Goal: Transaction & Acquisition: Purchase product/service

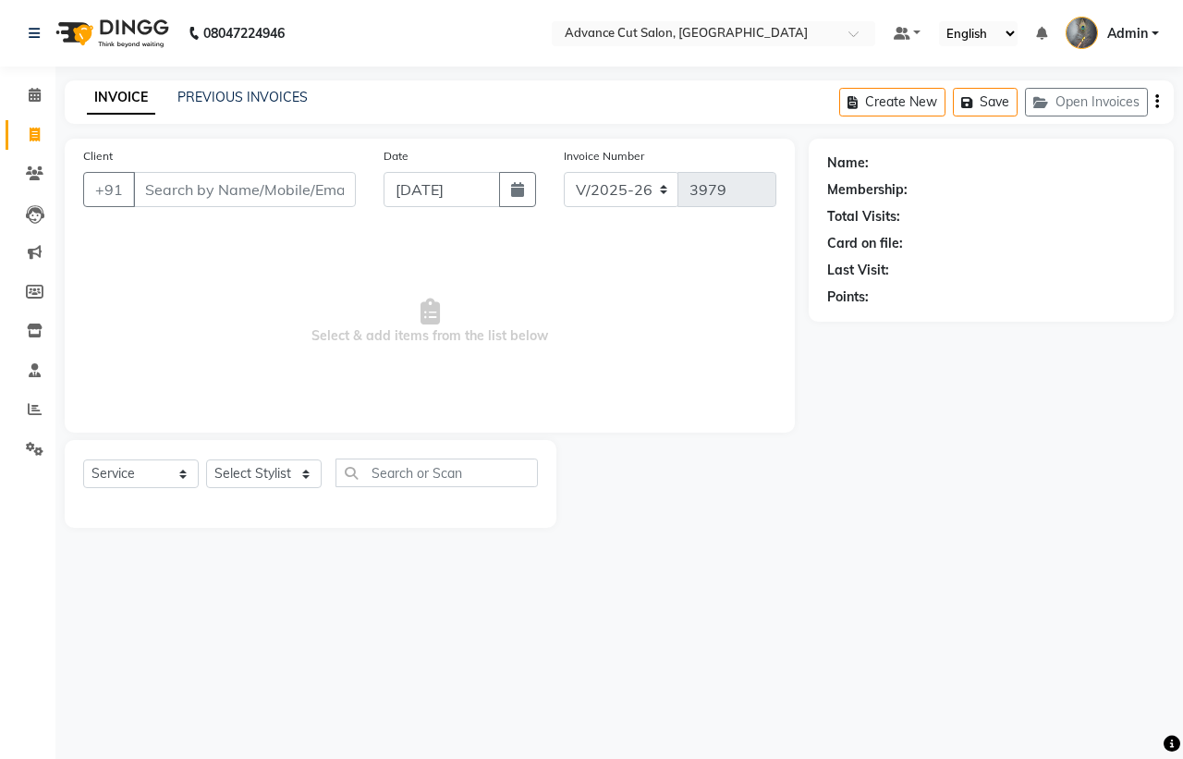
select select "4939"
select select "service"
click at [206, 109] on div "INVOICE PREVIOUS INVOICES Create New Save Open Invoices" at bounding box center [619, 101] width 1109 height 43
click at [211, 103] on link "PREVIOUS INVOICES" at bounding box center [242, 97] width 130 height 17
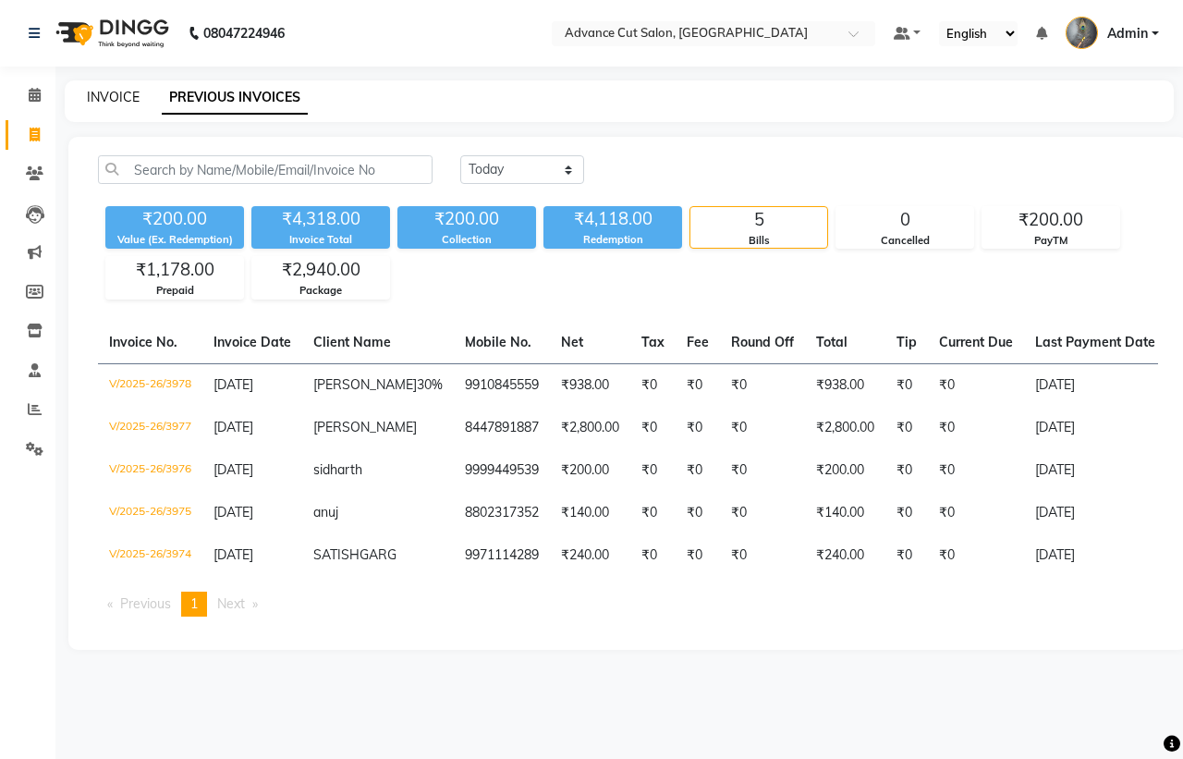
click at [103, 100] on link "INVOICE" at bounding box center [113, 97] width 53 height 17
select select "service"
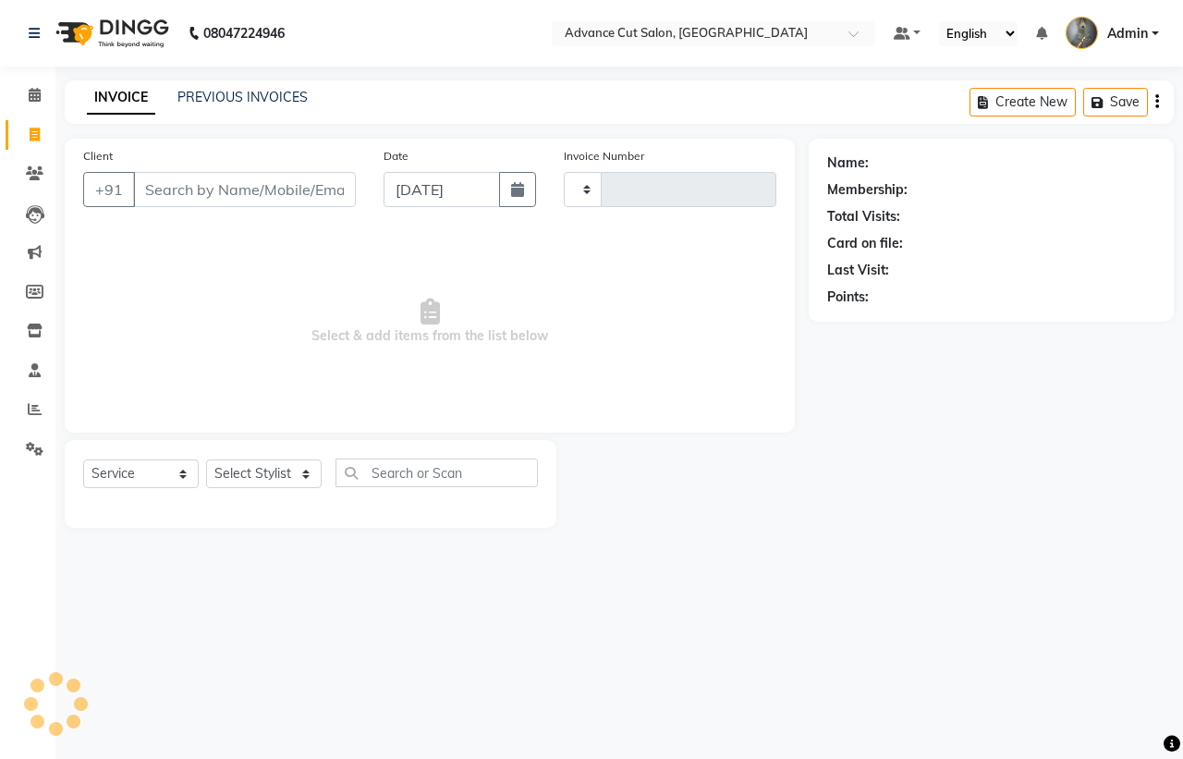
type input "3979"
select select "4939"
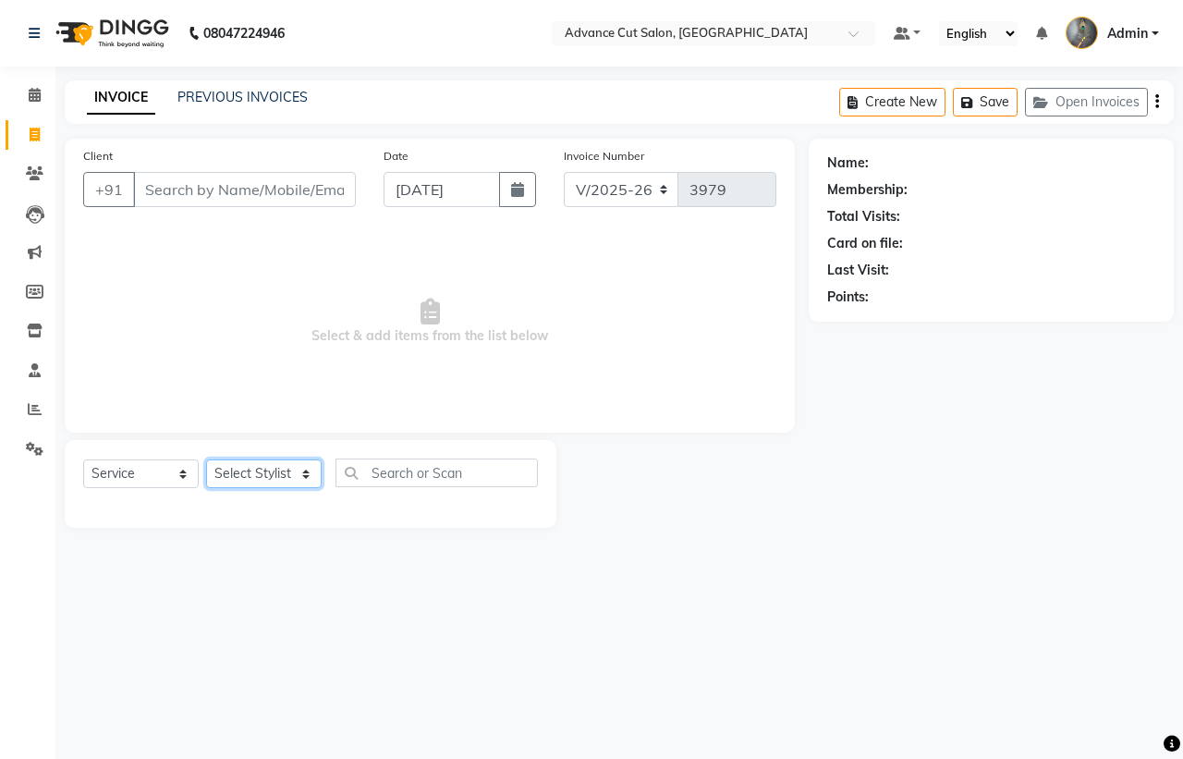
click at [254, 476] on select "Select Stylist Admin chahit COUNTOR Devid hardeep mamta manisha MONISH navi NOS…" at bounding box center [263, 473] width 115 height 29
select select "78660"
click at [206, 459] on select "Select Stylist Admin chahit COUNTOR Devid hardeep mamta manisha MONISH navi NOS…" at bounding box center [263, 473] width 115 height 29
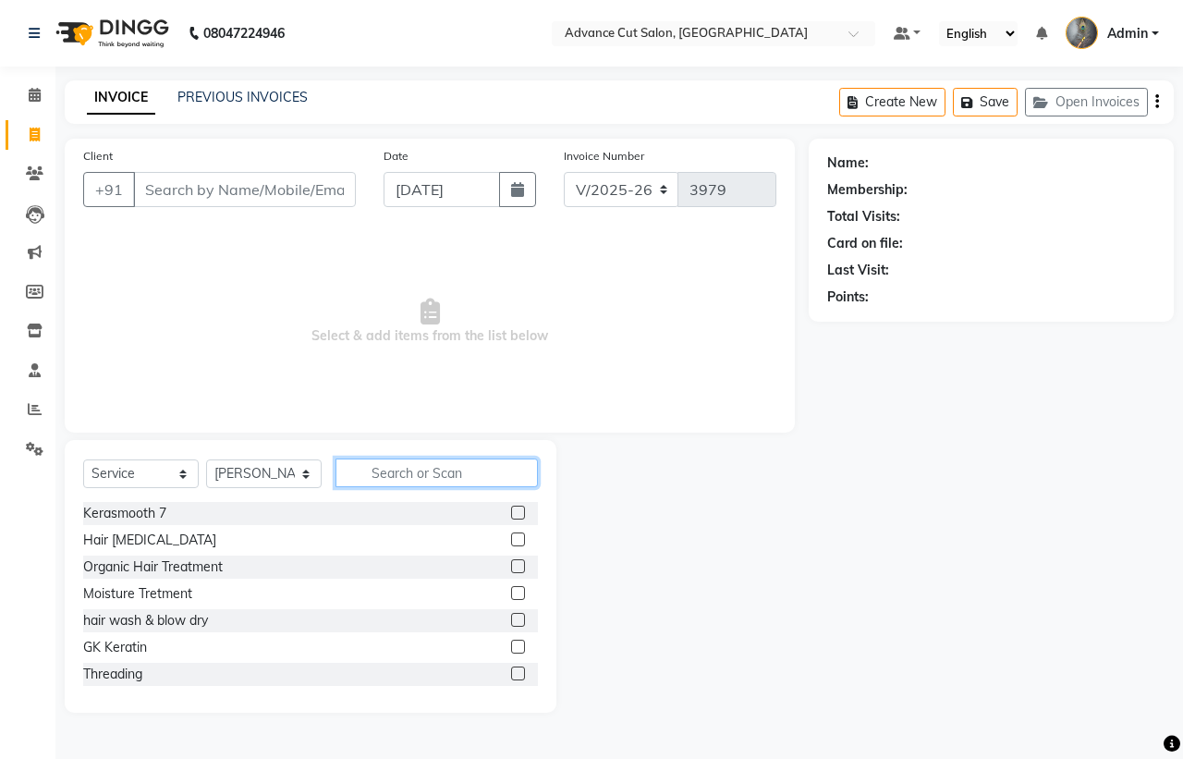
click at [366, 467] on input "text" at bounding box center [436, 472] width 202 height 29
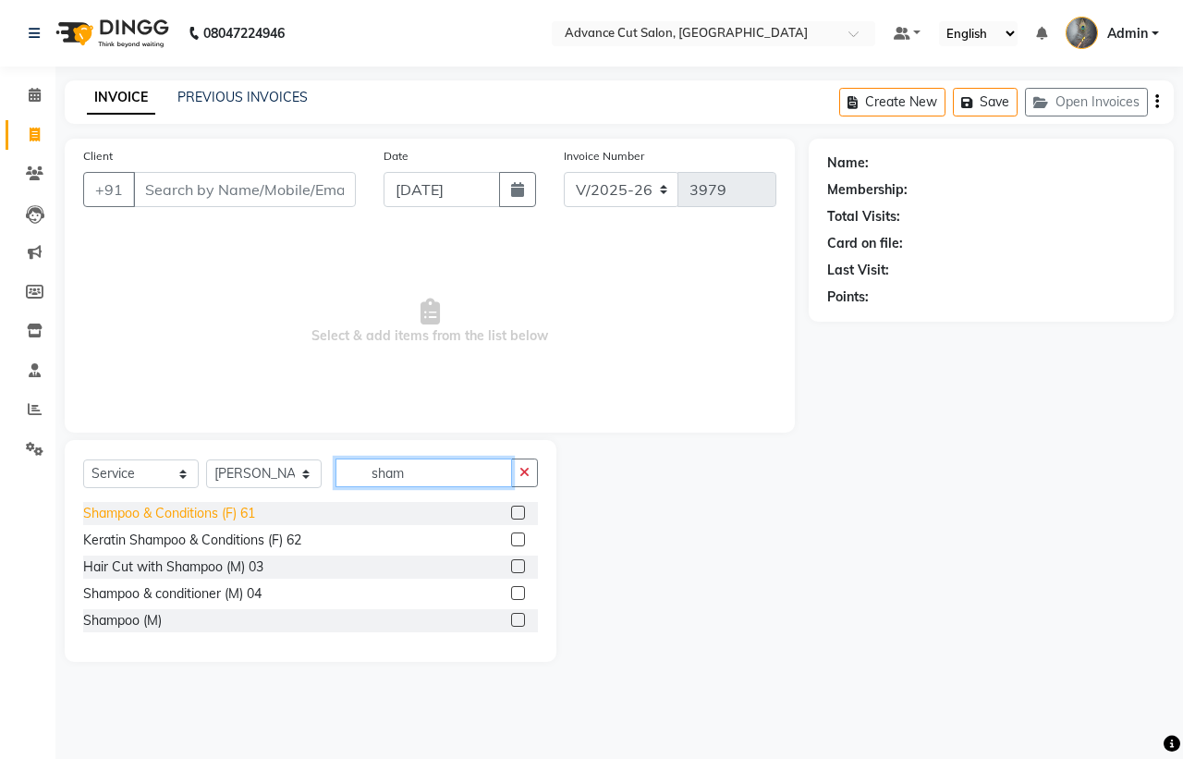
type input "sham"
click at [182, 514] on div "Shampoo & Conditions (F) 61" at bounding box center [169, 513] width 172 height 19
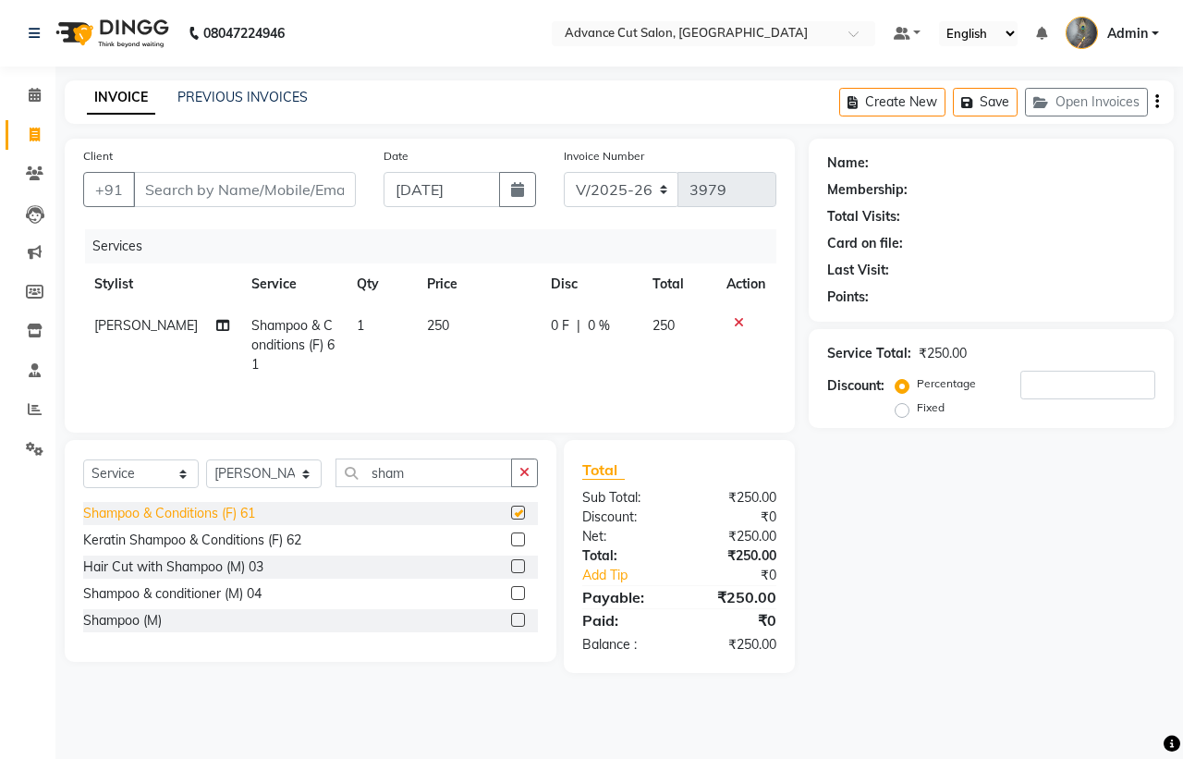
checkbox input "false"
click at [140, 197] on input "Client" at bounding box center [244, 189] width 223 height 35
type input "7"
type input "0"
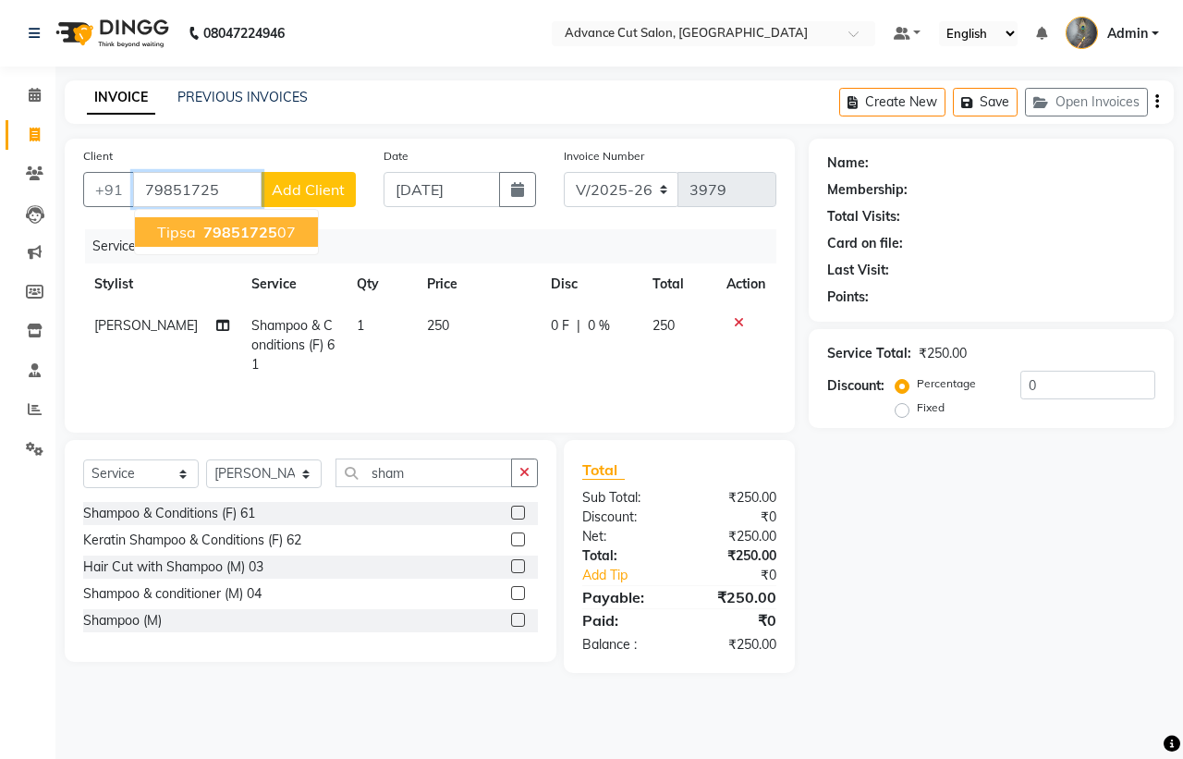
click at [237, 227] on span "79851725" at bounding box center [240, 232] width 74 height 18
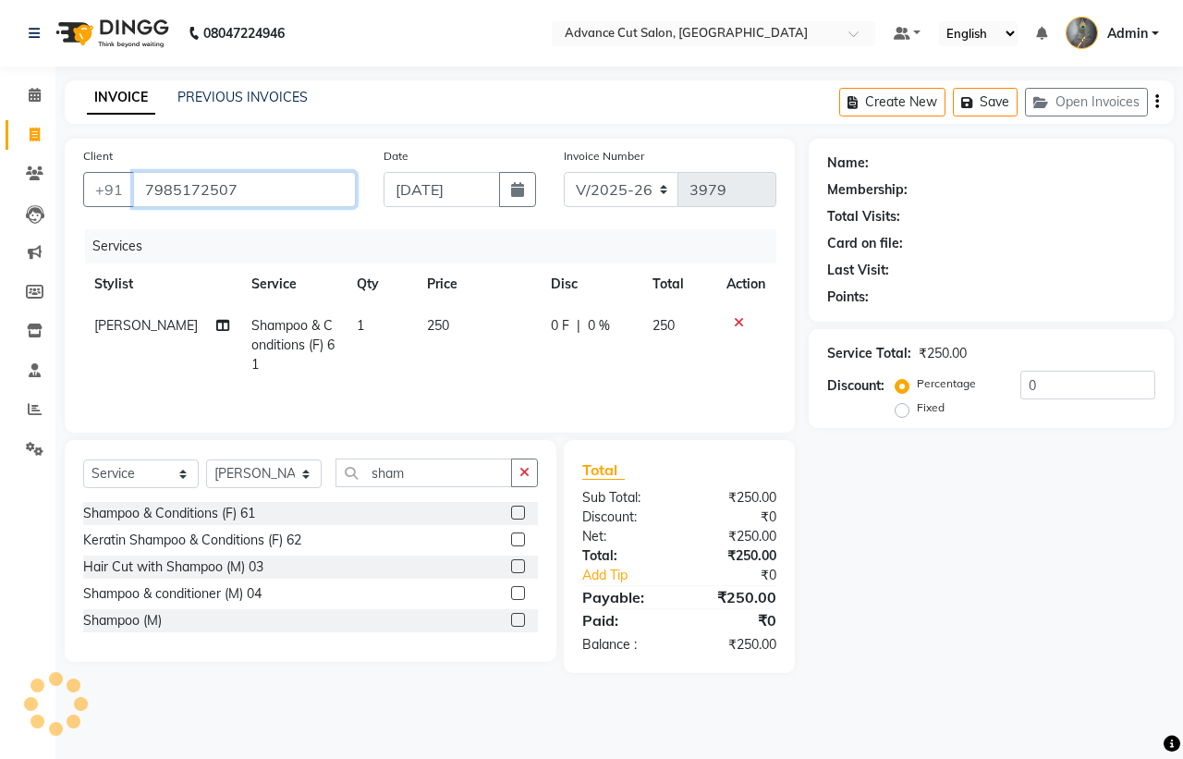
type input "7985172507"
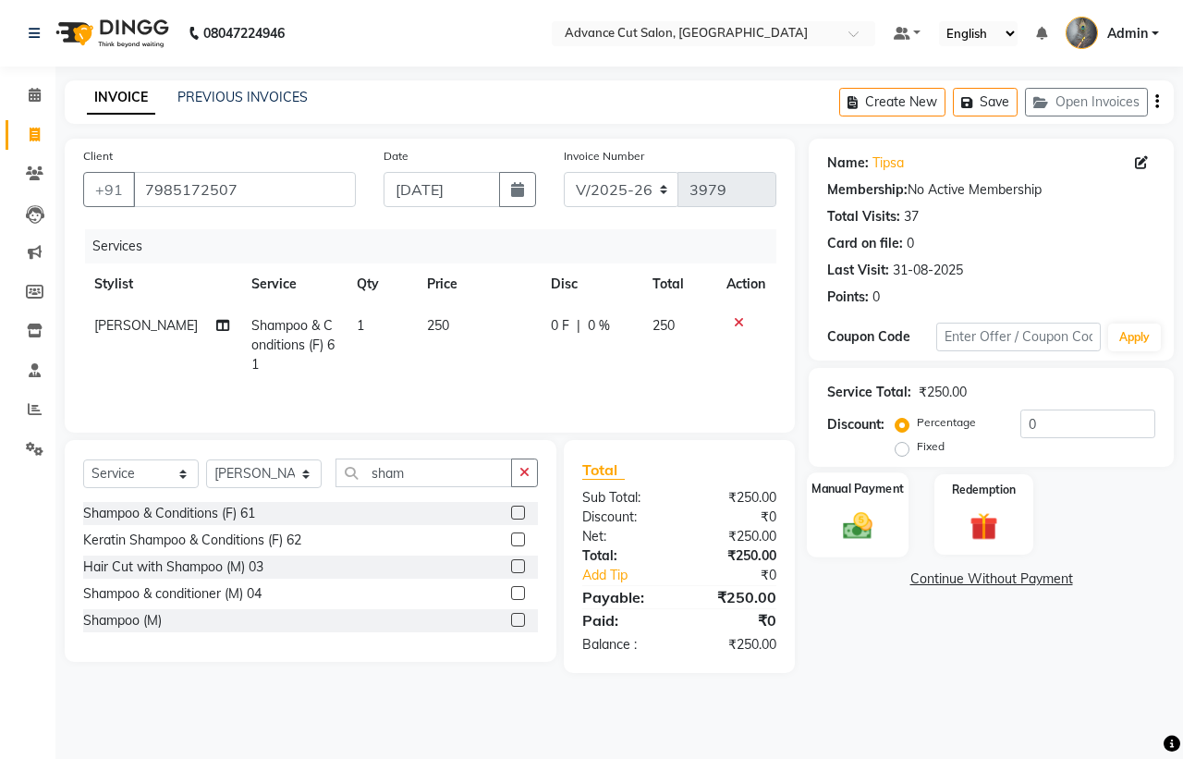
click at [871, 523] on img at bounding box center [857, 525] width 48 height 34
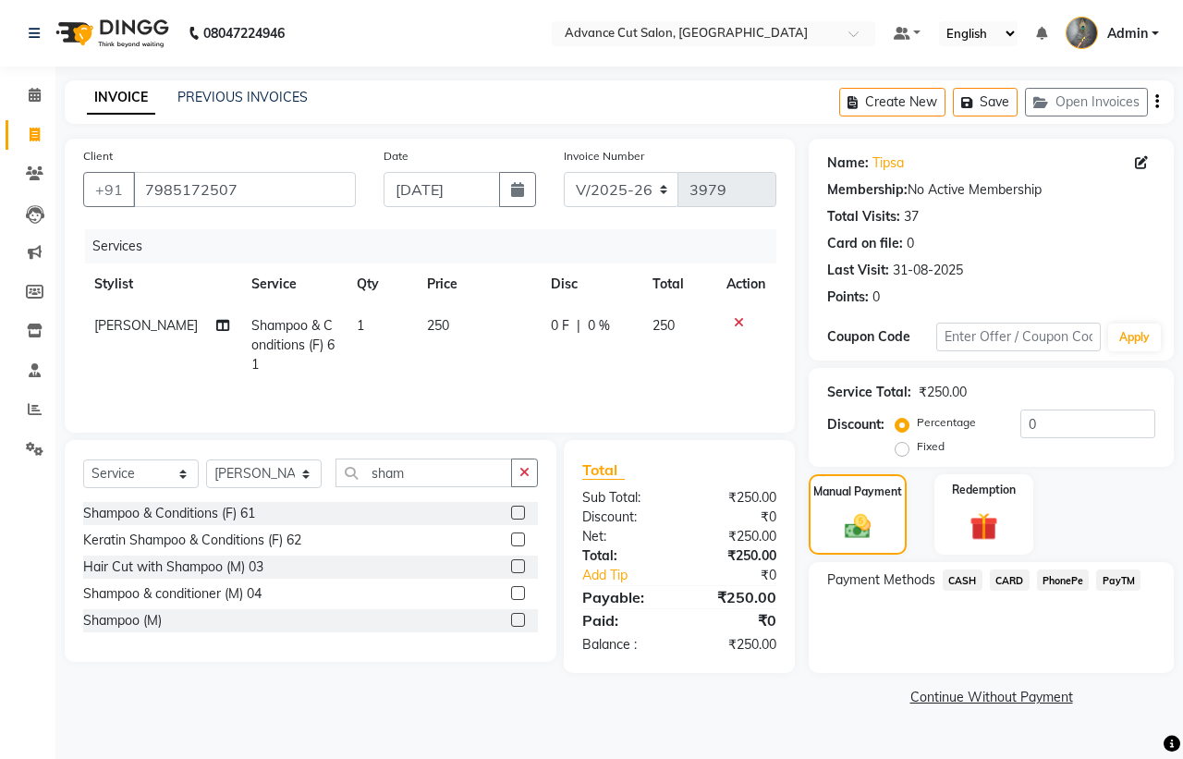
click at [977, 576] on span "CASH" at bounding box center [962, 579] width 40 height 21
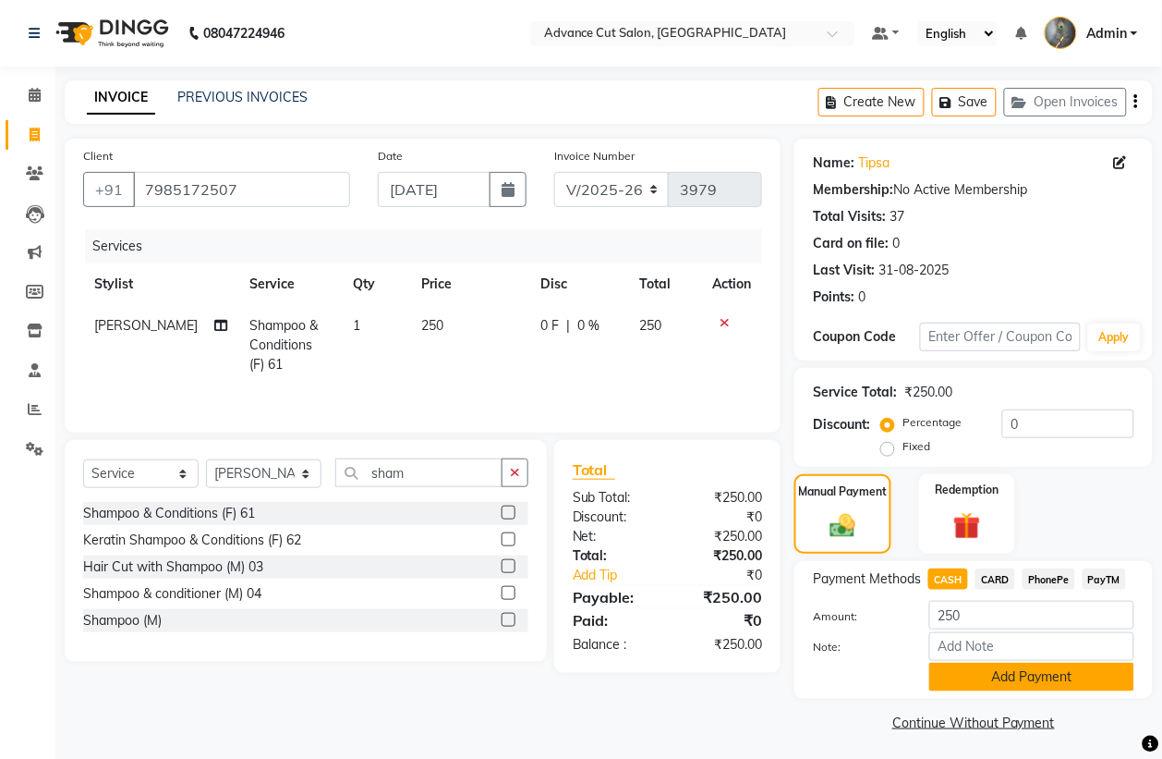
click at [980, 682] on button "Add Payment" at bounding box center [1031, 676] width 205 height 29
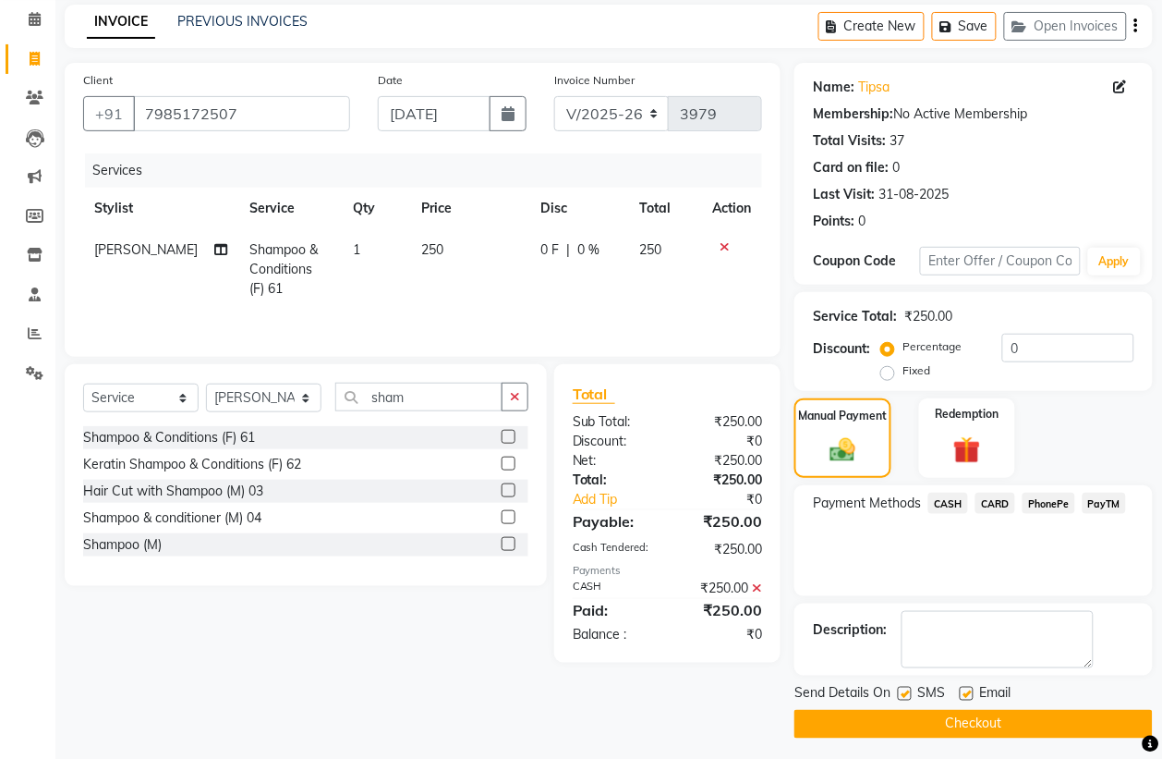
scroll to position [84, 0]
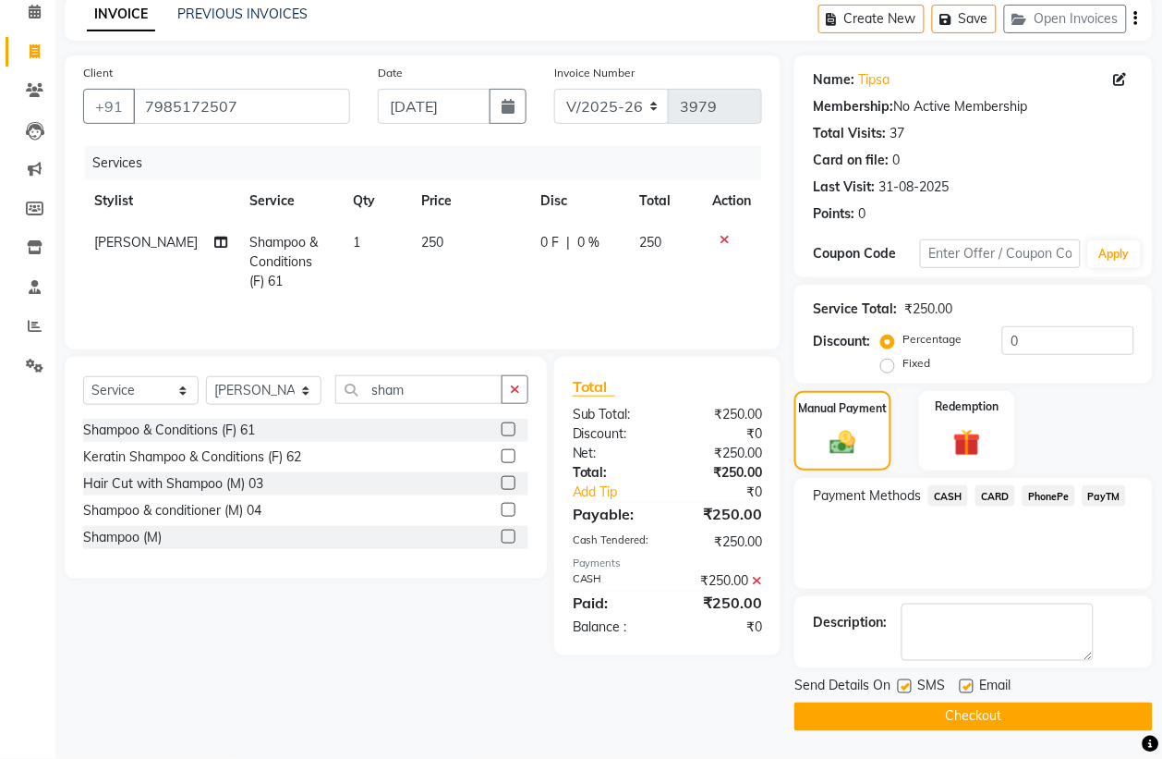
click at [925, 718] on button "Checkout" at bounding box center [974, 716] width 358 height 29
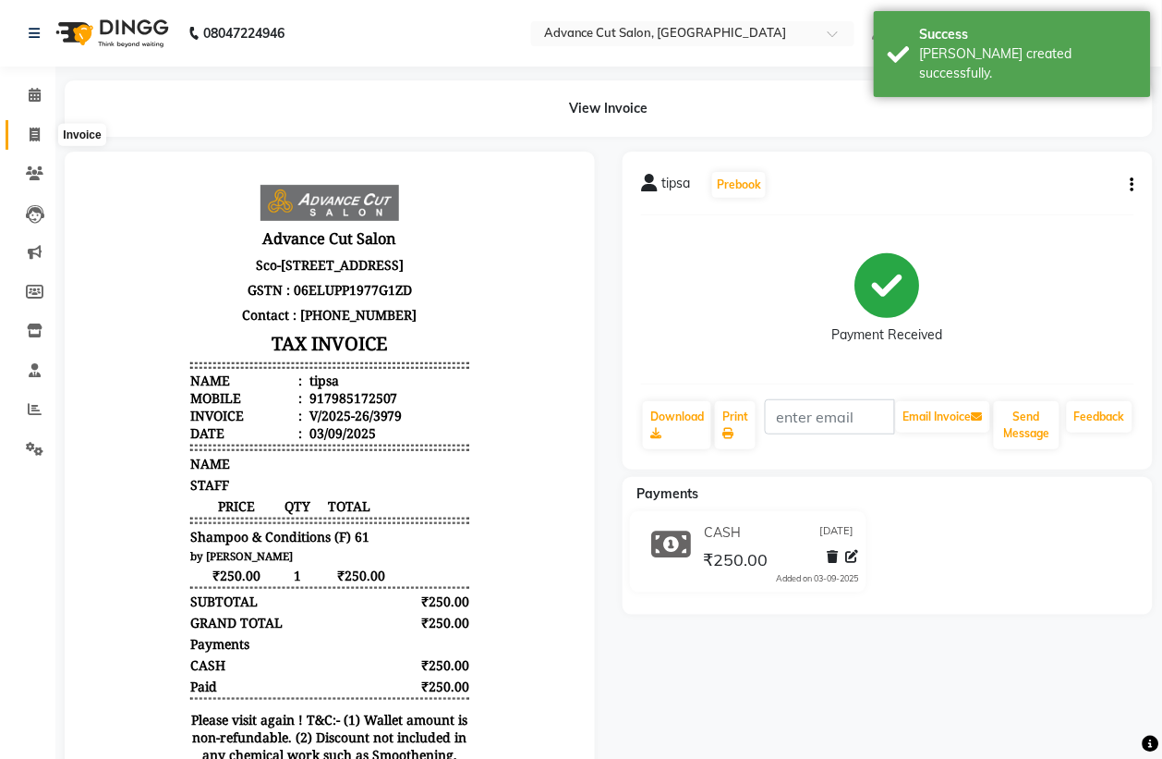
click at [33, 141] on span at bounding box center [34, 135] width 32 height 21
select select "service"
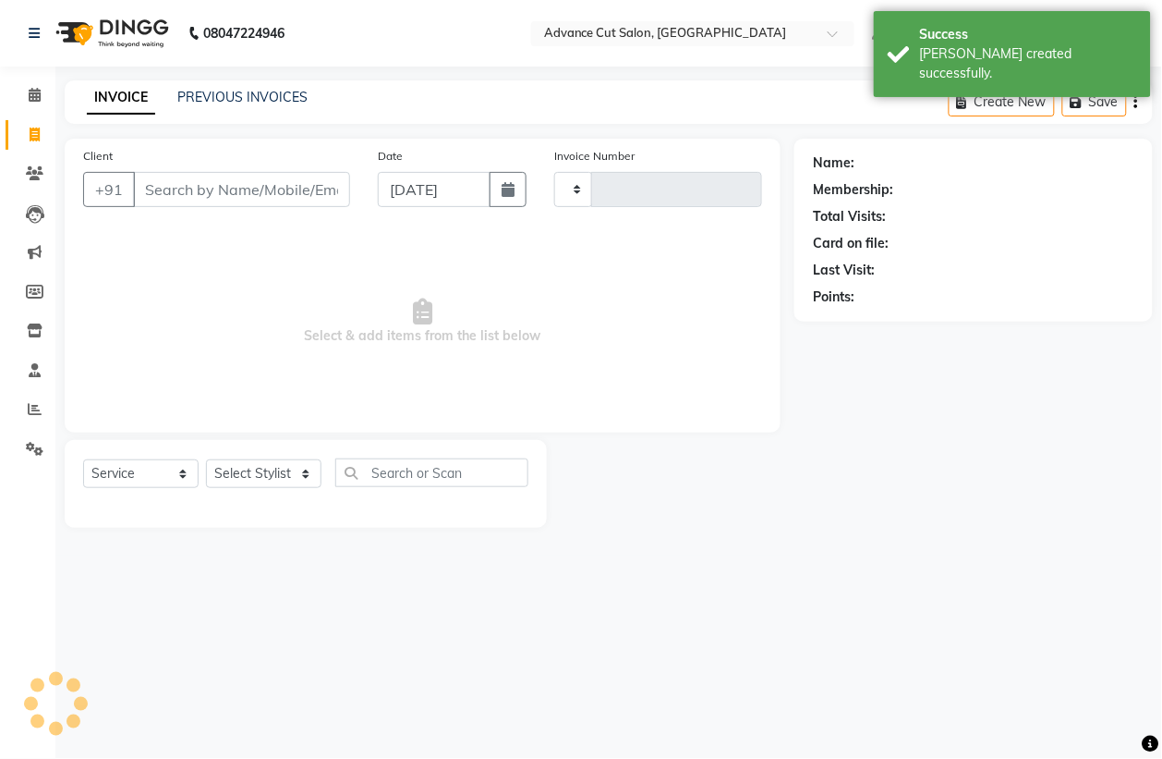
type input "3980"
select select "4939"
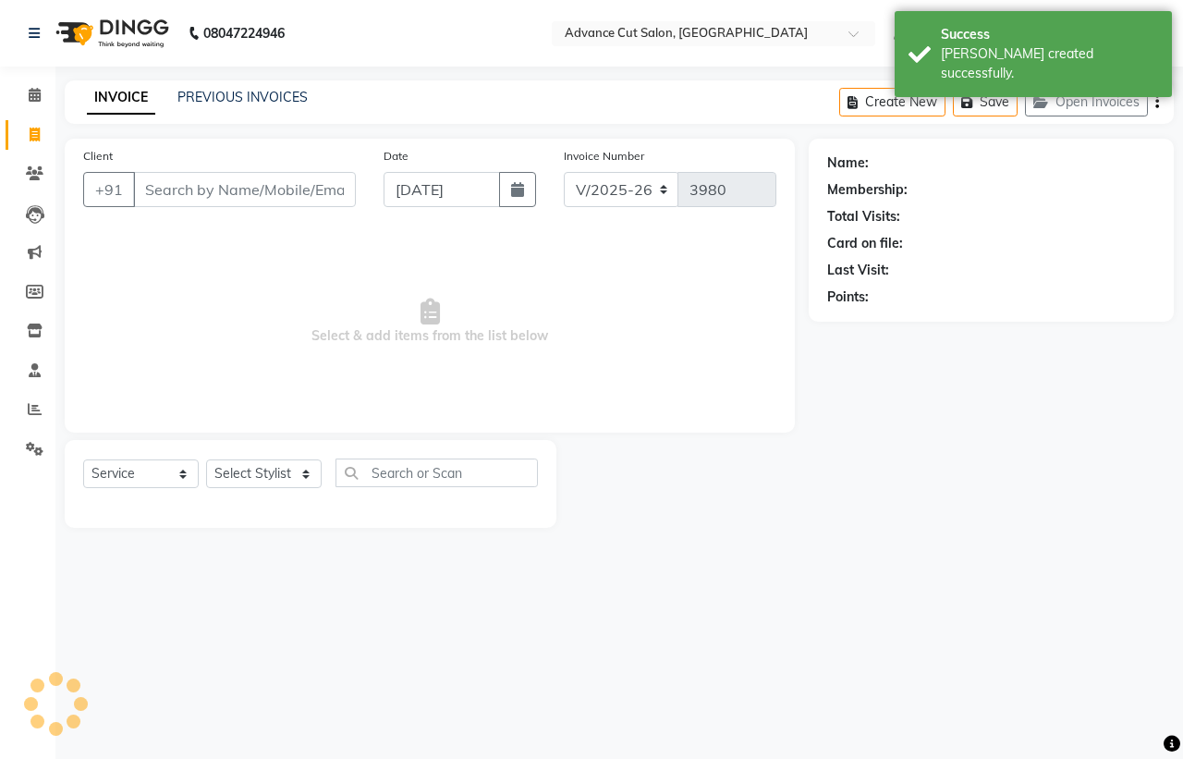
click at [190, 194] on input "Client" at bounding box center [244, 189] width 223 height 35
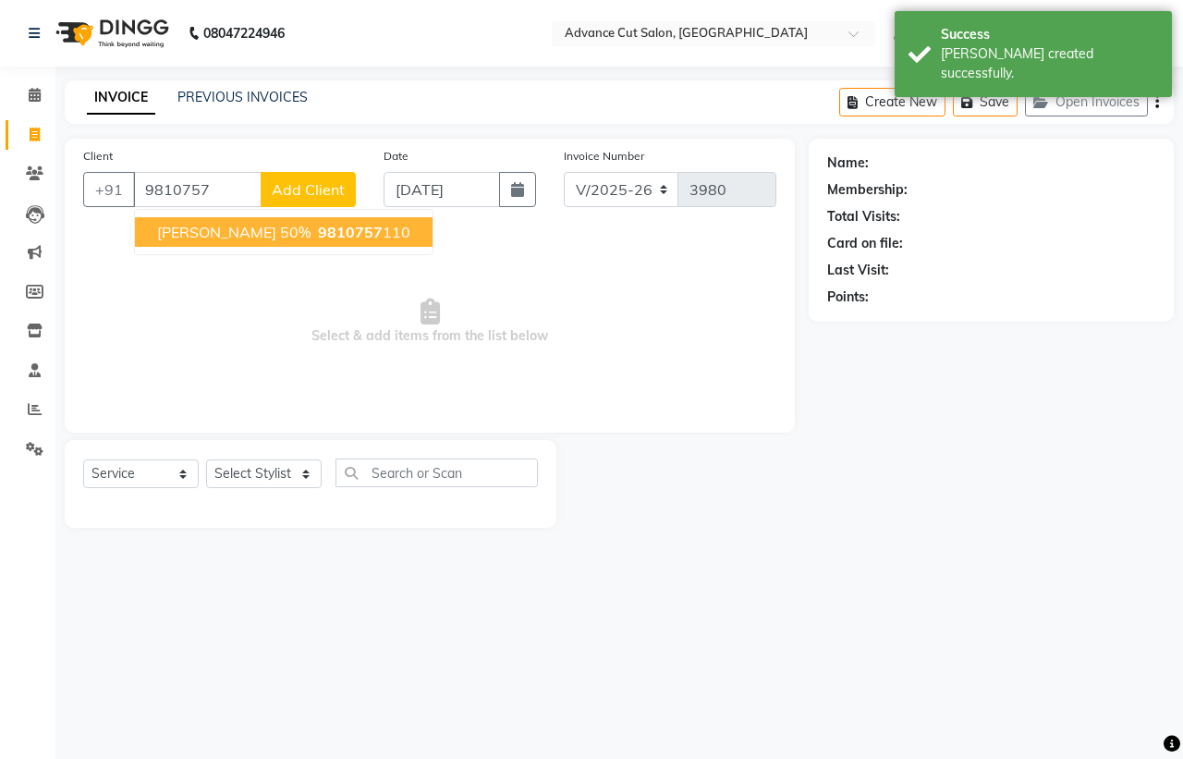
click at [208, 232] on span "pankaj pahuja 50%" at bounding box center [233, 232] width 153 height 18
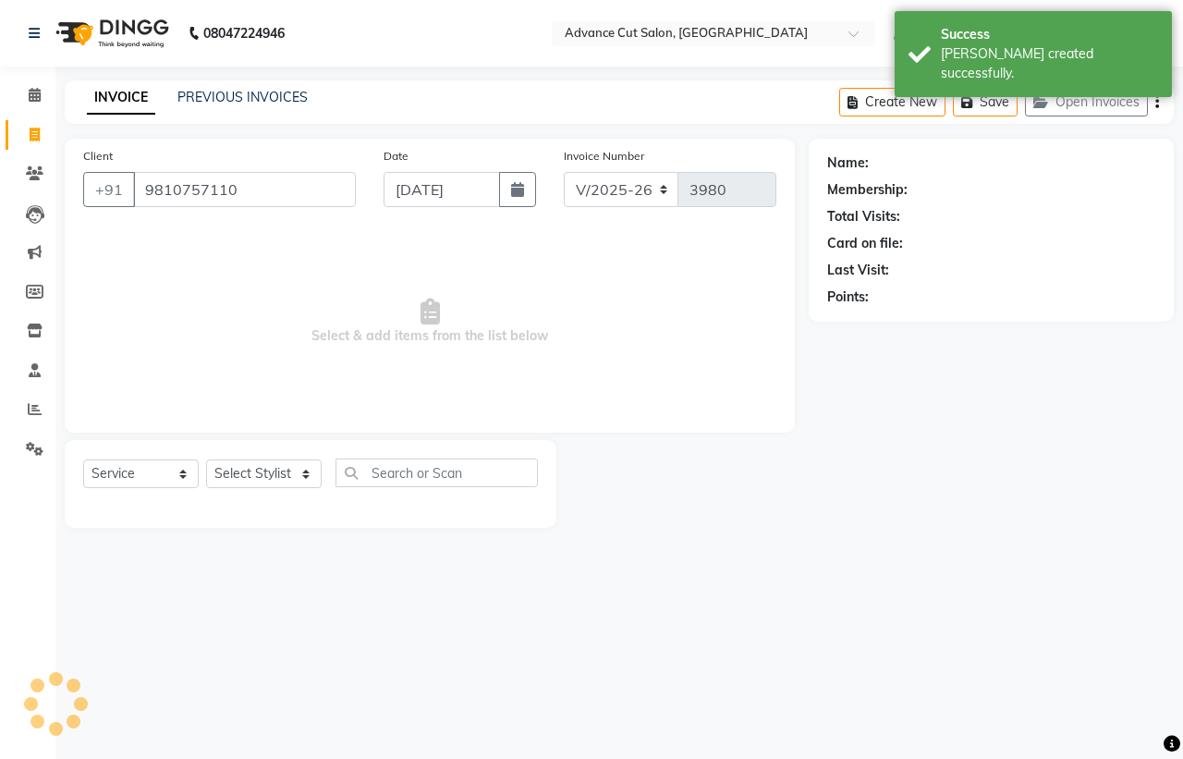
type input "9810757110"
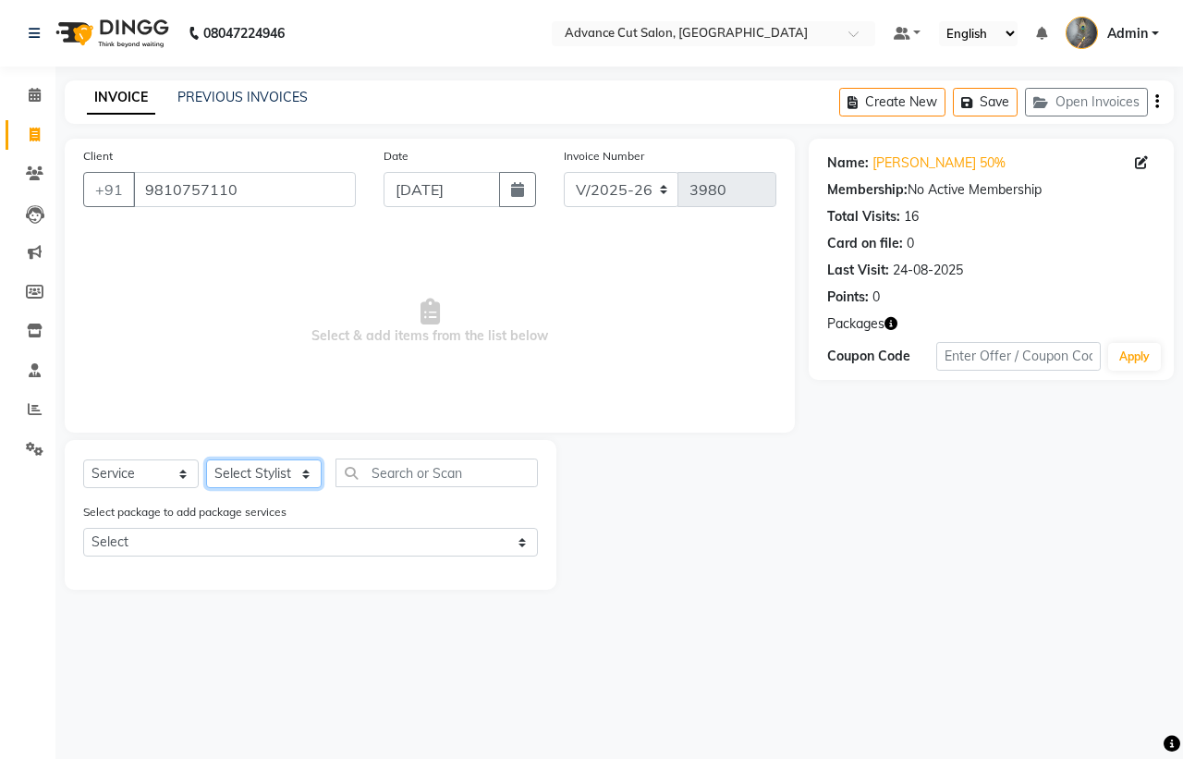
click at [286, 486] on select "Select Stylist Admin chahit COUNTOR Devid hardeep mamta manisha MONISH navi NOS…" at bounding box center [263, 473] width 115 height 29
select select "74352"
click at [206, 459] on select "Select Stylist Admin chahit COUNTOR Devid hardeep mamta manisha MONISH navi NOS…" at bounding box center [263, 473] width 115 height 29
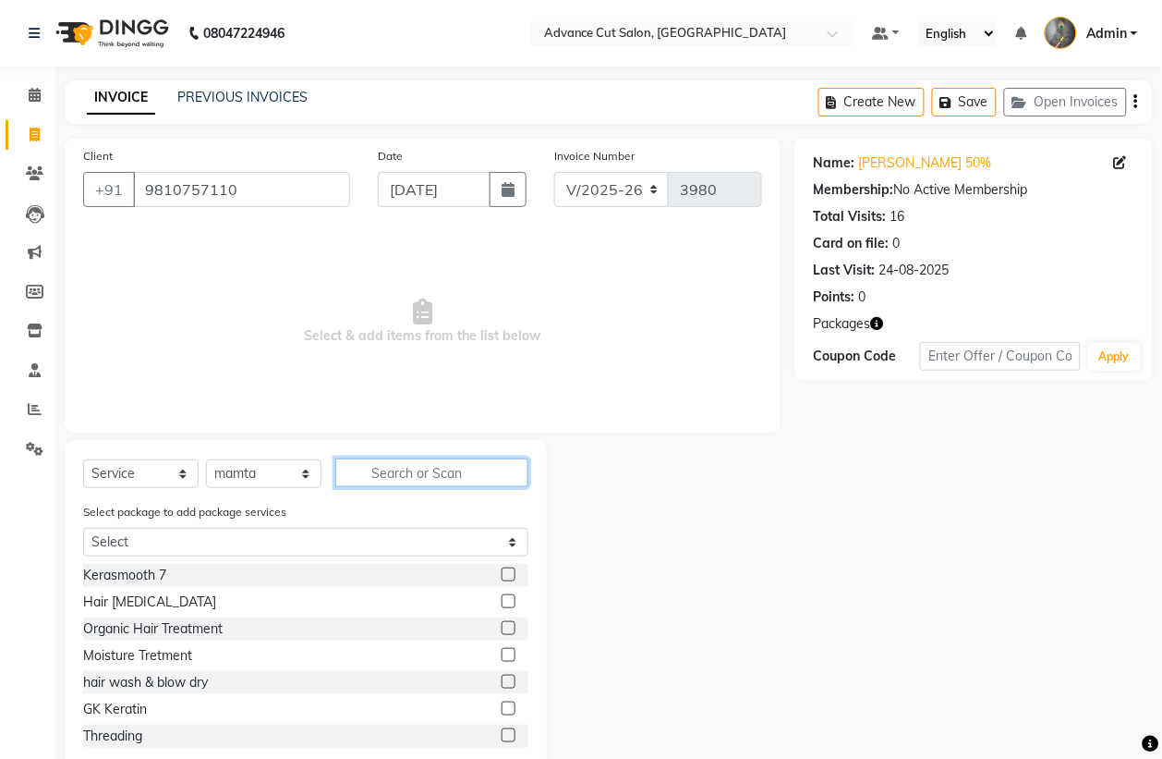
click at [367, 463] on input "text" at bounding box center [431, 472] width 193 height 29
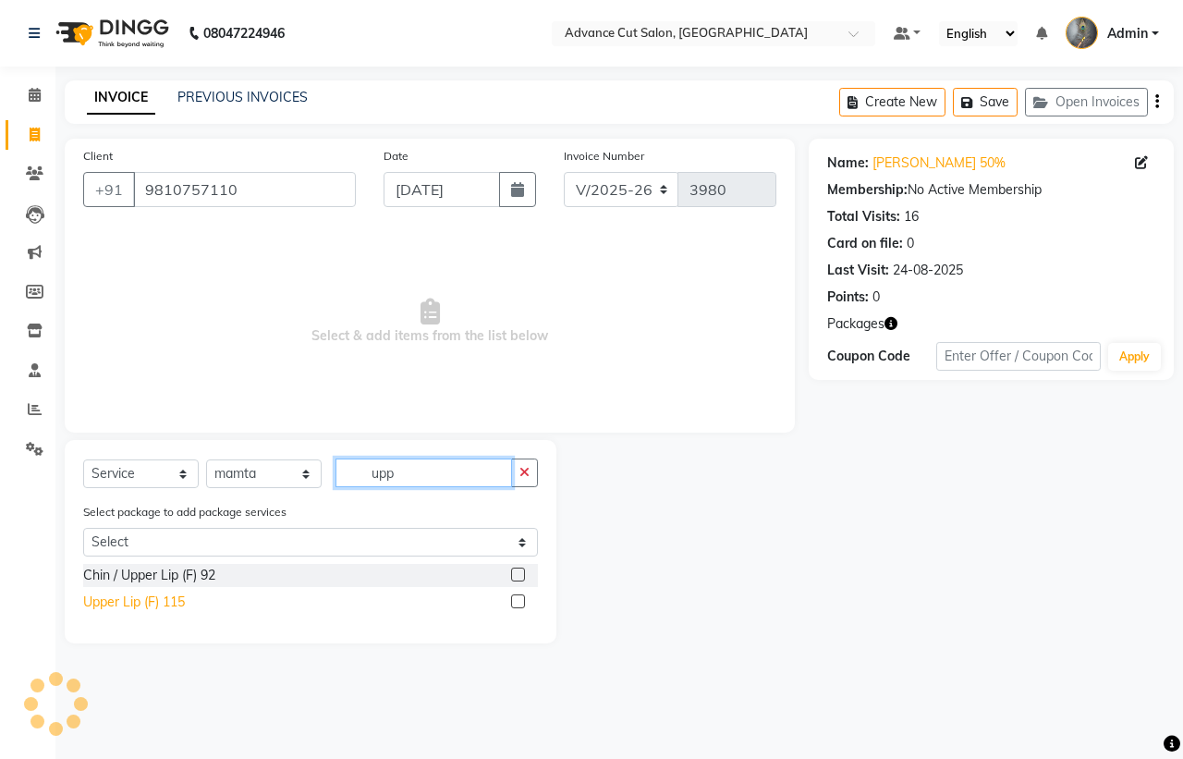
type input "upp"
click at [94, 602] on div "Upper Lip (F) 115" at bounding box center [134, 601] width 102 height 19
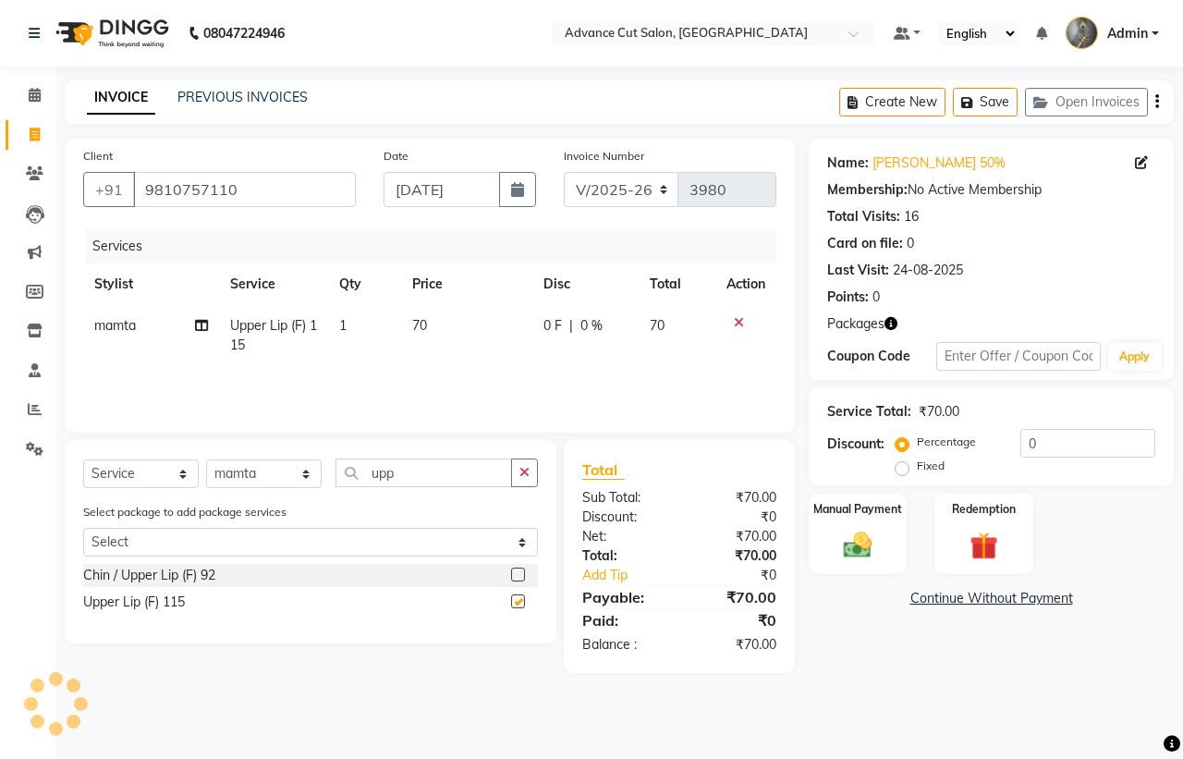
checkbox input "false"
click at [426, 467] on input "upp" at bounding box center [423, 472] width 176 height 29
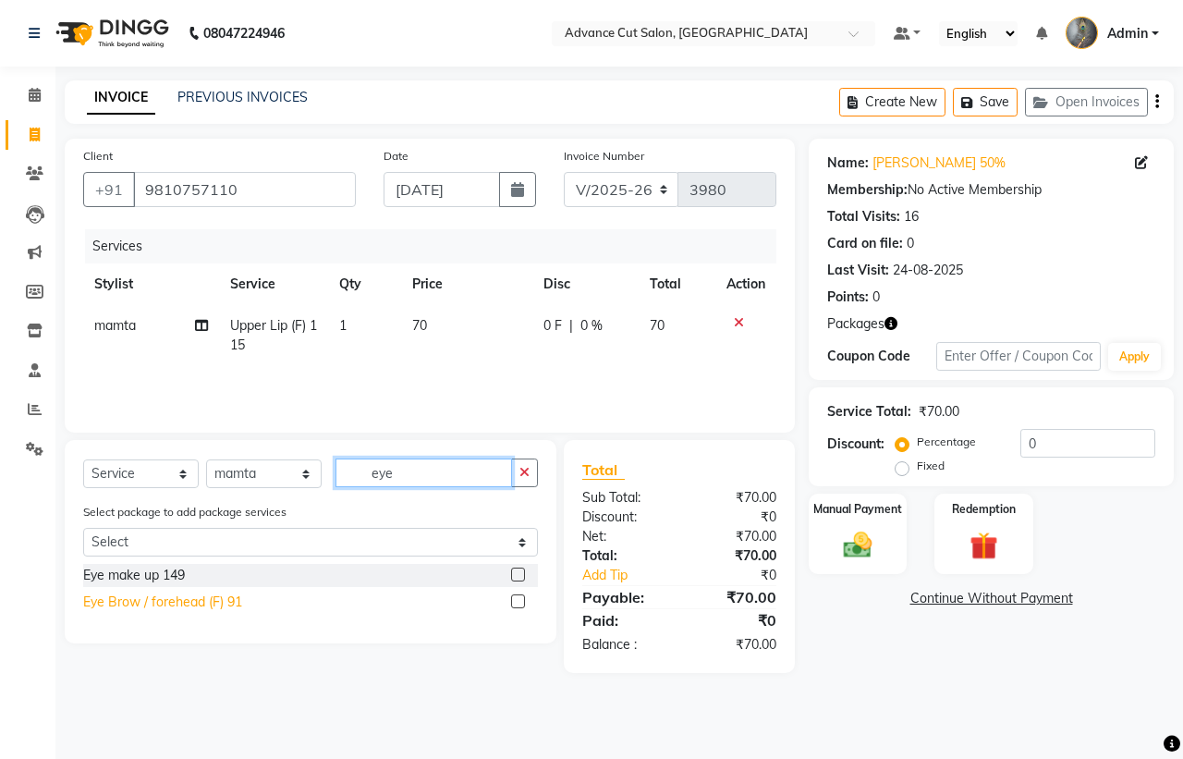
type input "eye"
click at [197, 596] on div "Eye Brow / forehead (F) 91" at bounding box center [162, 601] width 159 height 19
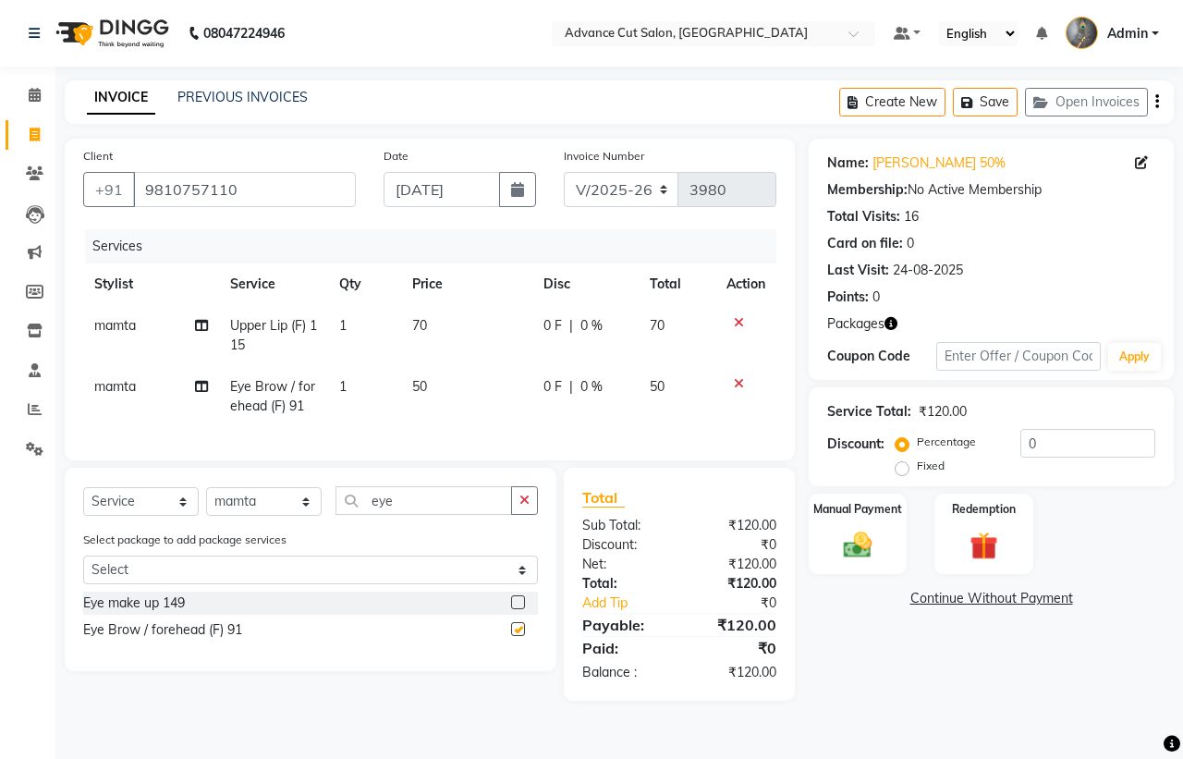
checkbox input "false"
click at [1021, 442] on input "0" at bounding box center [1087, 443] width 135 height 29
type input "50"
drag, startPoint x: 995, startPoint y: 497, endPoint x: 993, endPoint y: 552, distance: 55.5
click at [995, 500] on div "Redemption" at bounding box center [983, 534] width 103 height 85
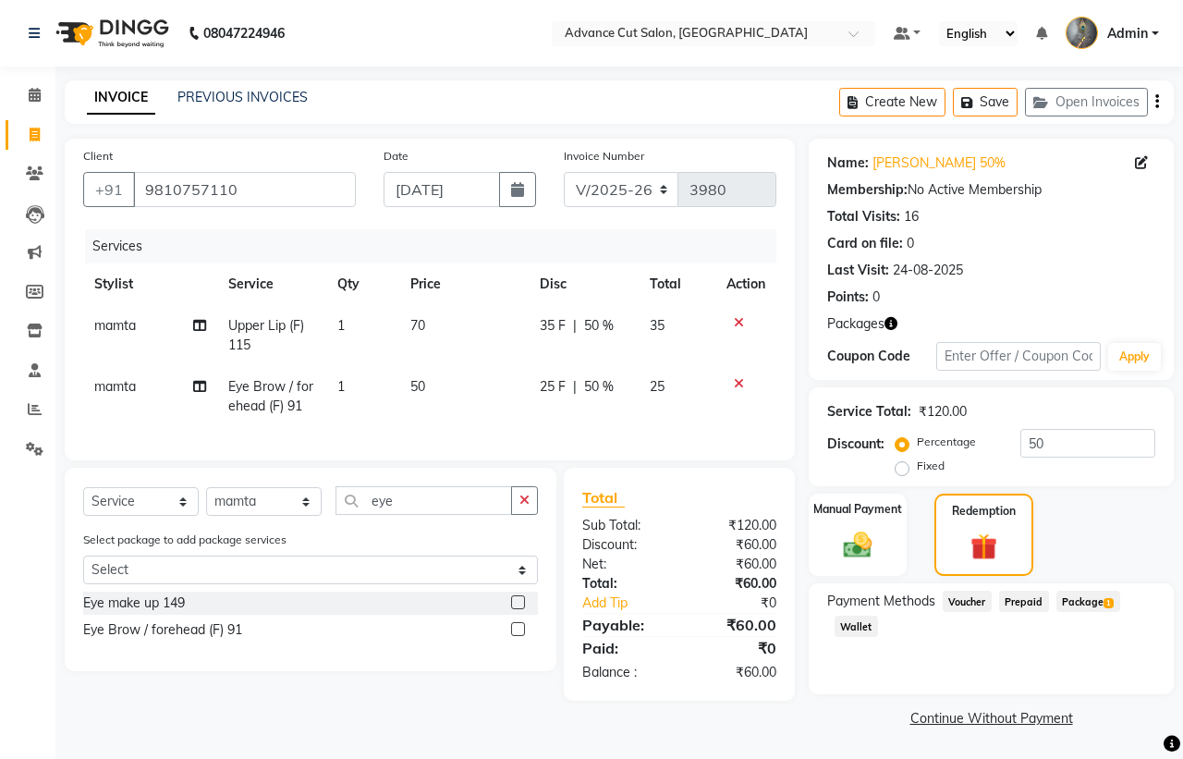
click at [1070, 596] on span "Package 1" at bounding box center [1088, 600] width 64 height 21
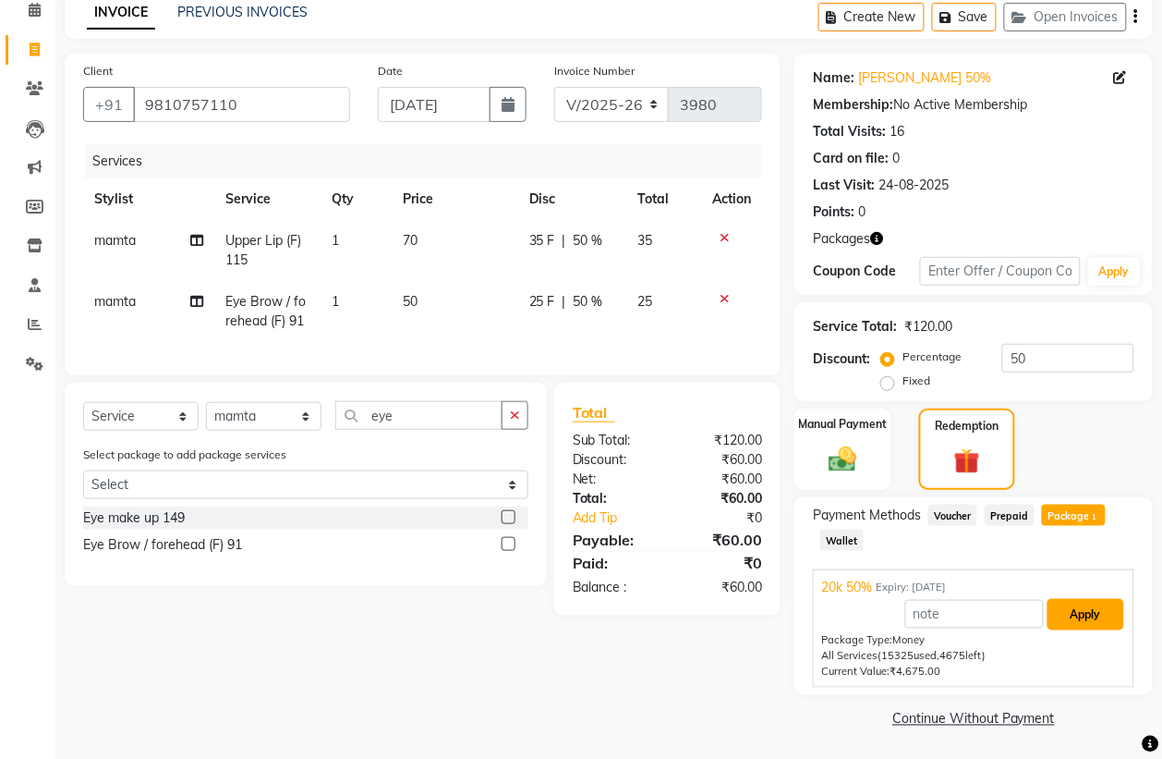
click at [1109, 602] on button "Apply" at bounding box center [1086, 614] width 77 height 31
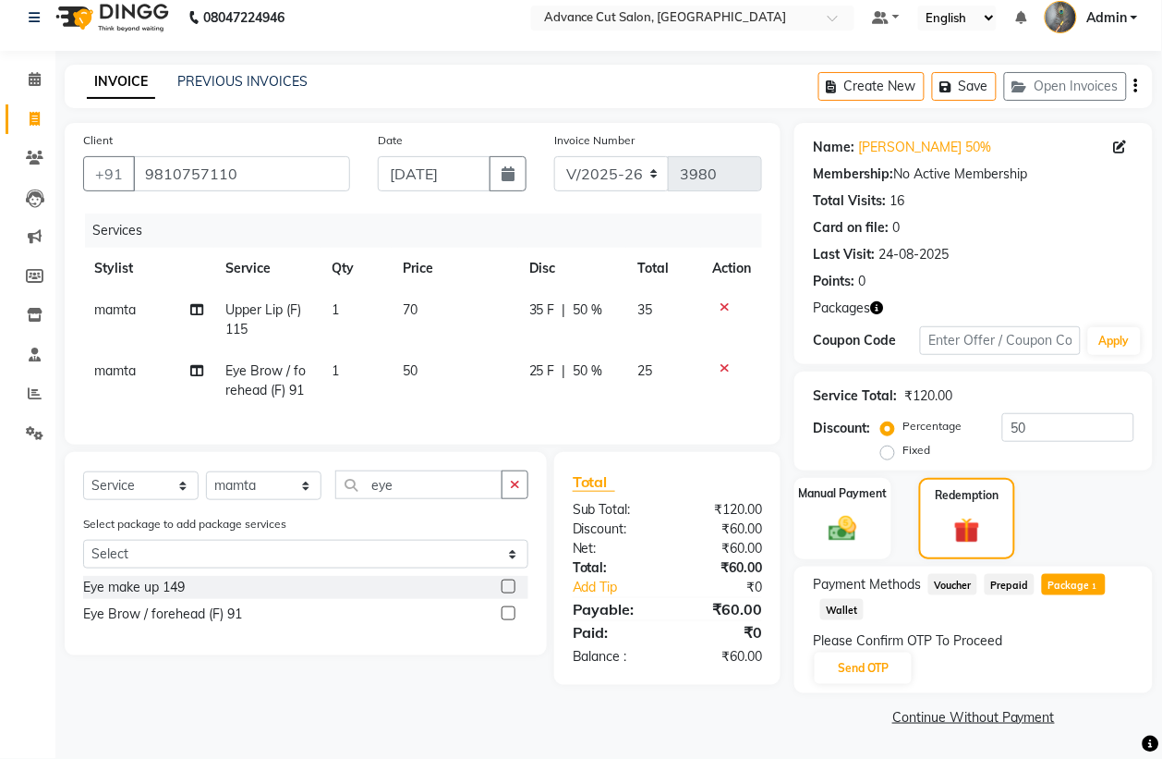
scroll to position [15, 0]
click at [860, 671] on button "Send OTP" at bounding box center [863, 668] width 97 height 31
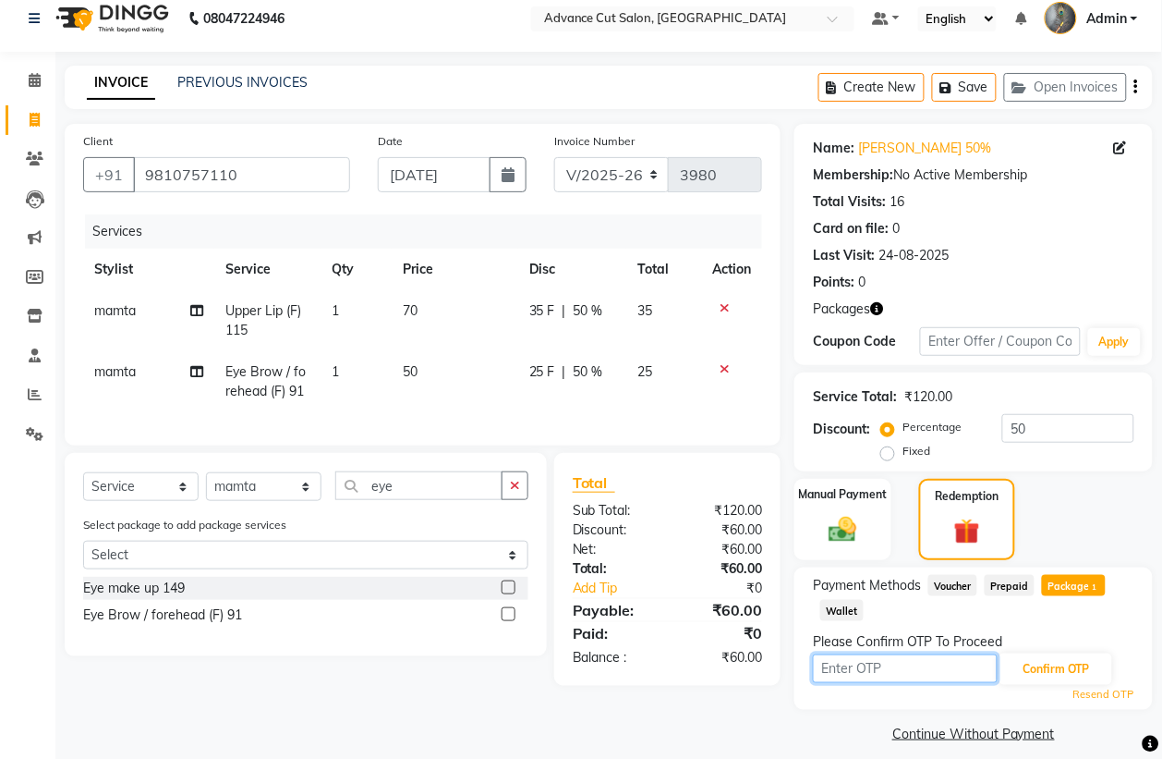
click at [896, 676] on input "text" at bounding box center [905, 668] width 185 height 29
type input "9993"
click at [1003, 662] on button "Confirm OTP" at bounding box center [1056, 668] width 113 height 31
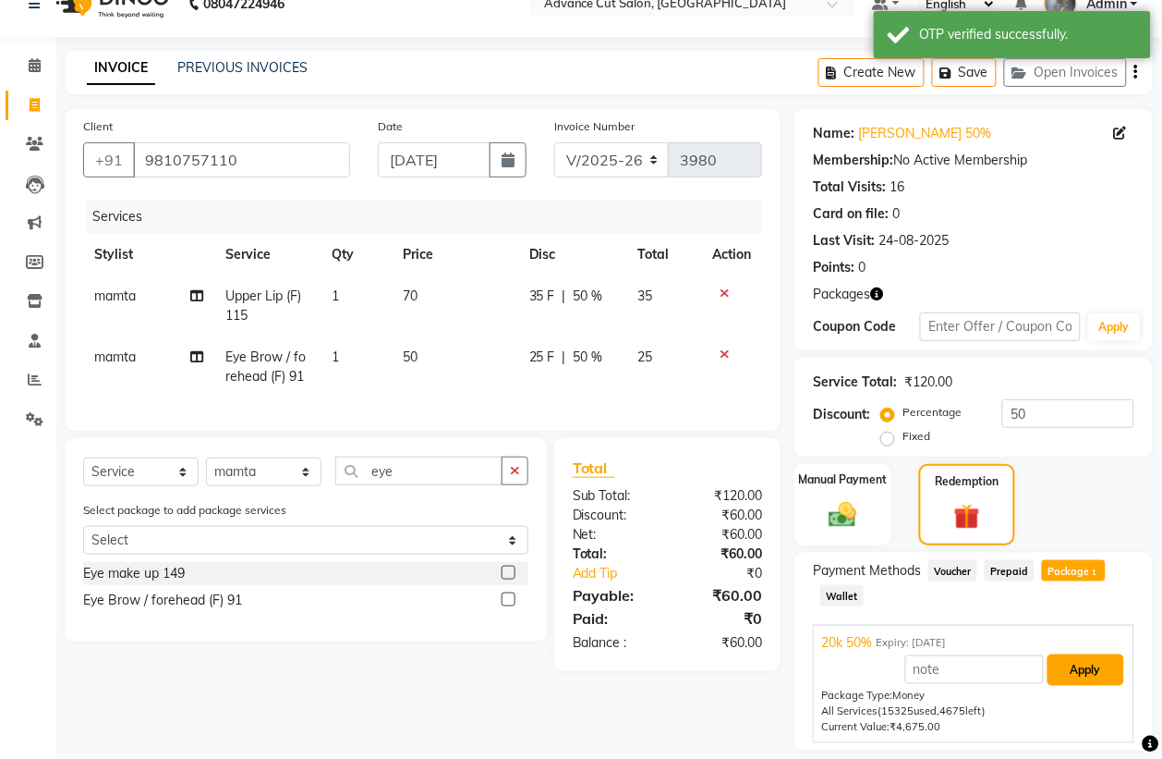
click at [1062, 672] on button "Apply" at bounding box center [1086, 669] width 77 height 31
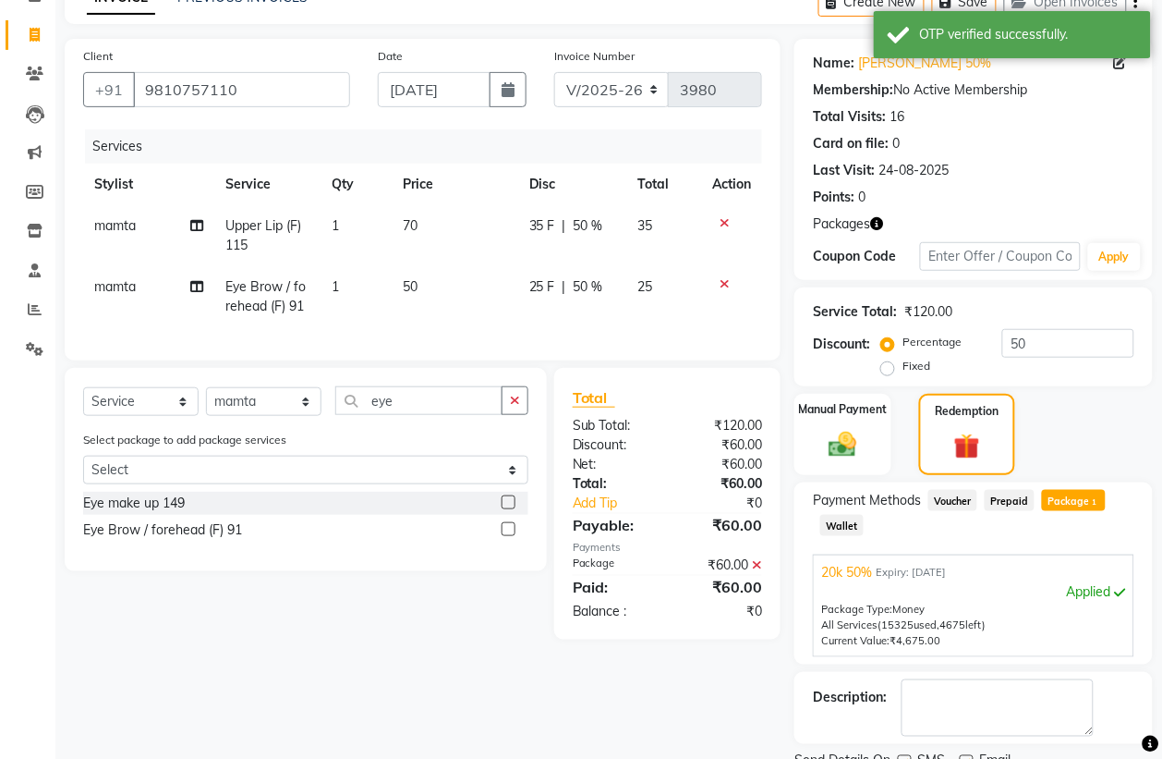
scroll to position [176, 0]
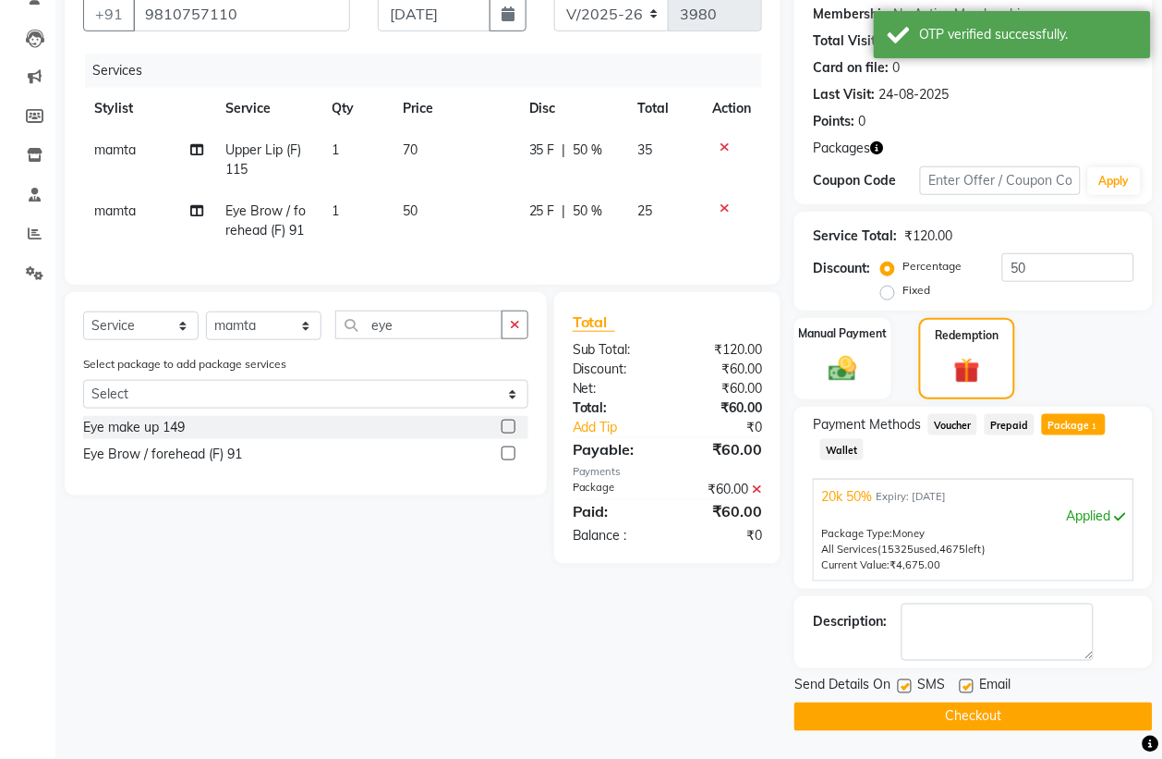
click at [981, 711] on button "Checkout" at bounding box center [974, 716] width 358 height 29
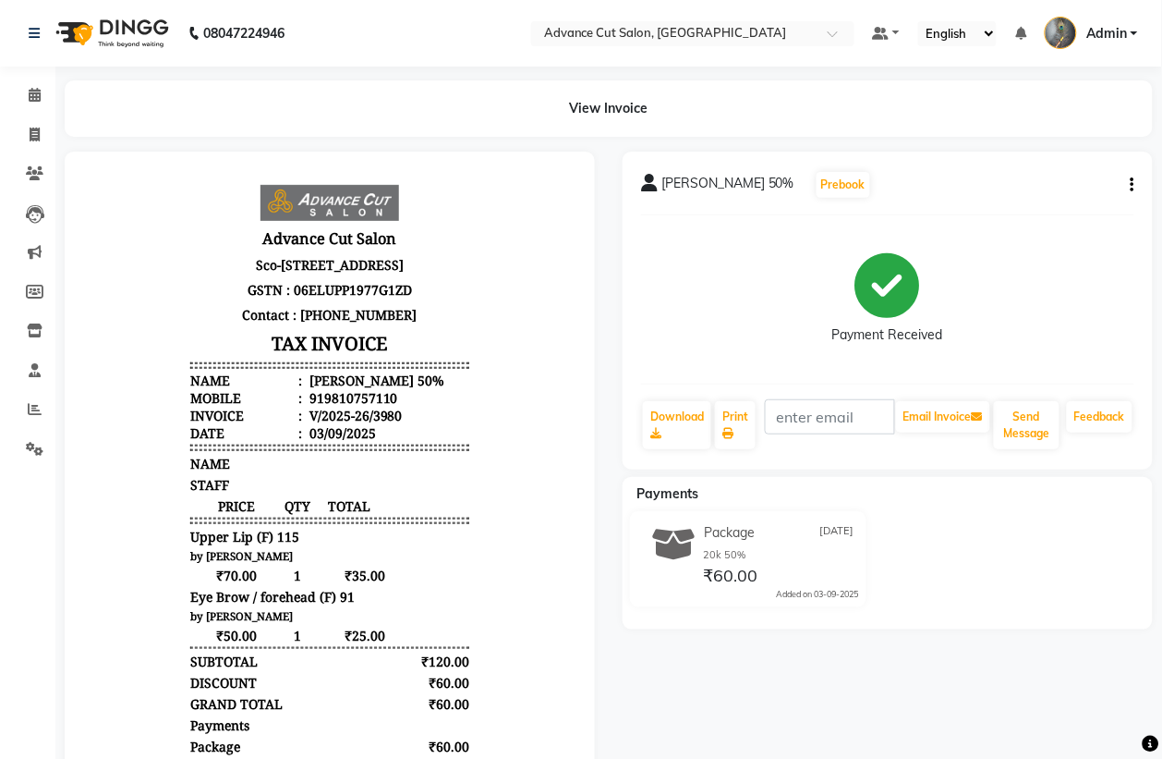
click at [981, 711] on div "pankaj pahuja 50% Prebook Payment Received Download Print Email Invoice Send Me…" at bounding box center [888, 598] width 558 height 892
click at [19, 134] on span at bounding box center [34, 135] width 32 height 21
select select "service"
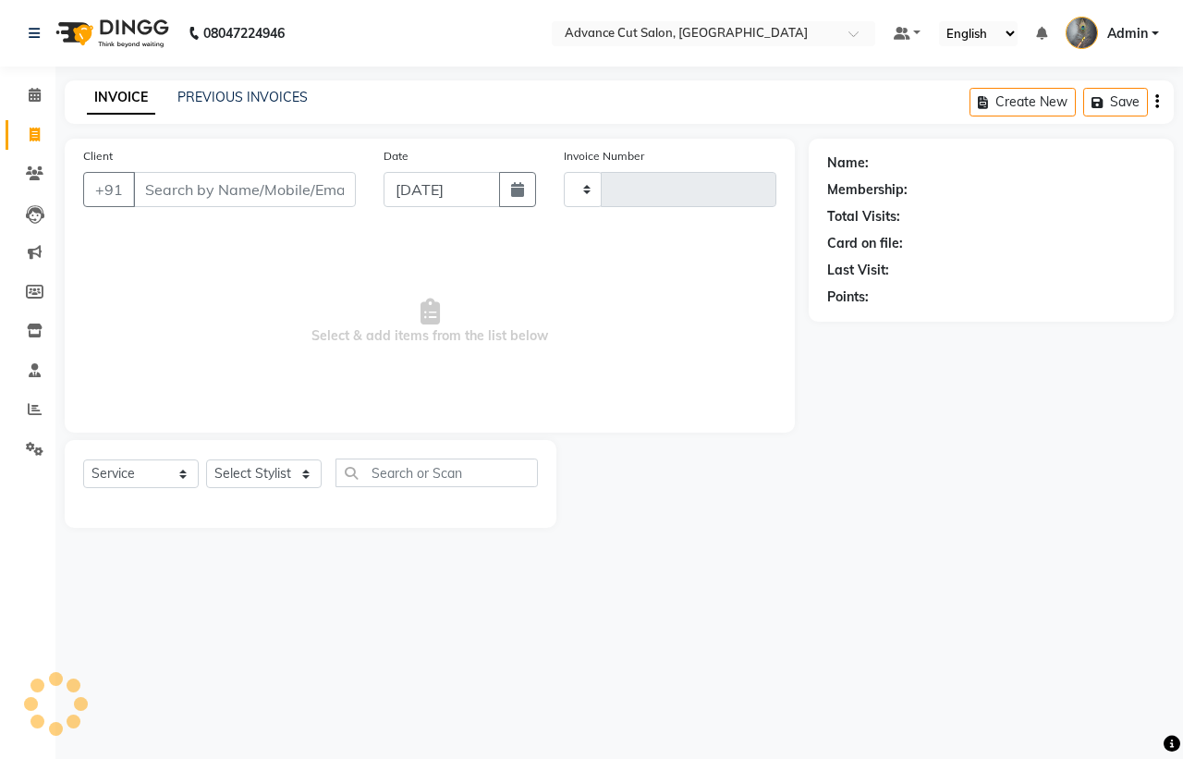
type input "3981"
select select "4939"
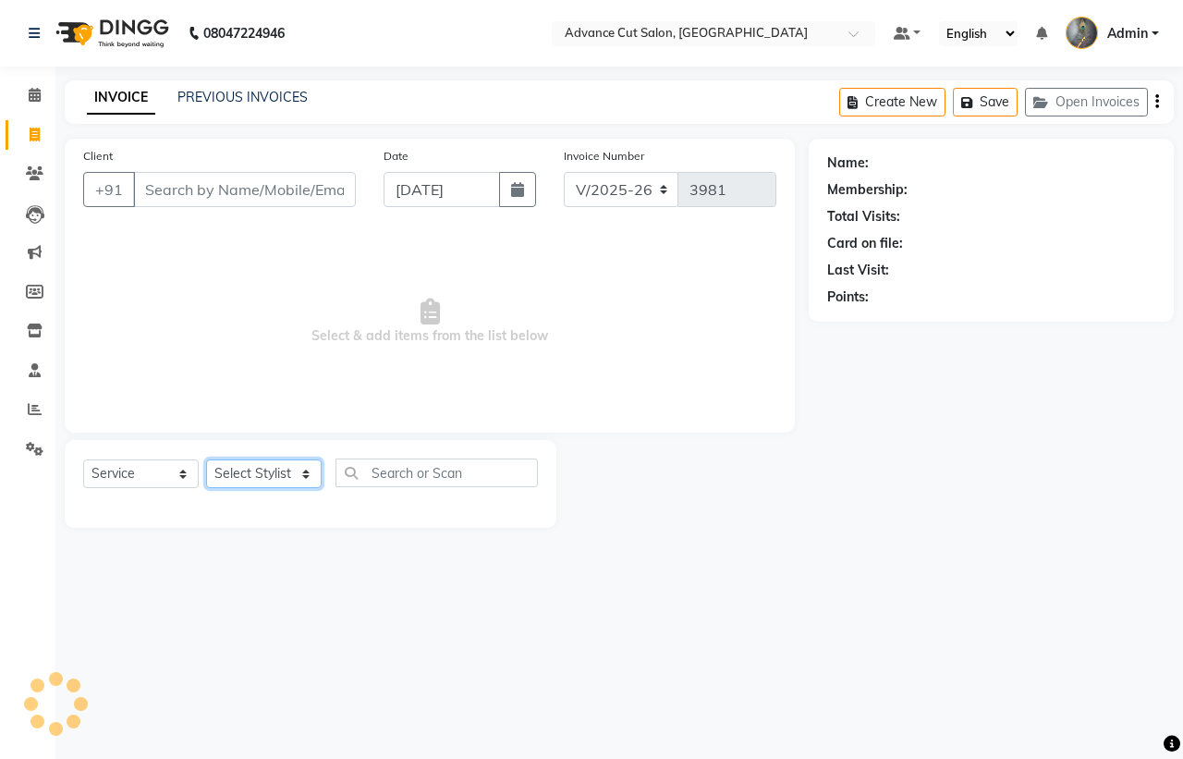
click at [292, 471] on select "Select Stylist" at bounding box center [263, 473] width 115 height 29
select select "58461"
click at [206, 459] on select "Select Stylist Admin chahit COUNTOR Devid hardeep mamta manisha MONISH navi NOS…" at bounding box center [263, 473] width 115 height 29
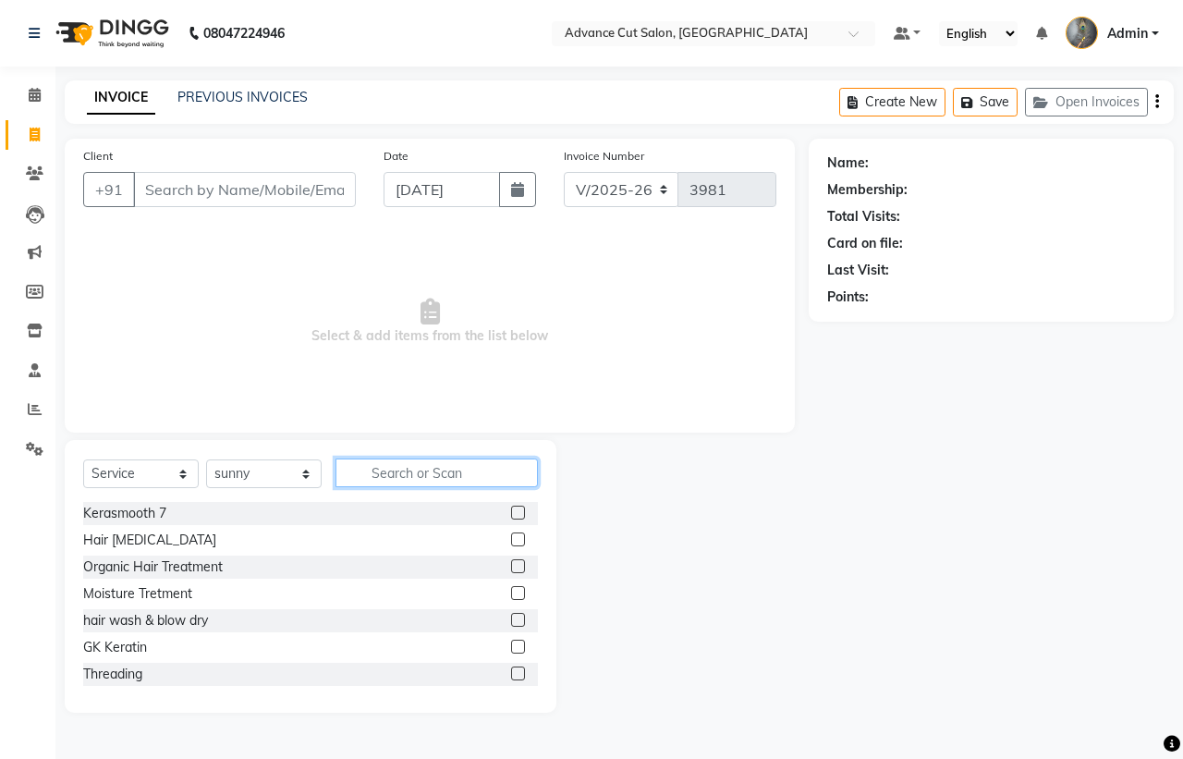
click at [409, 476] on input "text" at bounding box center [436, 472] width 202 height 29
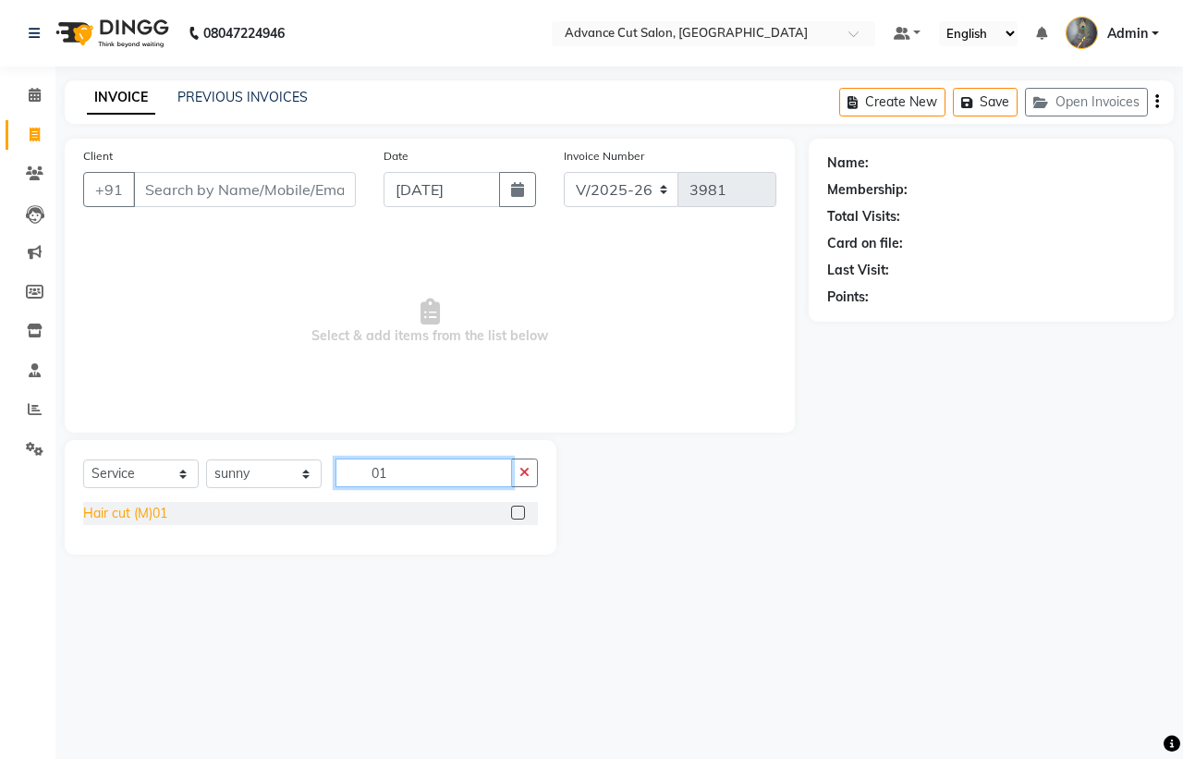
type input "01"
click at [112, 515] on div "Hair cut (M)01" at bounding box center [125, 513] width 84 height 19
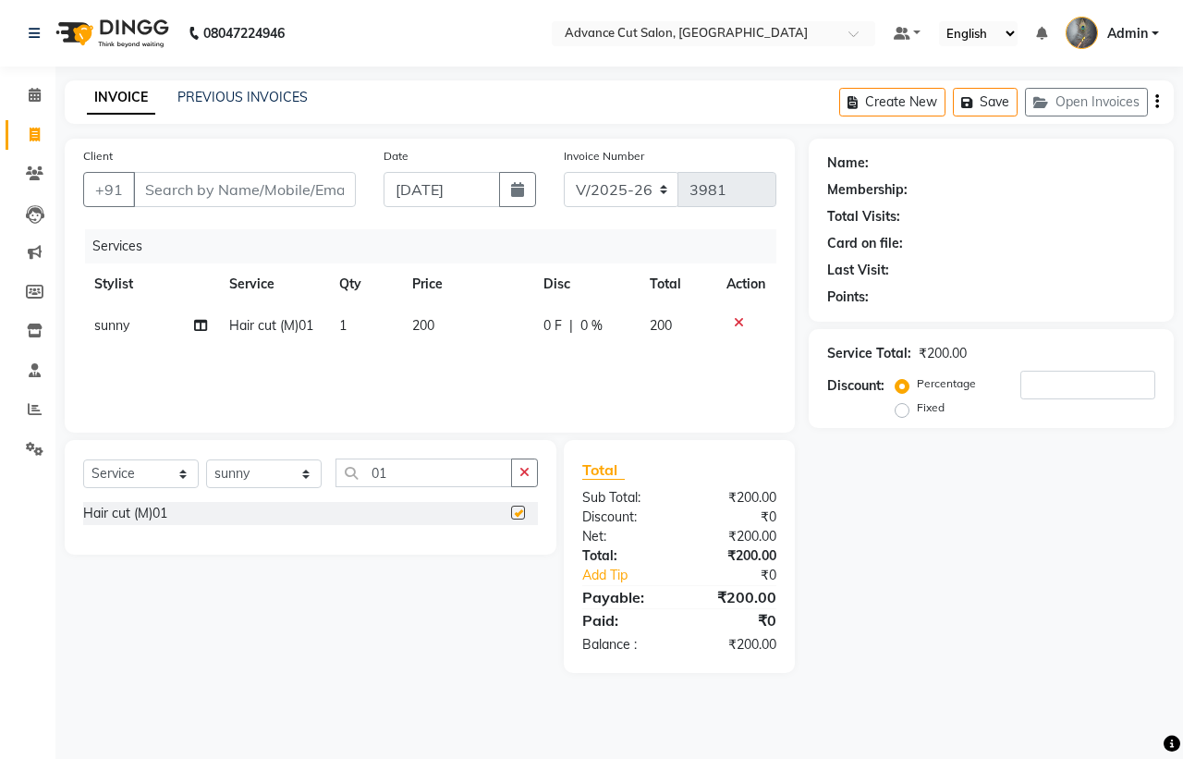
checkbox input "false"
click at [417, 464] on input "01" at bounding box center [423, 472] width 176 height 29
click at [417, 463] on input "01" at bounding box center [423, 472] width 176 height 29
type input "66"
click at [158, 541] on div "[PERSON_NAME] Styling (M) 66" at bounding box center [177, 539] width 188 height 19
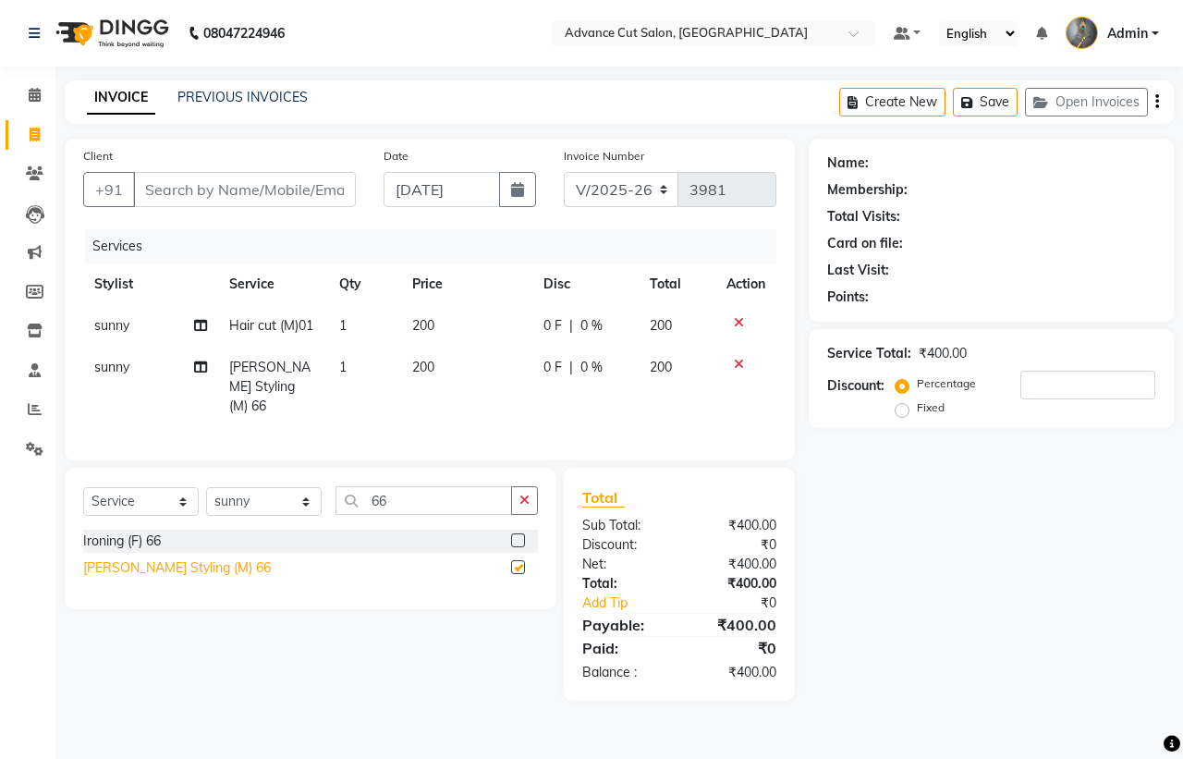
checkbox input "false"
click at [185, 212] on div "Client +91" at bounding box center [219, 184] width 300 height 76
click at [185, 201] on input "Client" at bounding box center [244, 189] width 223 height 35
type input "8"
type input "0"
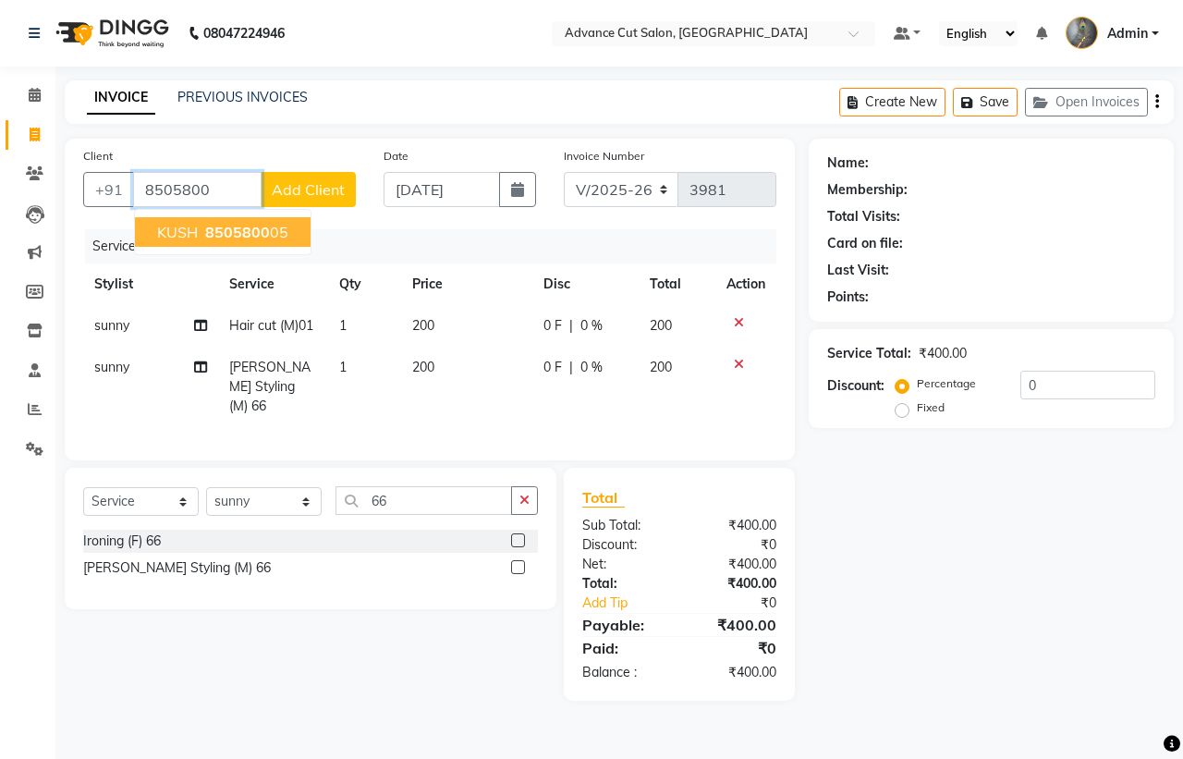
click at [212, 231] on span "8505800" at bounding box center [237, 232] width 65 height 18
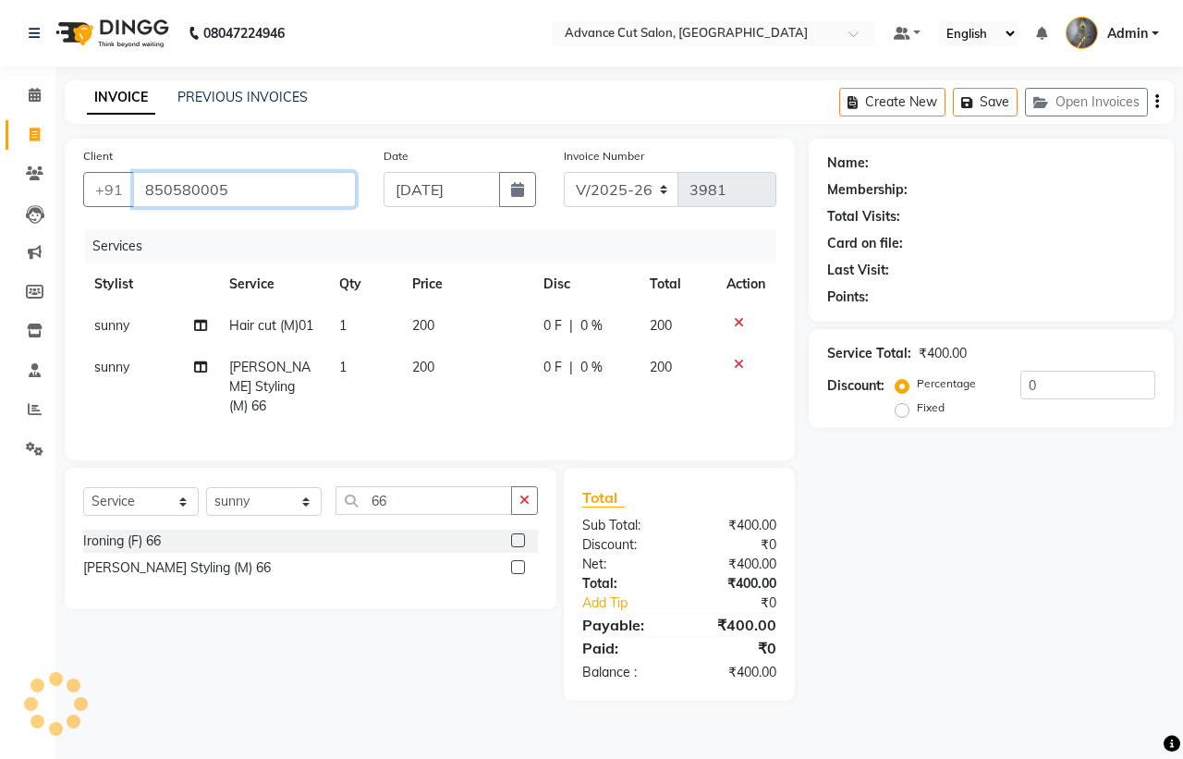
type input "850580005"
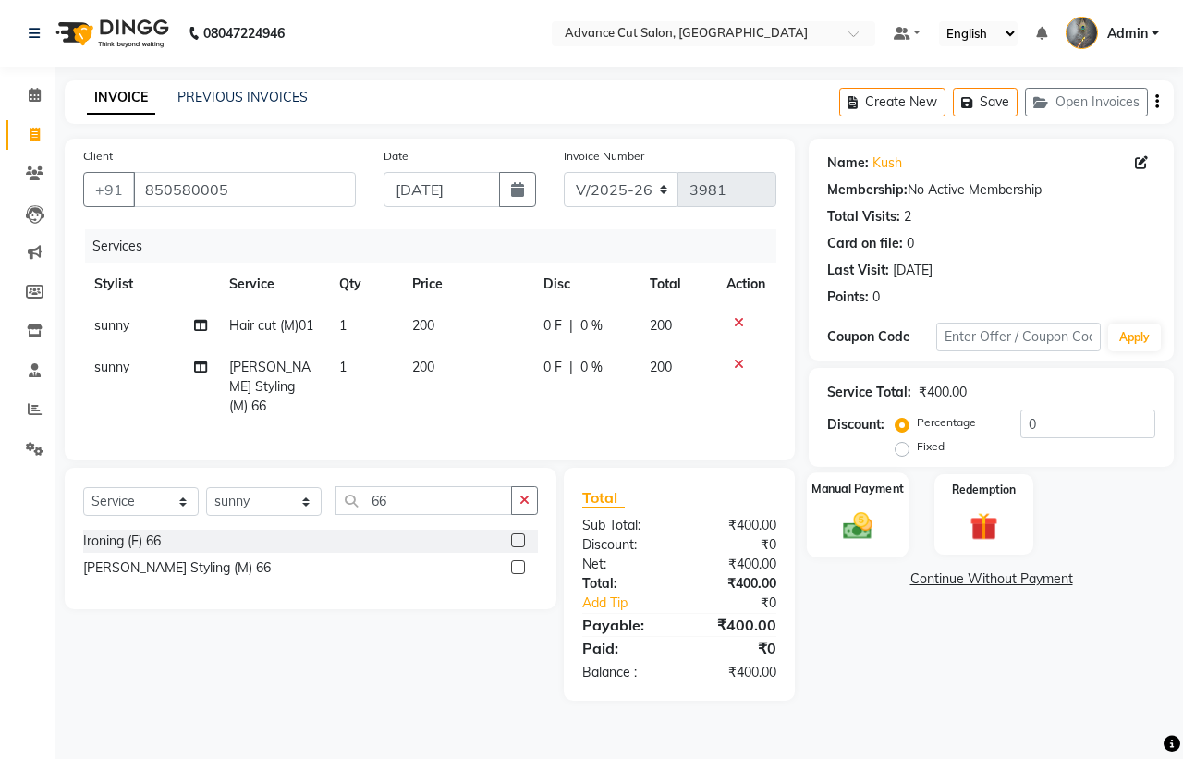
click at [860, 543] on div "Manual Payment" at bounding box center [858, 514] width 103 height 85
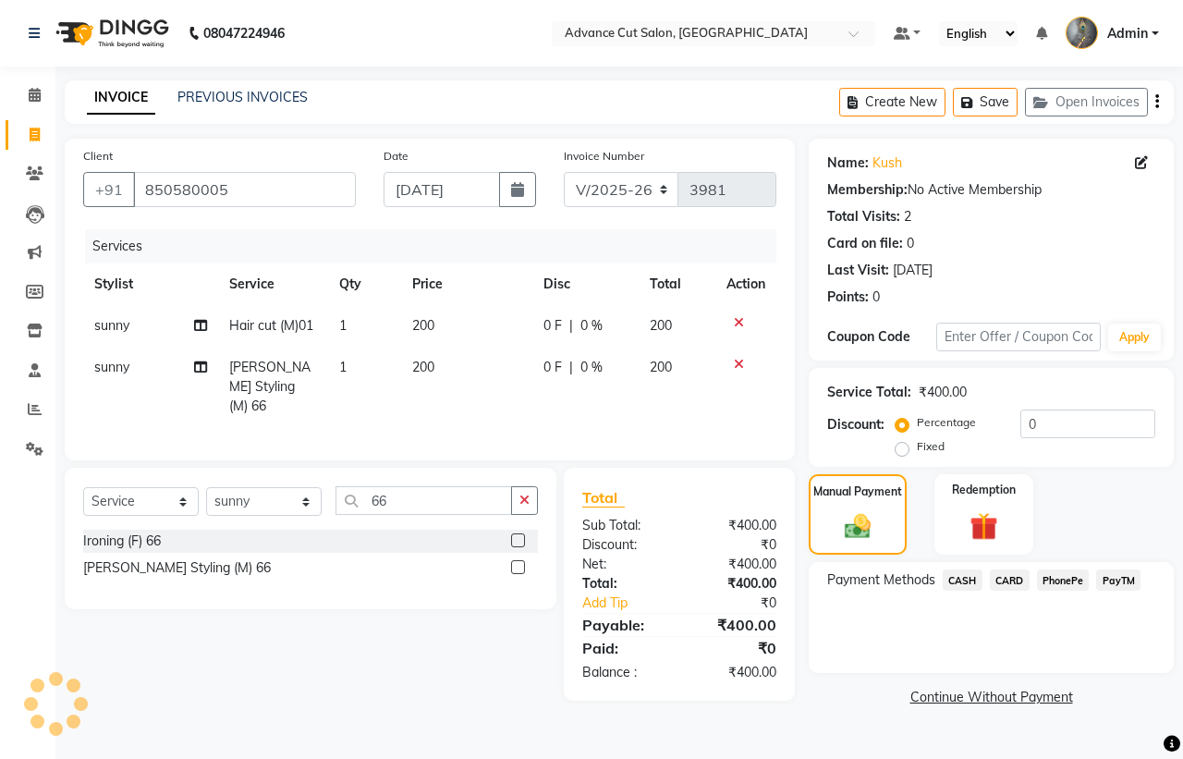
click at [1128, 578] on span "PayTM" at bounding box center [1118, 579] width 44 height 21
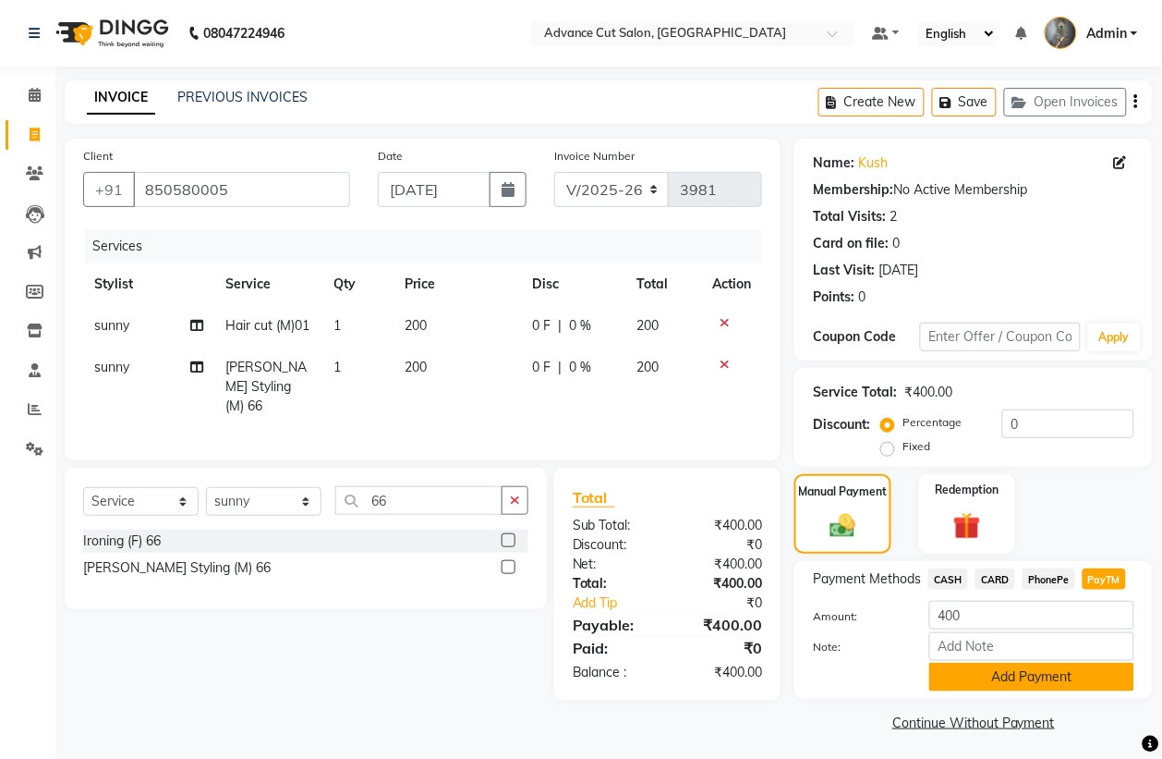
click at [995, 680] on button "Add Payment" at bounding box center [1031, 676] width 205 height 29
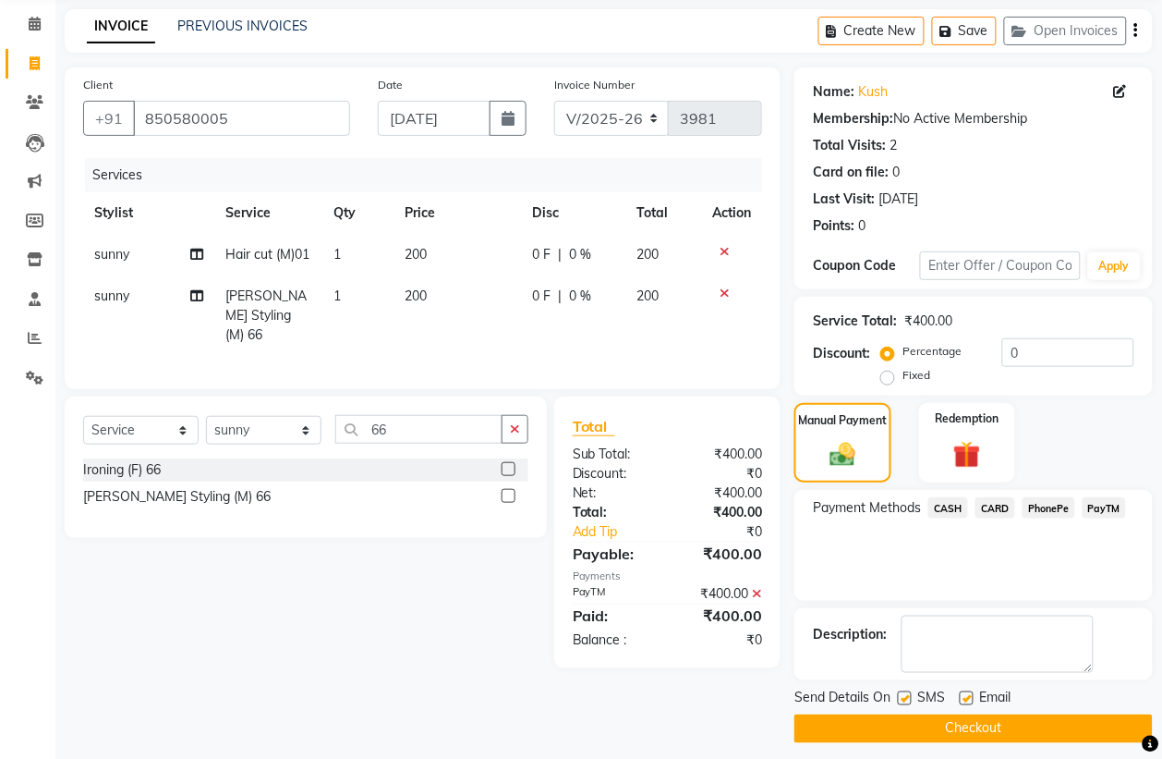
scroll to position [84, 0]
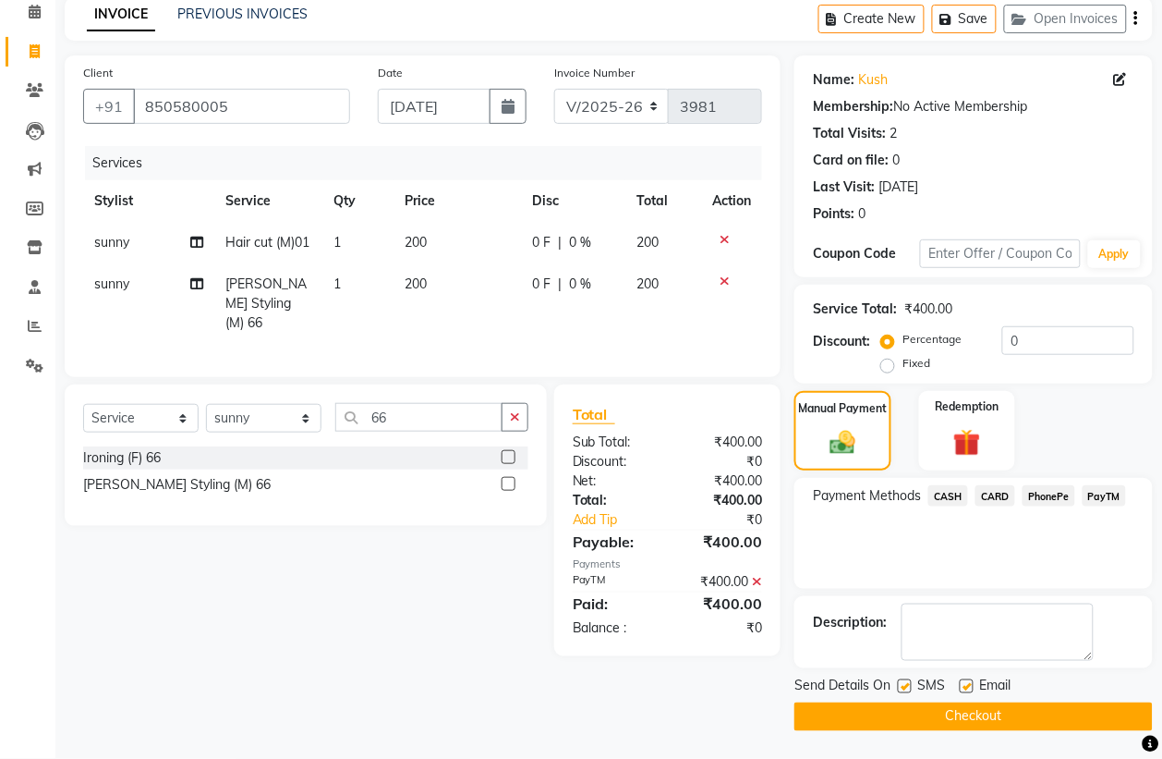
click at [915, 721] on button "Checkout" at bounding box center [974, 716] width 358 height 29
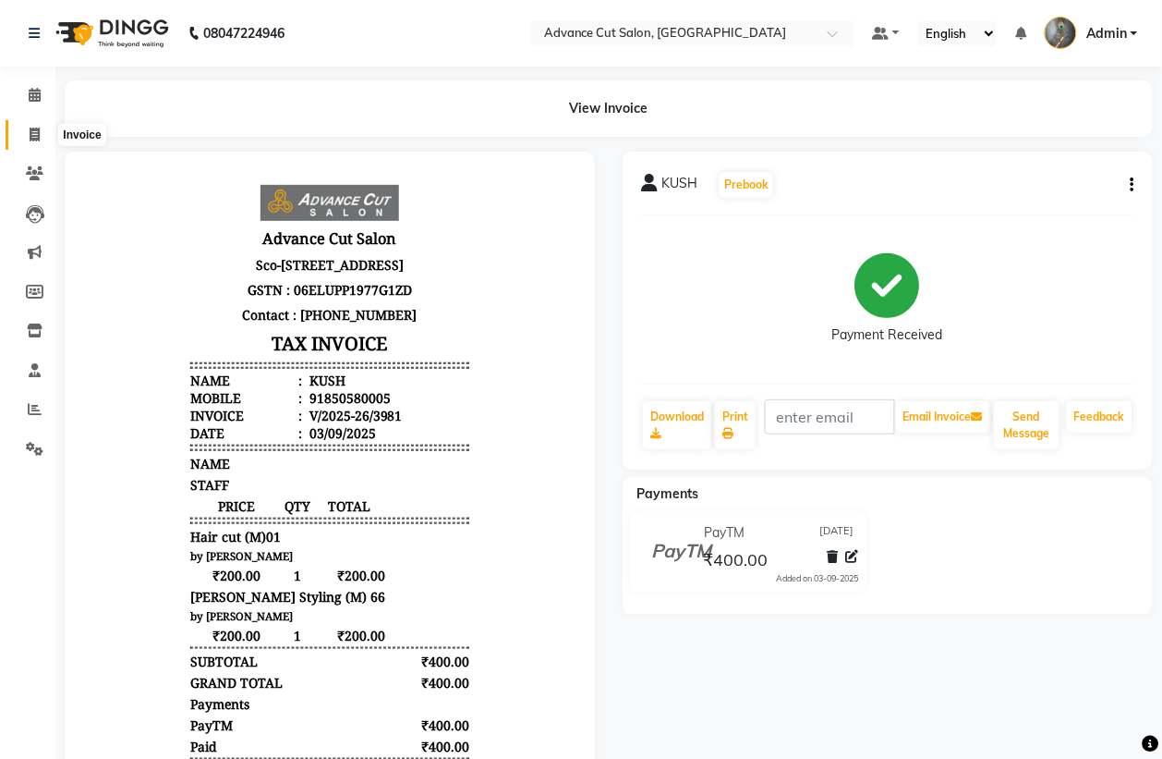
click at [30, 136] on icon at bounding box center [35, 134] width 10 height 14
select select "service"
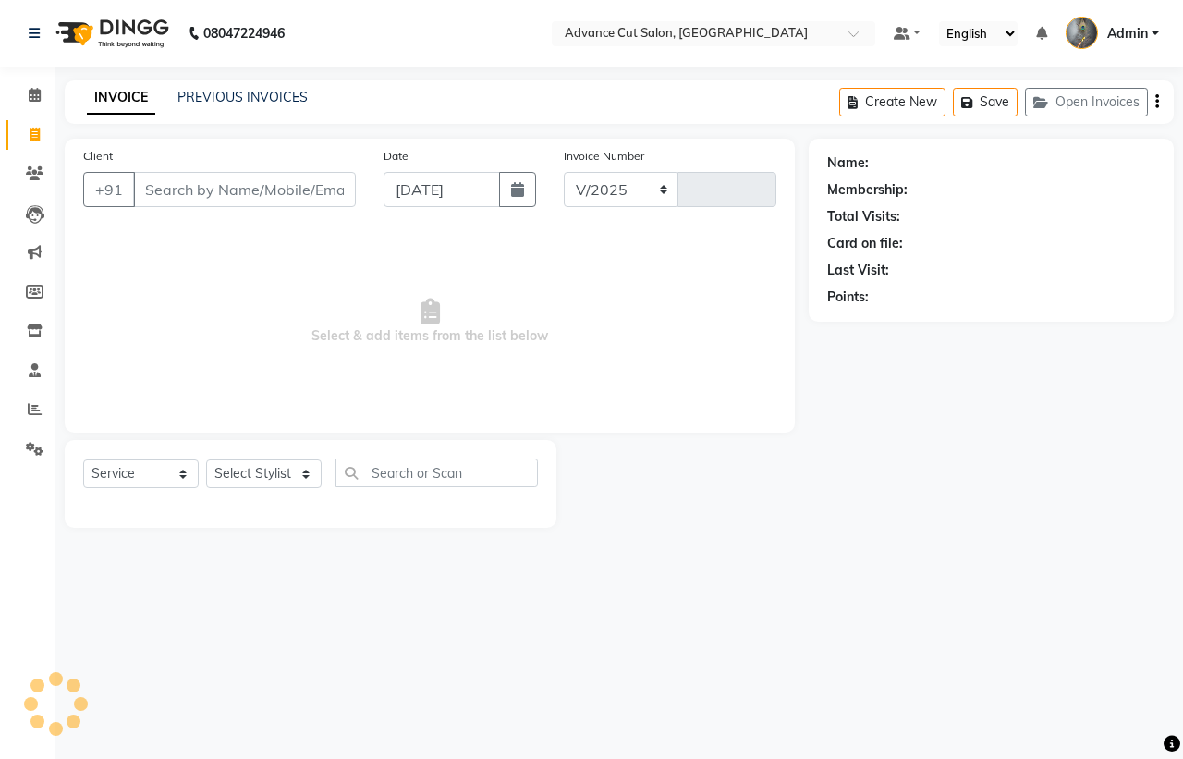
select select "4939"
type input "3982"
click at [256, 472] on select "Select Stylist Admin chahit COUNTOR Devid hardeep mamta manisha MONISH navi NOS…" at bounding box center [263, 473] width 115 height 29
select select "81671"
click at [206, 459] on select "Select Stylist Admin chahit COUNTOR Devid hardeep mamta manisha MONISH navi NOS…" at bounding box center [263, 473] width 115 height 29
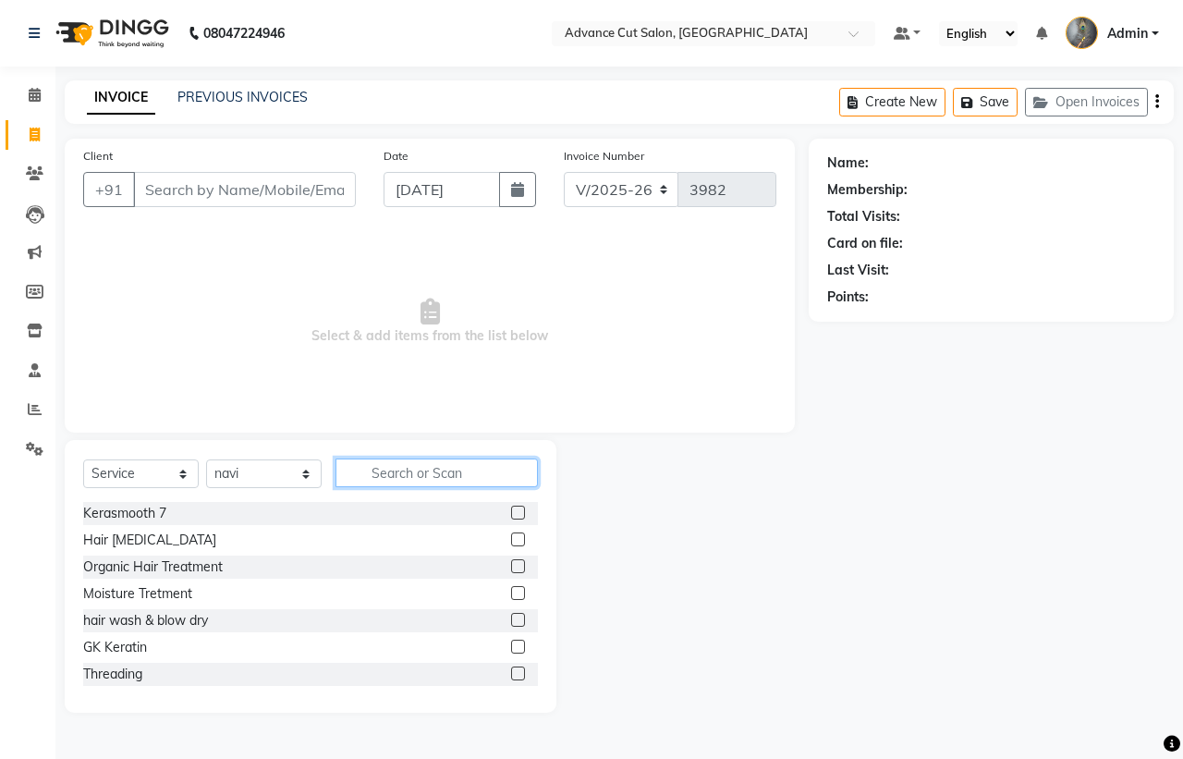
click at [417, 474] on input "text" at bounding box center [436, 472] width 202 height 29
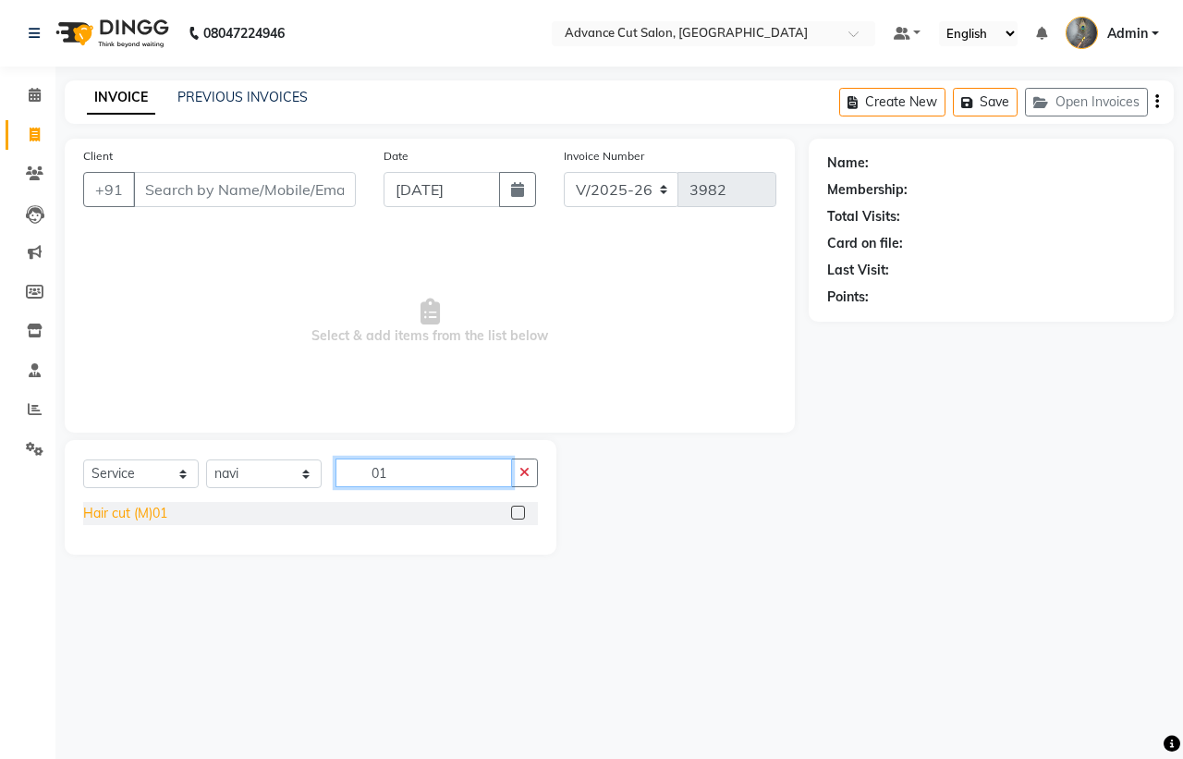
type input "01"
click at [144, 513] on div "Hair cut (M)01" at bounding box center [125, 513] width 84 height 19
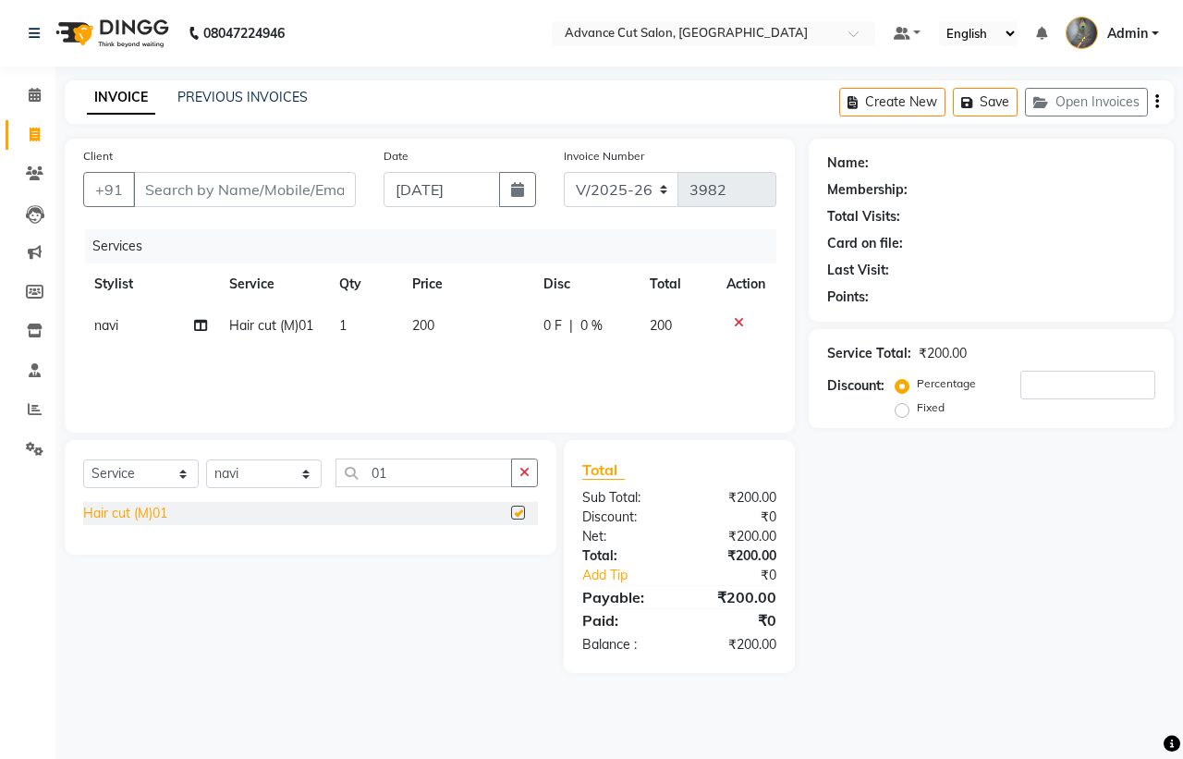
checkbox input "false"
click at [185, 191] on input "Client" at bounding box center [244, 189] width 223 height 35
type input "9"
type input "0"
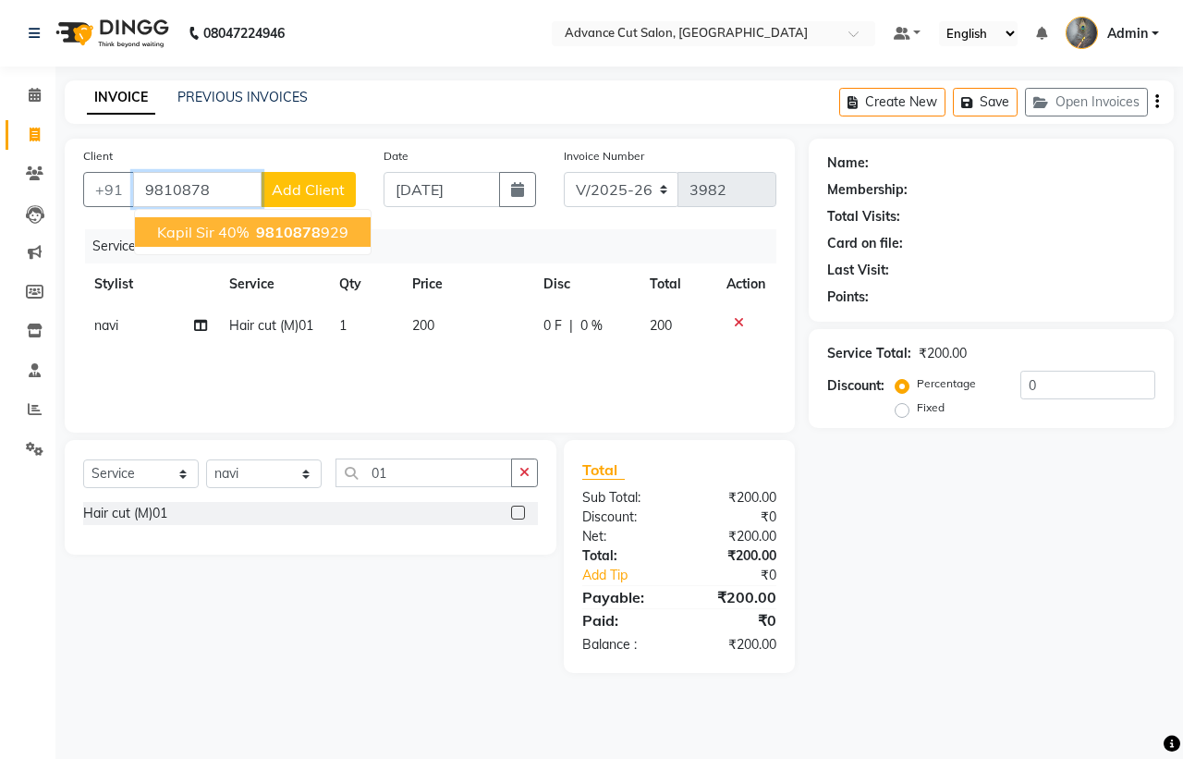
click at [270, 229] on span "9810878" at bounding box center [288, 232] width 65 height 18
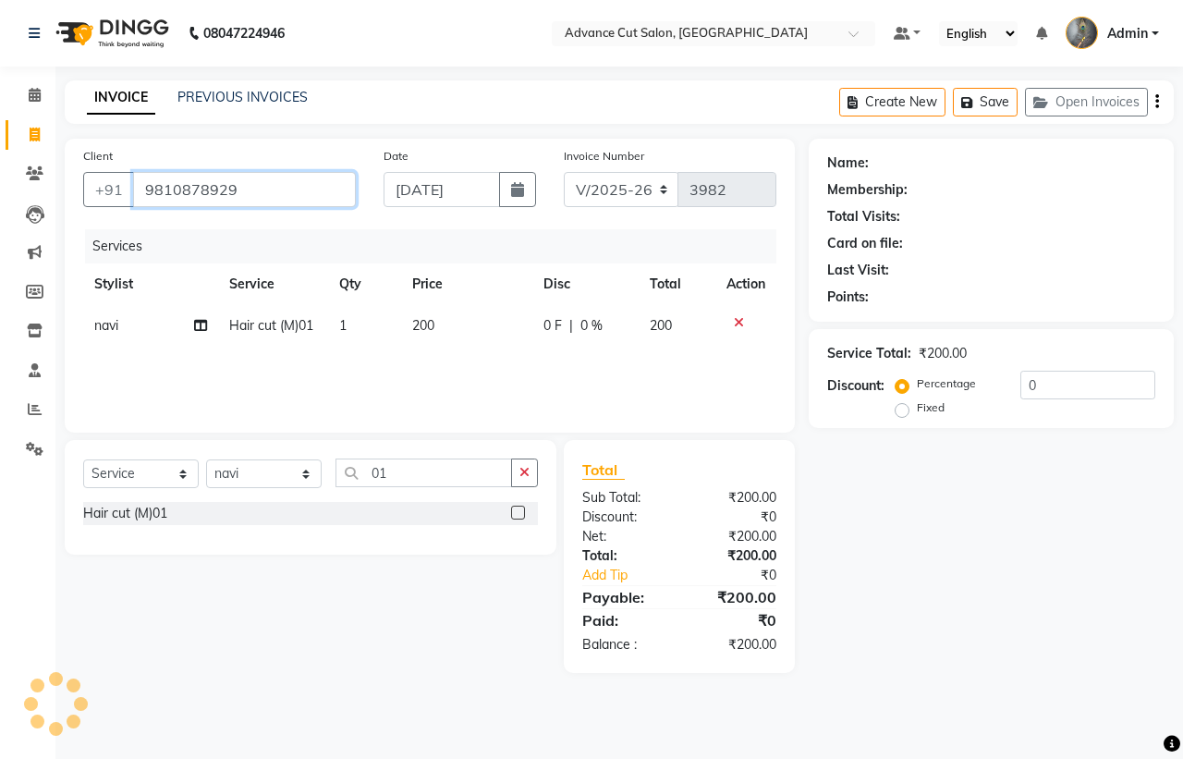
type input "9810878929"
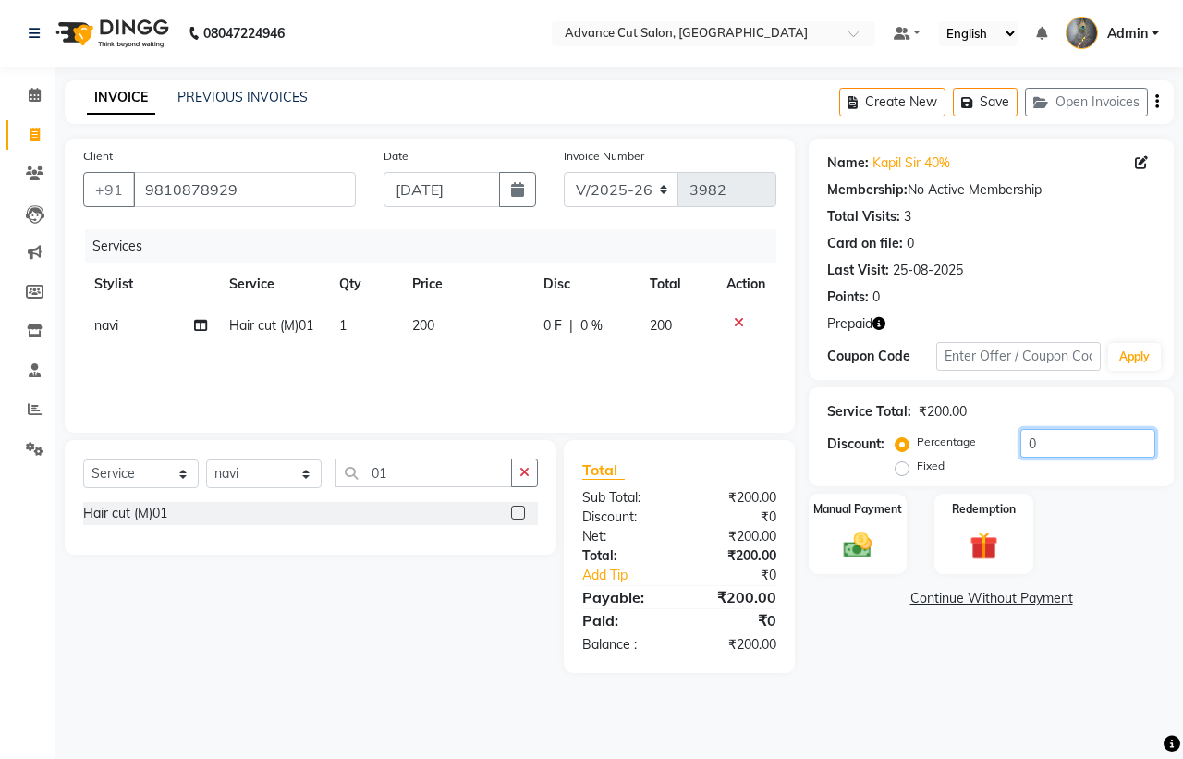
click at [1021, 449] on input "0" at bounding box center [1087, 443] width 135 height 29
type input "40"
click at [989, 515] on label "Redemption" at bounding box center [983, 508] width 67 height 18
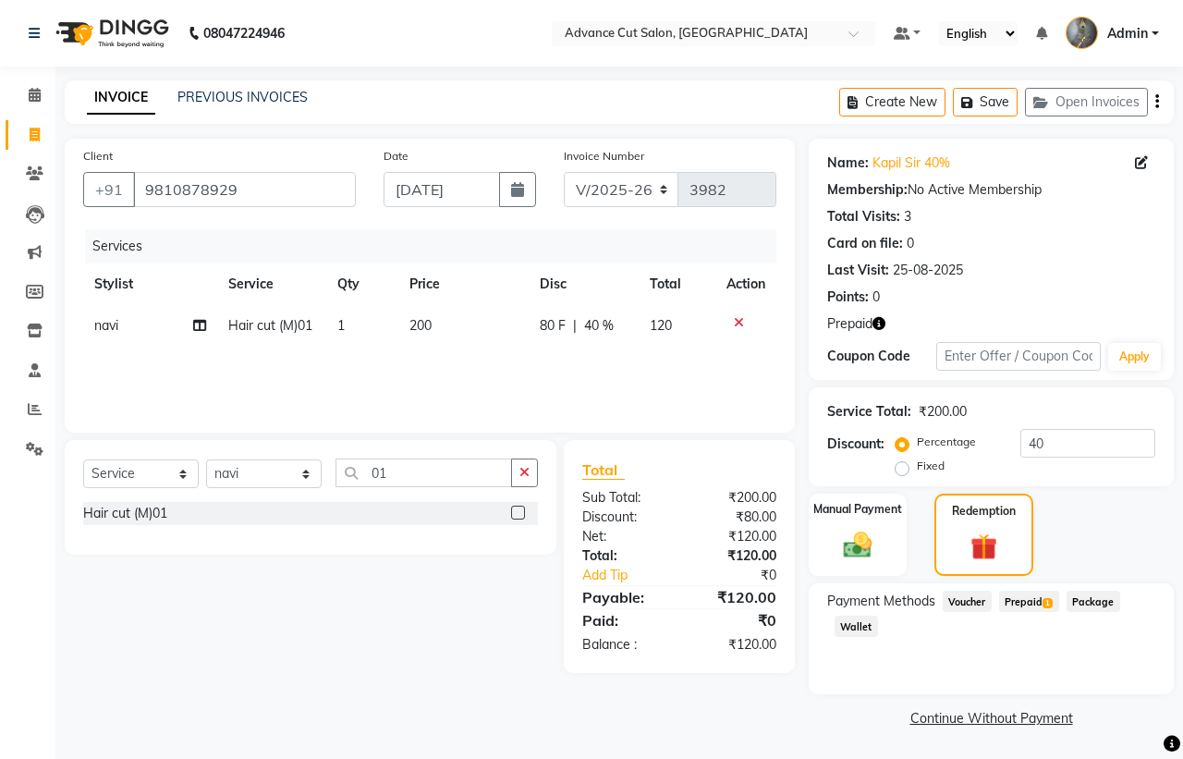
click at [1026, 613] on div "Prepaid 1" at bounding box center [1024, 602] width 67 height 25
click at [1028, 601] on span "Prepaid 1" at bounding box center [1029, 600] width 60 height 21
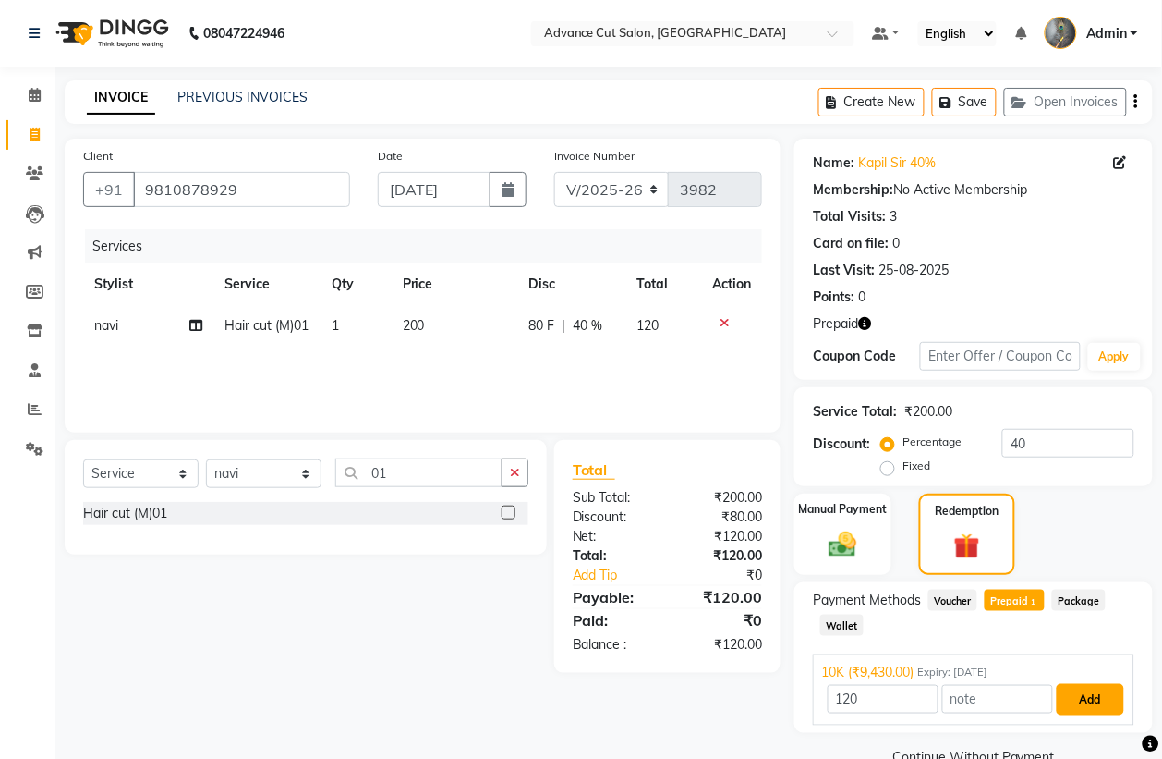
click at [1096, 695] on button "Add" at bounding box center [1090, 699] width 67 height 31
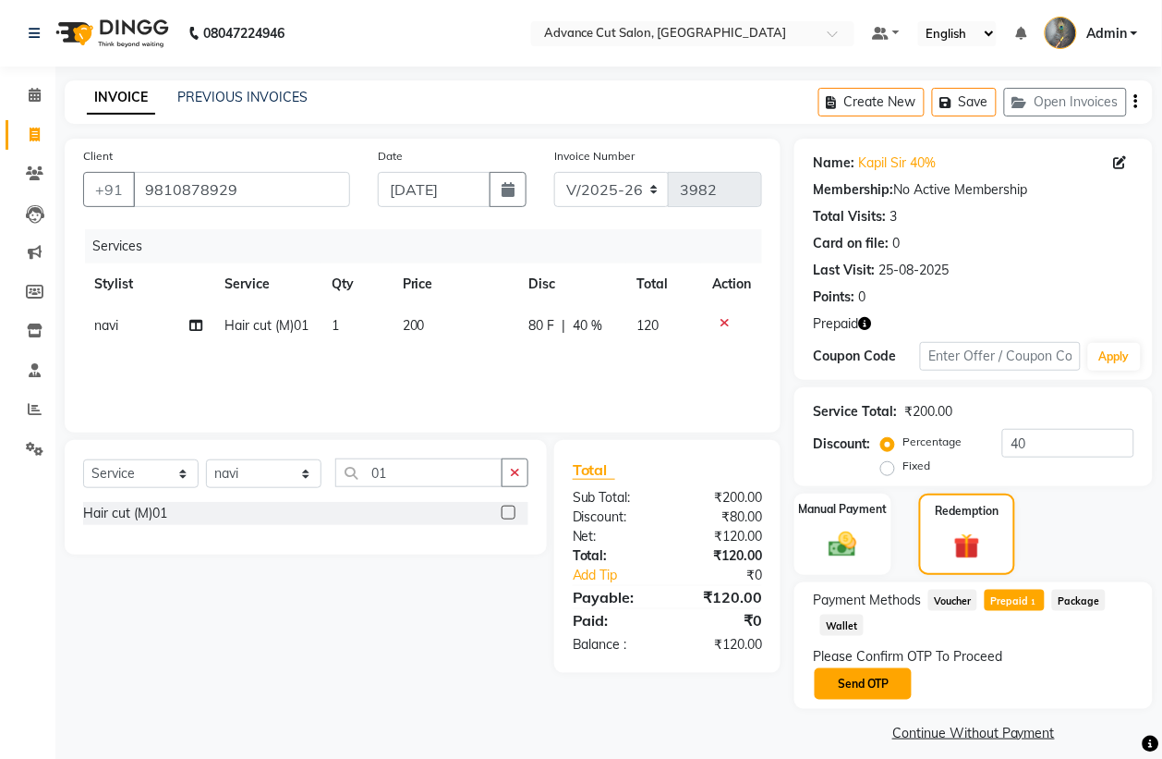
click at [836, 689] on button "Send OTP" at bounding box center [863, 683] width 97 height 31
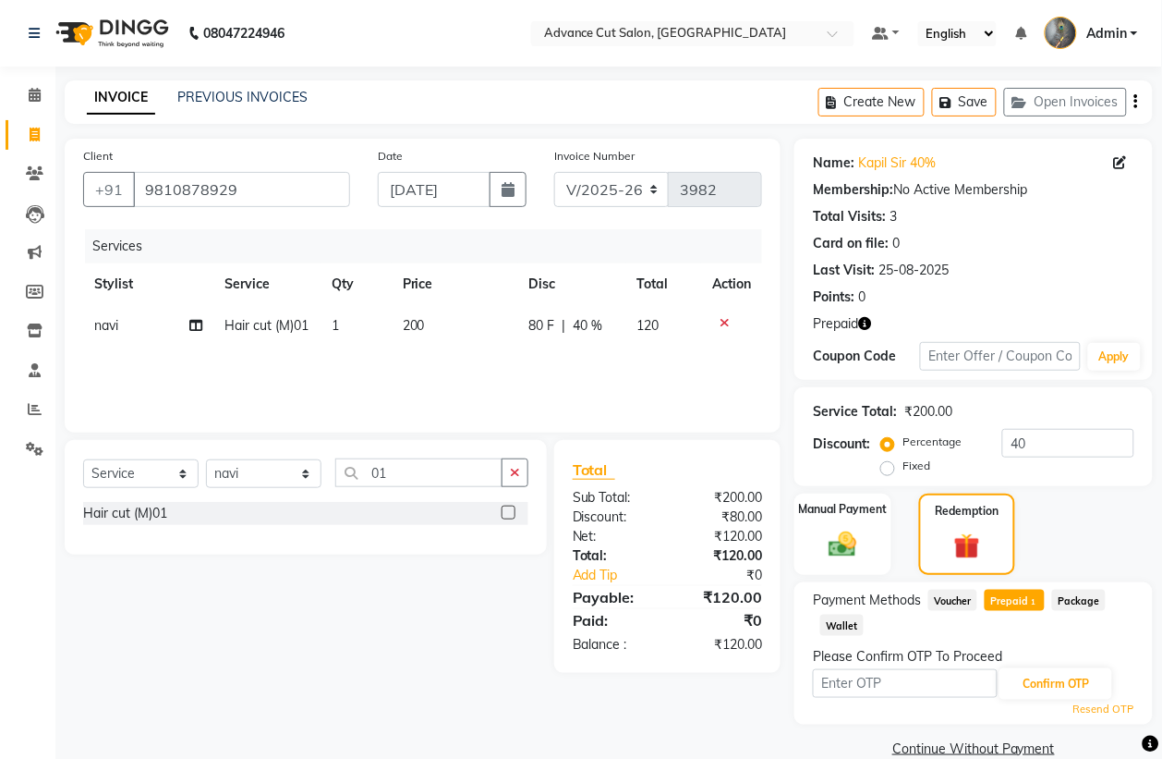
click at [865, 643] on div "Payment Methods Voucher Prepaid 1 Package Wallet Please Confirm OTP To Proceed …" at bounding box center [974, 652] width 322 height 127
click at [829, 688] on input "text" at bounding box center [905, 683] width 185 height 29
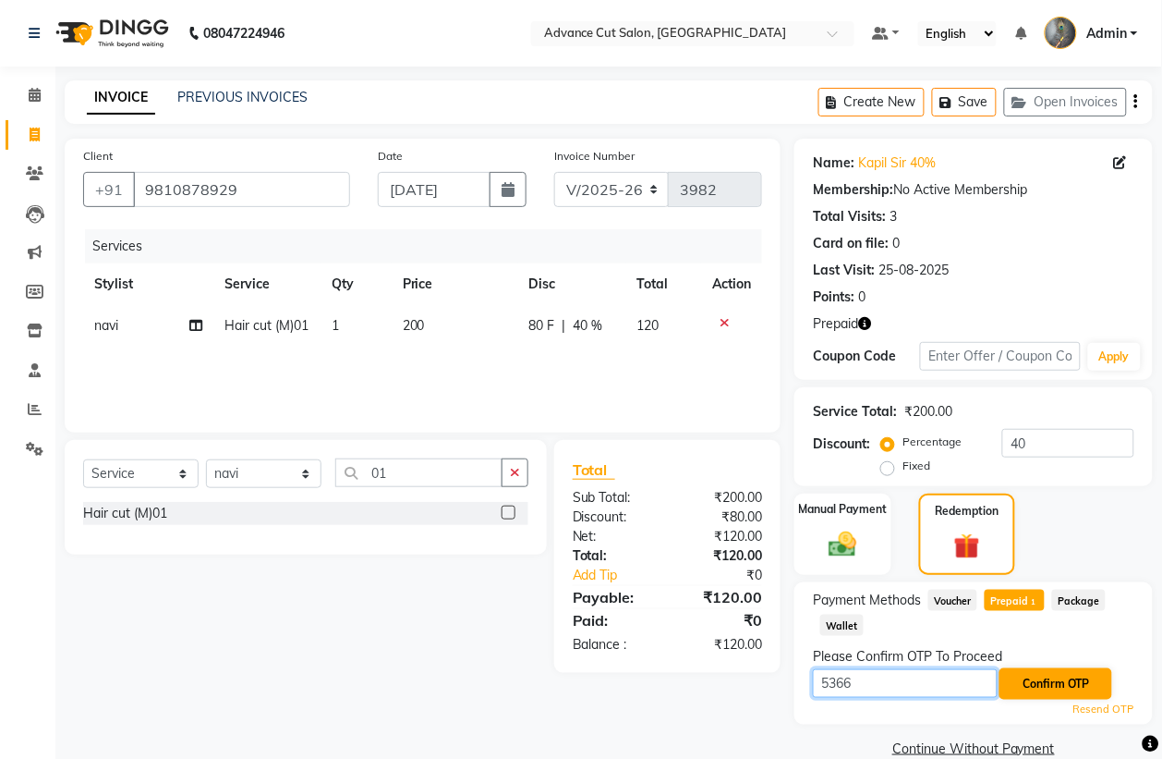
type input "5366"
click at [1028, 677] on button "Confirm OTP" at bounding box center [1056, 683] width 113 height 31
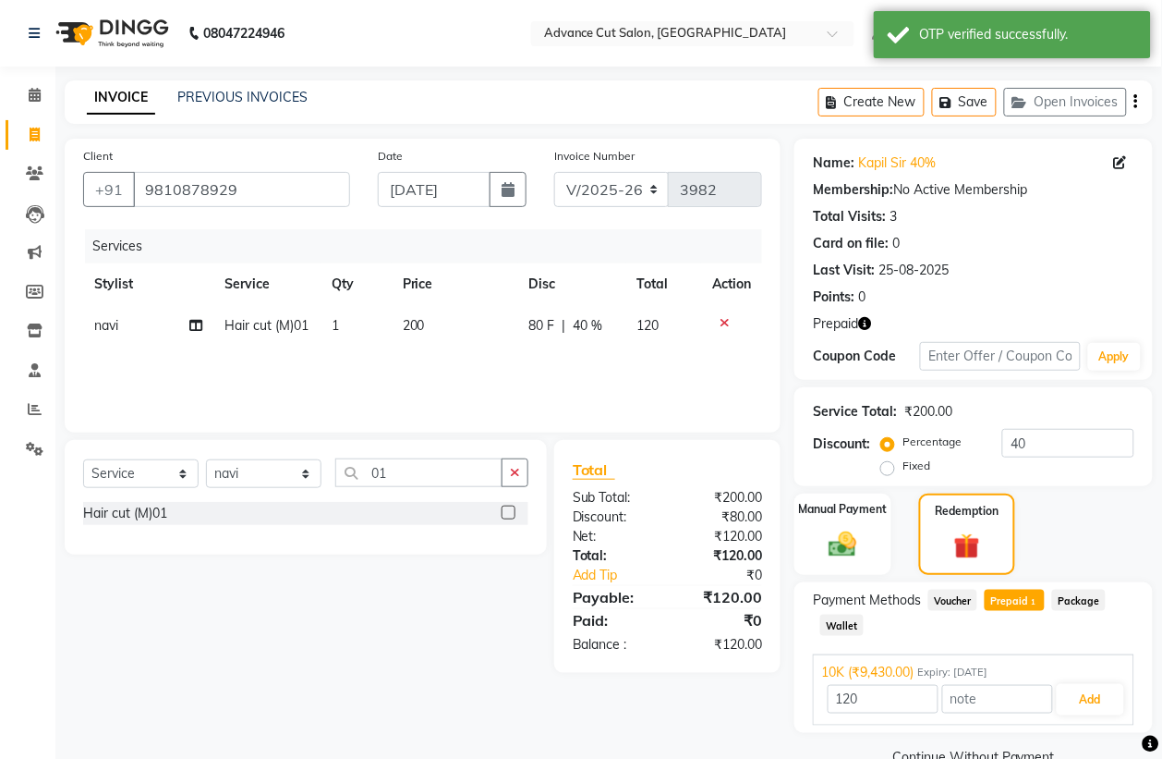
click at [1028, 677] on div "10K (₹9,430.00) Expiry: 20-07-2029" at bounding box center [973, 671] width 305 height 19
click at [1039, 671] on div "10K (₹9,430.00) Expiry: 20-07-2029" at bounding box center [973, 671] width 305 height 19
click at [1105, 704] on button "Add" at bounding box center [1090, 699] width 67 height 31
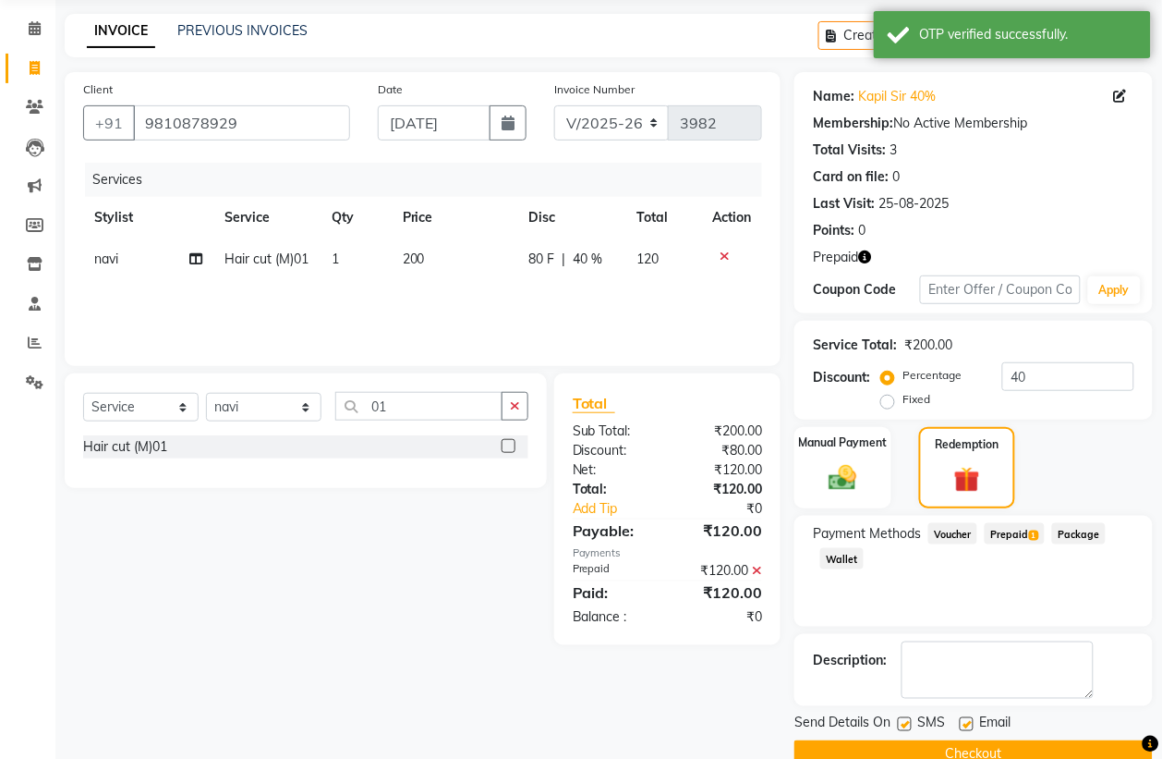
scroll to position [104, 0]
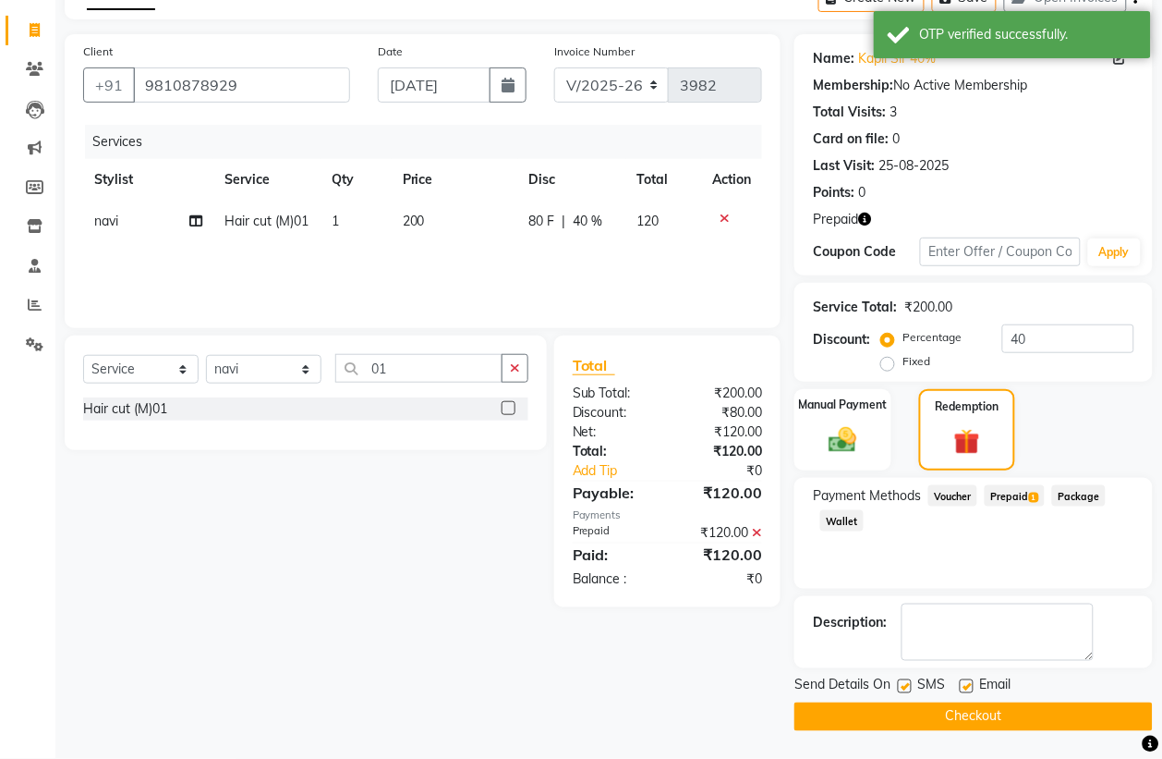
click at [1022, 722] on button "Checkout" at bounding box center [974, 716] width 358 height 29
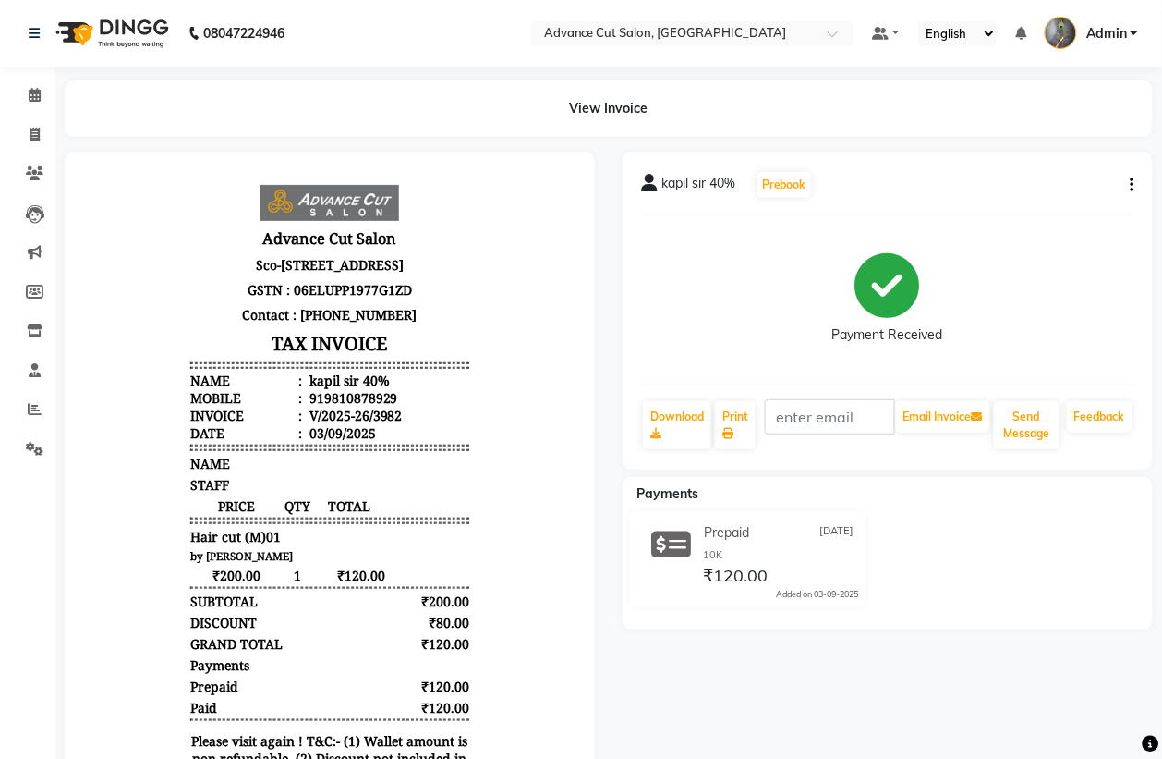
click at [1022, 722] on div "kapil sir 40% Prebook Payment Received Download Print Email Invoice Send Messag…" at bounding box center [888, 568] width 558 height 832
click at [24, 125] on span at bounding box center [34, 135] width 32 height 21
select select "service"
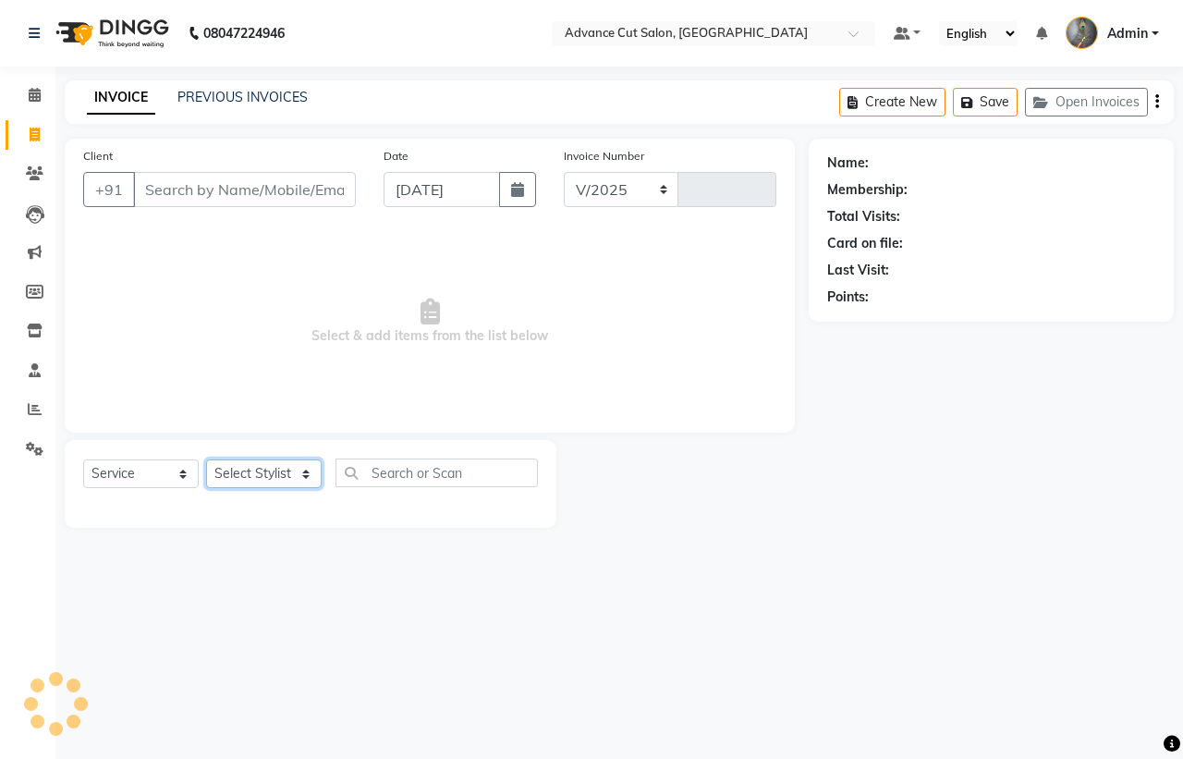
select select "4939"
type input "3983"
click at [269, 464] on select "Select Stylist" at bounding box center [263, 473] width 115 height 29
select select "58461"
click at [206, 459] on select "Select Stylist Admin chahit COUNTOR Devid hardeep mamta manisha MONISH navi NOS…" at bounding box center [263, 473] width 115 height 29
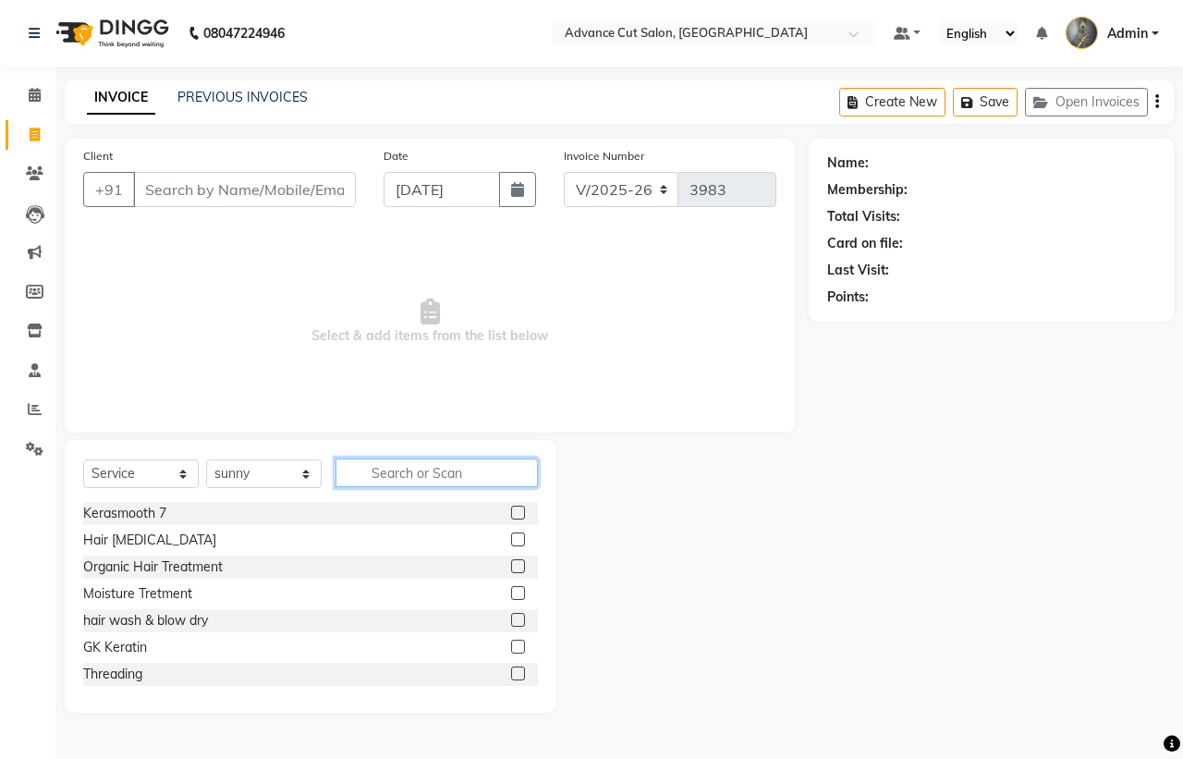
click at [370, 471] on input "text" at bounding box center [436, 472] width 202 height 29
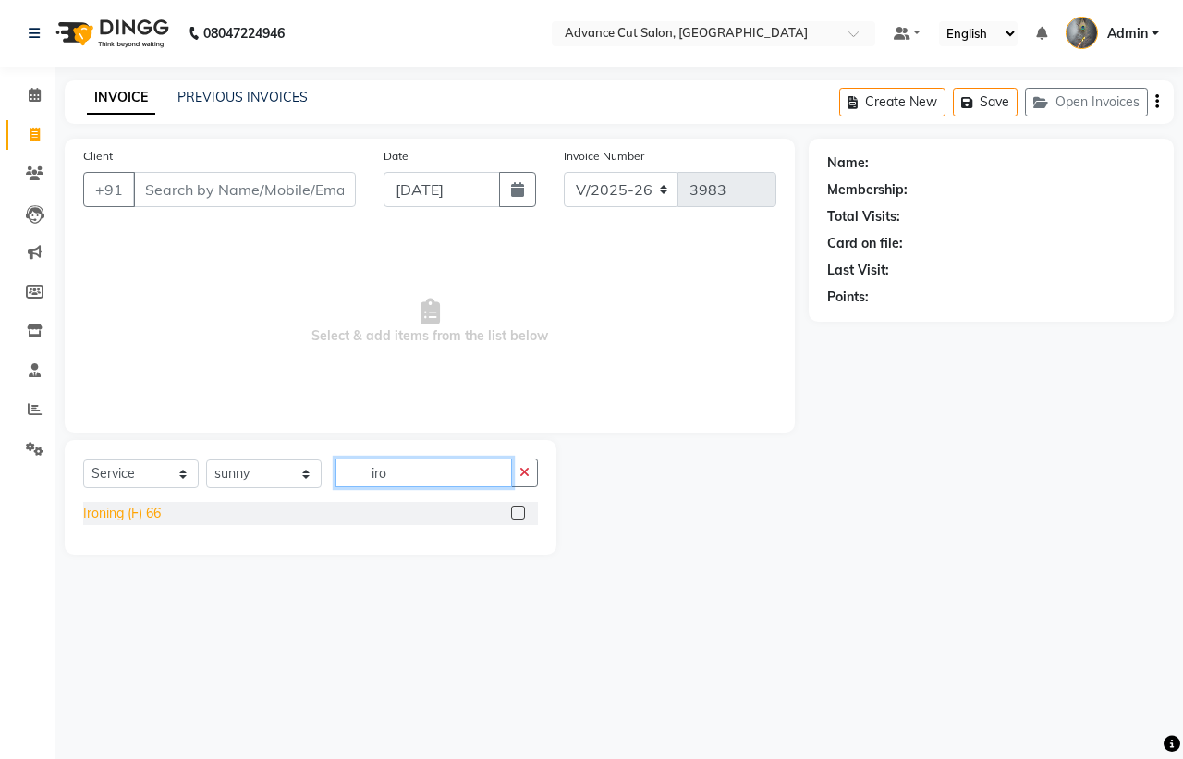
type input "iro"
click at [161, 522] on div "Ironing (F) 66" at bounding box center [122, 513] width 78 height 19
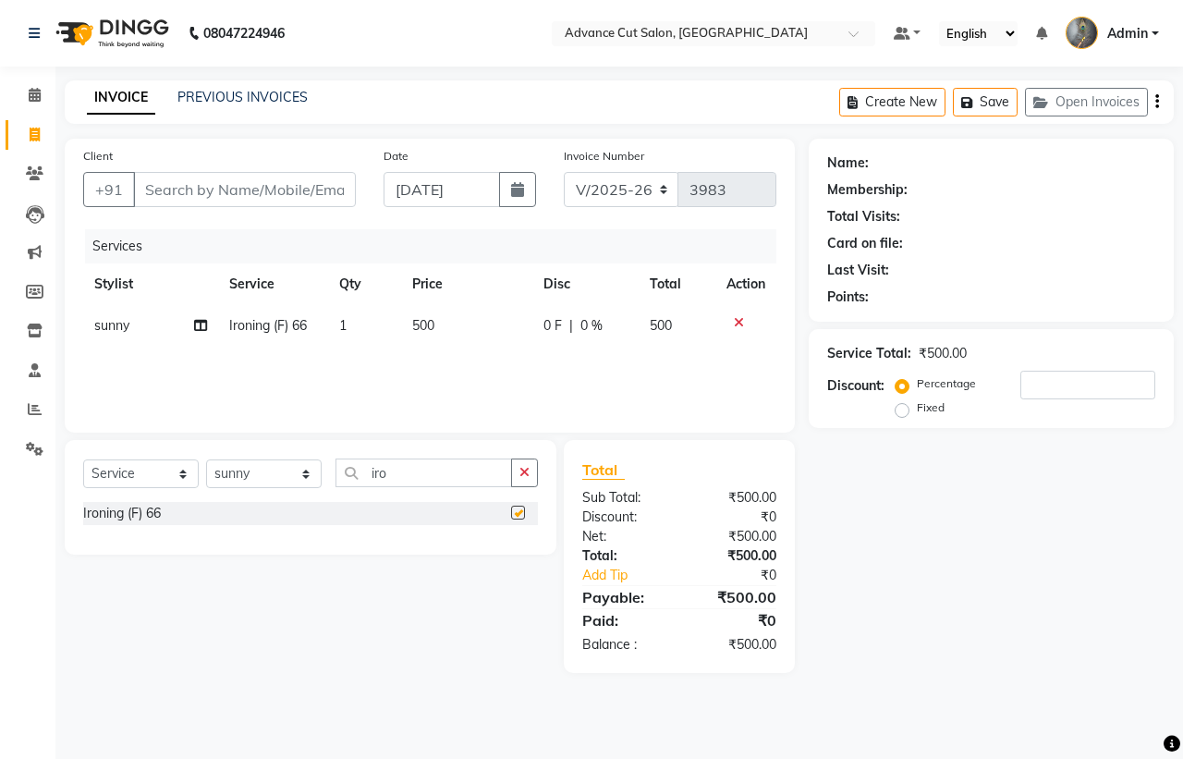
checkbox input "false"
click at [167, 200] on input "Client" at bounding box center [244, 189] width 223 height 35
type input "7"
type input "0"
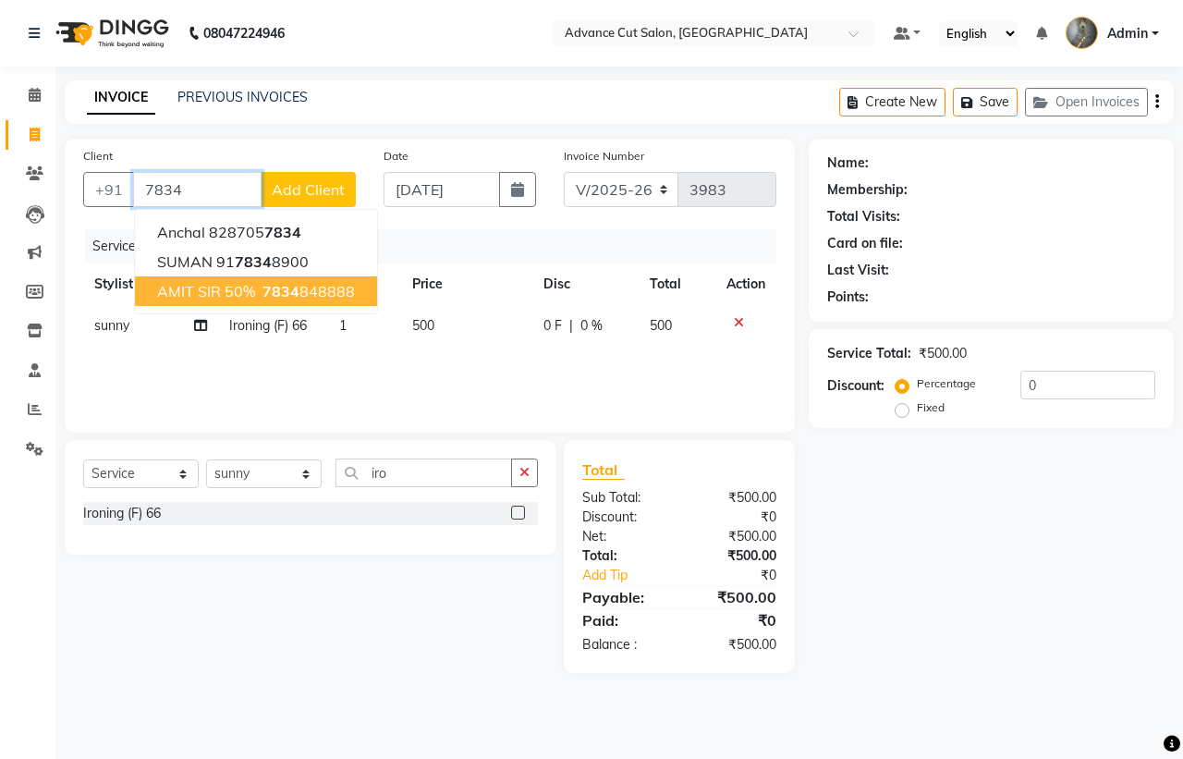
click at [196, 293] on span "AMIT SIR 50%" at bounding box center [206, 291] width 98 height 18
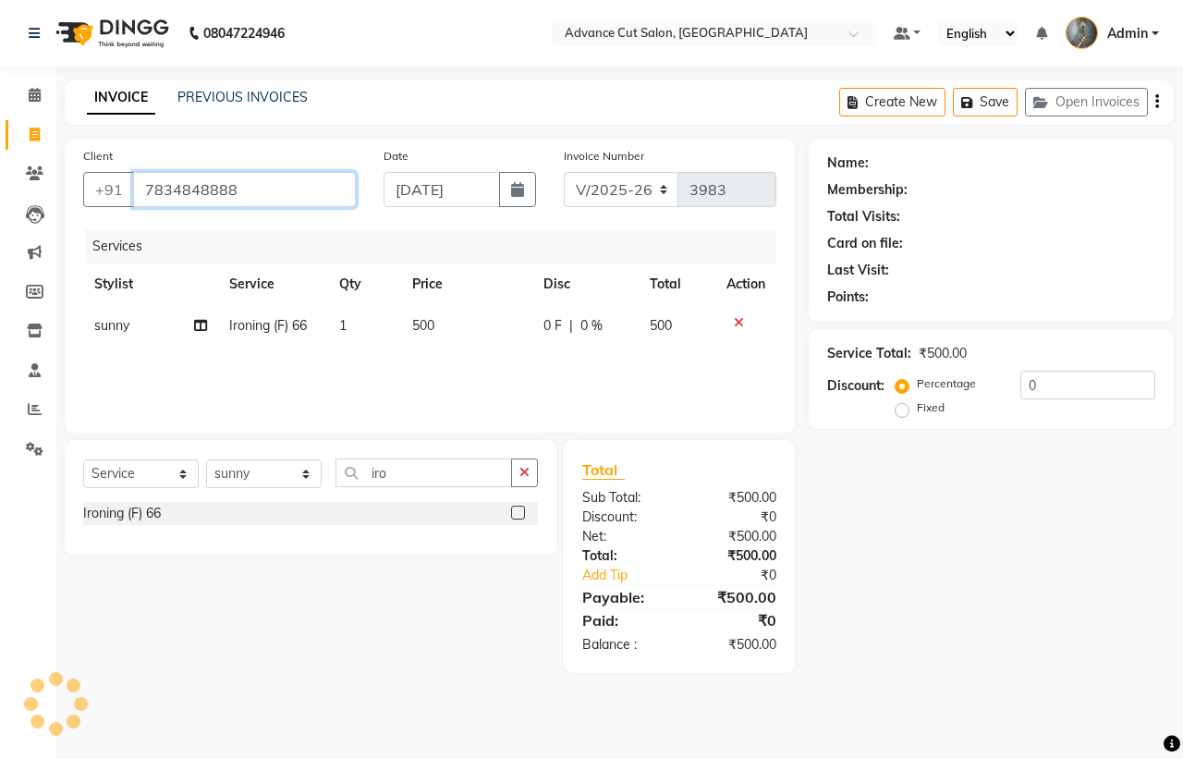
type input "7834848888"
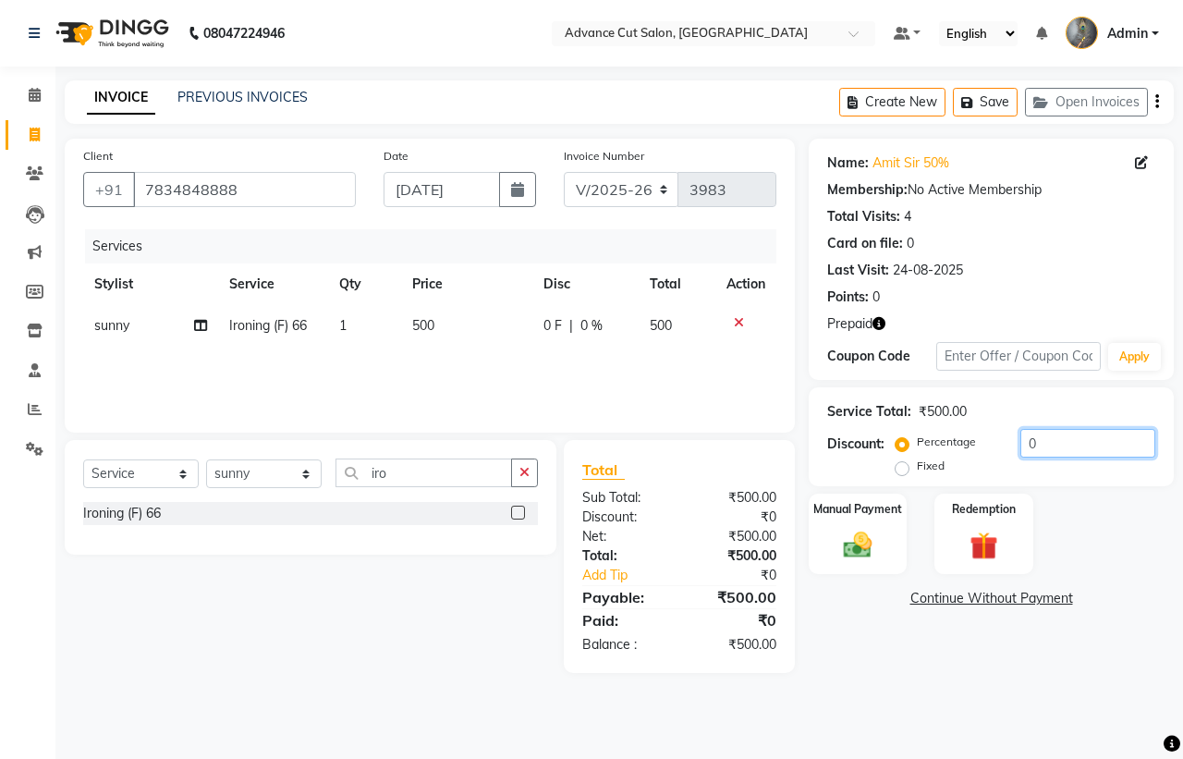
click at [1020, 443] on input "0" at bounding box center [1087, 443] width 135 height 29
type input "50"
click at [957, 528] on div "Redemption" at bounding box center [983, 534] width 103 height 85
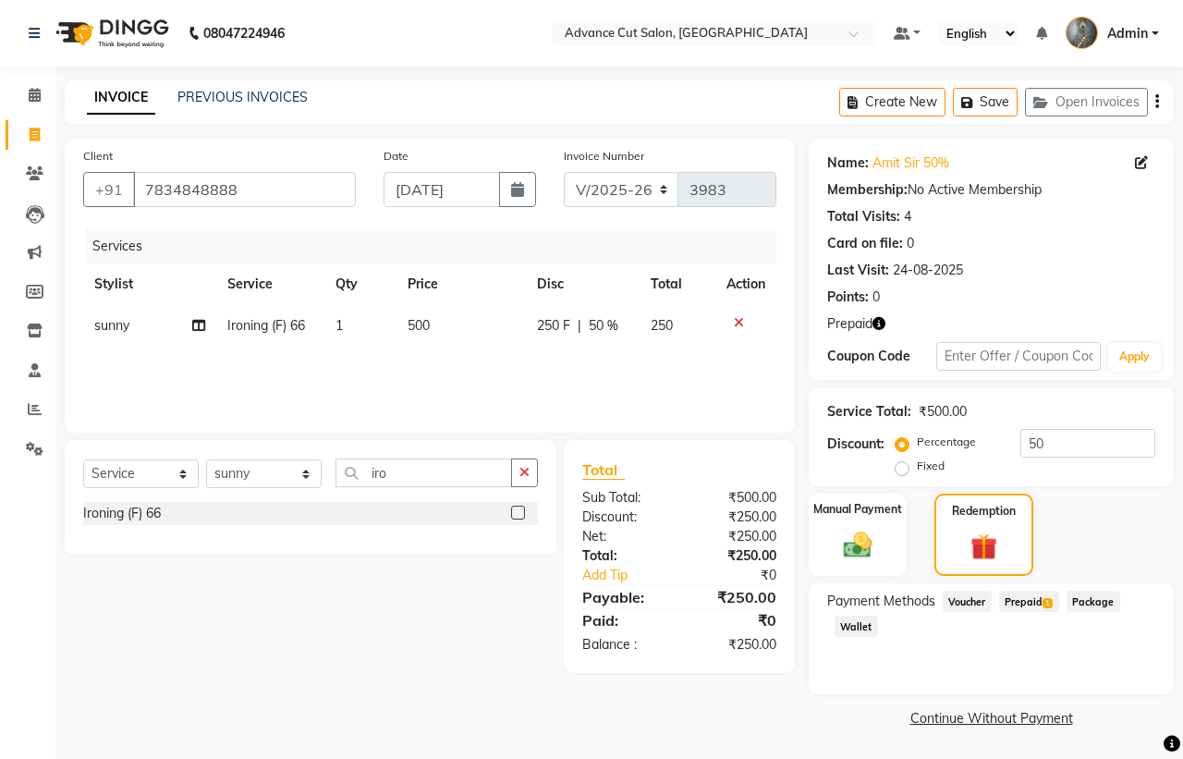
click at [1026, 592] on span "Prepaid 1" at bounding box center [1029, 600] width 60 height 21
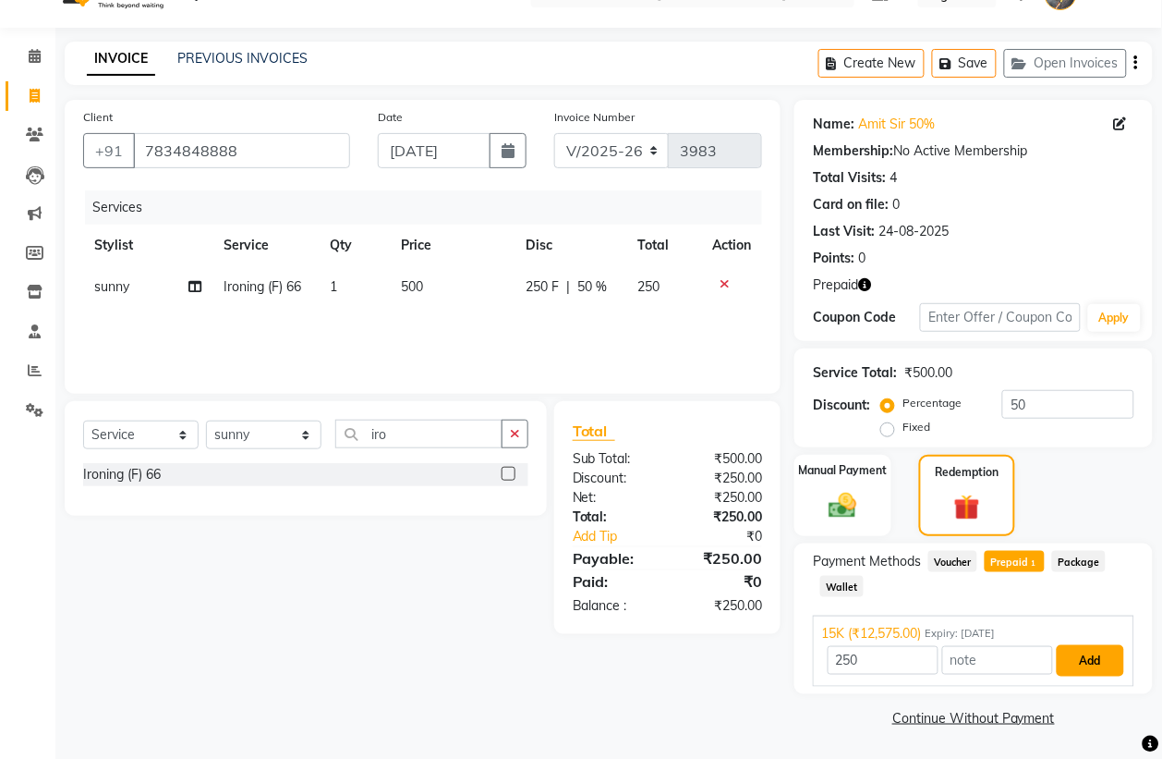
click at [1087, 662] on button "Add" at bounding box center [1090, 660] width 67 height 31
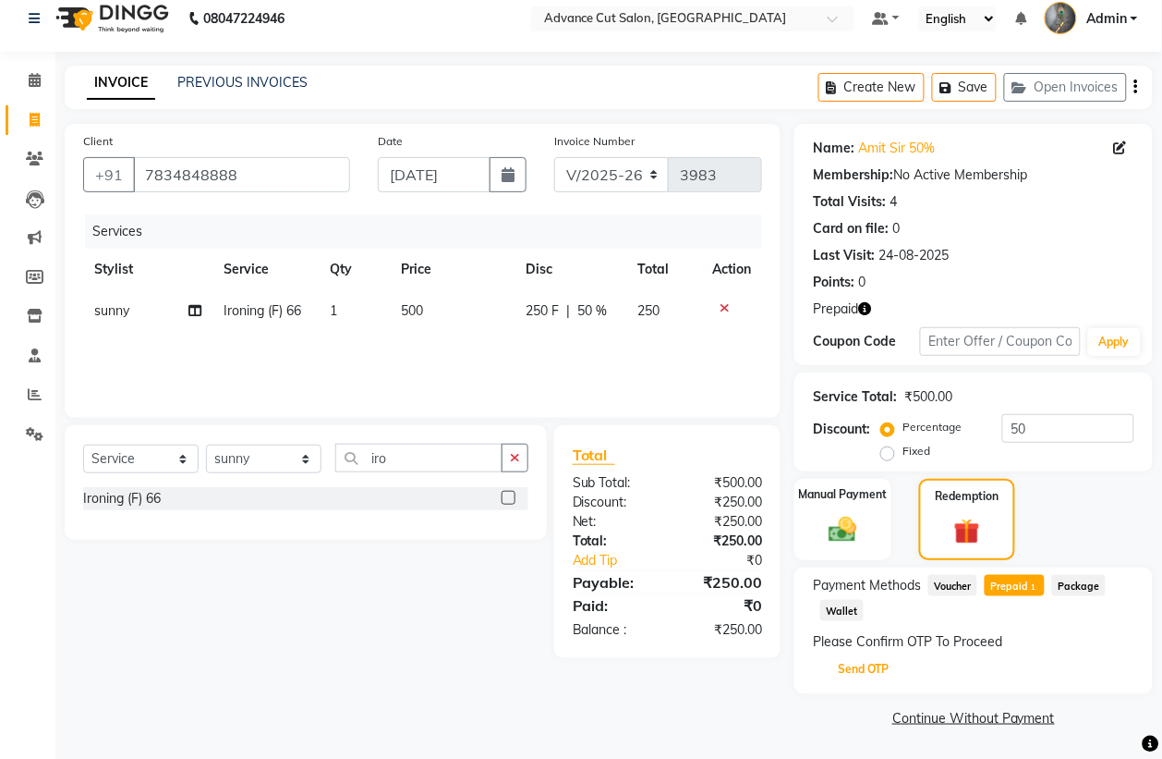
click at [853, 671] on button "Send OTP" at bounding box center [863, 668] width 97 height 31
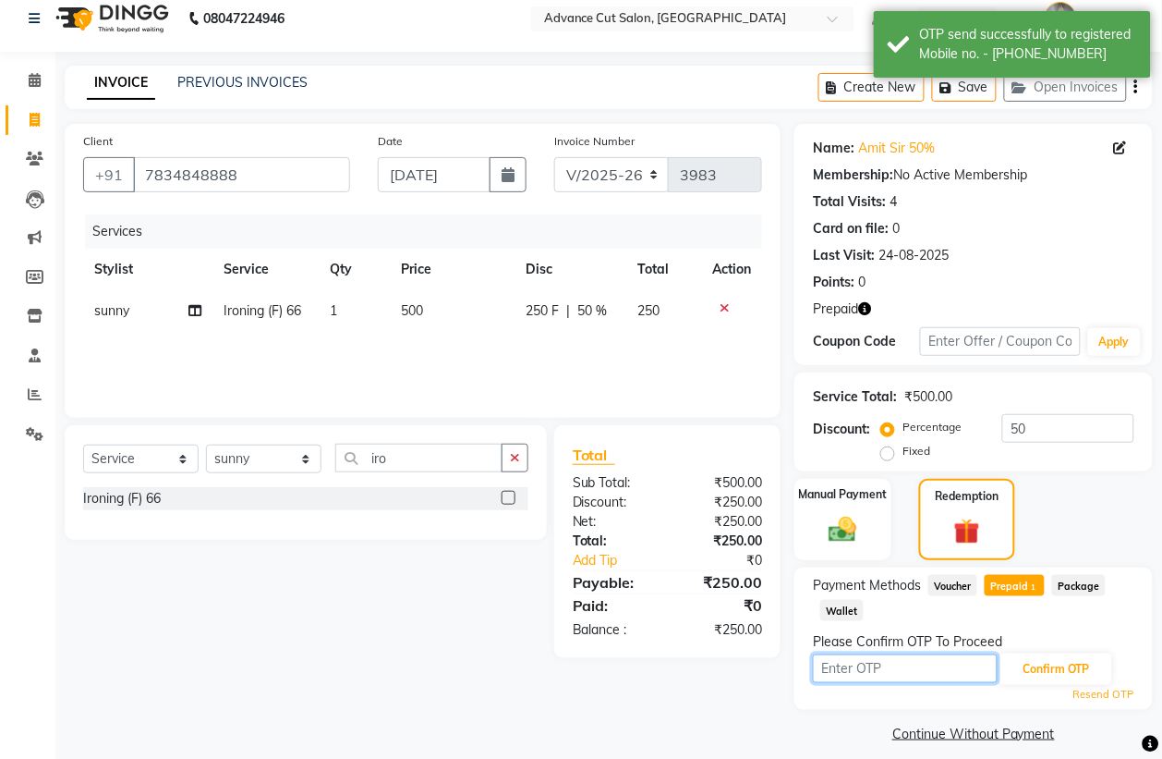
click at [853, 668] on input "text" at bounding box center [905, 668] width 185 height 29
type input "9993"
click at [1046, 686] on div "Resend OTP" at bounding box center [974, 694] width 322 height 16
click at [1045, 666] on button "Confirm OTP" at bounding box center [1056, 668] width 113 height 31
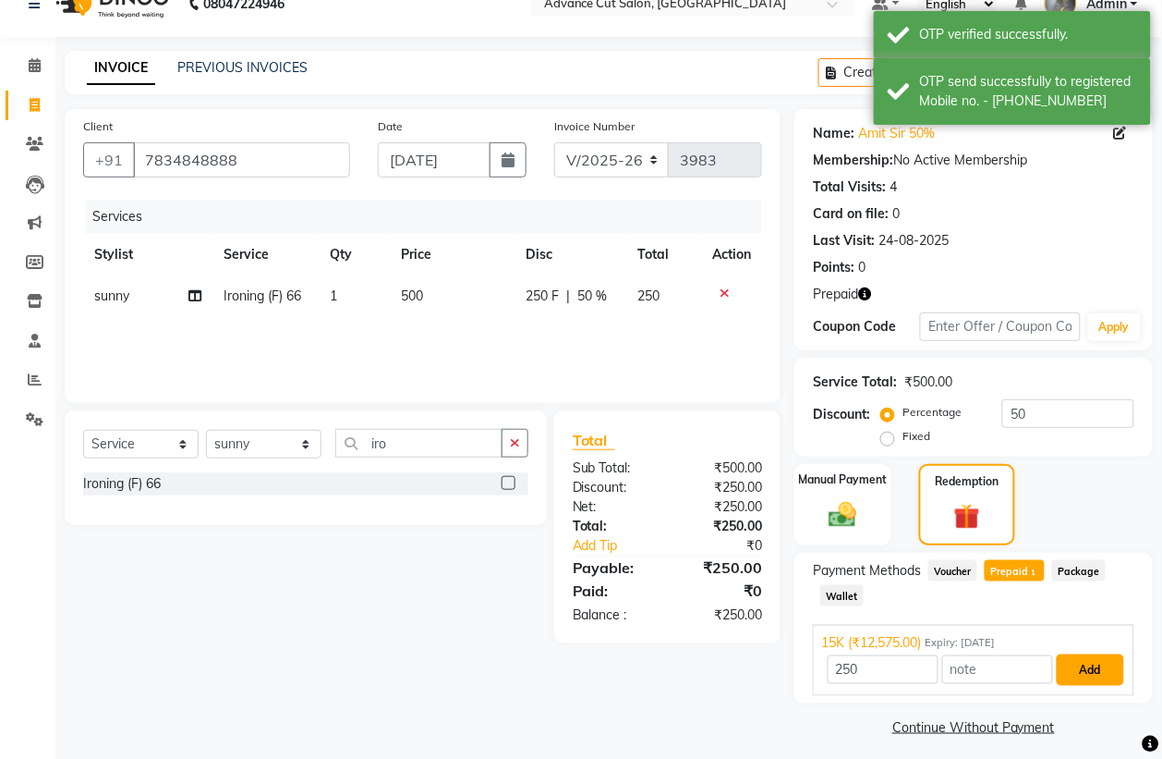
click at [1081, 658] on button "Add" at bounding box center [1090, 669] width 67 height 31
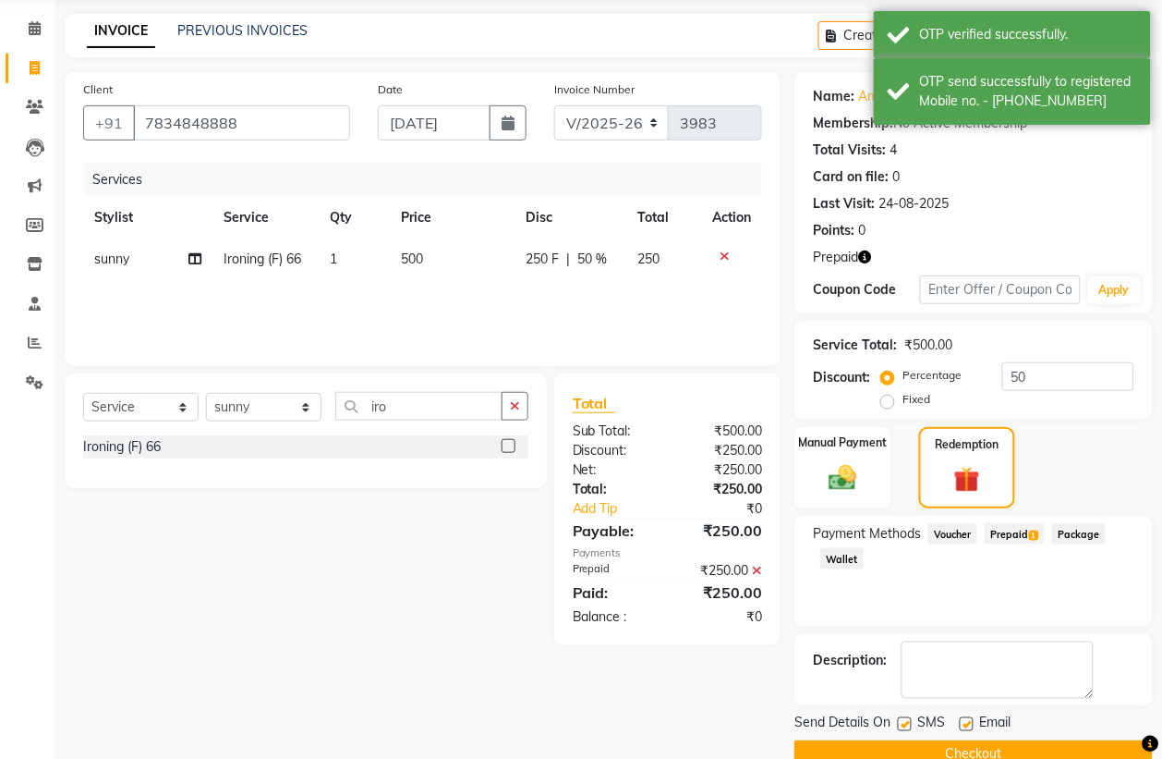
scroll to position [104, 0]
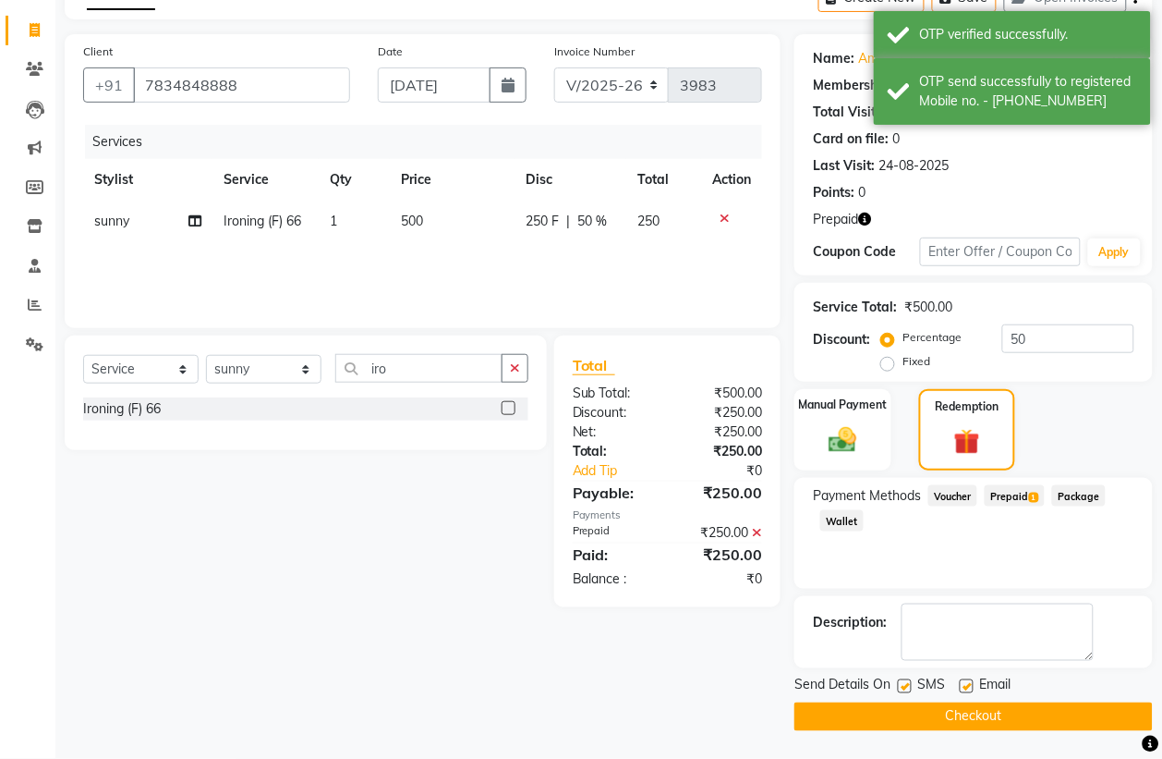
click at [963, 708] on button "Checkout" at bounding box center [974, 716] width 358 height 29
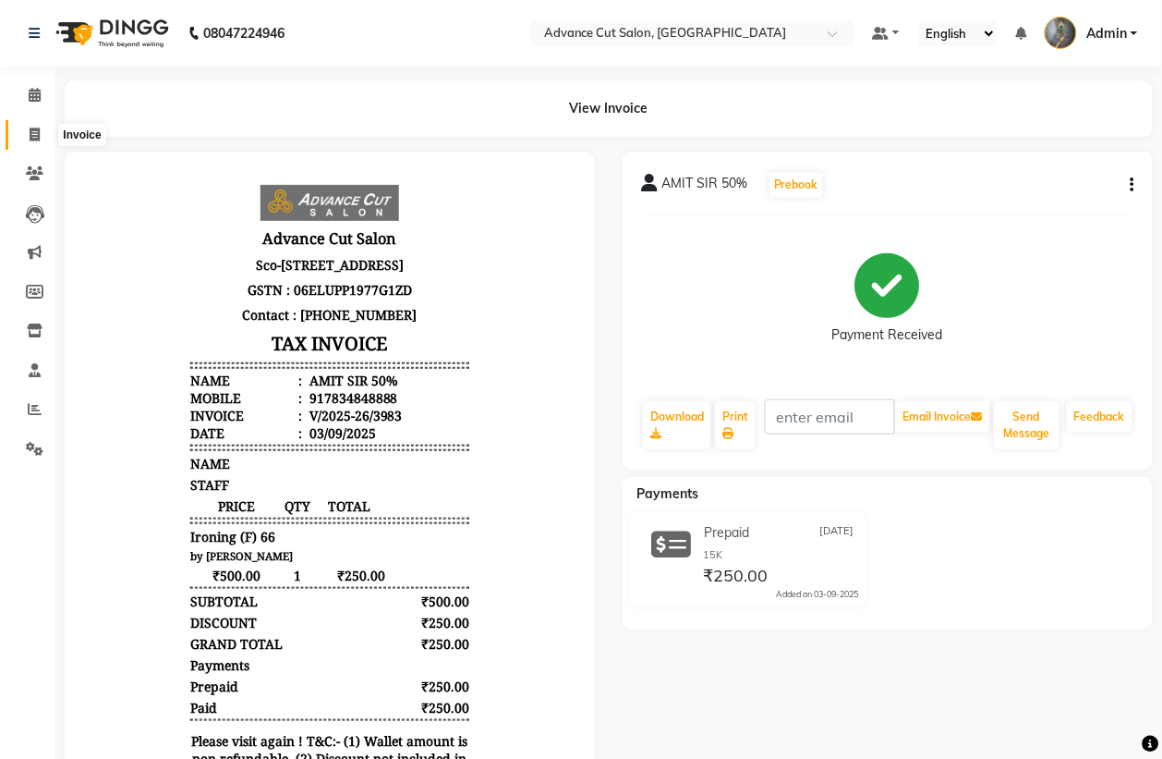
click at [30, 130] on icon at bounding box center [35, 134] width 10 height 14
select select "service"
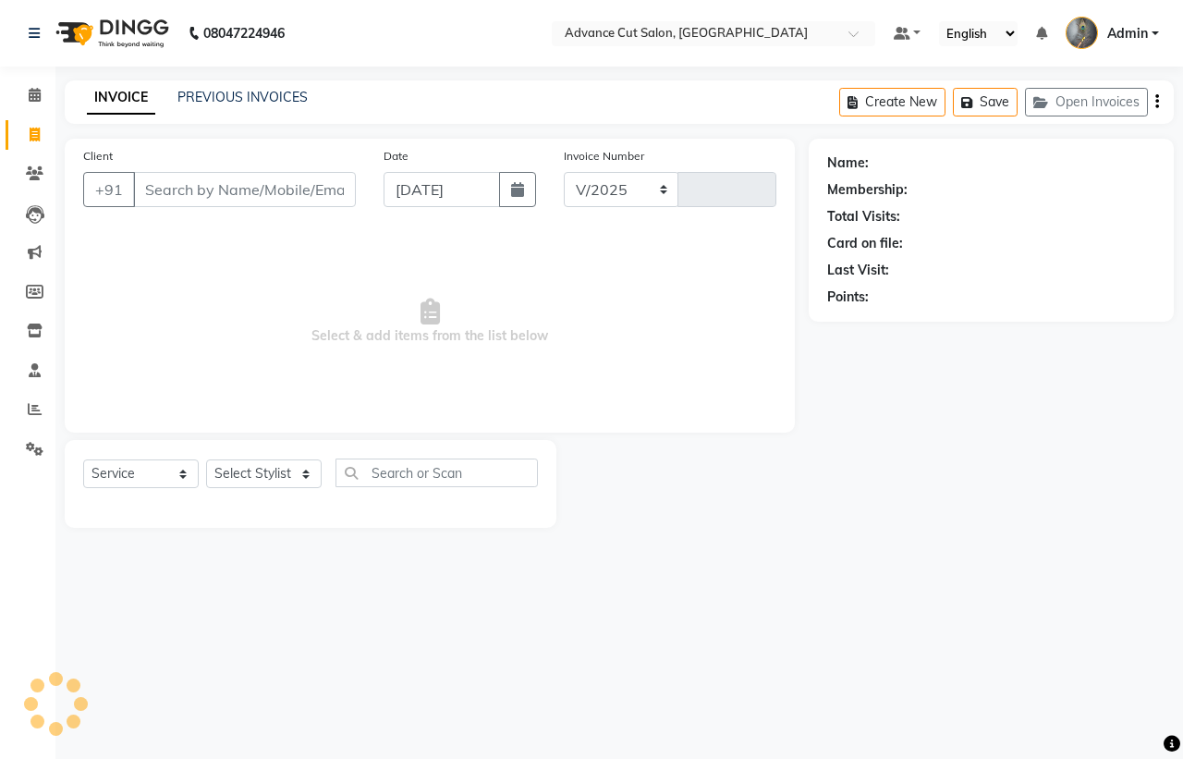
select select "4939"
type input "3984"
click at [242, 476] on select "Select Stylist Admin chahit COUNTOR Devid hardeep mamta manisha MONISH navi NOS…" at bounding box center [263, 473] width 115 height 29
select select "30651"
click at [206, 459] on select "Select Stylist Admin chahit COUNTOR Devid hardeep mamta manisha MONISH navi NOS…" at bounding box center [263, 473] width 115 height 29
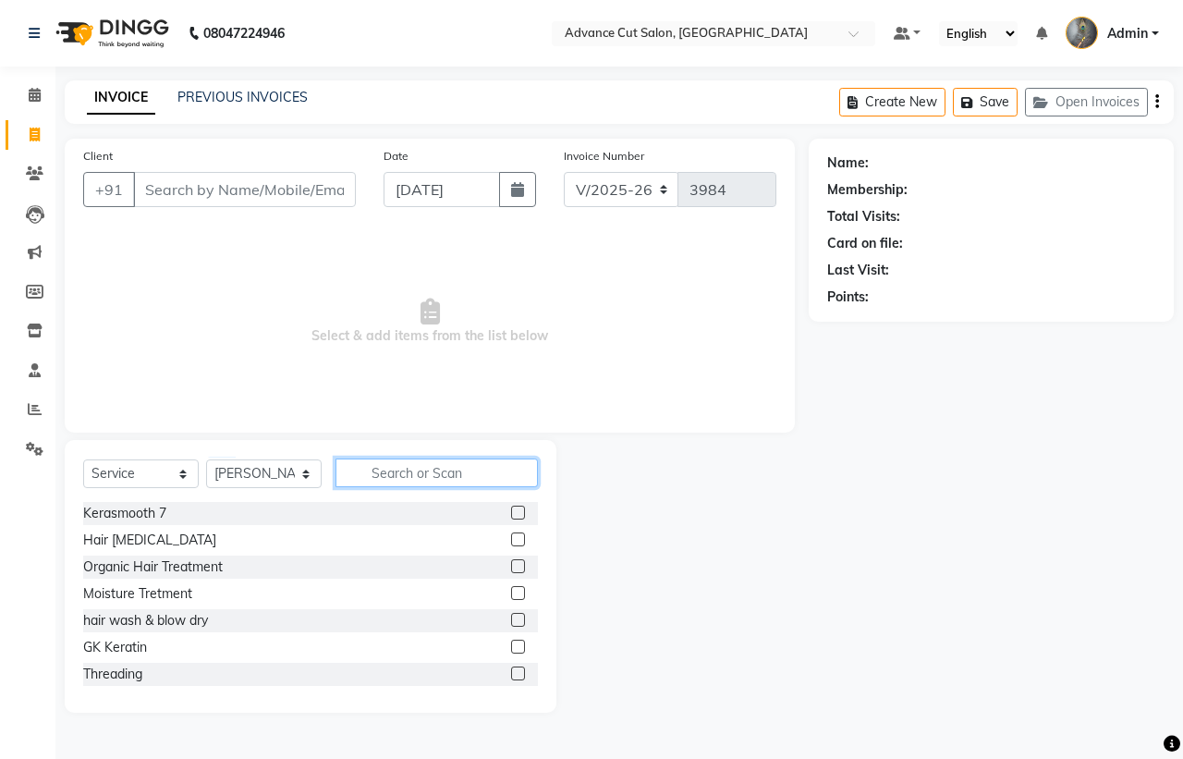
click at [375, 480] on input "text" at bounding box center [436, 472] width 202 height 29
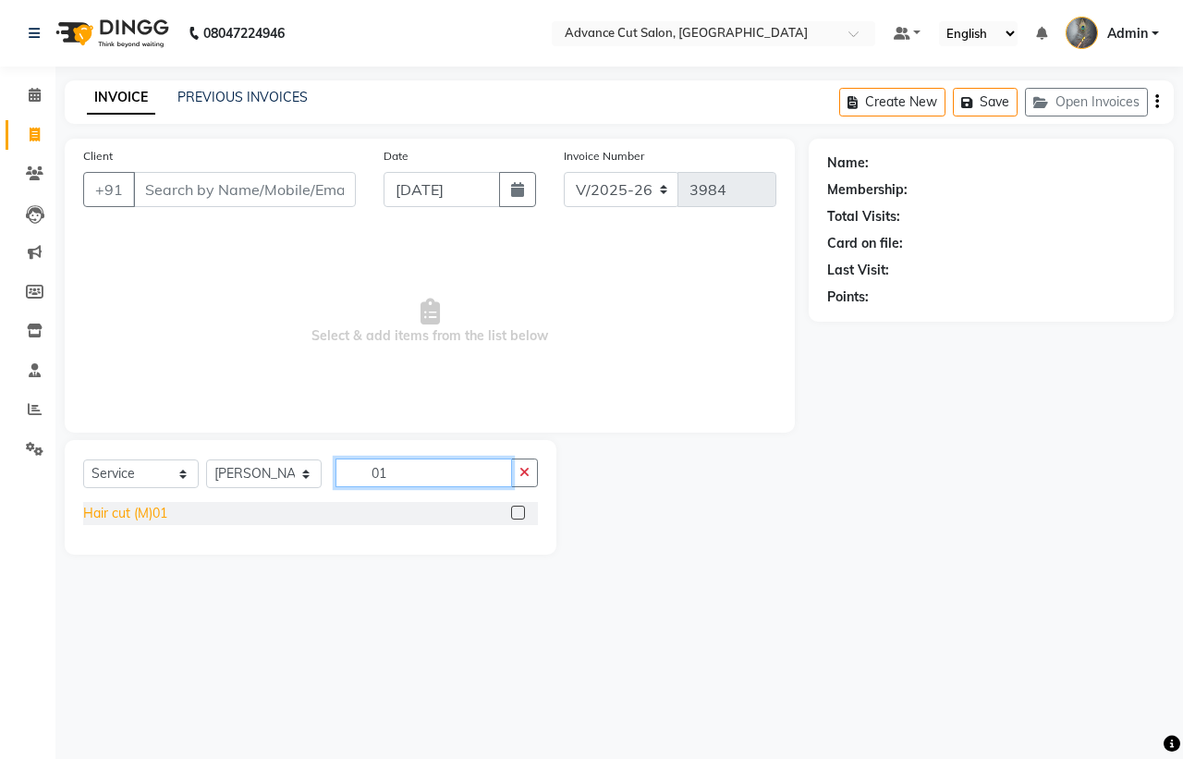
type input "01"
click at [139, 515] on div "Hair cut (M)01" at bounding box center [125, 513] width 84 height 19
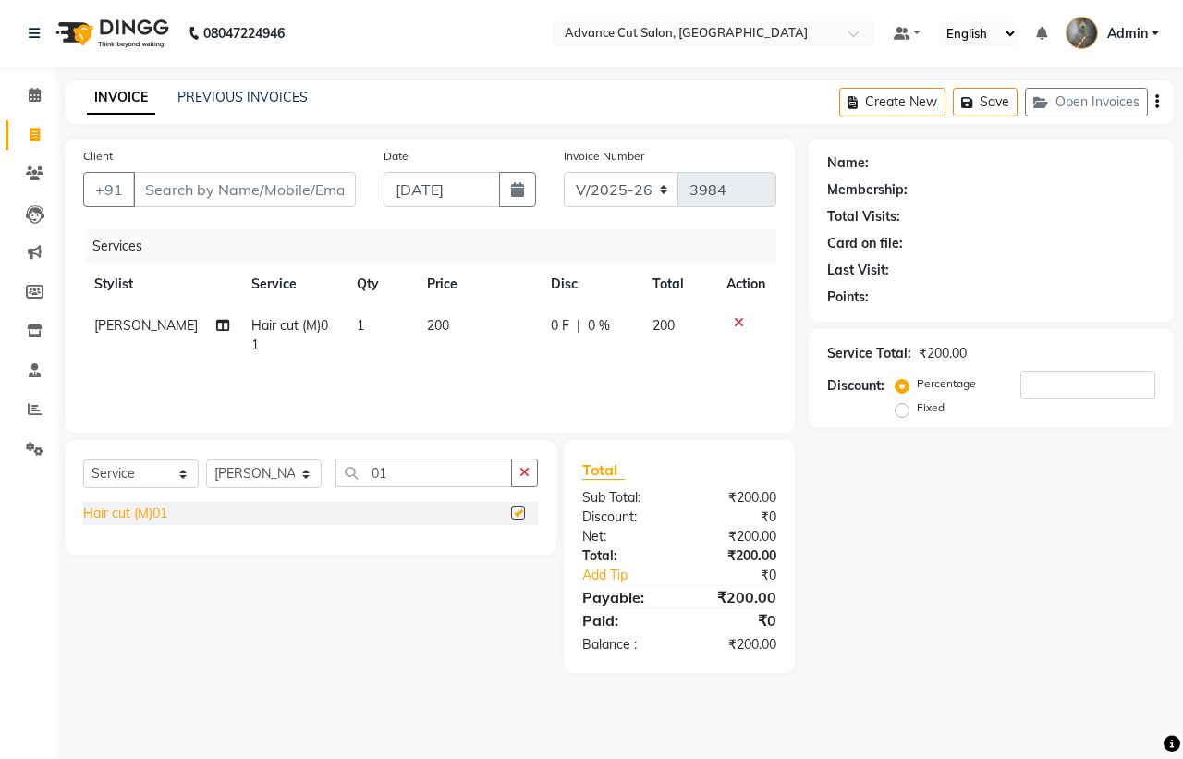
checkbox input "false"
click at [168, 172] on input "Client" at bounding box center [244, 189] width 223 height 35
type input "7"
type input "0"
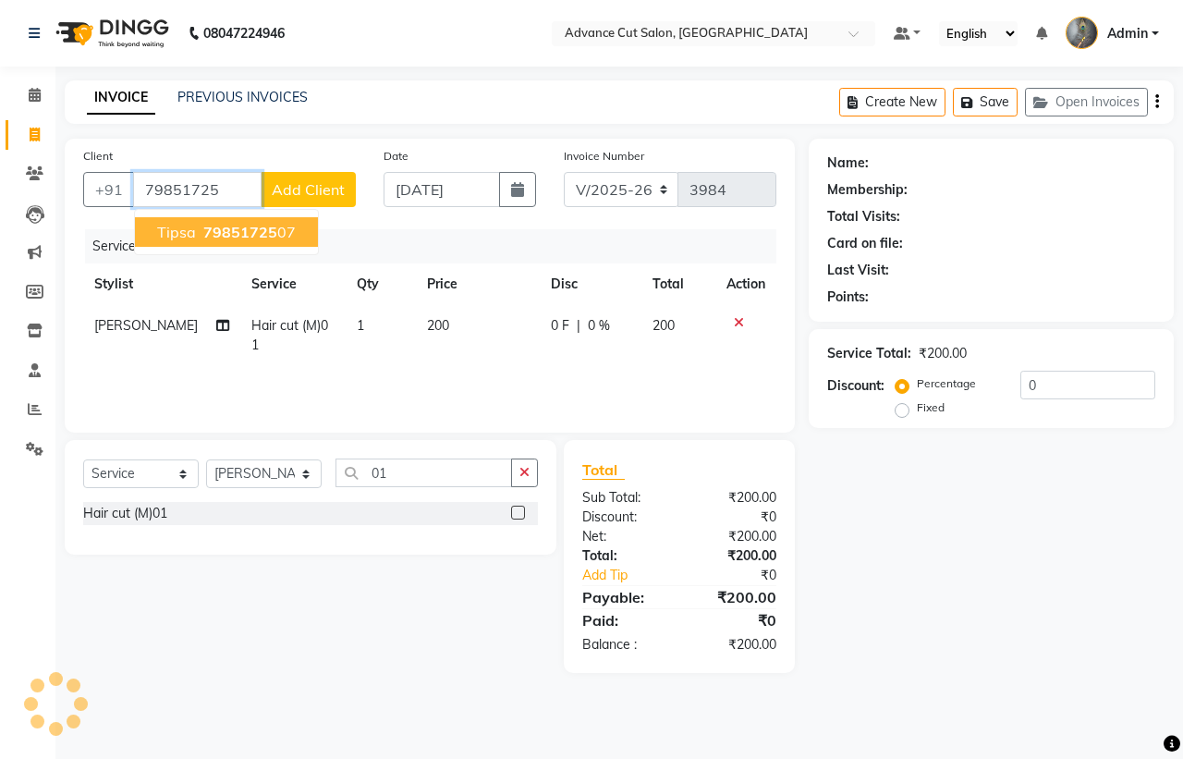
click at [171, 233] on span "tipsa" at bounding box center [176, 232] width 39 height 18
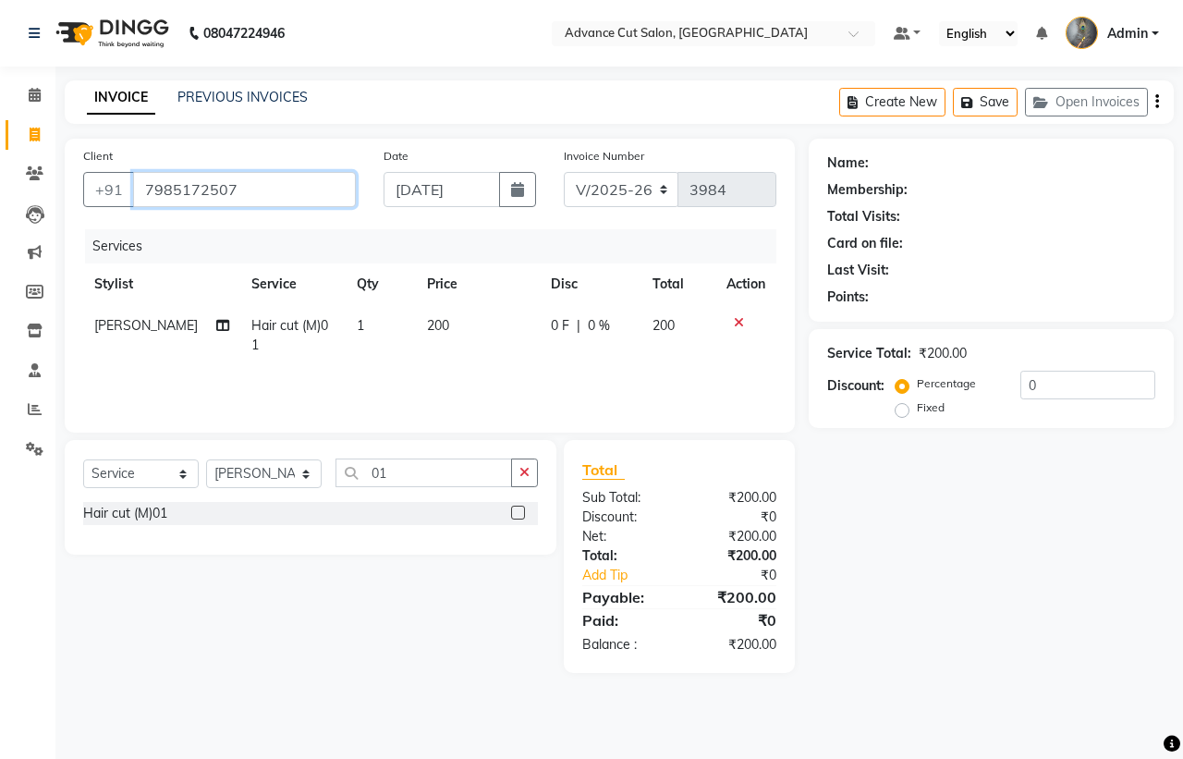
type input "7985172507"
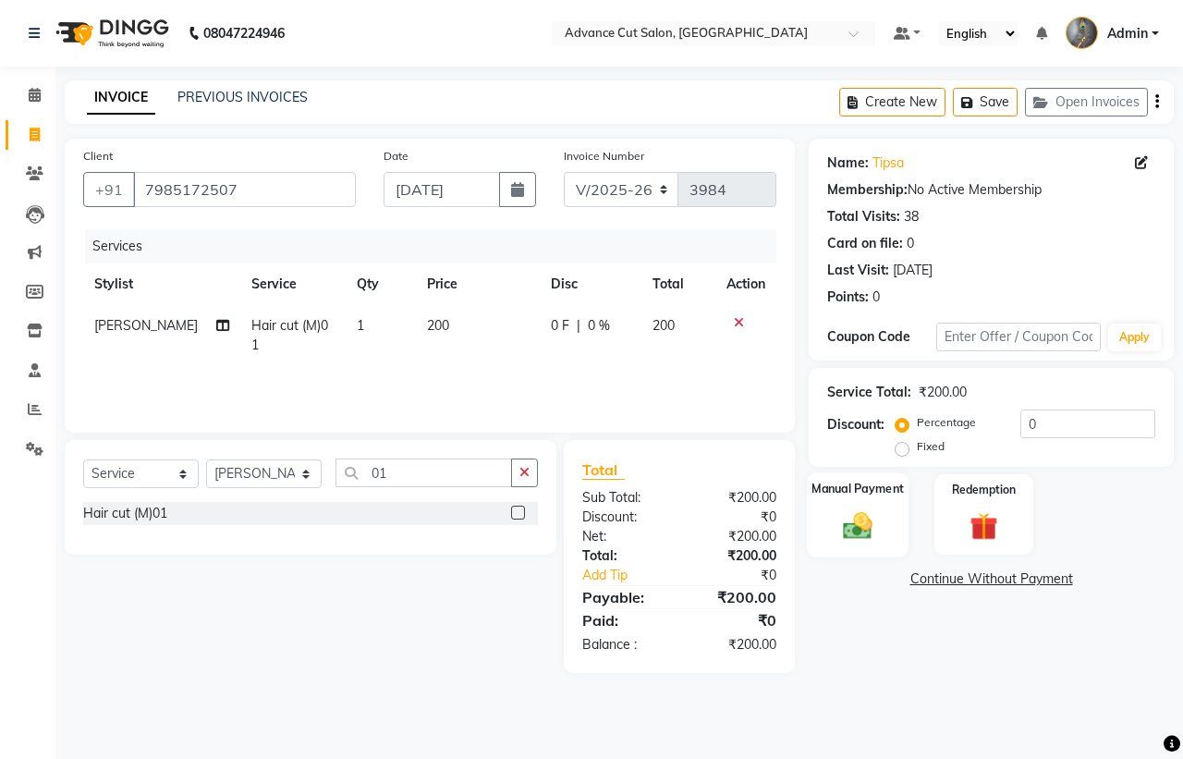
click at [830, 491] on label "Manual Payment" at bounding box center [857, 489] width 92 height 18
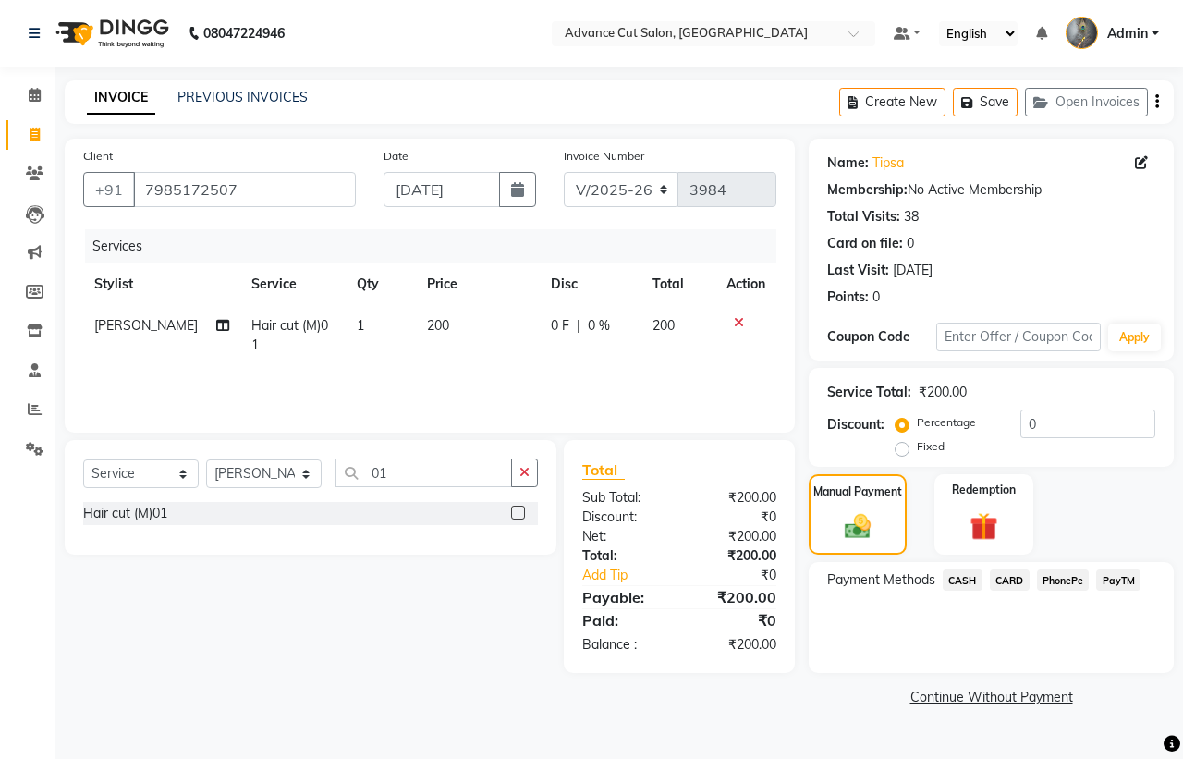
click at [1118, 573] on span "PayTM" at bounding box center [1118, 579] width 44 height 21
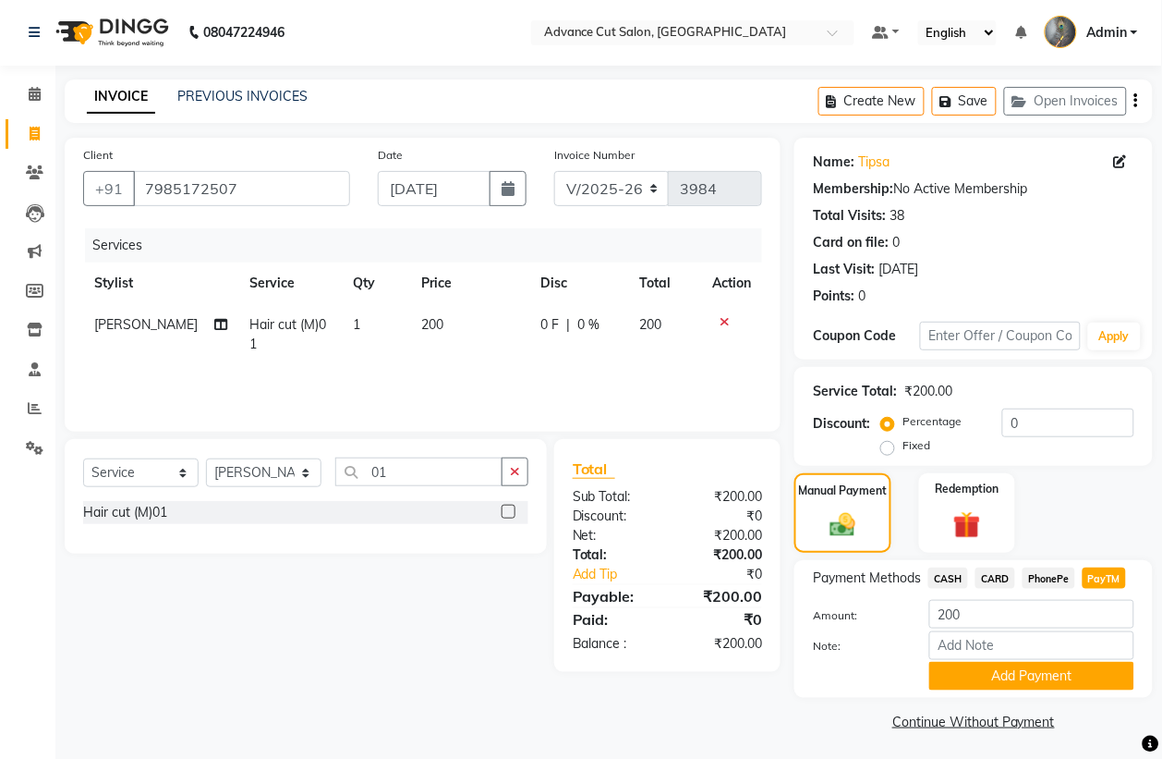
scroll to position [5, 0]
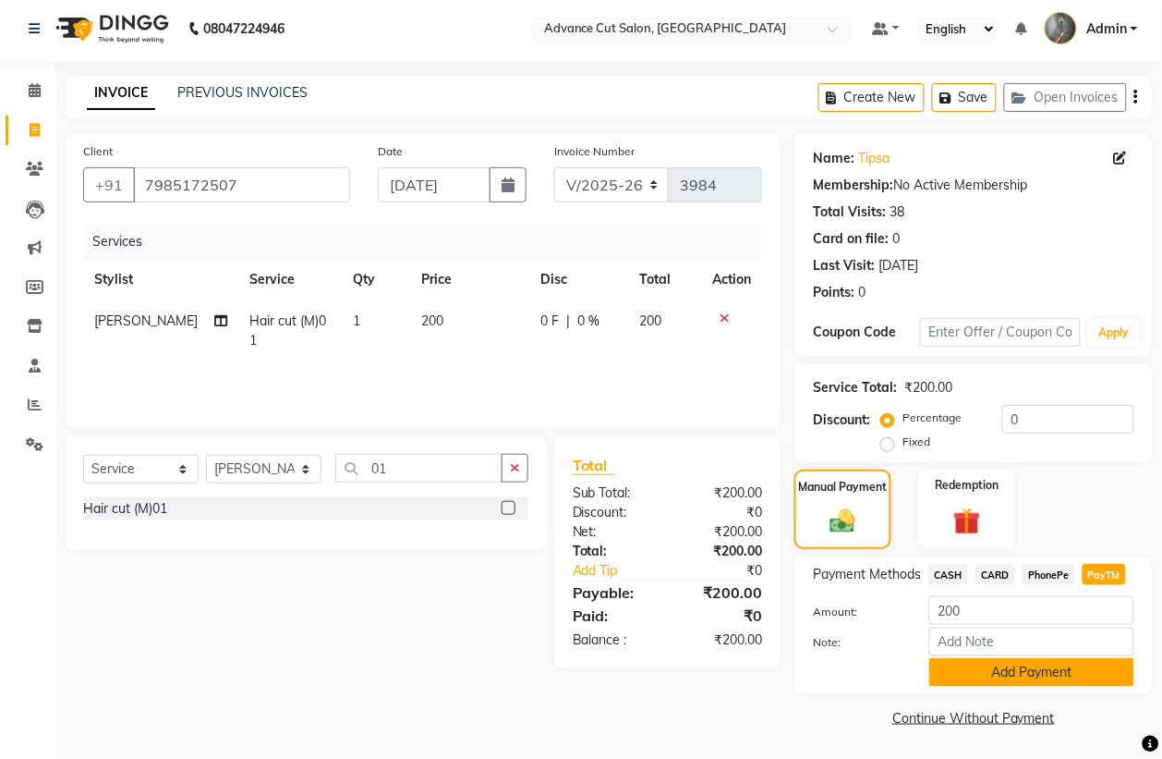
click at [1042, 671] on button "Add Payment" at bounding box center [1031, 672] width 205 height 29
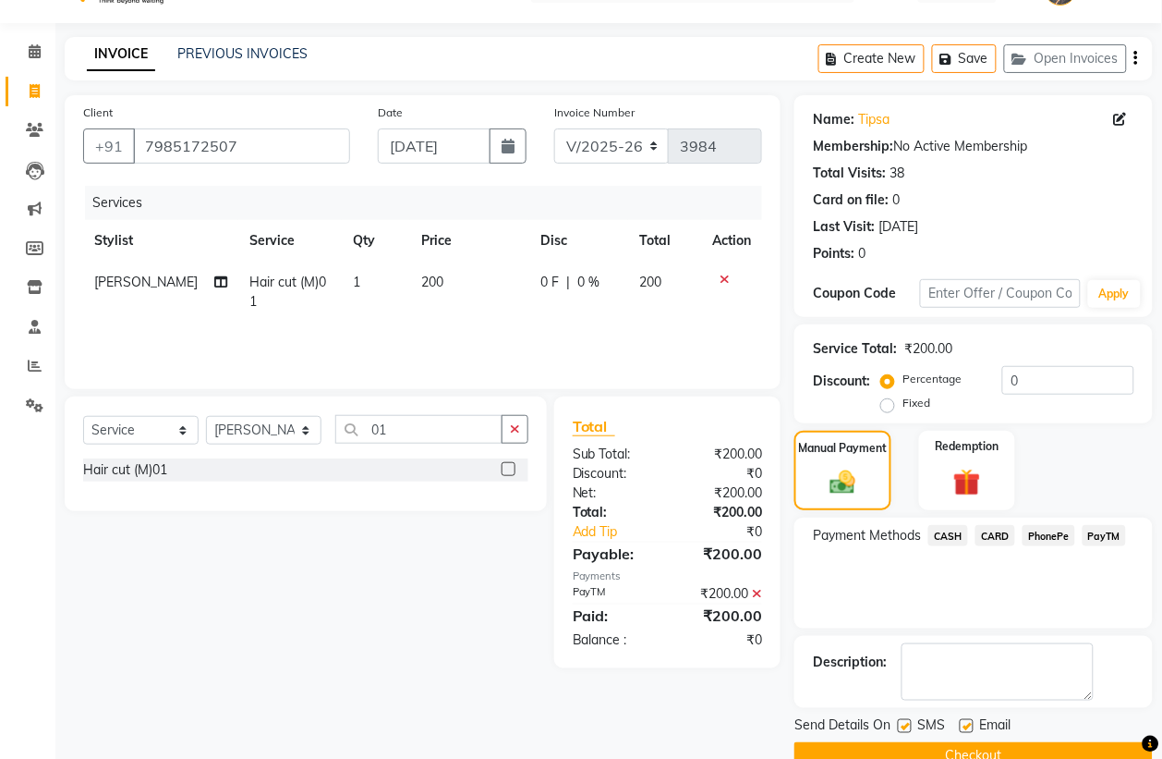
scroll to position [84, 0]
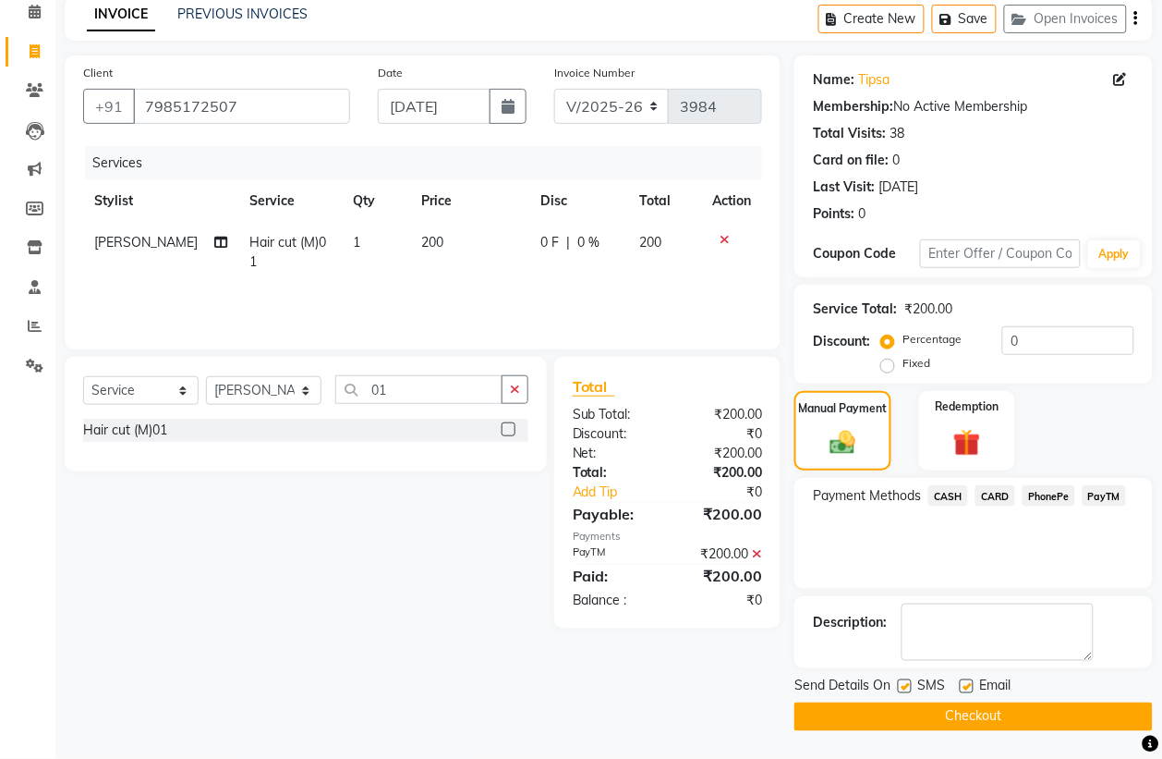
click at [964, 718] on button "Checkout" at bounding box center [974, 716] width 358 height 29
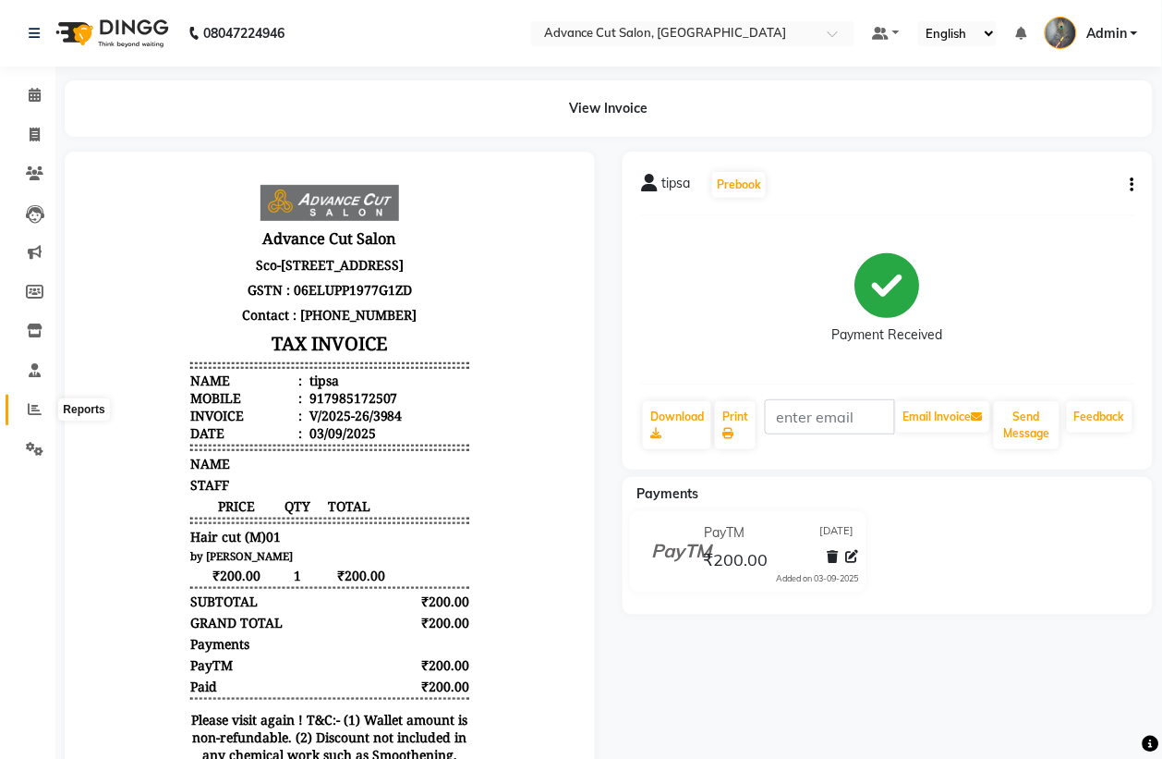
click at [28, 412] on icon at bounding box center [35, 409] width 14 height 14
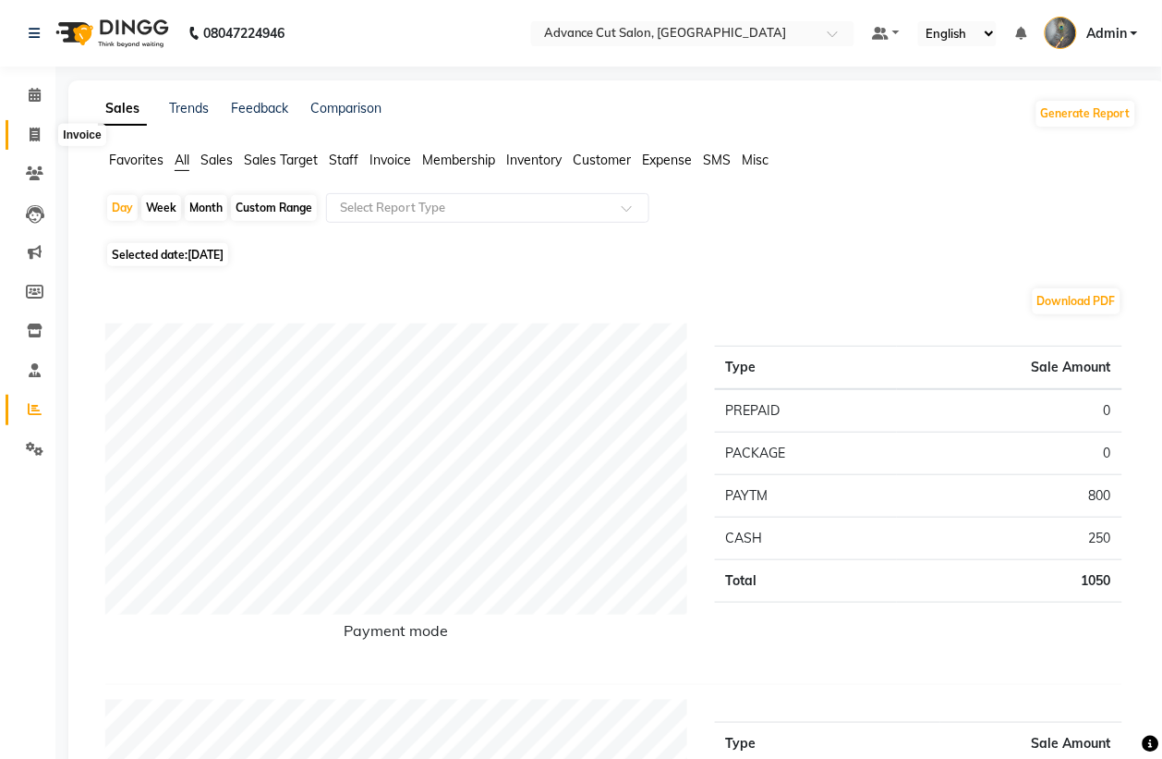
click at [29, 141] on span at bounding box center [34, 135] width 32 height 21
select select "service"
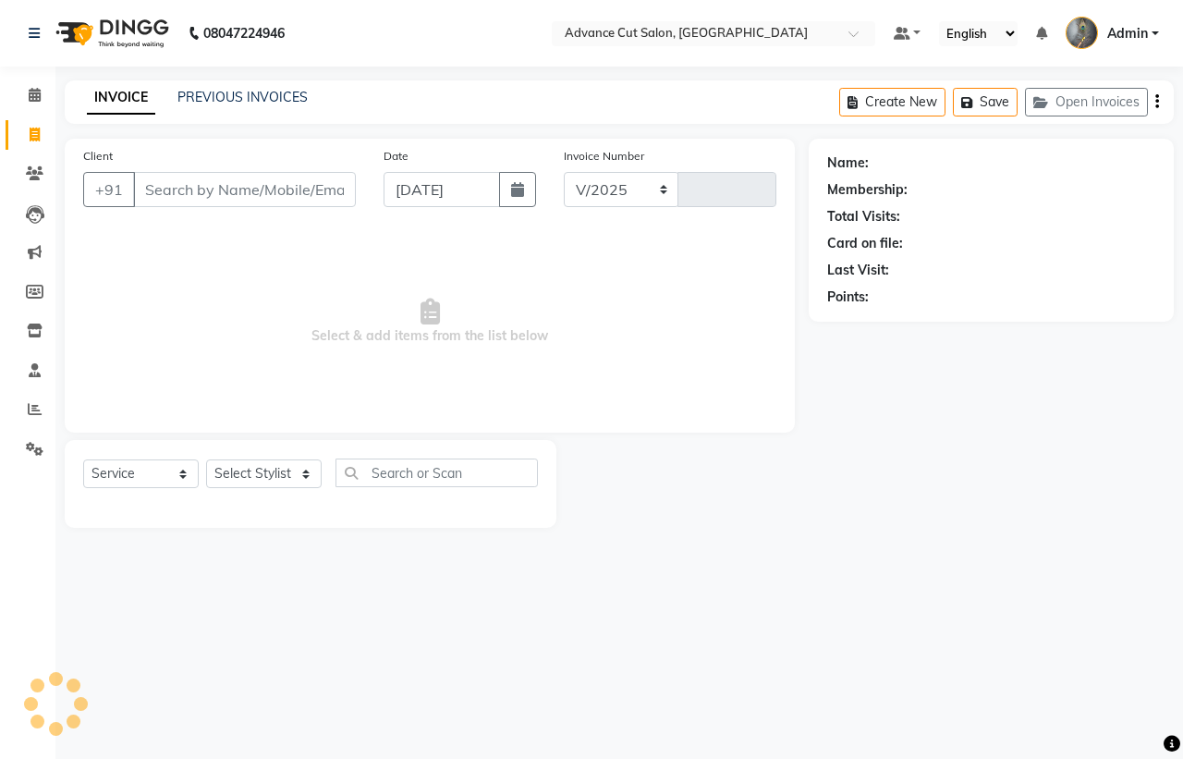
select select "4939"
type input "3985"
click at [250, 102] on link "PREVIOUS INVOICES" at bounding box center [242, 97] width 130 height 17
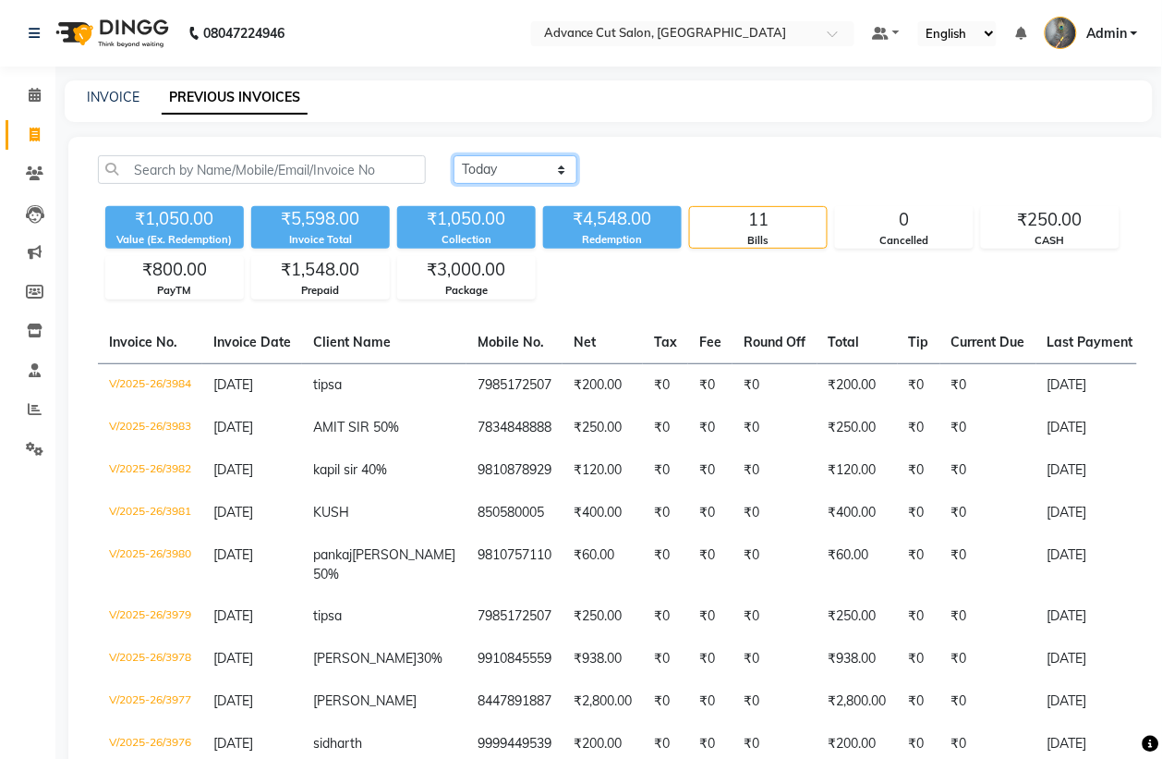
click at [510, 177] on select "Today Yesterday Custom Range" at bounding box center [516, 169] width 124 height 29
click at [454, 155] on select "Today Yesterday Custom Range" at bounding box center [516, 169] width 124 height 29
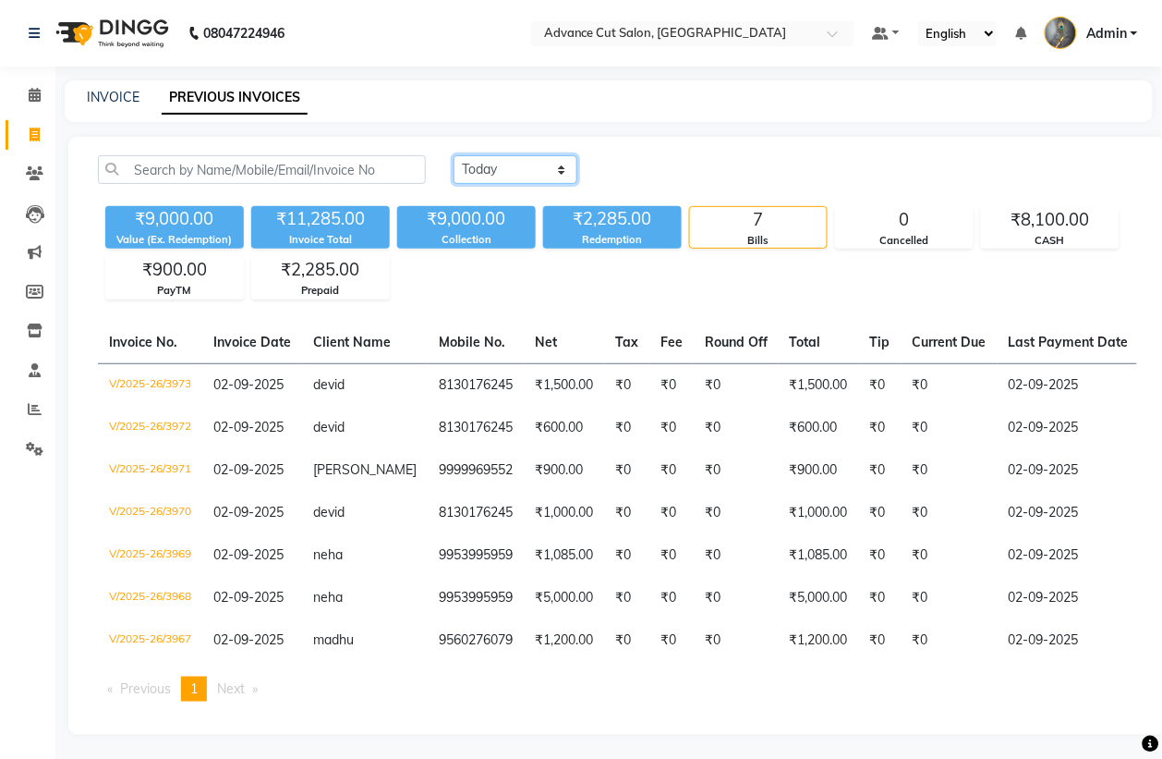
click at [513, 167] on select "Today Yesterday Custom Range" at bounding box center [516, 169] width 124 height 29
select select "range"
click at [454, 155] on select "Today Yesterday Custom Range" at bounding box center [516, 169] width 124 height 29
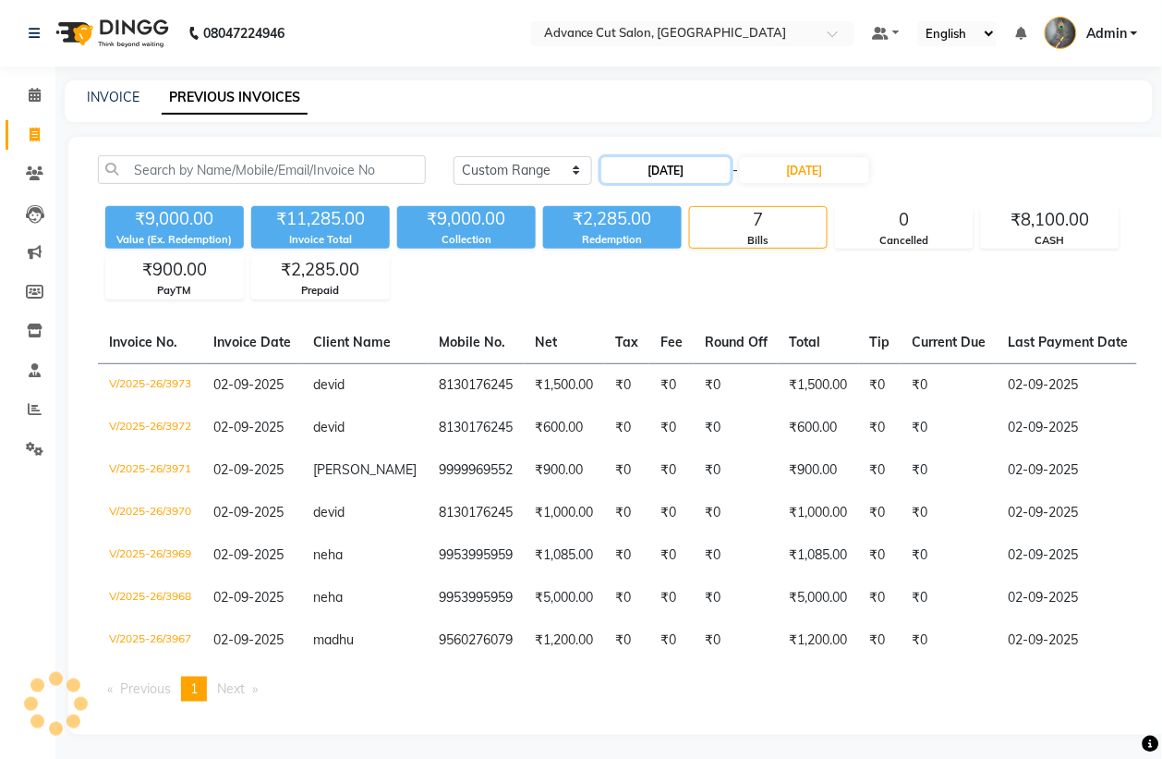
click at [666, 166] on input "03-09-2025" at bounding box center [665, 170] width 129 height 26
select select "9"
select select "2025"
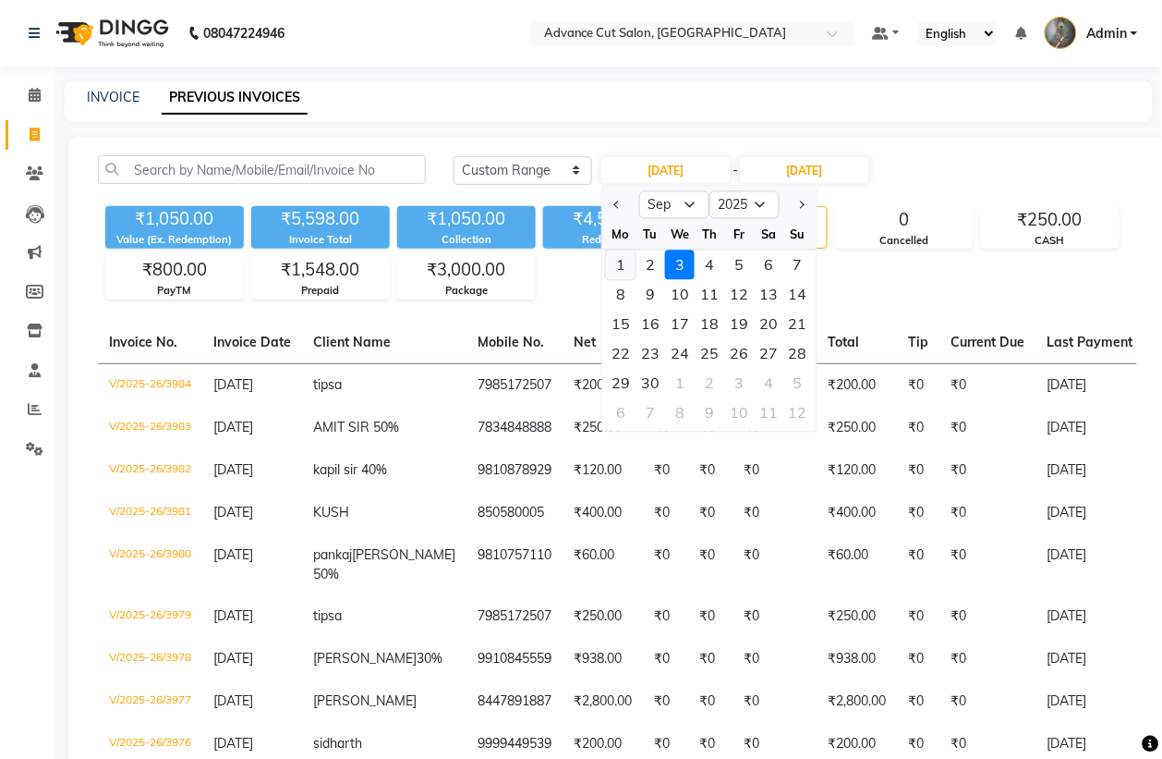
click at [611, 268] on div "1" at bounding box center [621, 265] width 30 height 30
type input "01-09-2025"
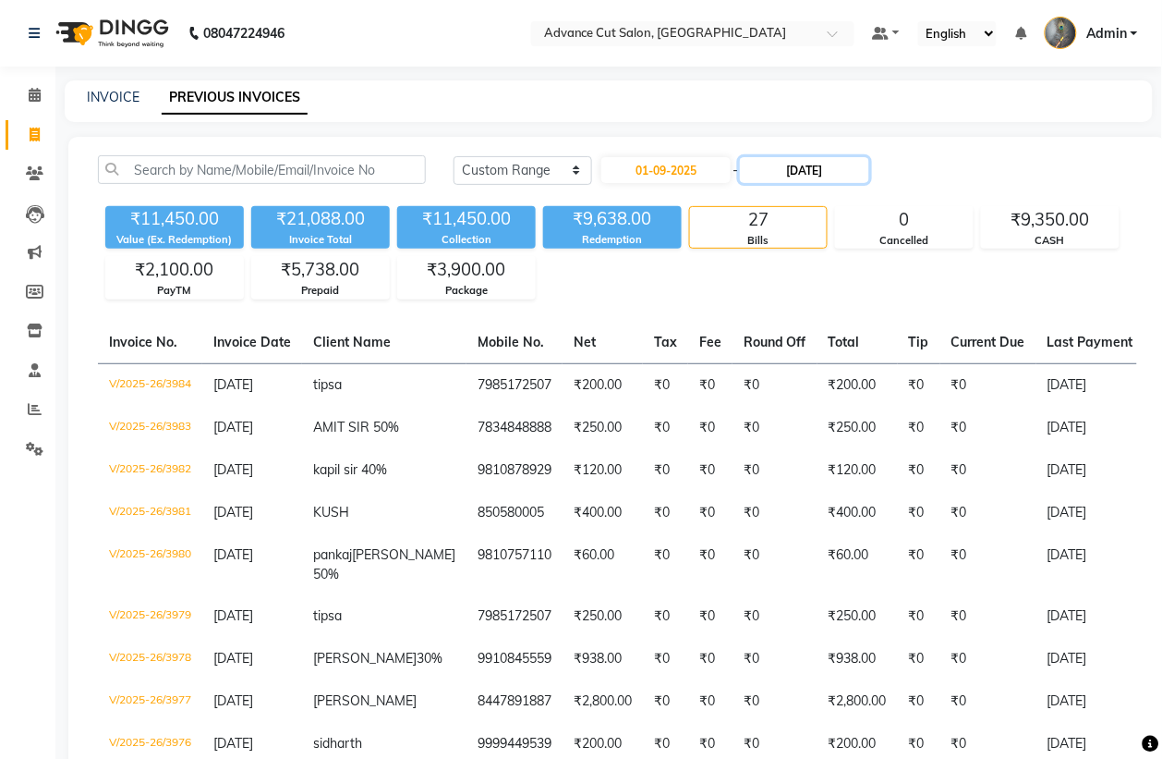
click at [804, 167] on input "03-09-2025" at bounding box center [804, 170] width 129 height 26
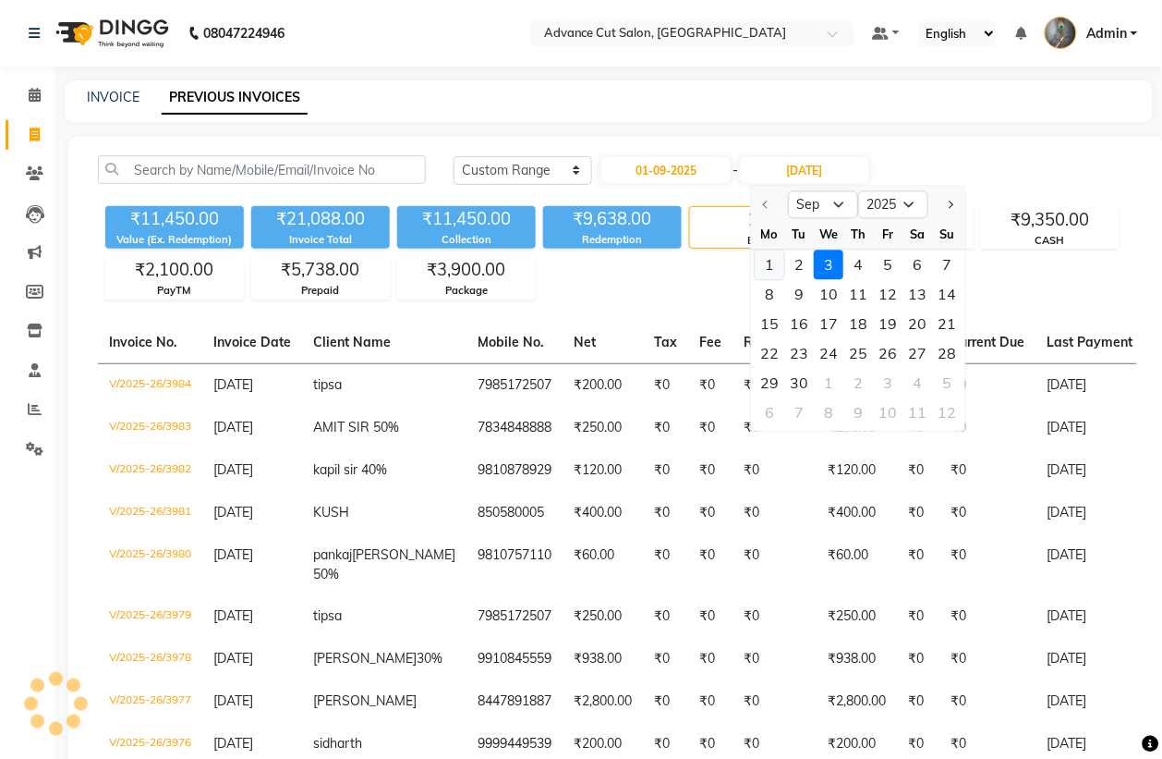
click at [771, 264] on div "1" at bounding box center [770, 265] width 30 height 30
type input "01-09-2025"
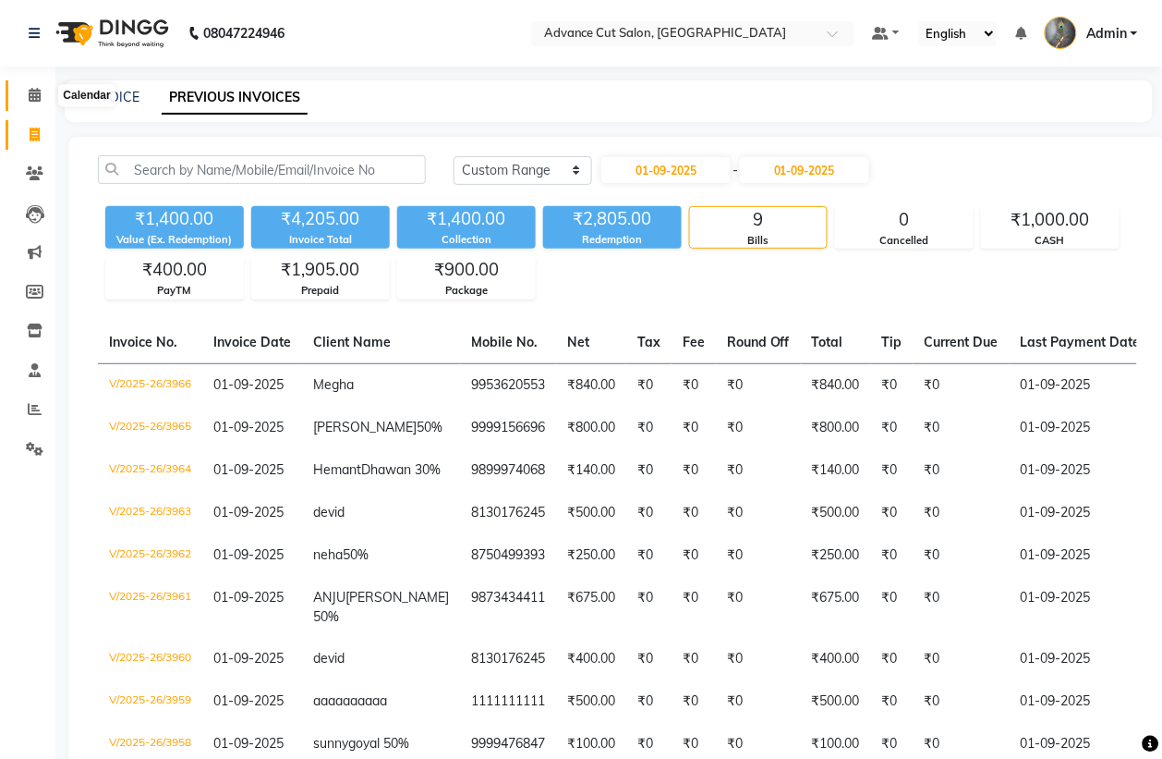
click at [29, 91] on icon at bounding box center [35, 95] width 12 height 14
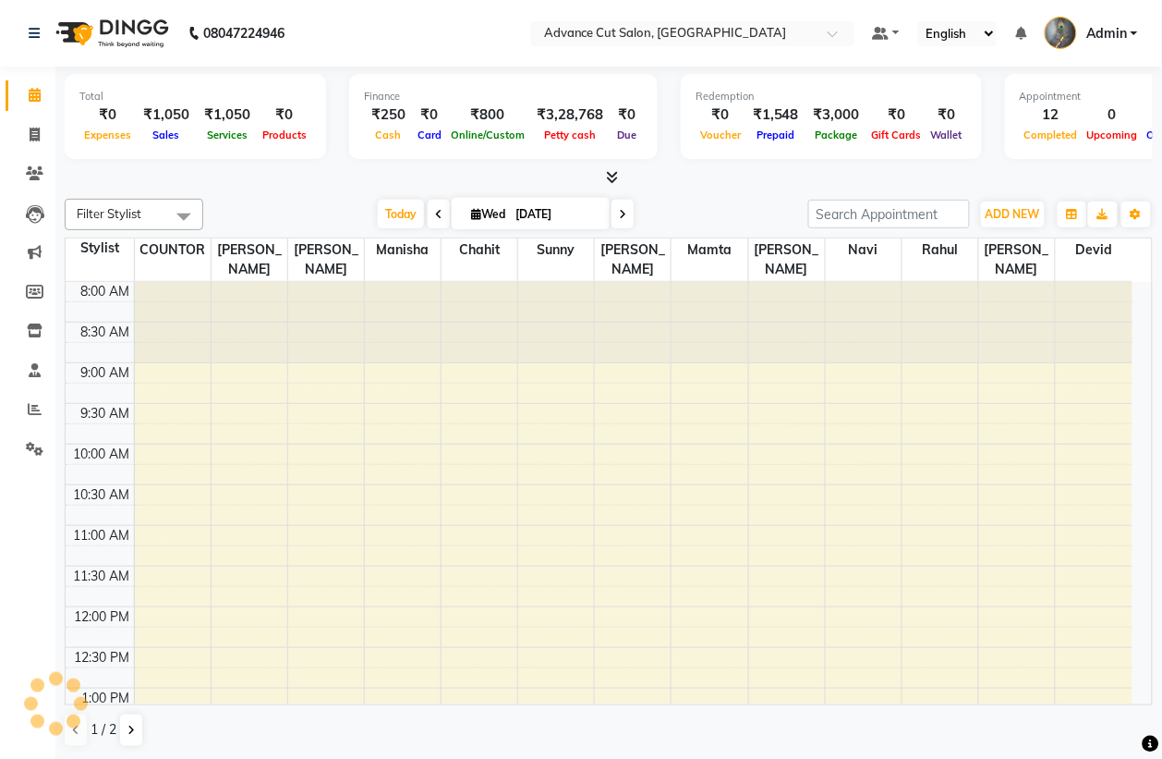
click at [608, 177] on icon at bounding box center [613, 177] width 12 height 14
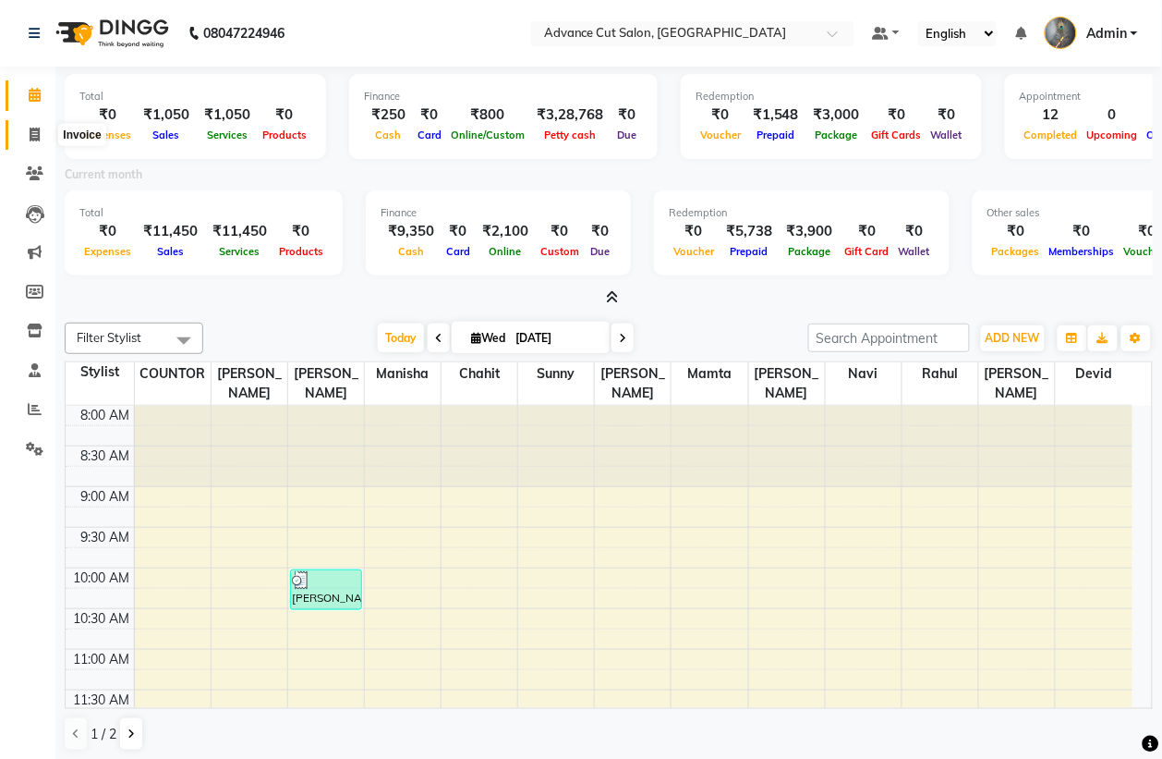
click at [37, 139] on icon at bounding box center [35, 134] width 10 height 14
select select "service"
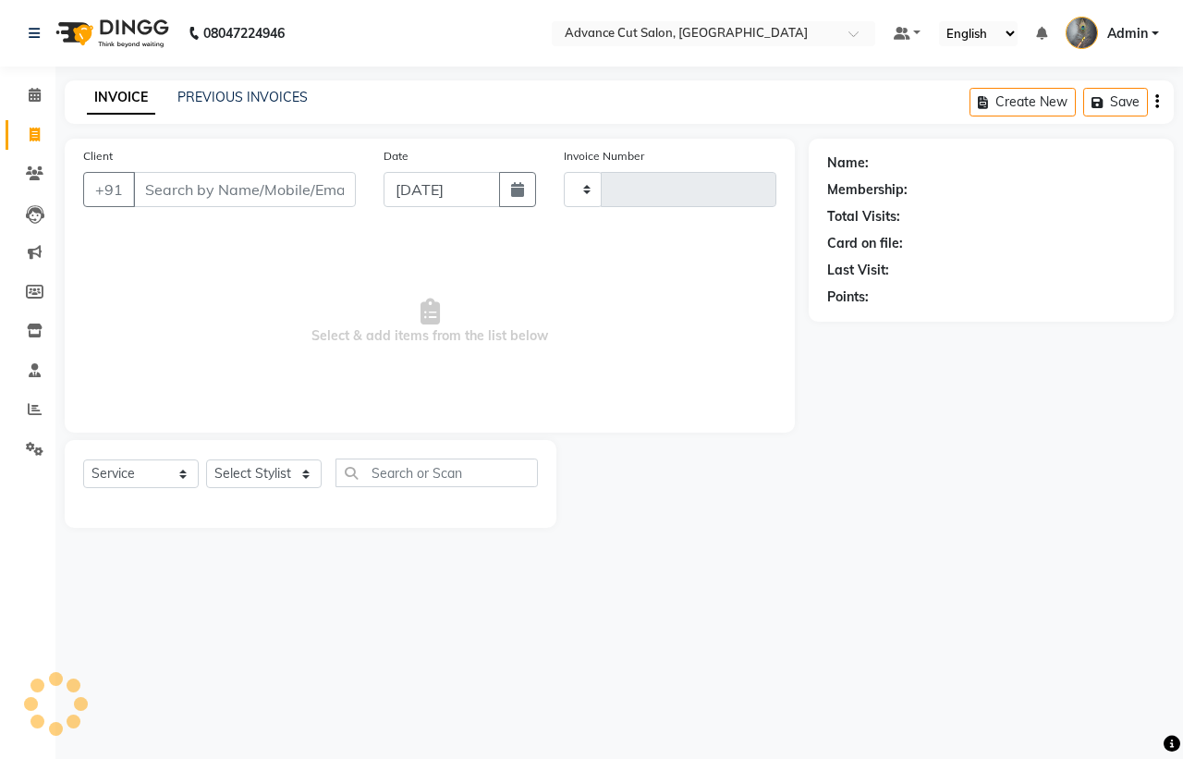
type input "3985"
select select "4939"
select select "service"
click at [172, 190] on input "Client" at bounding box center [244, 189] width 223 height 35
type input "3985"
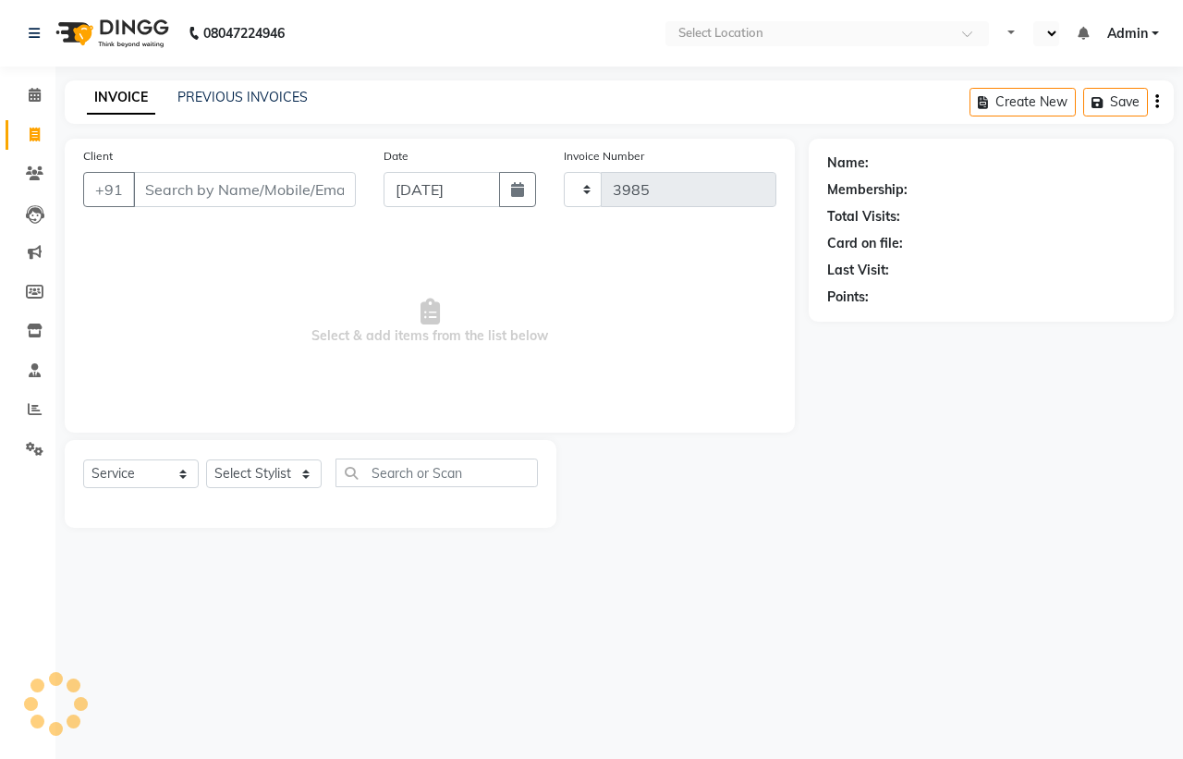
select select "en"
select select "4939"
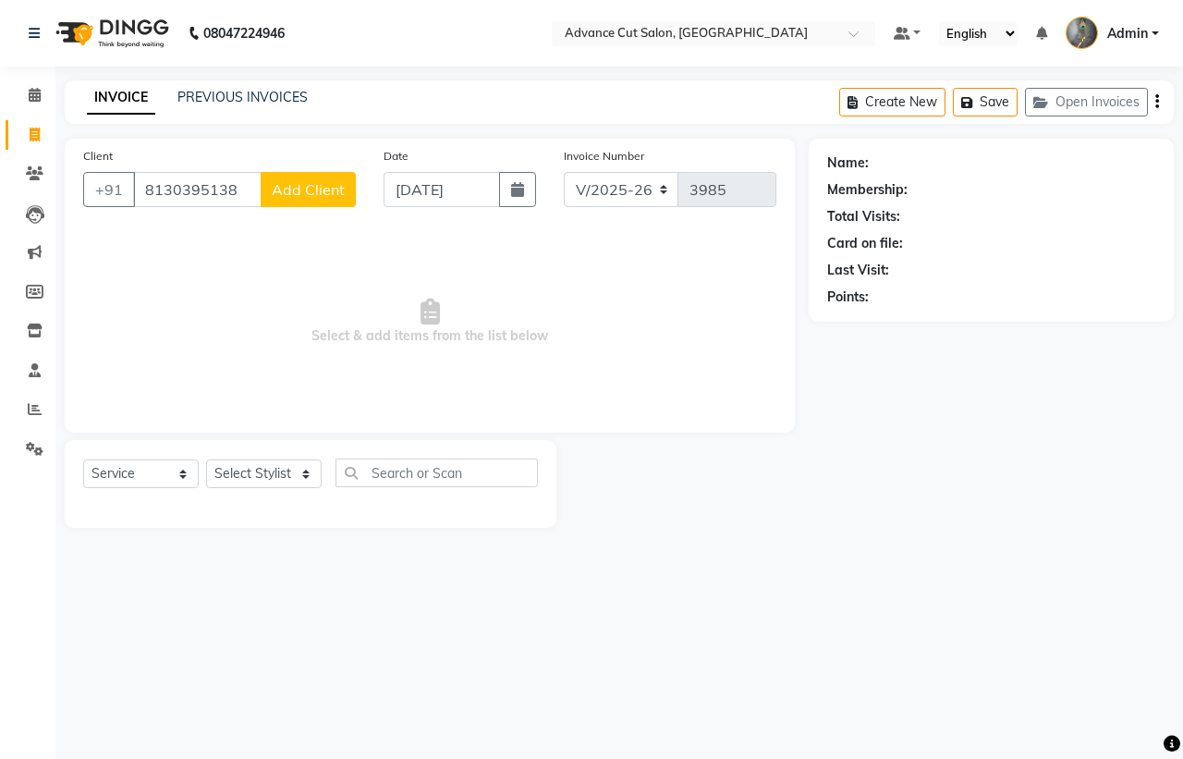
type input "8130395138"
click at [310, 195] on span "Add Client" at bounding box center [308, 189] width 73 height 18
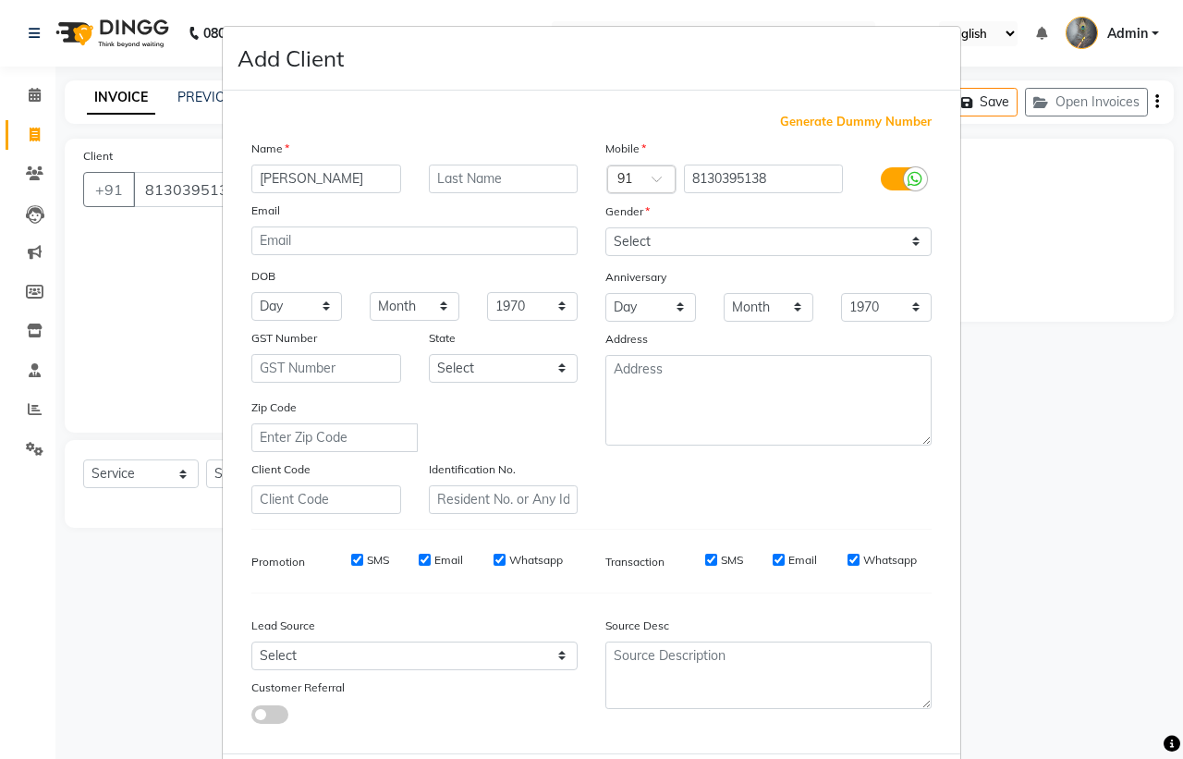
type input "[PERSON_NAME]"
click at [637, 238] on select "Select Male Female Other Prefer Not To Say" at bounding box center [768, 241] width 326 height 29
select select "male"
click at [605, 227] on select "Select Male Female Other Prefer Not To Say" at bounding box center [768, 241] width 326 height 29
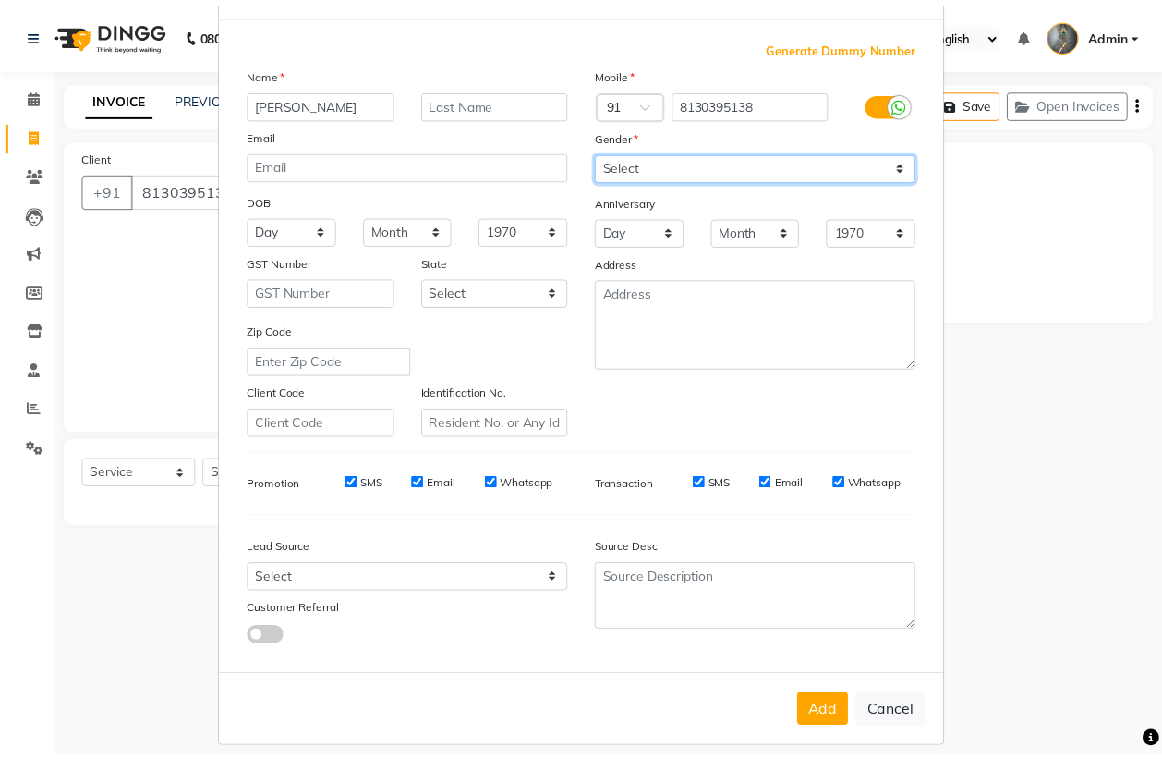
scroll to position [88, 0]
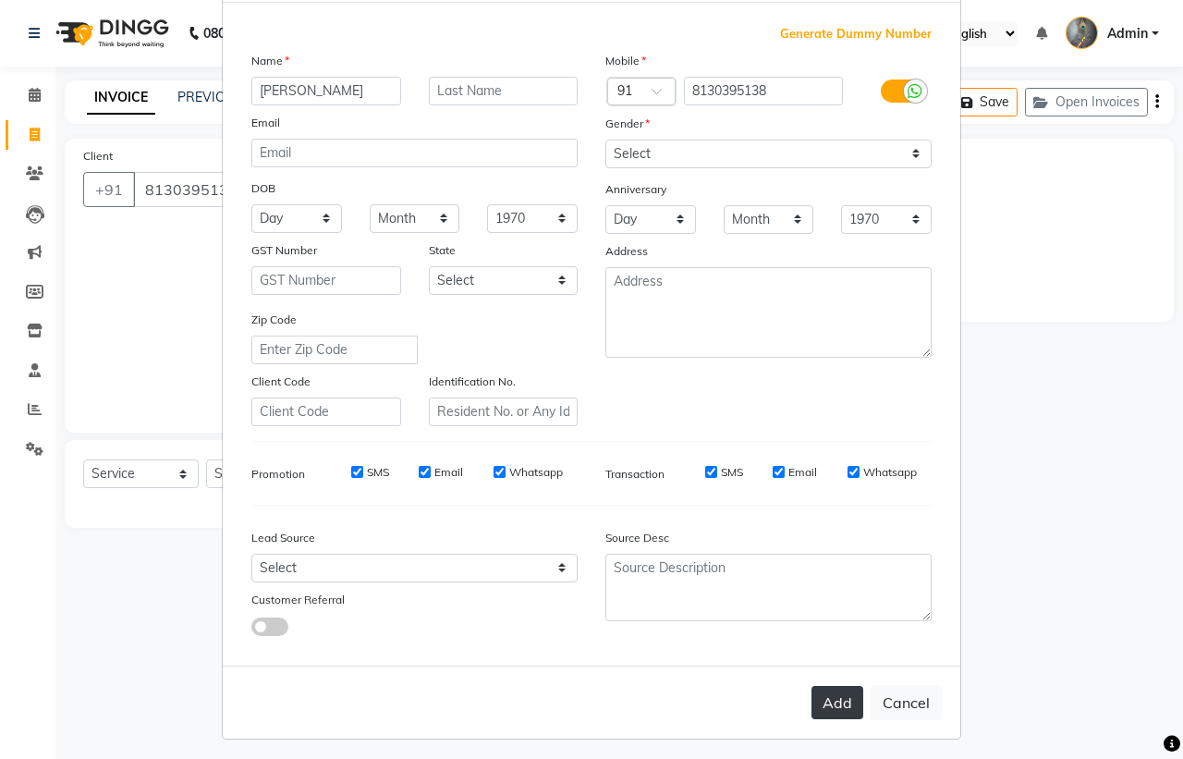
click at [823, 691] on button "Add" at bounding box center [837, 702] width 52 height 33
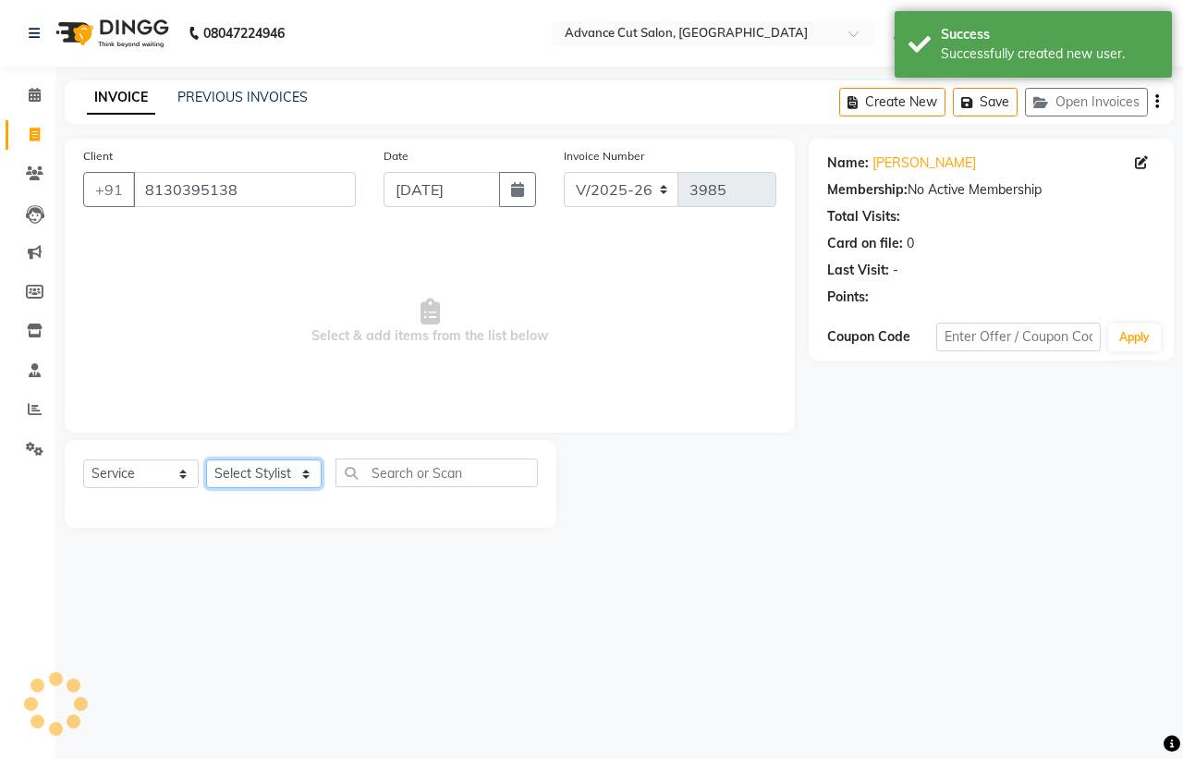
click at [266, 485] on select "Select Stylist Admin chahit COUNTOR Devid hardeep mamta manisha MONISH navi NOS…" at bounding box center [263, 473] width 115 height 29
select select "58461"
click at [206, 459] on select "Select Stylist Admin chahit COUNTOR Devid hardeep mamta manisha MONISH navi NOS…" at bounding box center [263, 473] width 115 height 29
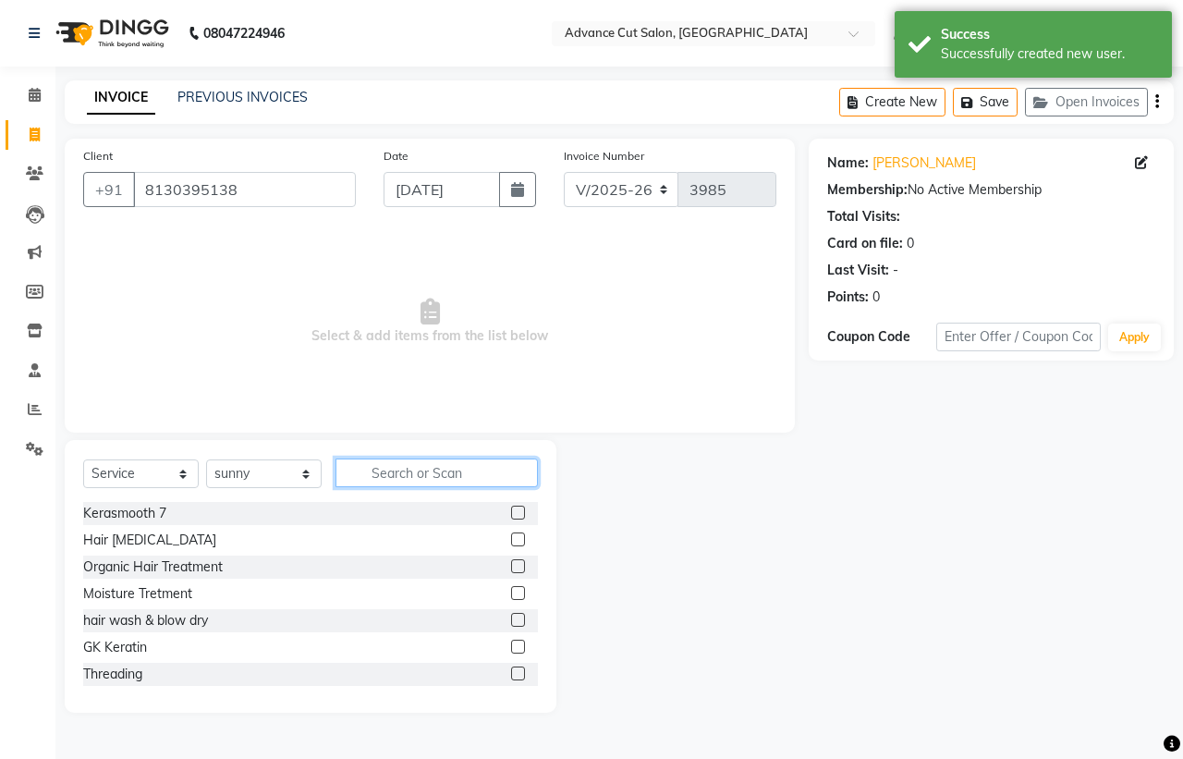
click at [400, 477] on input "text" at bounding box center [436, 472] width 202 height 29
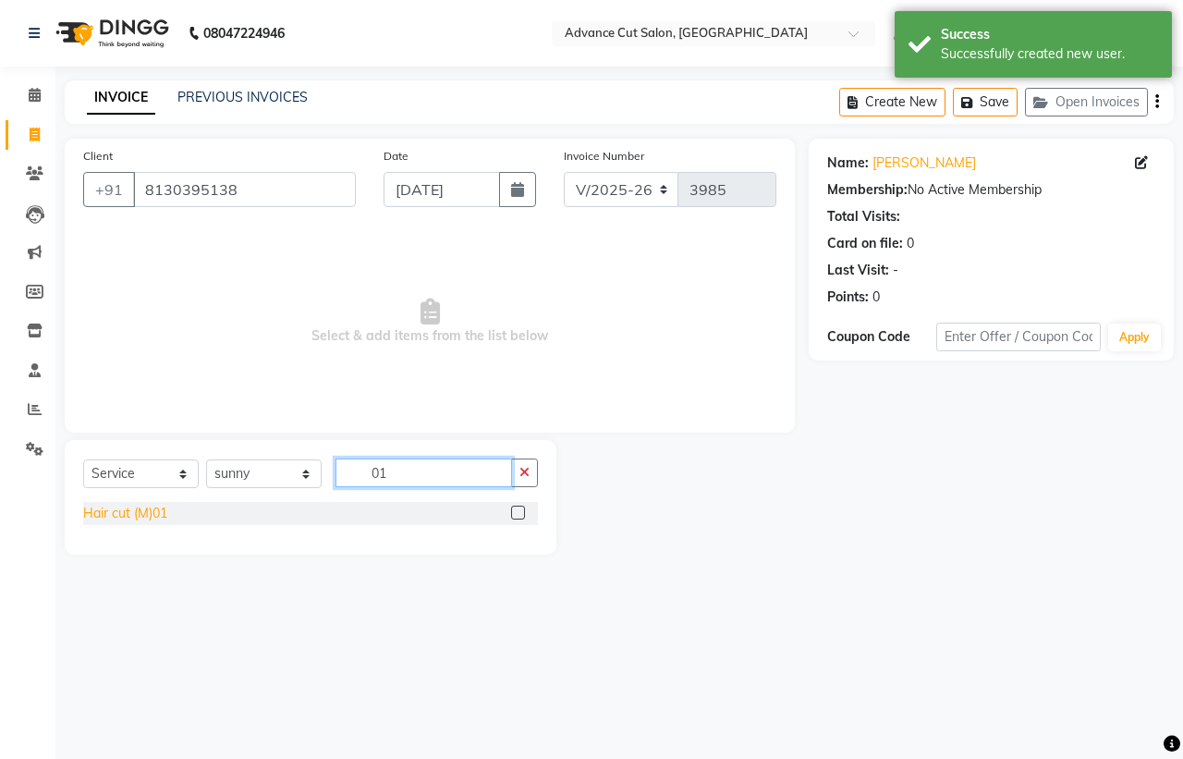
type input "01"
drag, startPoint x: 122, startPoint y: 515, endPoint x: 250, endPoint y: 506, distance: 128.7
click at [121, 515] on div "Hair cut (M)01" at bounding box center [125, 513] width 84 height 19
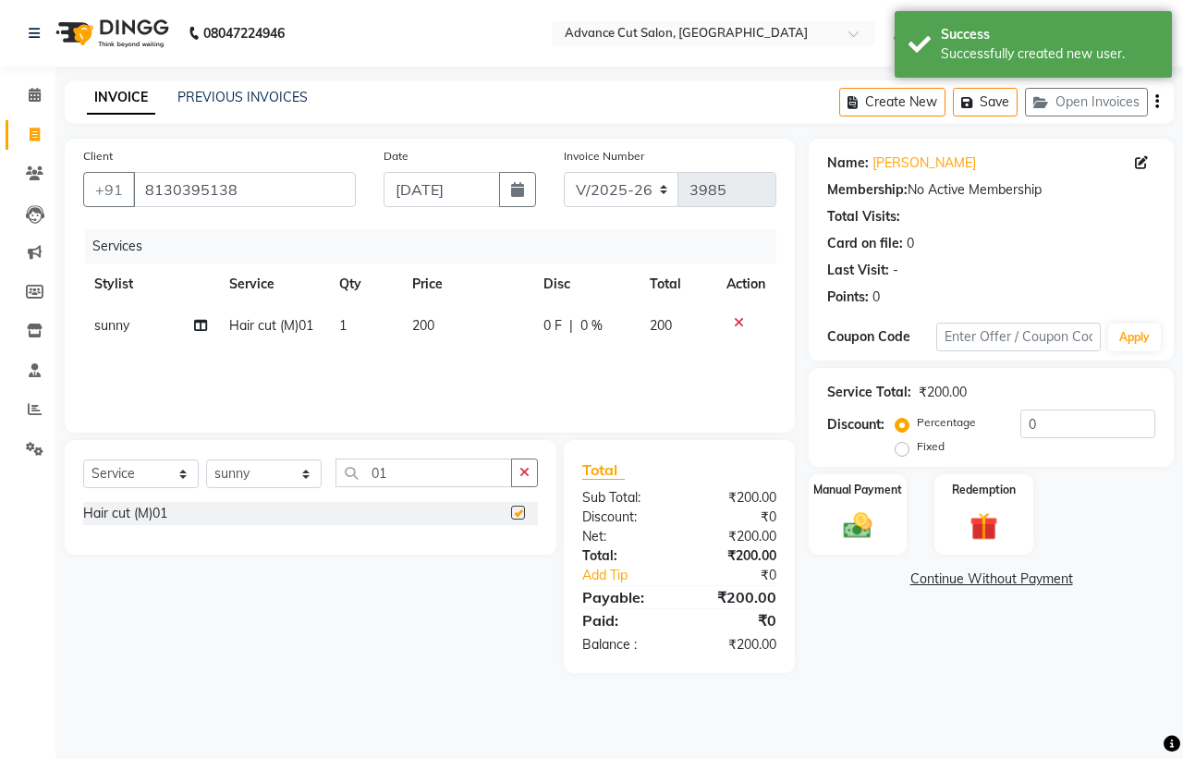
checkbox input "false"
click at [894, 501] on div "Manual Payment" at bounding box center [858, 514] width 103 height 85
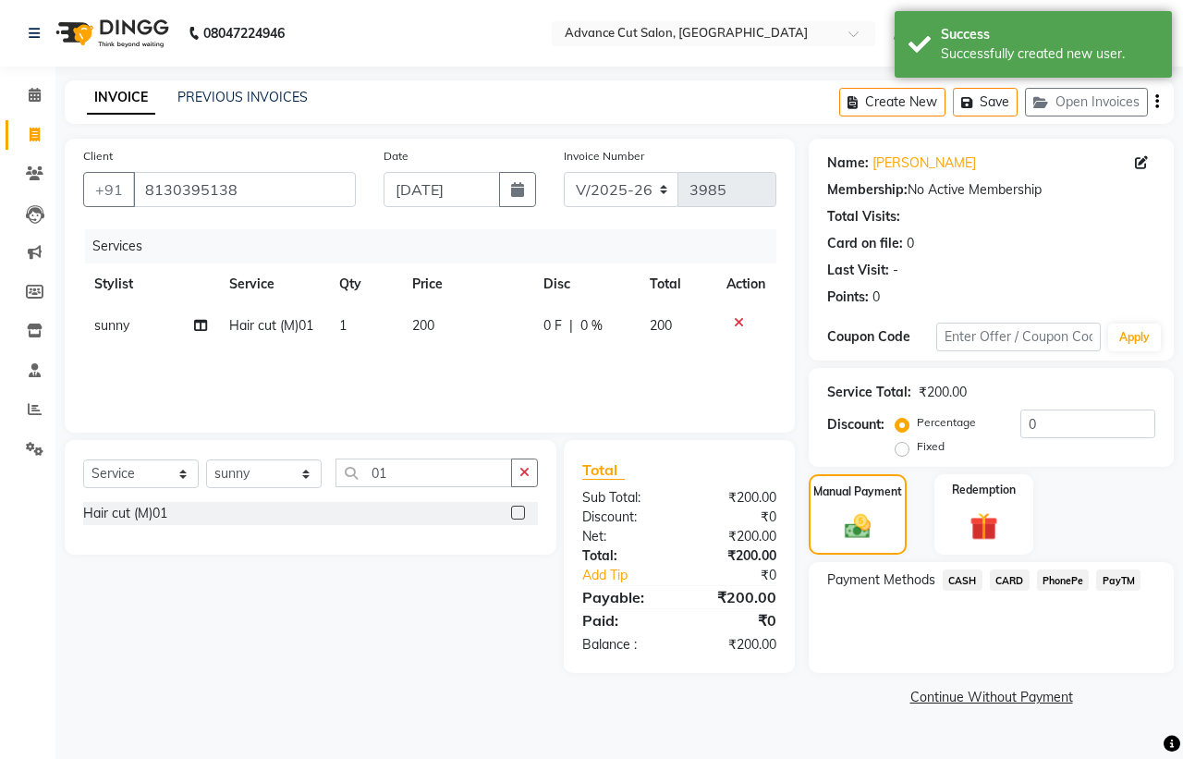
click at [1119, 570] on span "PayTM" at bounding box center [1118, 579] width 44 height 21
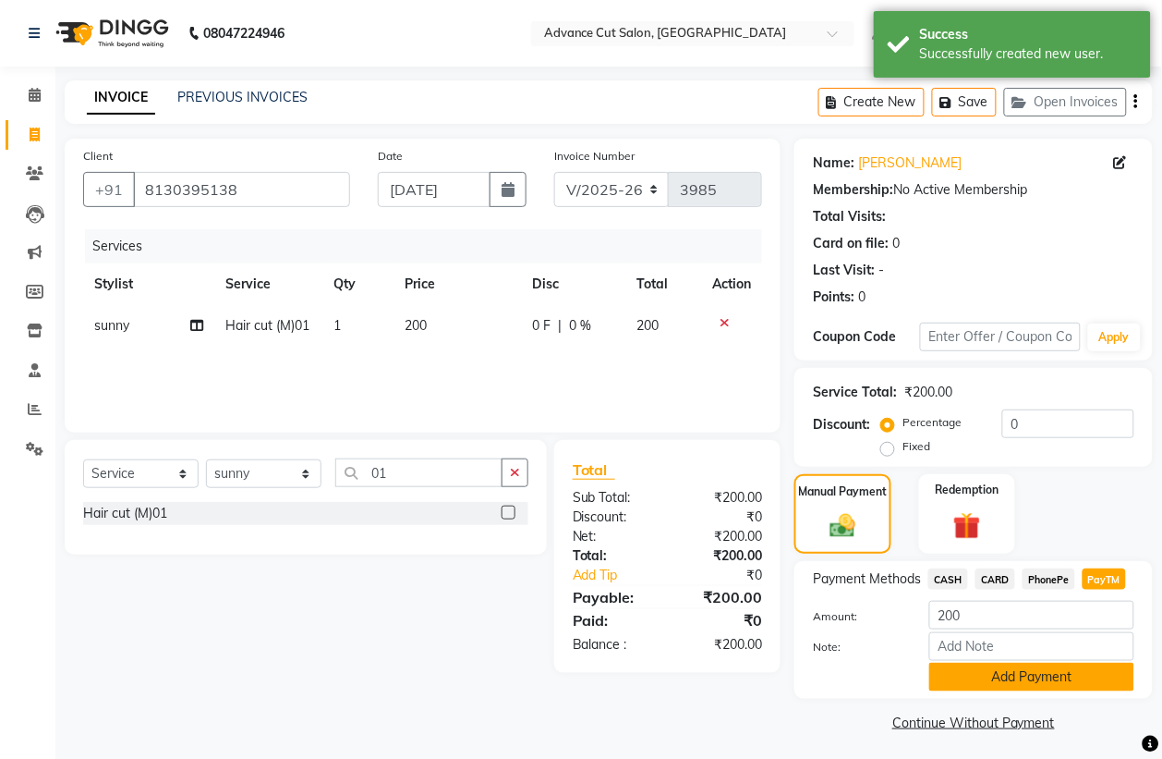
click at [1035, 686] on button "Add Payment" at bounding box center [1031, 676] width 205 height 29
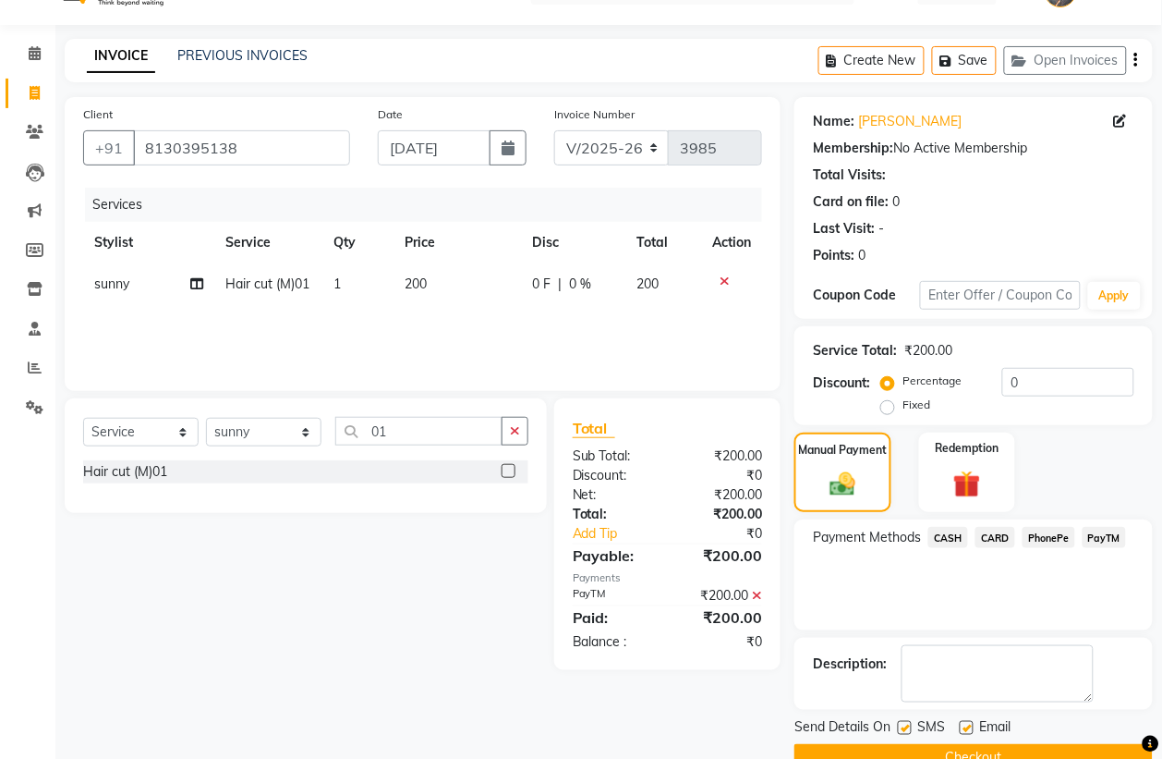
scroll to position [84, 0]
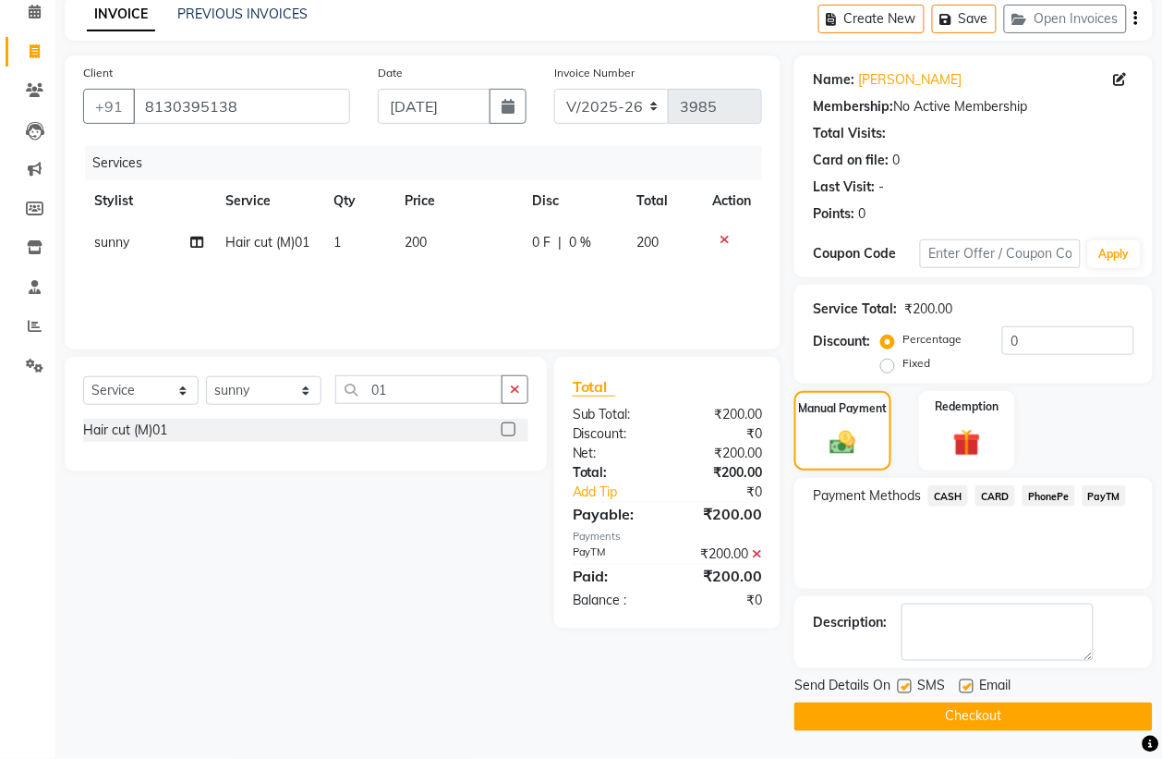
click at [944, 731] on main "INVOICE PREVIOUS INVOICES Create New Save Open Invoices Client +91 8130395138 D…" at bounding box center [608, 377] width 1107 height 761
click at [938, 709] on button "Checkout" at bounding box center [974, 716] width 358 height 29
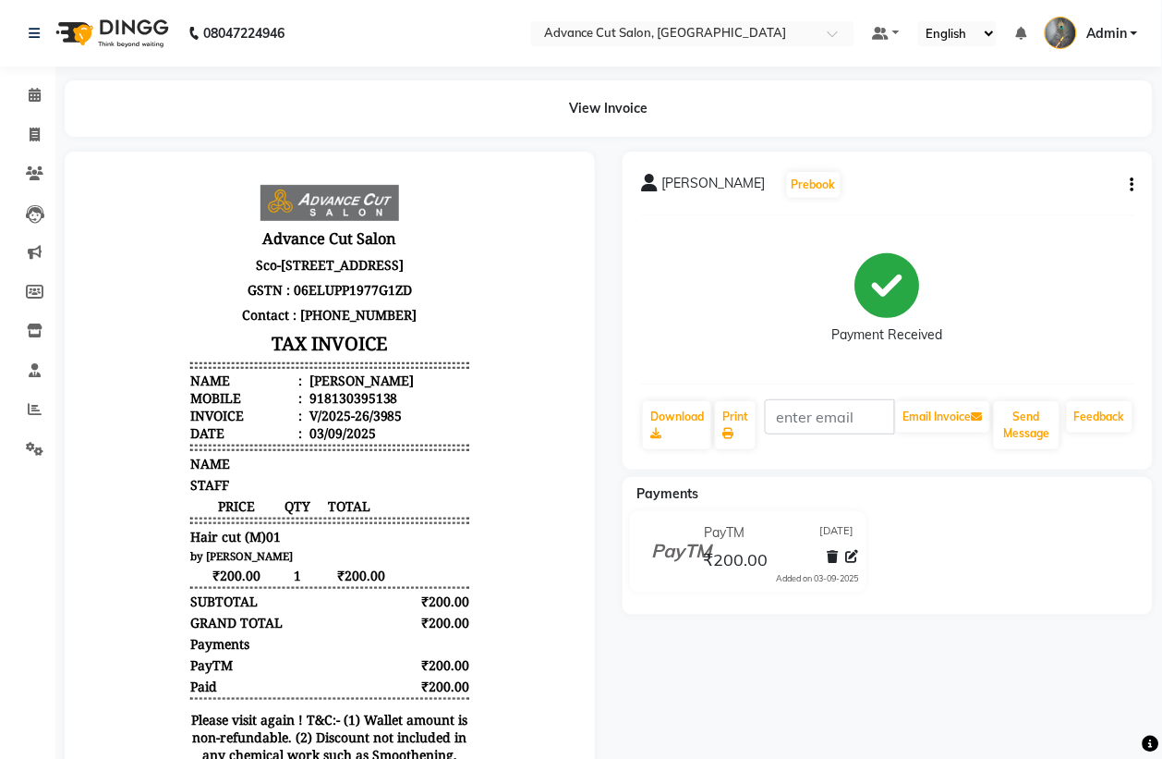
click at [936, 709] on div "rijul Prebook Payment Received Download Print Email Invoice Send Message Feedba…" at bounding box center [888, 527] width 558 height 751
click at [29, 143] on span at bounding box center [34, 135] width 32 height 21
select select "service"
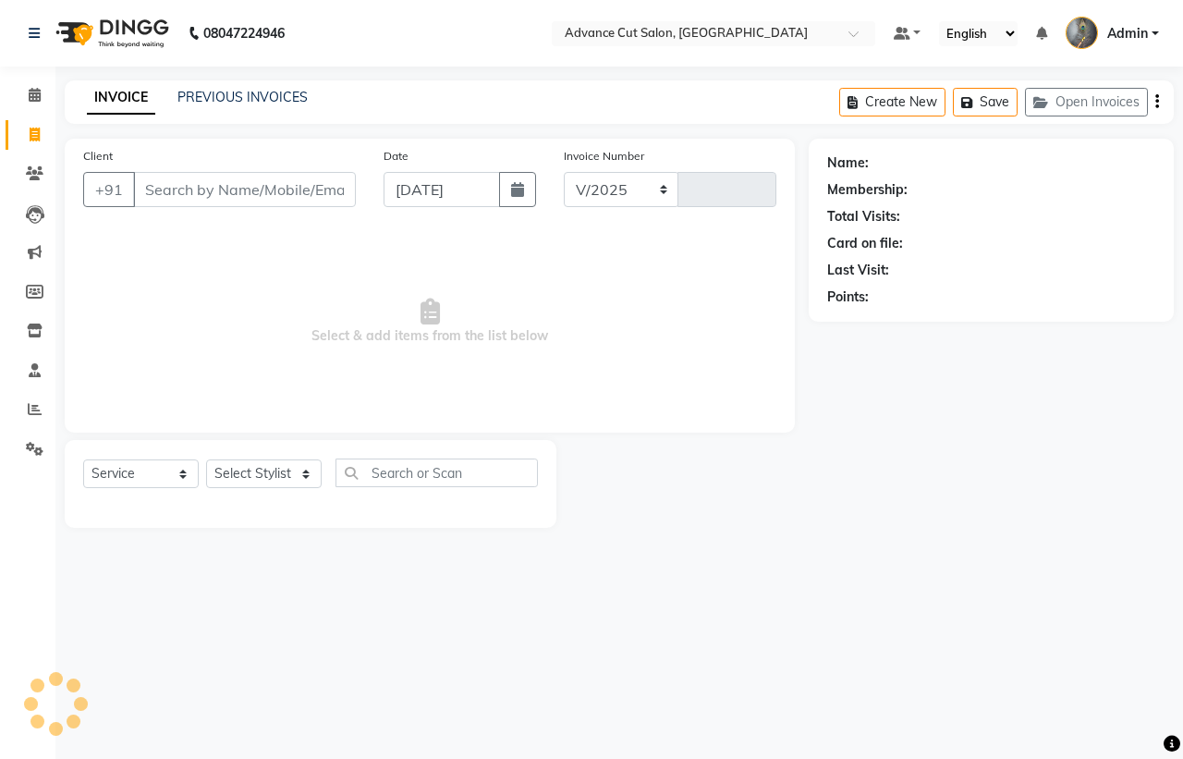
select select "4939"
type input "3986"
click at [215, 187] on input "Client" at bounding box center [244, 189] width 223 height 35
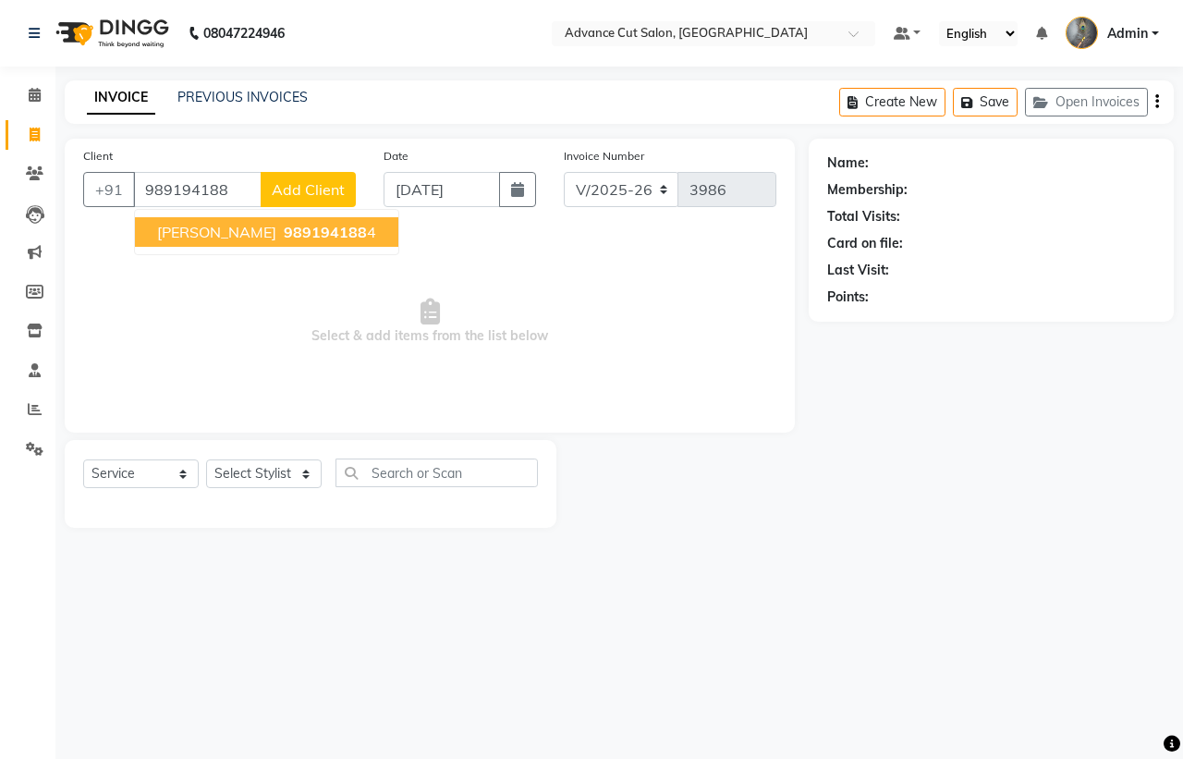
click at [291, 227] on span "989194188" at bounding box center [325, 232] width 83 height 18
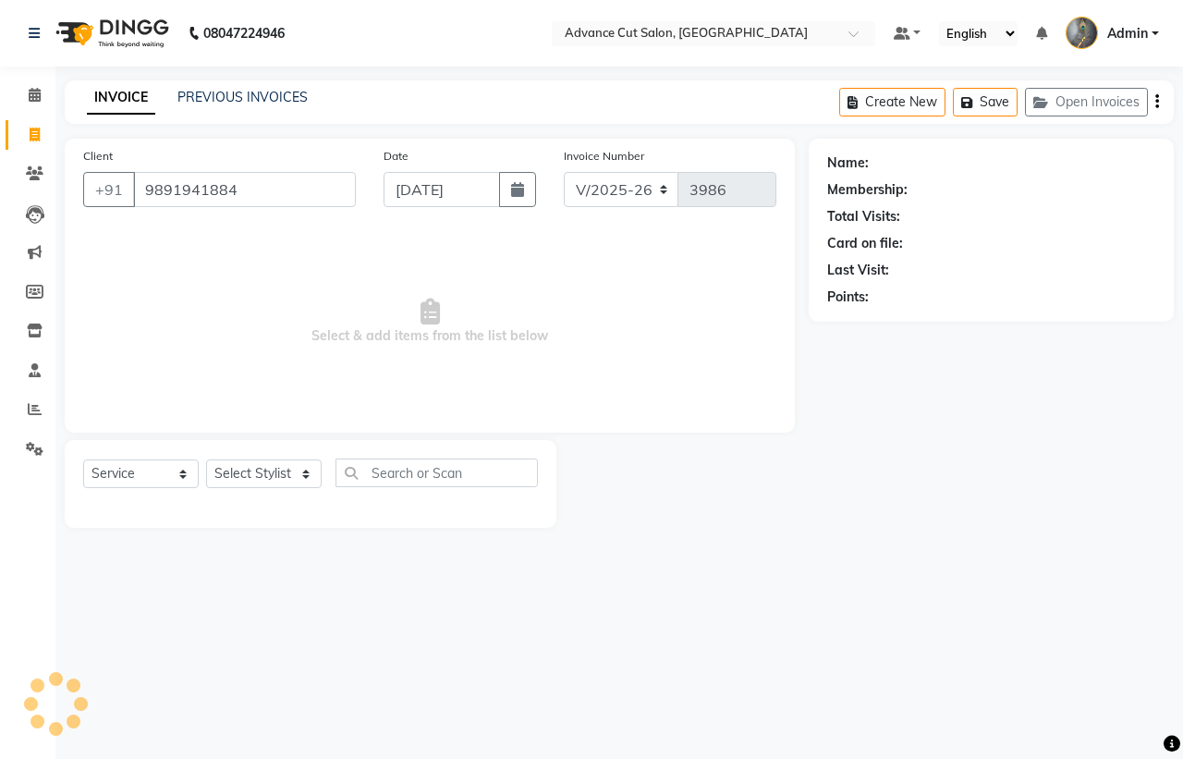
type input "9891941884"
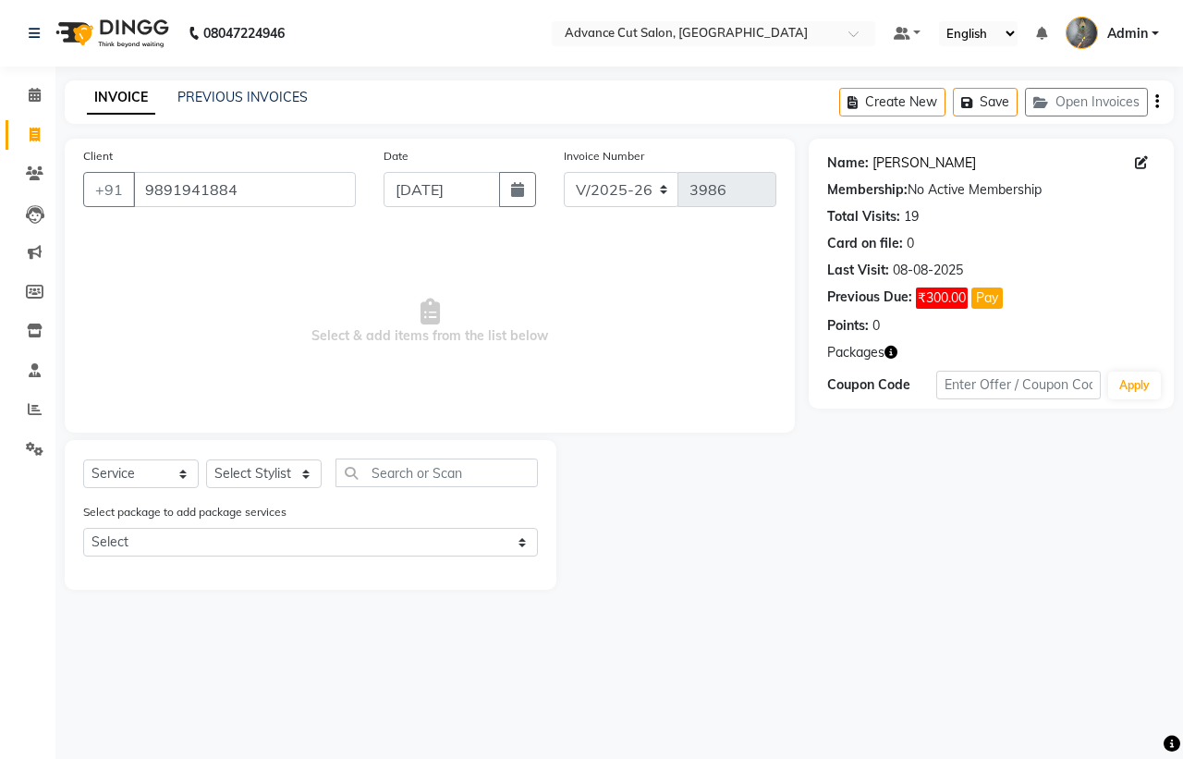
click at [922, 162] on link "Nisha Singh" at bounding box center [923, 162] width 103 height 19
drag, startPoint x: 232, startPoint y: 479, endPoint x: 233, endPoint y: 426, distance: 52.7
click at [233, 477] on select "Select Stylist Admin chahit COUNTOR Devid hardeep mamta manisha MONISH navi NOS…" at bounding box center [263, 473] width 115 height 29
select select "89610"
click at [206, 459] on select "Select Stylist Admin chahit COUNTOR Devid hardeep mamta manisha MONISH navi NOS…" at bounding box center [263, 473] width 115 height 29
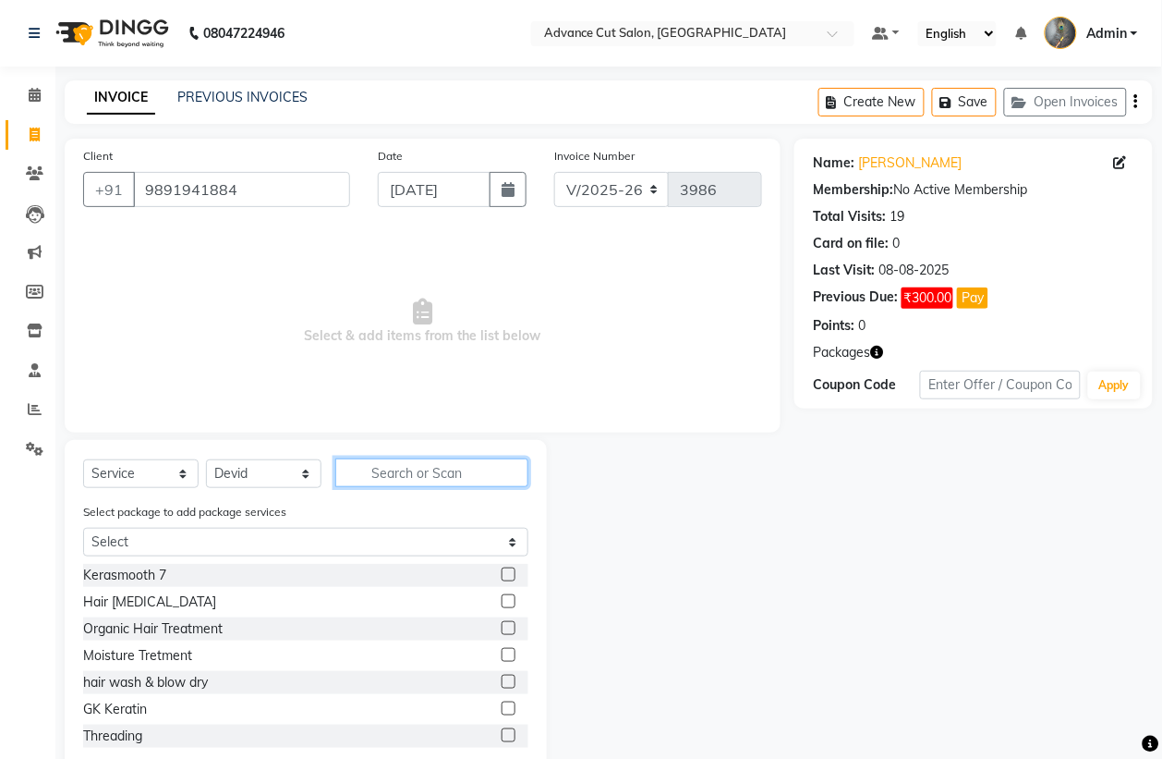
click at [407, 471] on input "text" at bounding box center [431, 472] width 193 height 29
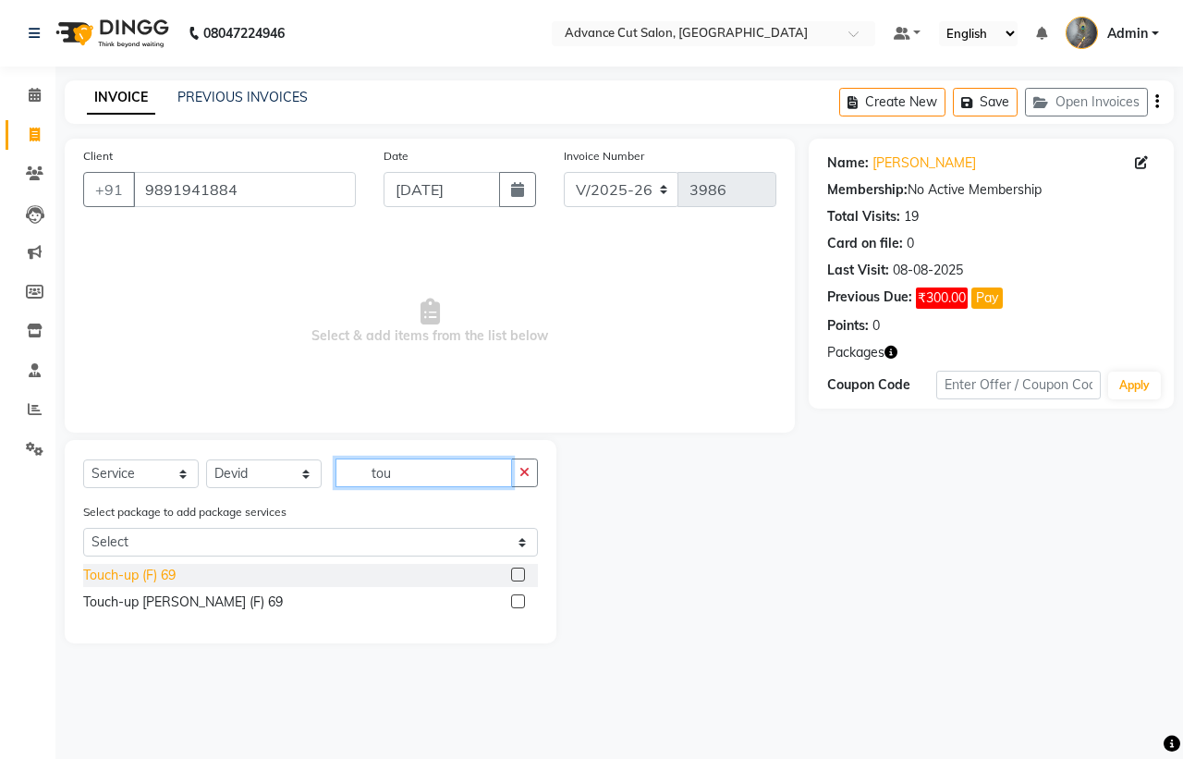
type input "tou"
click at [127, 580] on div "Touch-up (F) 69" at bounding box center [129, 574] width 92 height 19
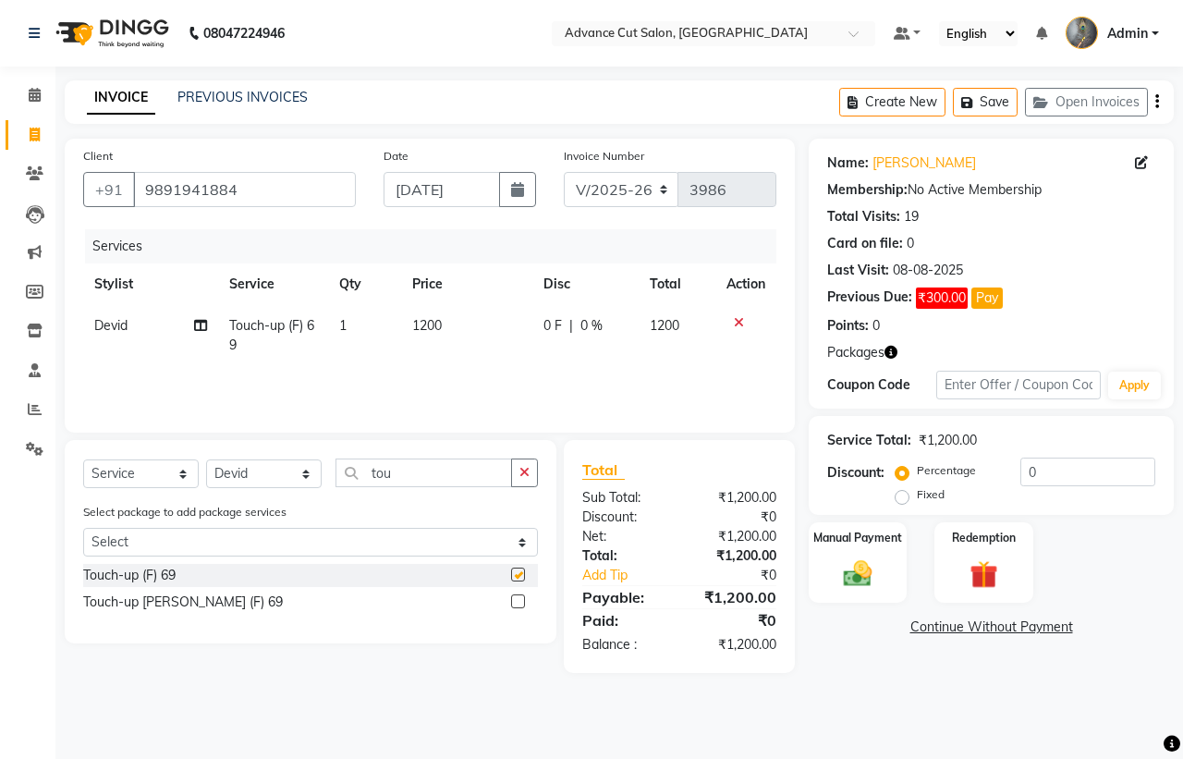
checkbox input "false"
drag, startPoint x: 376, startPoint y: 476, endPoint x: 314, endPoint y: 460, distance: 63.9
click at [315, 460] on div "Select Service Product Membership Package Voucher Prepaid Gift Card Select Styl…" at bounding box center [310, 479] width 455 height 43
click at [287, 467] on select "Select Stylist Admin chahit COUNTOR Devid hardeep mamta manisha MONISH navi NOS…" at bounding box center [263, 473] width 115 height 29
select select "74352"
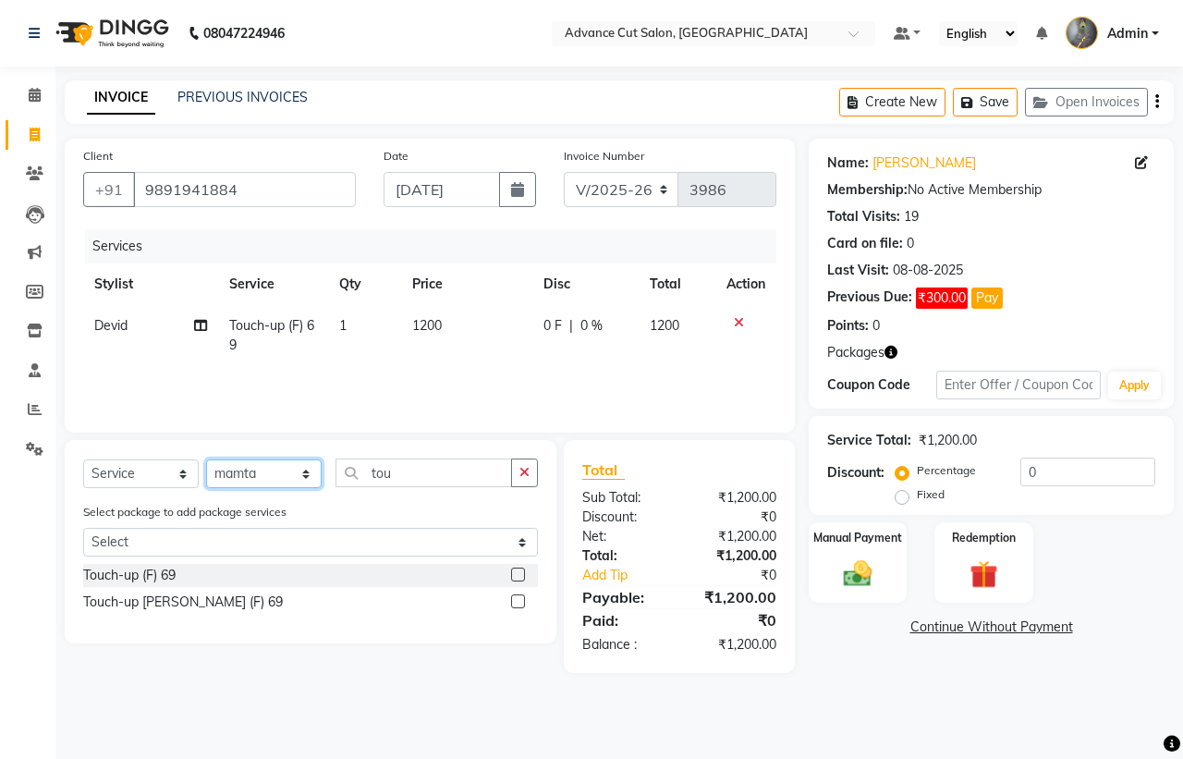
click at [206, 459] on select "Select Stylist Admin chahit COUNTOR Devid hardeep mamta manisha MONISH navi NOS…" at bounding box center [263, 473] width 115 height 29
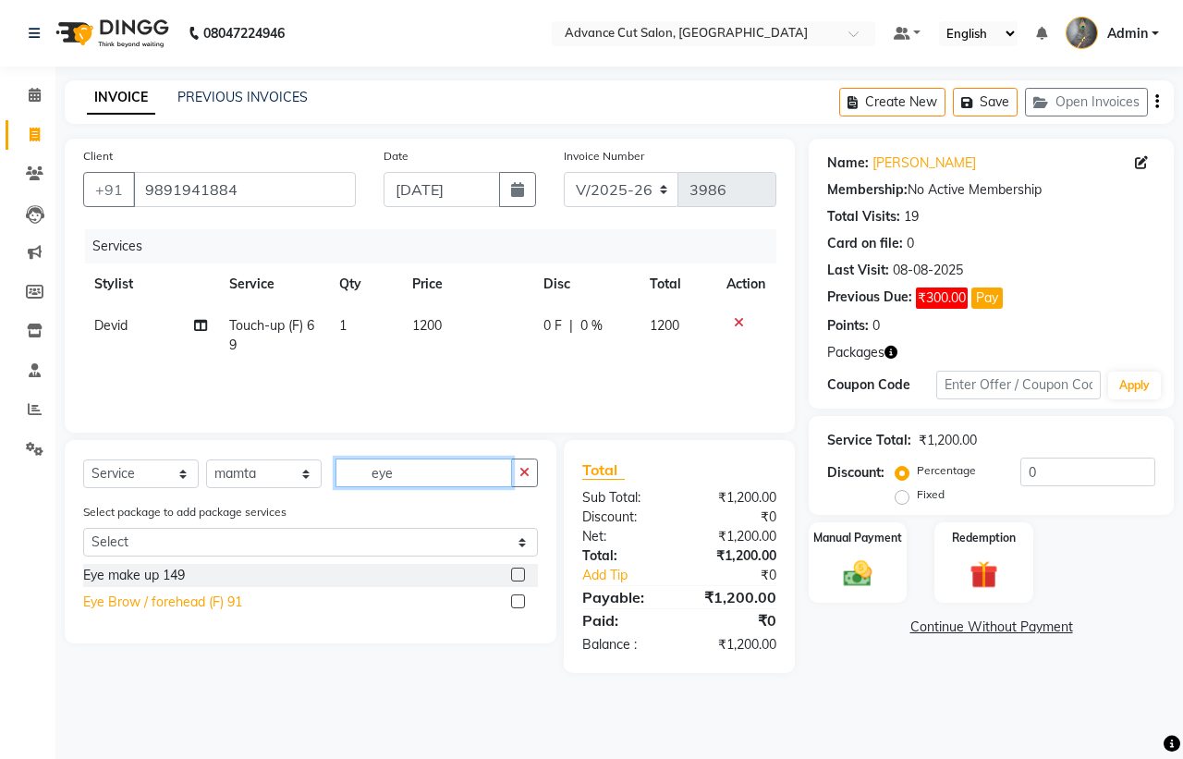
type input "eye"
drag, startPoint x: 180, startPoint y: 602, endPoint x: 180, endPoint y: 589, distance: 13.9
click at [180, 602] on div "Eye Brow / forehead (F) 91" at bounding box center [162, 601] width 159 height 19
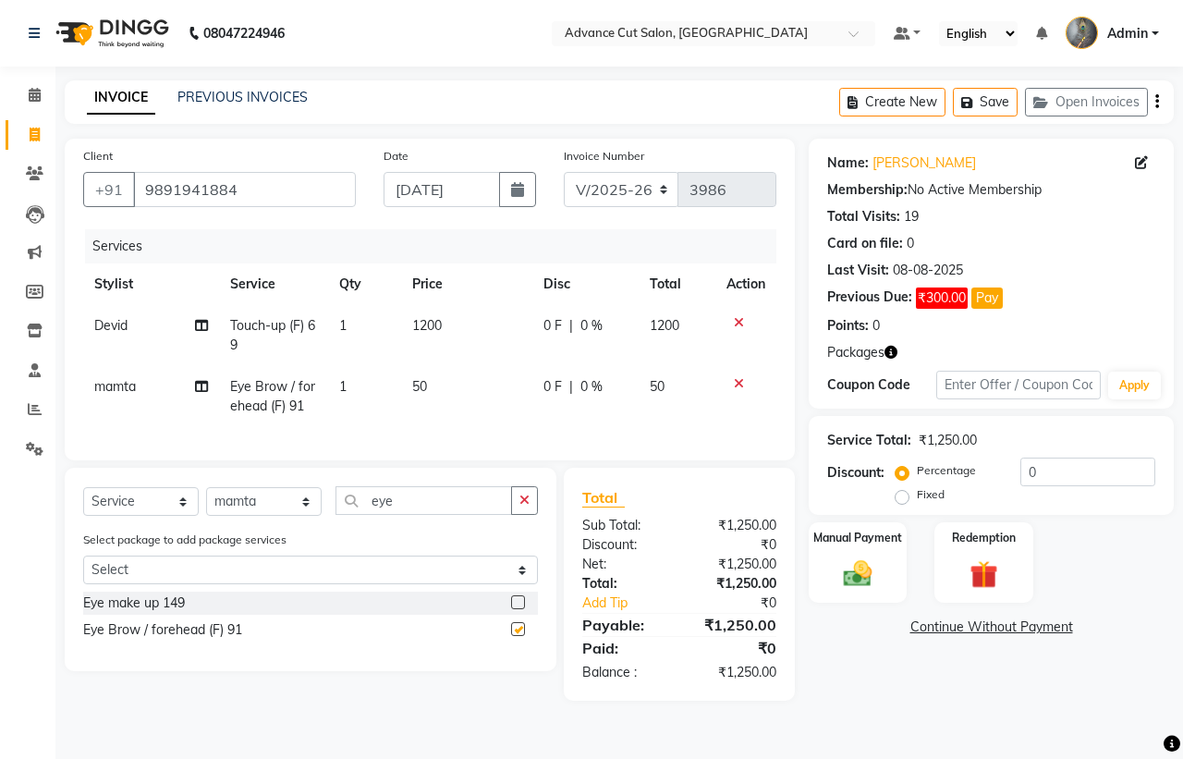
checkbox input "false"
click at [453, 394] on td "50" at bounding box center [466, 396] width 131 height 61
select select "74352"
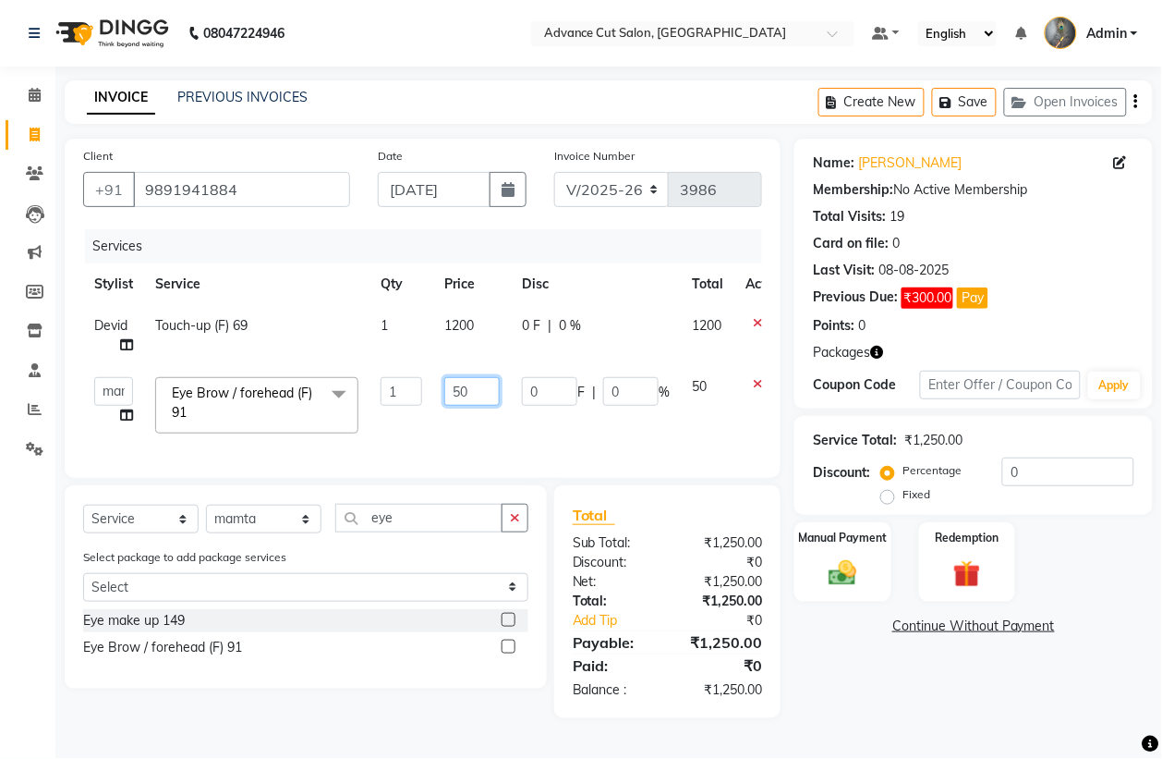
click at [370, 390] on tr "Admin chahit COUNTOR Devid hardeep mamta manisha MONISH navi NOSHAD ALI rahul s…" at bounding box center [439, 405] width 712 height 79
type input "100"
click at [841, 552] on div "Manual Payment" at bounding box center [843, 561] width 101 height 83
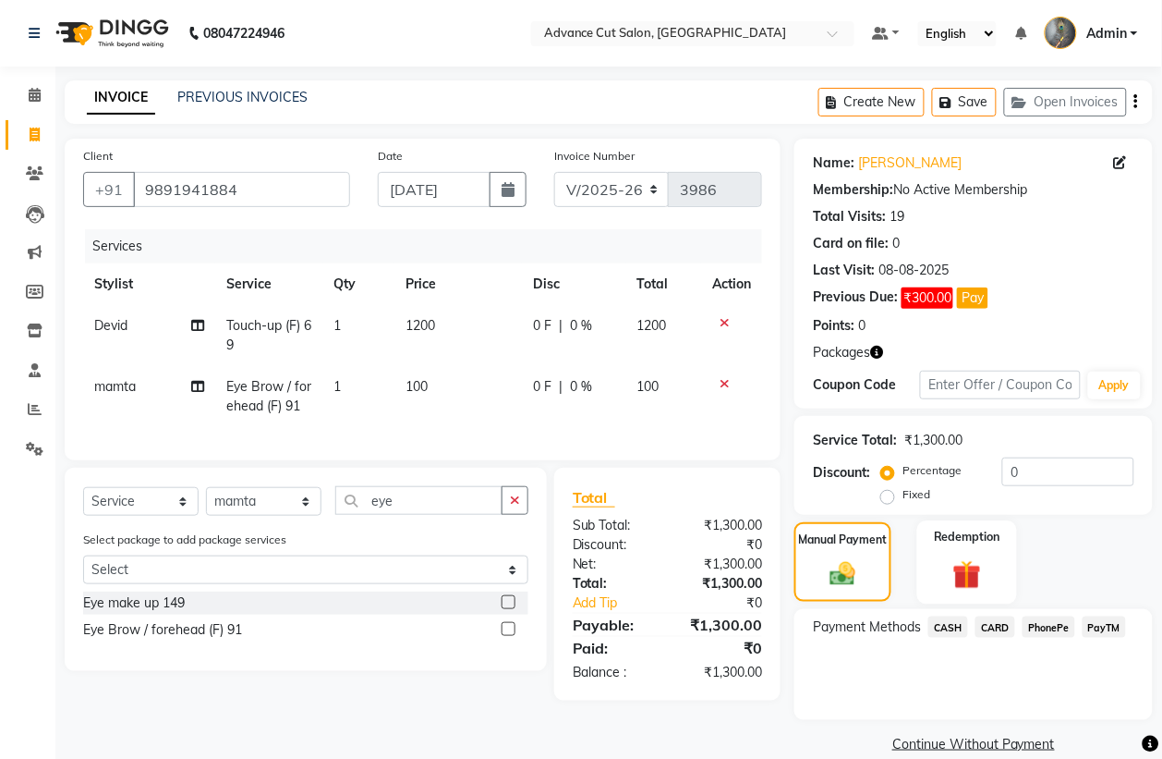
click at [999, 580] on div "Redemption" at bounding box center [967, 561] width 101 height 83
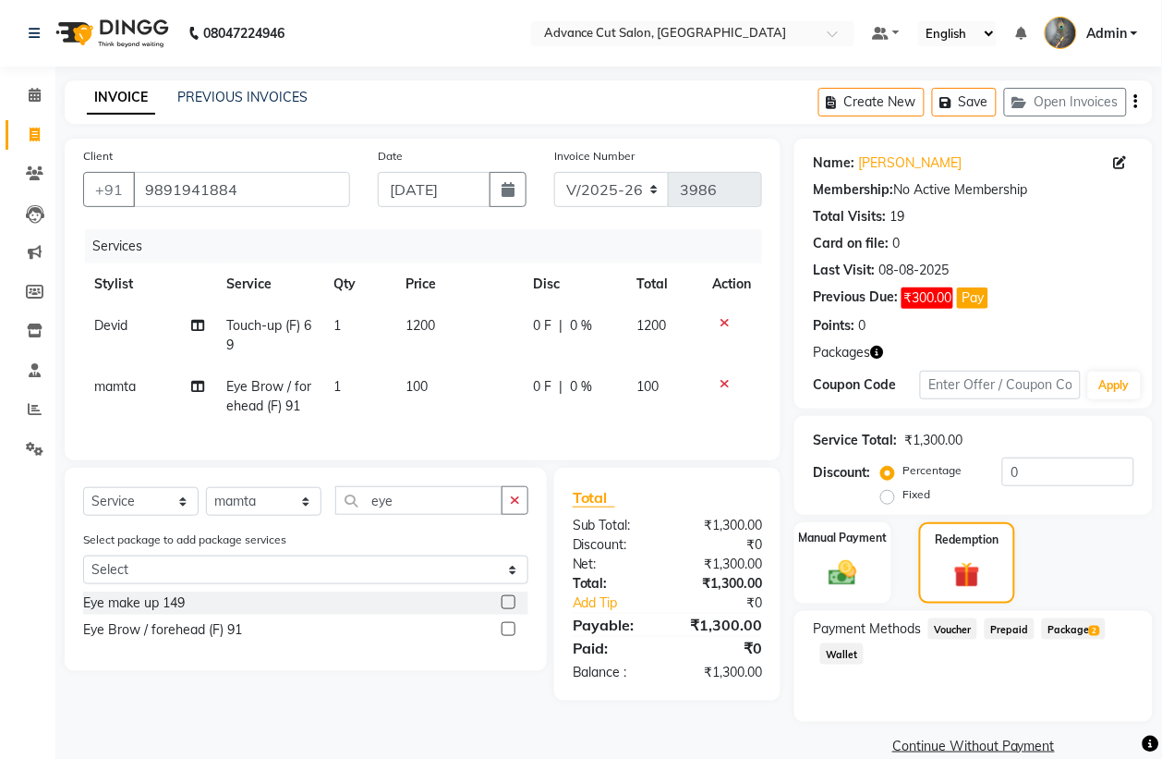
click at [1065, 620] on span "Package 2" at bounding box center [1074, 628] width 64 height 21
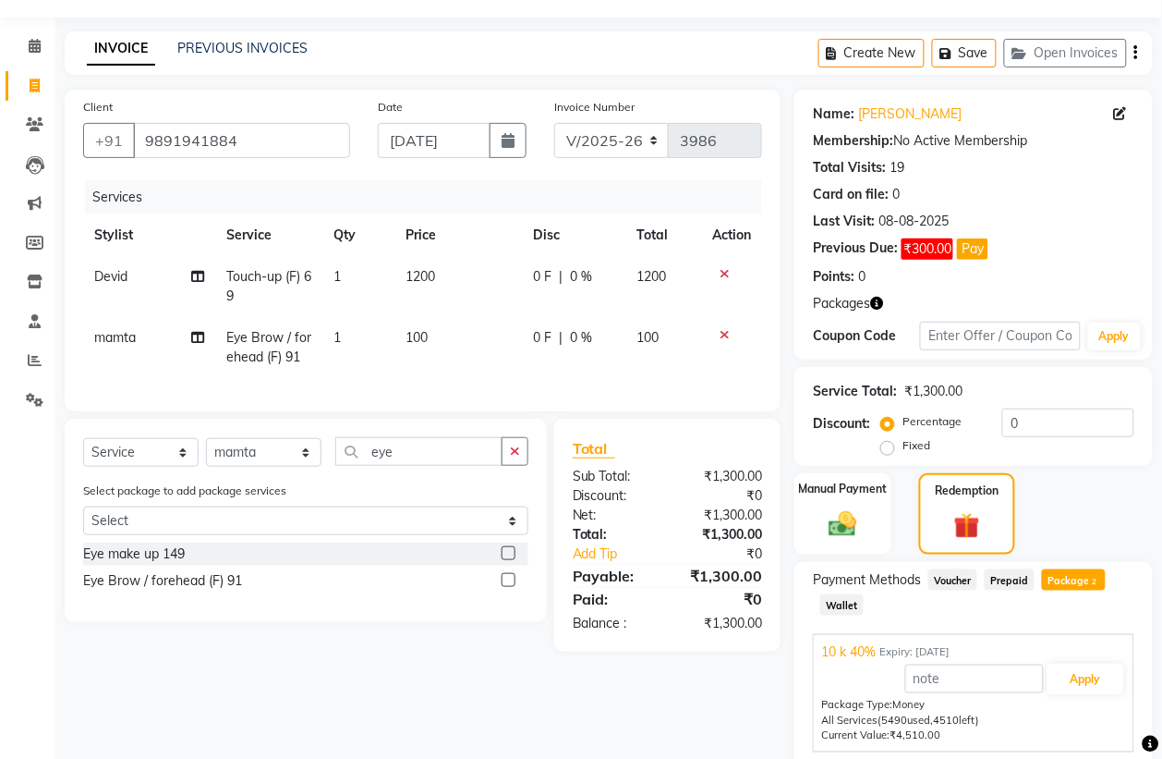
scroll to position [115, 0]
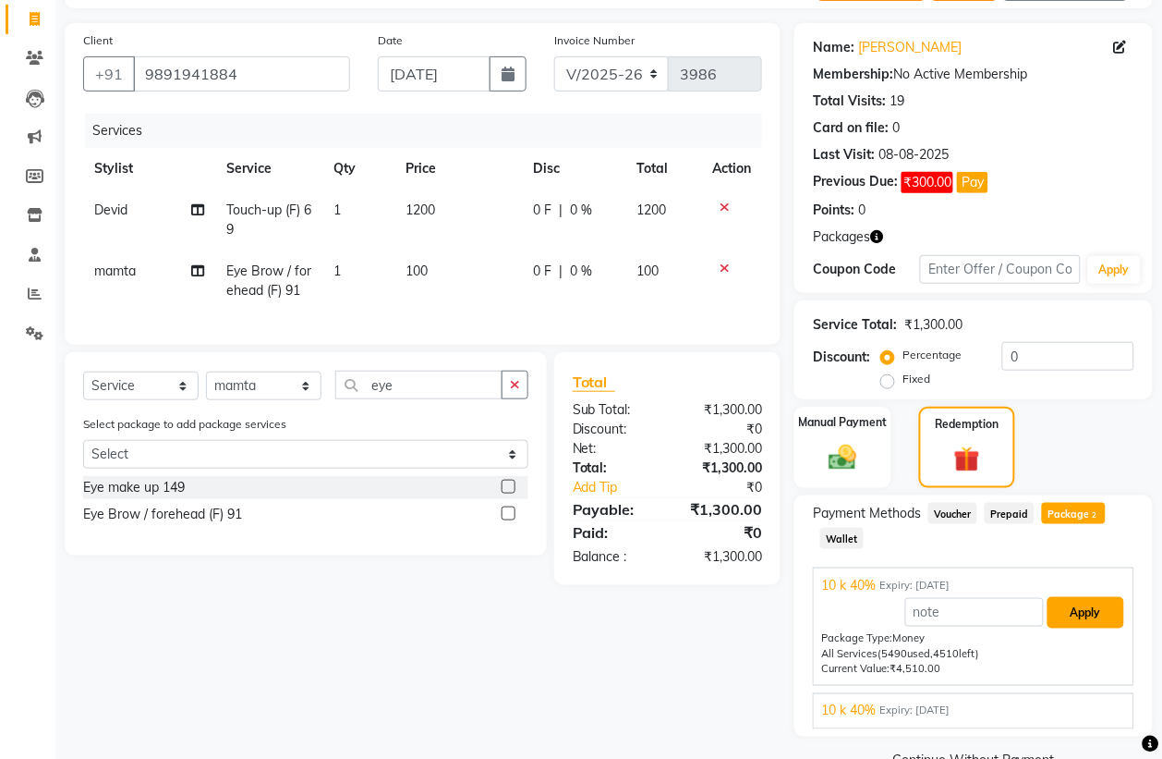
click at [1070, 625] on button "Apply" at bounding box center [1086, 612] width 77 height 31
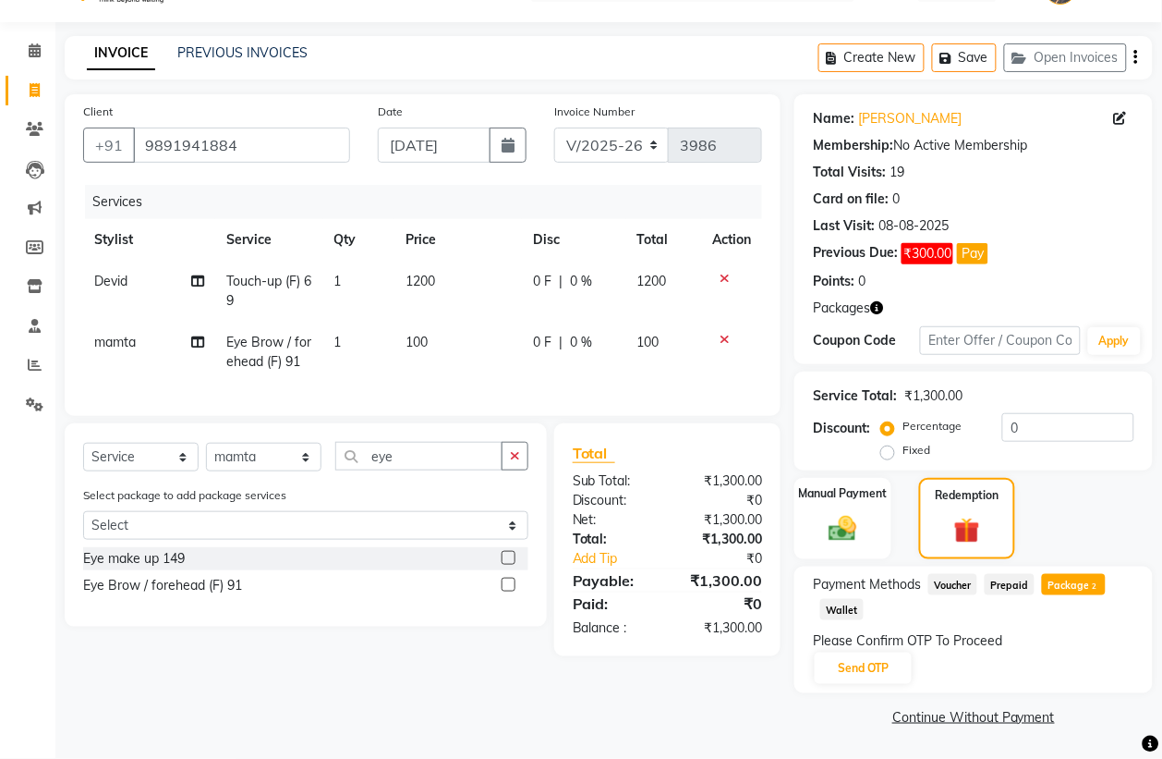
scroll to position [43, 0]
click at [856, 668] on button "Send OTP" at bounding box center [863, 668] width 97 height 31
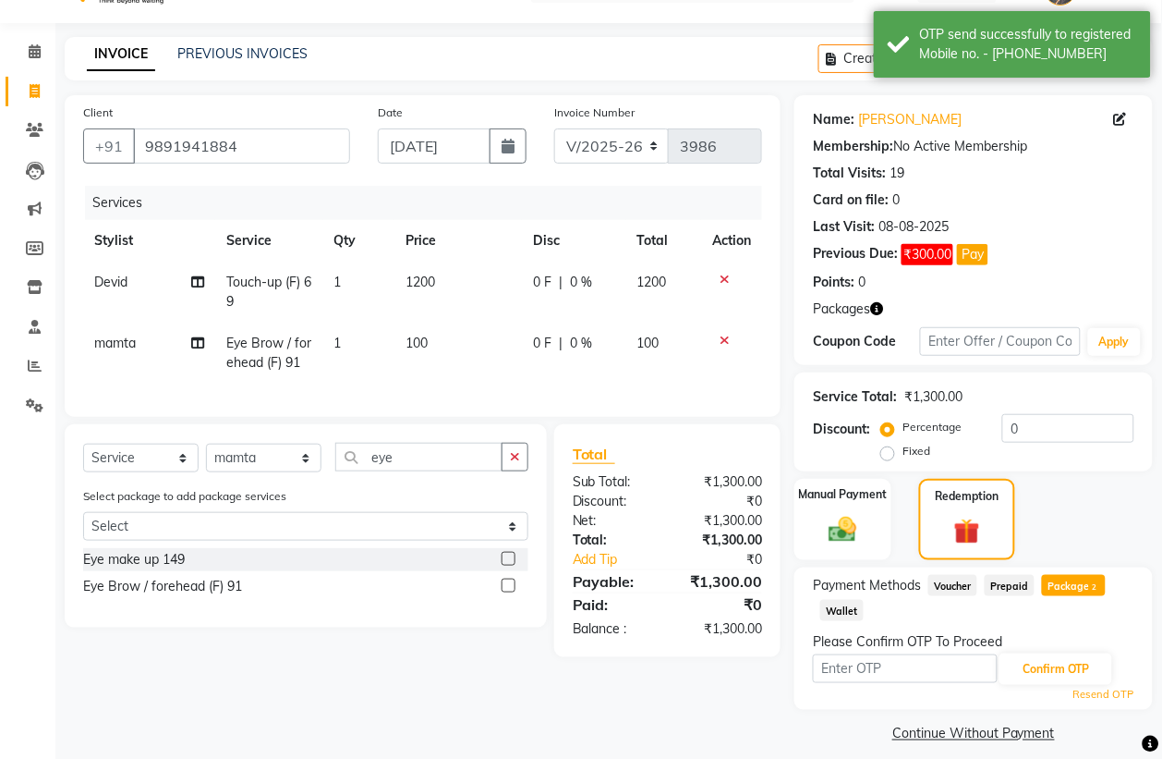
click at [856, 668] on input "text" at bounding box center [905, 668] width 185 height 29
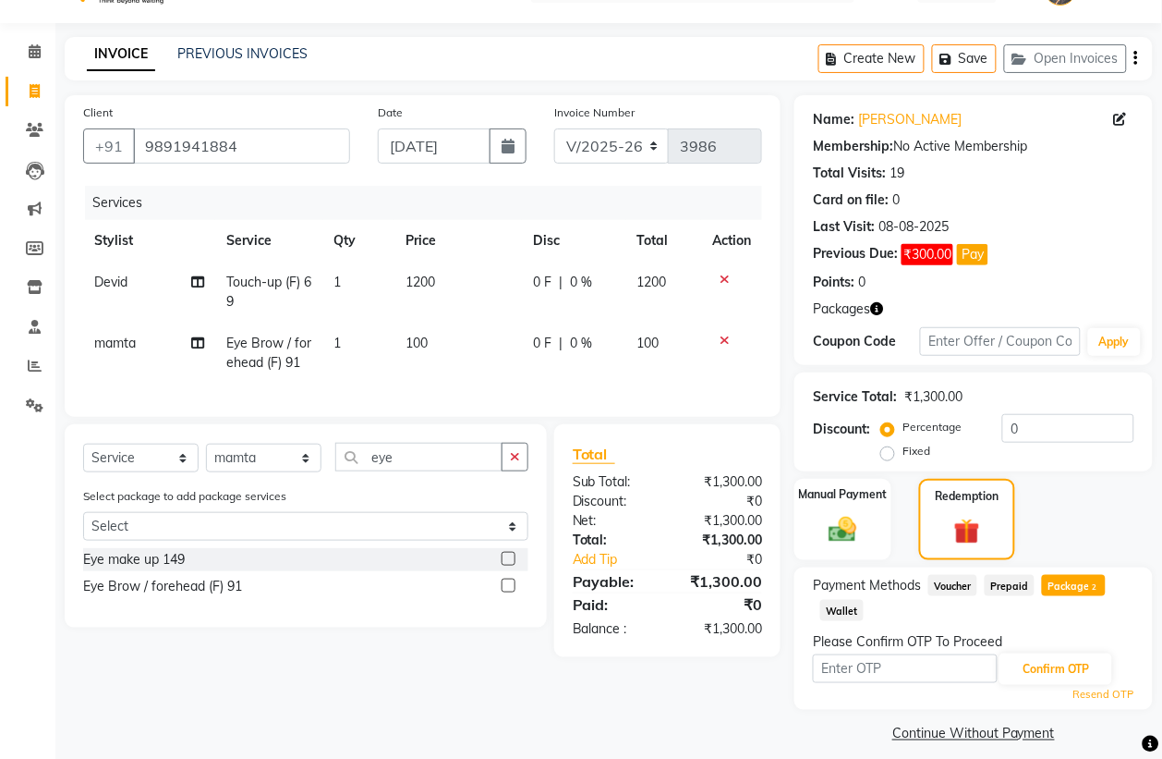
click at [880, 676] on input "text" at bounding box center [905, 668] width 185 height 29
click at [880, 661] on input "text" at bounding box center [905, 668] width 185 height 29
type input "3628"
click at [1075, 672] on button "Confirm OTP" at bounding box center [1056, 668] width 113 height 31
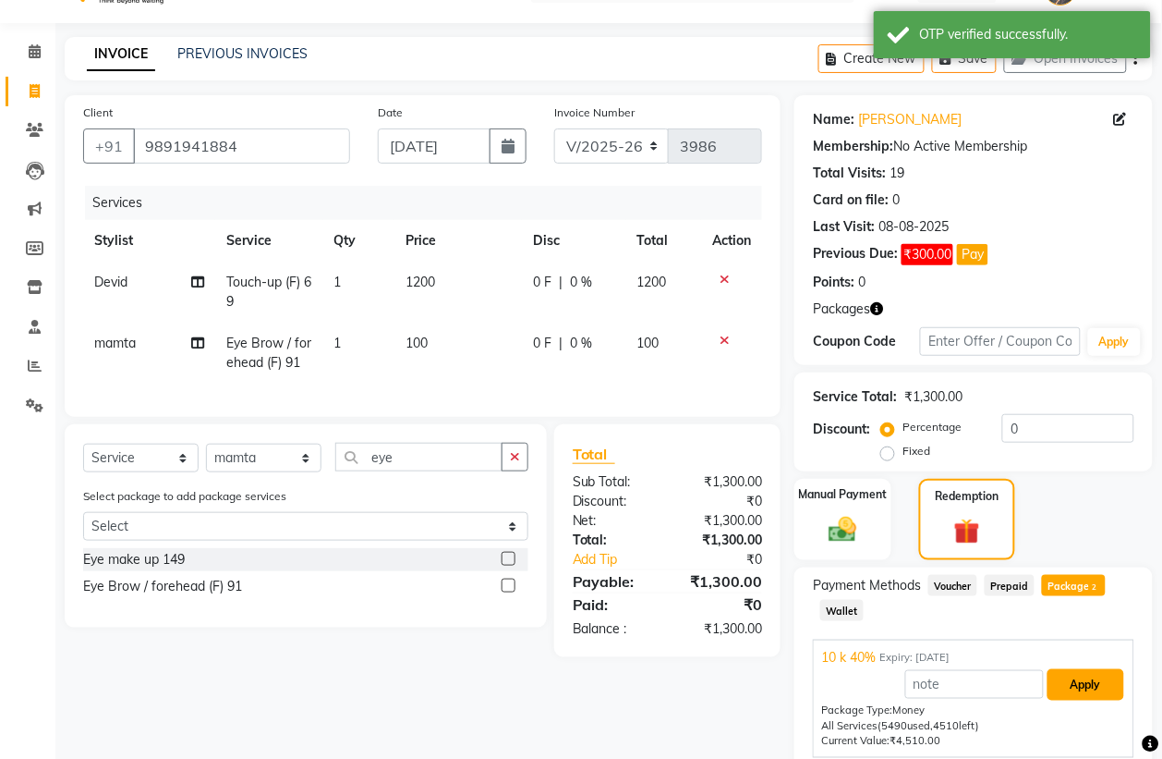
click at [1083, 685] on button "Apply" at bounding box center [1086, 684] width 77 height 31
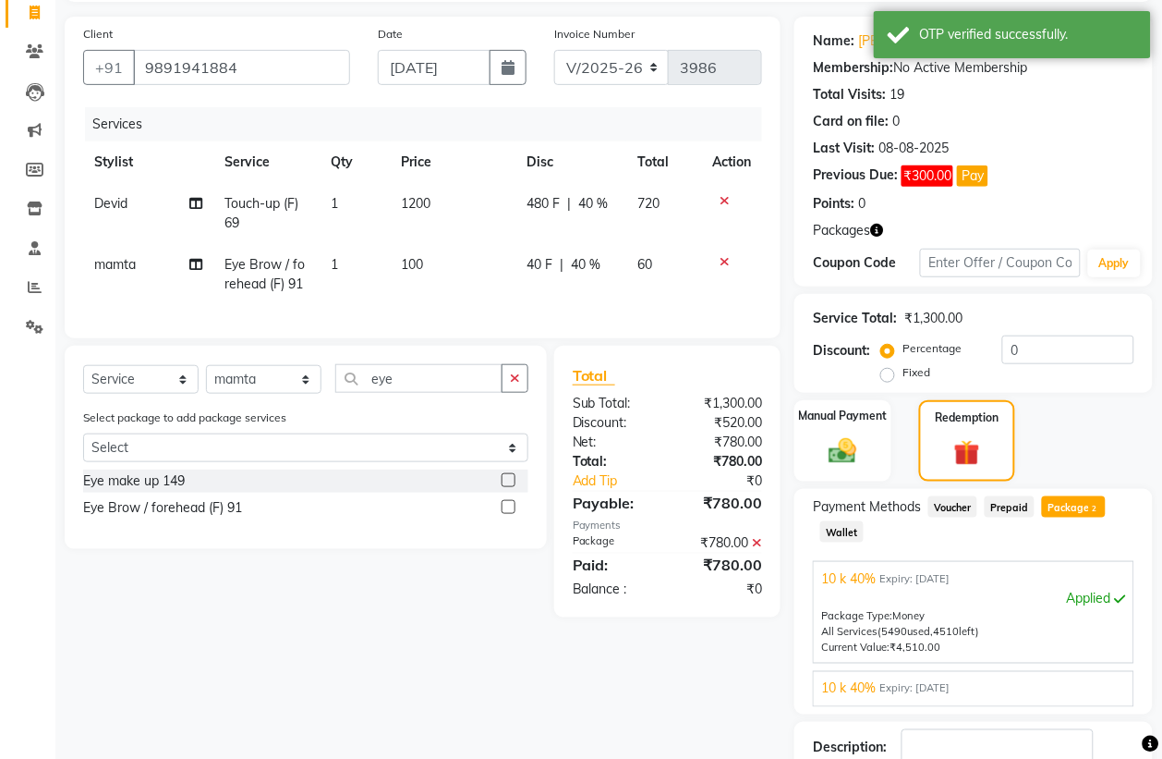
scroll to position [248, 0]
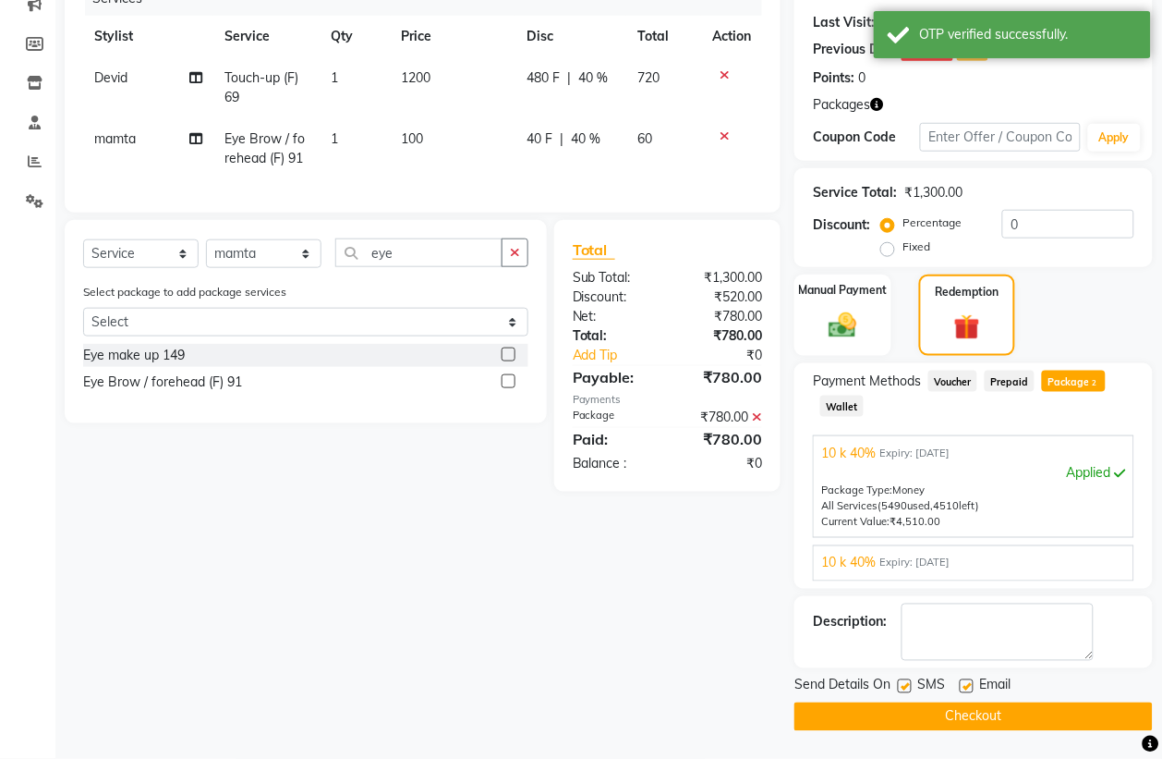
click at [1005, 713] on button "Checkout" at bounding box center [974, 716] width 358 height 29
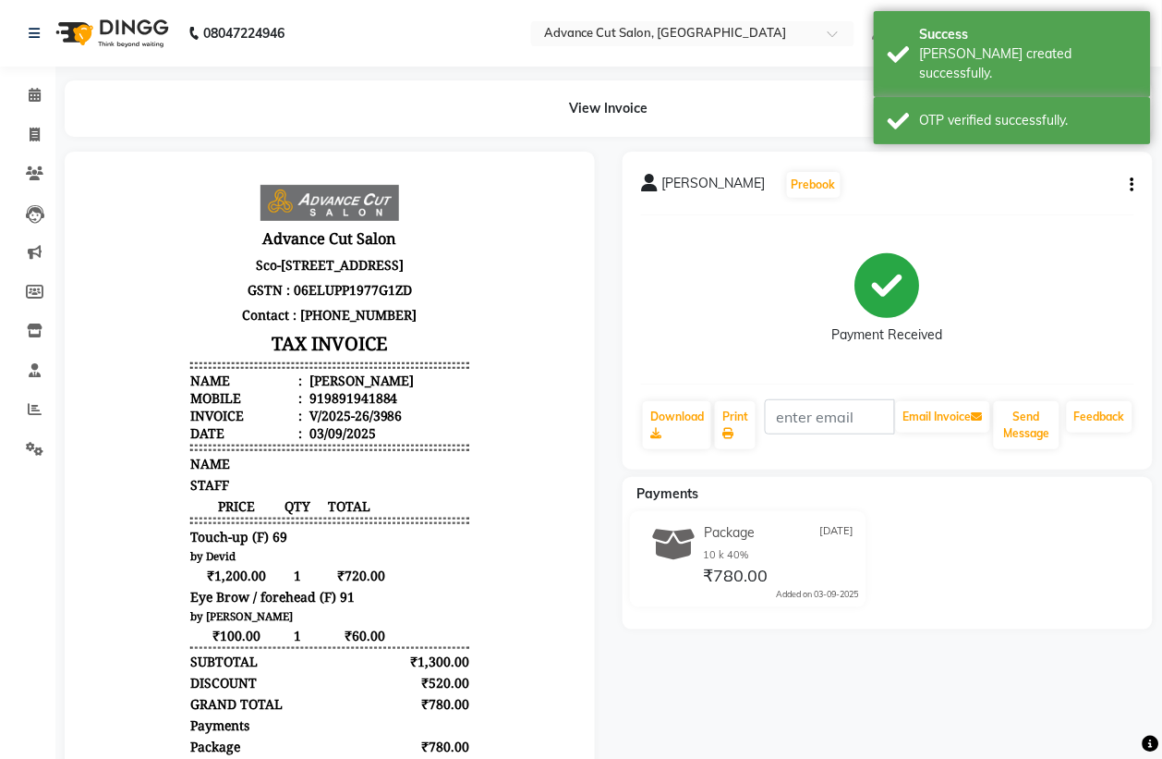
scroll to position [15, 0]
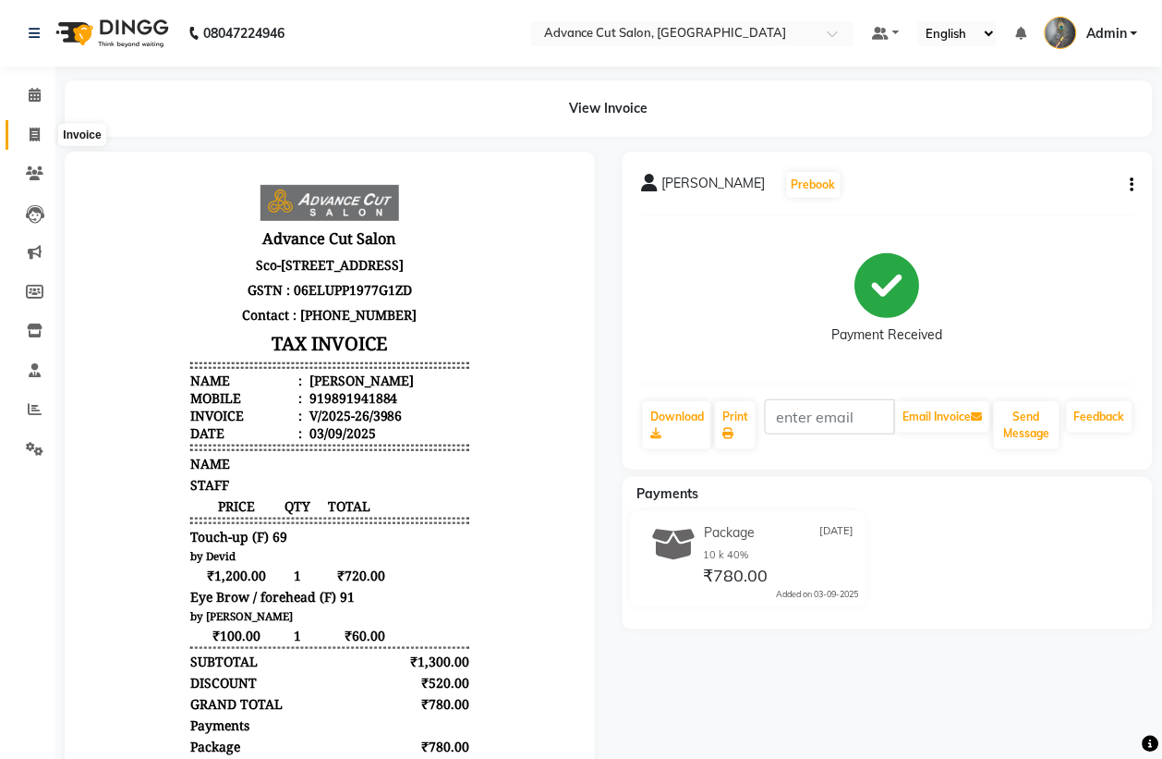
click at [32, 136] on icon at bounding box center [35, 134] width 10 height 14
select select "service"
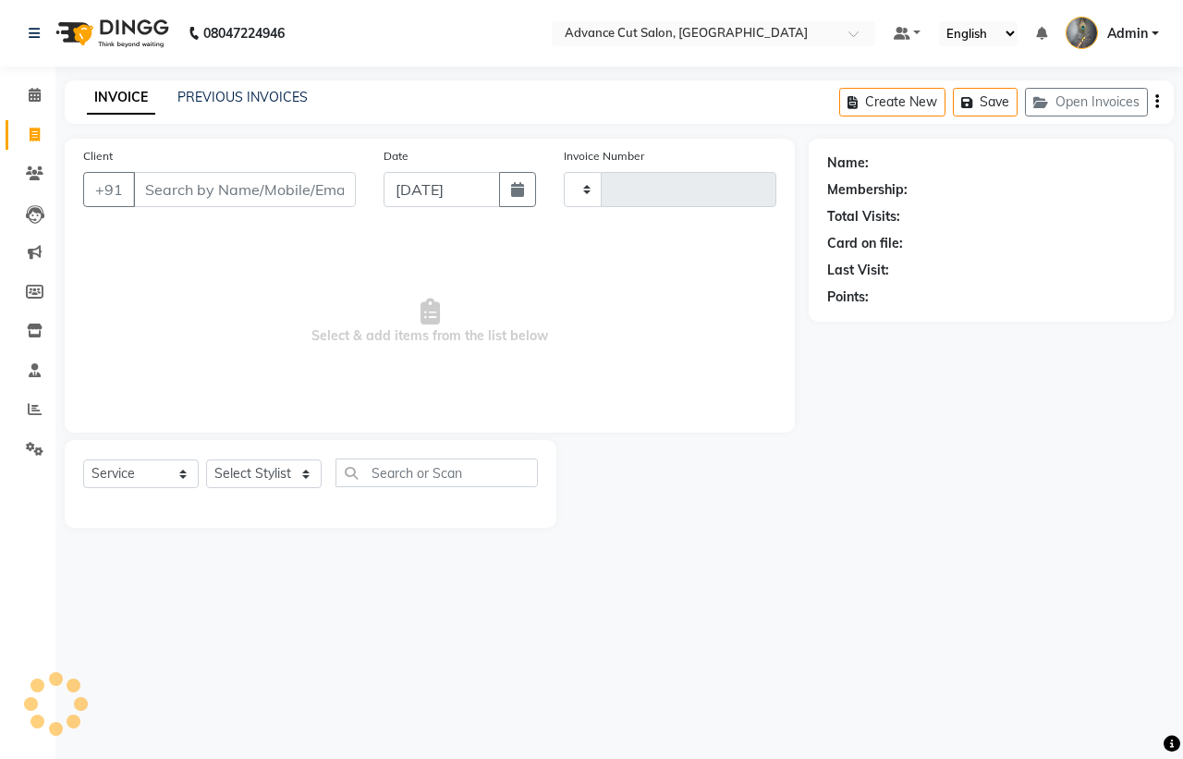
type input "3987"
select select "4939"
click at [155, 192] on input "Client" at bounding box center [244, 189] width 223 height 35
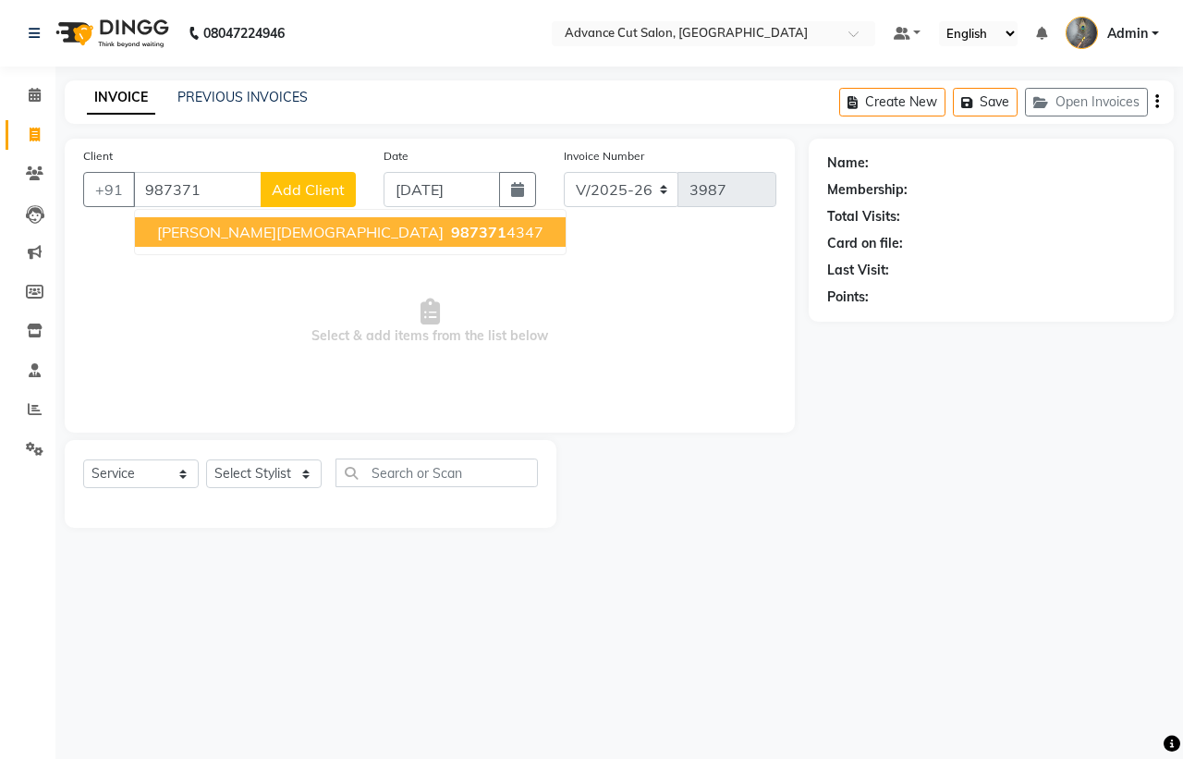
click at [228, 236] on button "ANUJ JAIN 987371 4347" at bounding box center [350, 232] width 431 height 30
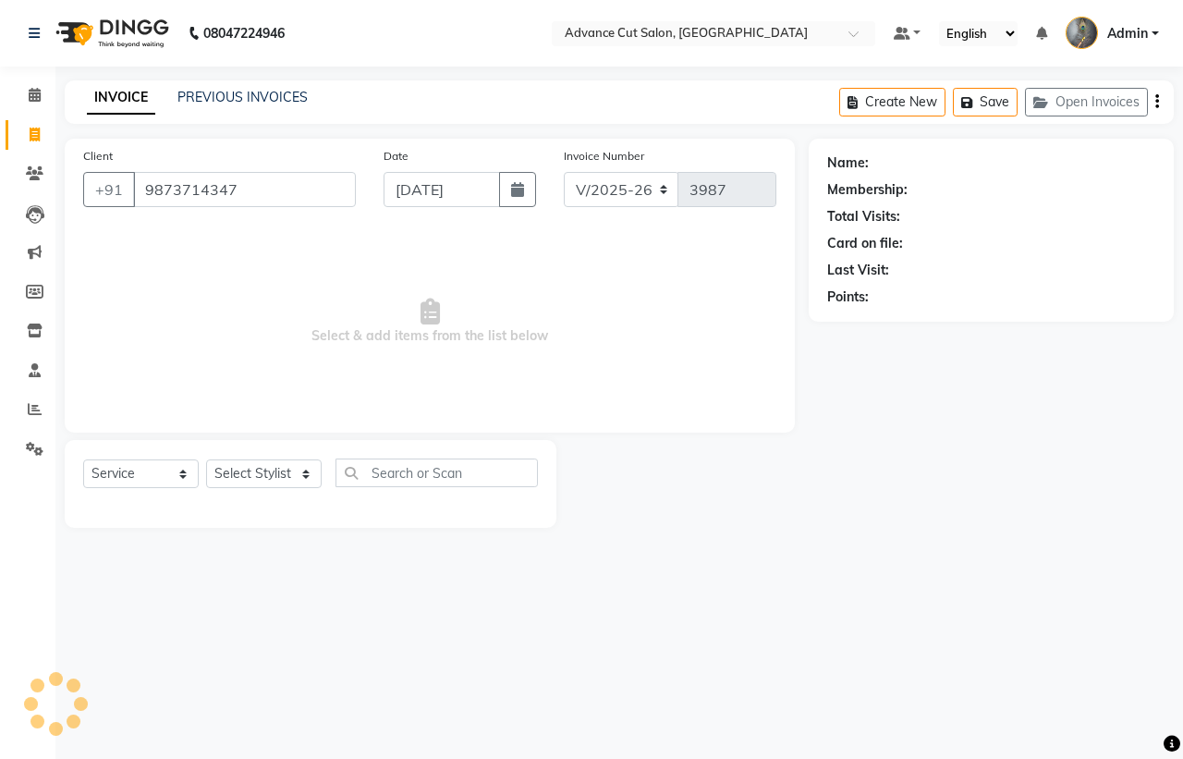
type input "9873714347"
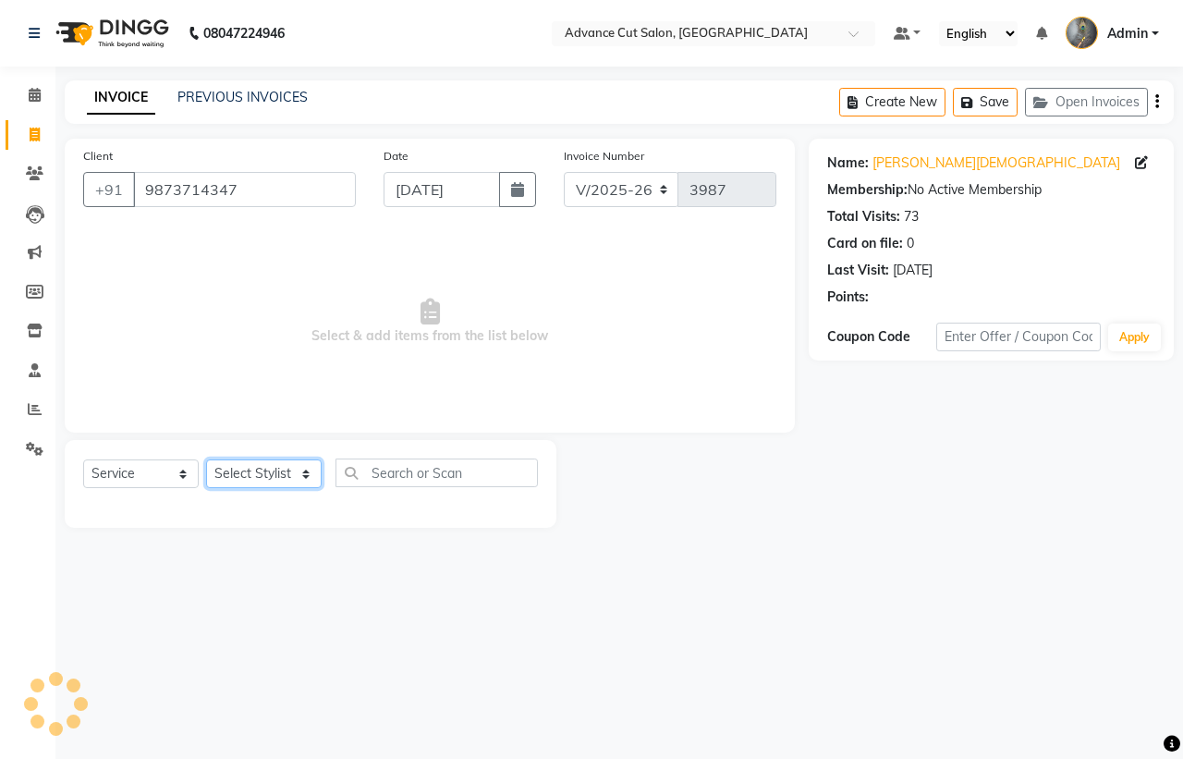
click at [259, 479] on select "Select Stylist Admin chahit COUNTOR Devid hardeep mamta manisha MONISH navi NOS…" at bounding box center [263, 473] width 115 height 29
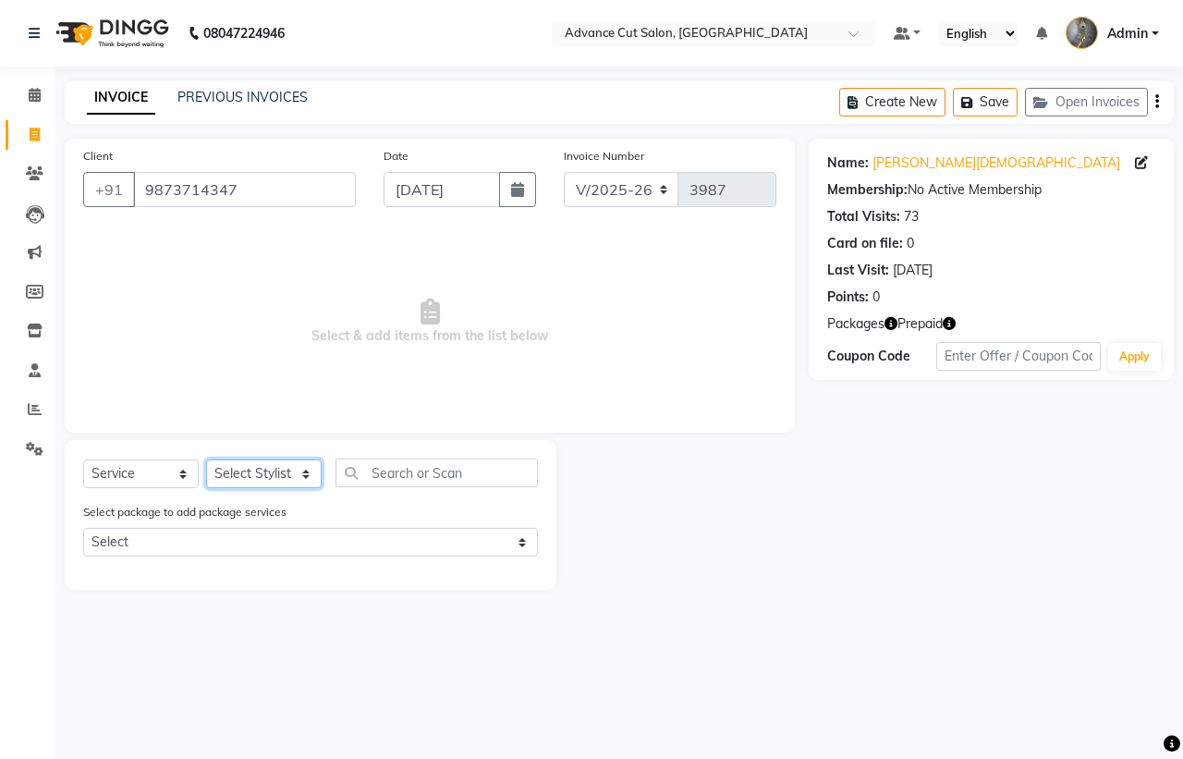
select select "38522"
click at [206, 459] on select "Select Stylist Admin chahit COUNTOR Devid hardeep mamta manisha MONISH navi NOS…" at bounding box center [263, 473] width 115 height 29
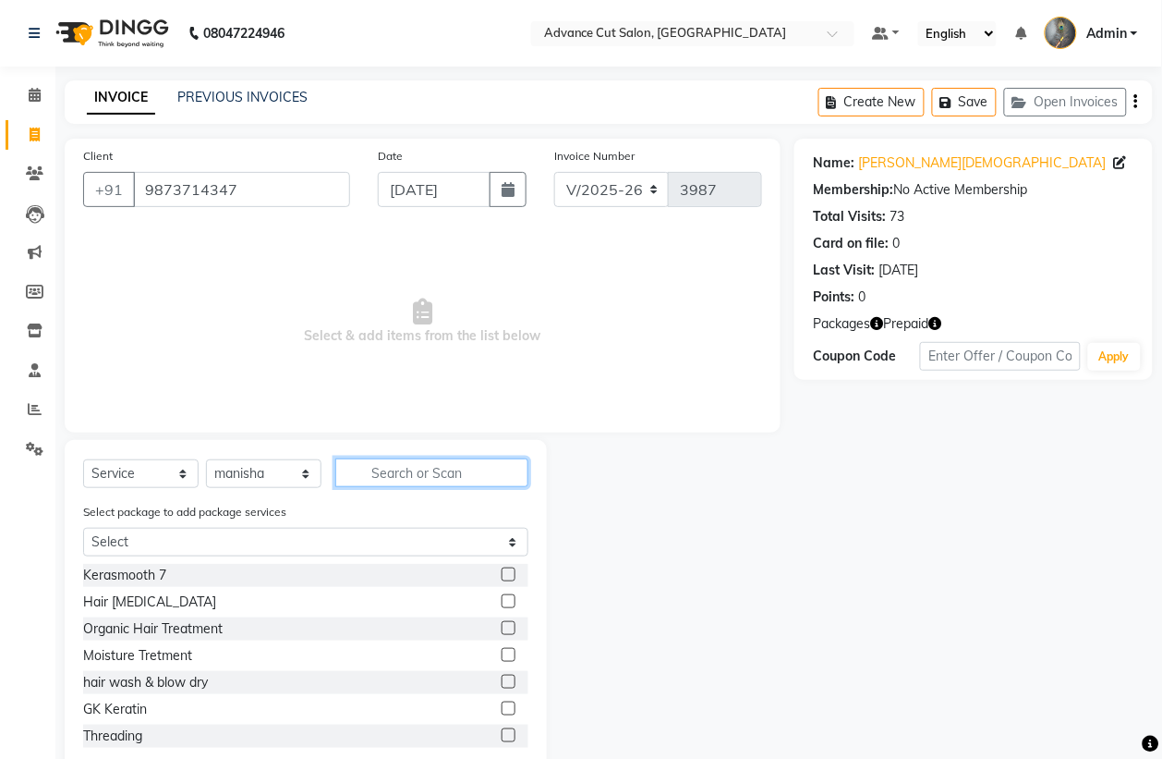
click at [435, 485] on input "text" at bounding box center [431, 472] width 193 height 29
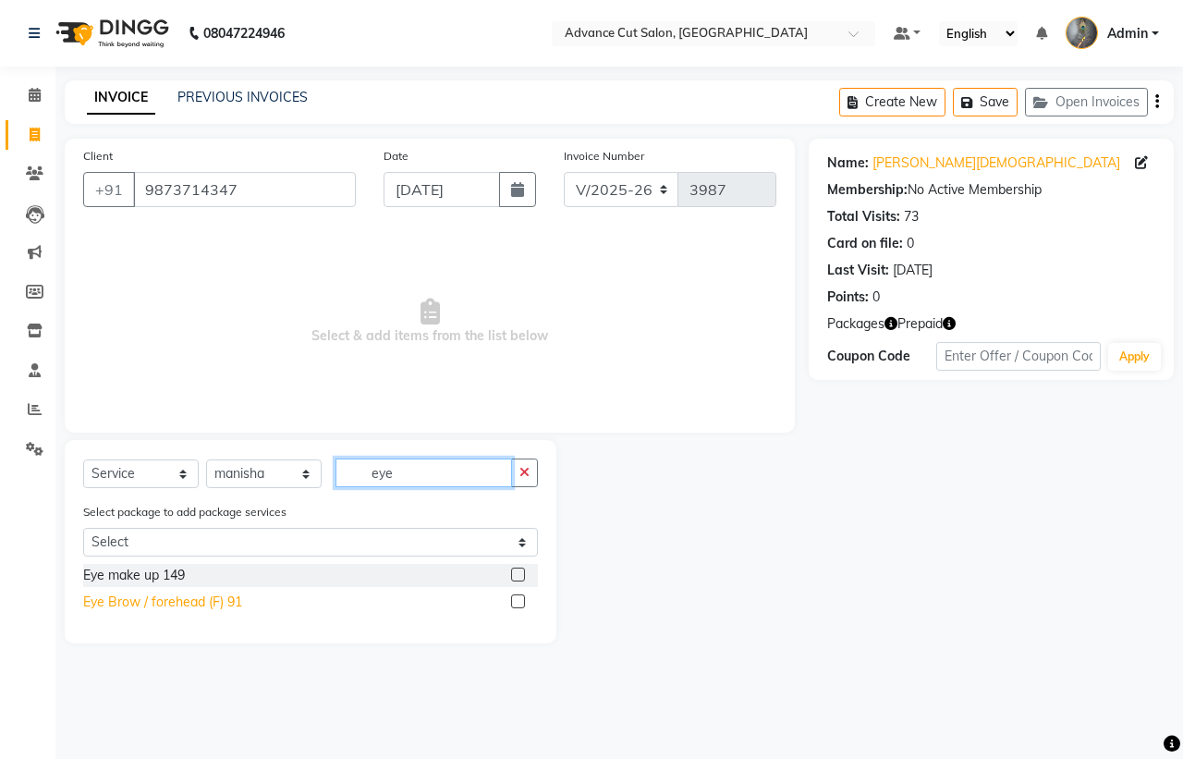
type input "eye"
click at [187, 605] on div "Eye Brow / forehead (F) 91" at bounding box center [162, 601] width 159 height 19
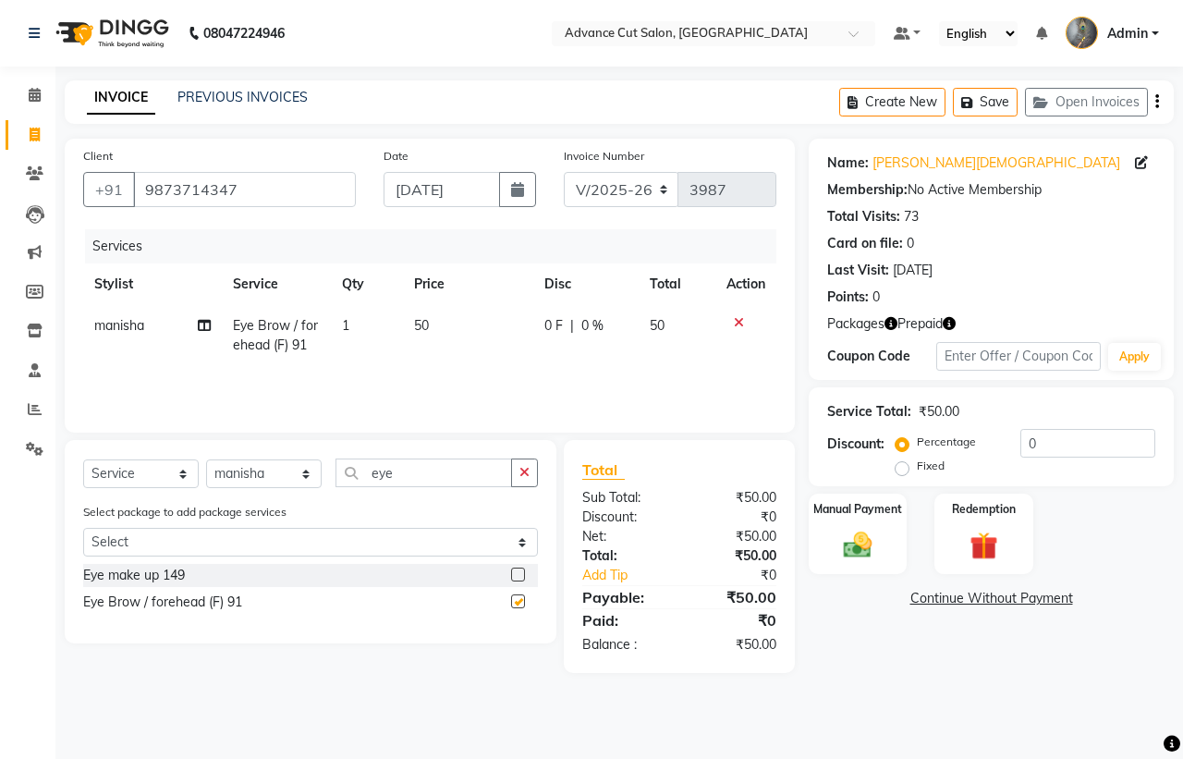
checkbox input "false"
click at [420, 468] on input "eye" at bounding box center [423, 472] width 176 height 29
type input "upp"
click at [167, 579] on div "Chin / Upper Lip (F) 92" at bounding box center [149, 574] width 132 height 19
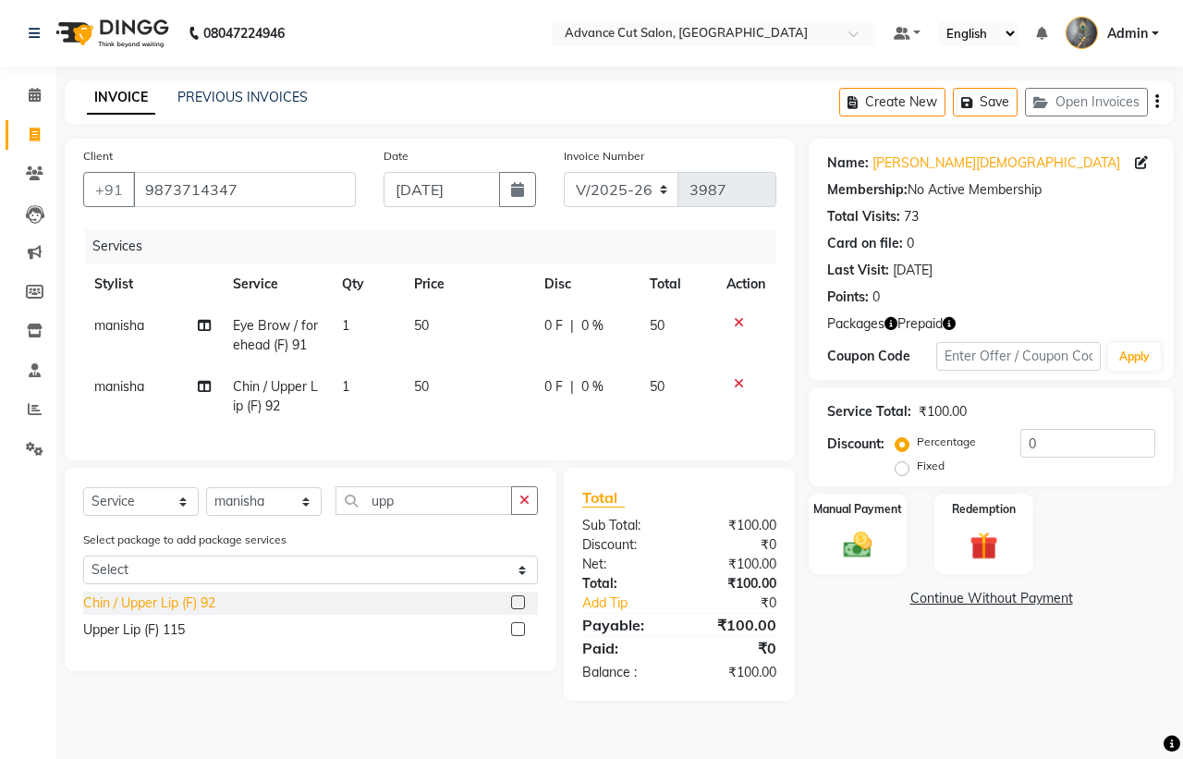
click at [164, 613] on div "Chin / Upper Lip (F) 92" at bounding box center [149, 602] width 132 height 19
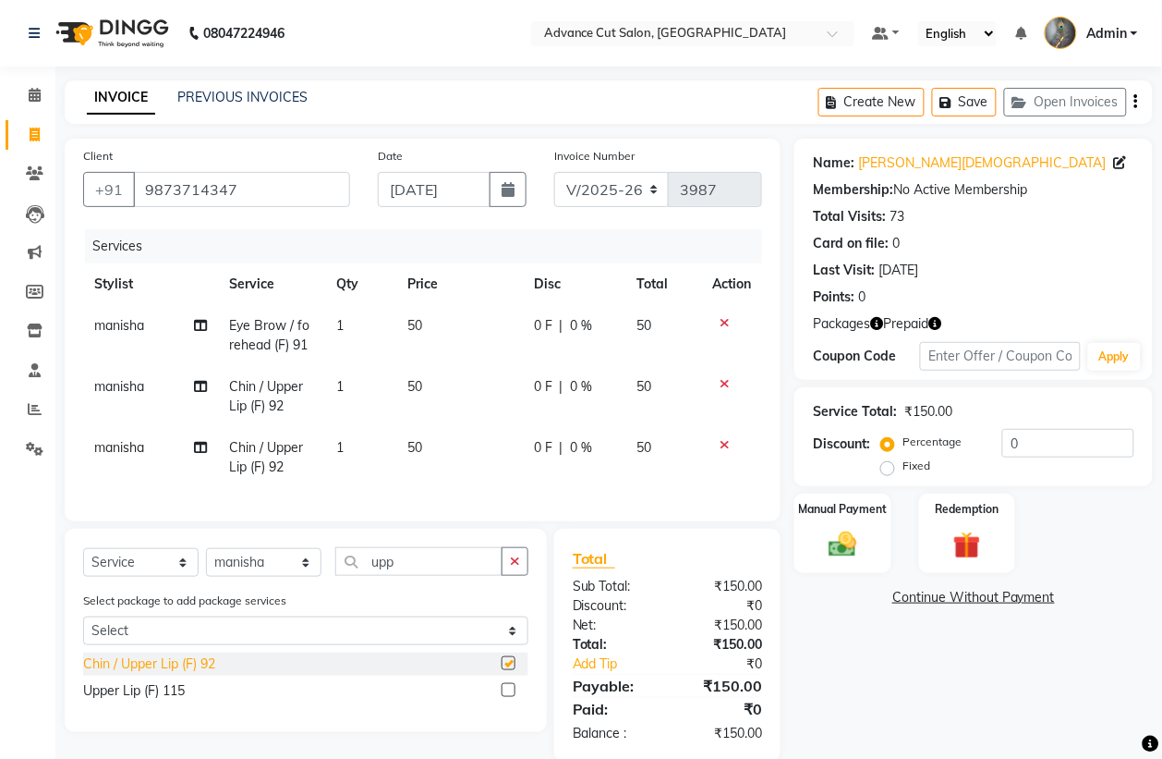
checkbox input "false"
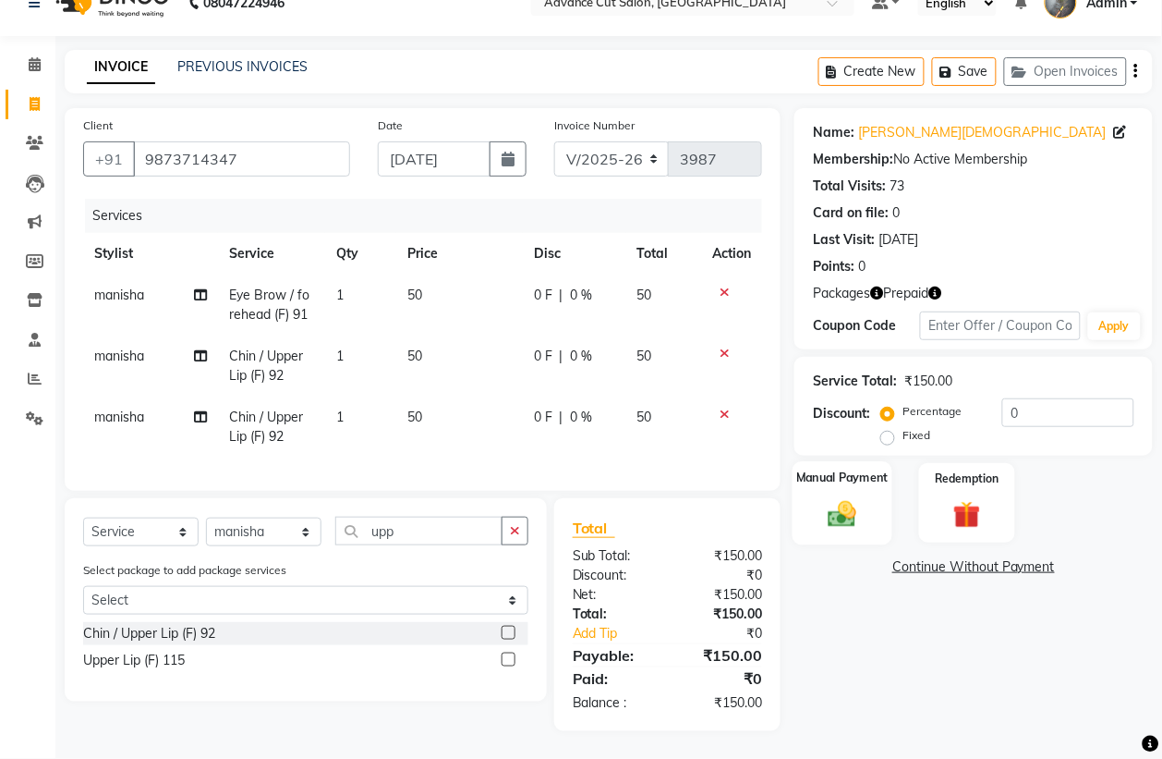
scroll to position [49, 0]
click at [995, 400] on div "Percentage Fixed" at bounding box center [943, 424] width 117 height 48
click at [1007, 398] on input "0" at bounding box center [1068, 412] width 132 height 29
type input "50"
click at [947, 497] on img at bounding box center [967, 514] width 46 height 35
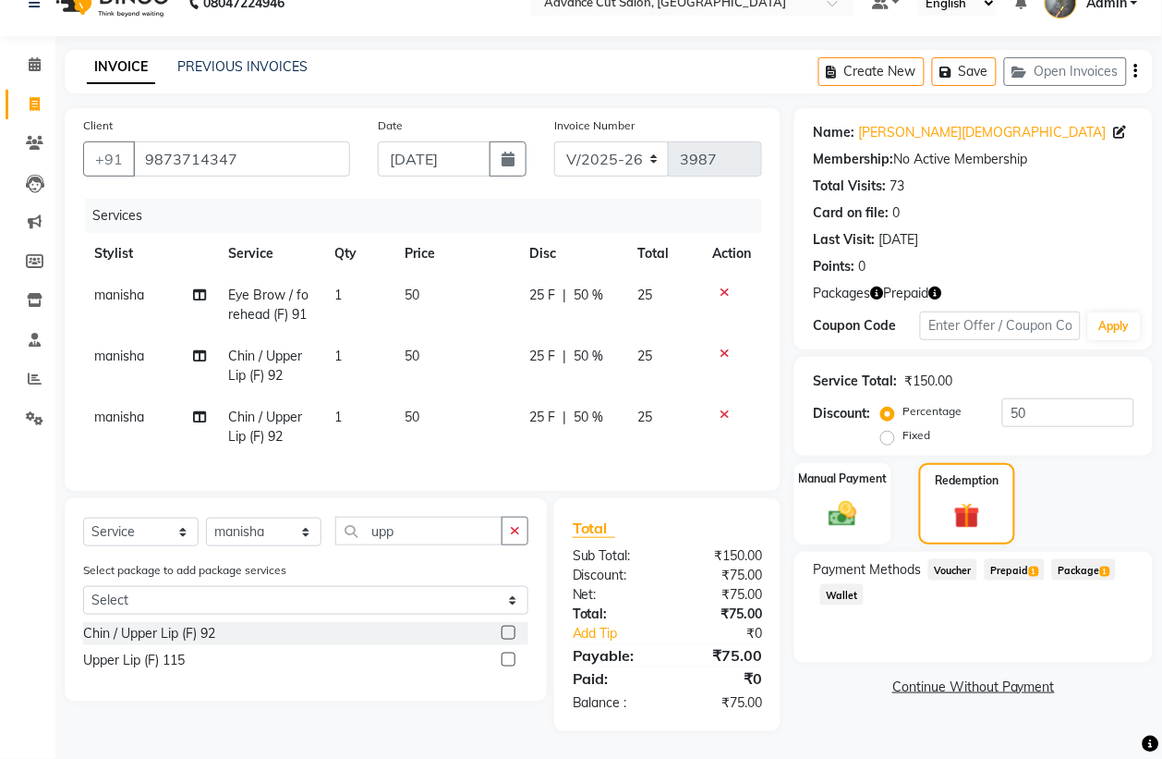
click at [1022, 564] on div "Prepaid 1" at bounding box center [1010, 571] width 67 height 25
click at [1016, 559] on span "Prepaid 1" at bounding box center [1015, 569] width 60 height 21
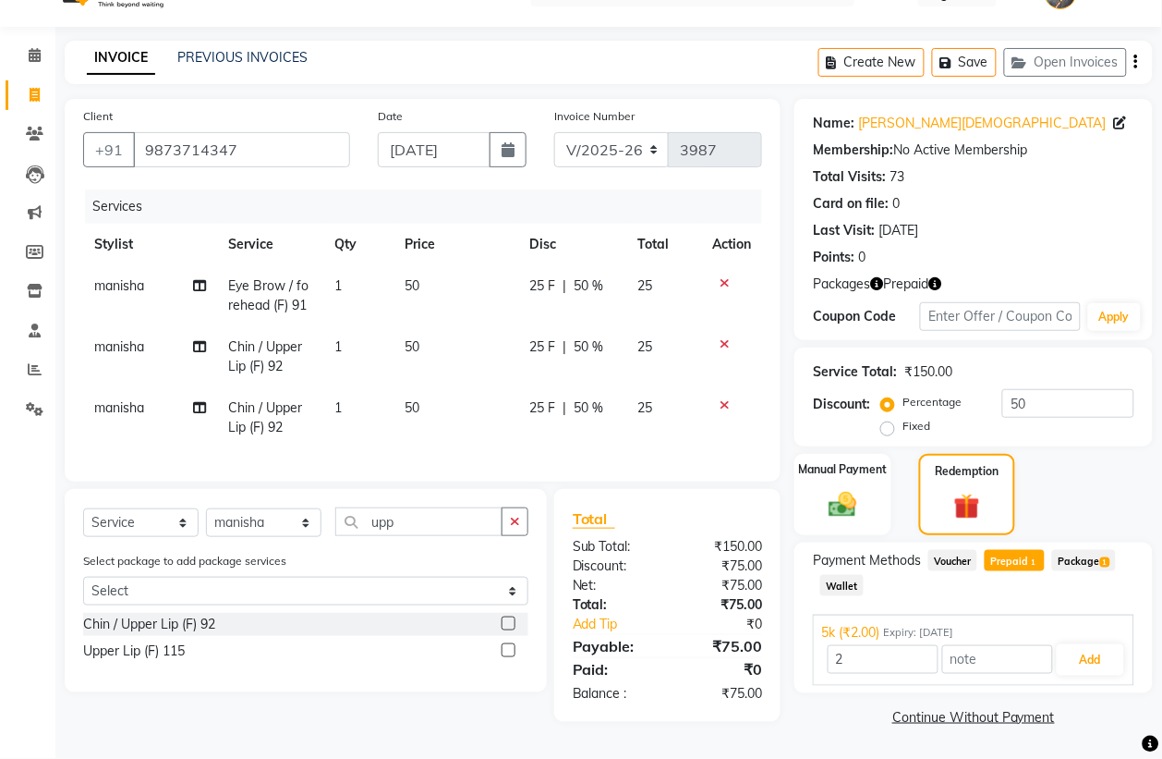
click at [1062, 550] on span "Package 1" at bounding box center [1084, 560] width 64 height 21
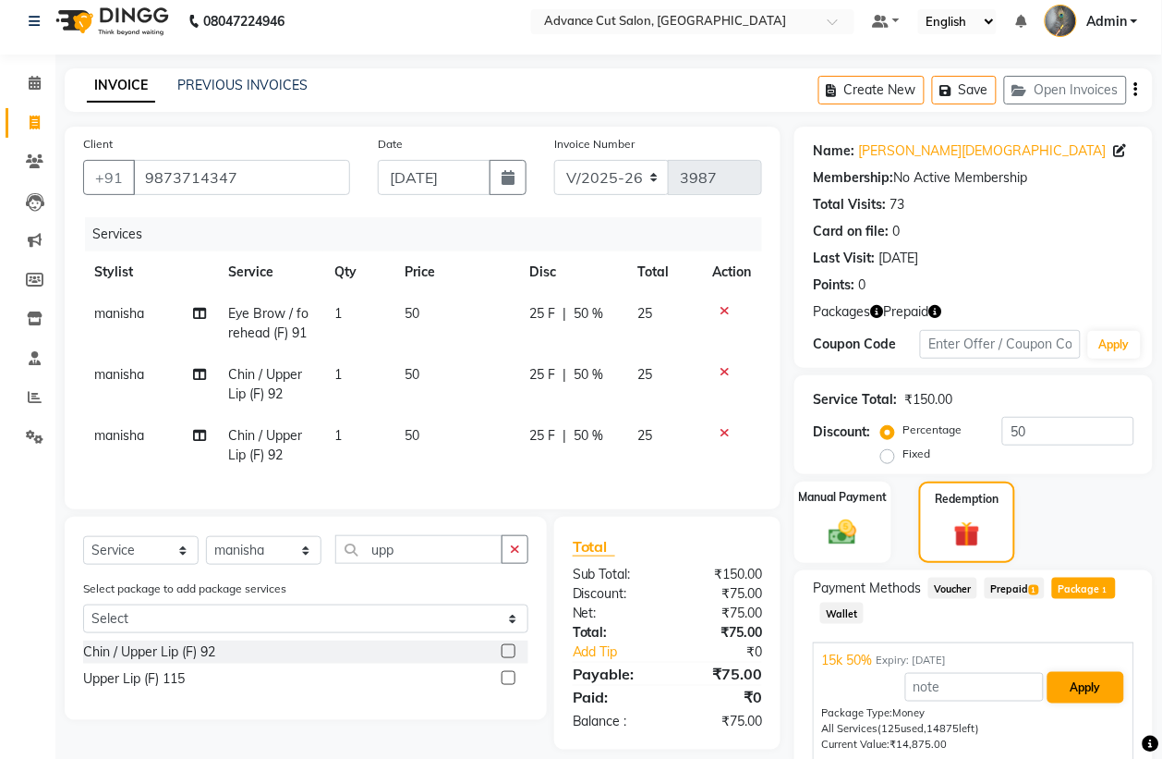
scroll to position [0, 0]
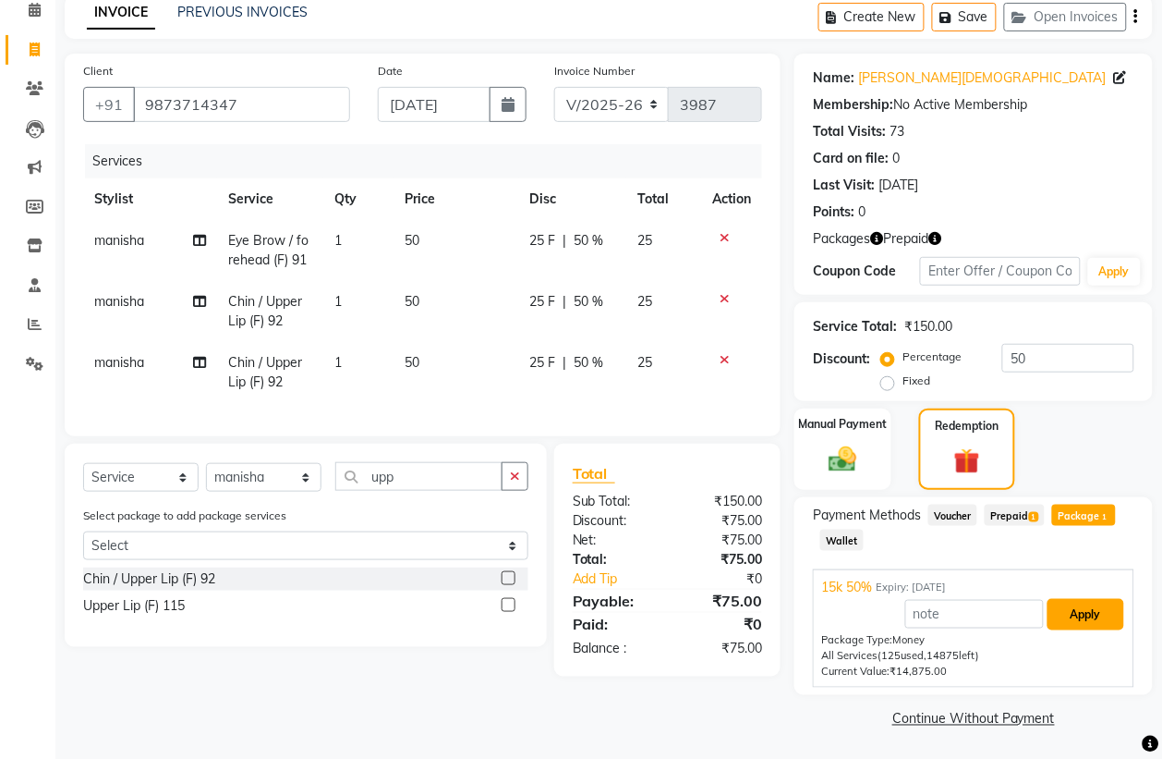
click at [1084, 615] on button "Apply" at bounding box center [1086, 614] width 77 height 31
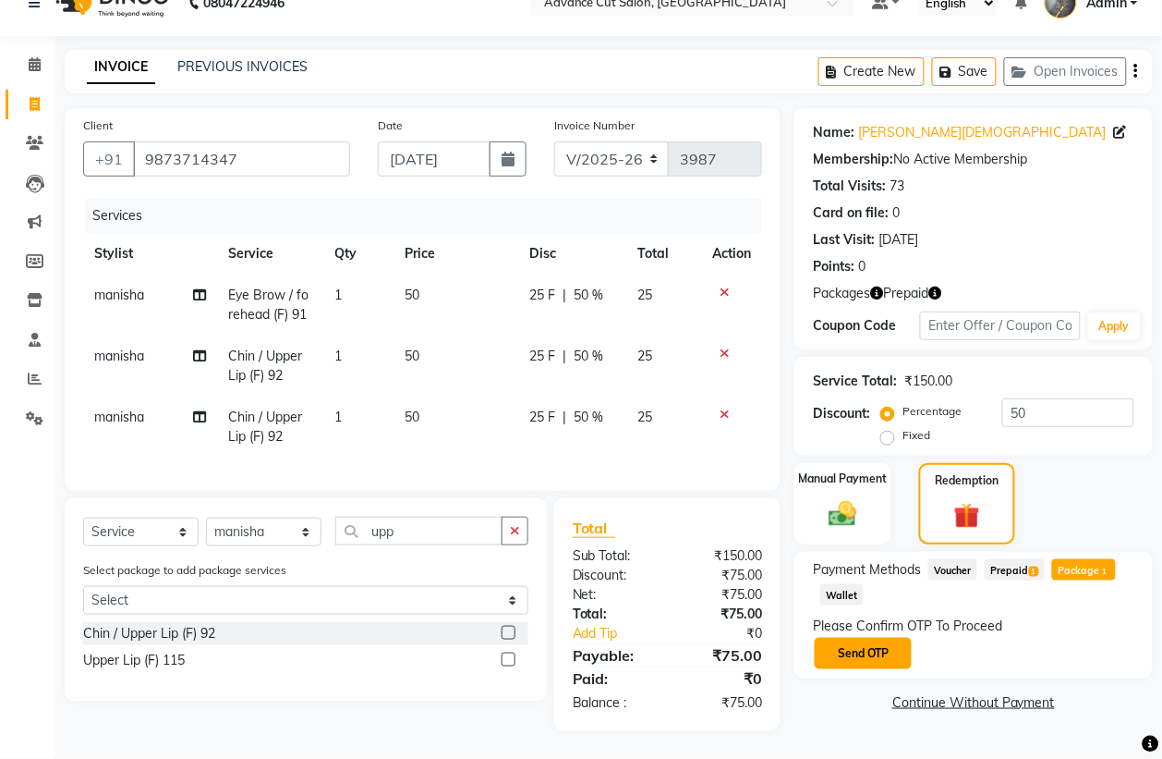
click at [841, 642] on button "Send OTP" at bounding box center [863, 652] width 97 height 31
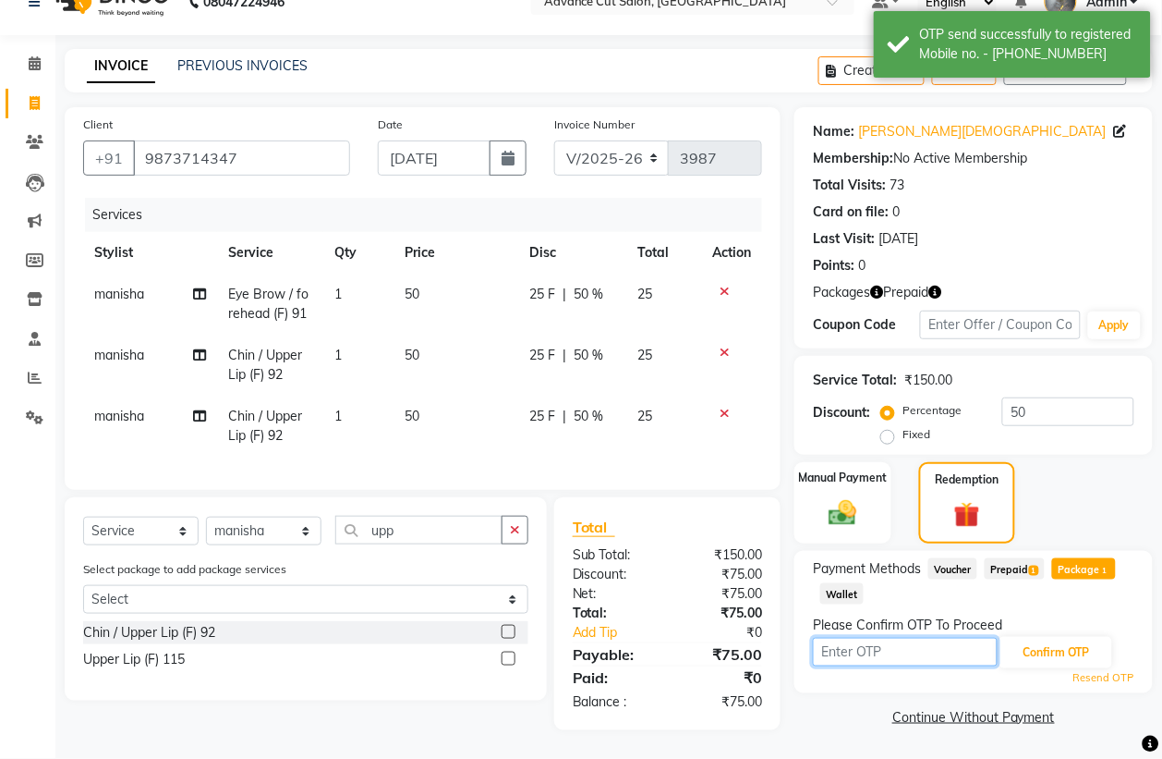
click at [841, 642] on input "text" at bounding box center [905, 651] width 185 height 29
type input "9993"
click at [1106, 637] on button "Confirm OTP" at bounding box center [1056, 652] width 113 height 31
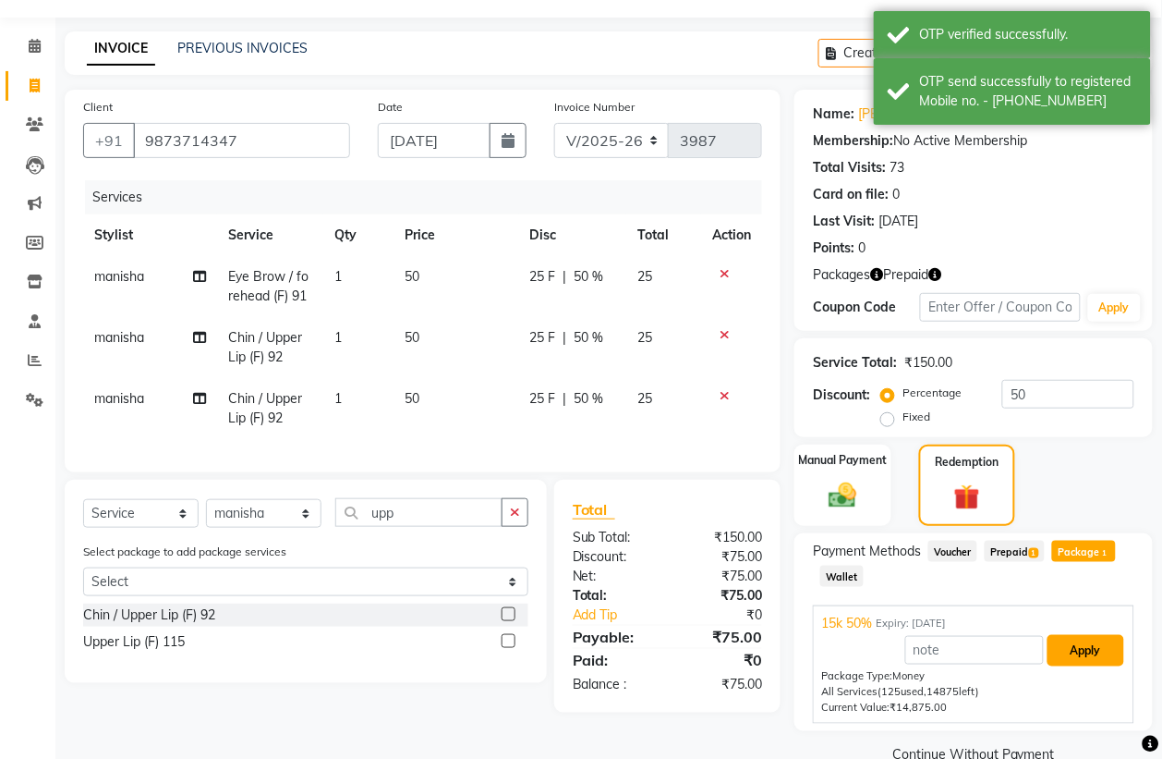
click at [1093, 651] on button "Apply" at bounding box center [1086, 650] width 77 height 31
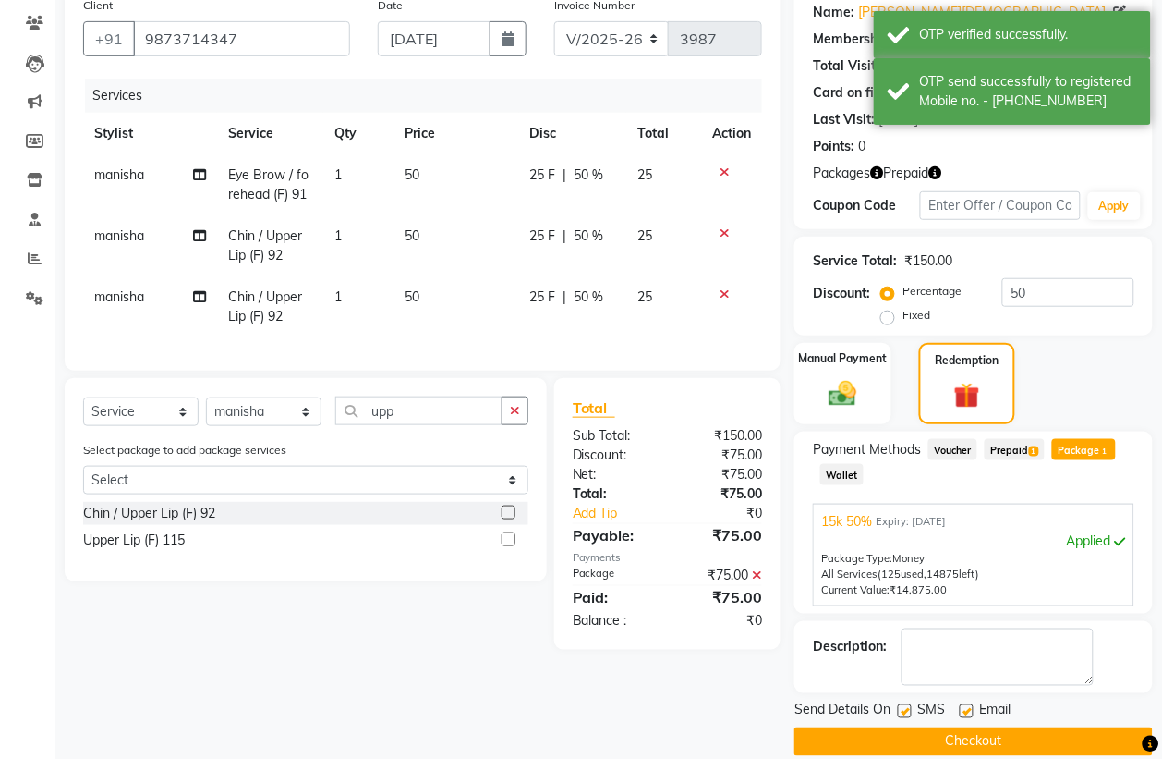
scroll to position [176, 0]
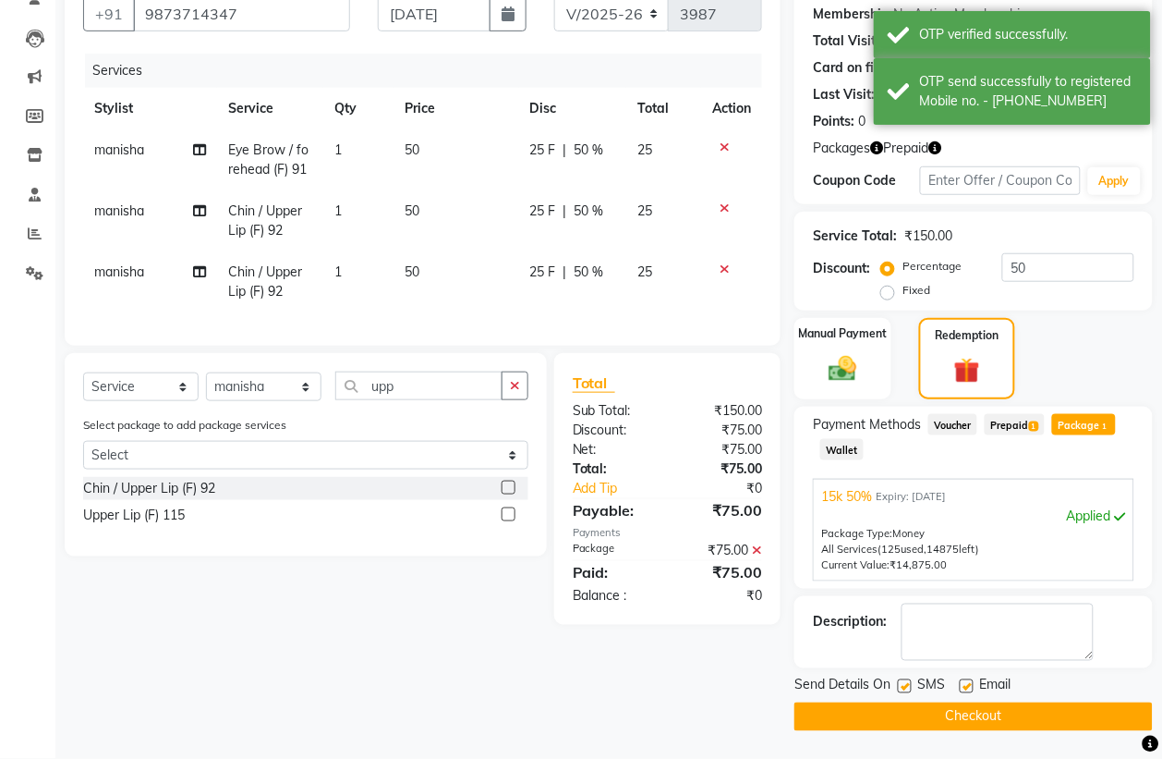
drag, startPoint x: 965, startPoint y: 722, endPoint x: 945, endPoint y: 718, distance: 20.7
click at [957, 718] on button "Checkout" at bounding box center [974, 716] width 358 height 29
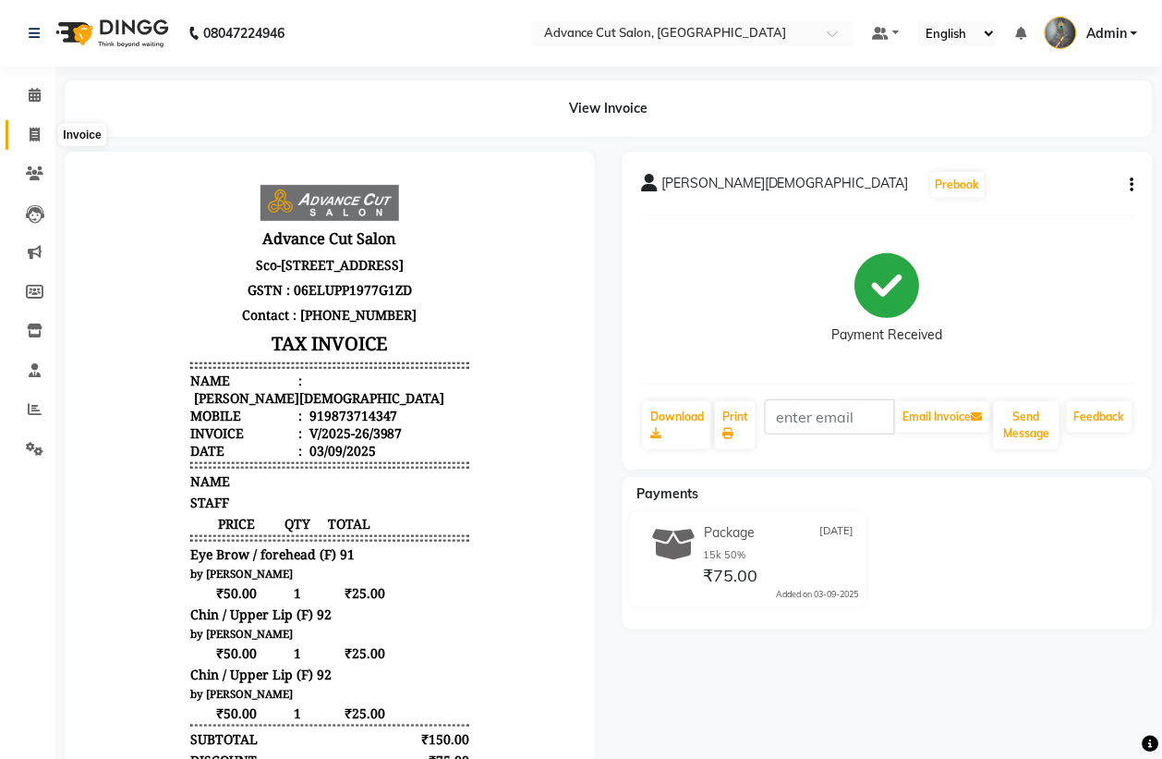
click at [23, 140] on span at bounding box center [34, 135] width 32 height 21
select select "service"
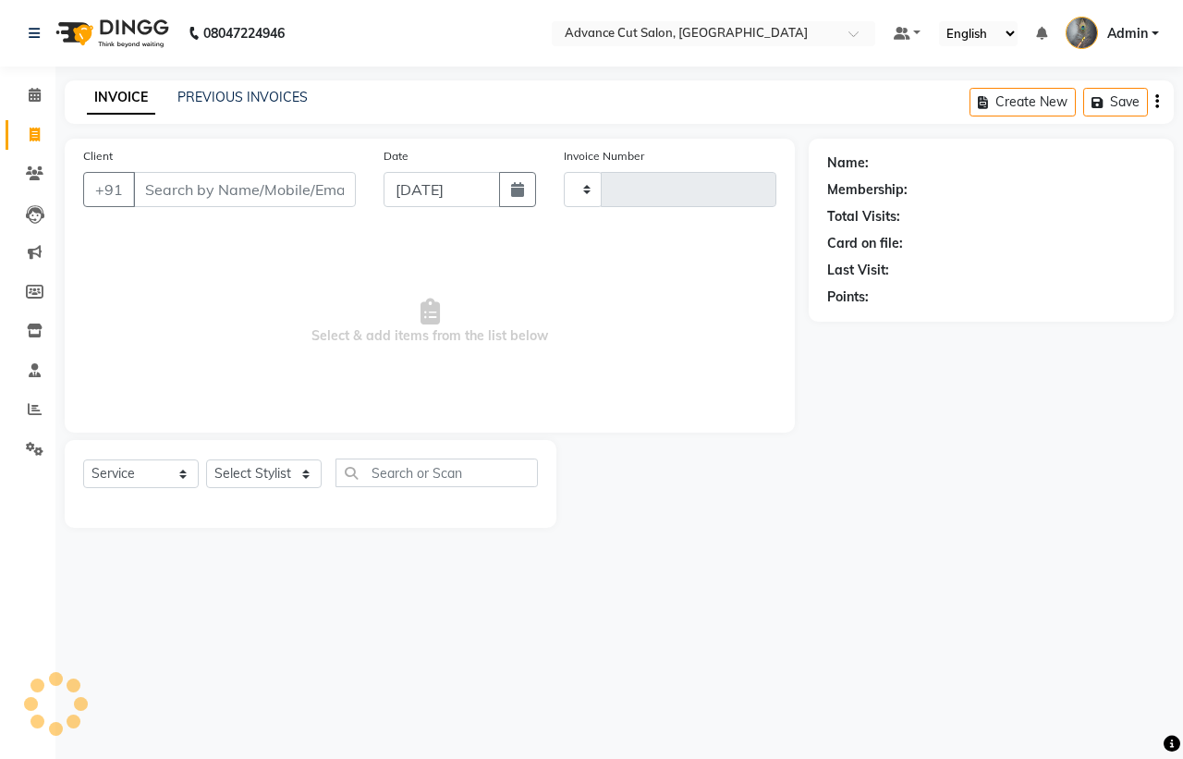
type input "3988"
select select "4939"
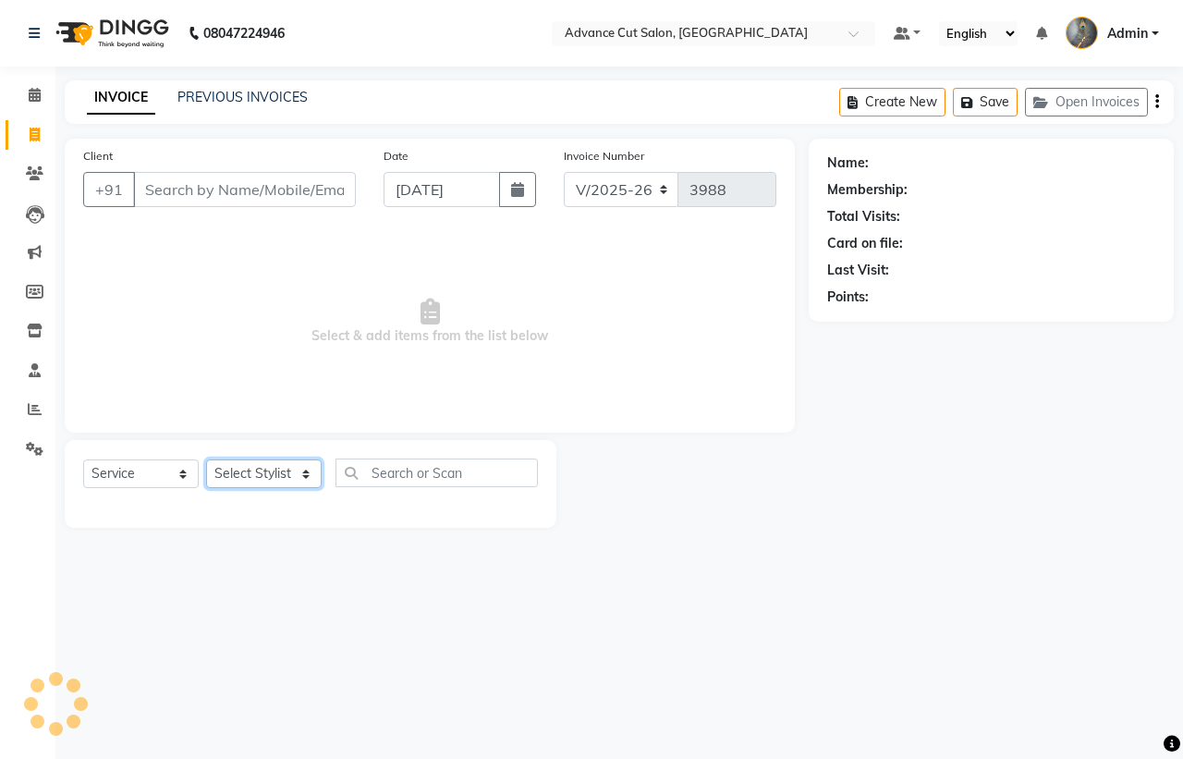
click at [249, 477] on select "Select Stylist" at bounding box center [263, 473] width 115 height 29
click at [381, 385] on span "Select & add items from the list below" at bounding box center [429, 321] width 693 height 185
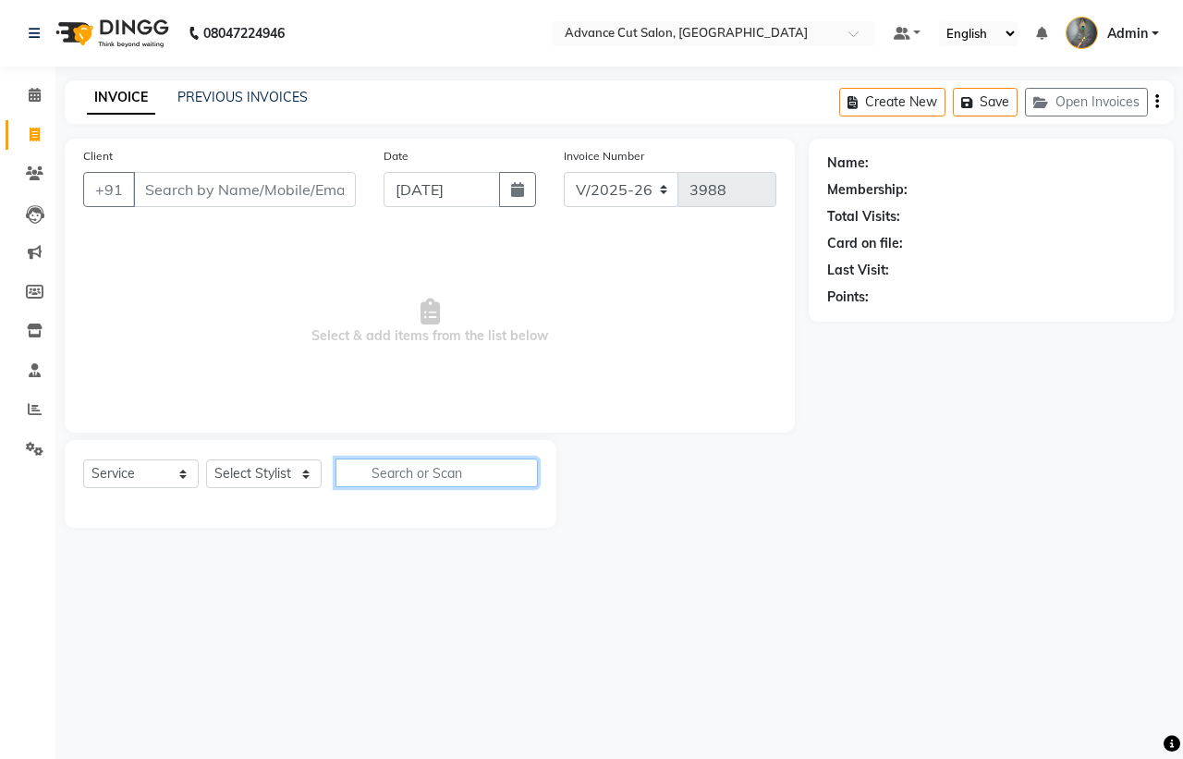
click at [376, 473] on input "text" at bounding box center [436, 472] width 202 height 29
type input "01"
click at [297, 469] on select "Select Stylist Admin chahit COUNTOR Devid hardeep mamta manisha MONISH navi NOS…" at bounding box center [263, 473] width 115 height 29
select select "81671"
click at [206, 459] on select "Select Stylist Admin chahit COUNTOR Devid hardeep mamta manisha MONISH navi NOS…" at bounding box center [263, 473] width 115 height 29
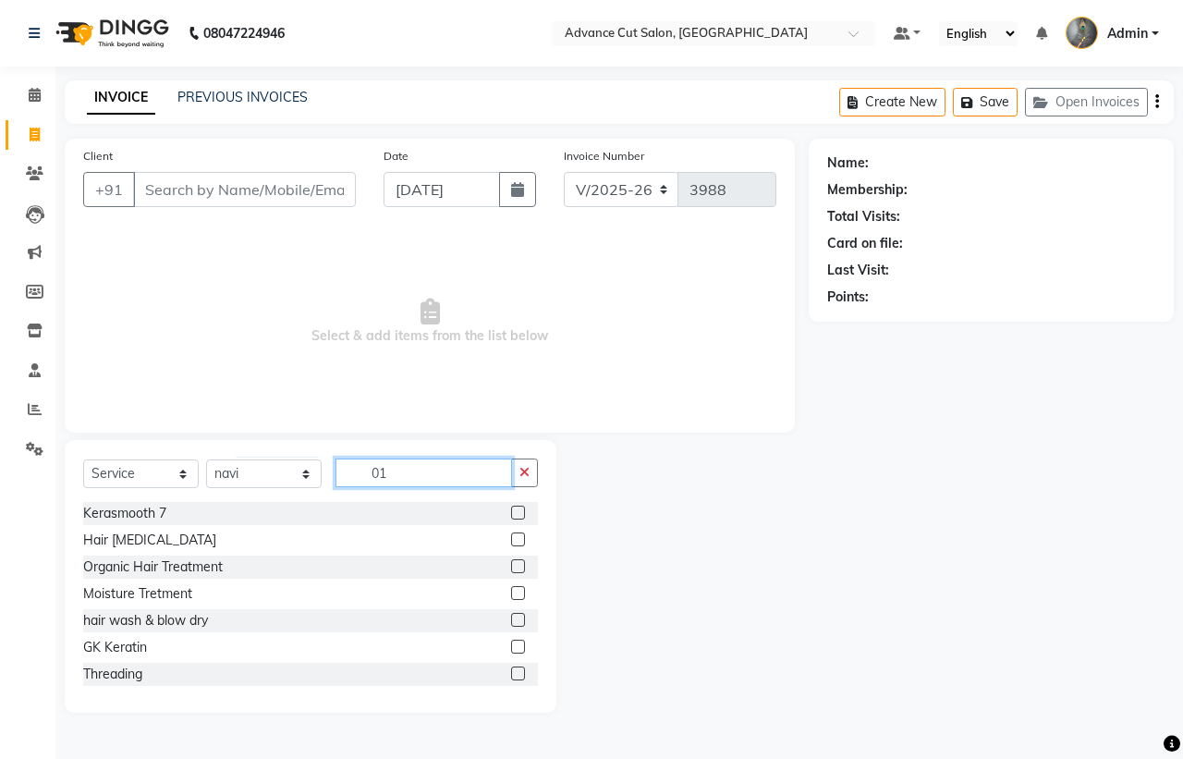
click at [394, 471] on input "01" at bounding box center [423, 472] width 176 height 29
type input "01"
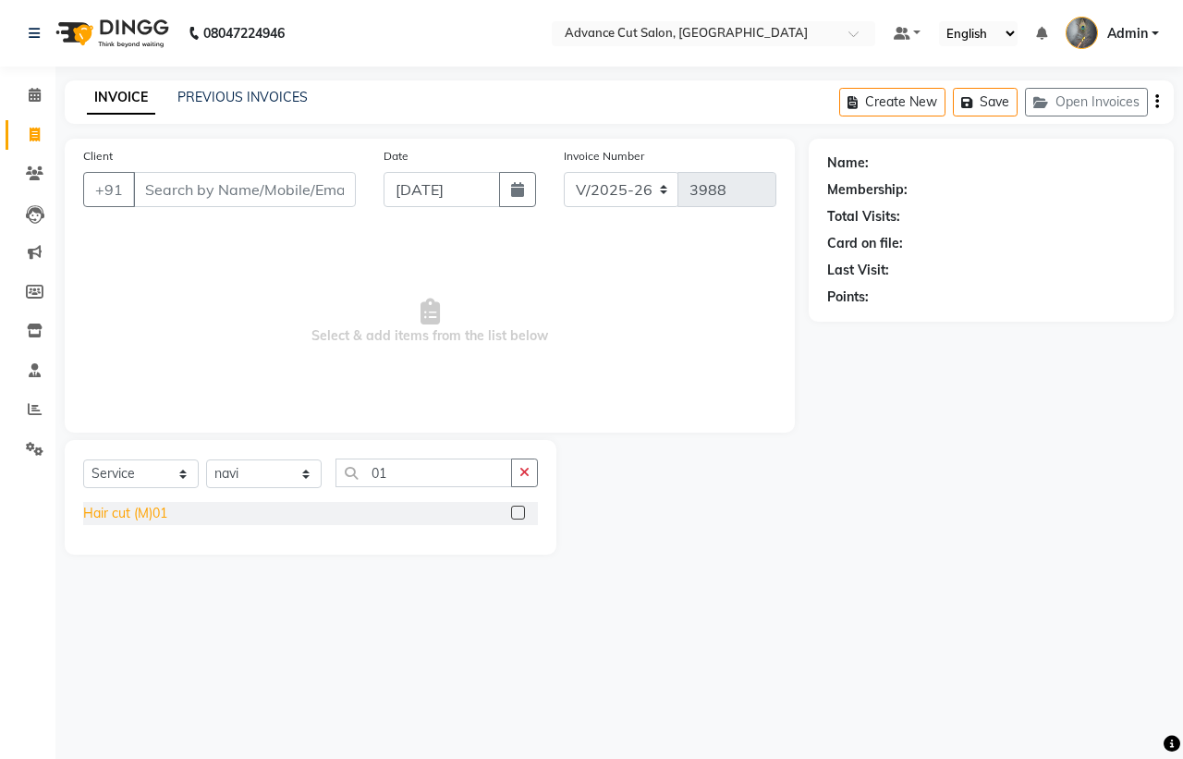
click at [149, 513] on div "Hair cut (M)01" at bounding box center [125, 513] width 84 height 19
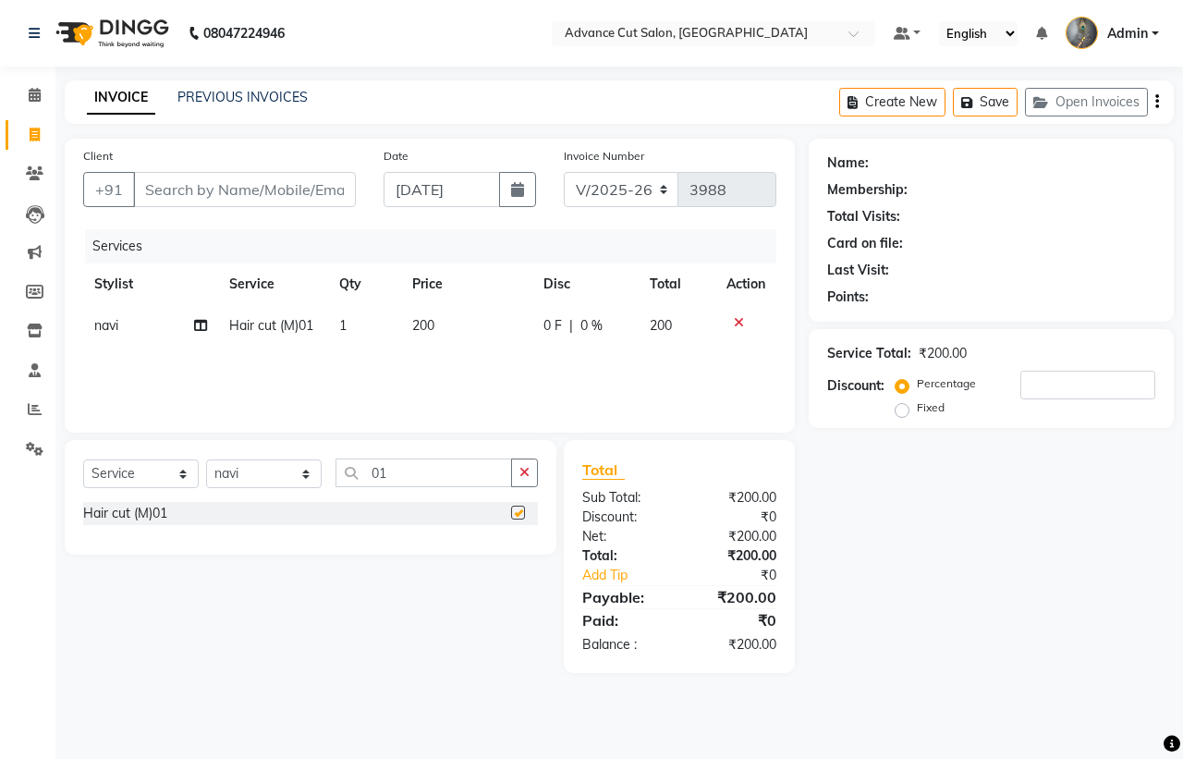
checkbox input "false"
click at [177, 191] on input "Client" at bounding box center [244, 189] width 223 height 35
type input "1"
type input "0"
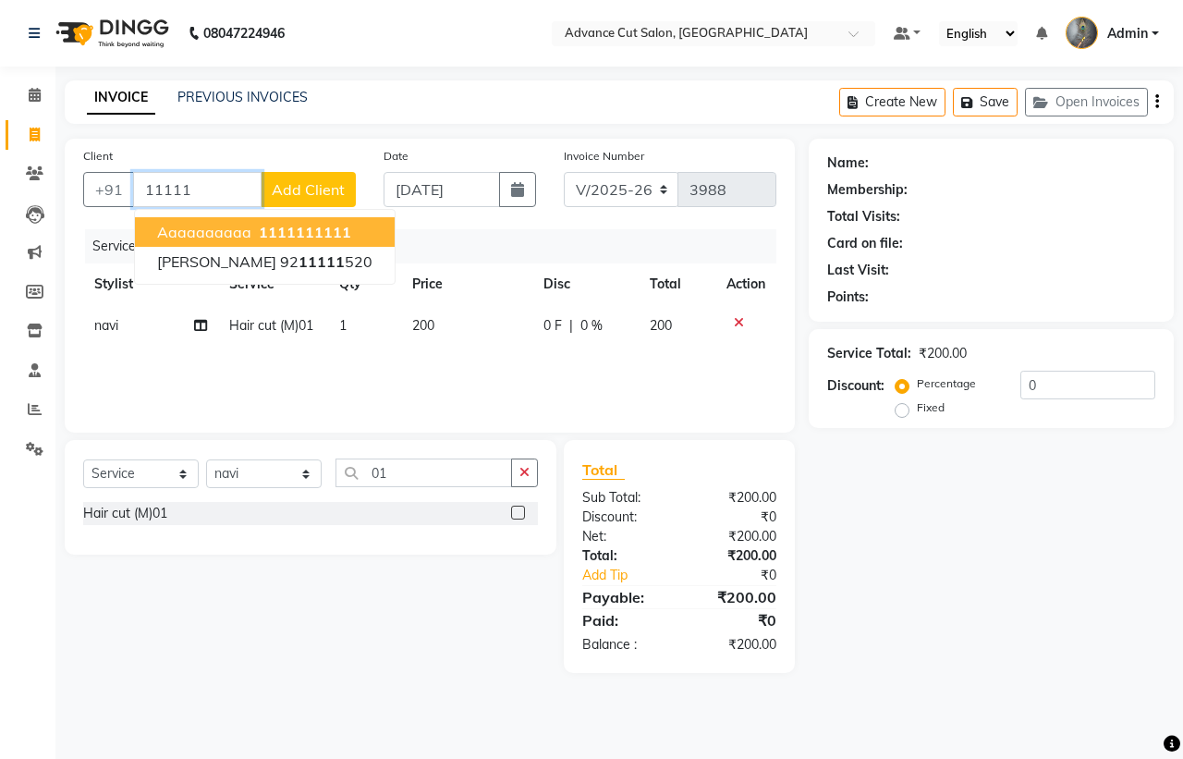
click at [204, 238] on span "aaaaaaaaaa" at bounding box center [204, 232] width 94 height 18
type input "1111111111"
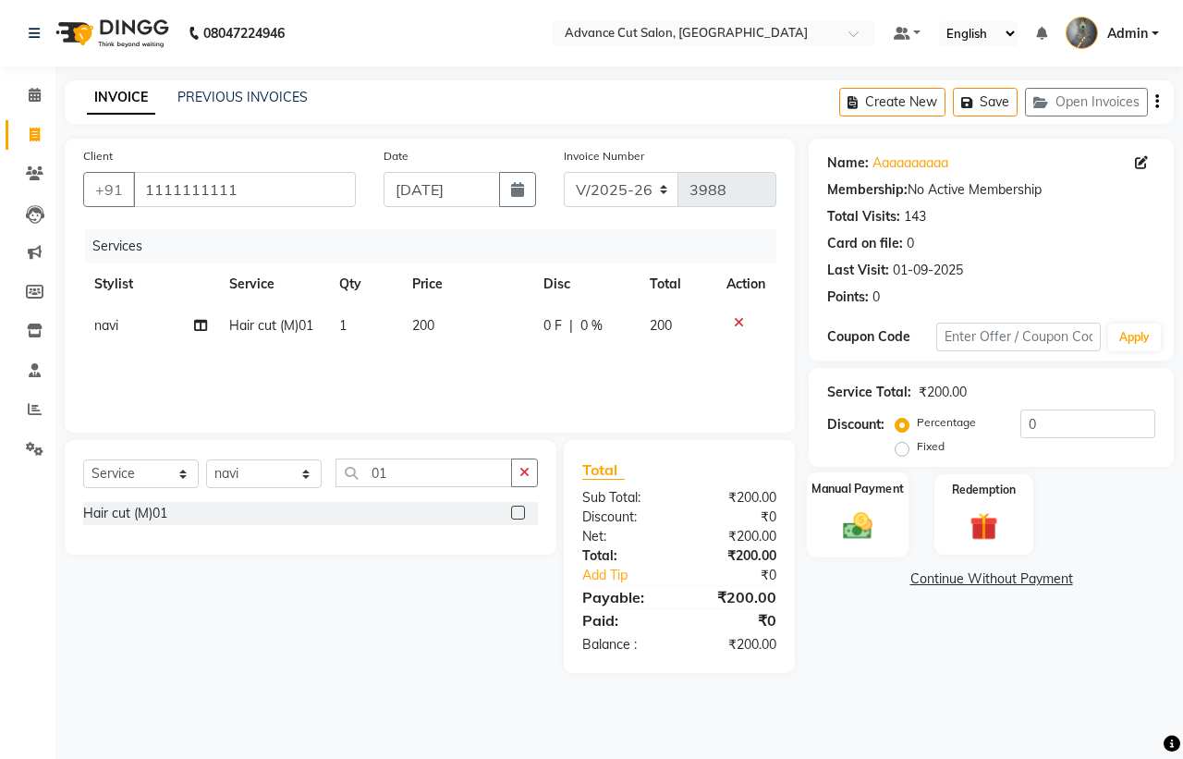
click at [861, 511] on img at bounding box center [857, 525] width 48 height 34
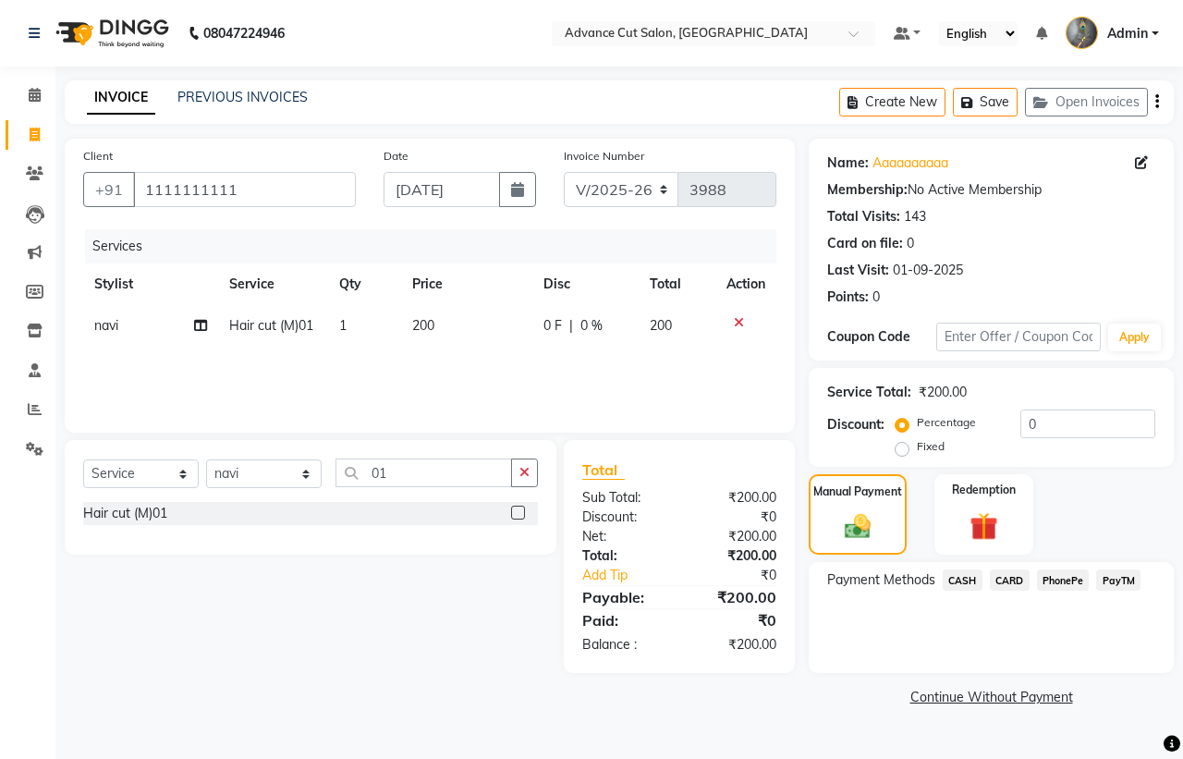
click at [963, 577] on span "CASH" at bounding box center [962, 579] width 40 height 21
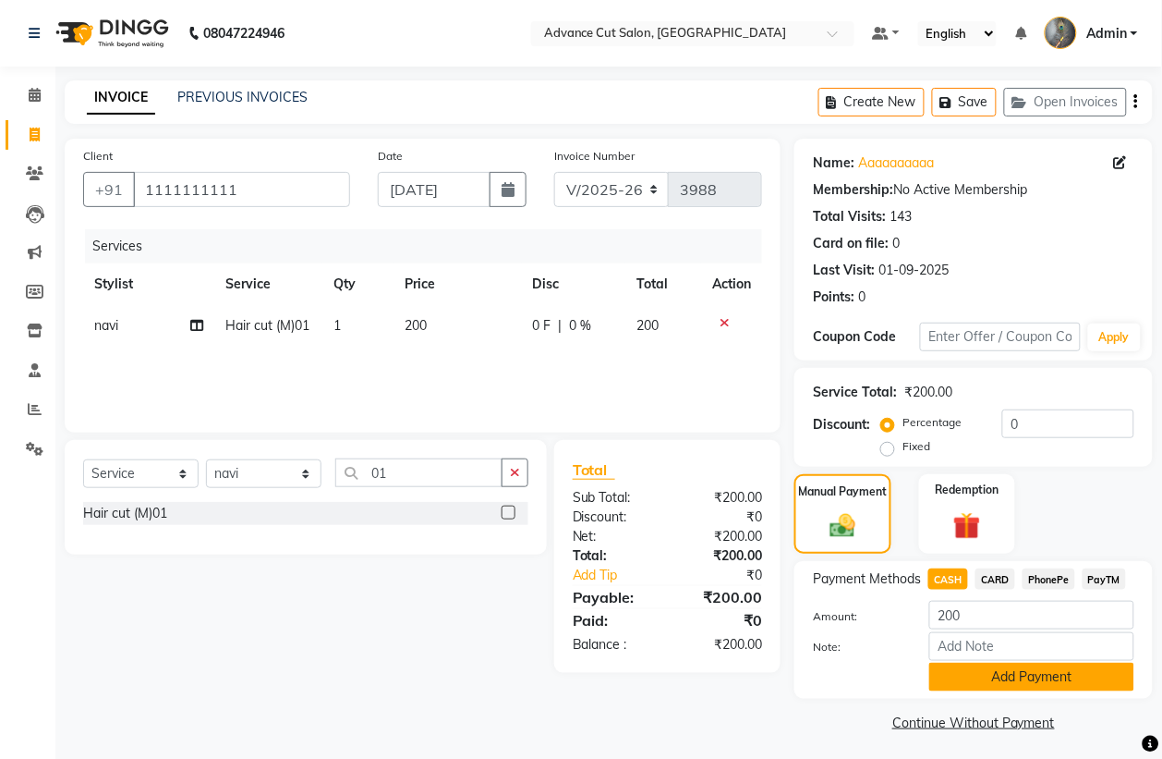
click at [1026, 682] on button "Add Payment" at bounding box center [1031, 676] width 205 height 29
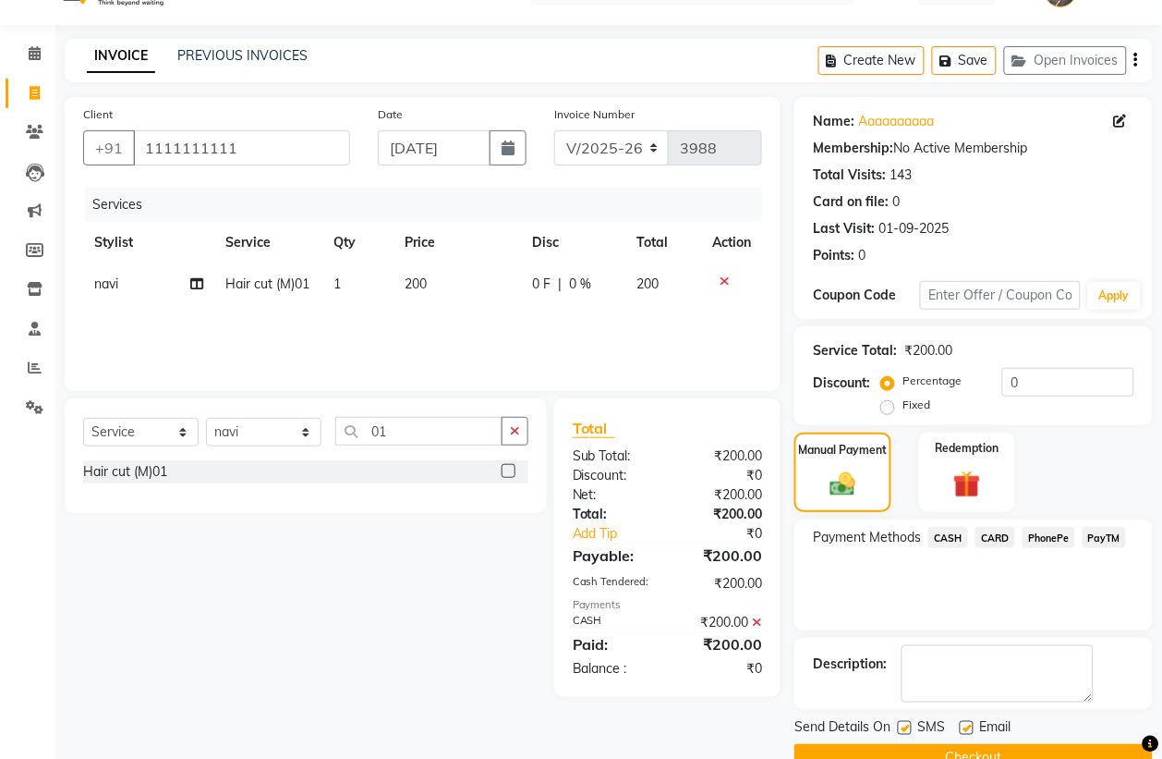
scroll to position [84, 0]
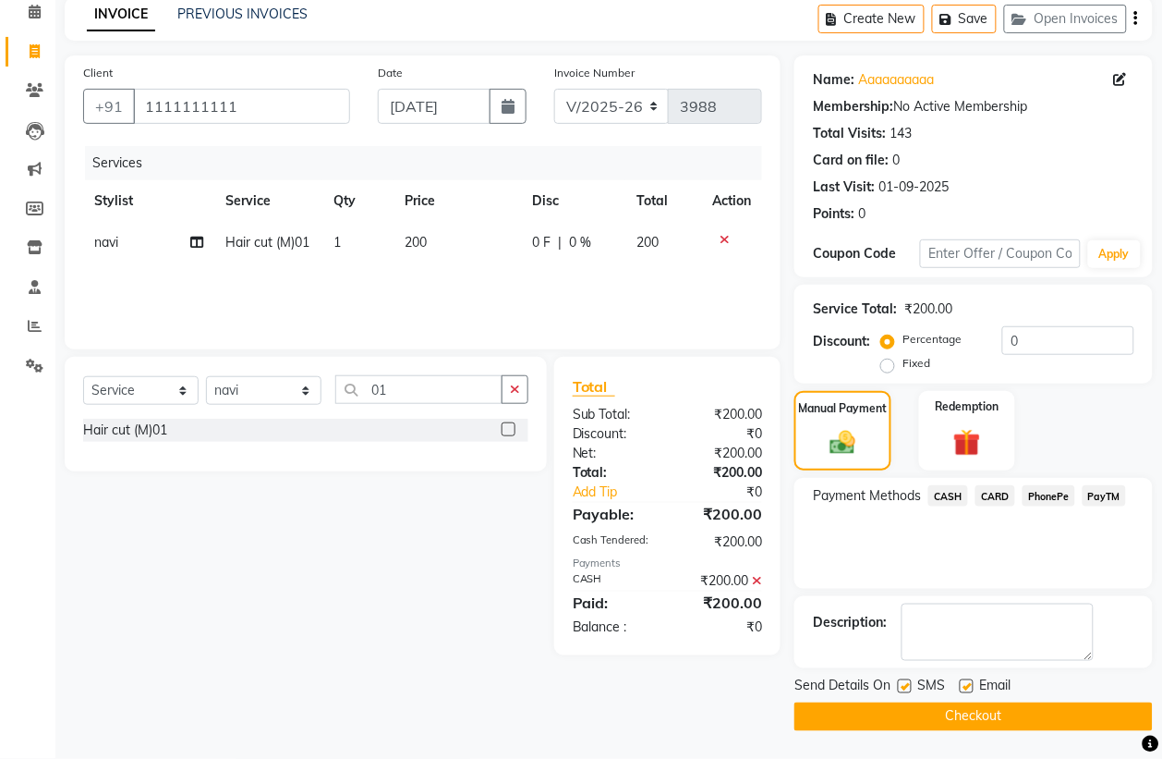
click at [906, 681] on label at bounding box center [905, 686] width 14 height 14
click at [906, 681] on input "checkbox" at bounding box center [904, 687] width 12 height 12
checkbox input "false"
click at [931, 705] on button "Checkout" at bounding box center [974, 716] width 358 height 29
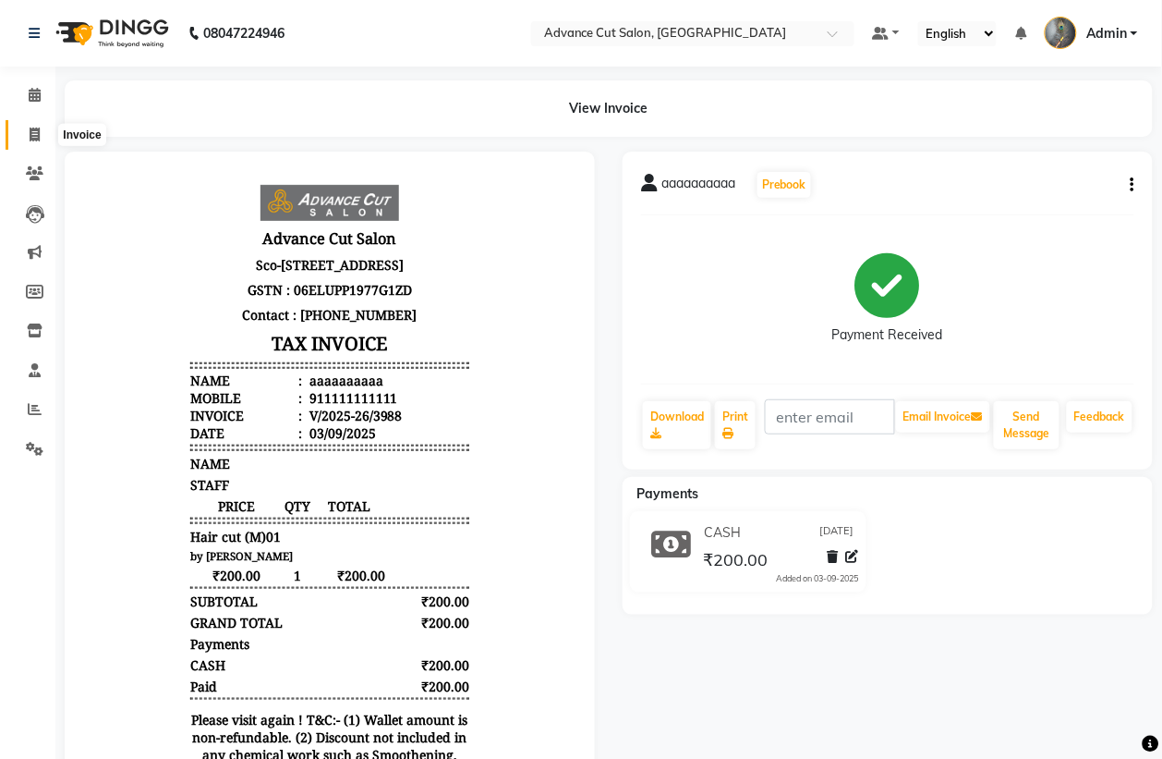
click at [20, 132] on span at bounding box center [34, 135] width 32 height 21
select select "service"
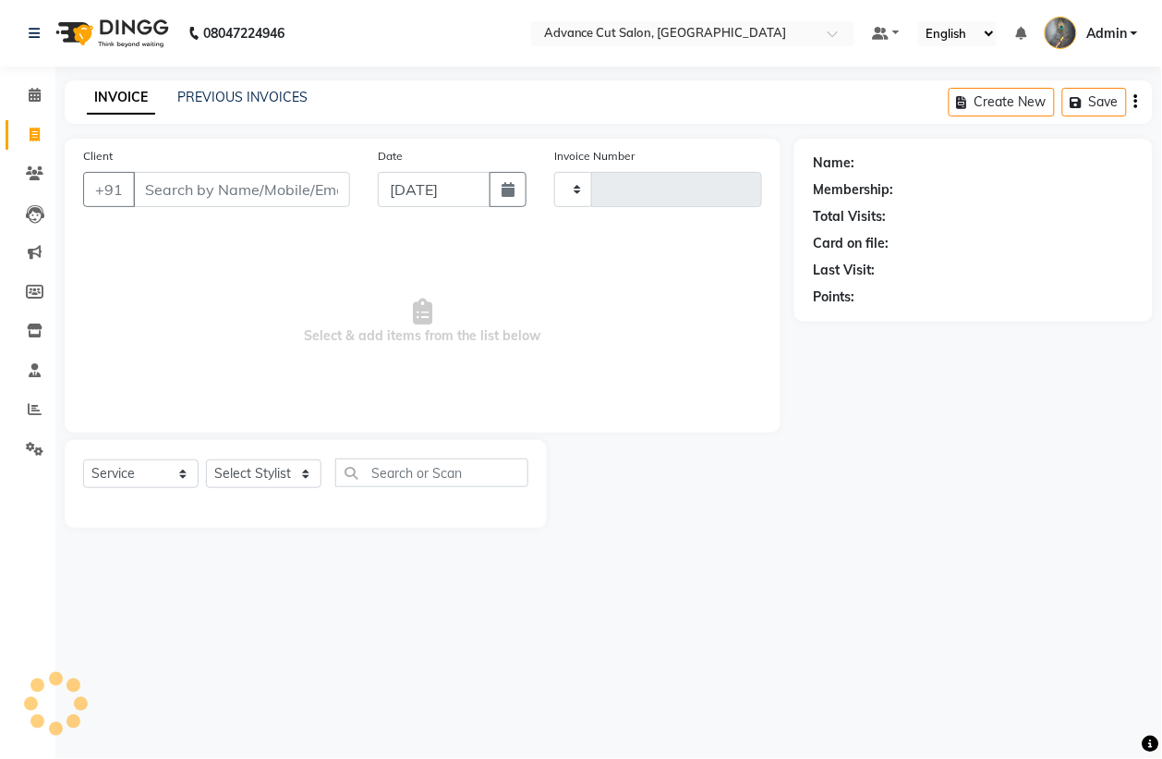
click at [199, 186] on input "Client" at bounding box center [241, 189] width 217 height 35
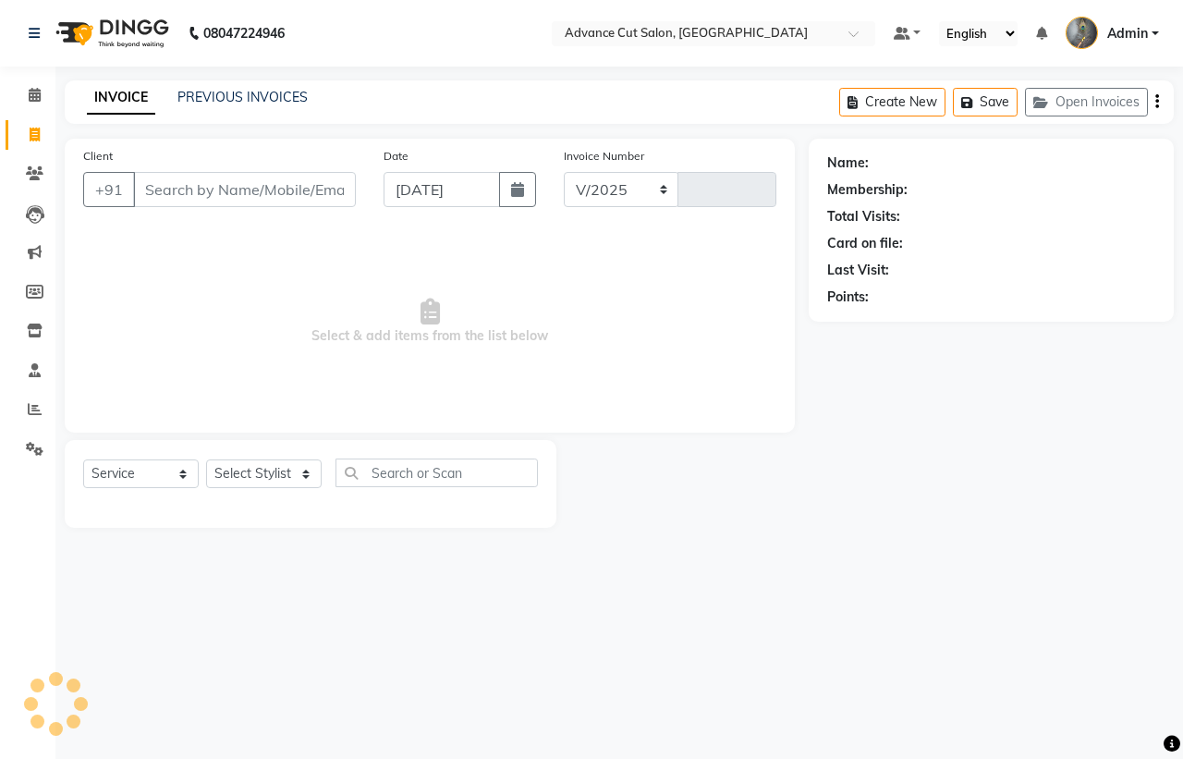
select select "4939"
type input "3989"
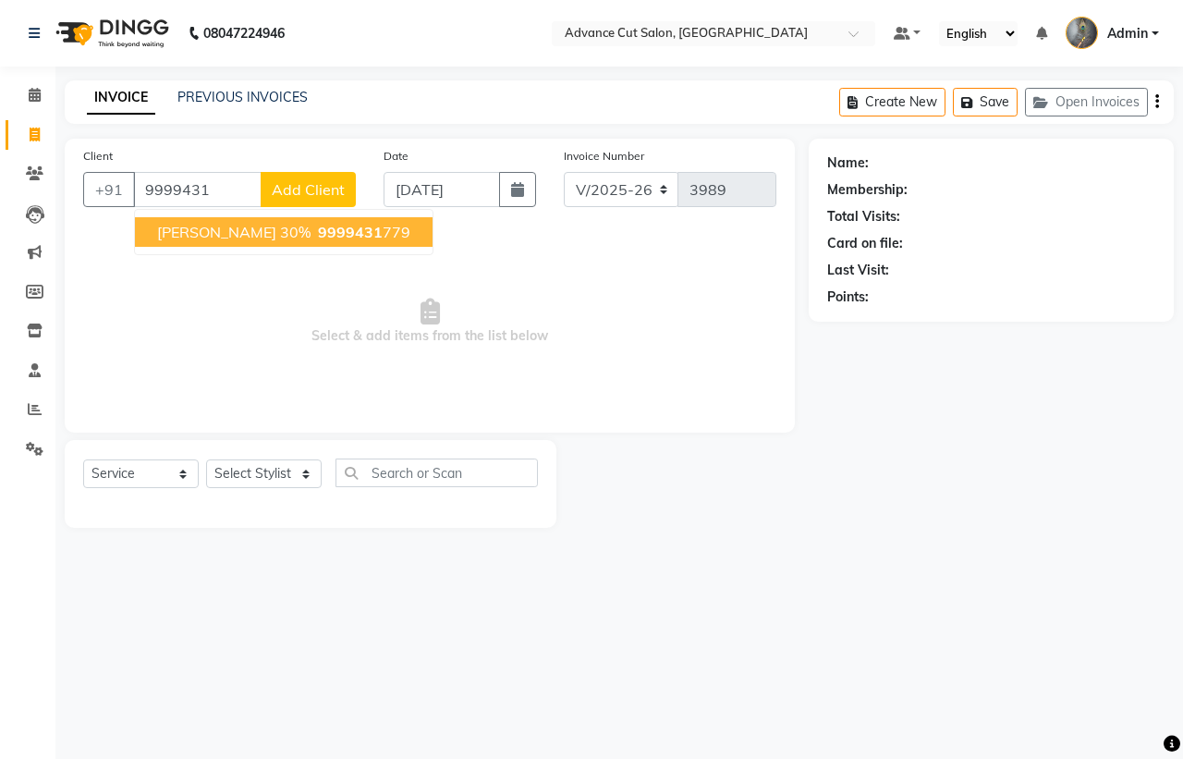
click at [199, 224] on span "kalpna 30%" at bounding box center [233, 232] width 153 height 18
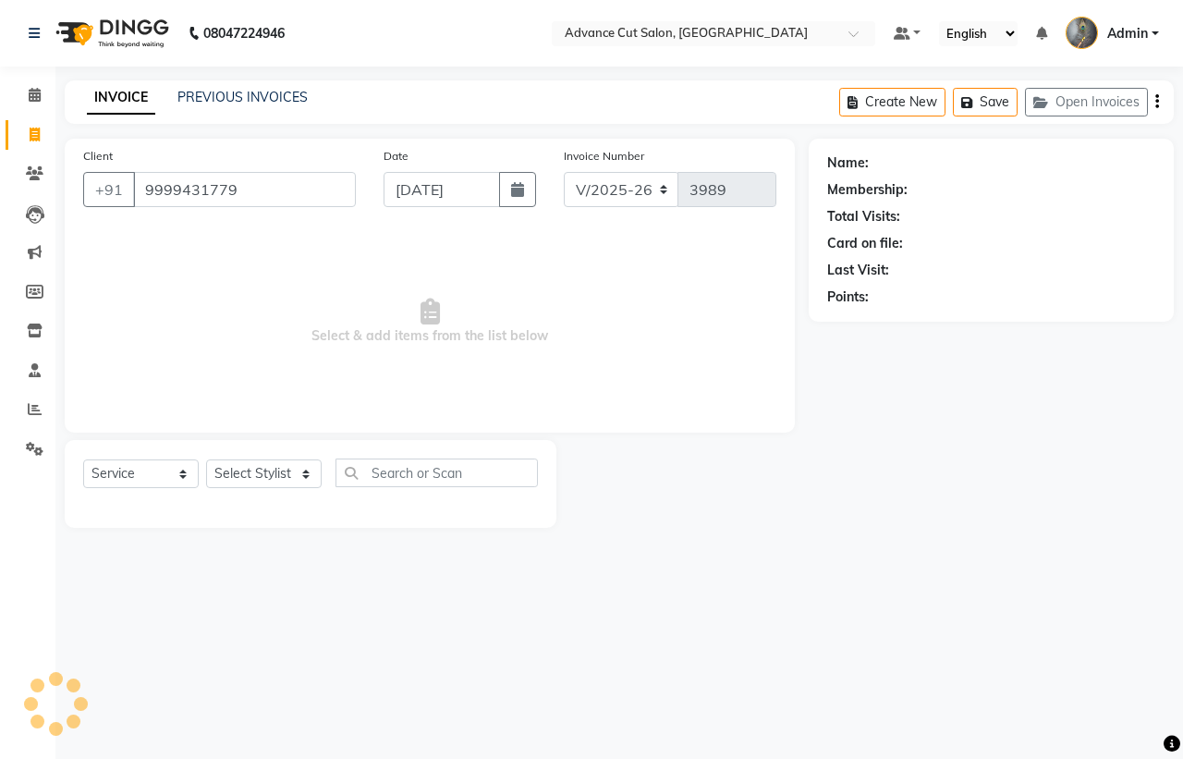
type input "9999431779"
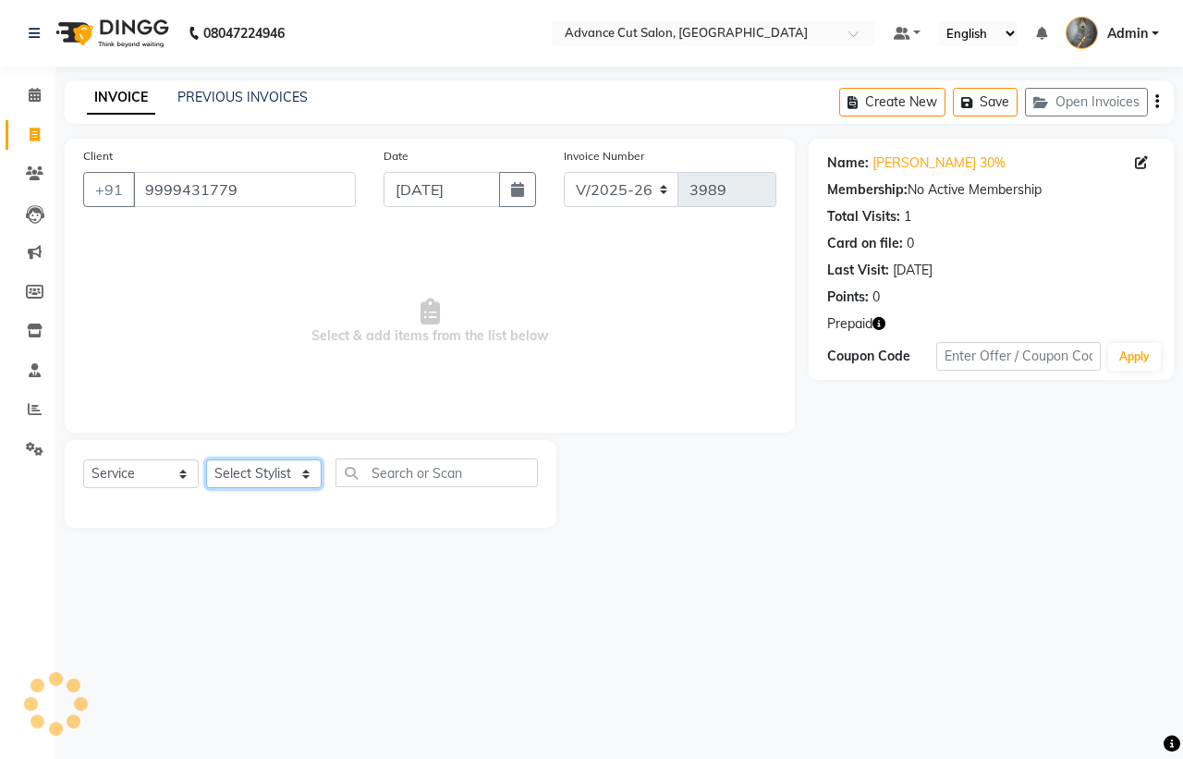
click at [287, 476] on select "Select Stylist Admin chahit COUNTOR Devid hardeep mamta manisha MONISH navi NOS…" at bounding box center [263, 473] width 115 height 29
click at [880, 326] on icon "button" at bounding box center [878, 323] width 13 height 13
click at [293, 479] on select "Select Stylist Admin chahit COUNTOR Devid hardeep mamta manisha MONISH navi NOS…" at bounding box center [263, 473] width 115 height 29
click at [884, 325] on icon "button" at bounding box center [878, 323] width 13 height 13
click at [269, 473] on select "Select Stylist Admin chahit COUNTOR Devid hardeep mamta manisha MONISH navi NOS…" at bounding box center [263, 473] width 115 height 29
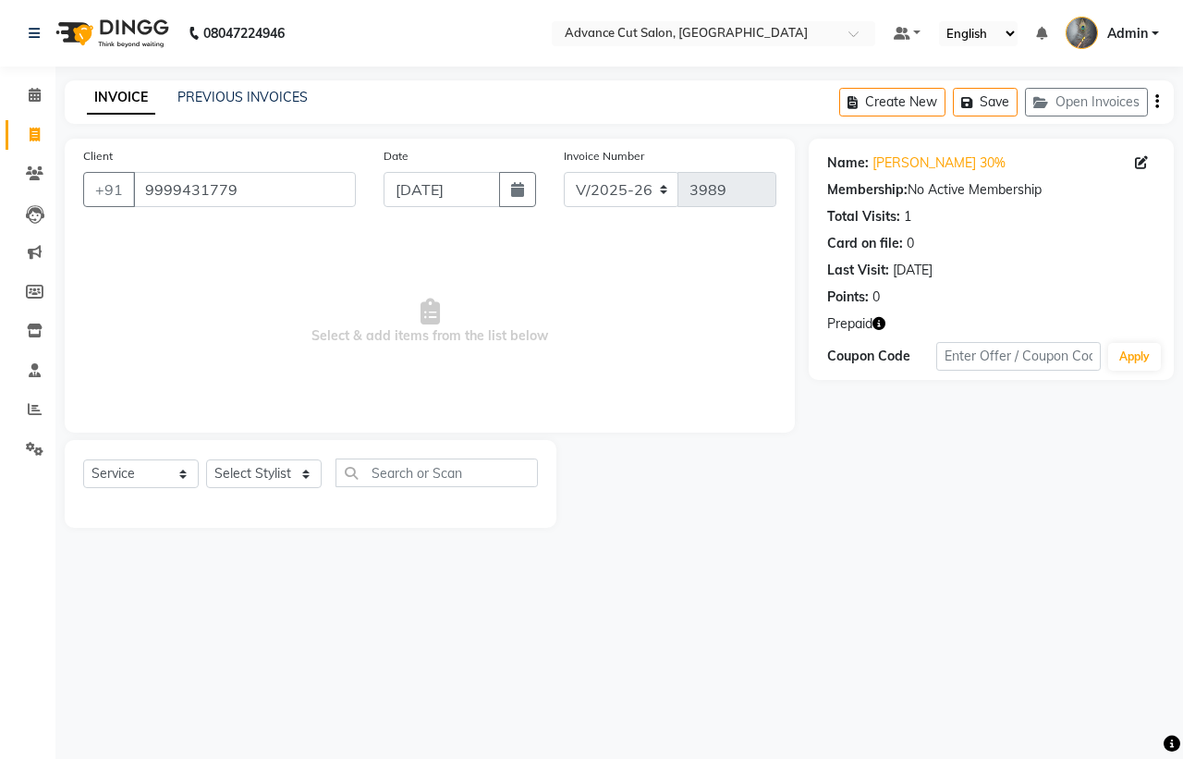
click at [874, 323] on icon "button" at bounding box center [878, 323] width 13 height 13
click at [286, 479] on select "Select Stylist Admin chahit COUNTOR Devid hardeep mamta manisha MONISH navi NOS…" at bounding box center [263, 473] width 115 height 29
select select "89610"
click at [206, 459] on select "Select Stylist Admin chahit COUNTOR Devid hardeep mamta manisha MONISH navi NOS…" at bounding box center [263, 473] width 115 height 29
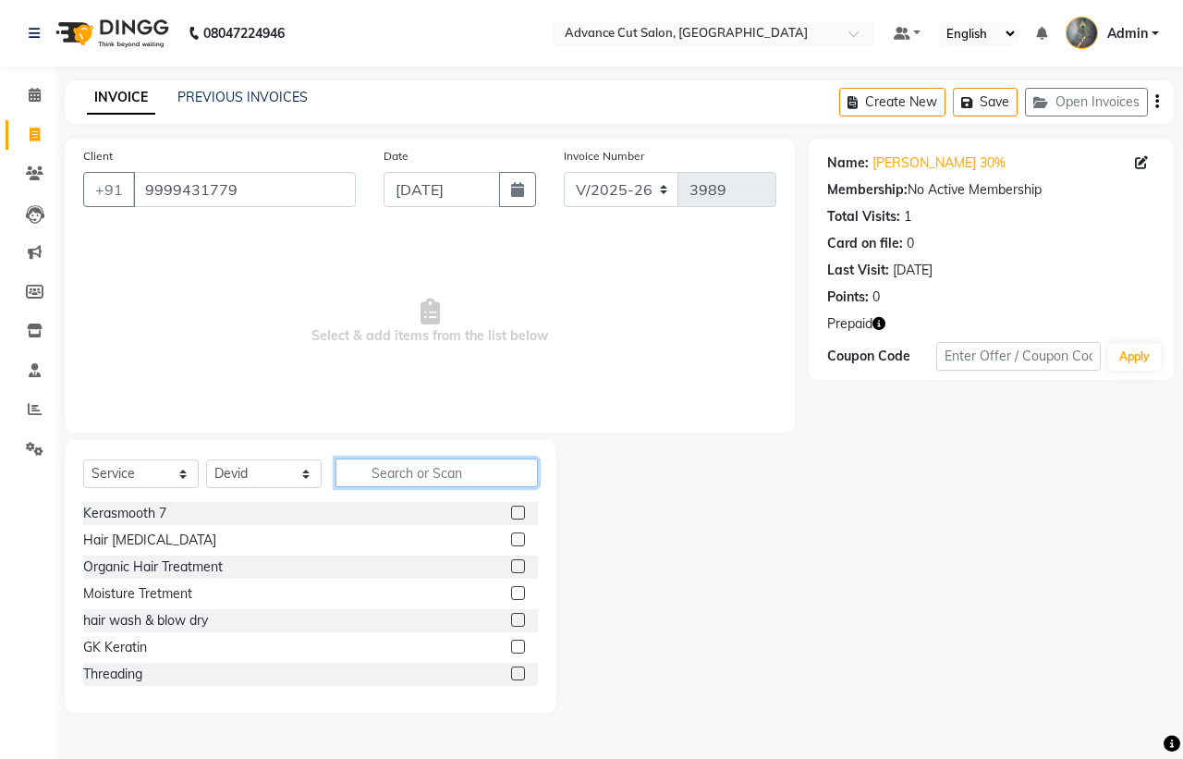
click at [404, 467] on input "text" at bounding box center [436, 472] width 202 height 29
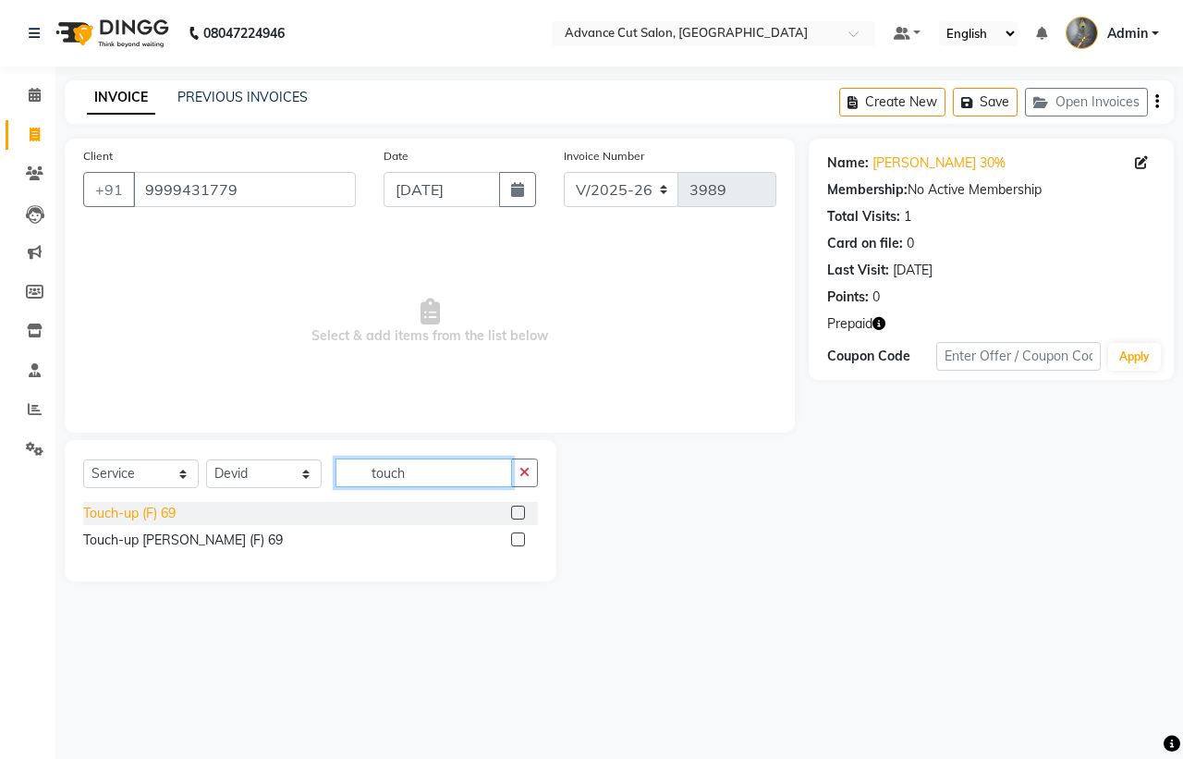
type input "touch"
click at [104, 508] on div "Touch-up (F) 69" at bounding box center [129, 513] width 92 height 19
checkbox input "false"
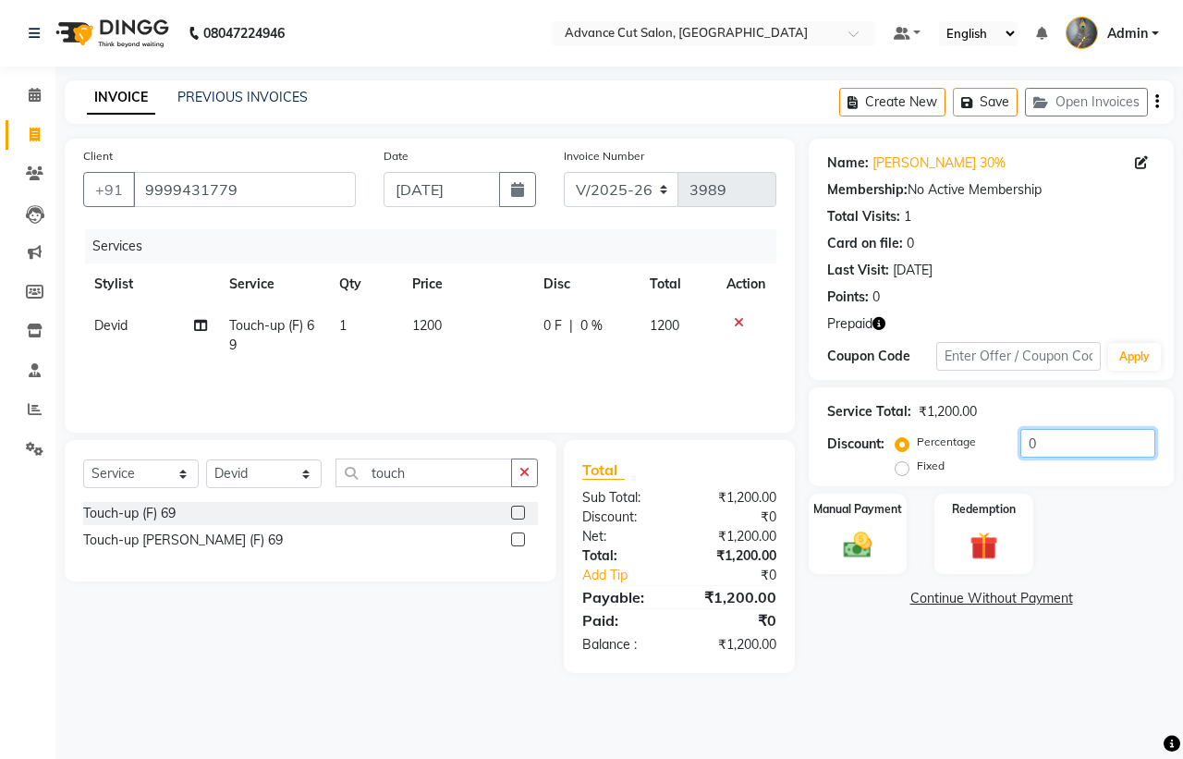
click at [1020, 436] on input "0" at bounding box center [1087, 443] width 135 height 29
type input "30"
click at [996, 534] on img at bounding box center [984, 546] width 48 height 37
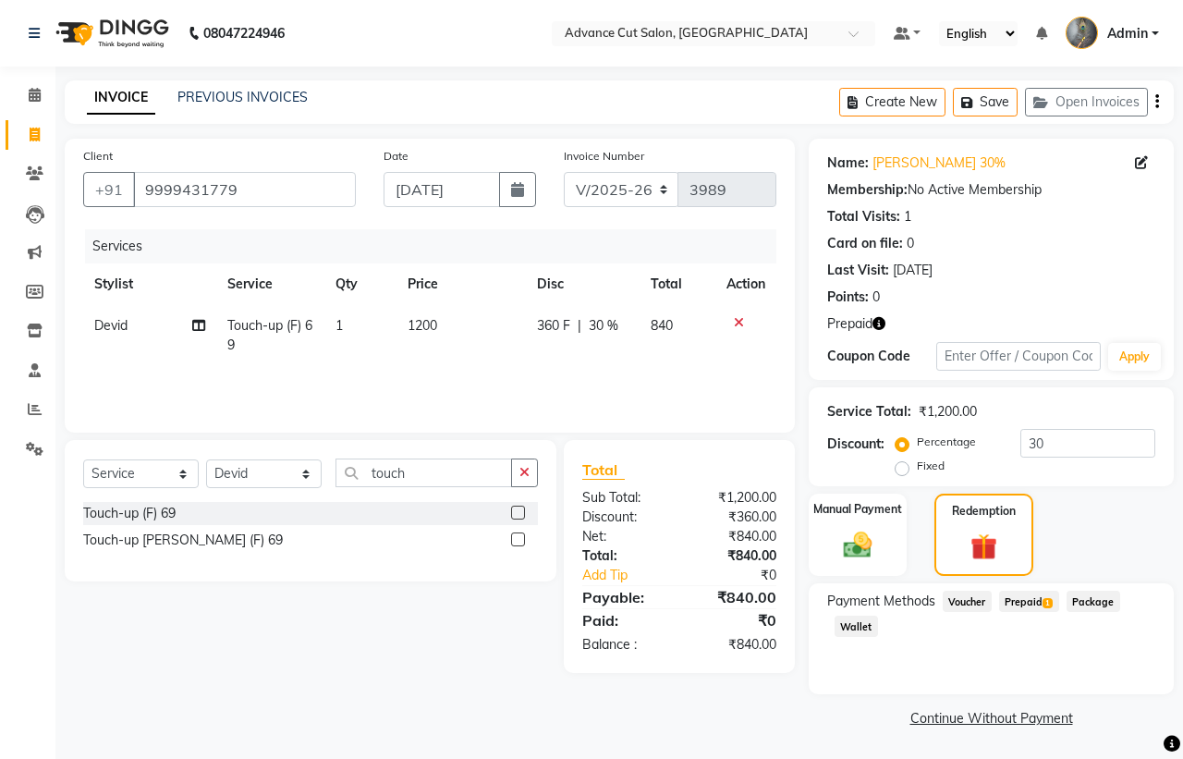
click at [1028, 613] on div "Prepaid 1" at bounding box center [1024, 602] width 67 height 25
click at [1047, 599] on span "1" at bounding box center [1047, 603] width 10 height 11
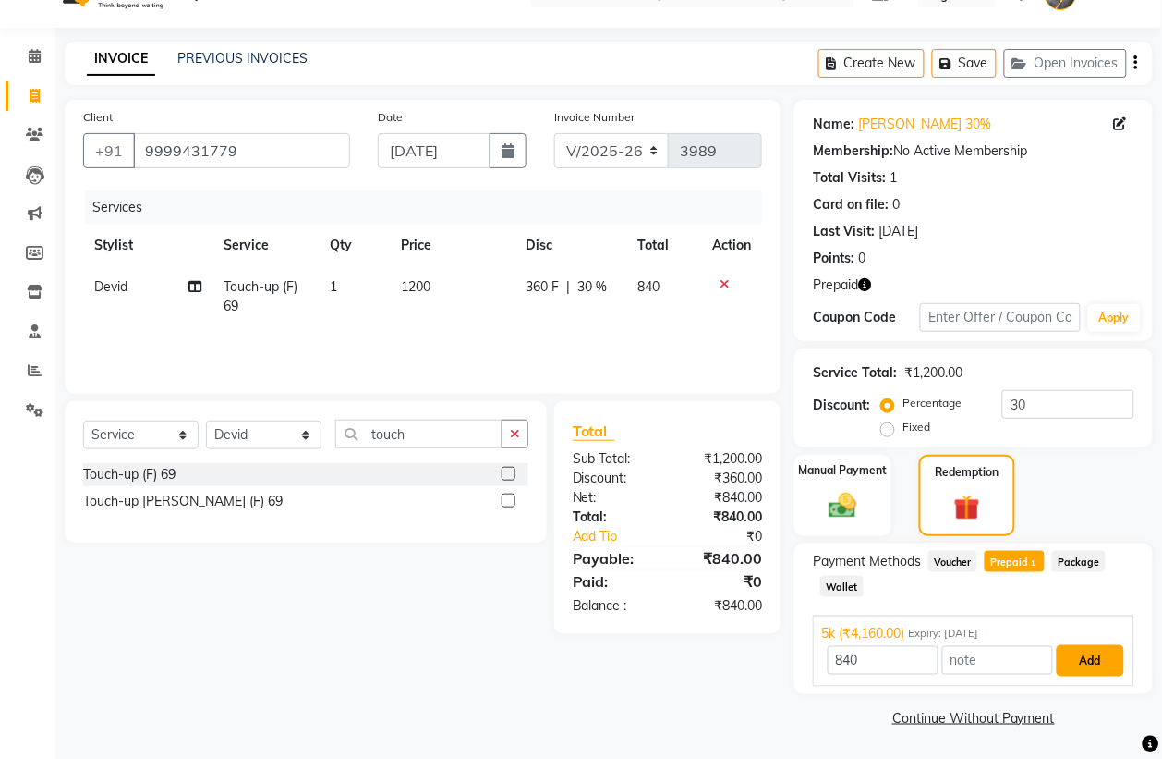
click at [1086, 665] on button "Add" at bounding box center [1090, 660] width 67 height 31
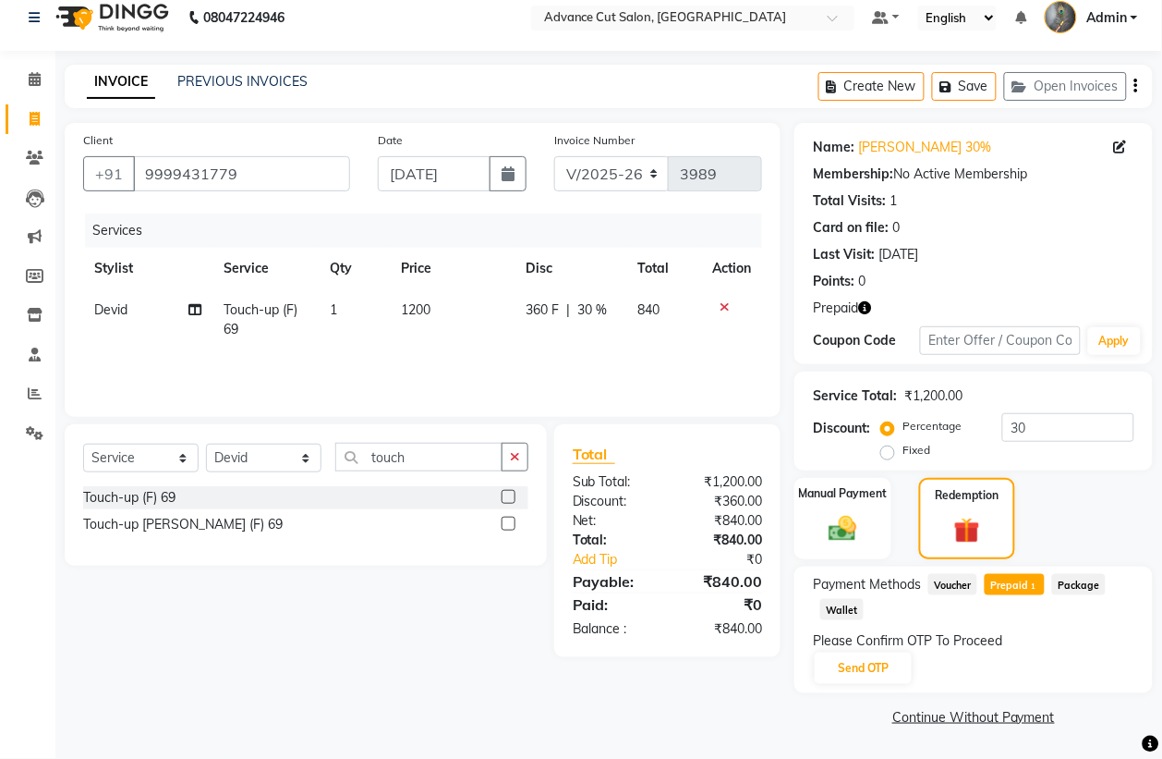
scroll to position [15, 0]
click at [906, 681] on button "Send OTP" at bounding box center [863, 668] width 97 height 31
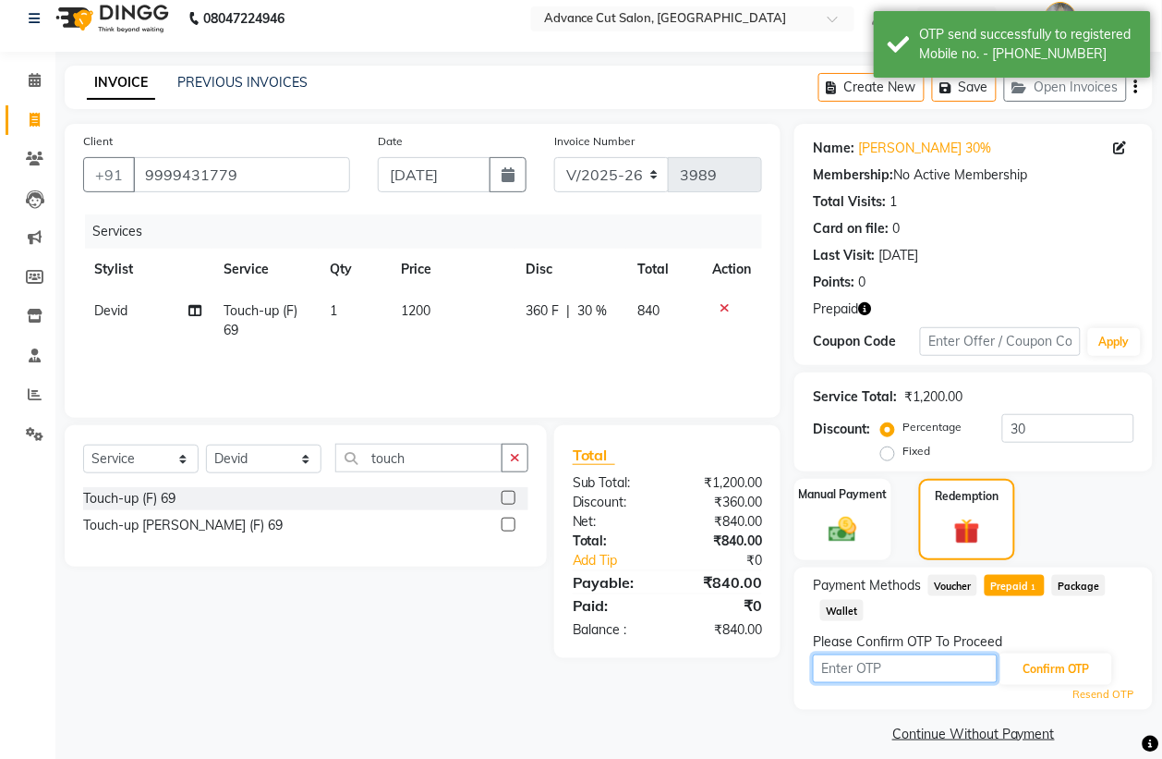
click at [902, 680] on input "text" at bounding box center [905, 668] width 185 height 29
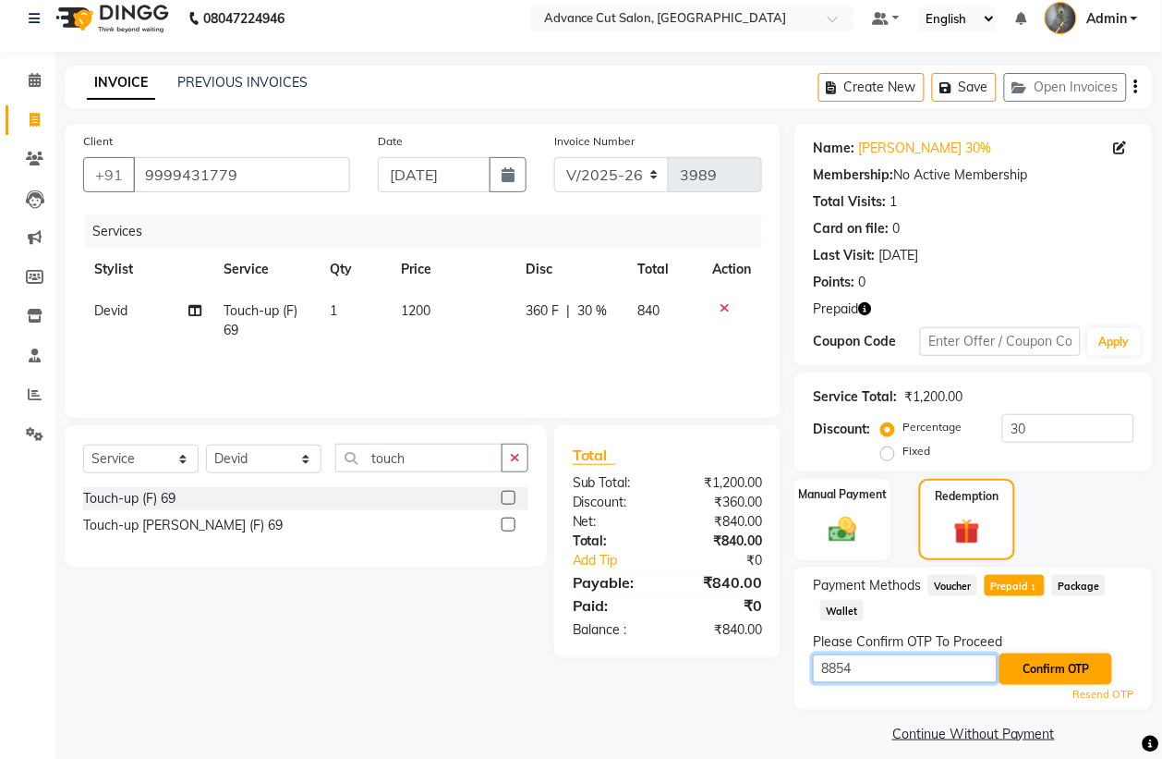
type input "8854"
click at [1054, 677] on button "Confirm OTP" at bounding box center [1056, 668] width 113 height 31
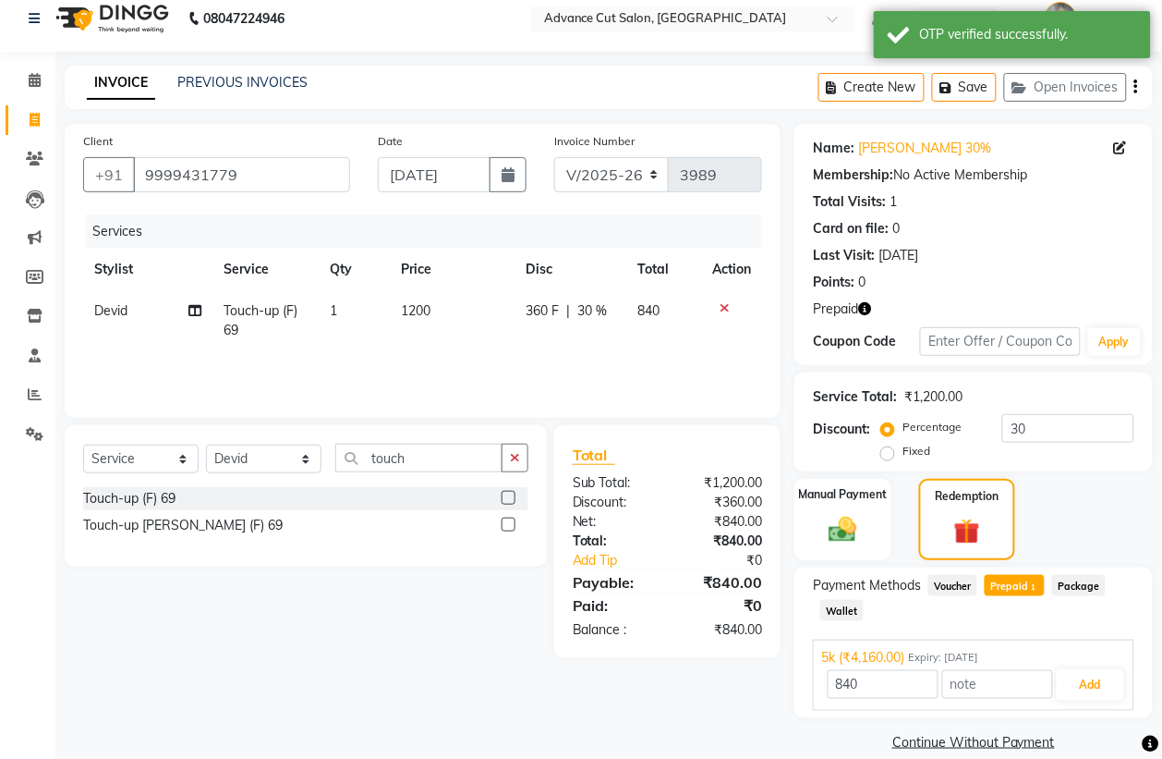
scroll to position [30, 0]
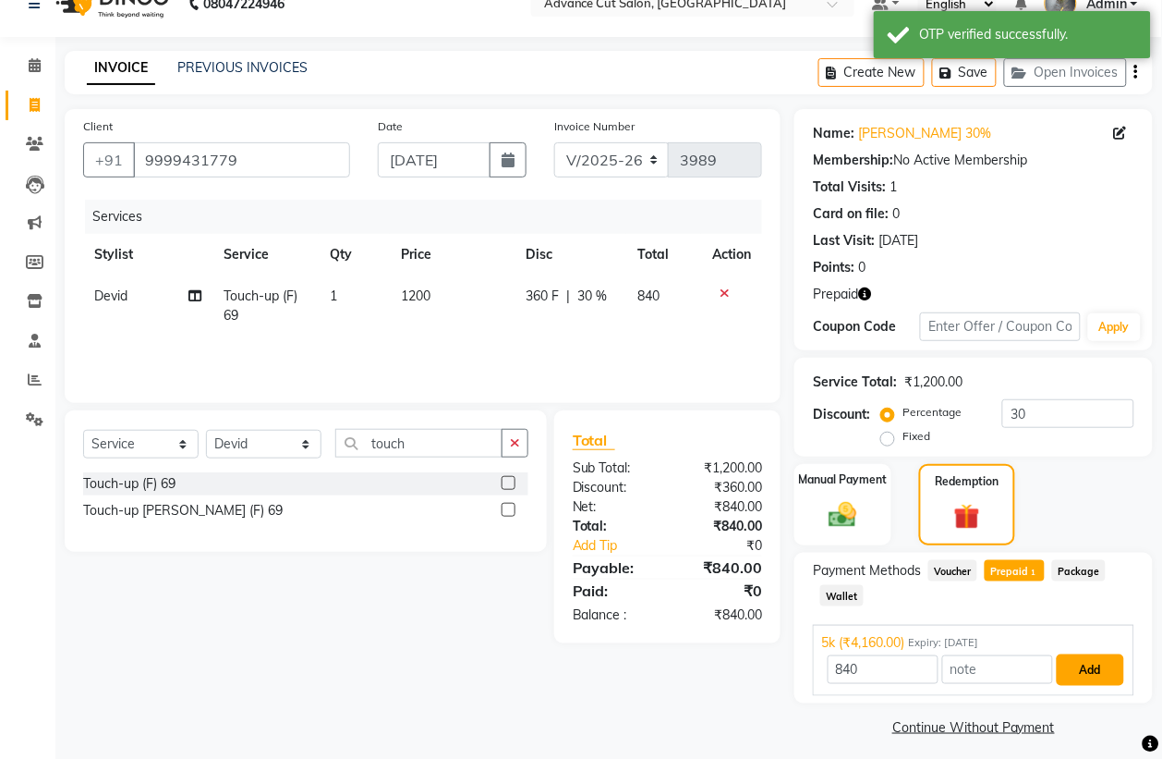
click at [1090, 663] on button "Add" at bounding box center [1090, 669] width 67 height 31
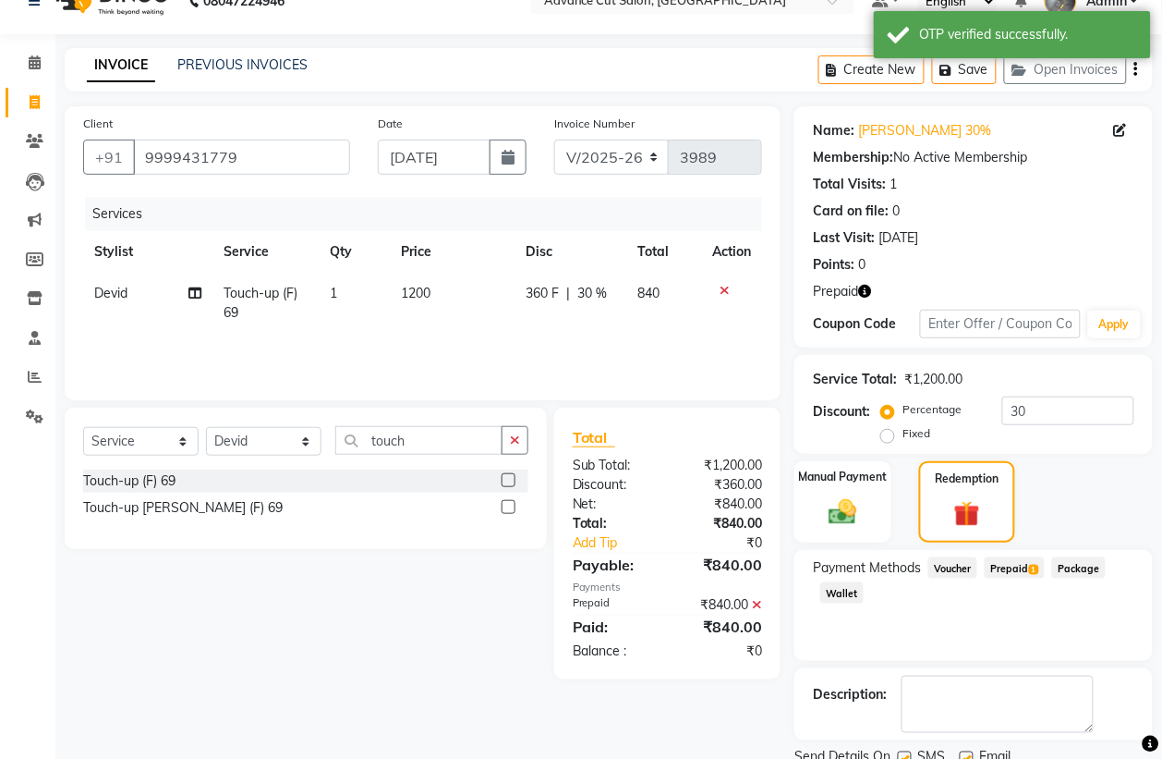
scroll to position [104, 0]
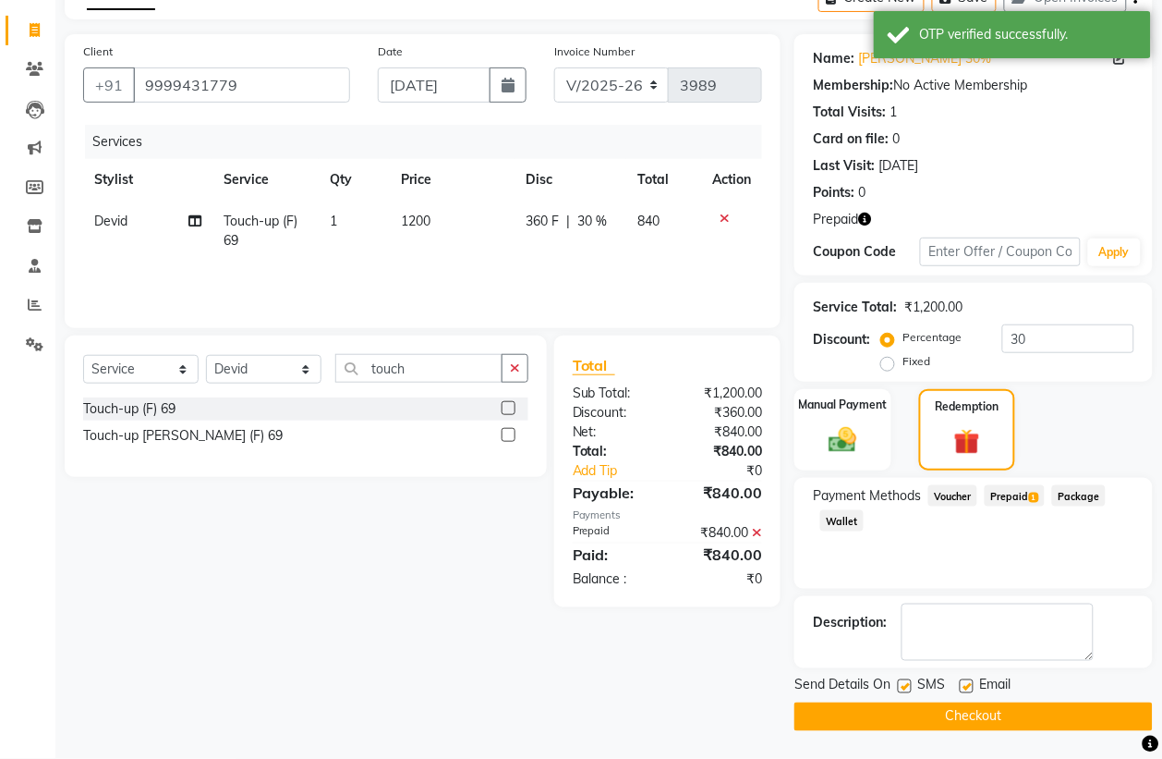
click at [985, 721] on button "Checkout" at bounding box center [974, 716] width 358 height 29
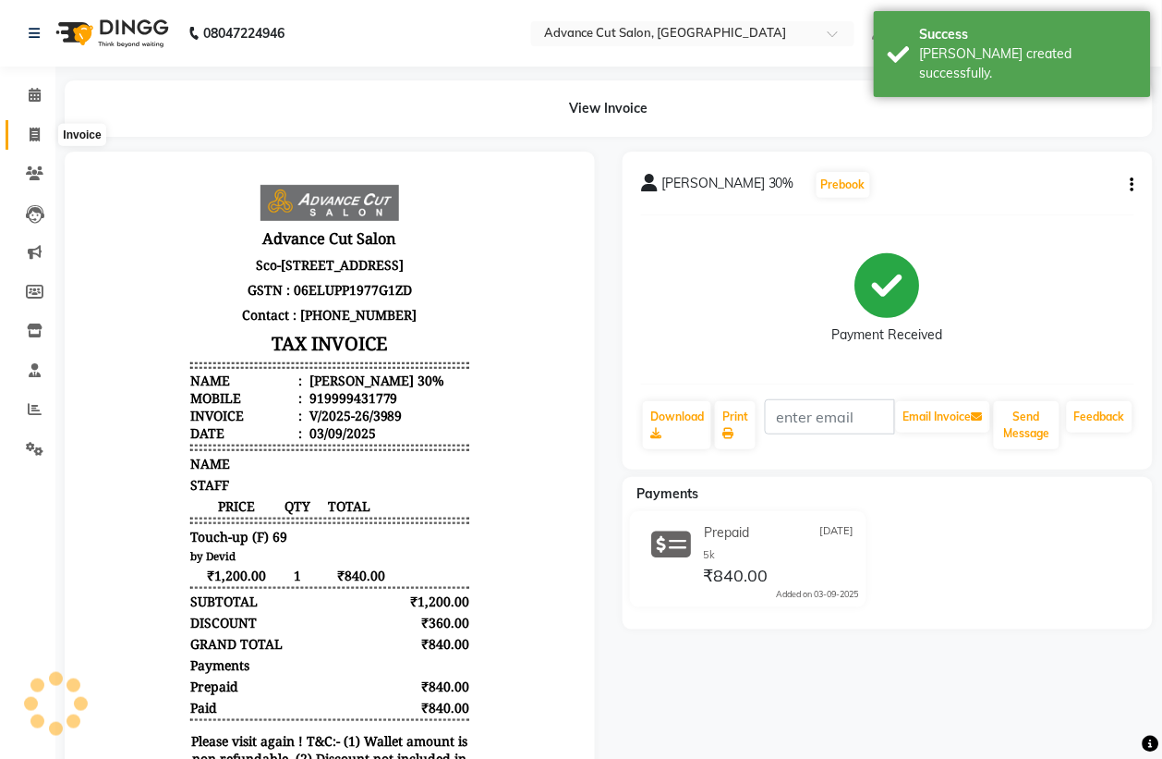
click at [32, 136] on icon at bounding box center [35, 134] width 10 height 14
select select "service"
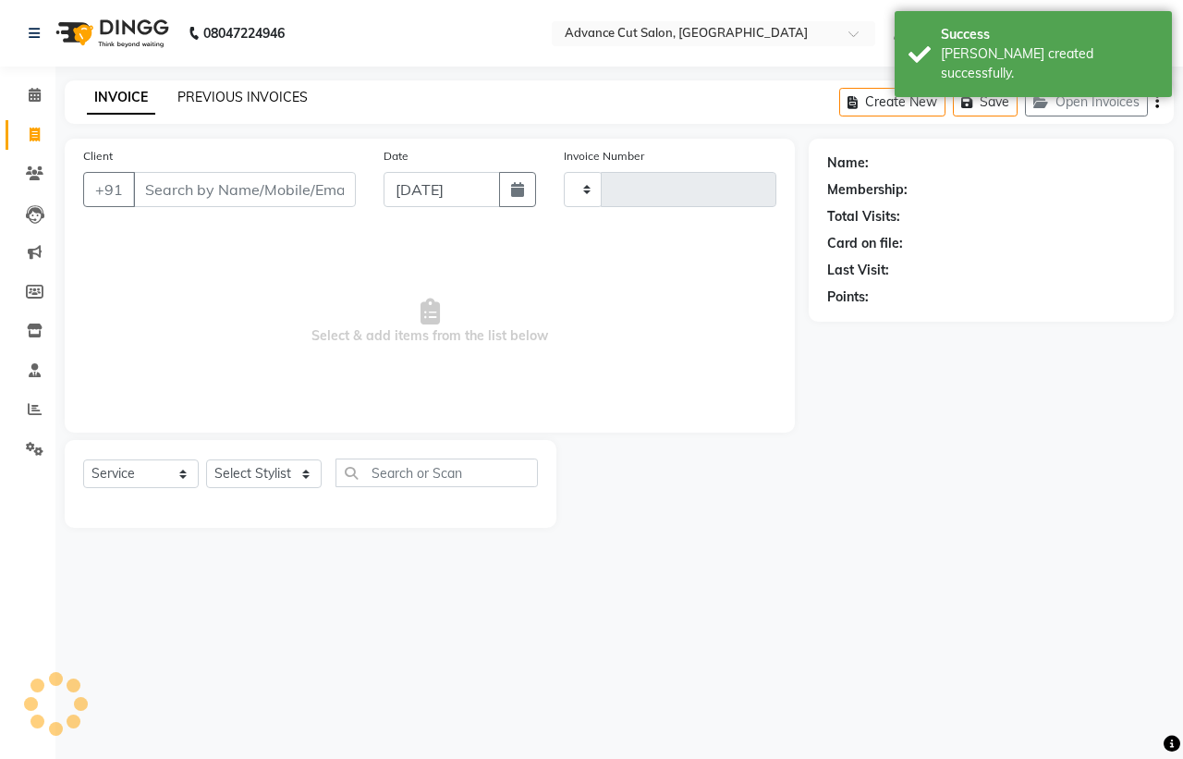
click at [205, 92] on link "PREVIOUS INVOICES" at bounding box center [242, 97] width 130 height 17
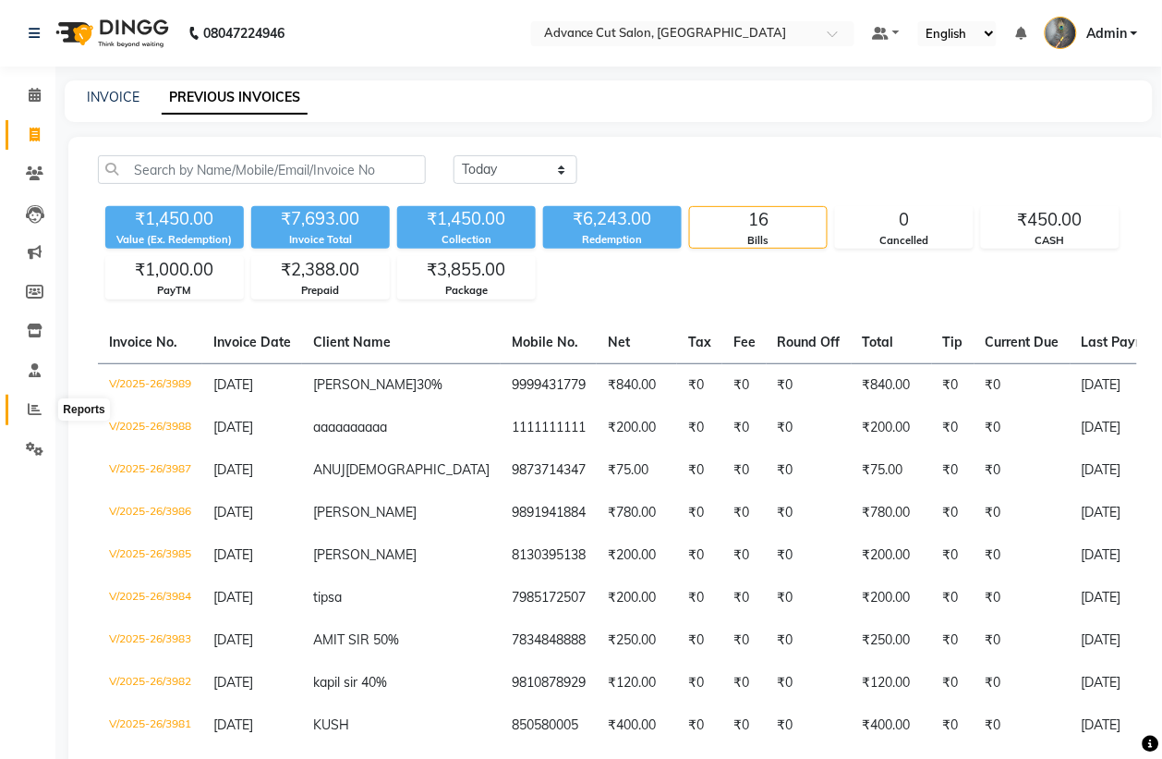
click at [32, 418] on span at bounding box center [34, 409] width 32 height 21
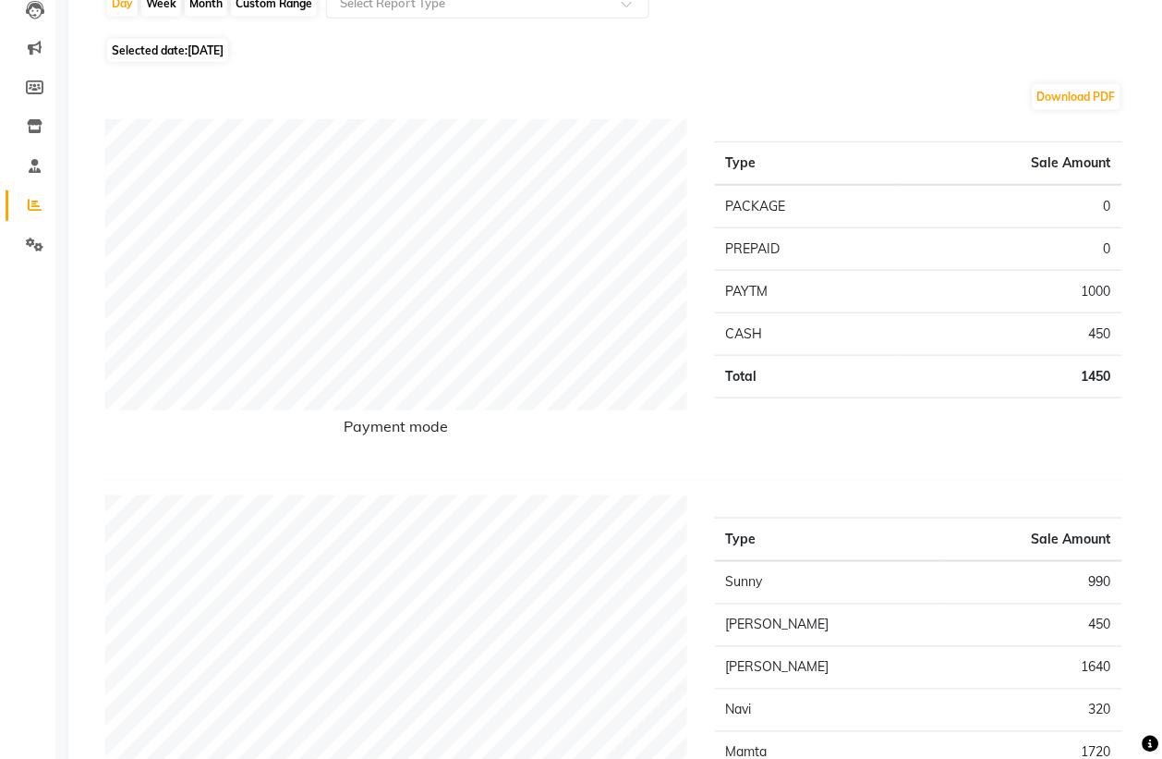
scroll to position [115, 0]
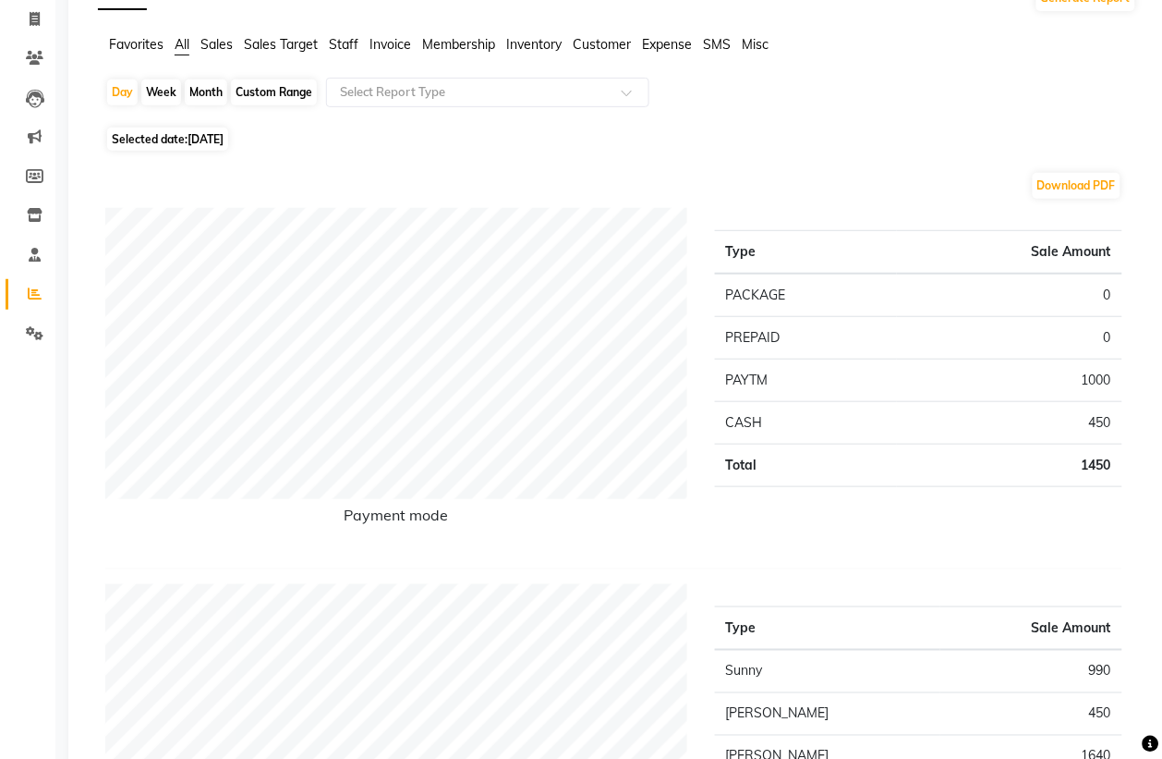
click at [149, 141] on span "Selected date: 03-09-2025" at bounding box center [167, 138] width 121 height 23
select select "9"
select select "2025"
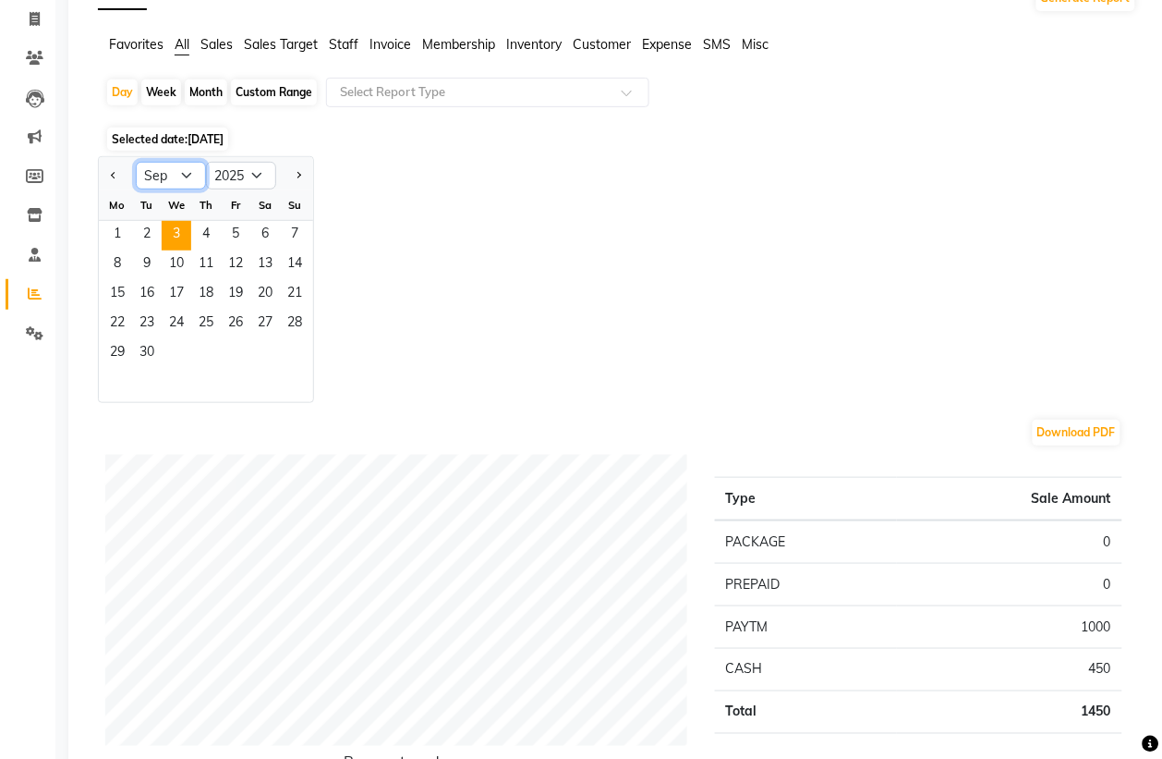
click at [164, 169] on select "Jan Feb Mar Apr May Jun Jul Aug Sep Oct Nov Dec" at bounding box center [171, 176] width 70 height 28
select select "8"
click at [136, 163] on select "Jan Feb Mar Apr May Jun Jul Aug Sep Oct Nov Dec" at bounding box center [171, 176] width 70 height 28
click at [288, 348] on span "31" at bounding box center [295, 354] width 30 height 30
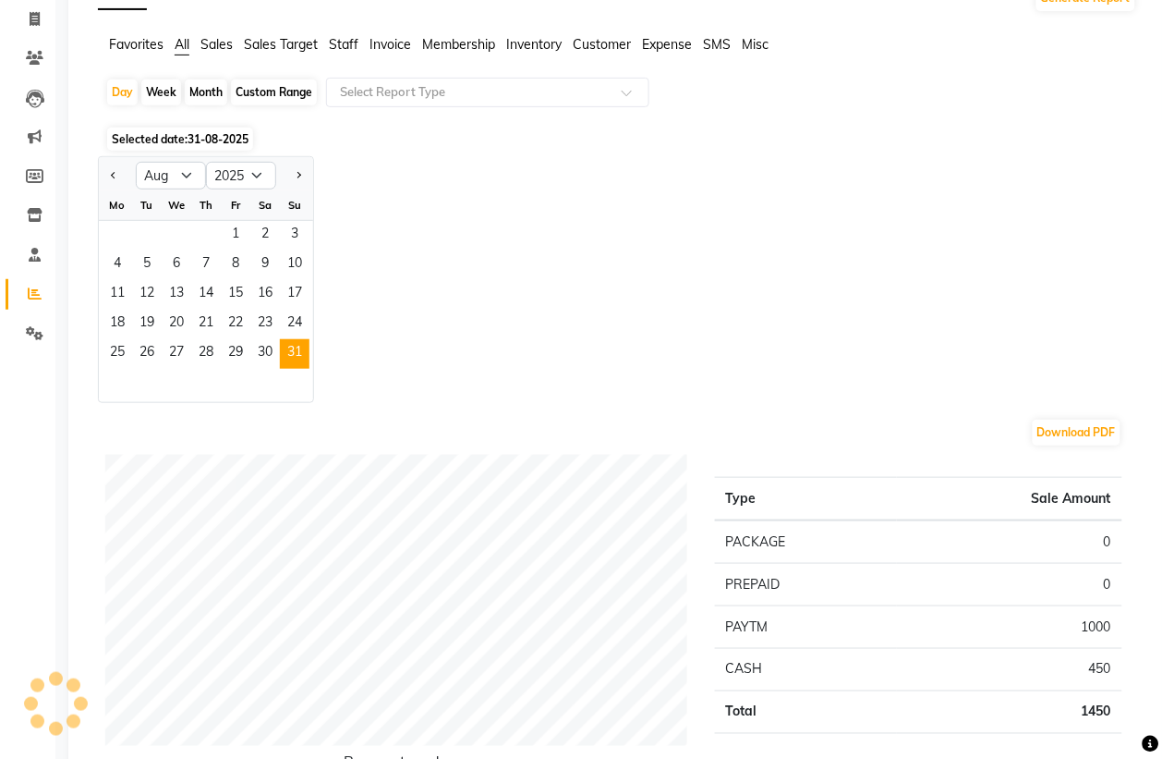
click at [225, 44] on span "Sales" at bounding box center [216, 44] width 32 height 17
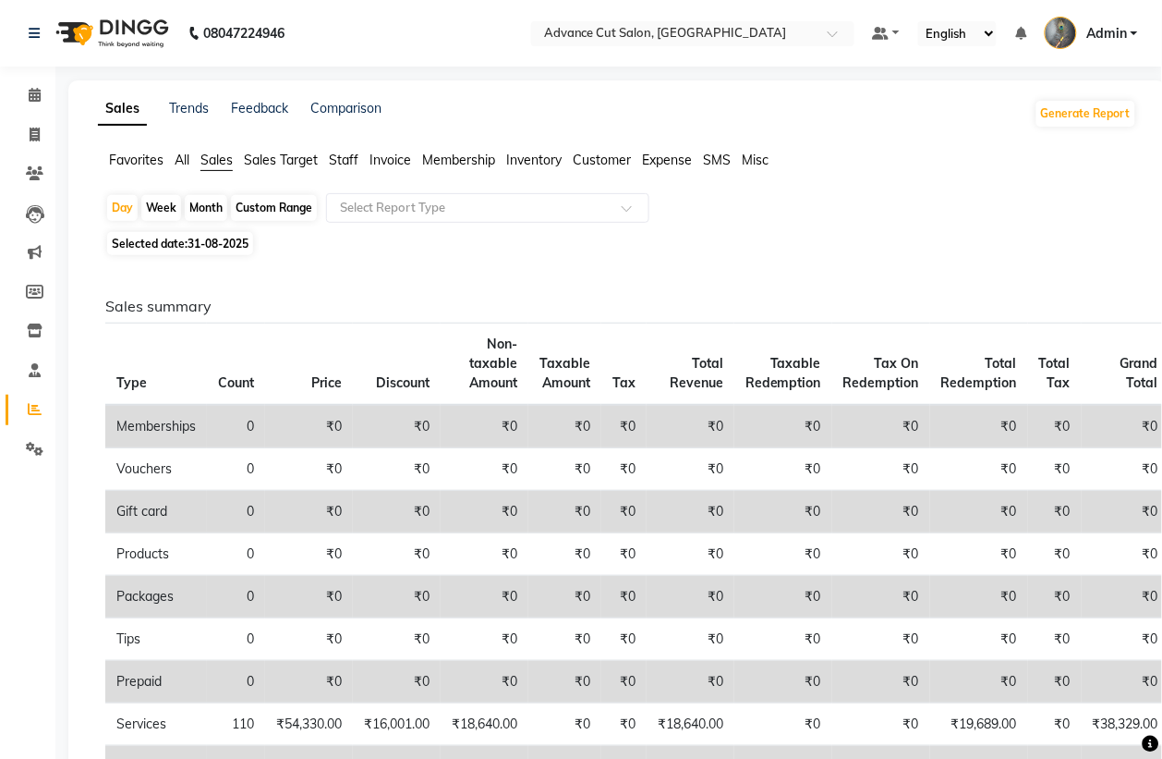
click at [182, 241] on span "Selected date: 31-08-2025" at bounding box center [180, 243] width 146 height 23
select select "8"
select select "2025"
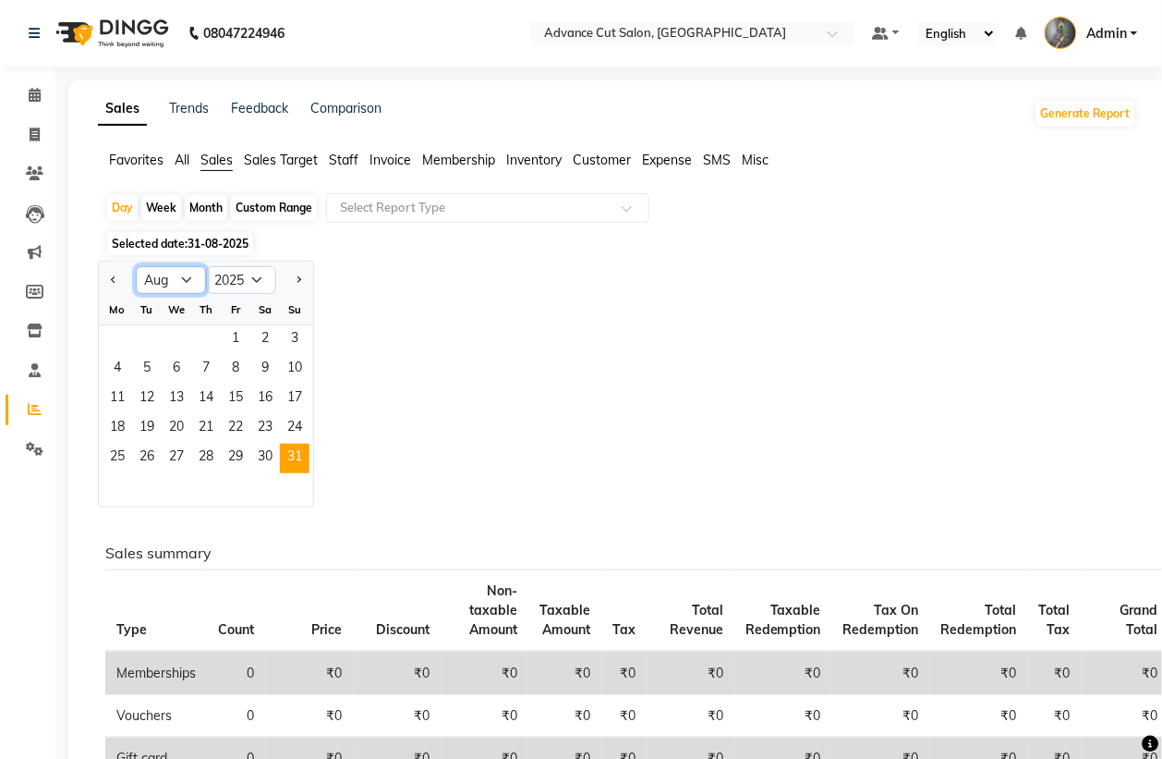
click at [187, 277] on select "Jan Feb Mar Apr May Jun Jul Aug Sep Oct Nov Dec" at bounding box center [171, 280] width 70 height 28
select select "9"
click at [136, 267] on select "Jan Feb Mar Apr May Jun Jul Aug Sep Oct Nov Dec" at bounding box center [171, 280] width 70 height 28
click at [159, 340] on span "2" at bounding box center [147, 340] width 30 height 30
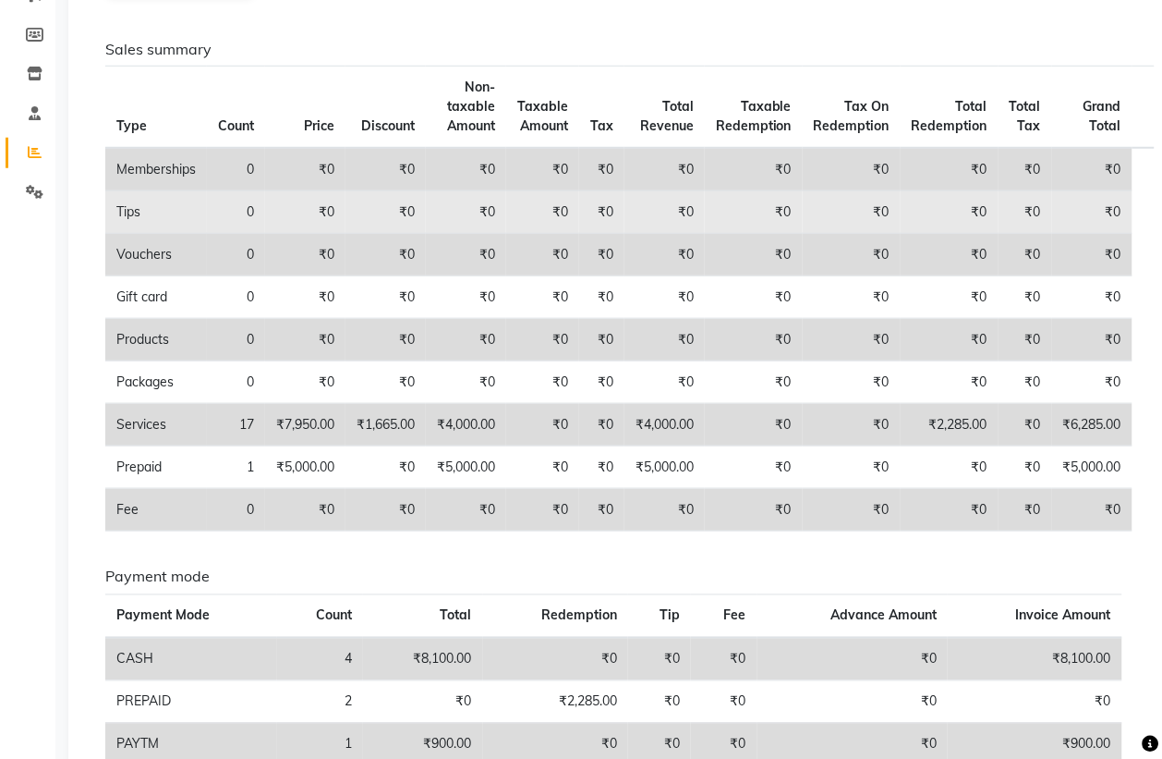
scroll to position [17, 0]
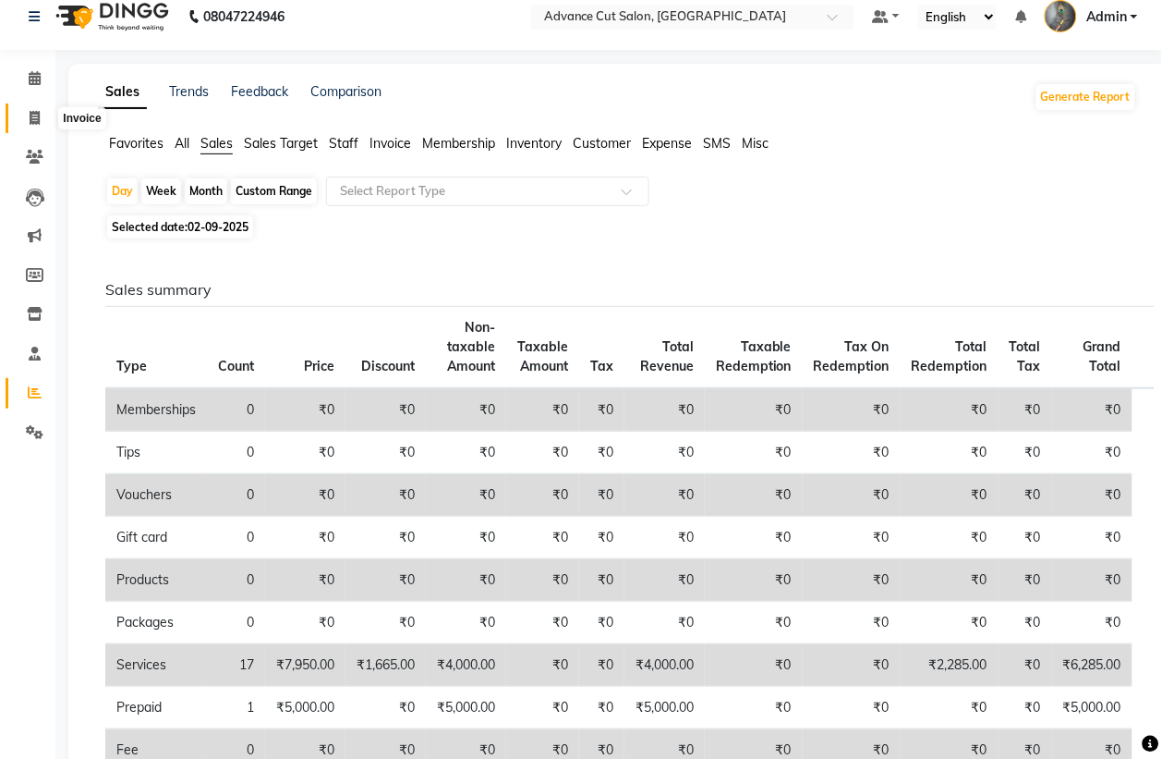
click at [35, 123] on icon at bounding box center [35, 118] width 10 height 14
select select "service"
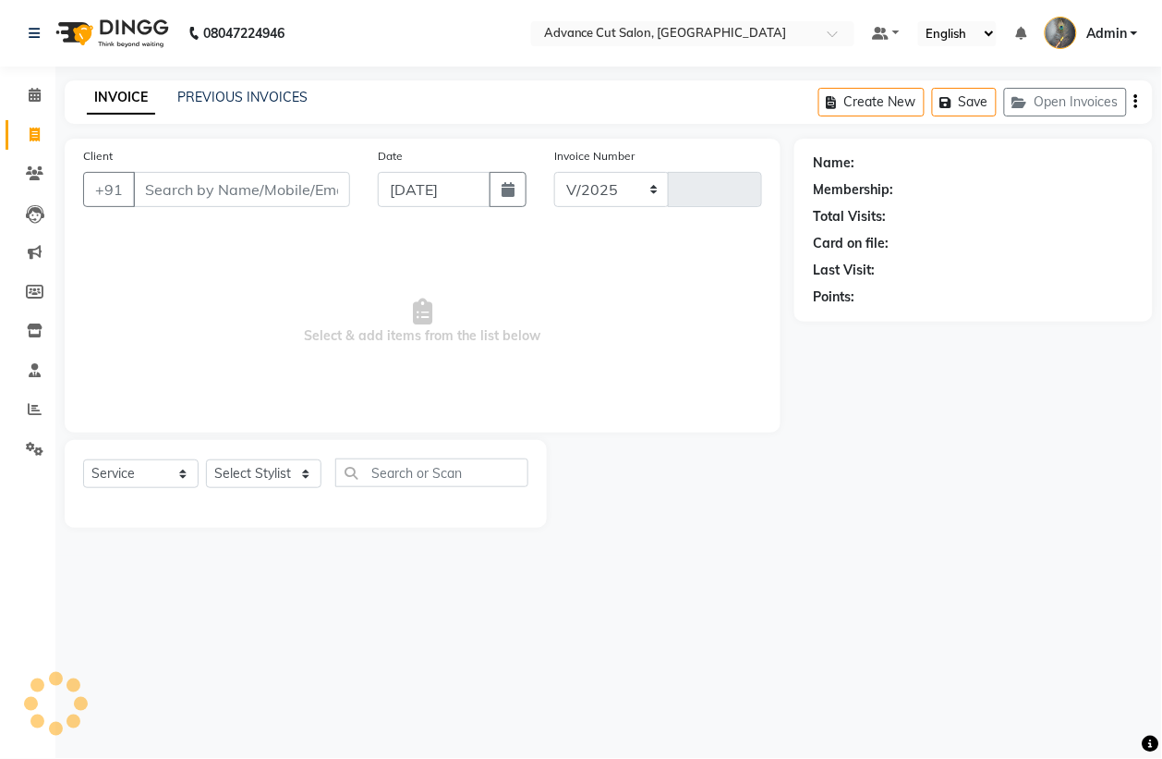
select select "4939"
type input "3991"
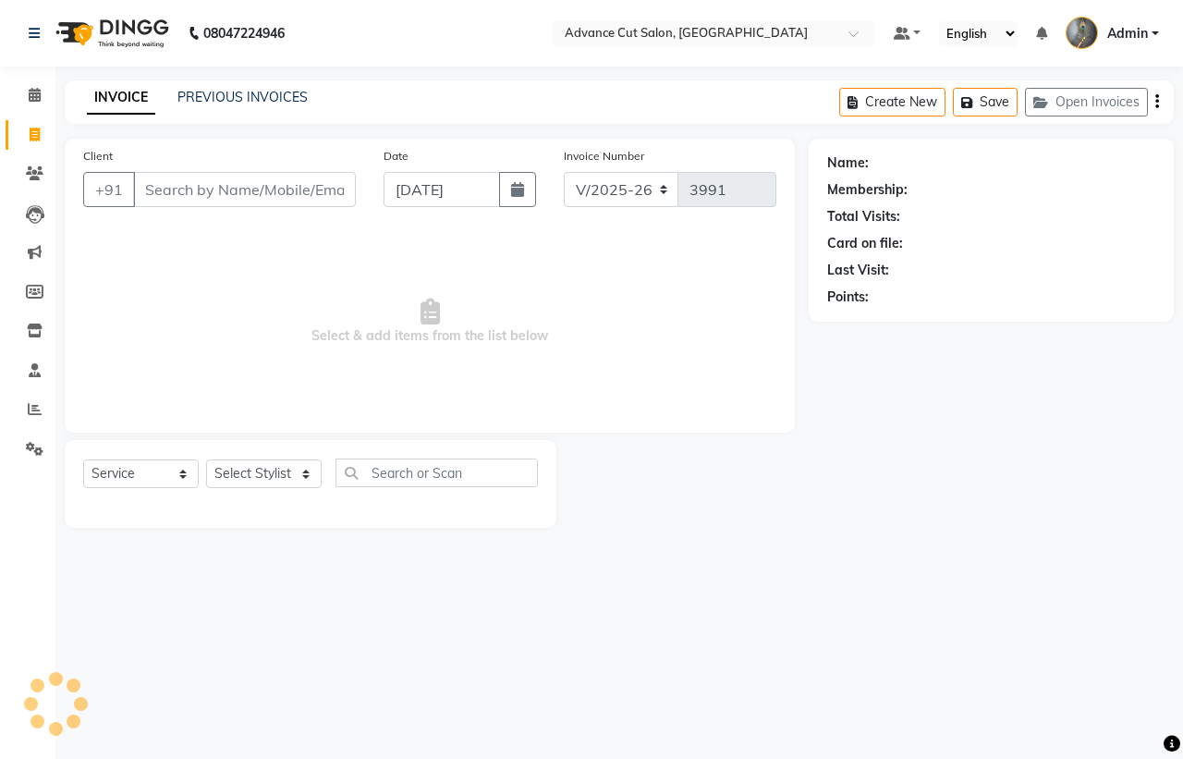
click at [242, 200] on input "Client" at bounding box center [244, 189] width 223 height 35
click at [246, 474] on select "Select Stylist Admin chahit COUNTOR Devid hardeep mamta manisha MONISH navi NOS…" at bounding box center [263, 473] width 115 height 29
select select "30651"
click at [206, 459] on select "Select Stylist Admin chahit COUNTOR Devid hardeep mamta manisha MONISH navi NOS…" at bounding box center [263, 473] width 115 height 29
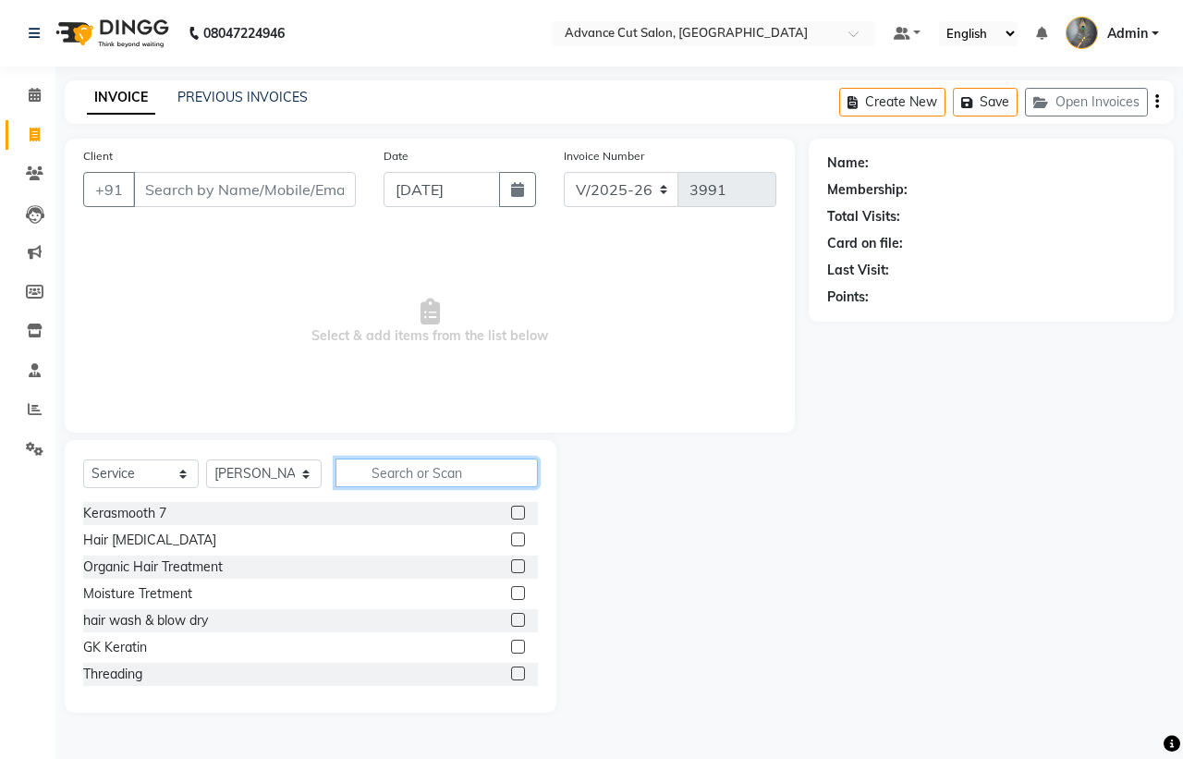
click at [382, 462] on input "text" at bounding box center [436, 472] width 202 height 29
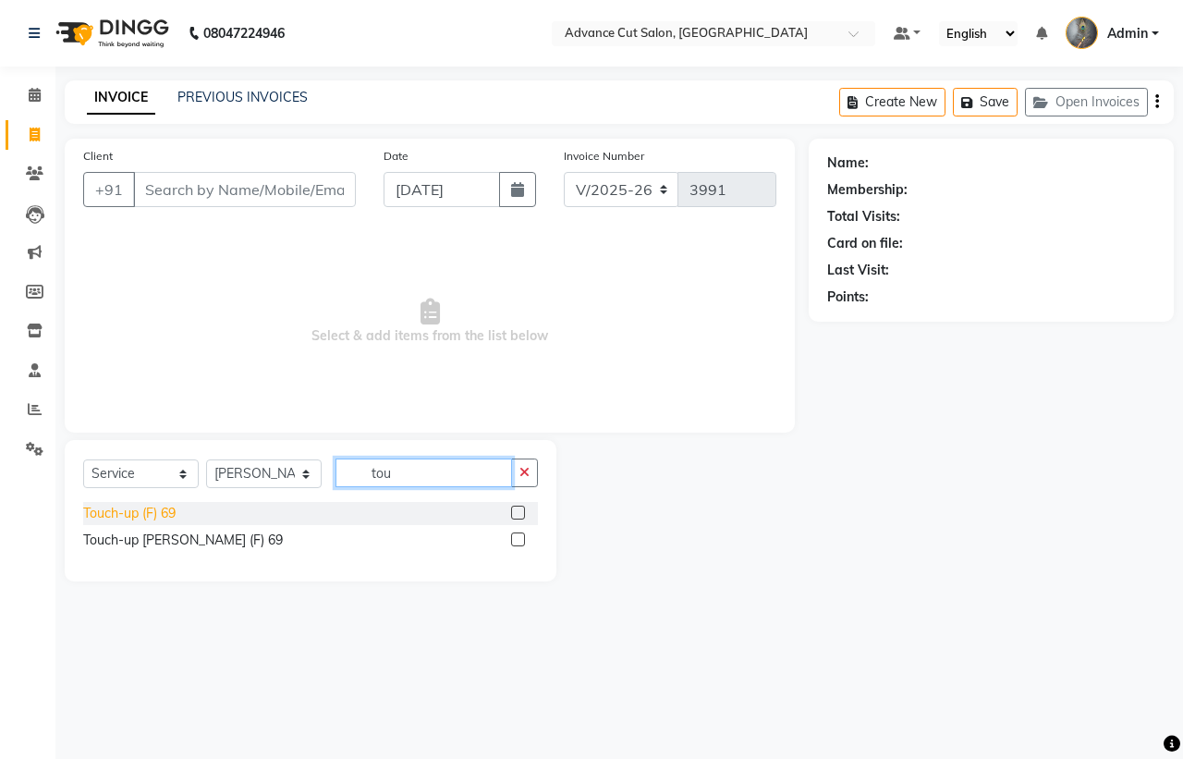
type input "tou"
click at [122, 517] on div "Touch-up (F) 69" at bounding box center [129, 513] width 92 height 19
checkbox input "false"
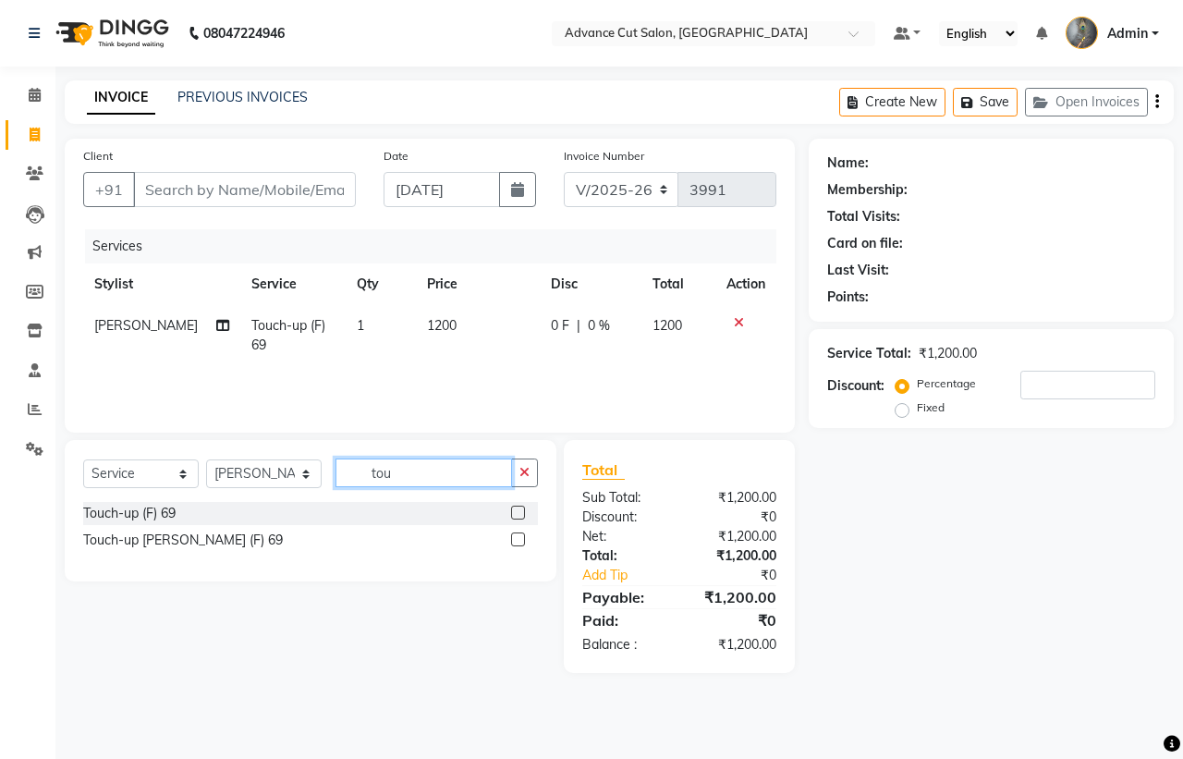
click at [306, 479] on div "Select Service Product Membership Package Voucher Prepaid Gift Card Select Styl…" at bounding box center [310, 479] width 455 height 43
type input "01"
drag, startPoint x: 113, startPoint y: 504, endPoint x: 149, endPoint y: 504, distance: 36.0
click at [115, 504] on div "Hair cut (M)01" at bounding box center [125, 513] width 84 height 19
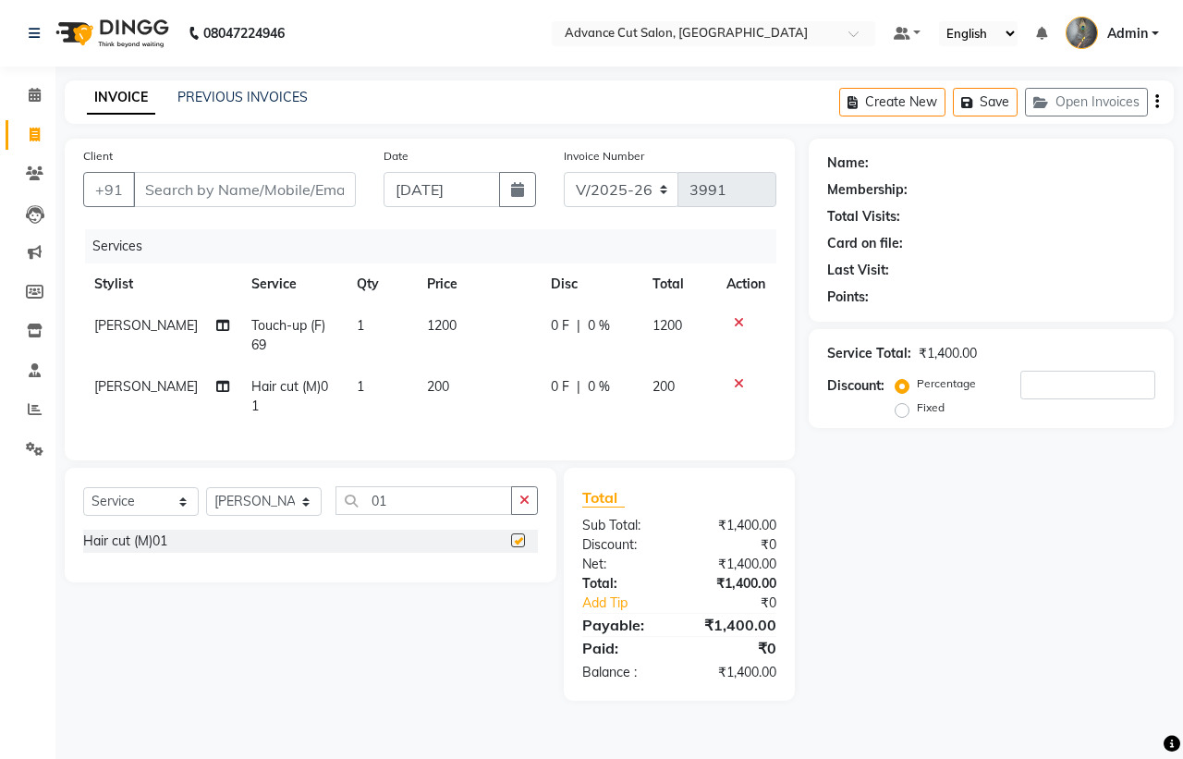
checkbox input "false"
click at [445, 511] on input "01" at bounding box center [423, 500] width 176 height 29
drag, startPoint x: 391, startPoint y: 518, endPoint x: 280, endPoint y: 522, distance: 110.9
click at [280, 522] on div "Select Service Product Membership Package Voucher Prepaid Gift Card Select Styl…" at bounding box center [310, 507] width 455 height 43
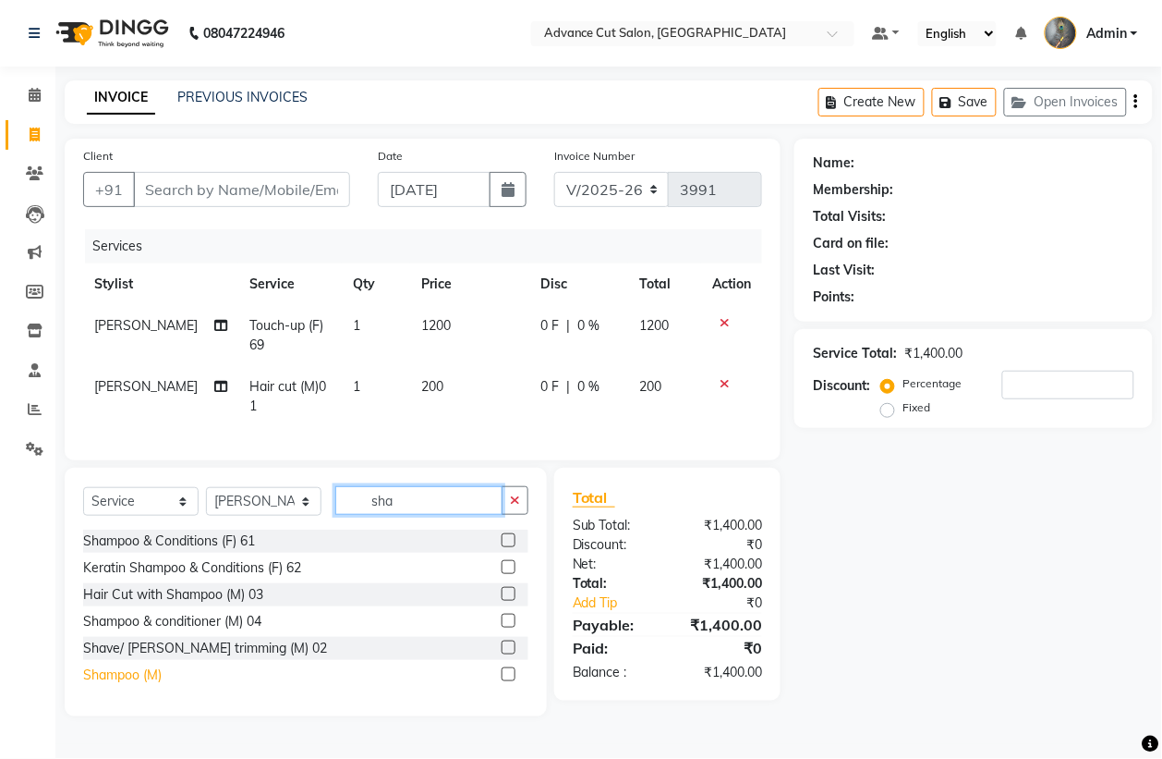
type input "sha"
click at [144, 685] on div "Shampoo (M)" at bounding box center [122, 674] width 79 height 19
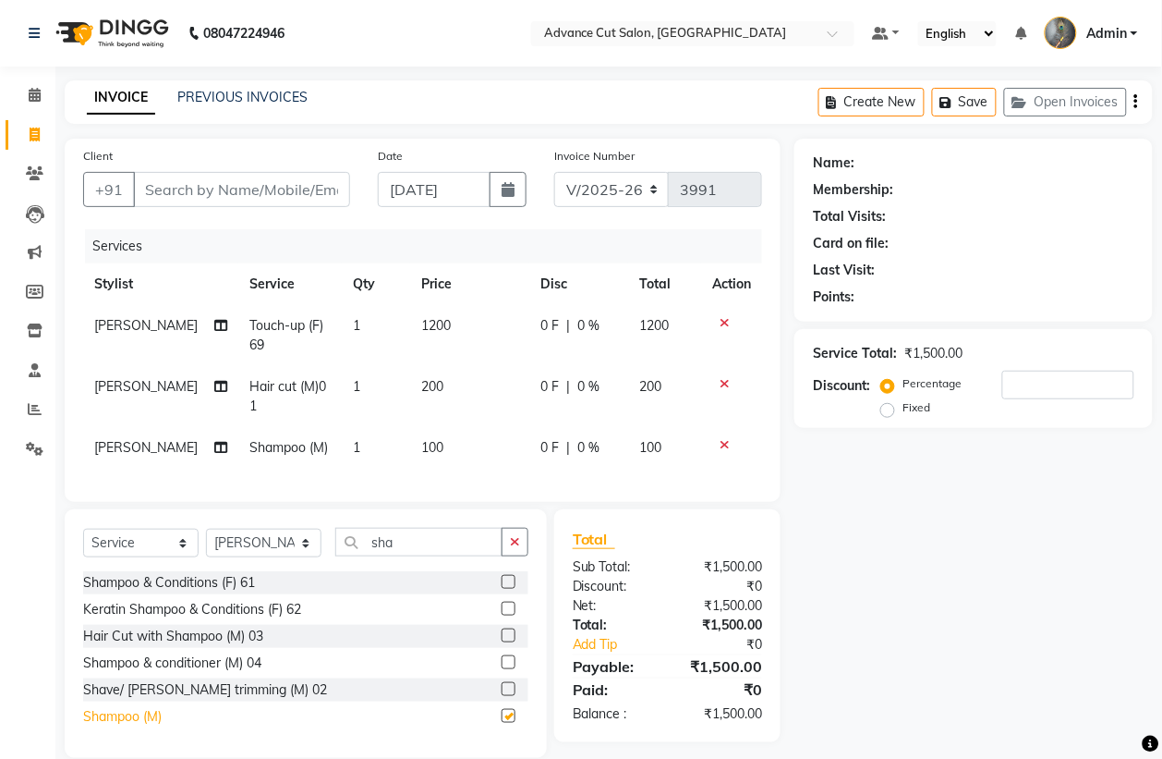
checkbox input "false"
click at [409, 556] on input "sha" at bounding box center [418, 542] width 167 height 29
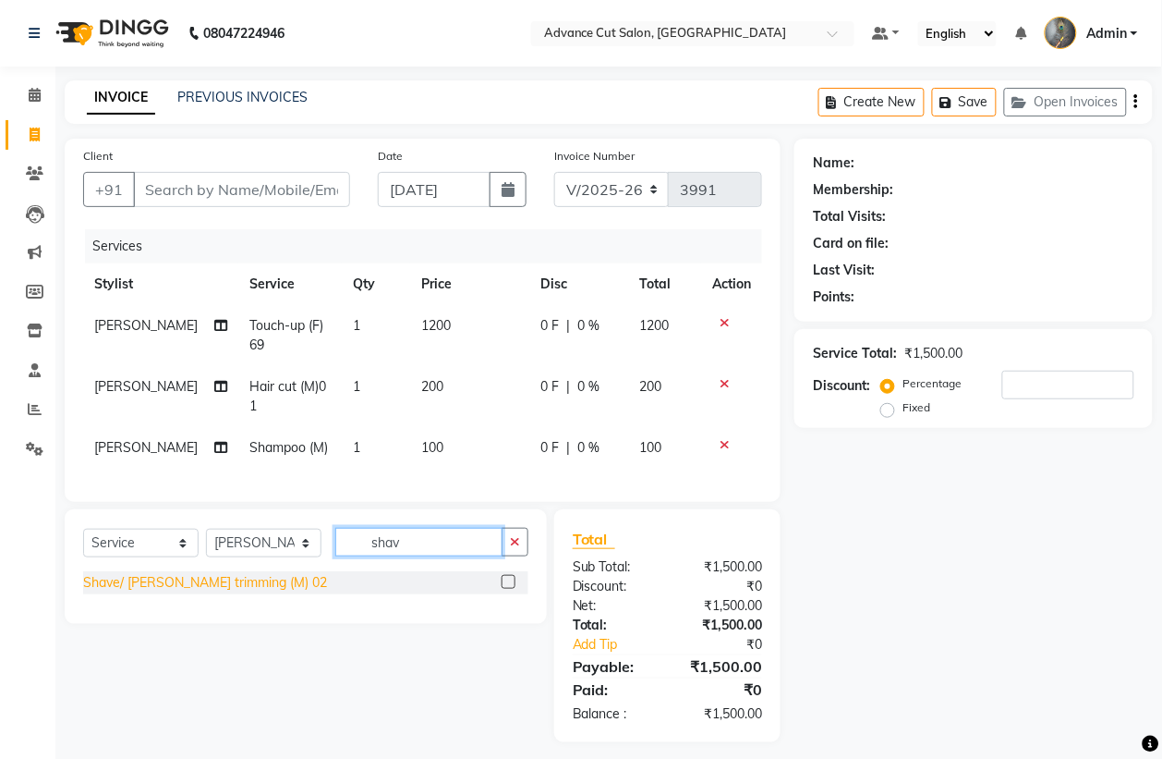
type input "shav"
click at [232, 592] on div "Shave/ Beard trimming (M) 02" at bounding box center [205, 582] width 244 height 19
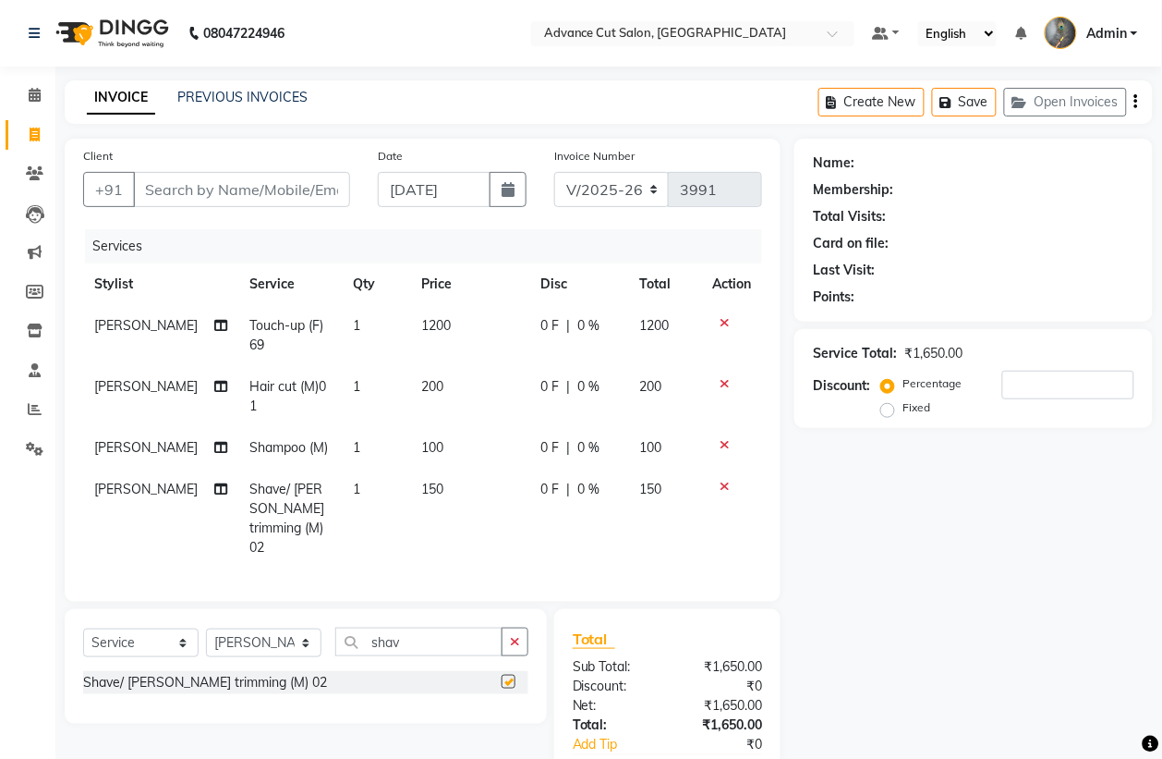
checkbox input "false"
click at [723, 381] on icon at bounding box center [725, 383] width 10 height 13
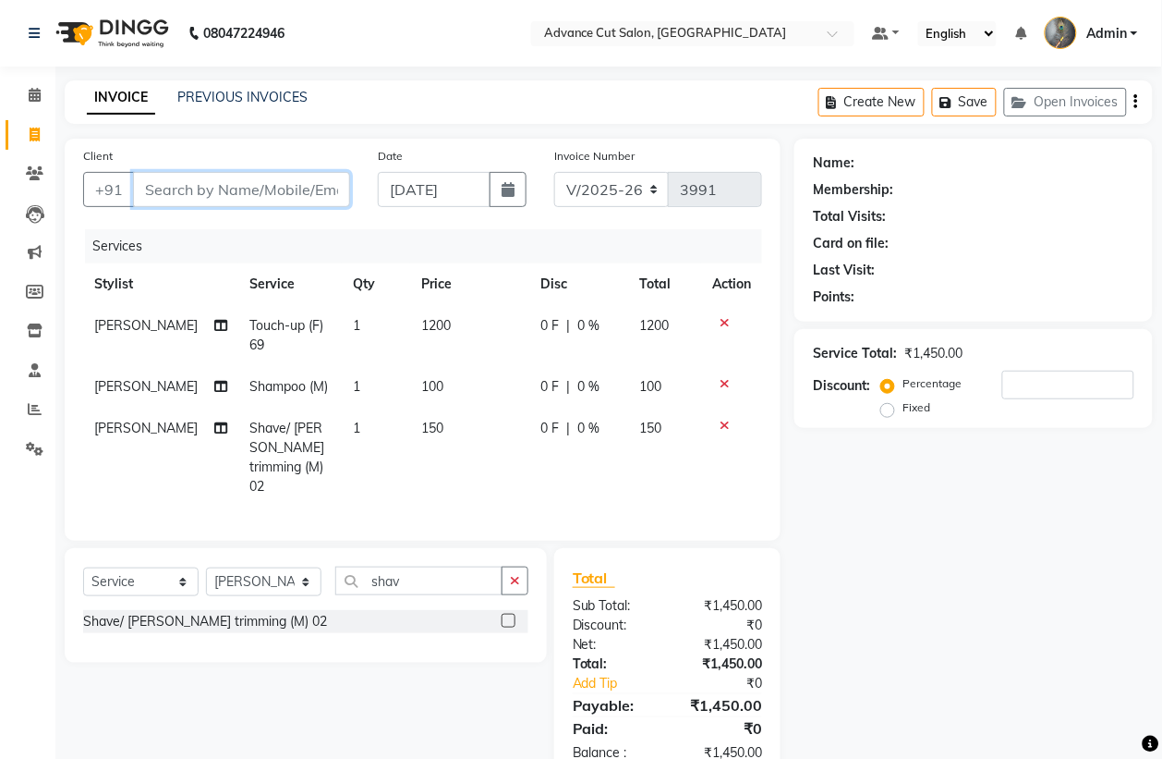
click at [279, 185] on input "Client" at bounding box center [241, 189] width 217 height 35
type input "9"
type input "0"
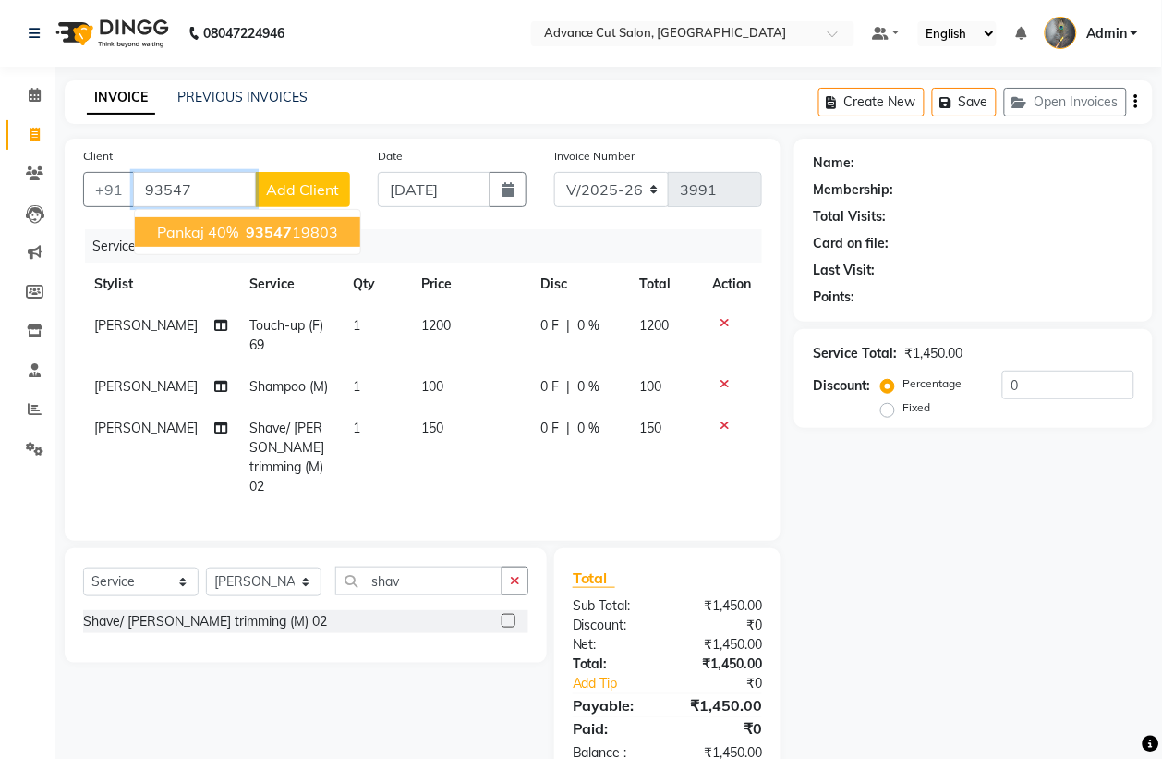
click at [323, 237] on ngb-highlight "93547 19803" at bounding box center [290, 232] width 96 height 18
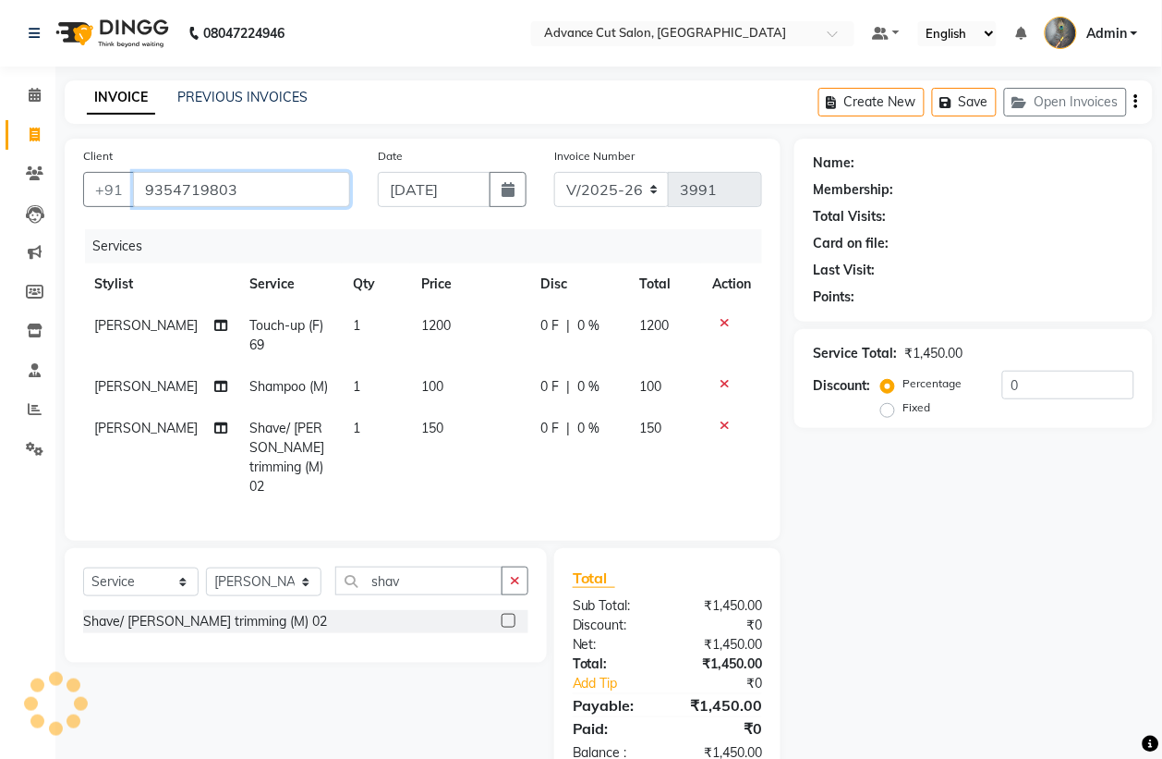
type input "9354719803"
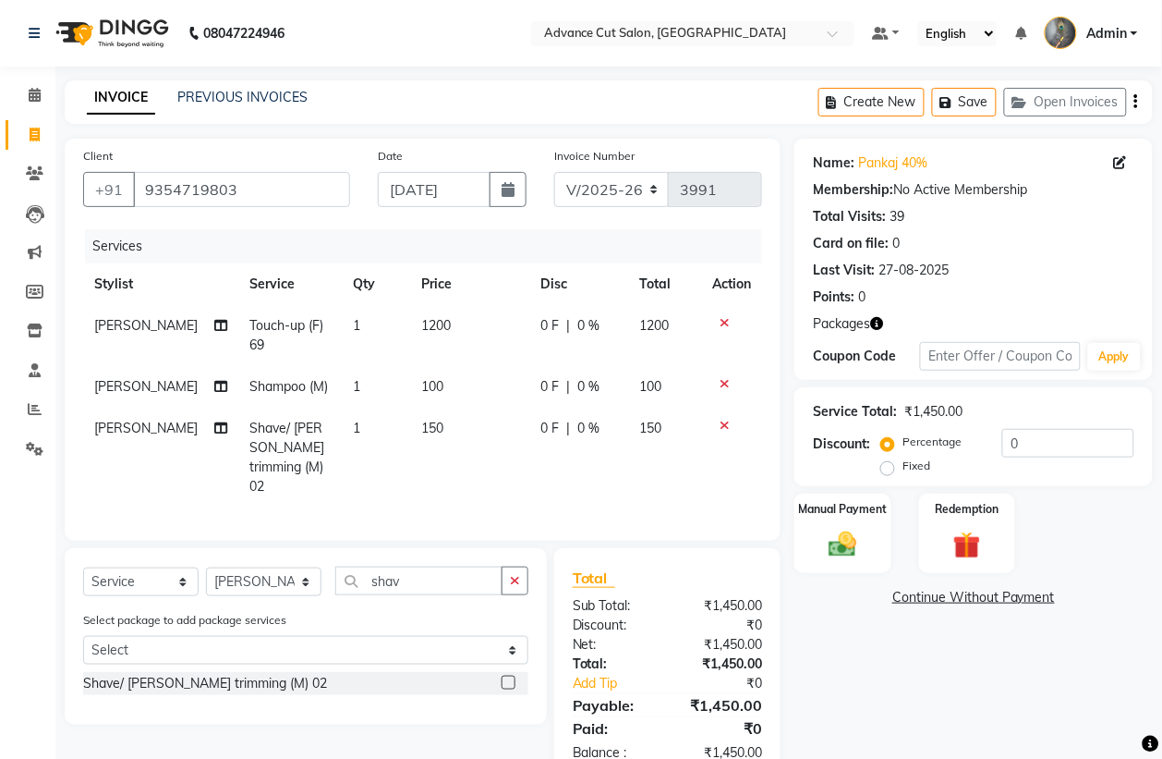
click at [878, 321] on icon "button" at bounding box center [876, 323] width 13 height 13
click at [878, 159] on link "Pankaj 40%" at bounding box center [892, 162] width 69 height 19
click at [977, 541] on img at bounding box center [967, 545] width 46 height 35
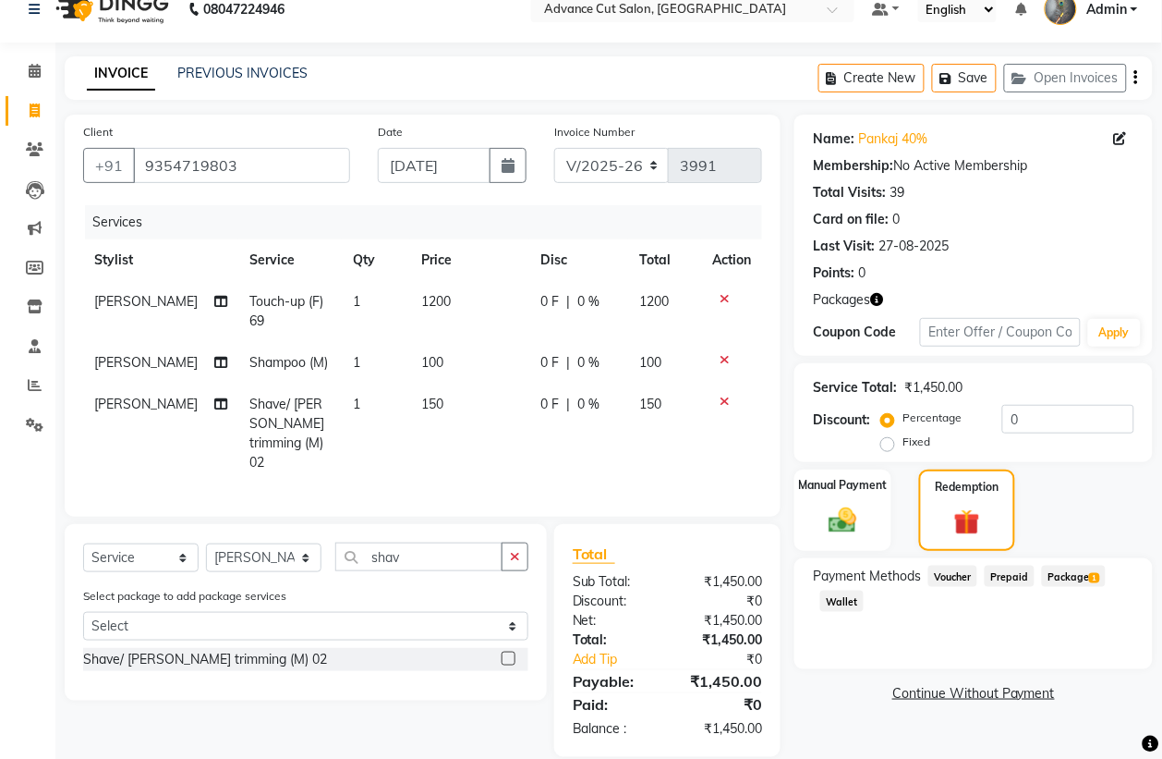
scroll to position [49, 0]
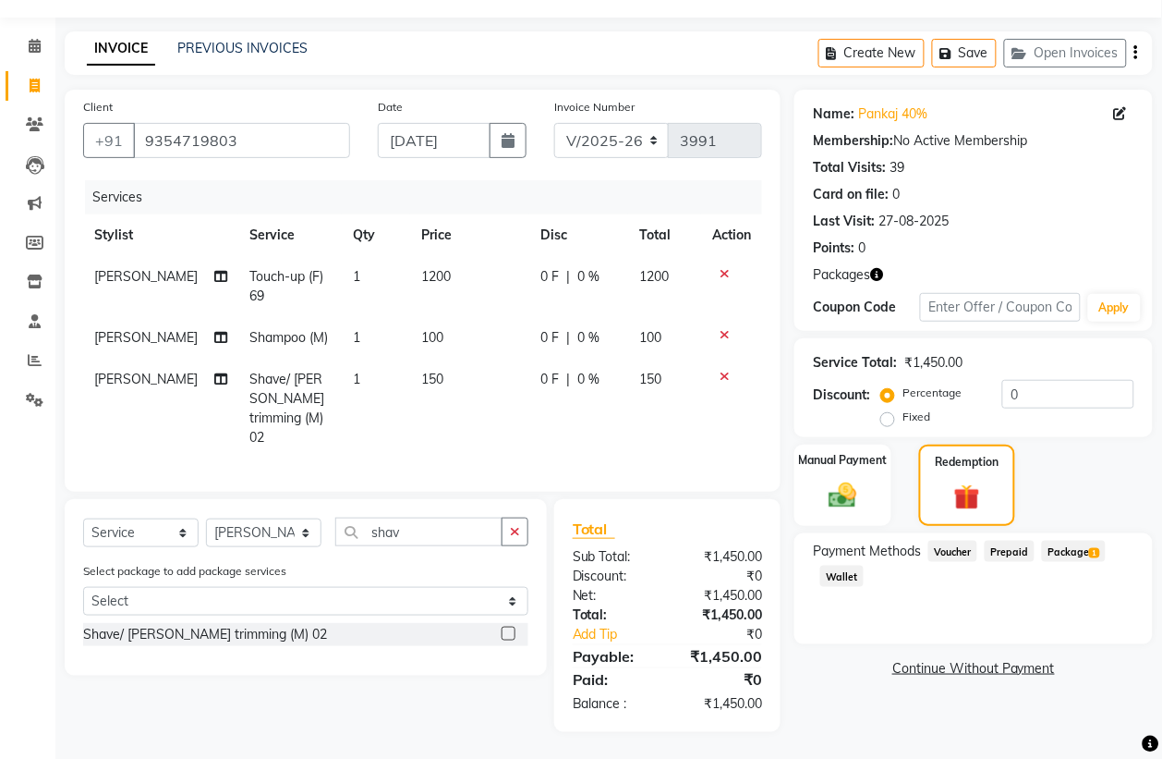
click at [1075, 555] on span "Package 1" at bounding box center [1074, 550] width 64 height 21
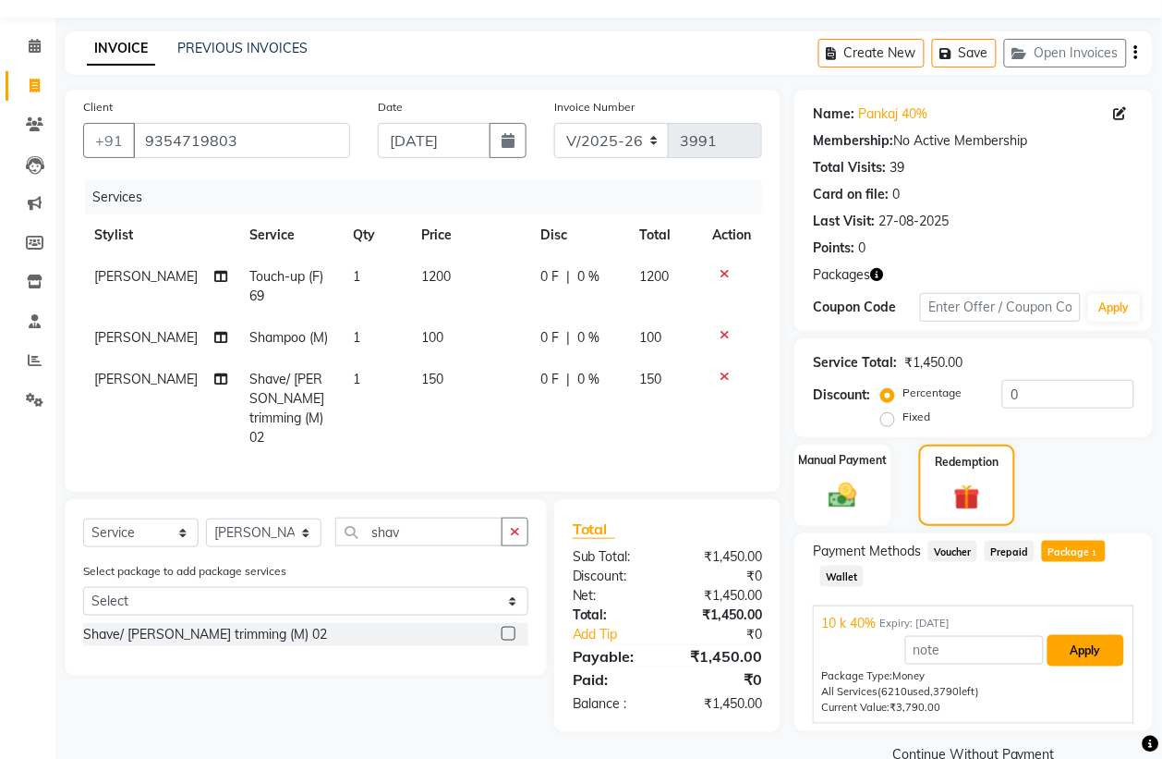
click at [1064, 645] on button "Apply" at bounding box center [1086, 650] width 77 height 31
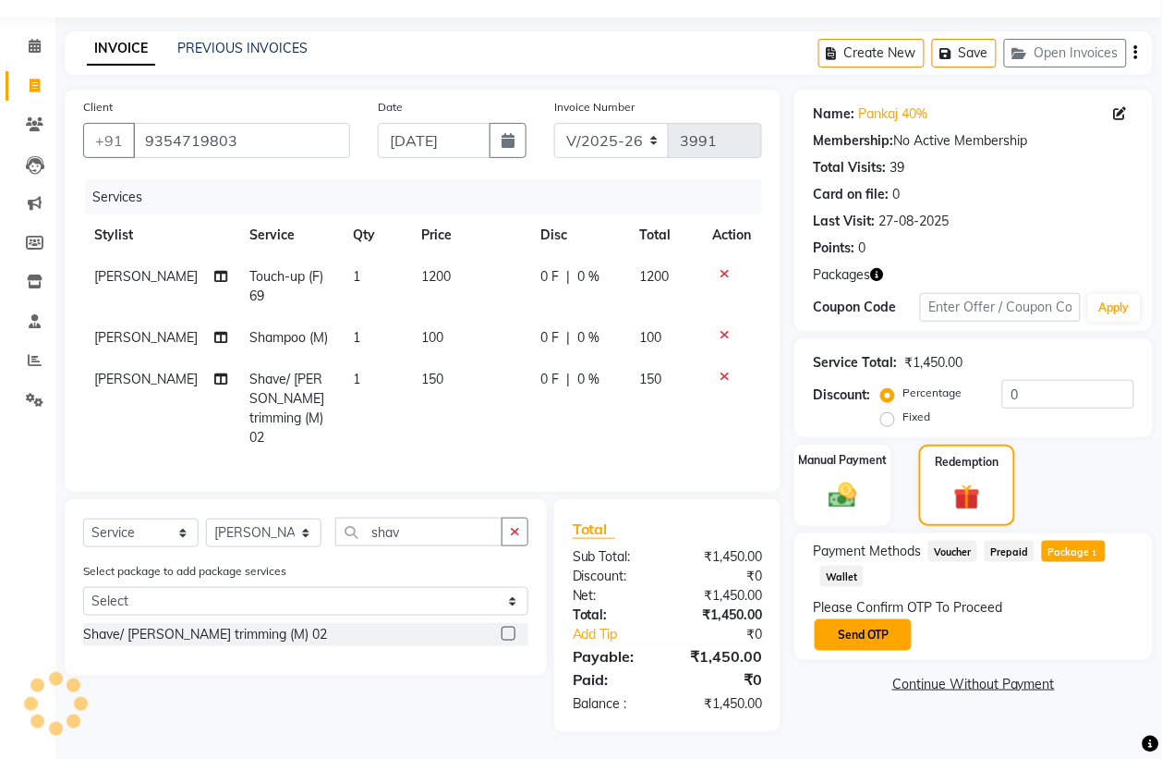
click at [880, 628] on button "Send OTP" at bounding box center [863, 634] width 97 height 31
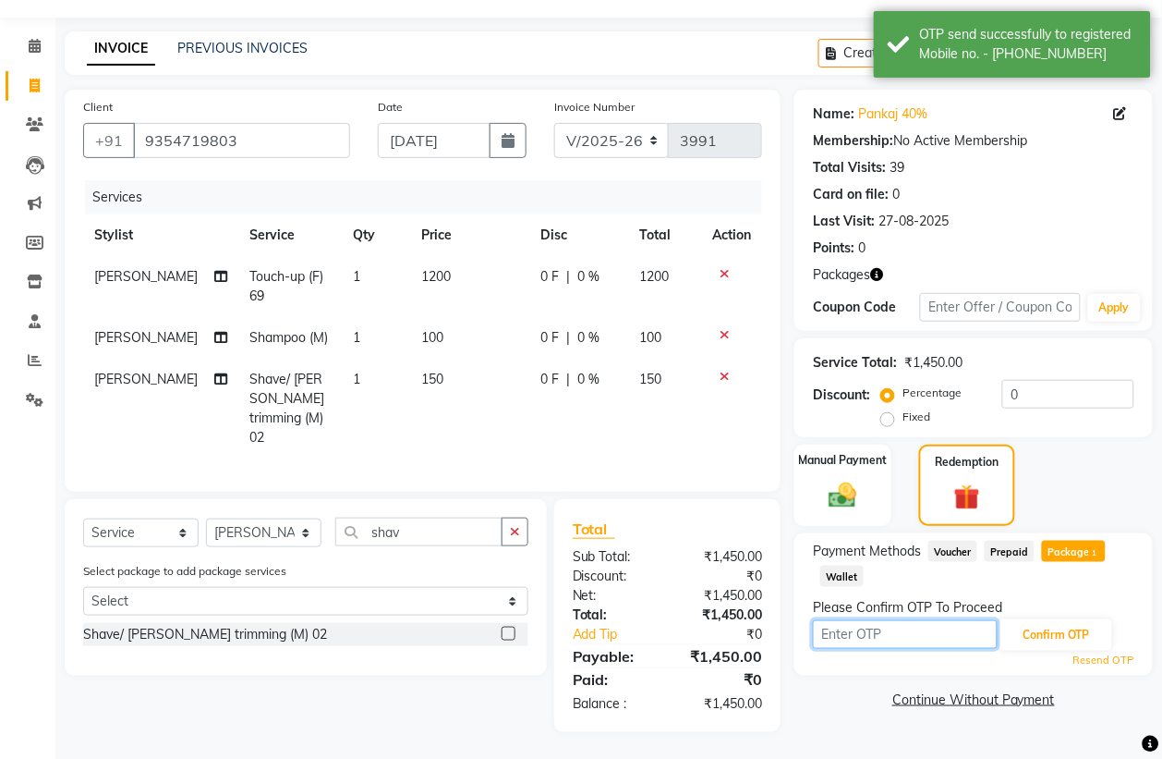
click at [880, 628] on input "text" at bounding box center [905, 634] width 185 height 29
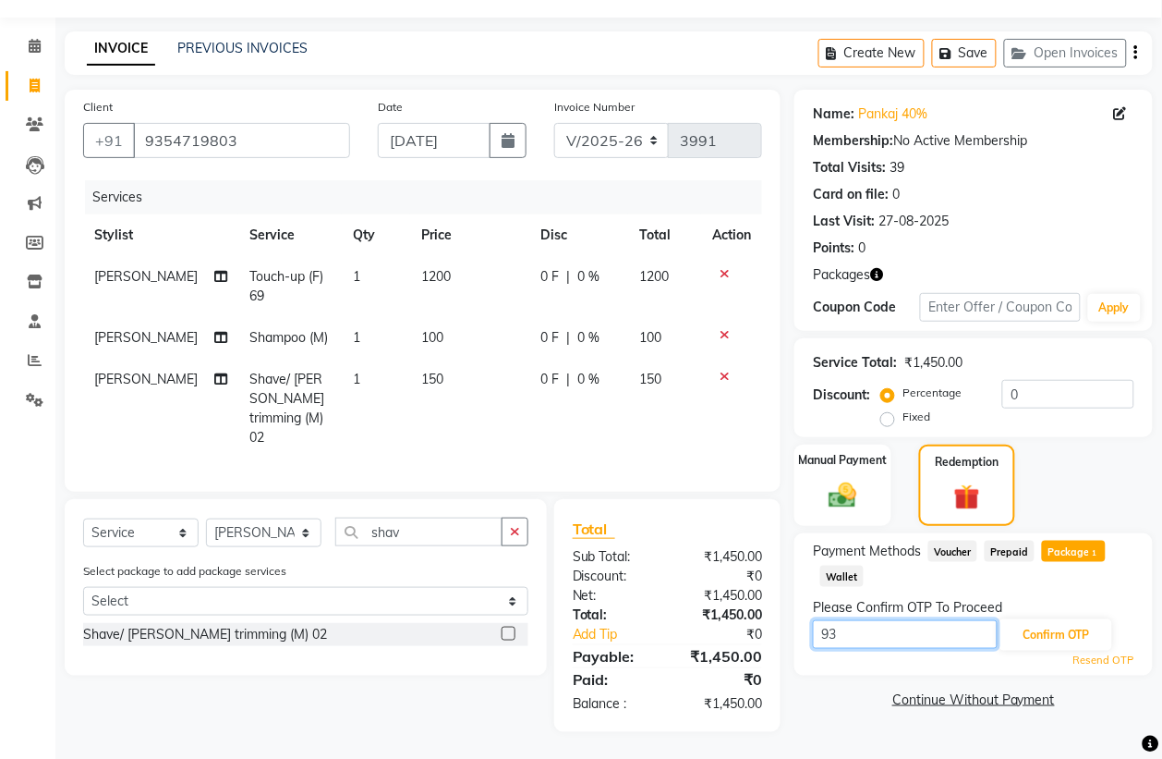
type input "9"
type input "9133"
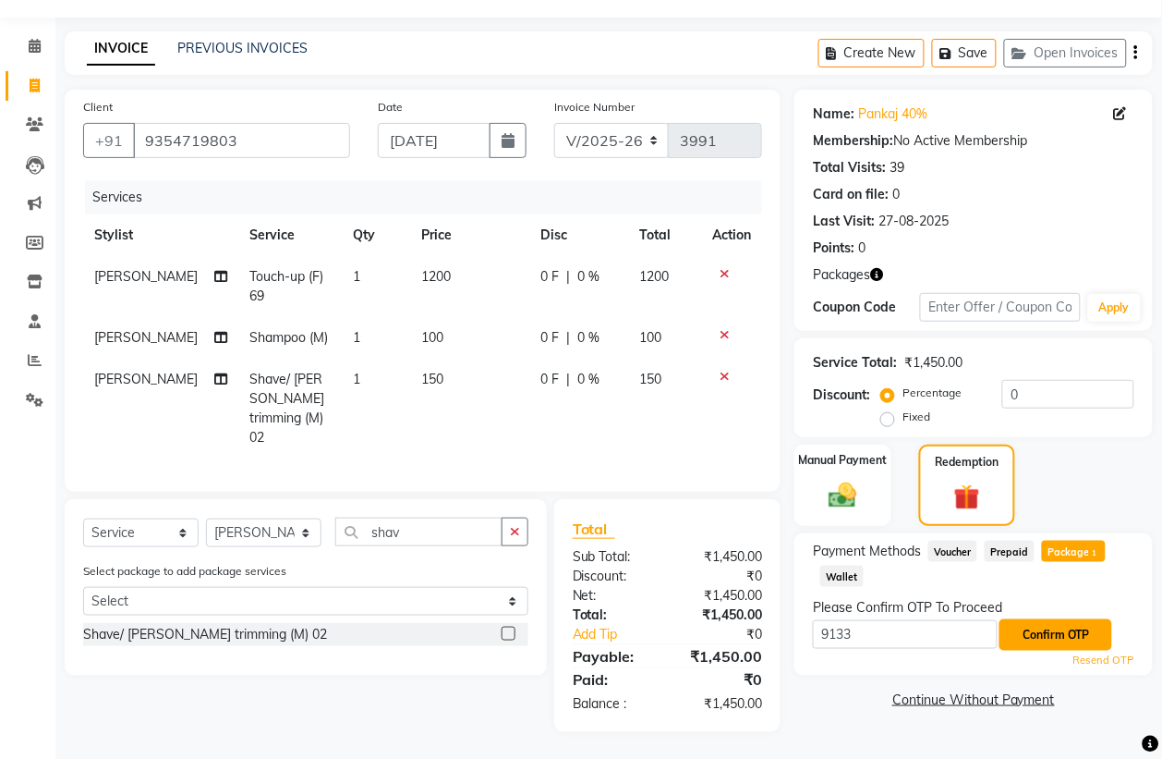
click at [1069, 628] on button "Confirm OTP" at bounding box center [1056, 634] width 113 height 31
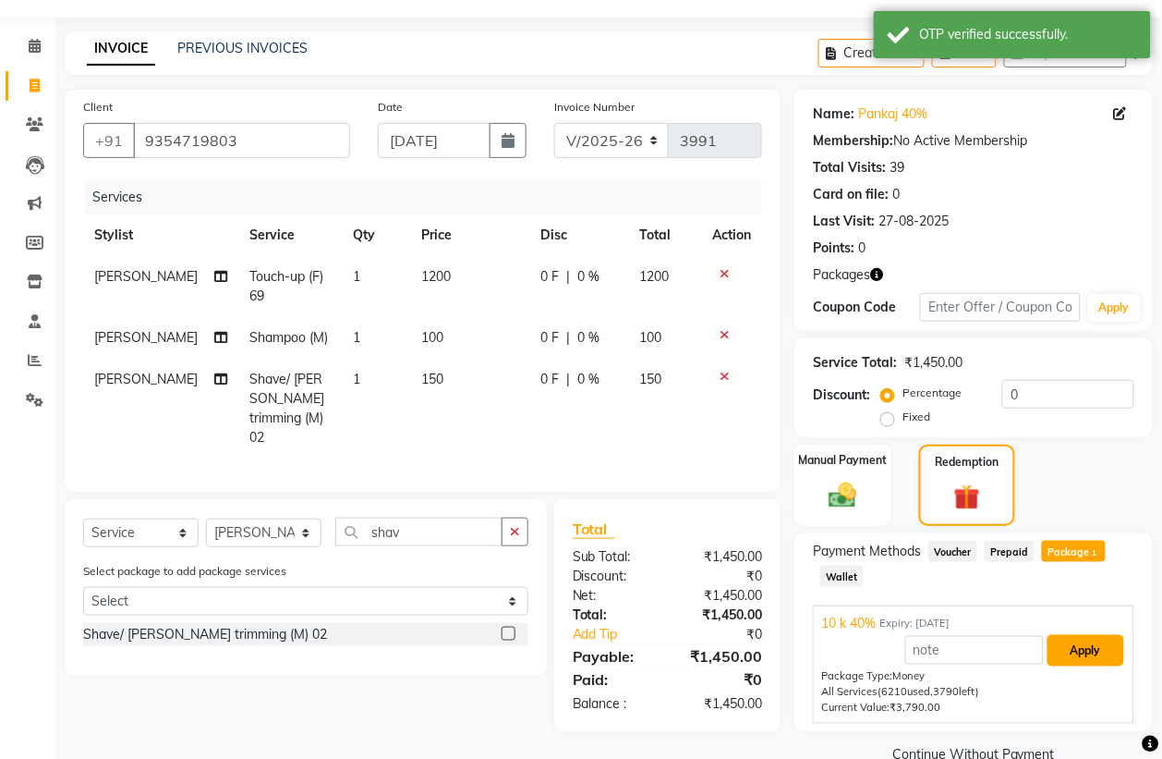
click at [1072, 643] on button "Apply" at bounding box center [1086, 650] width 77 height 31
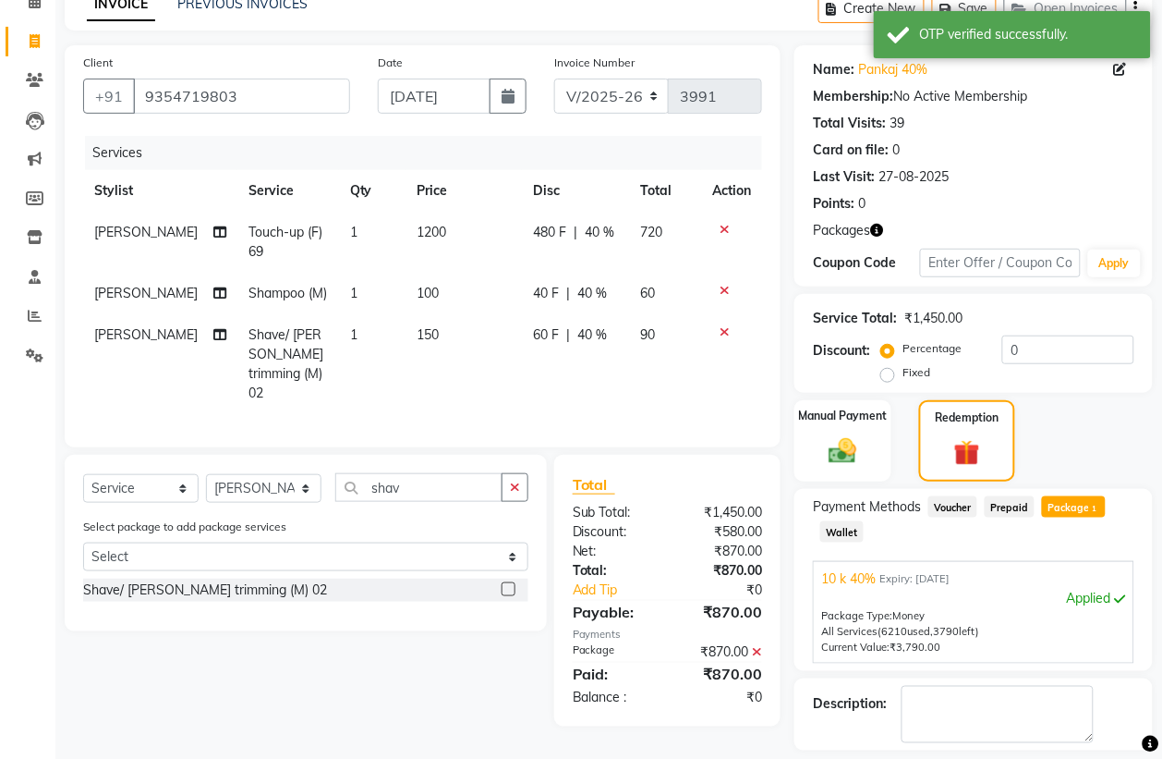
scroll to position [176, 0]
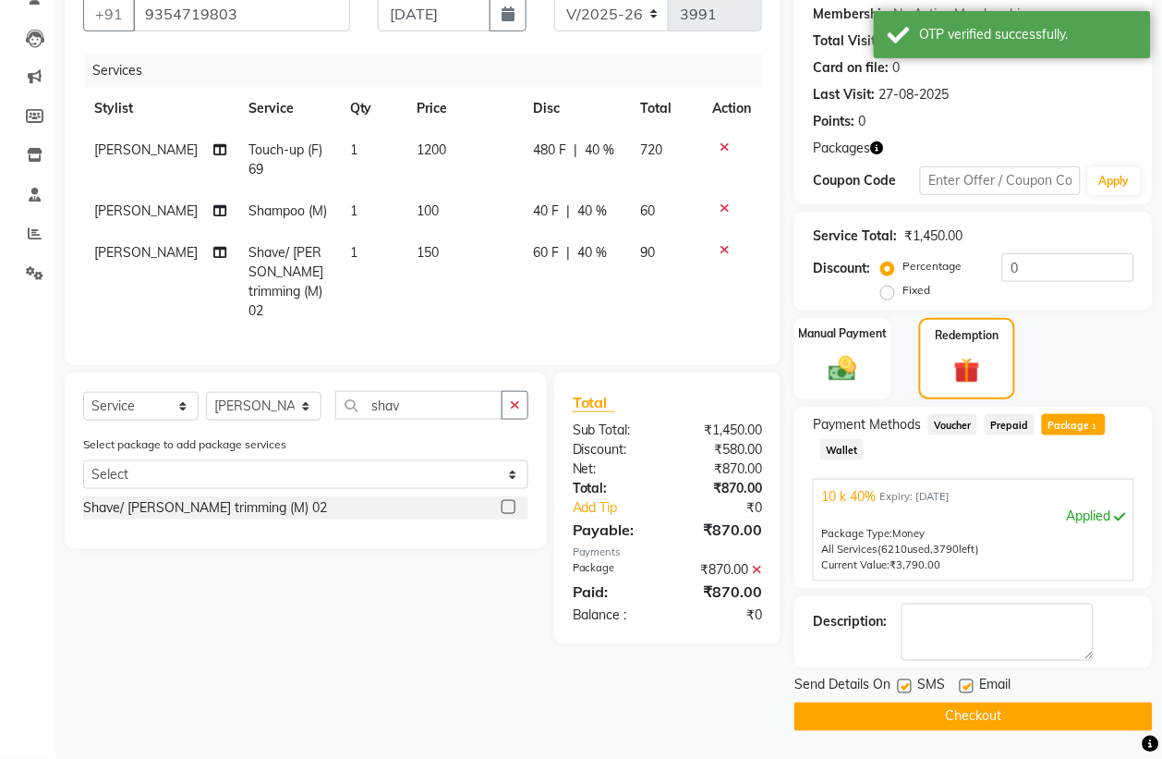
click at [930, 717] on button "Checkout" at bounding box center [974, 716] width 358 height 29
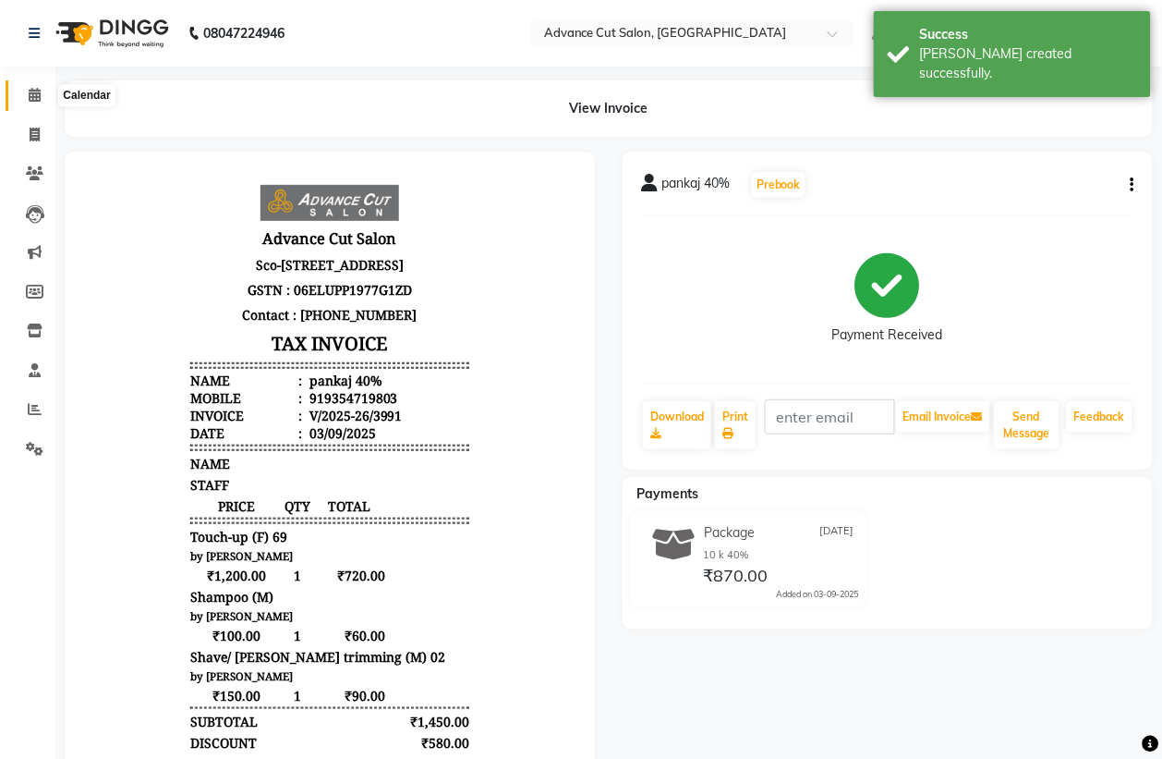
click at [42, 90] on span at bounding box center [34, 95] width 32 height 21
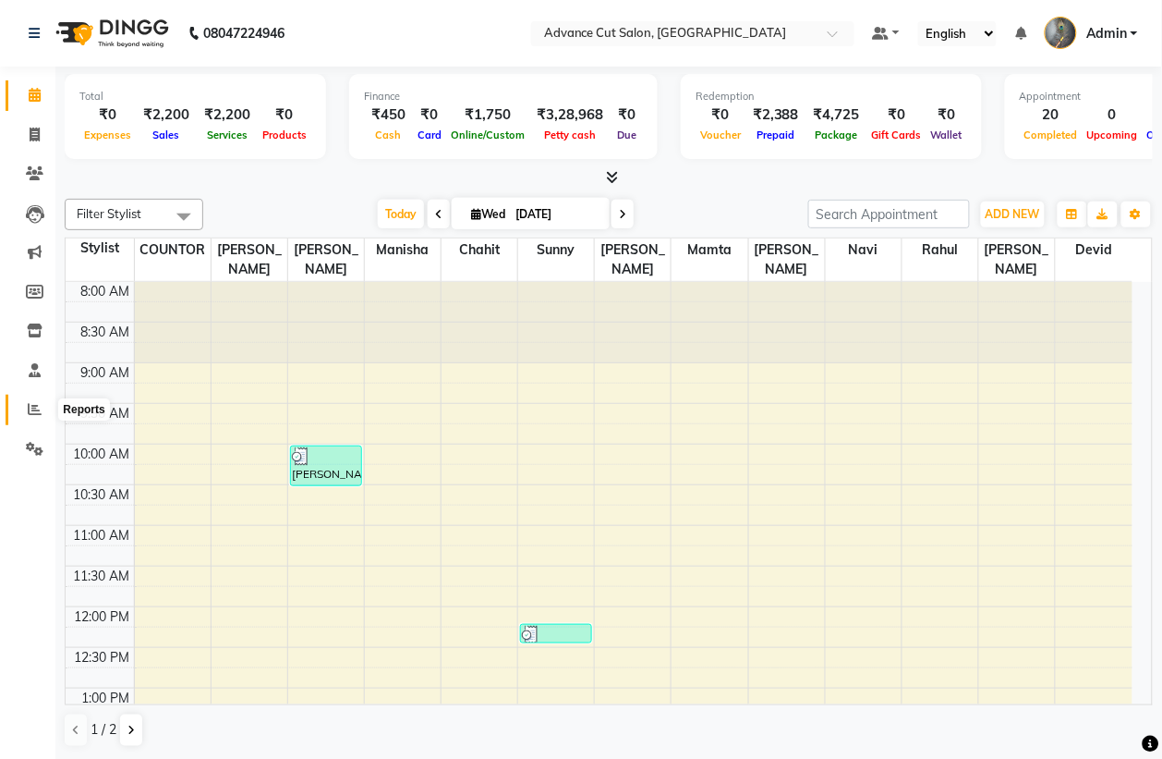
click at [34, 400] on span at bounding box center [34, 409] width 32 height 21
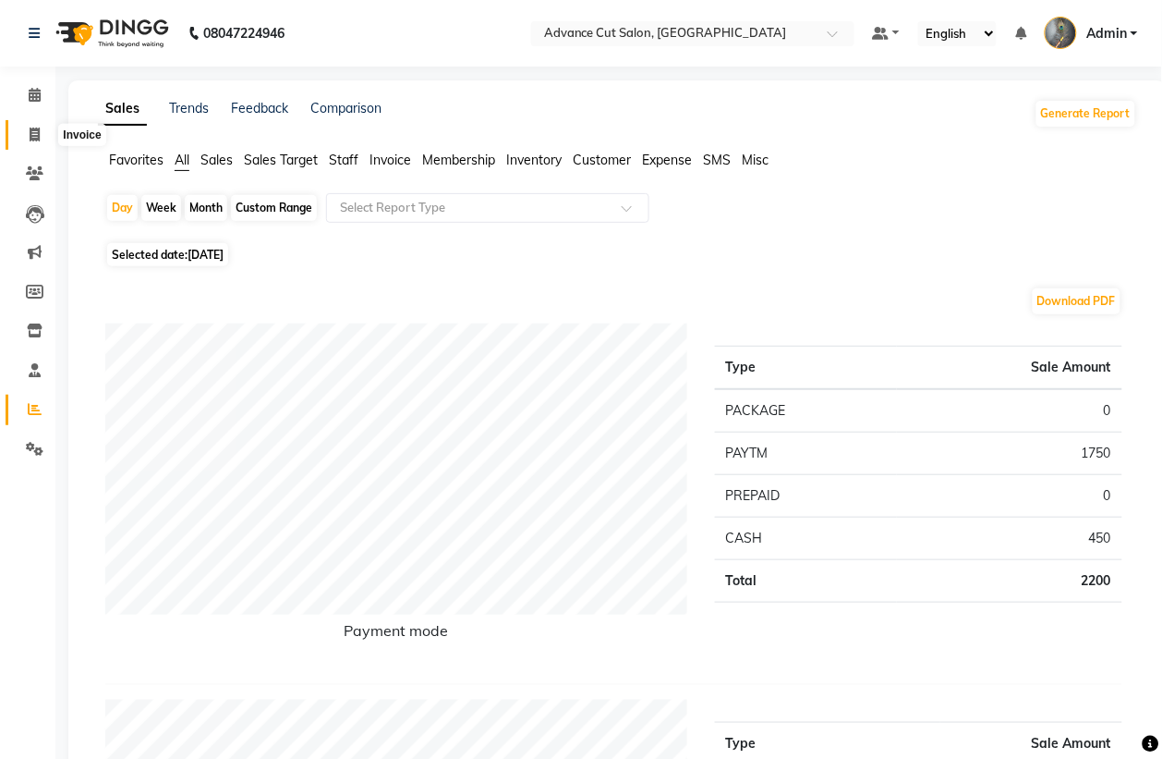
click at [39, 129] on icon at bounding box center [35, 134] width 10 height 14
select select "service"
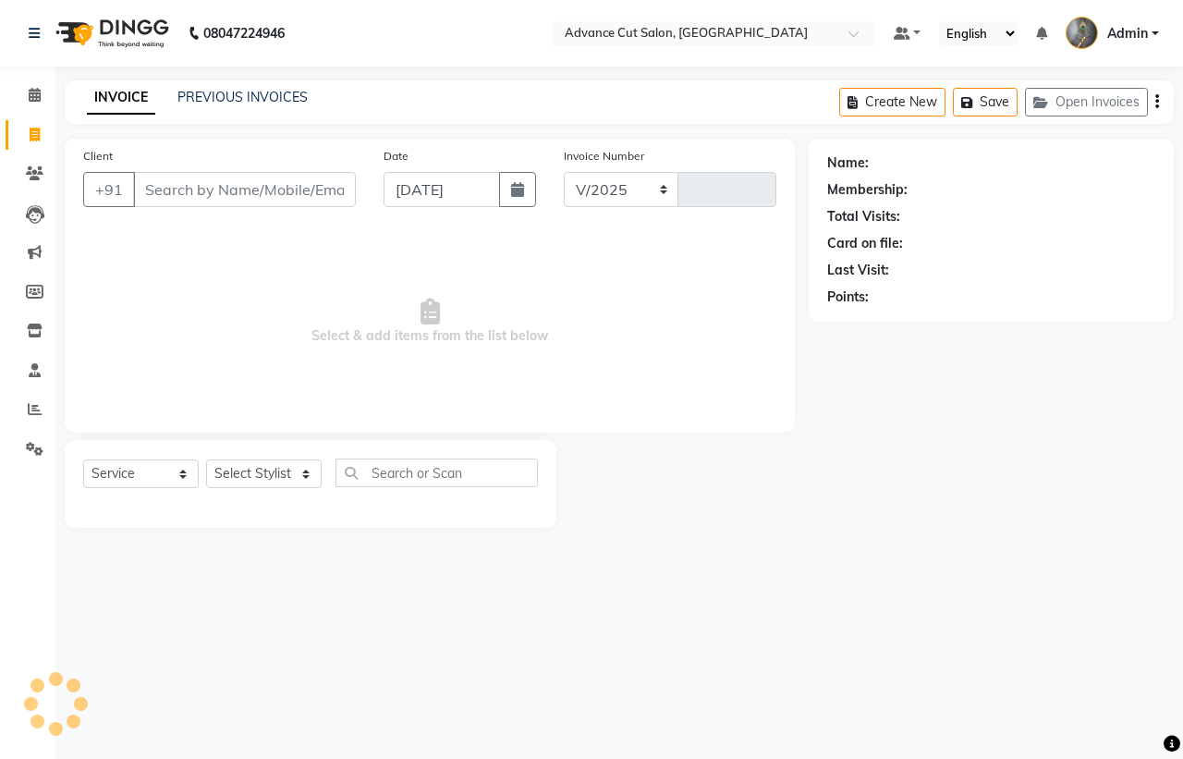
select select "4939"
type input "3992"
click at [192, 188] on input "Client" at bounding box center [244, 189] width 223 height 35
click at [242, 189] on input "Client" at bounding box center [244, 189] width 223 height 35
click at [268, 203] on input "Client" at bounding box center [244, 189] width 223 height 35
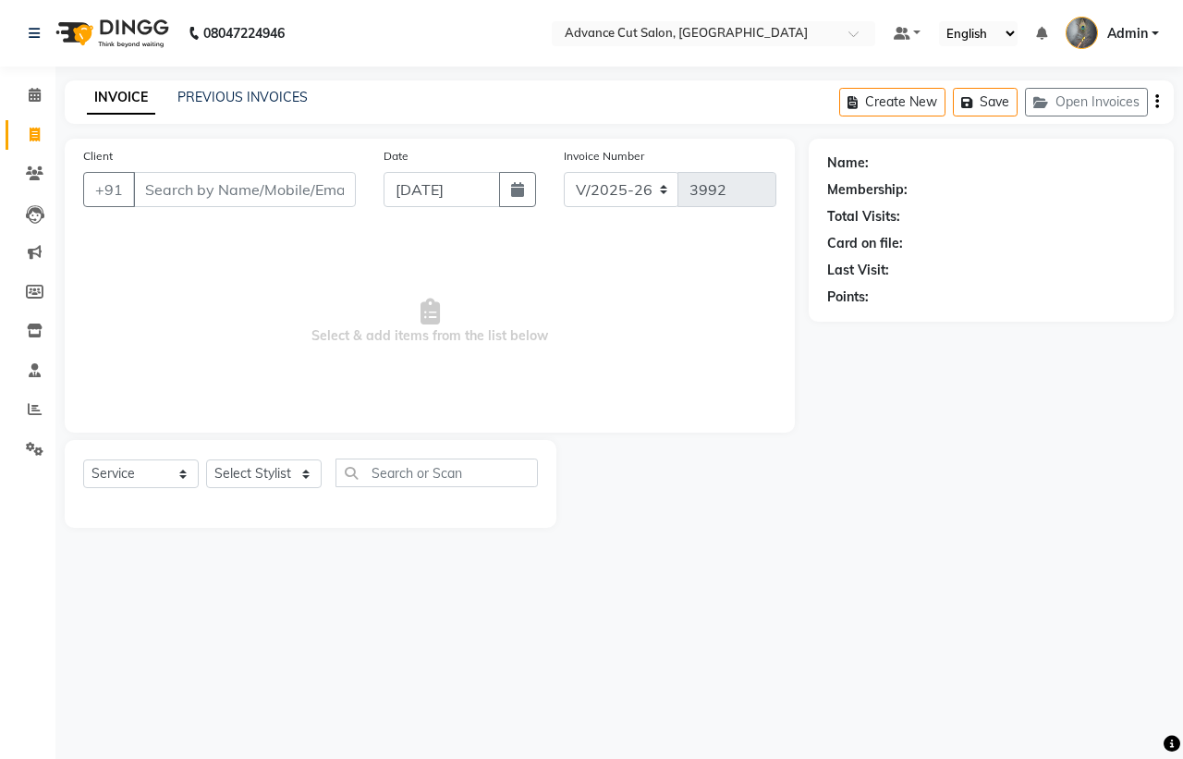
click at [268, 197] on input "Client" at bounding box center [244, 189] width 223 height 35
click at [270, 185] on input "Client" at bounding box center [244, 189] width 223 height 35
click at [268, 185] on input "Client" at bounding box center [244, 189] width 223 height 35
type input "7976256093"
click at [297, 181] on span "Add Client" at bounding box center [308, 189] width 73 height 18
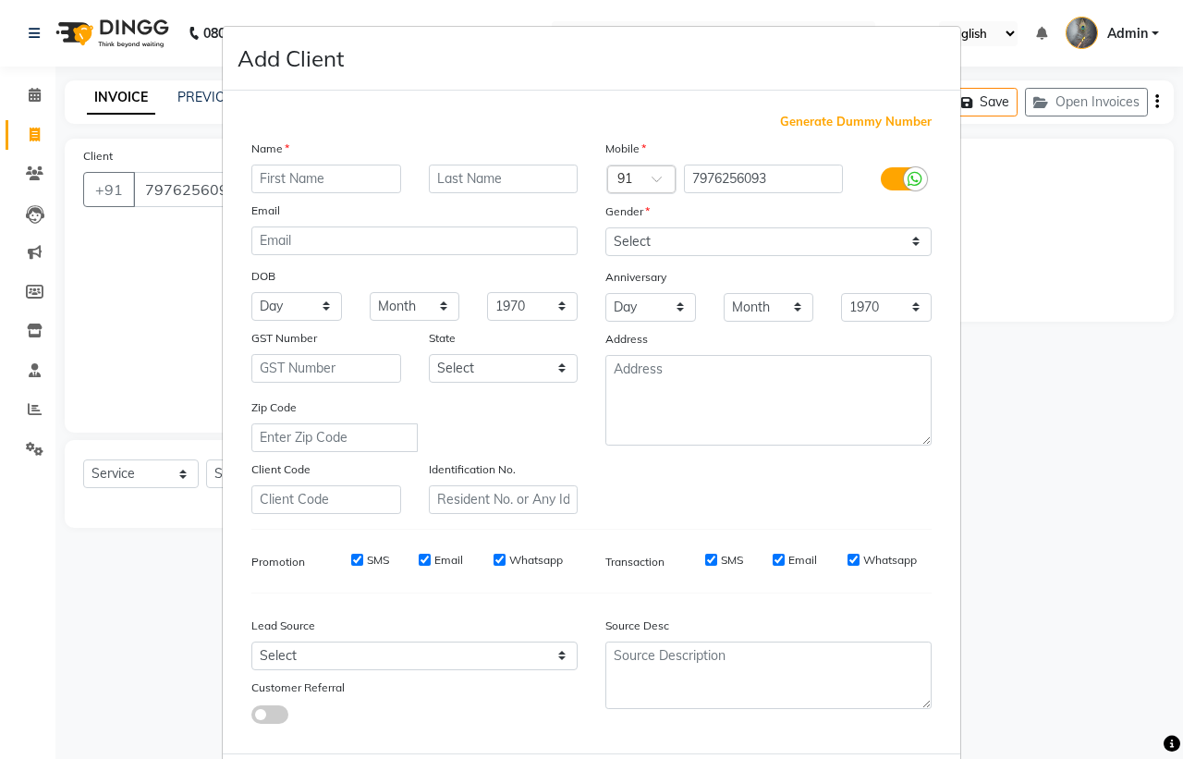
click at [302, 169] on input "text" at bounding box center [326, 178] width 150 height 29
type input "riya"
click at [668, 249] on select "Select Male Female Other Prefer Not To Say" at bounding box center [768, 241] width 326 height 29
select select "female"
click at [605, 227] on select "Select Male Female Other Prefer Not To Say" at bounding box center [768, 241] width 326 height 29
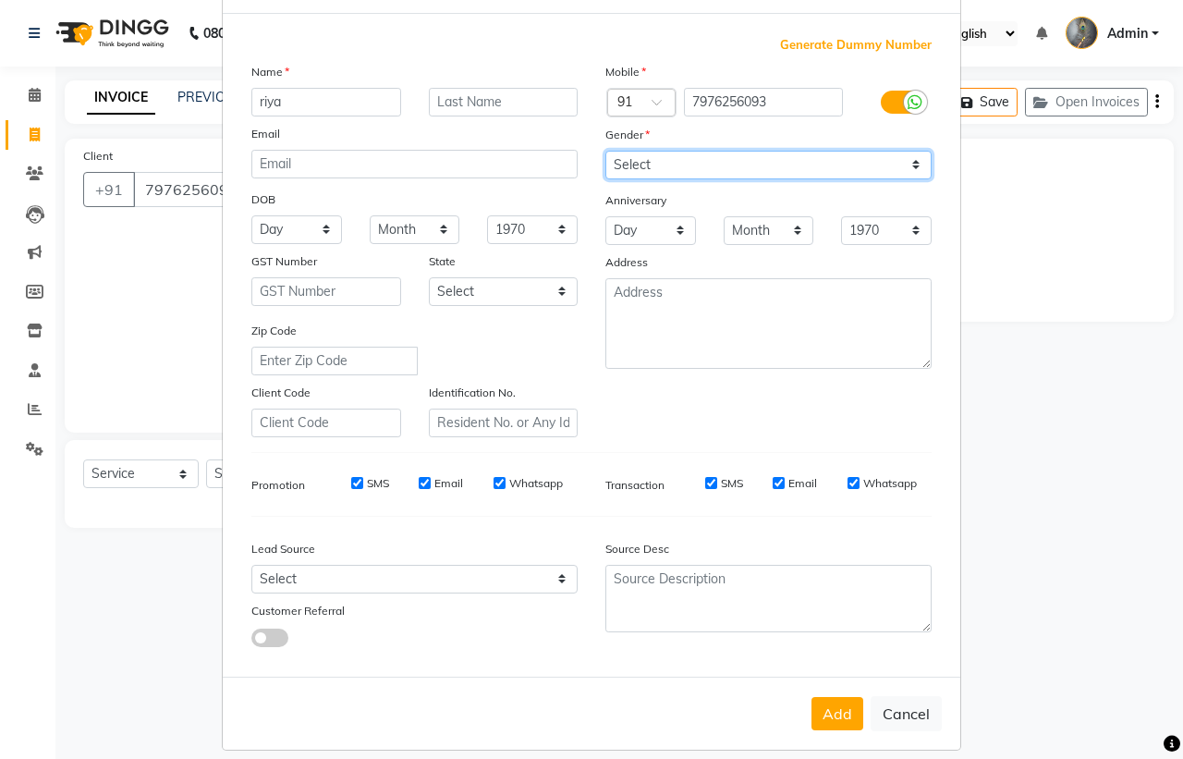
scroll to position [88, 0]
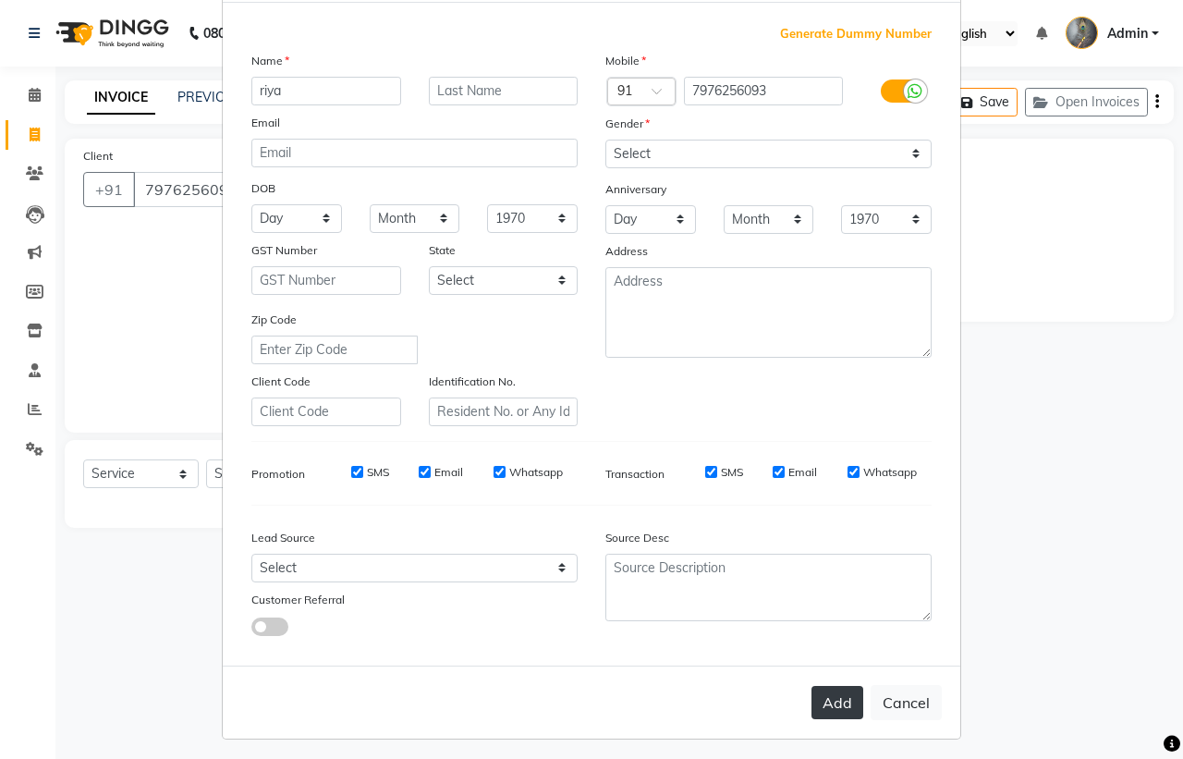
click at [836, 705] on button "Add" at bounding box center [837, 702] width 52 height 33
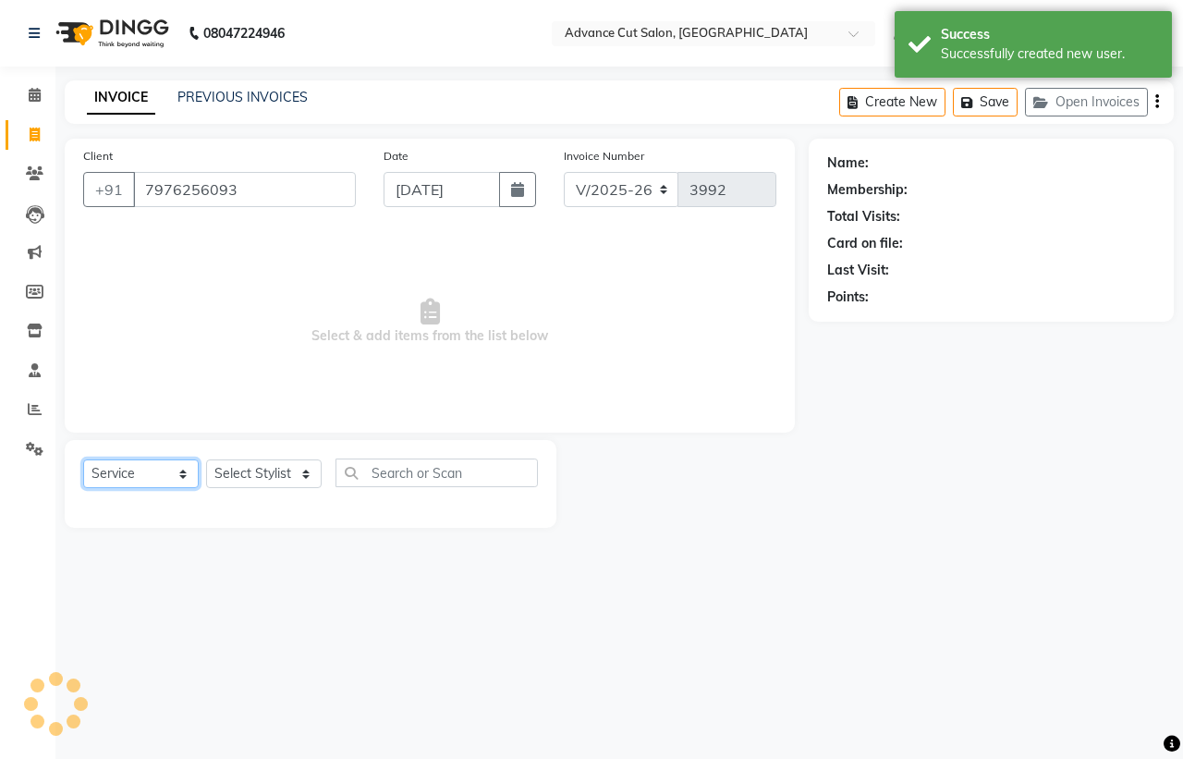
click at [153, 481] on select "Select Service Product Membership Package Voucher Prepaid Gift Card" at bounding box center [140, 473] width 115 height 29
select select "P"
click at [83, 459] on select "Select Service Product Membership Package Voucher Prepaid Gift Card" at bounding box center [140, 473] width 115 height 29
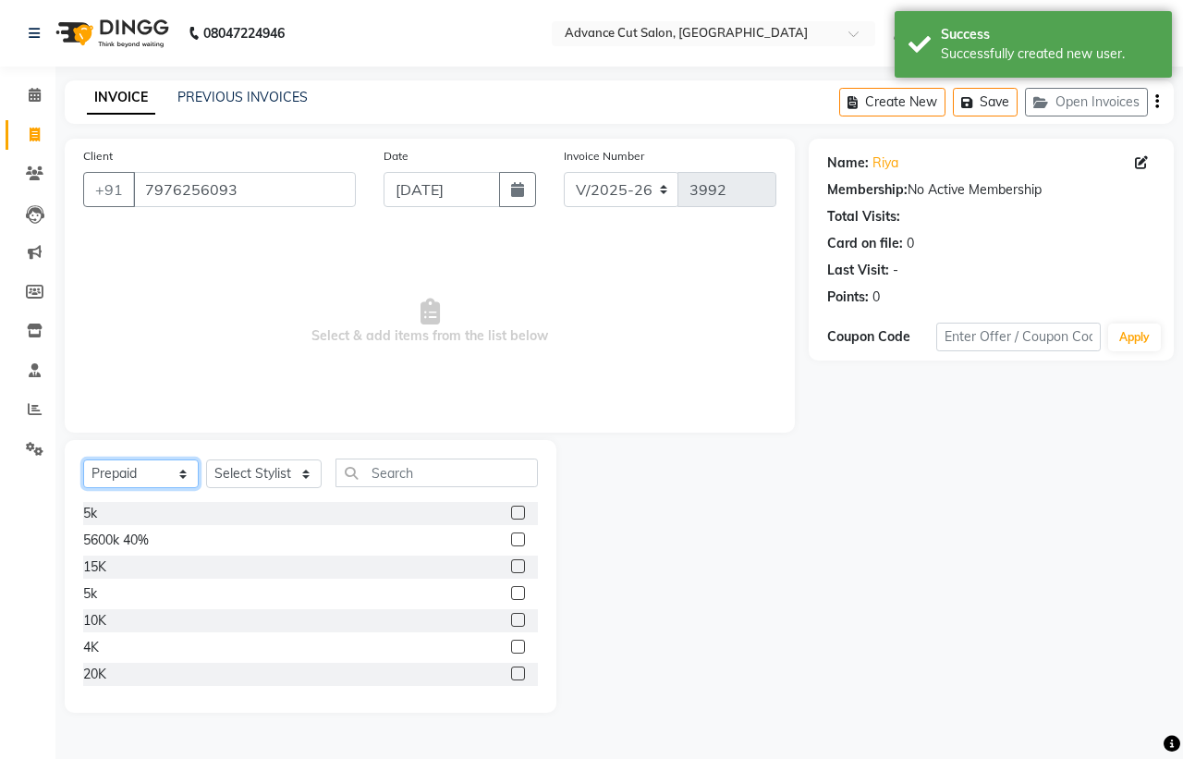
scroll to position [115, 0]
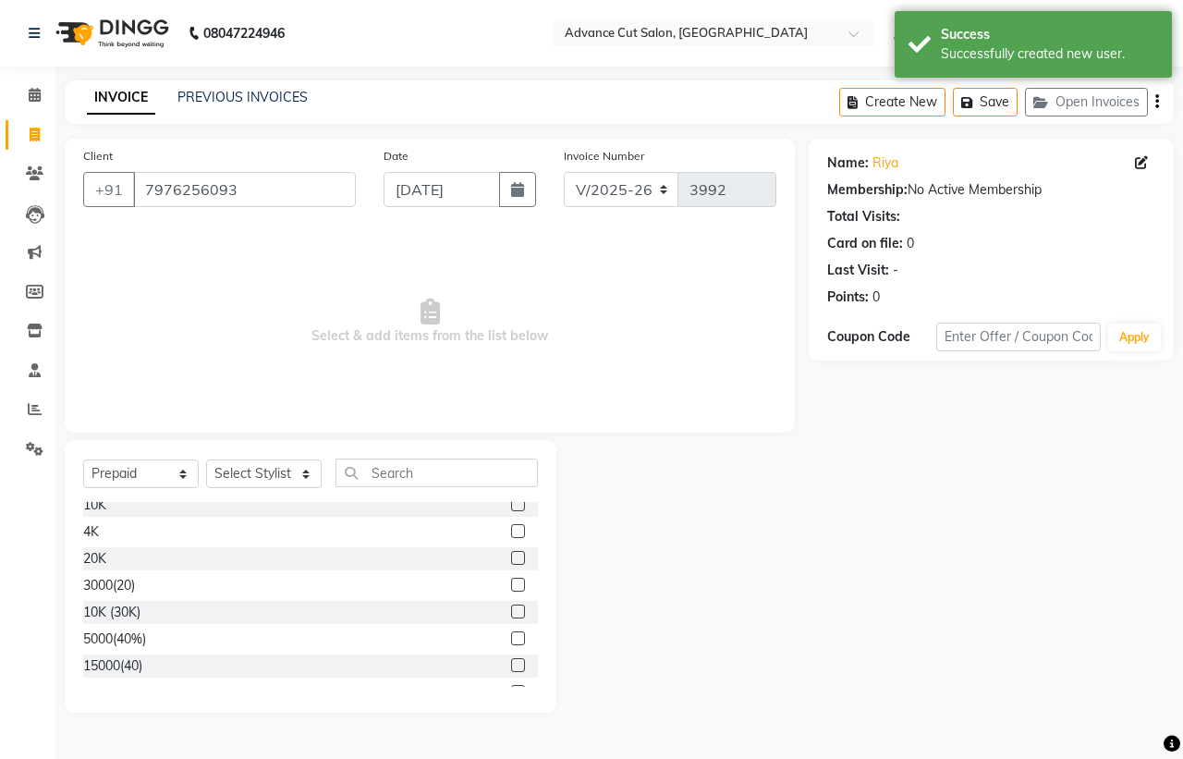
click at [94, 500] on div "Select Service Product Membership Package Voucher Prepaid Gift Card Select Styl…" at bounding box center [310, 479] width 455 height 43
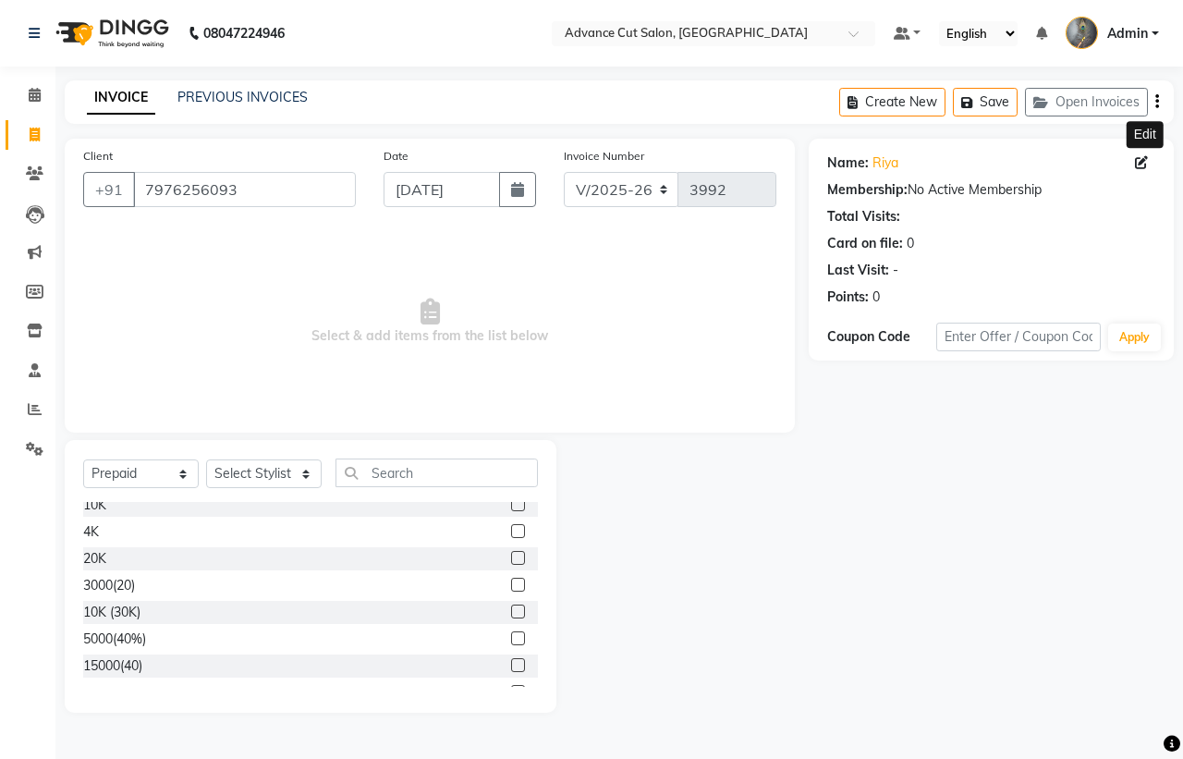
click at [1136, 159] on icon at bounding box center [1141, 162] width 13 height 13
select select "female"
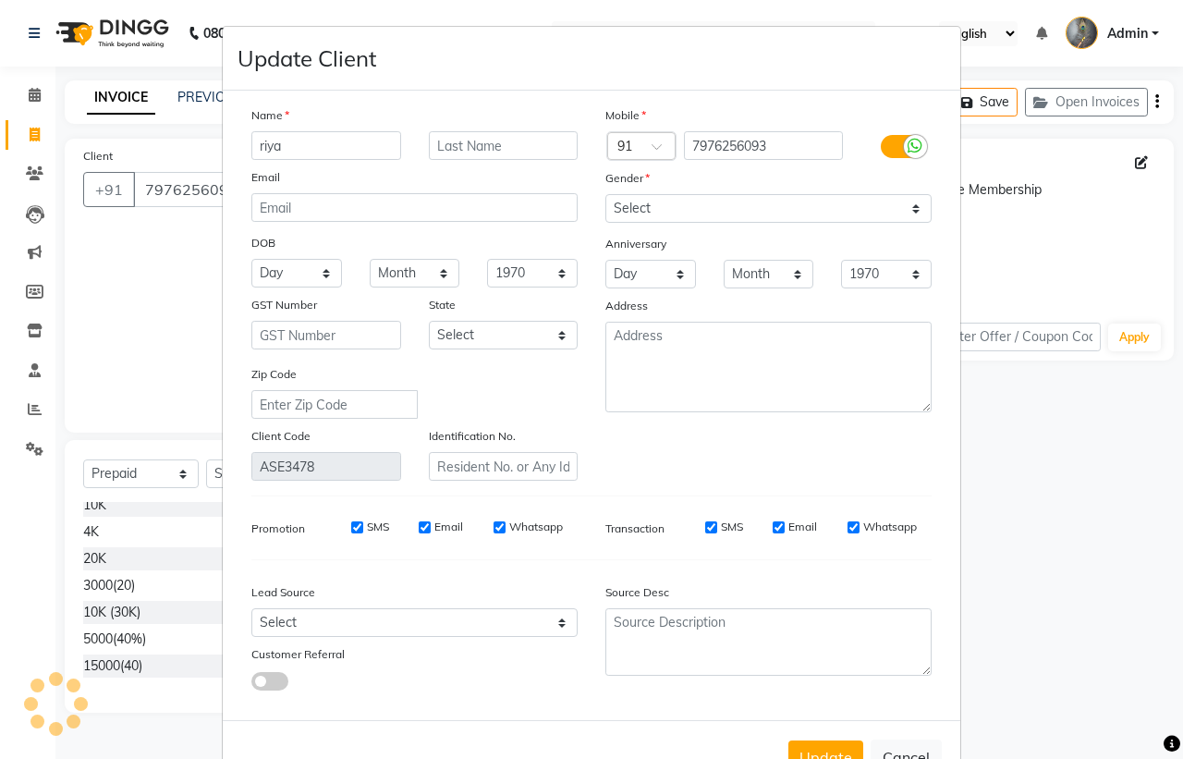
click at [344, 126] on div "Name" at bounding box center [414, 118] width 354 height 26
click at [335, 158] on input "riya" at bounding box center [326, 145] width 150 height 29
click at [288, 139] on input "riya 40%" at bounding box center [326, 145] width 150 height 29
click at [292, 140] on input "riya 40%" at bounding box center [326, 145] width 150 height 29
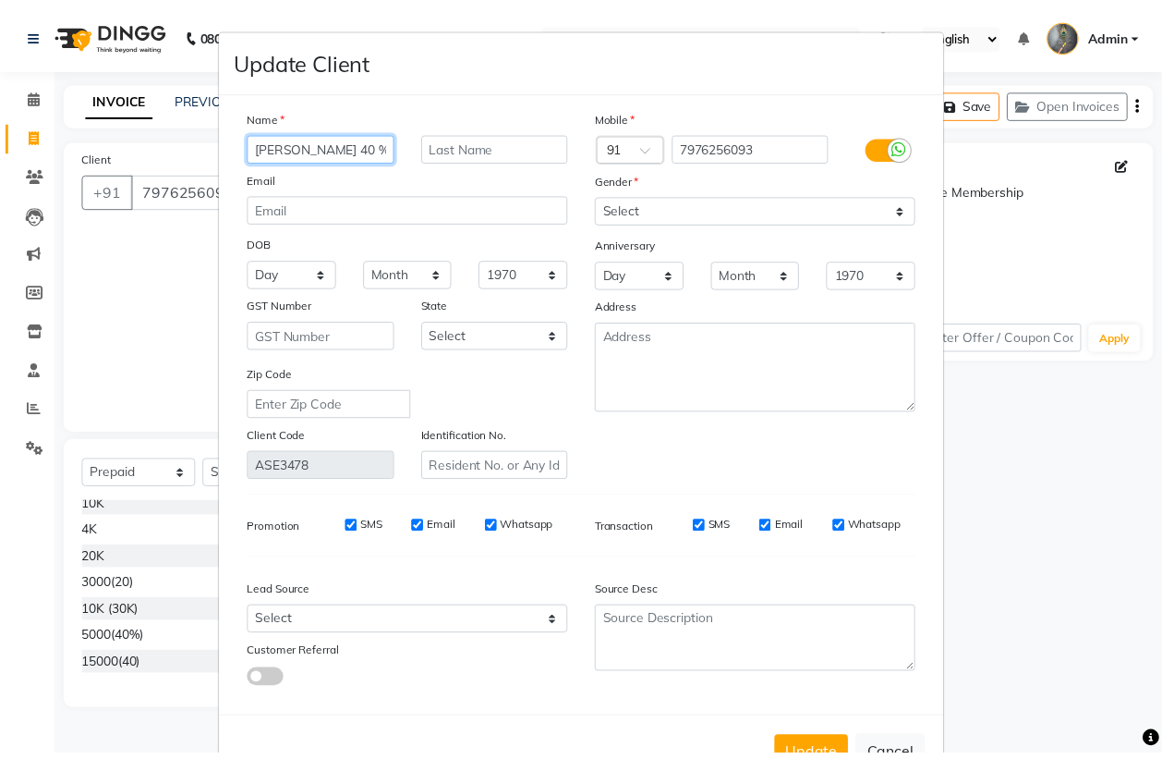
scroll to position [55, 0]
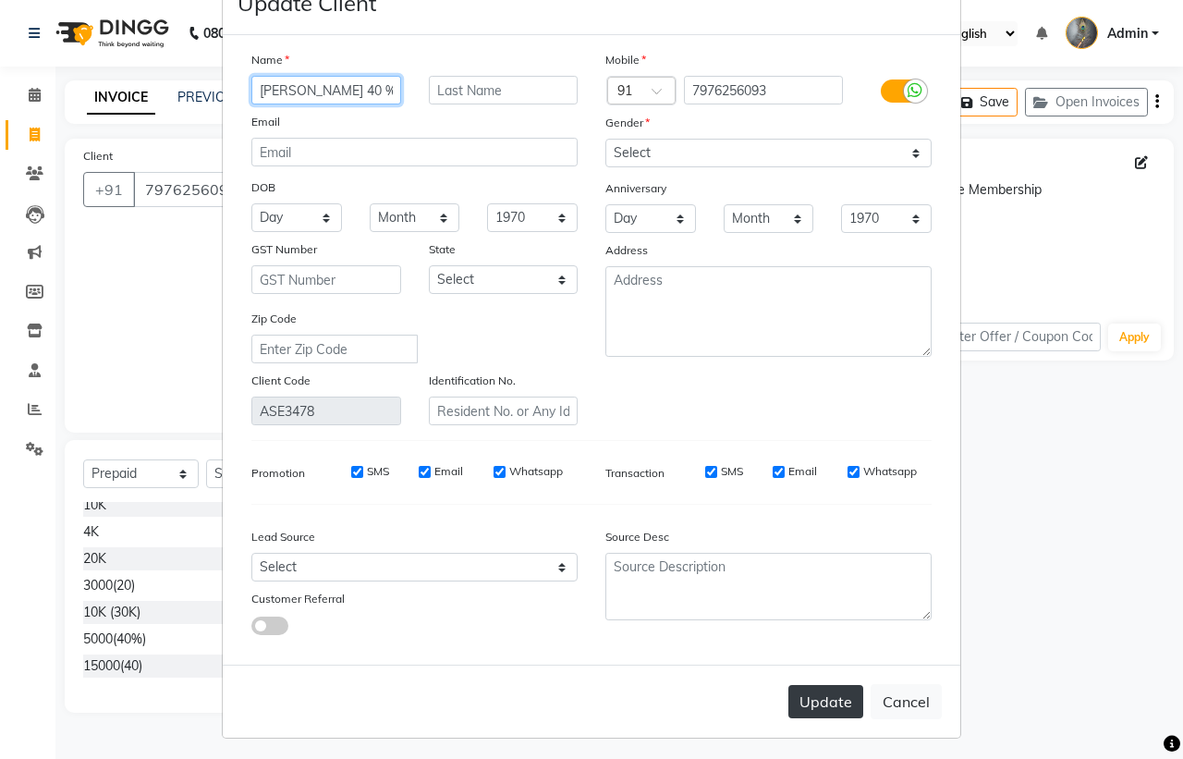
type input "riya 40 %"
click at [816, 703] on button "Update" at bounding box center [825, 701] width 75 height 33
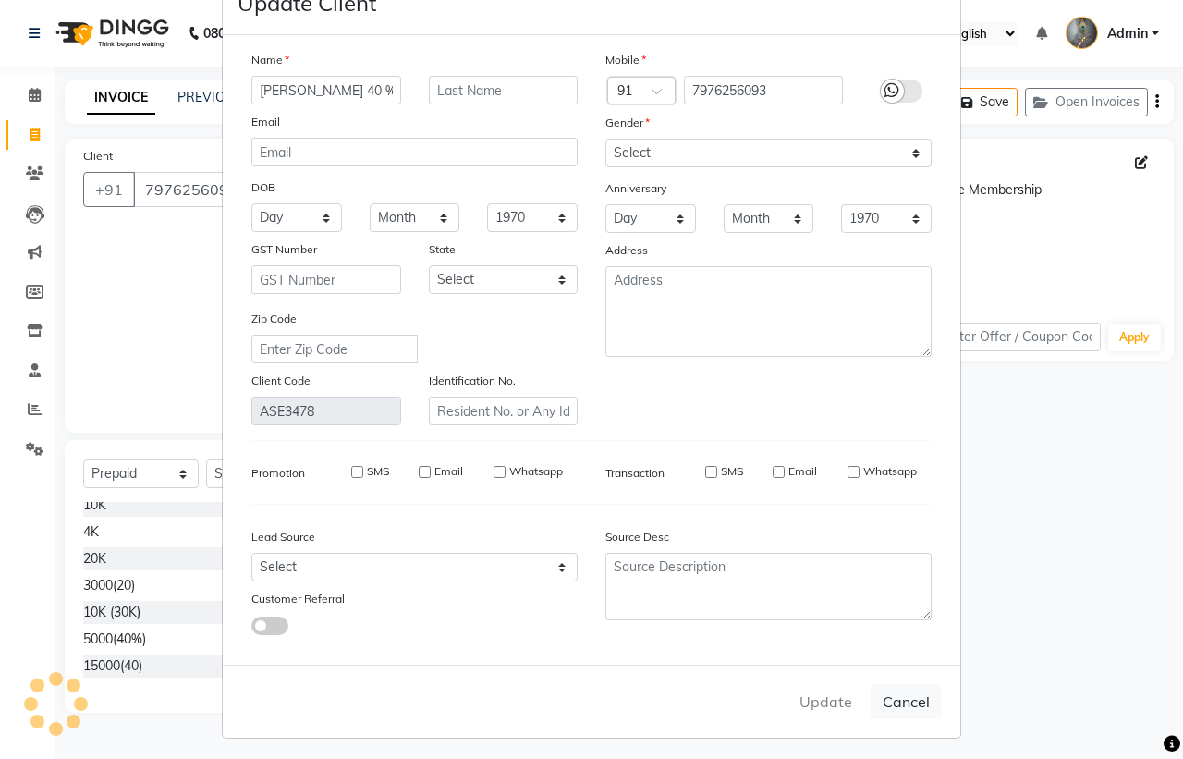
select select
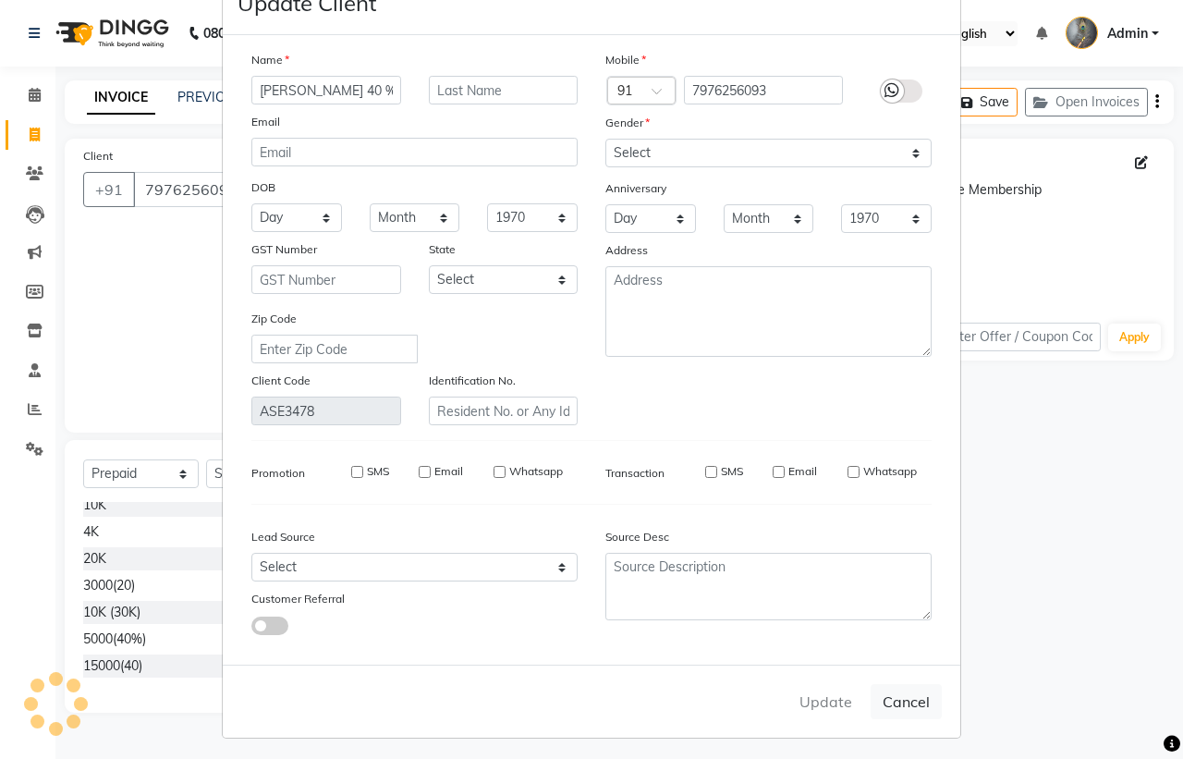
select select
checkbox input "false"
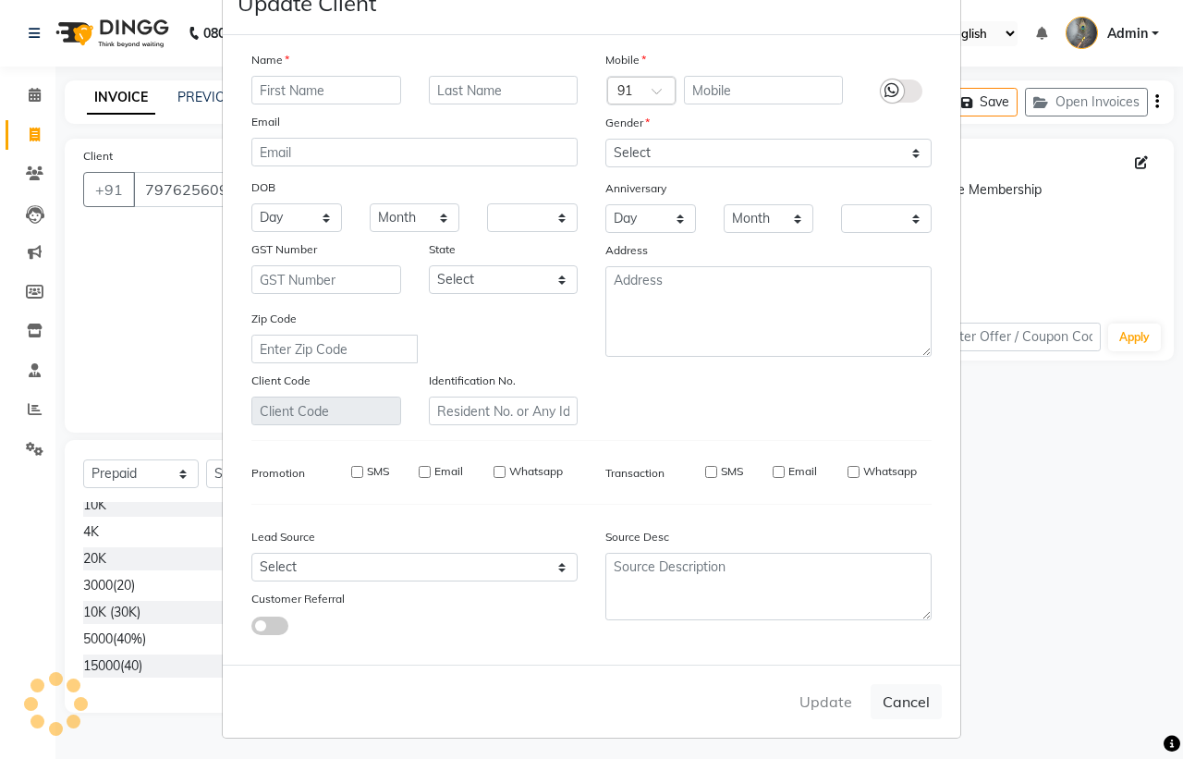
checkbox input "false"
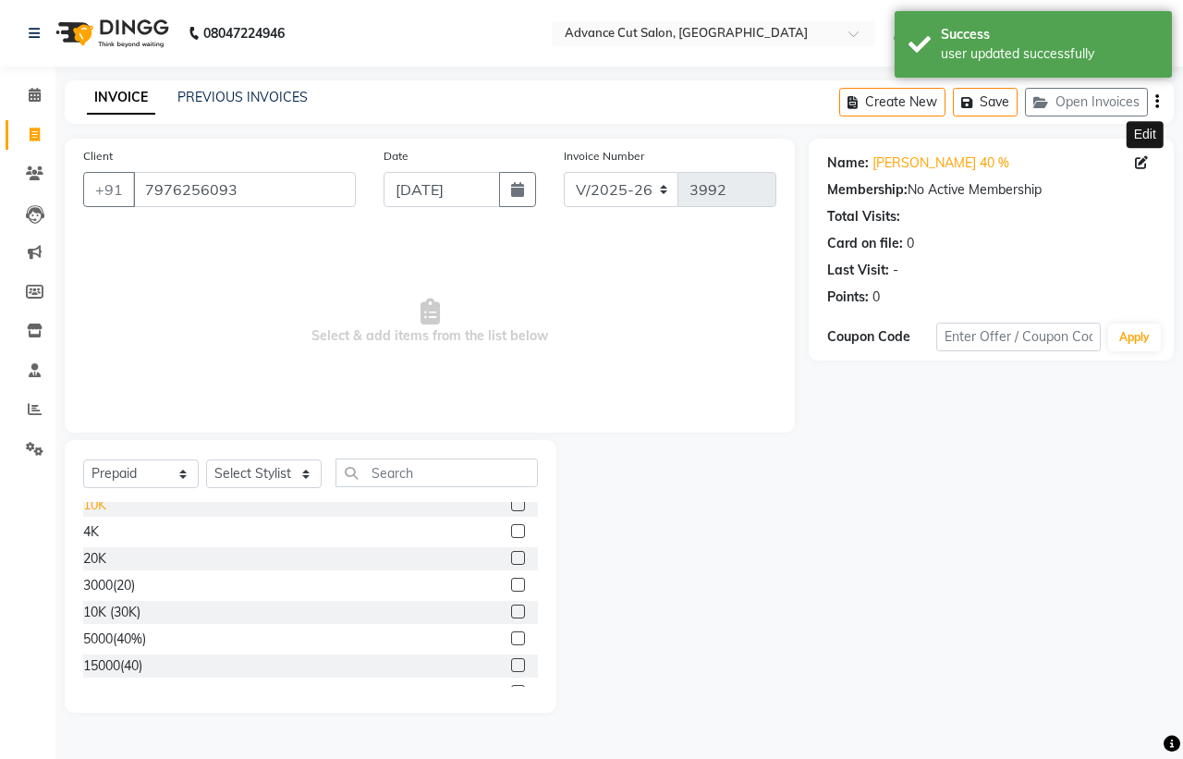
click at [92, 502] on div "10K" at bounding box center [94, 504] width 23 height 19
checkbox input "false"
click at [278, 465] on select "Select Stylist Admin chahit COUNTOR Devid hardeep mamta manisha MONISH navi NOS…" at bounding box center [263, 473] width 115 height 29
select select "86615"
click at [206, 459] on select "Select Stylist Admin chahit COUNTOR Devid hardeep mamta manisha MONISH navi NOS…" at bounding box center [263, 473] width 115 height 29
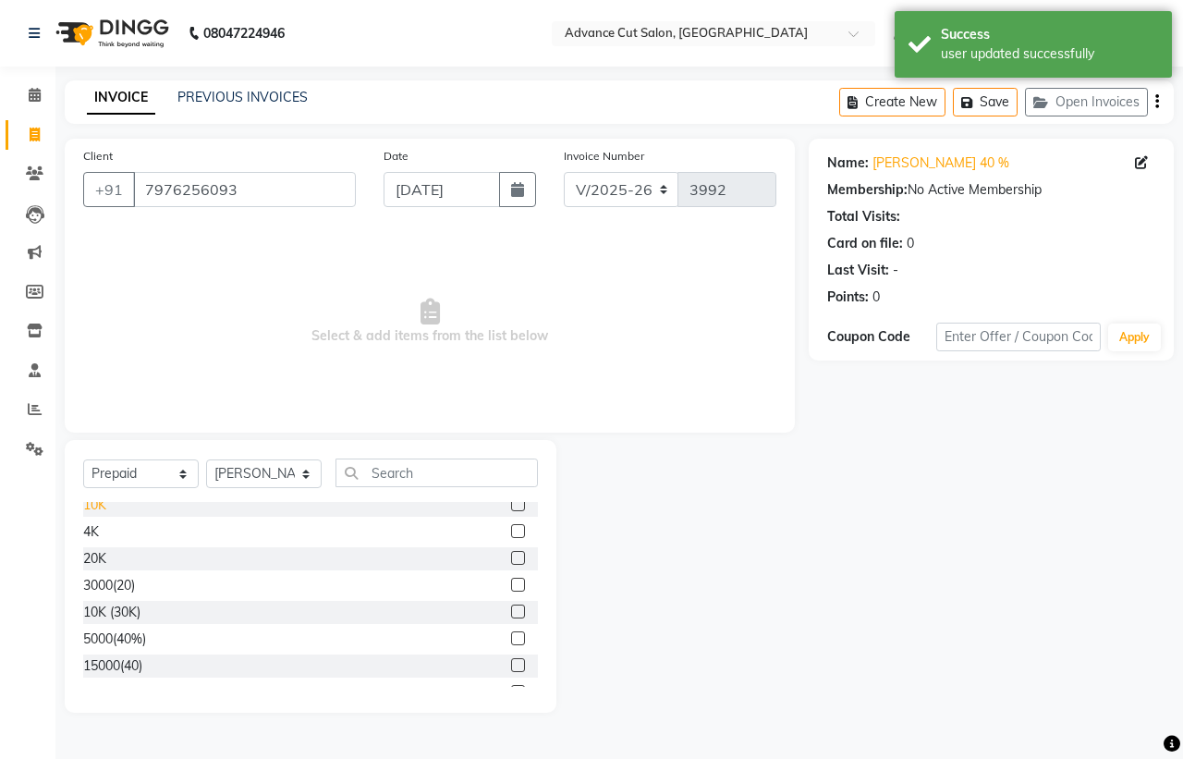
click at [100, 505] on div "10K" at bounding box center [94, 504] width 23 height 19
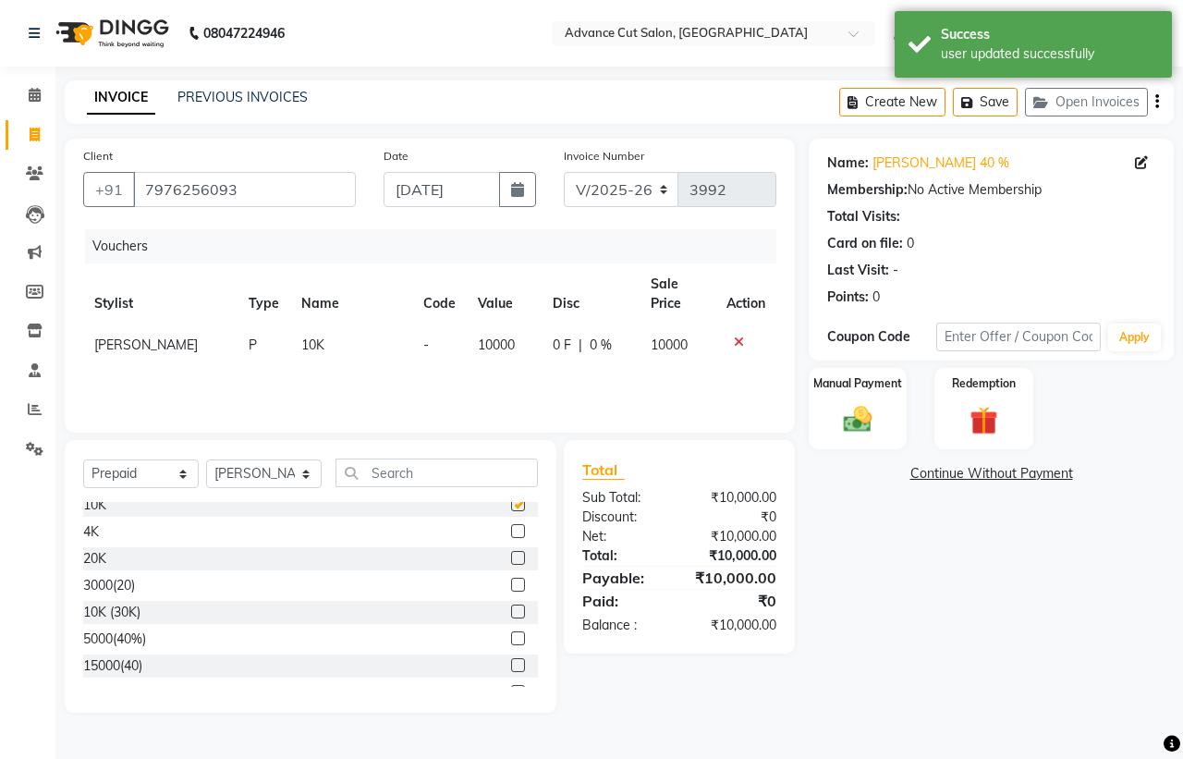
checkbox input "false"
click at [892, 402] on div "Manual Payment" at bounding box center [858, 408] width 103 height 85
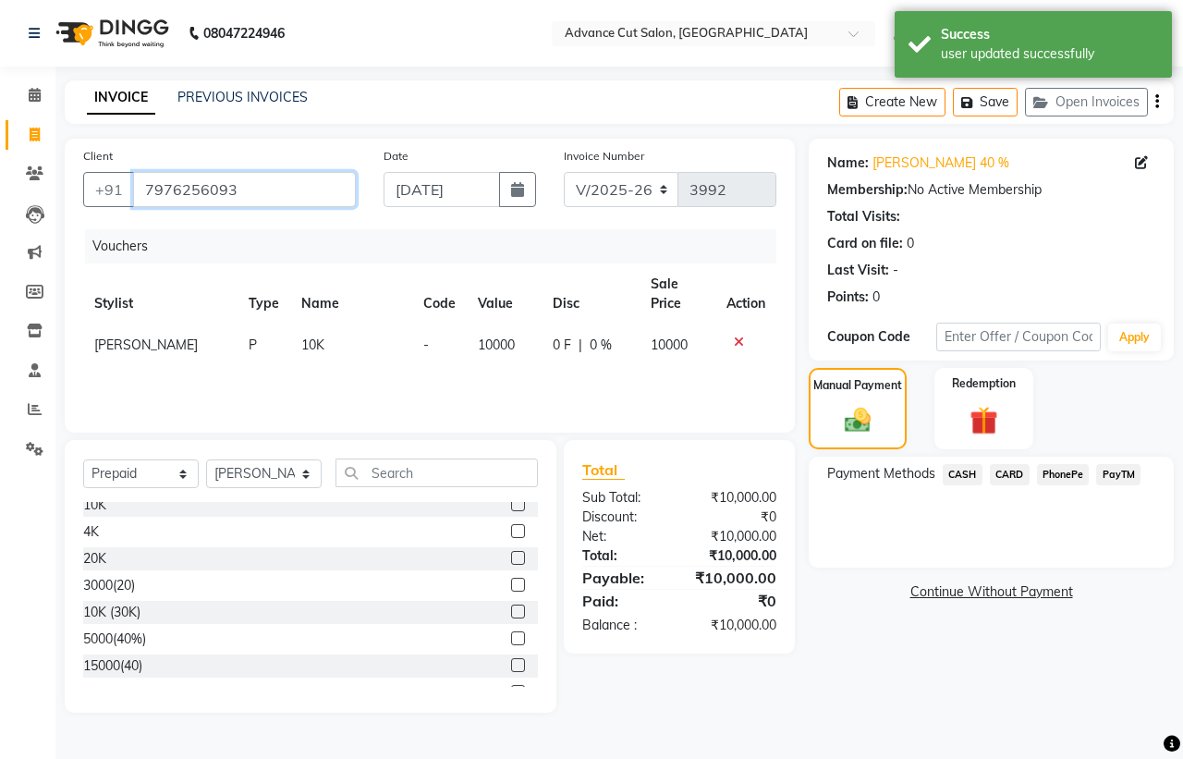
drag, startPoint x: 273, startPoint y: 201, endPoint x: 61, endPoint y: 191, distance: 212.7
click at [61, 191] on div "Client +91 7976256093 Date 03-09-2025 Invoice Number V/2025 V/2025-26 3992 Vouc…" at bounding box center [430, 426] width 758 height 574
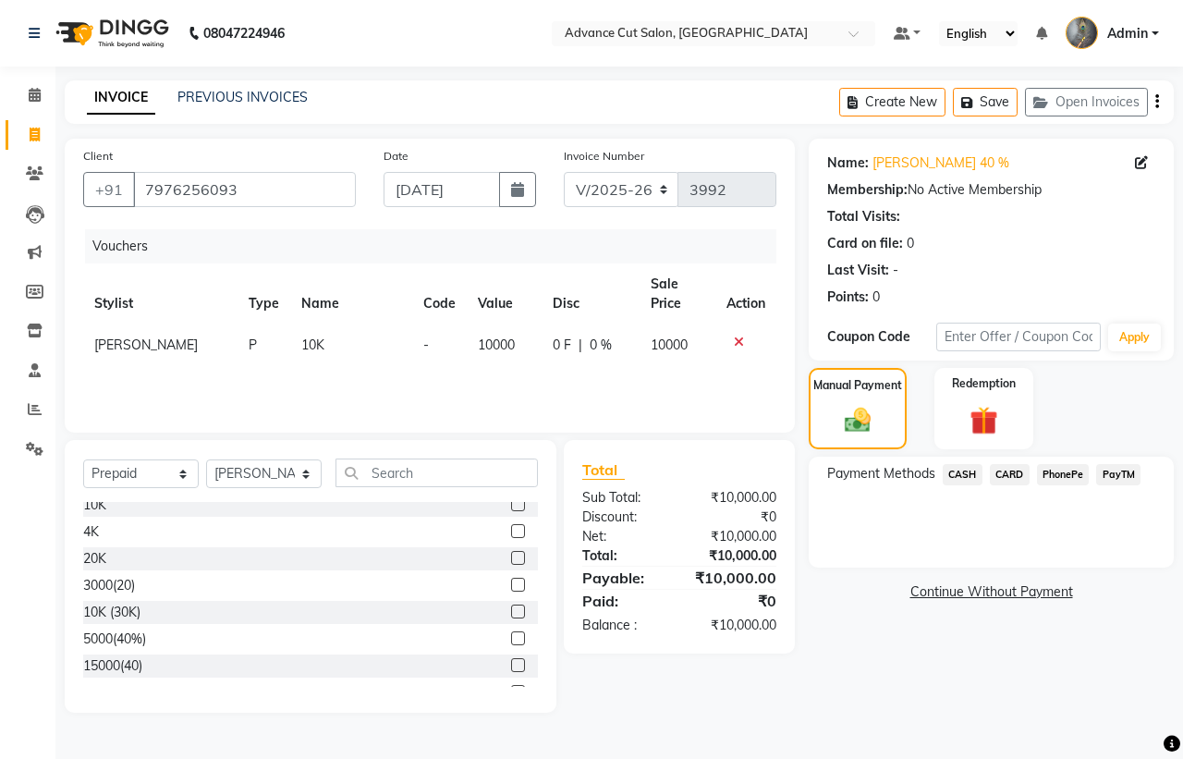
click at [1102, 472] on span "PayTM" at bounding box center [1118, 474] width 44 height 21
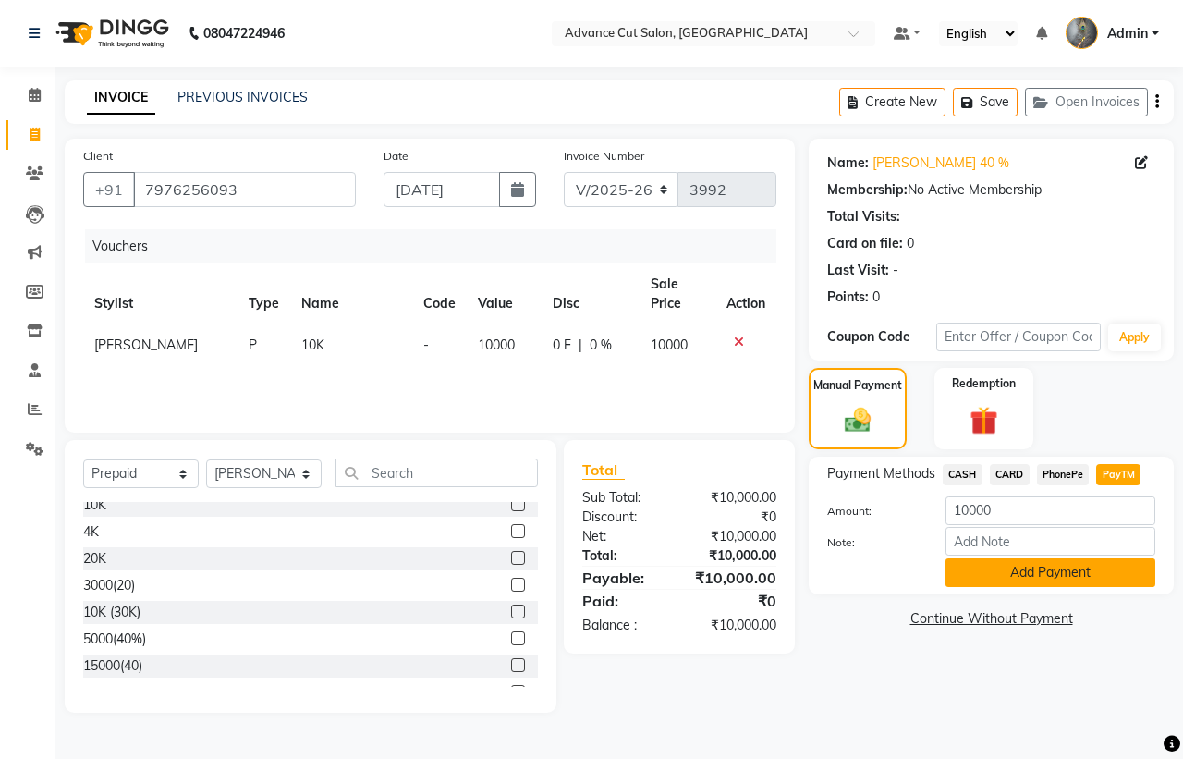
click at [968, 573] on button "Add Payment" at bounding box center [1050, 572] width 210 height 29
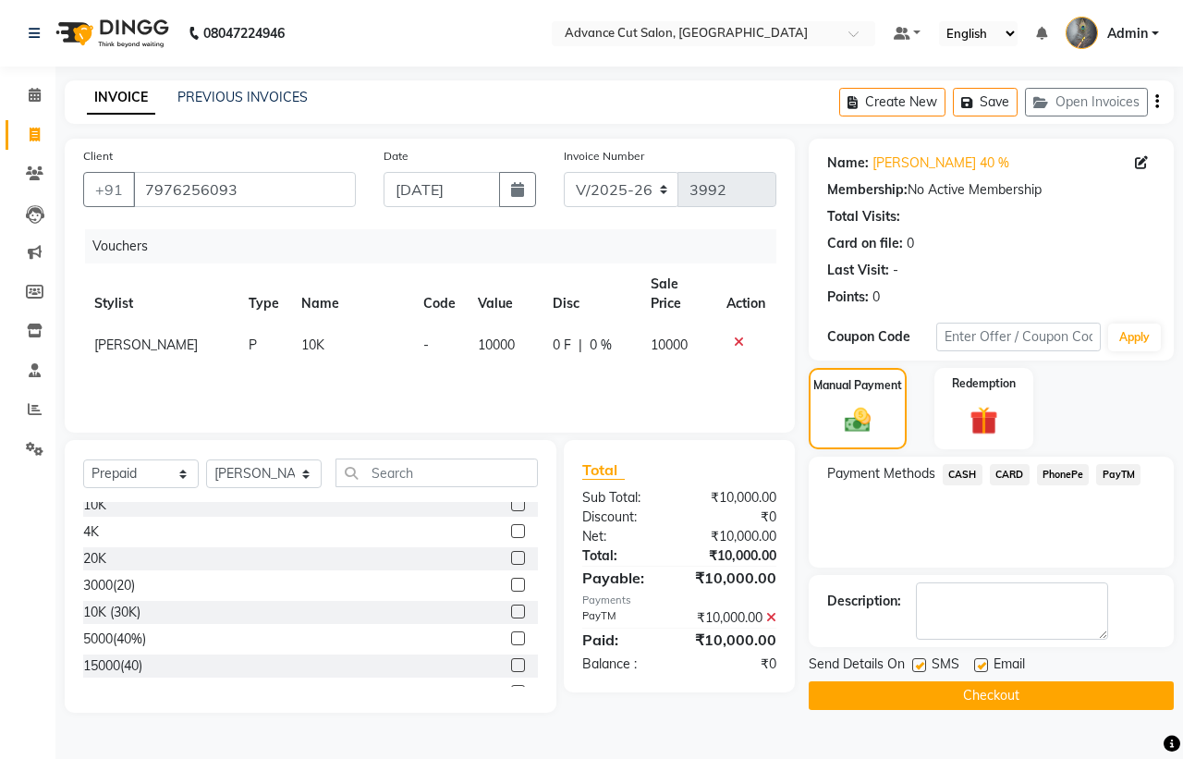
click at [949, 688] on button "Checkout" at bounding box center [990, 695] width 365 height 29
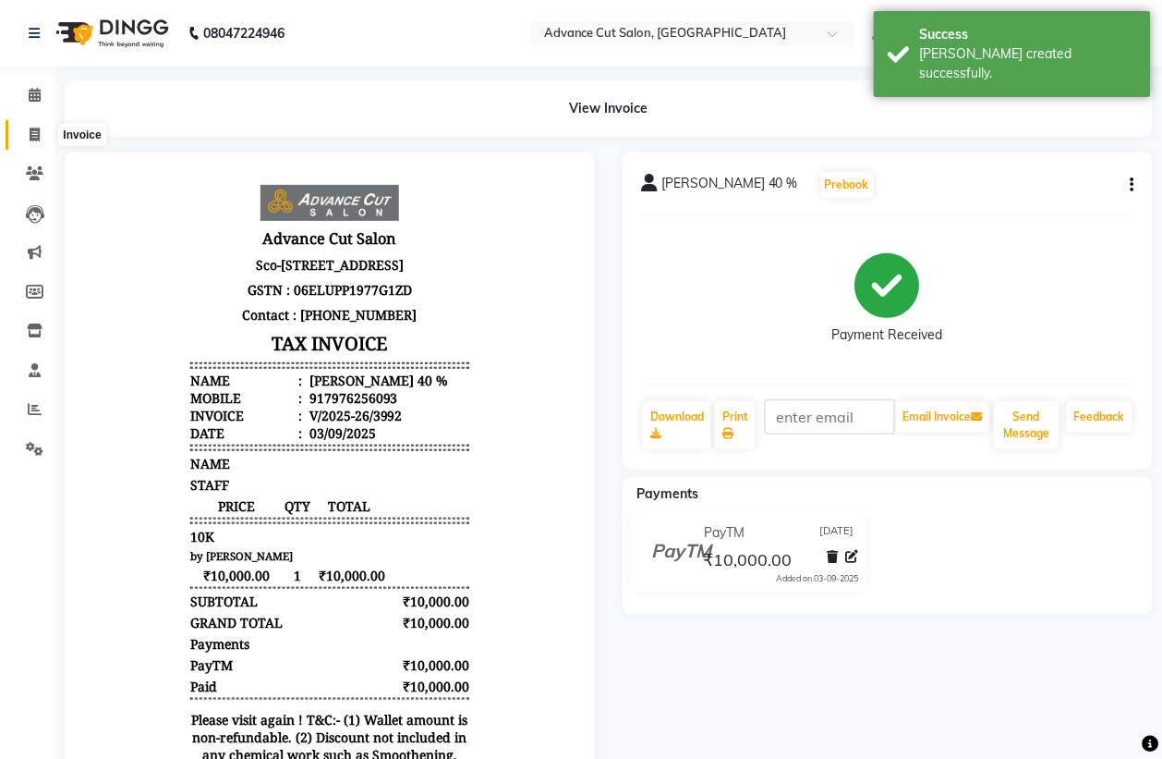
click at [26, 132] on span at bounding box center [34, 135] width 32 height 21
select select "service"
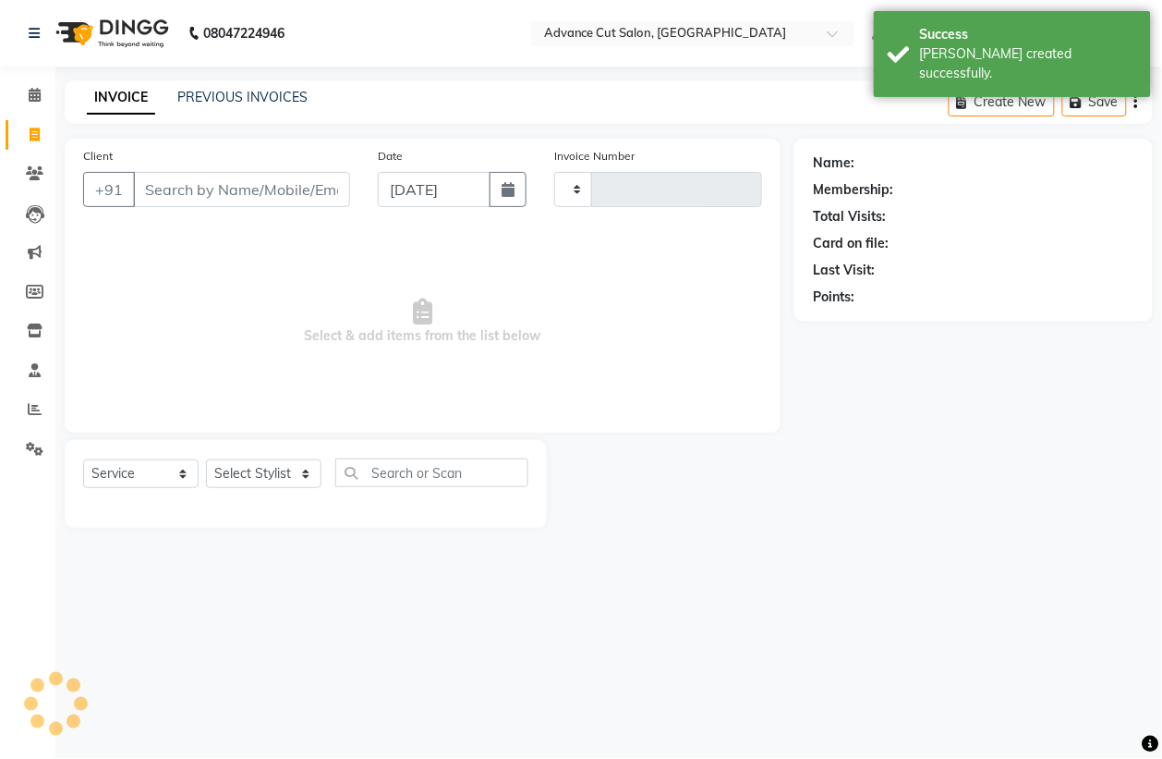
type input "3993"
select select "4939"
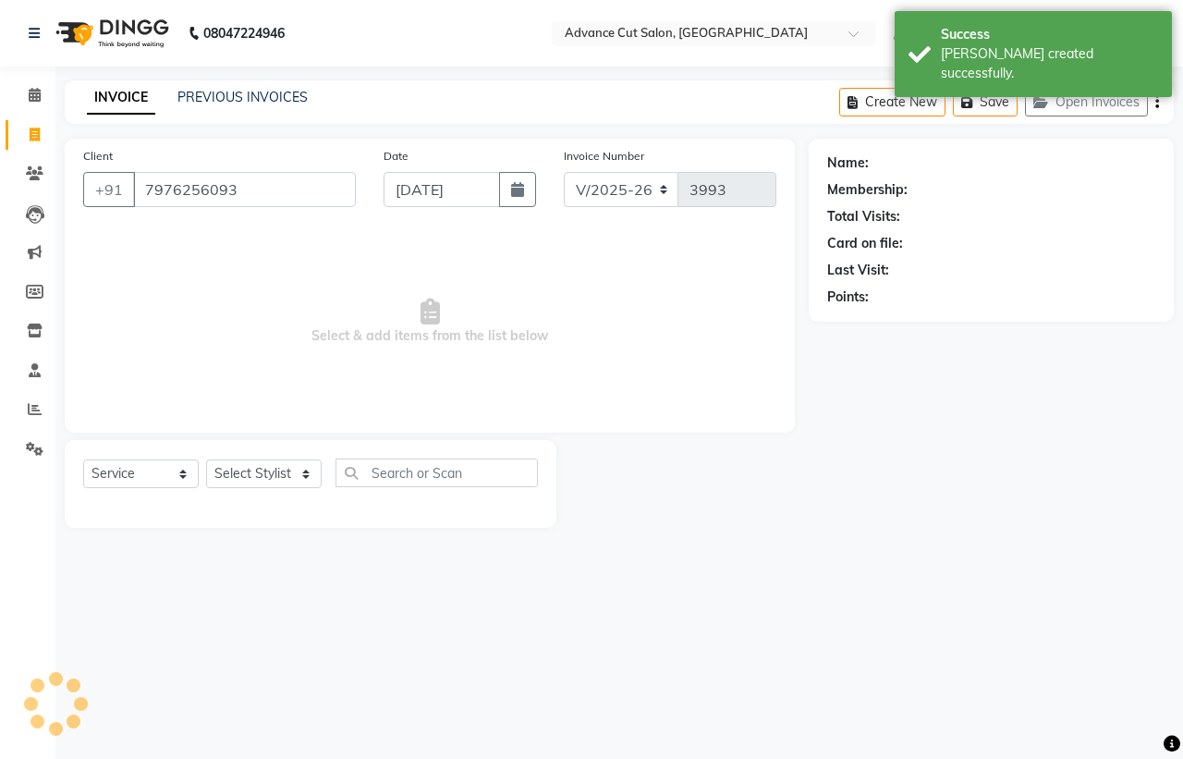
type input "7976256093"
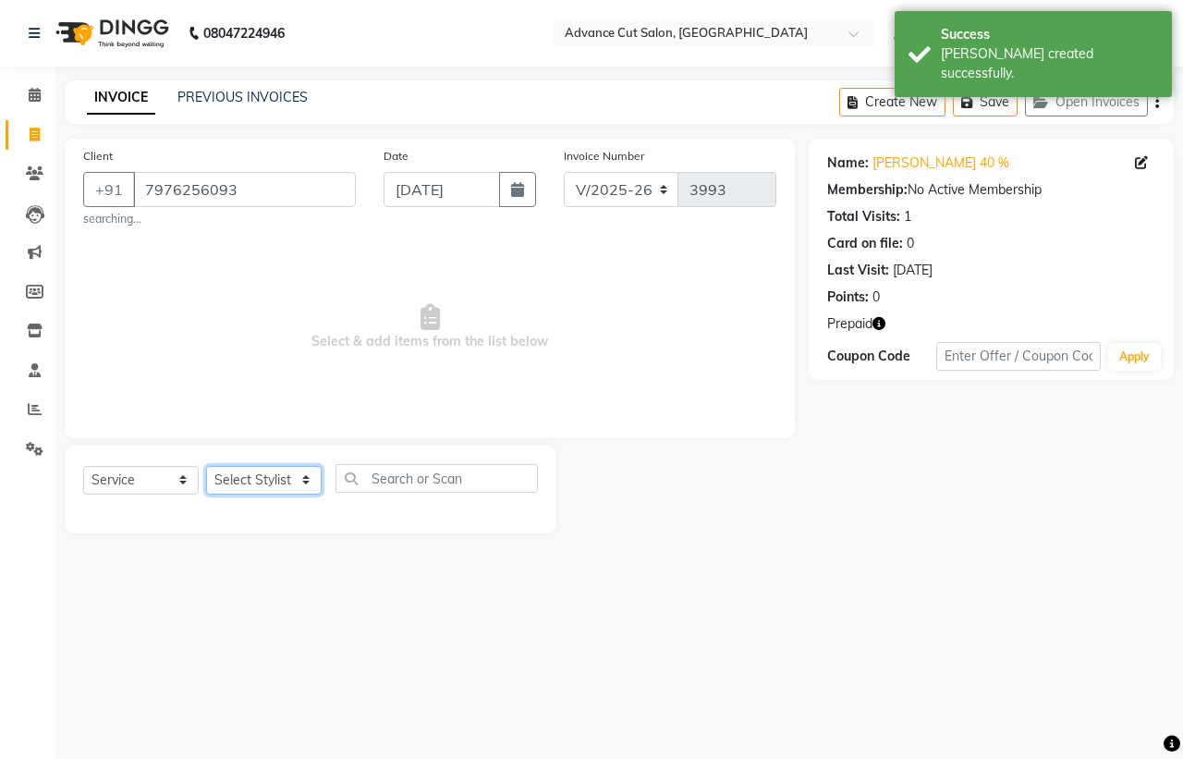
drag, startPoint x: 265, startPoint y: 477, endPoint x: 263, endPoint y: 467, distance: 10.3
click at [265, 477] on select "Select Stylist Admin chahit COUNTOR Devid hardeep mamta manisha MONISH navi NOS…" at bounding box center [263, 480] width 115 height 29
select select "30646"
click at [206, 466] on select "Select Stylist Admin chahit COUNTOR Devid hardeep mamta manisha MONISH navi NOS…" at bounding box center [263, 480] width 115 height 29
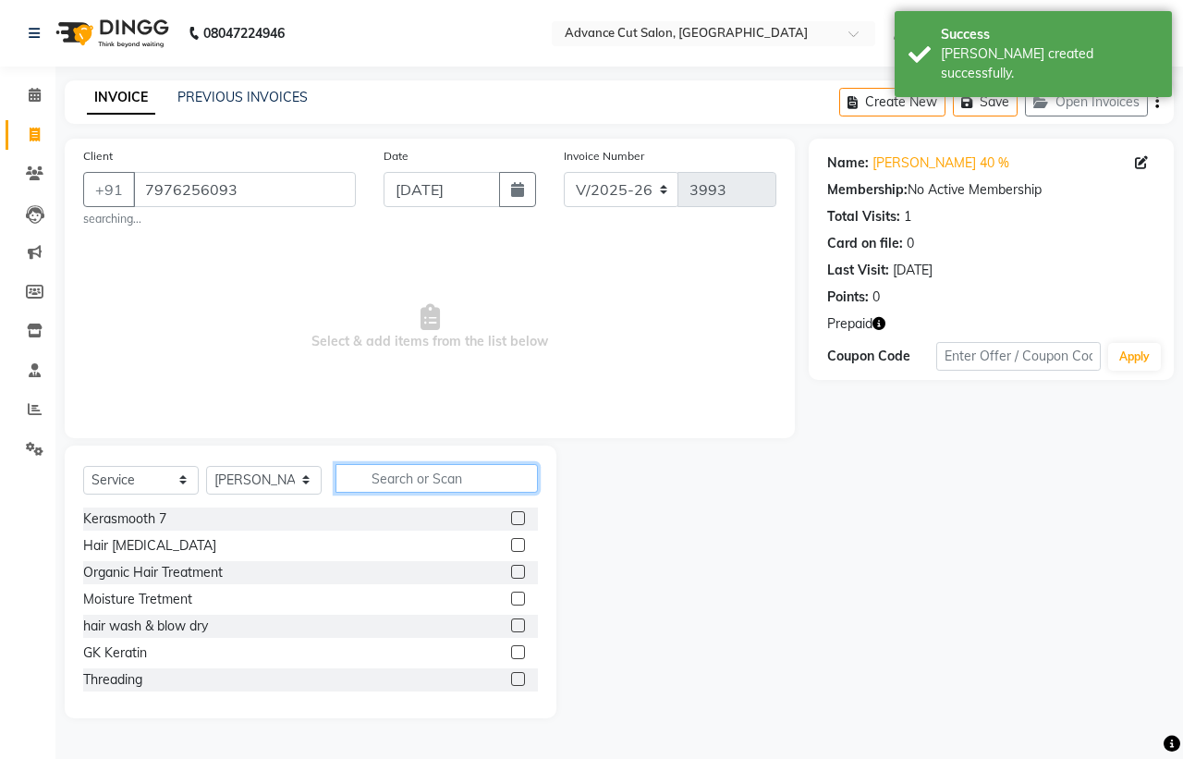
click at [394, 477] on input "text" at bounding box center [436, 478] width 202 height 29
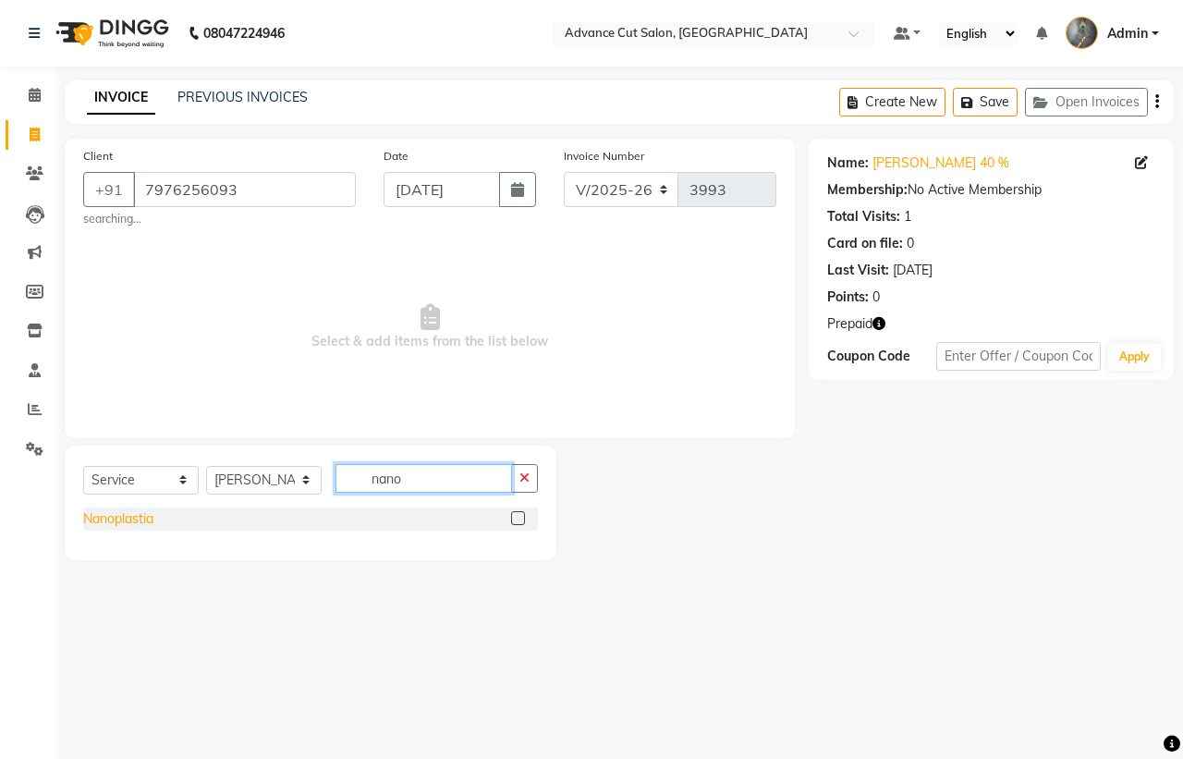
type input "nano"
click at [141, 520] on div "Nanoplastia" at bounding box center [118, 518] width 70 height 19
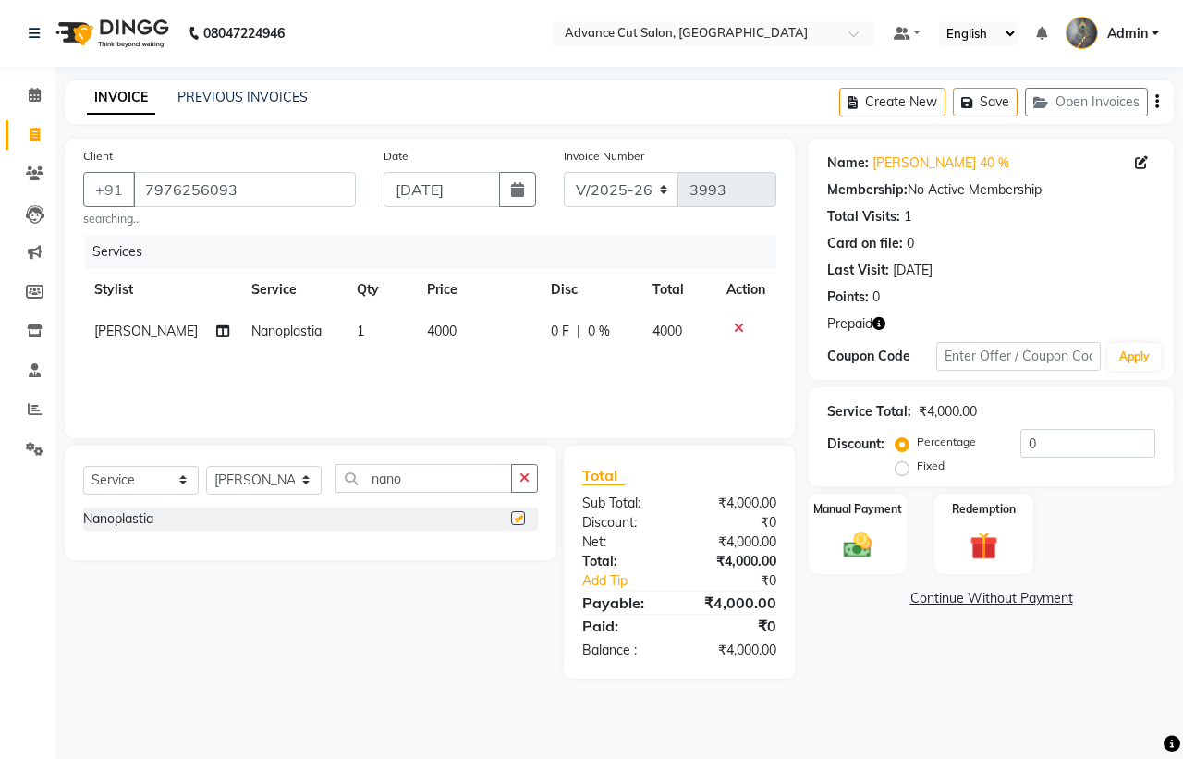
checkbox input "false"
click at [959, 523] on div "Redemption" at bounding box center [983, 534] width 103 height 85
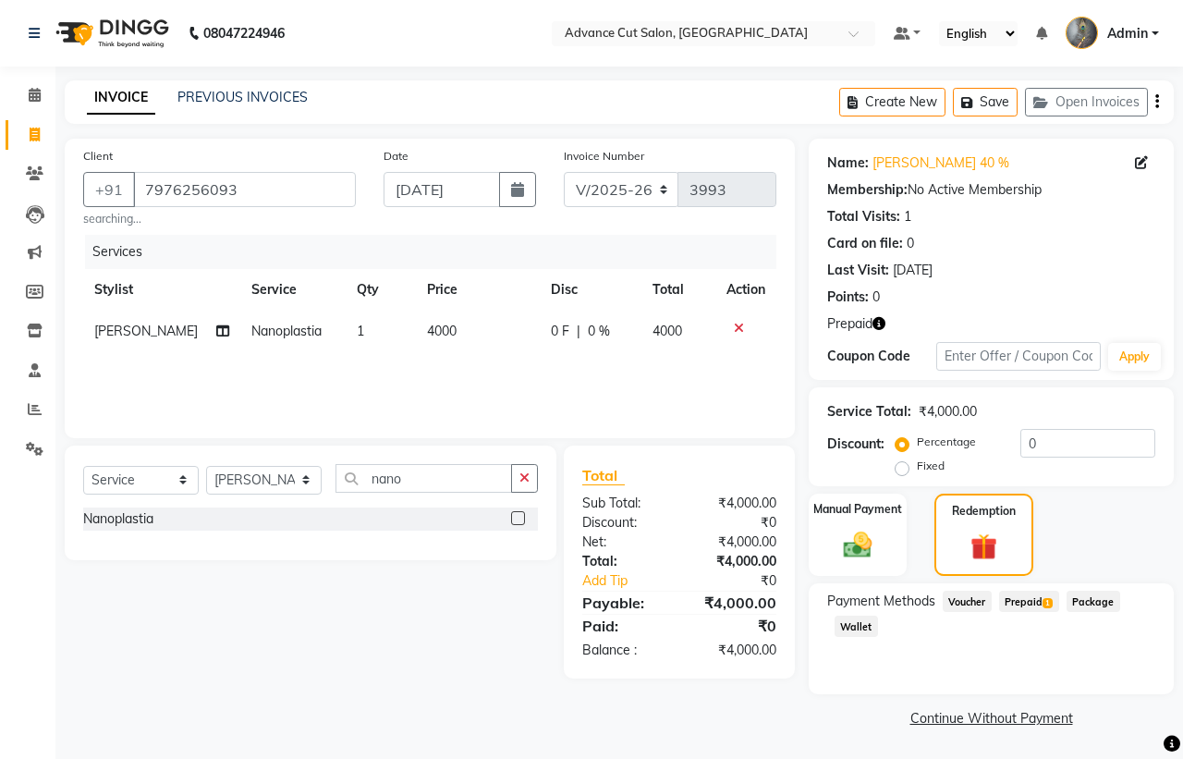
click at [1028, 587] on div "Payment Methods Voucher Prepaid 1 Package Wallet" at bounding box center [990, 638] width 365 height 111
click at [1030, 603] on span "Prepaid 1" at bounding box center [1029, 600] width 60 height 21
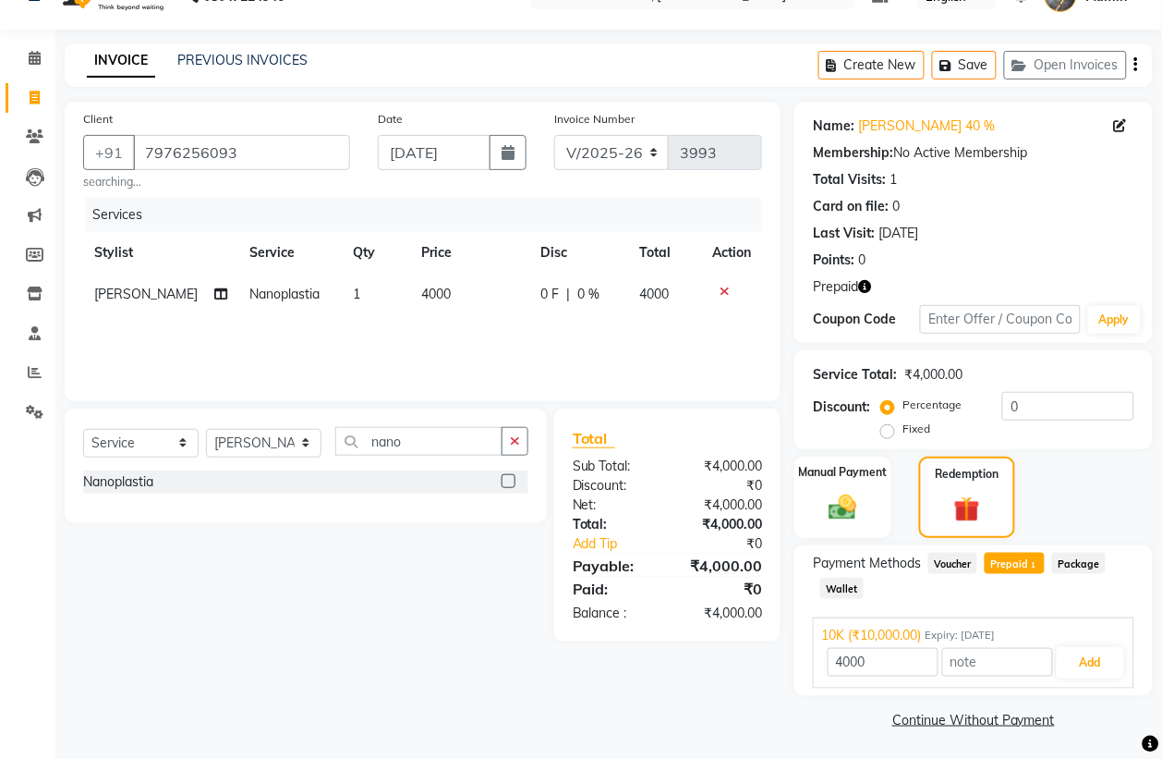
scroll to position [39, 0]
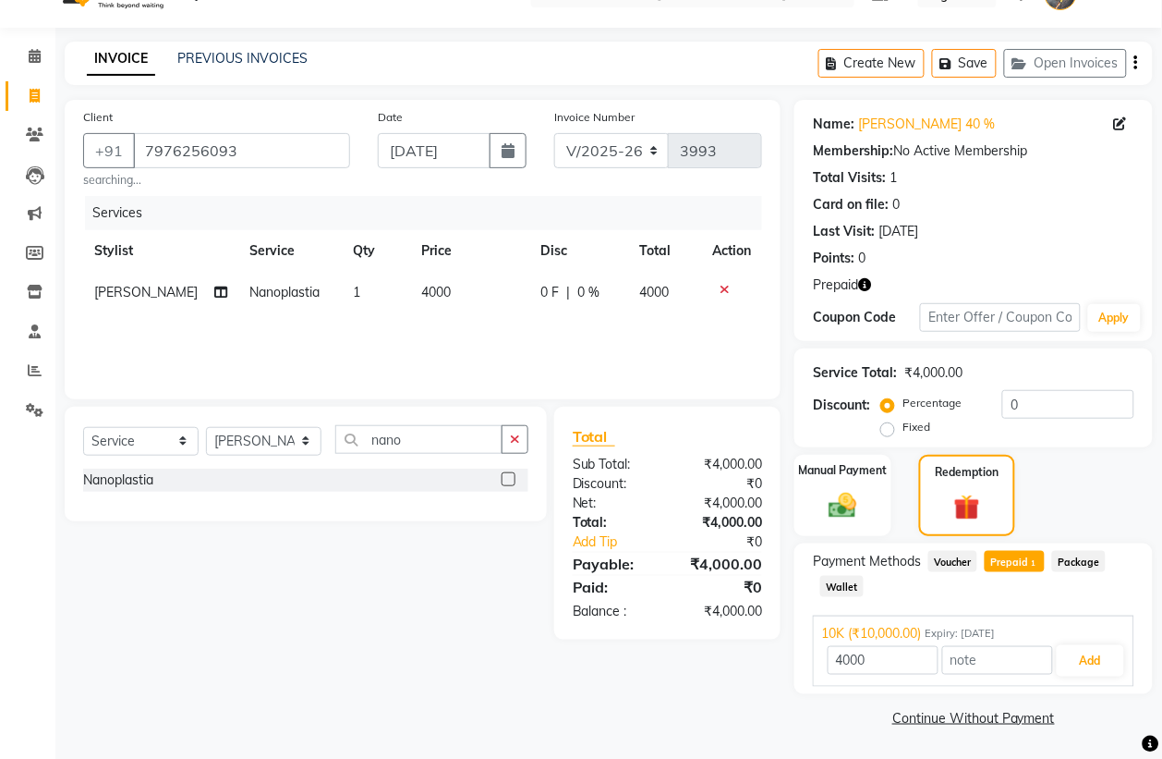
click at [437, 302] on td "4000" at bounding box center [469, 293] width 119 height 42
select select "30646"
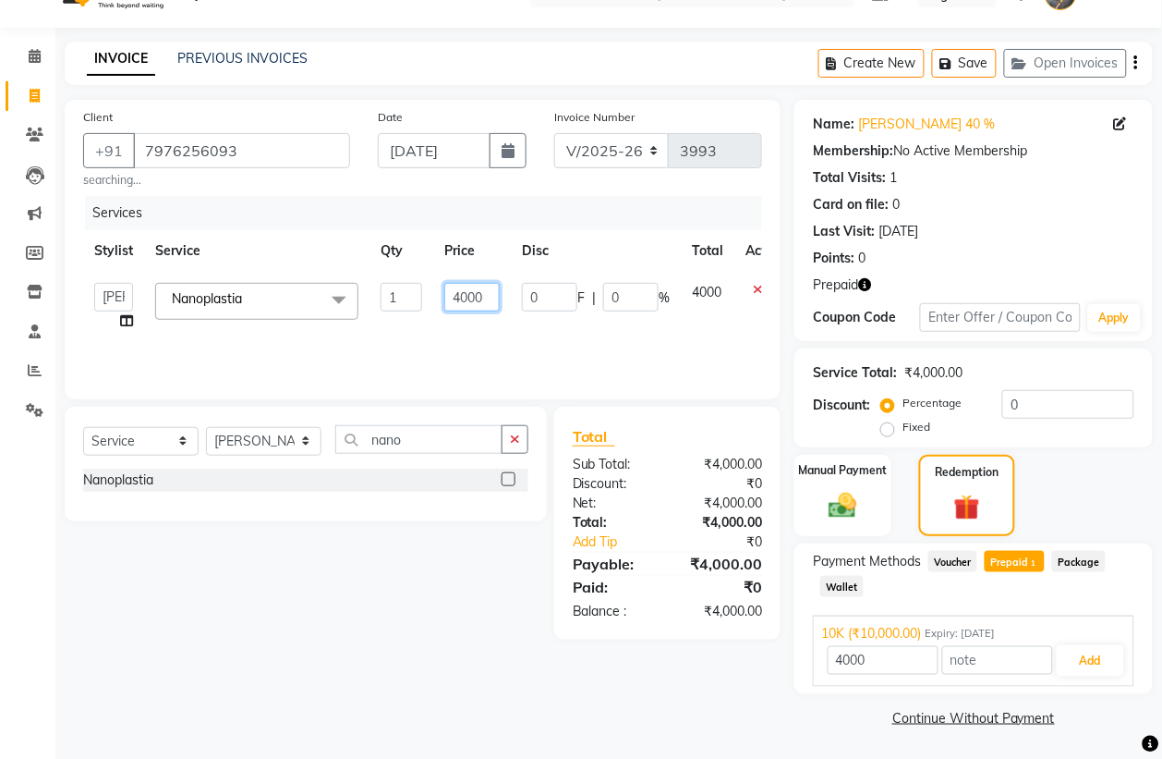
drag, startPoint x: 491, startPoint y: 298, endPoint x: 375, endPoint y: 297, distance: 115.5
click at [375, 297] on tr "Admin chahit COUNTOR Devid hardeep mamta manisha MONISH navi NOSHAD ALI rahul s…" at bounding box center [439, 307] width 712 height 70
type input "5000"
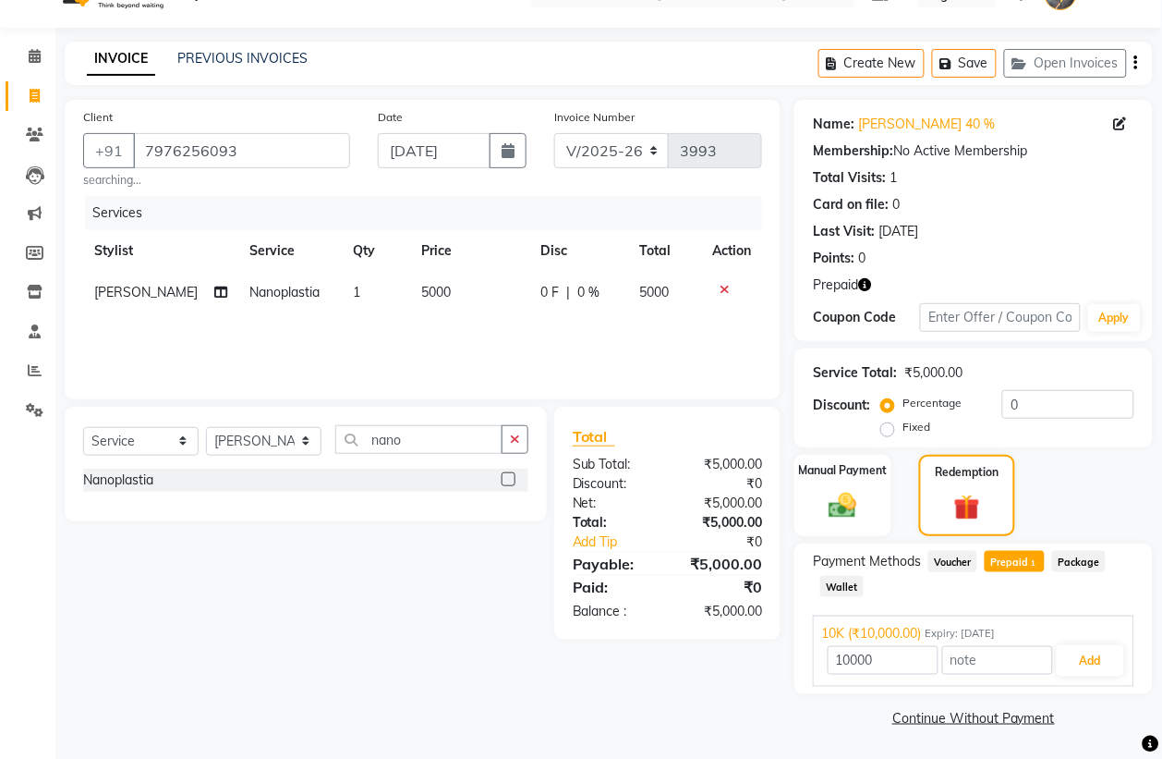
click at [434, 594] on div "Select Service Product Membership Package Voucher Prepaid Gift Card Select Styl…" at bounding box center [299, 523] width 496 height 233
click at [1027, 551] on span "Prepaid 1" at bounding box center [1015, 561] width 60 height 21
type input "5000"
click at [1086, 654] on button "Add" at bounding box center [1090, 660] width 67 height 31
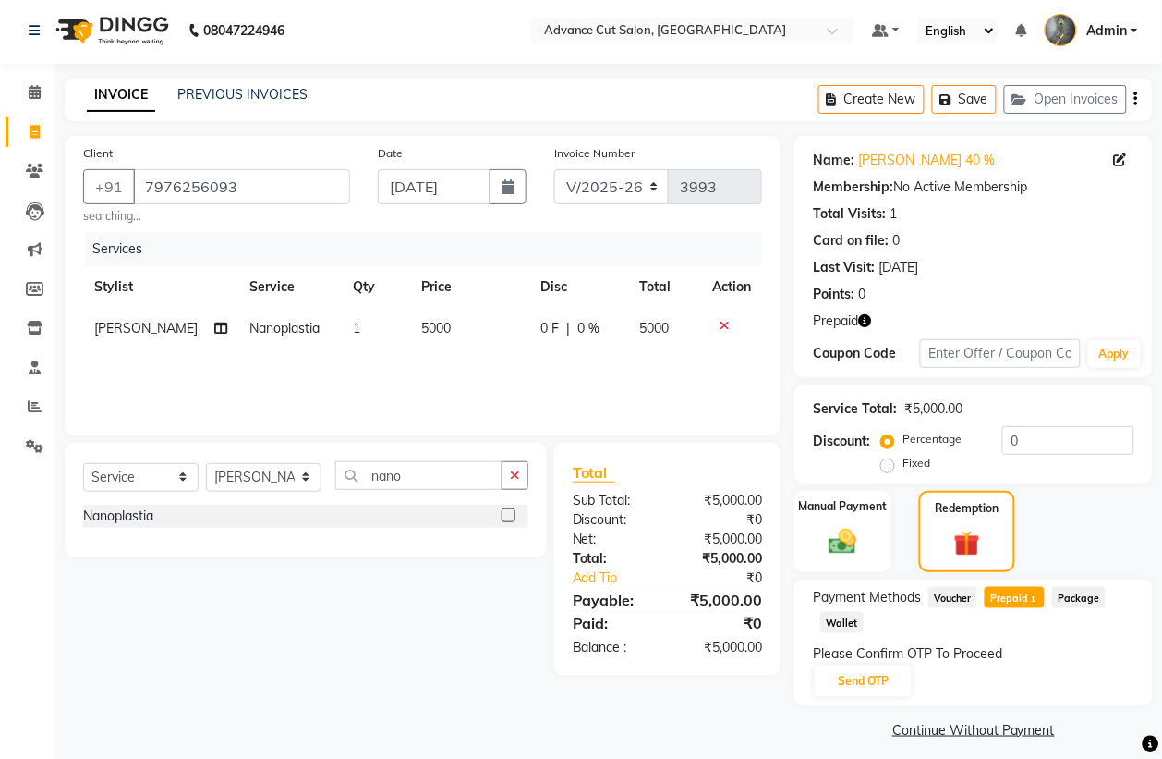
scroll to position [0, 0]
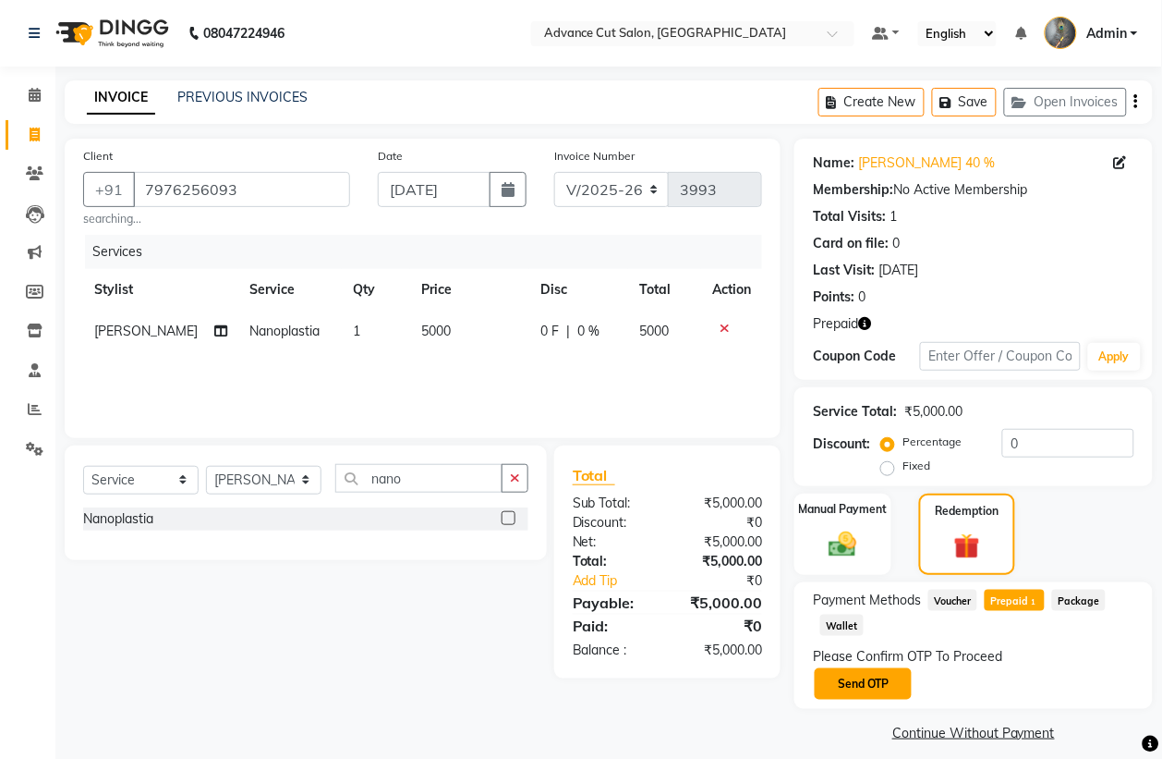
click at [879, 688] on button "Send OTP" at bounding box center [863, 683] width 97 height 31
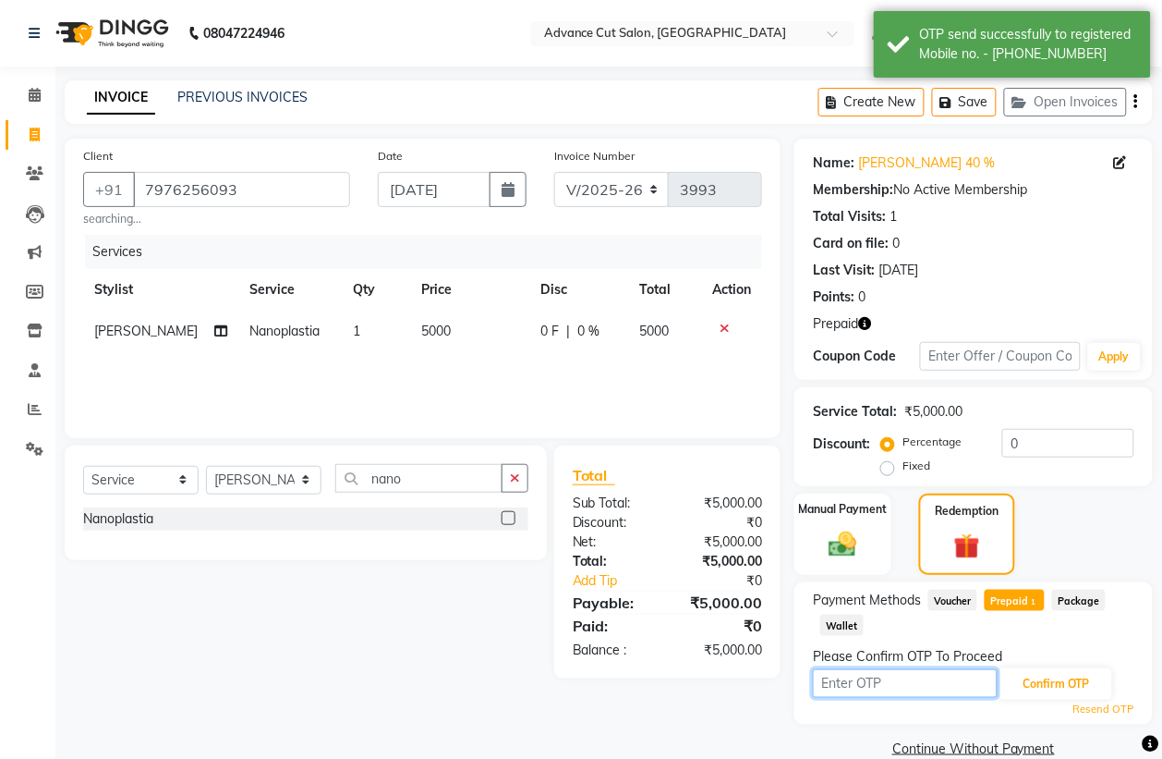
click at [874, 681] on input "text" at bounding box center [905, 683] width 185 height 29
type input "9"
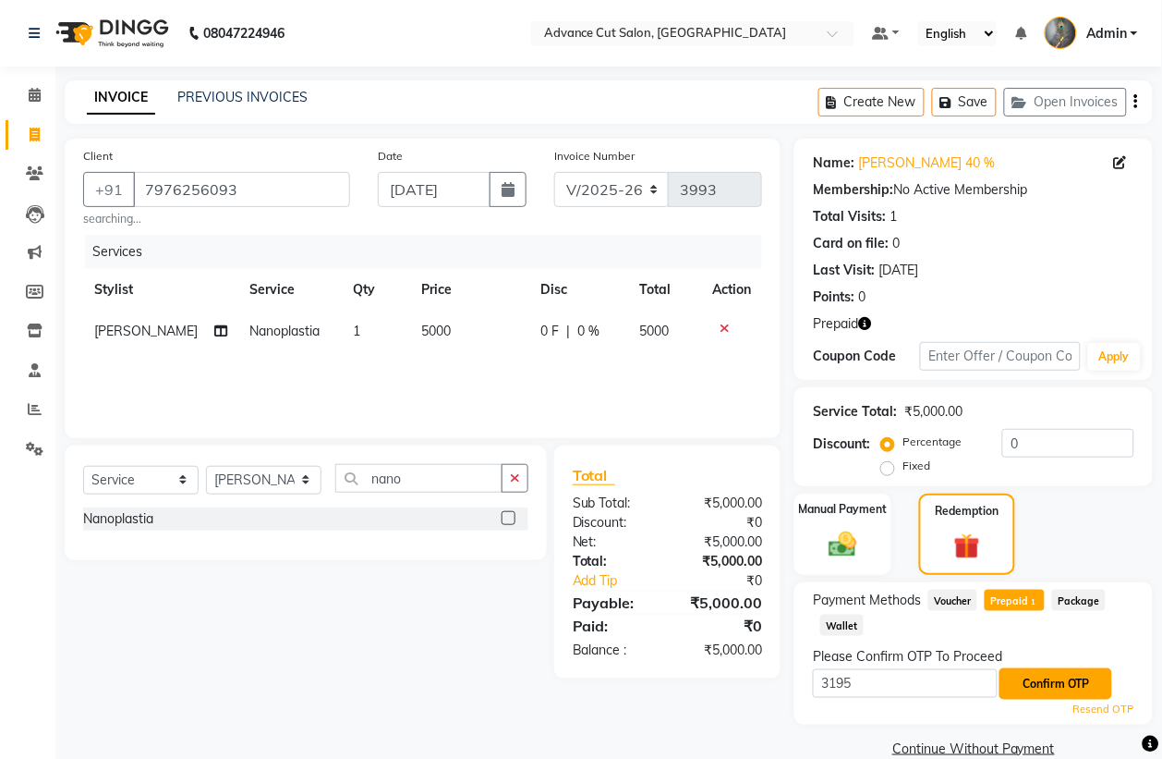
click at [1065, 677] on button "Confirm OTP" at bounding box center [1056, 683] width 113 height 31
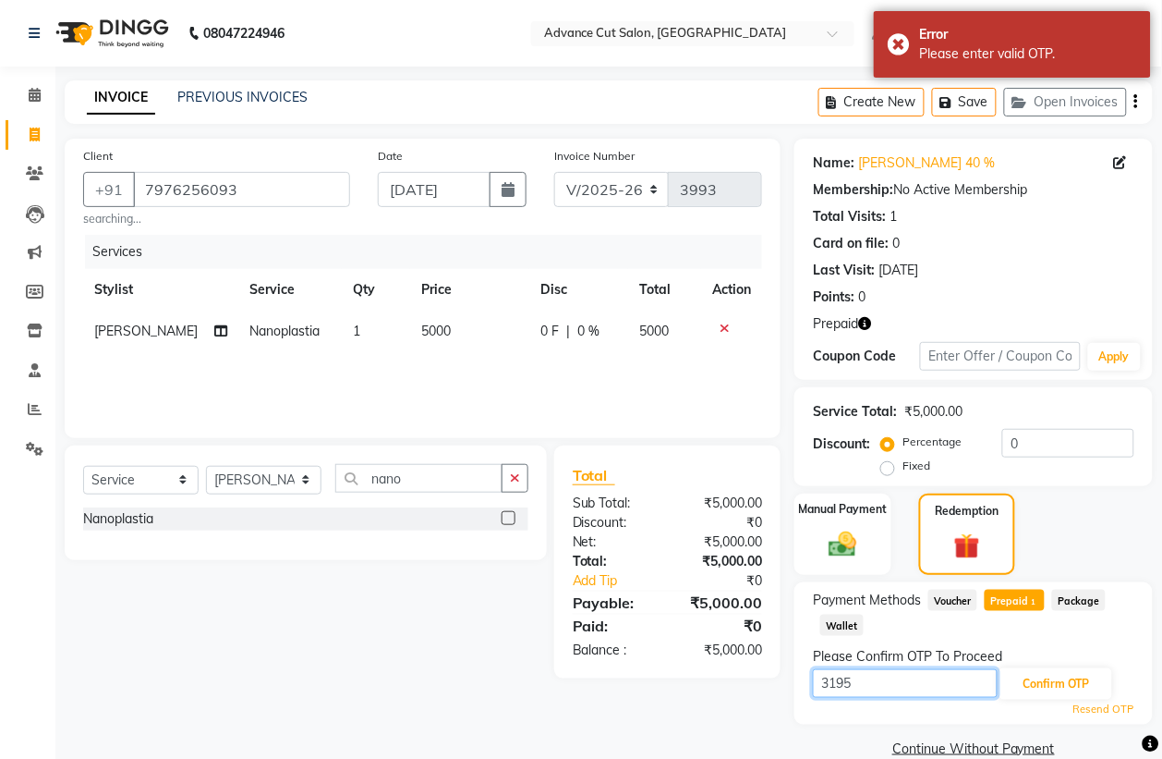
click at [880, 696] on input "3195" at bounding box center [905, 683] width 185 height 29
type input "3915"
click at [1014, 681] on button "Confirm OTP" at bounding box center [1056, 683] width 113 height 31
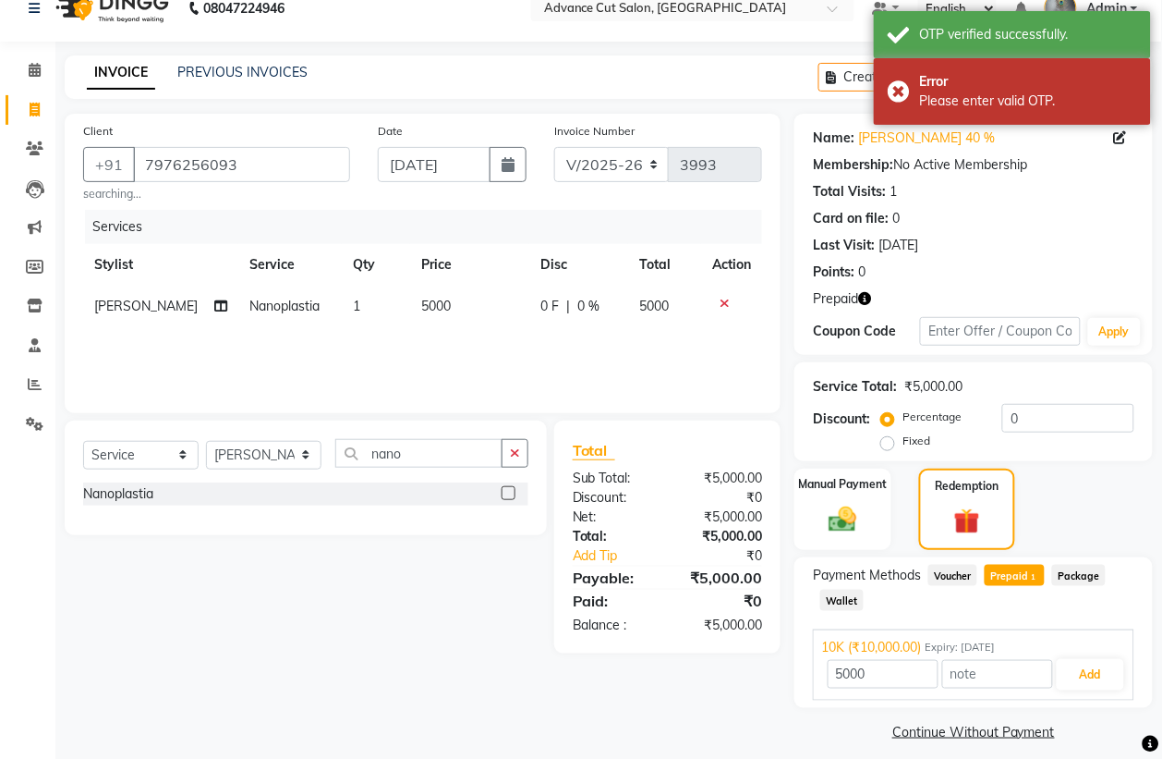
scroll to position [39, 0]
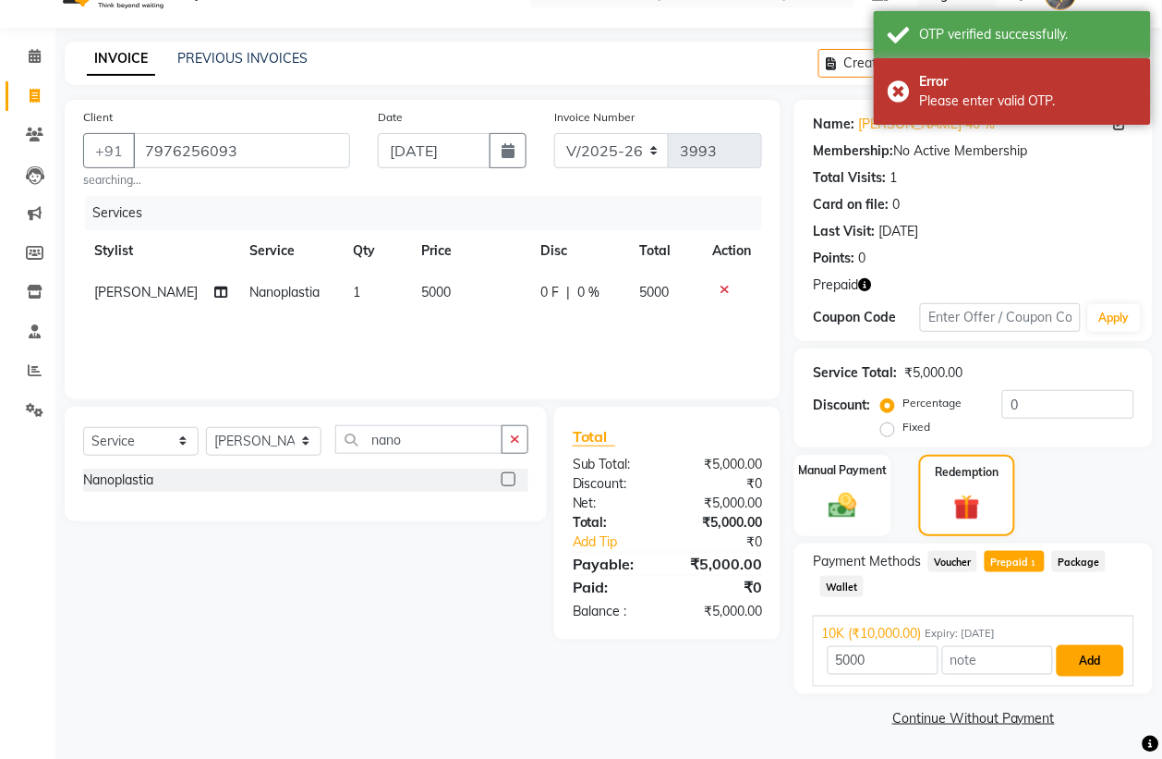
click at [1070, 650] on button "Add" at bounding box center [1090, 660] width 67 height 31
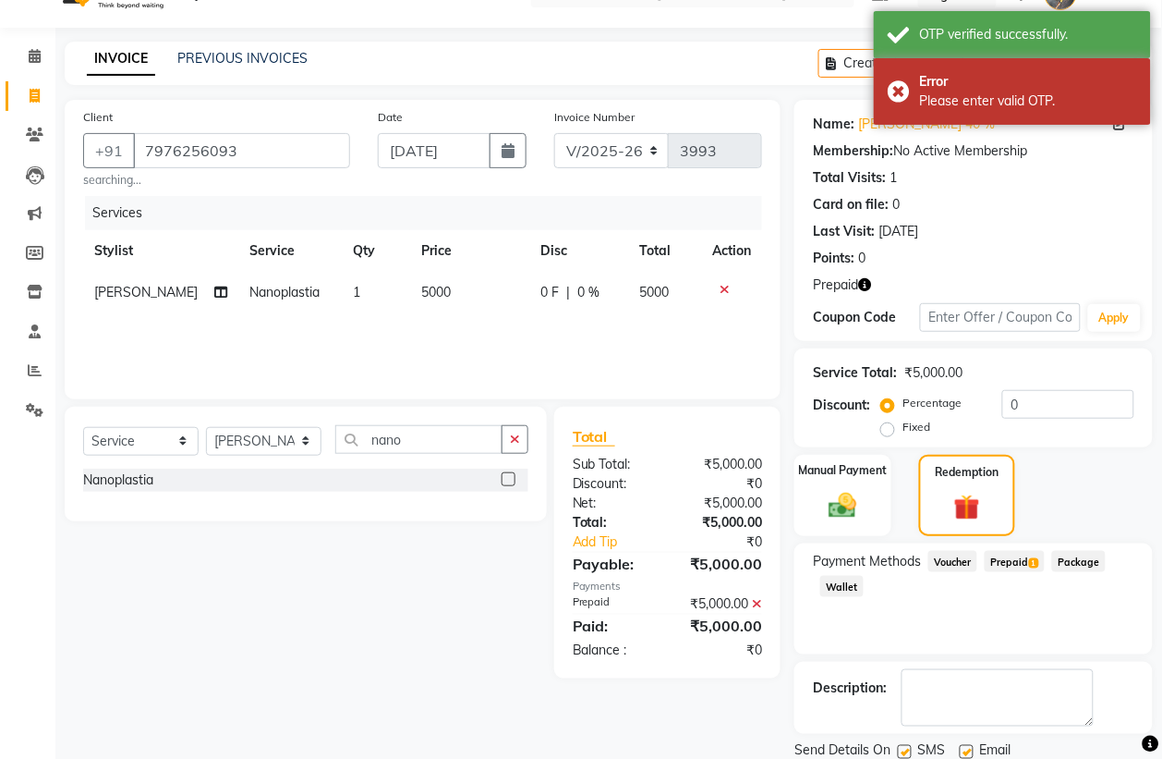
scroll to position [104, 0]
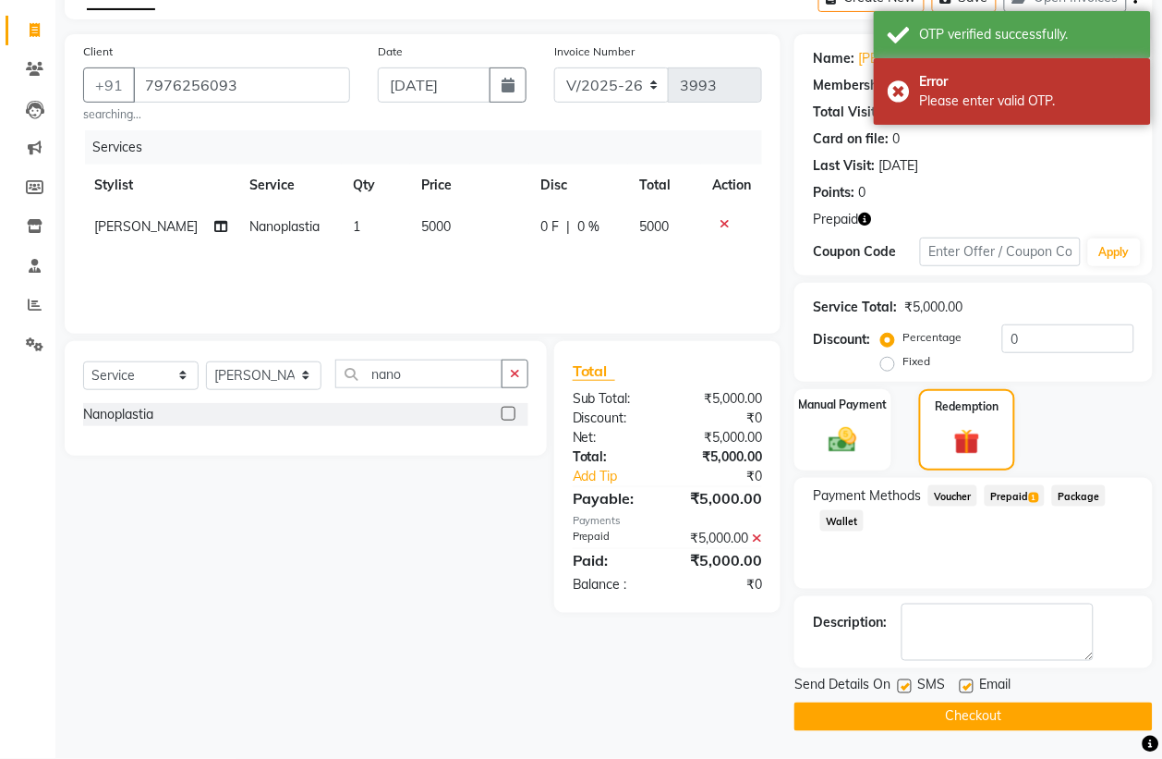
click at [889, 722] on button "Checkout" at bounding box center [974, 716] width 358 height 29
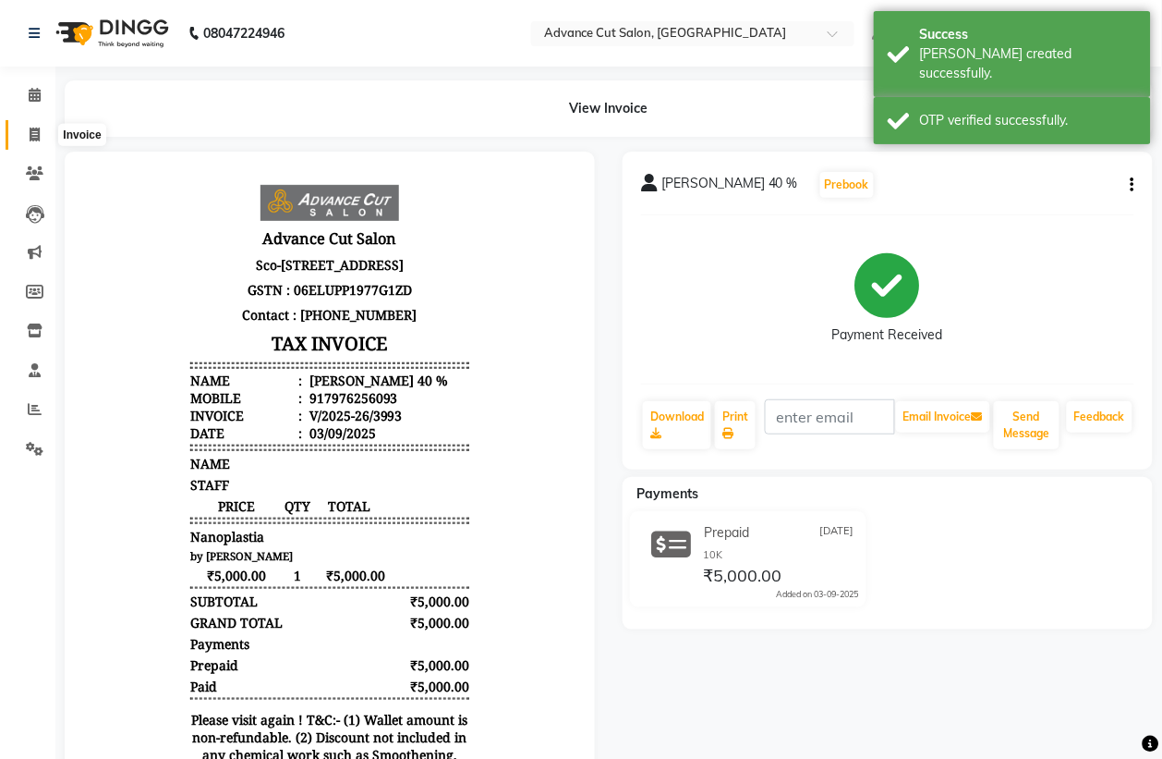
click at [30, 131] on icon at bounding box center [35, 134] width 10 height 14
select select "service"
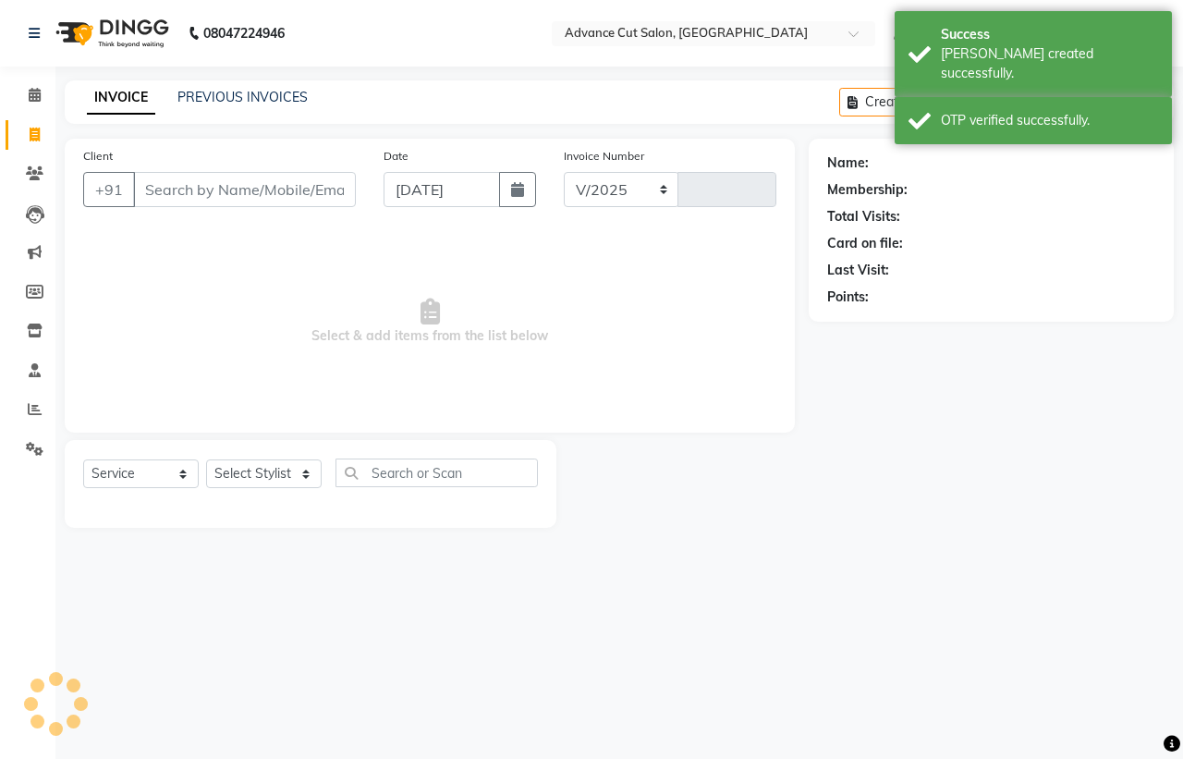
click at [222, 194] on input "Client" at bounding box center [244, 189] width 223 height 35
select select "4939"
type input "3994"
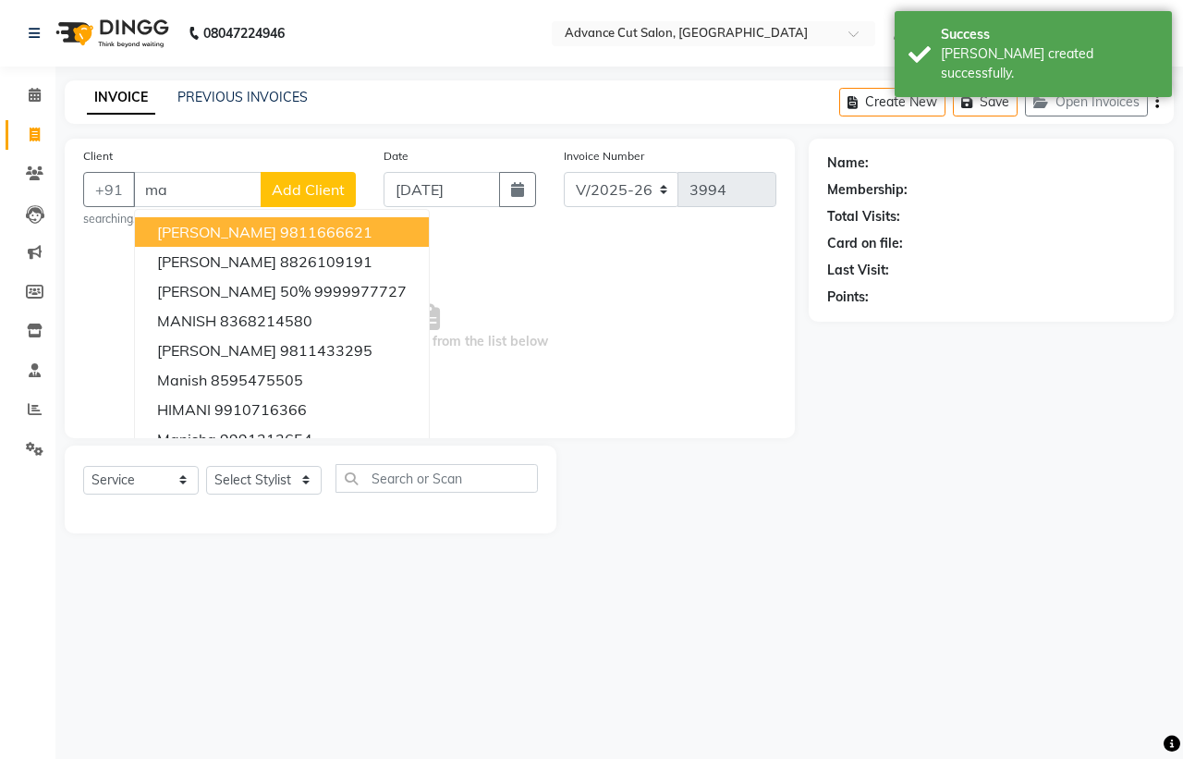
type input "m"
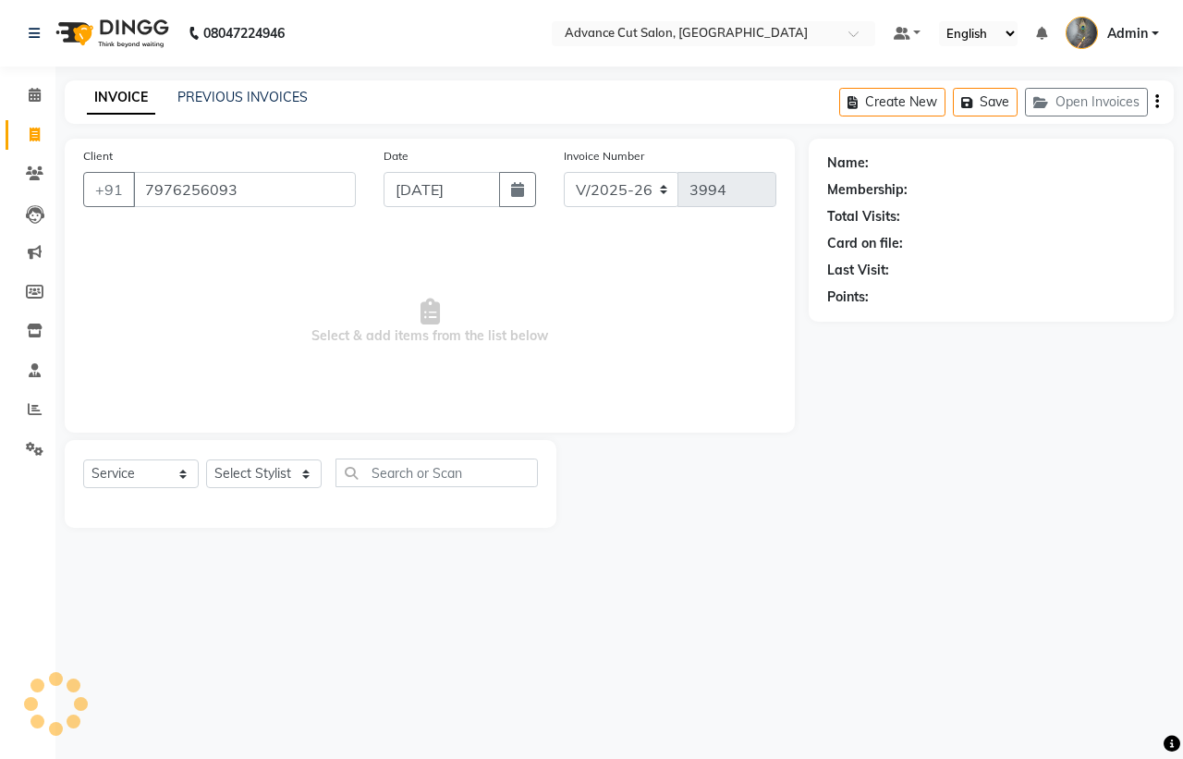
type input "7976256093"
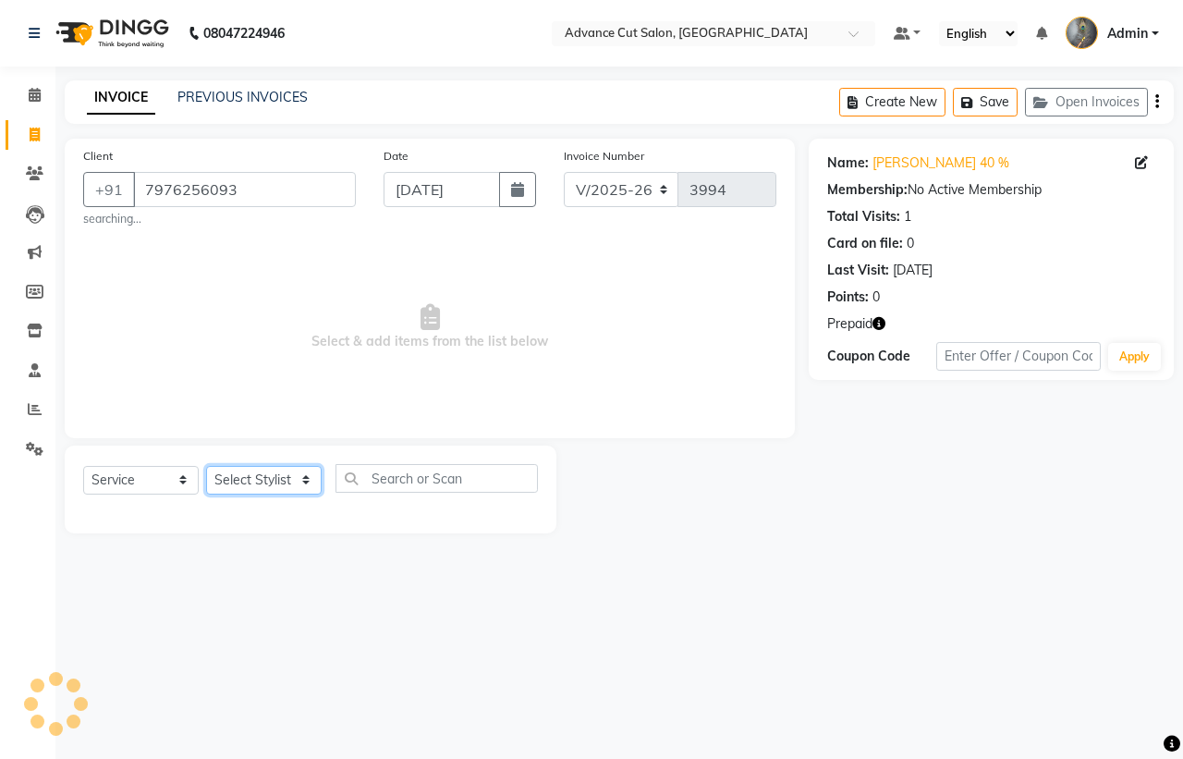
click at [229, 490] on select "Select Stylist Admin chahit COUNTOR Devid hardeep mamta manisha MONISH navi NOS…" at bounding box center [263, 480] width 115 height 29
click at [206, 466] on select "Select Stylist Admin chahit COUNTOR Devid hardeep mamta manisha MONISH navi NOS…" at bounding box center [263, 480] width 115 height 29
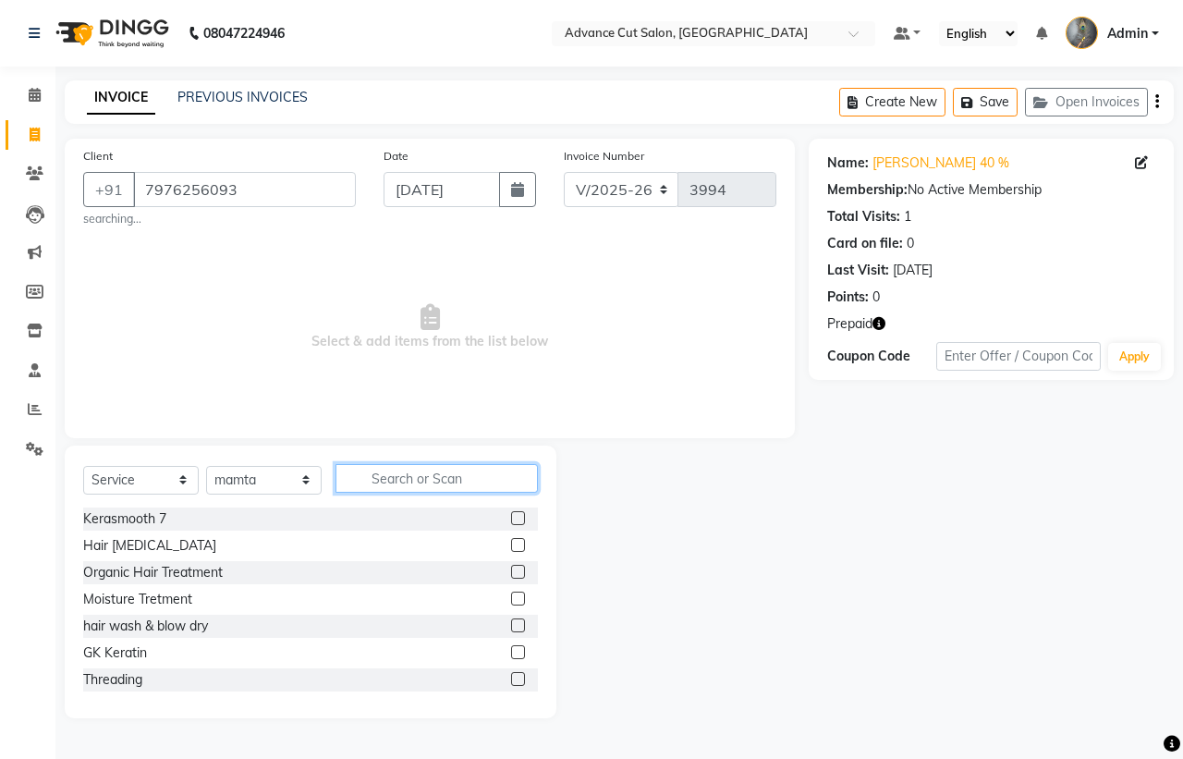
click at [395, 473] on input "text" at bounding box center [436, 478] width 202 height 29
drag, startPoint x: 288, startPoint y: 488, endPoint x: 286, endPoint y: 469, distance: 18.6
click at [288, 488] on select "Select Stylist Admin chahit COUNTOR Devid hardeep mamta manisha MONISH navi NOS…" at bounding box center [263, 480] width 115 height 29
select select "38522"
click at [206, 466] on select "Select Stylist Admin chahit COUNTOR Devid hardeep mamta manisha MONISH navi NOS…" at bounding box center [263, 480] width 115 height 29
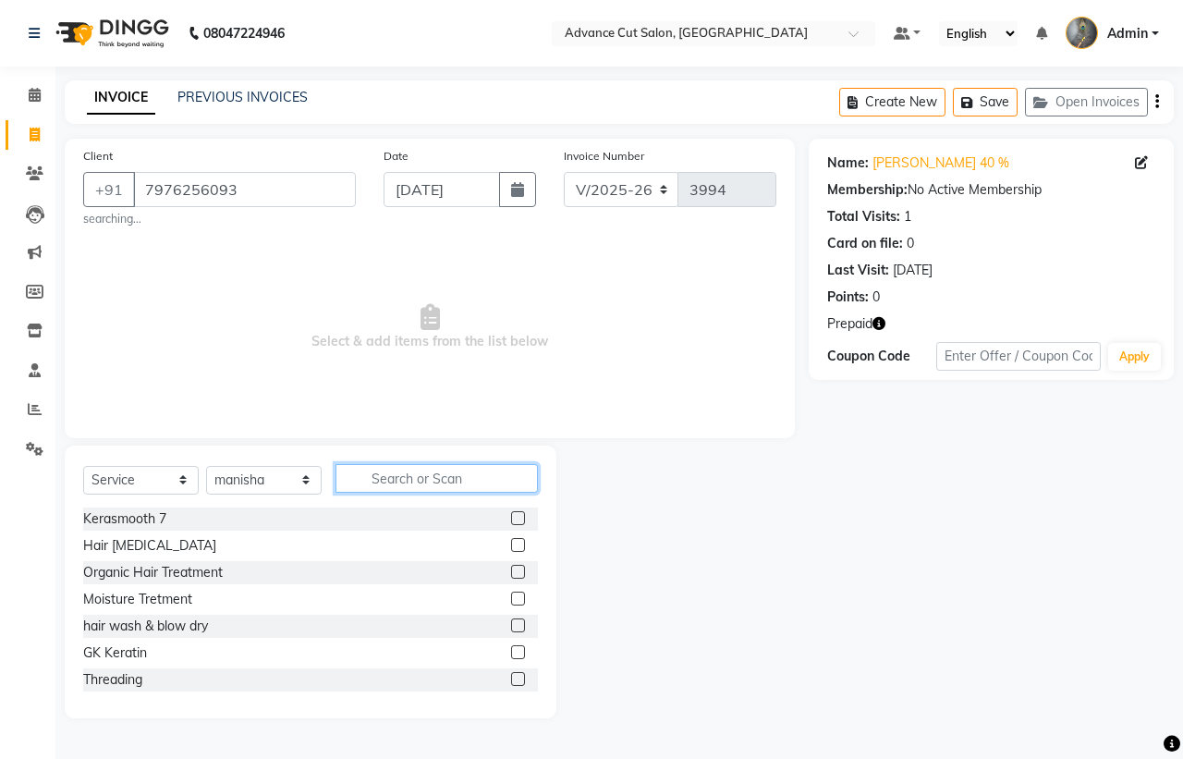
click at [381, 483] on input "text" at bounding box center [436, 478] width 202 height 29
type input "f"
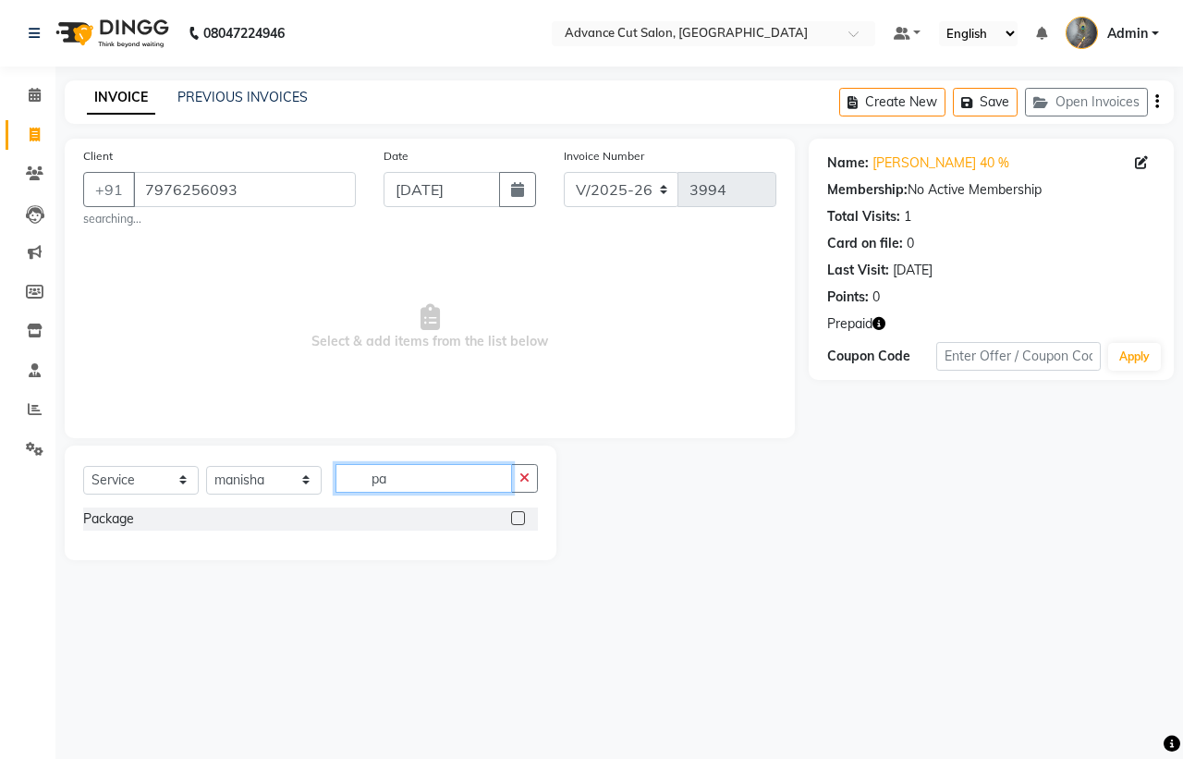
type input "p"
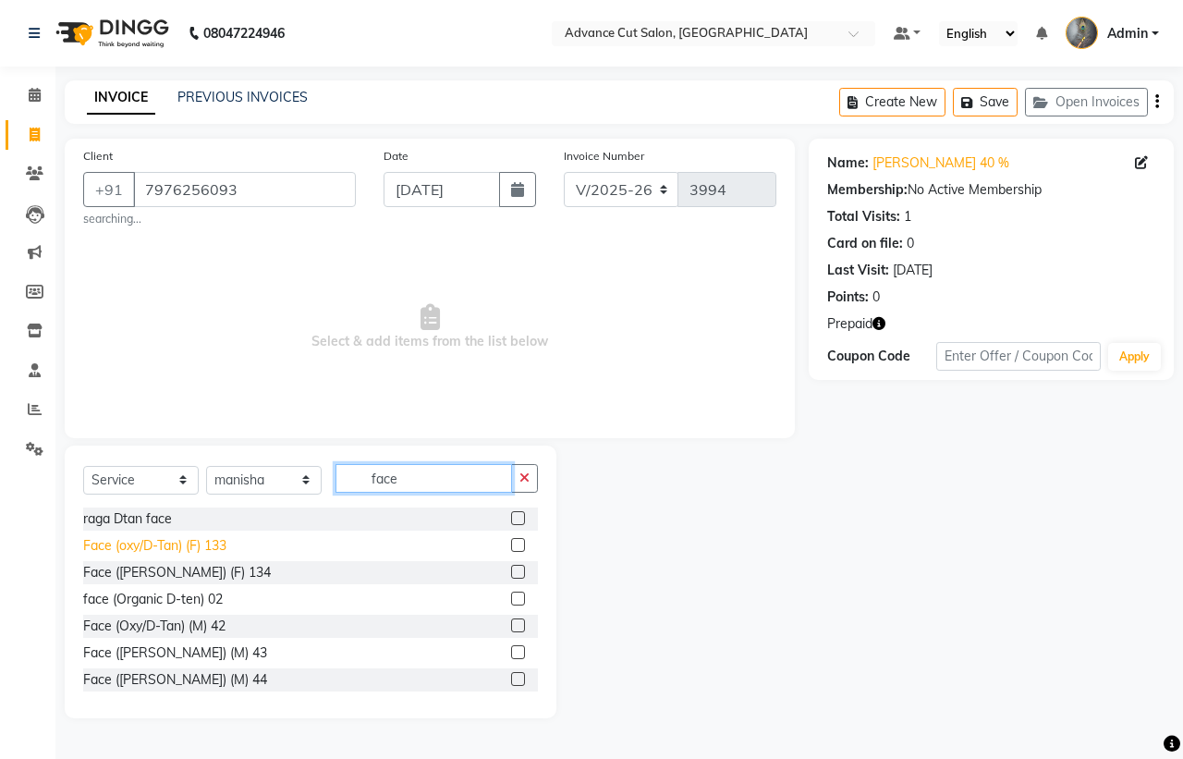
type input "face"
click at [176, 540] on div "Face (oxy/D-Tan) (F) 133" at bounding box center [154, 545] width 143 height 19
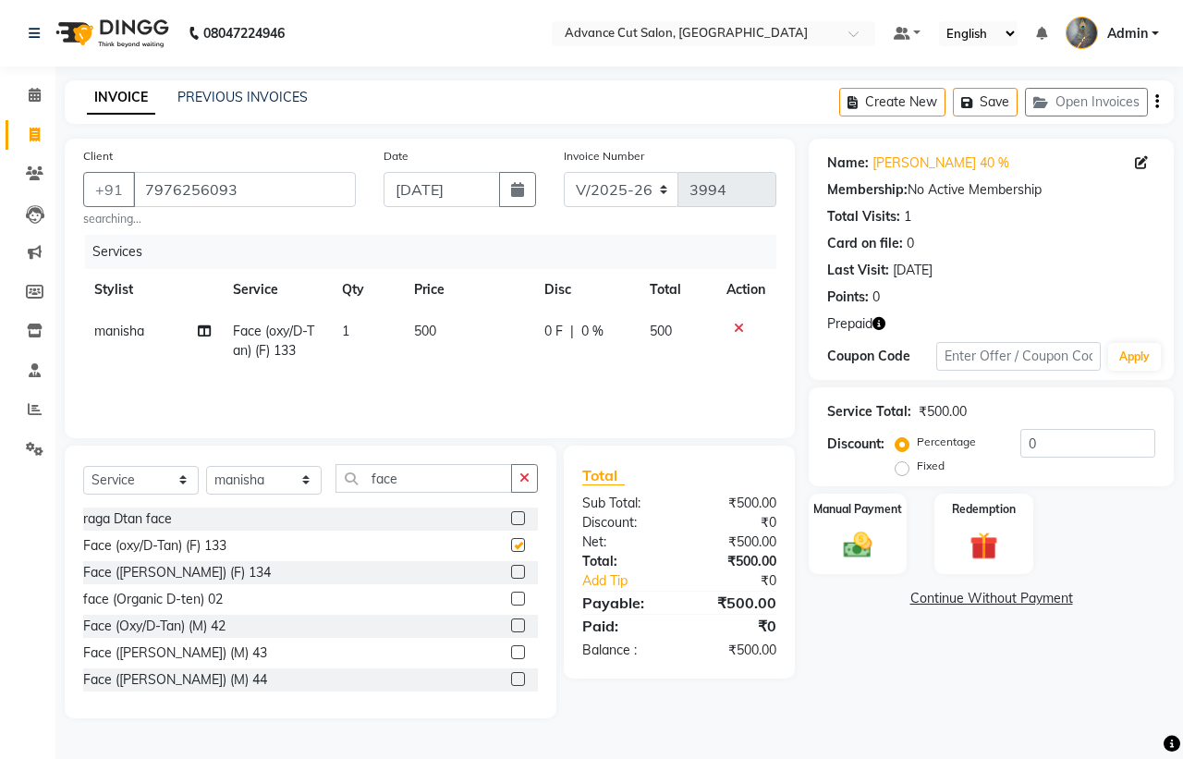
checkbox input "false"
click at [971, 527] on div "Redemption" at bounding box center [983, 534] width 103 height 85
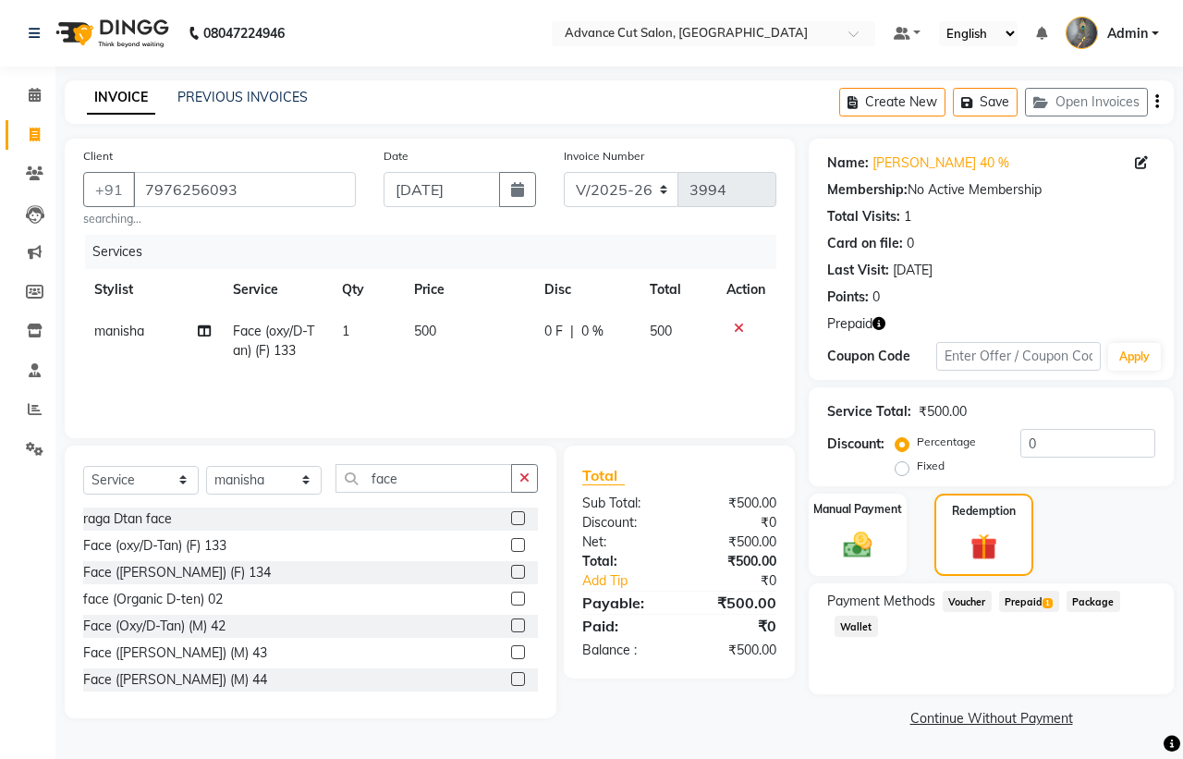
click at [1030, 601] on span "Prepaid 1" at bounding box center [1029, 600] width 60 height 21
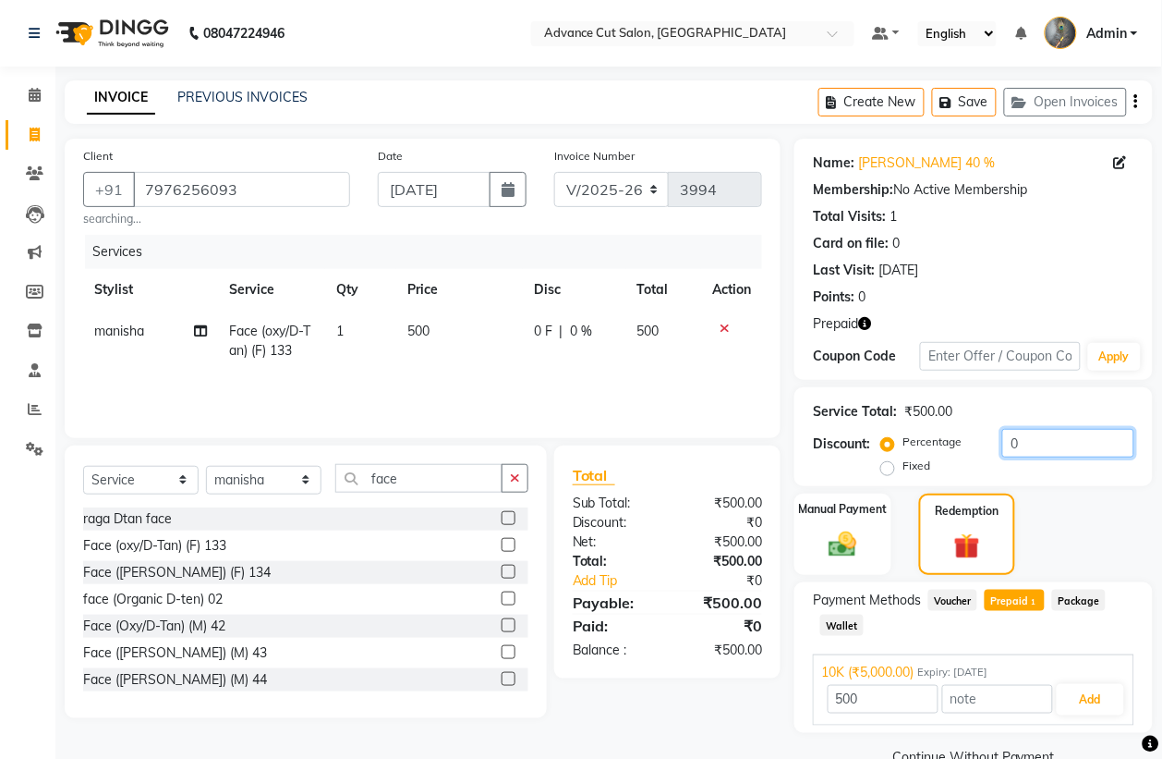
click at [1054, 448] on input "0" at bounding box center [1068, 443] width 132 height 29
type input "5000"
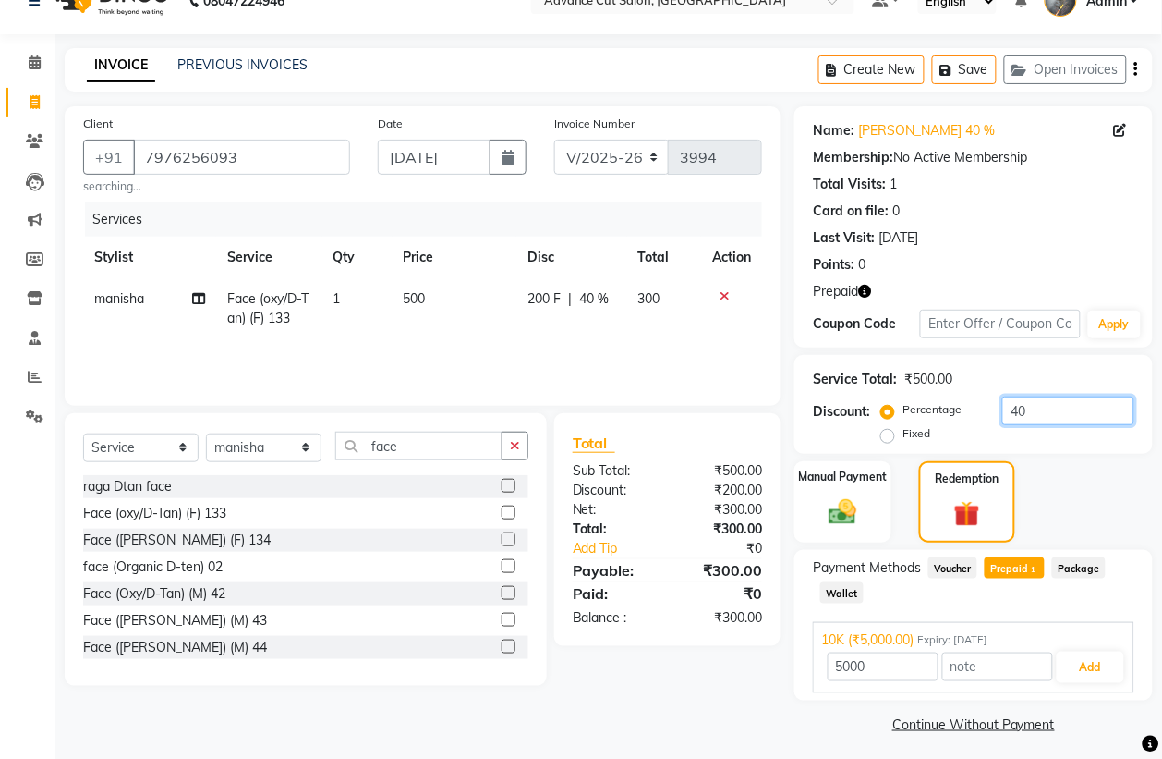
scroll to position [39, 0]
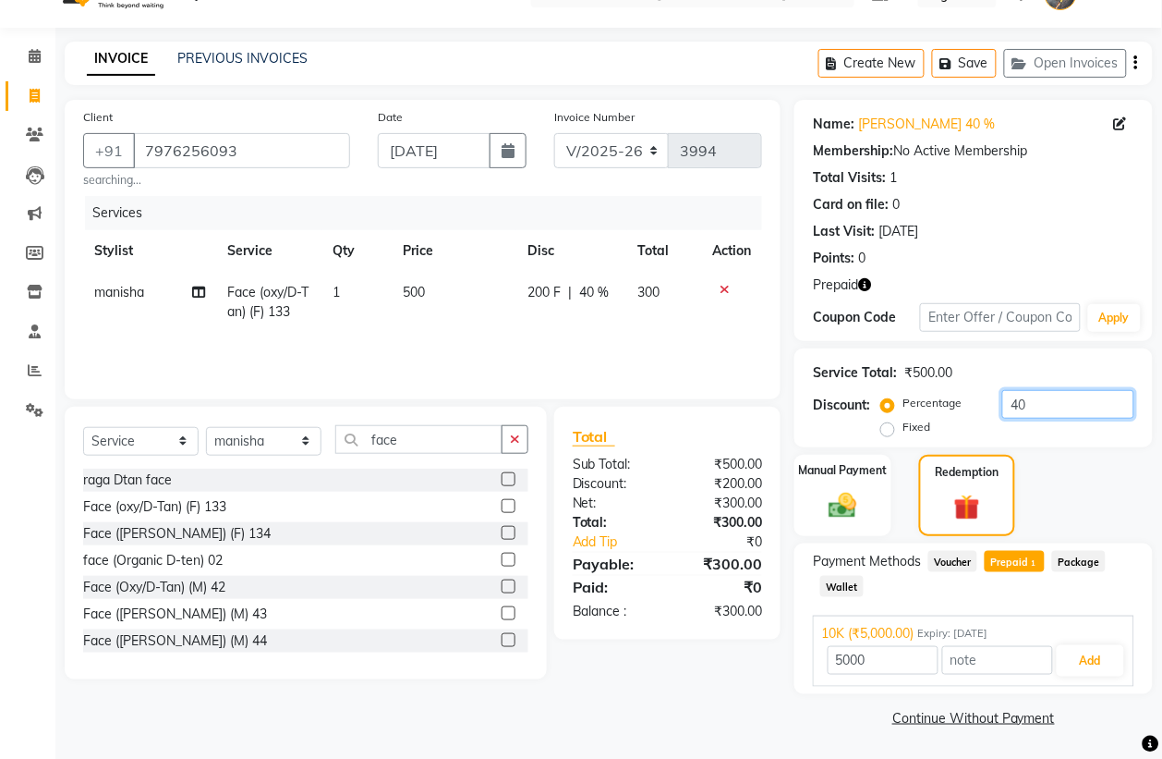
type input "40"
click at [1032, 562] on span "1" at bounding box center [1034, 563] width 10 height 11
type input "300"
click at [1078, 653] on button "Add" at bounding box center [1090, 660] width 67 height 31
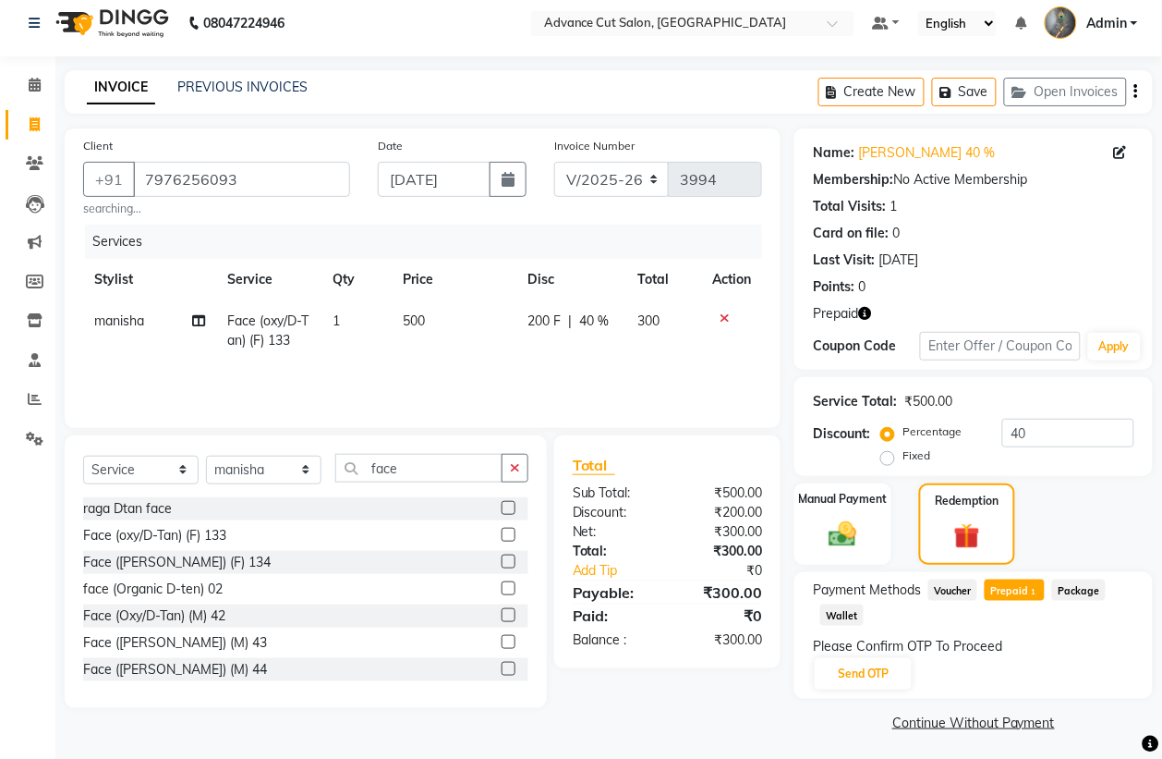
scroll to position [15, 0]
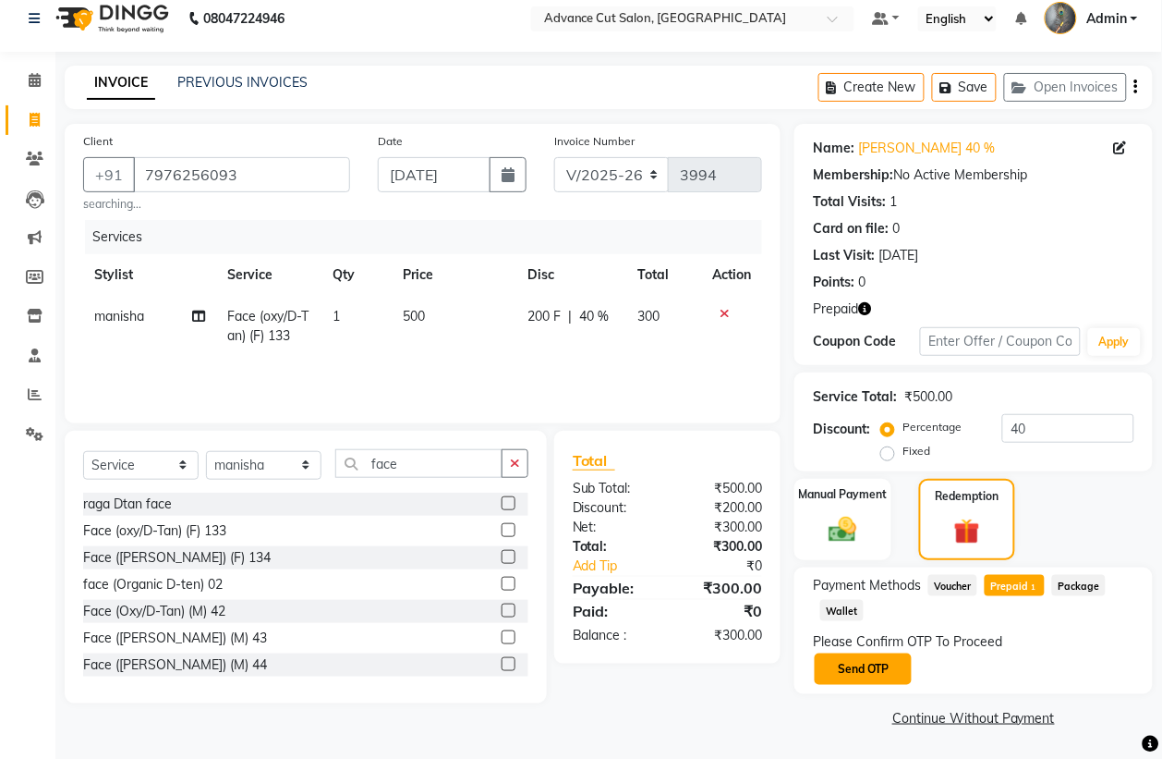
click at [897, 666] on button "Send OTP" at bounding box center [863, 668] width 97 height 31
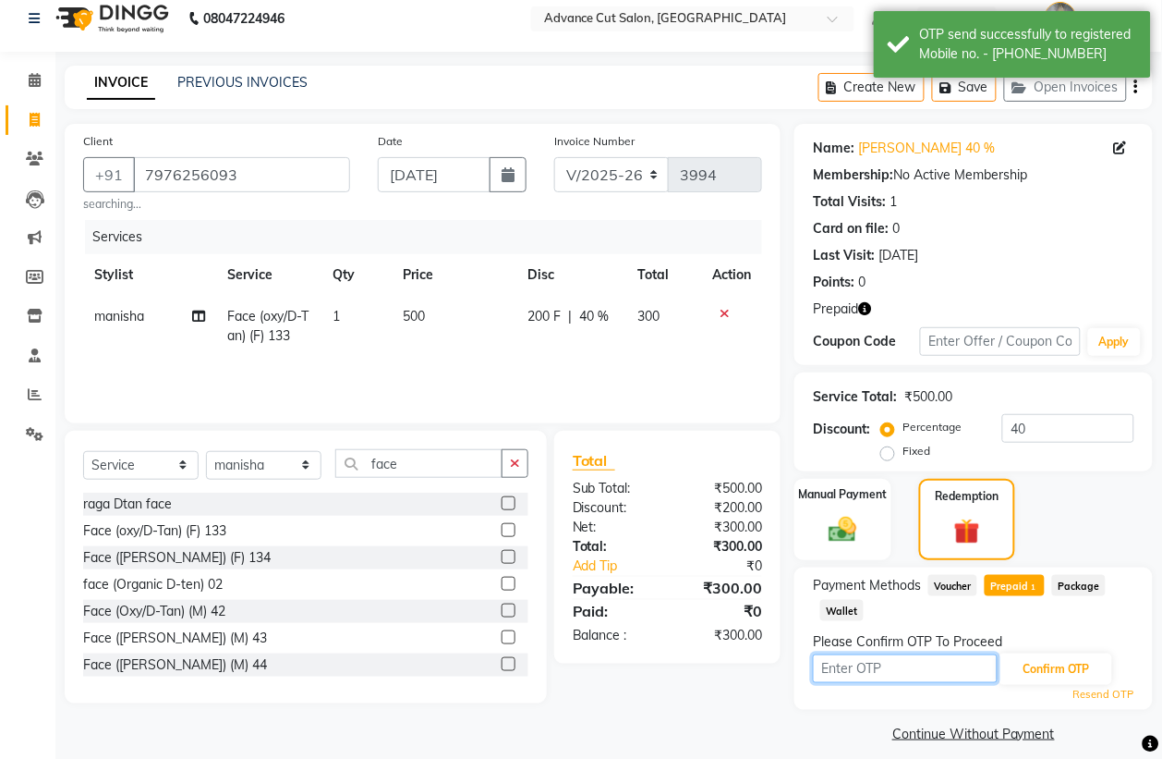
click at [897, 666] on input "text" at bounding box center [905, 668] width 185 height 29
type input "9993"
click at [1026, 670] on button "Confirm OTP" at bounding box center [1056, 668] width 113 height 31
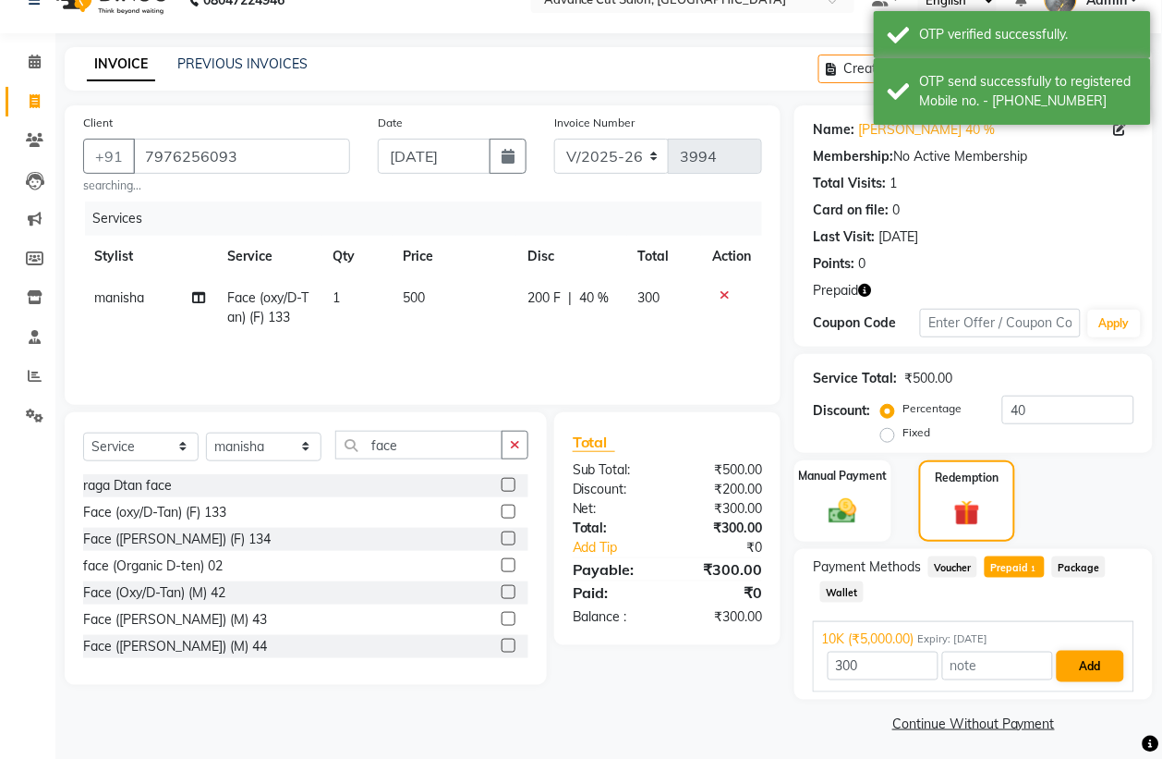
scroll to position [39, 0]
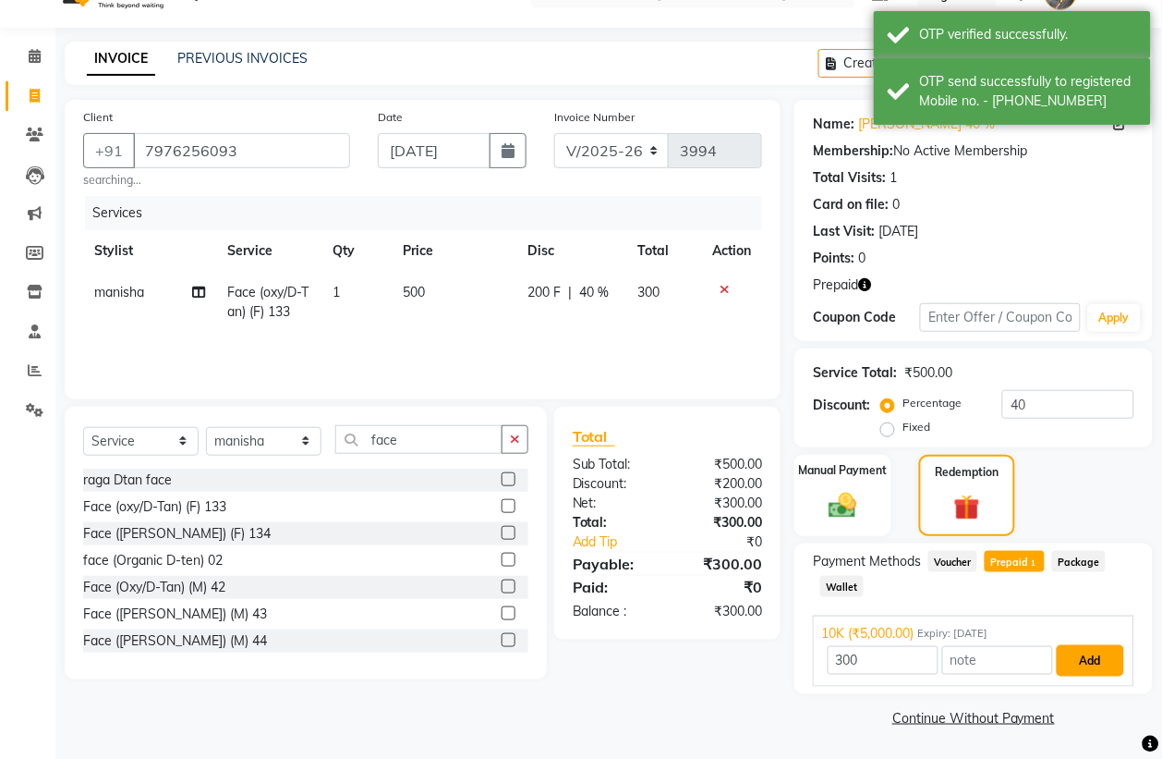
click at [1088, 663] on button "Add" at bounding box center [1090, 660] width 67 height 31
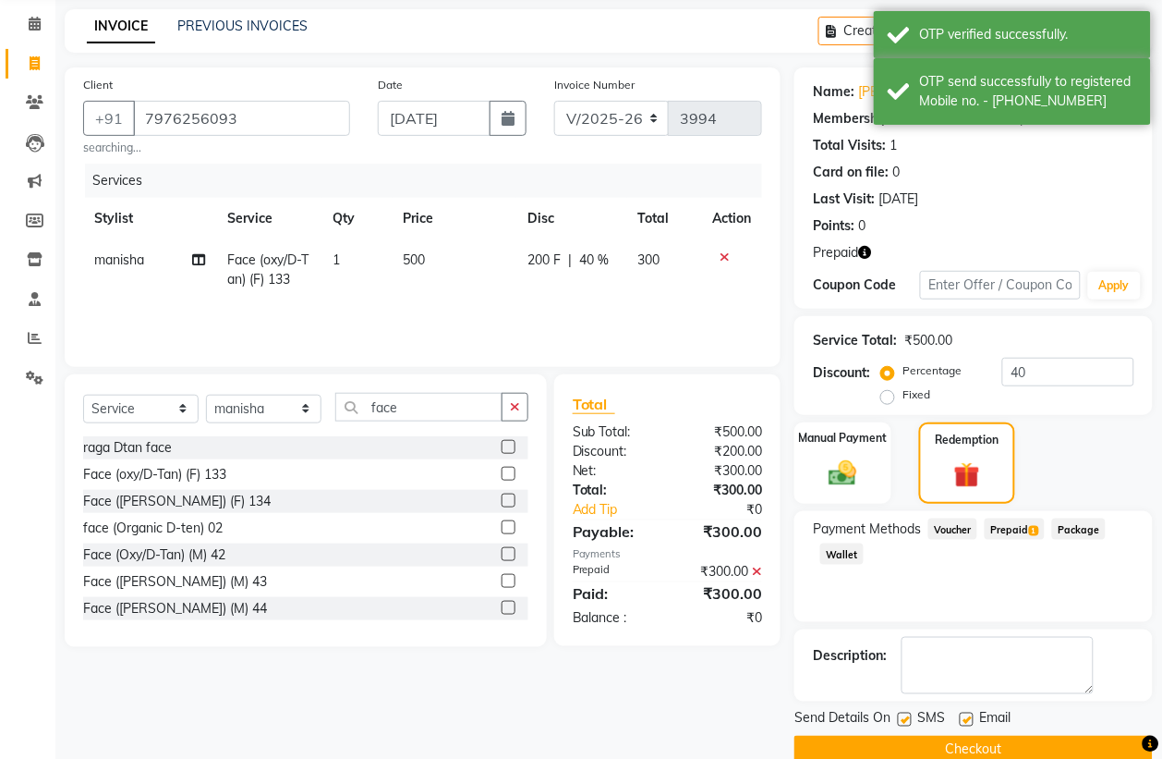
scroll to position [104, 0]
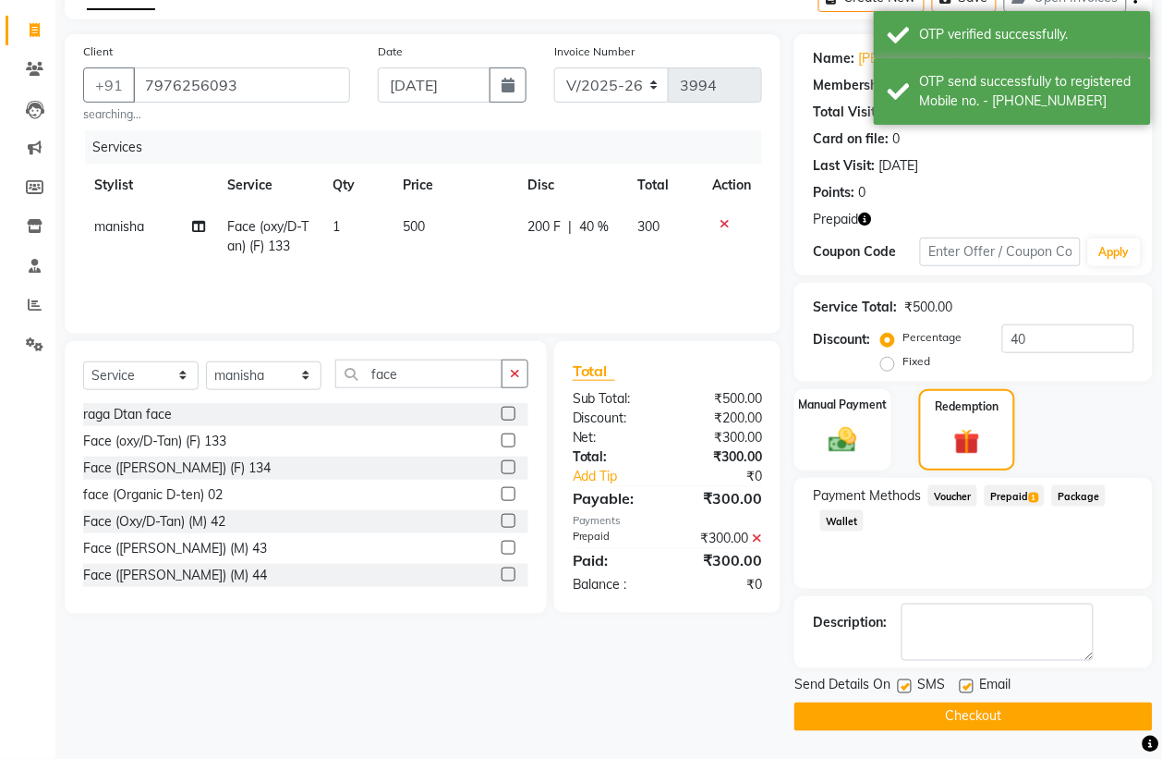
click at [1072, 709] on button "Checkout" at bounding box center [974, 716] width 358 height 29
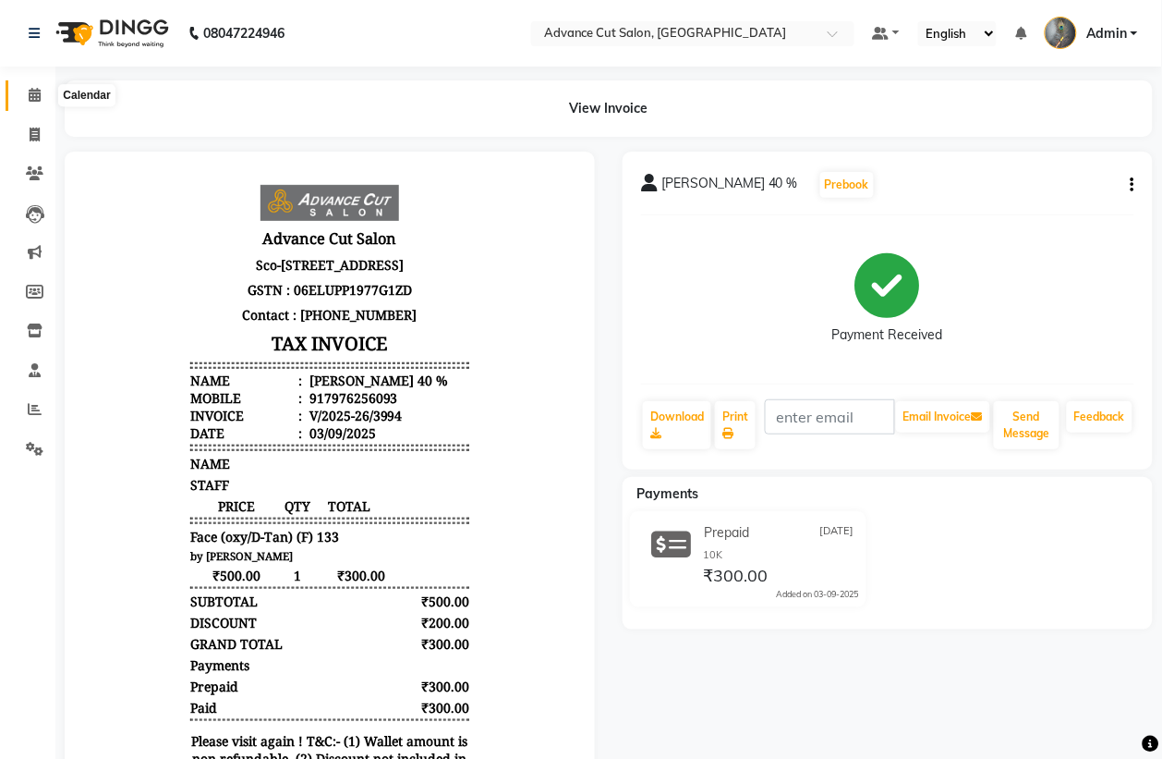
click at [39, 92] on icon at bounding box center [35, 95] width 12 height 14
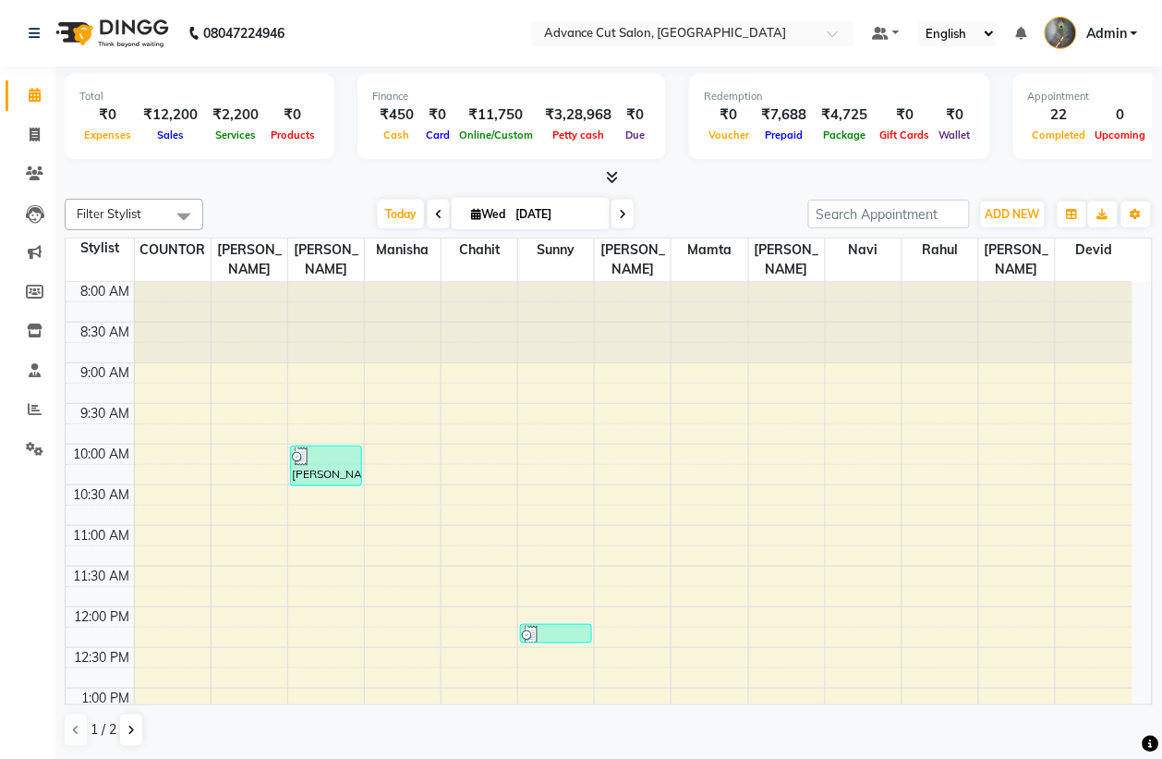
click at [610, 177] on icon at bounding box center [613, 177] width 12 height 14
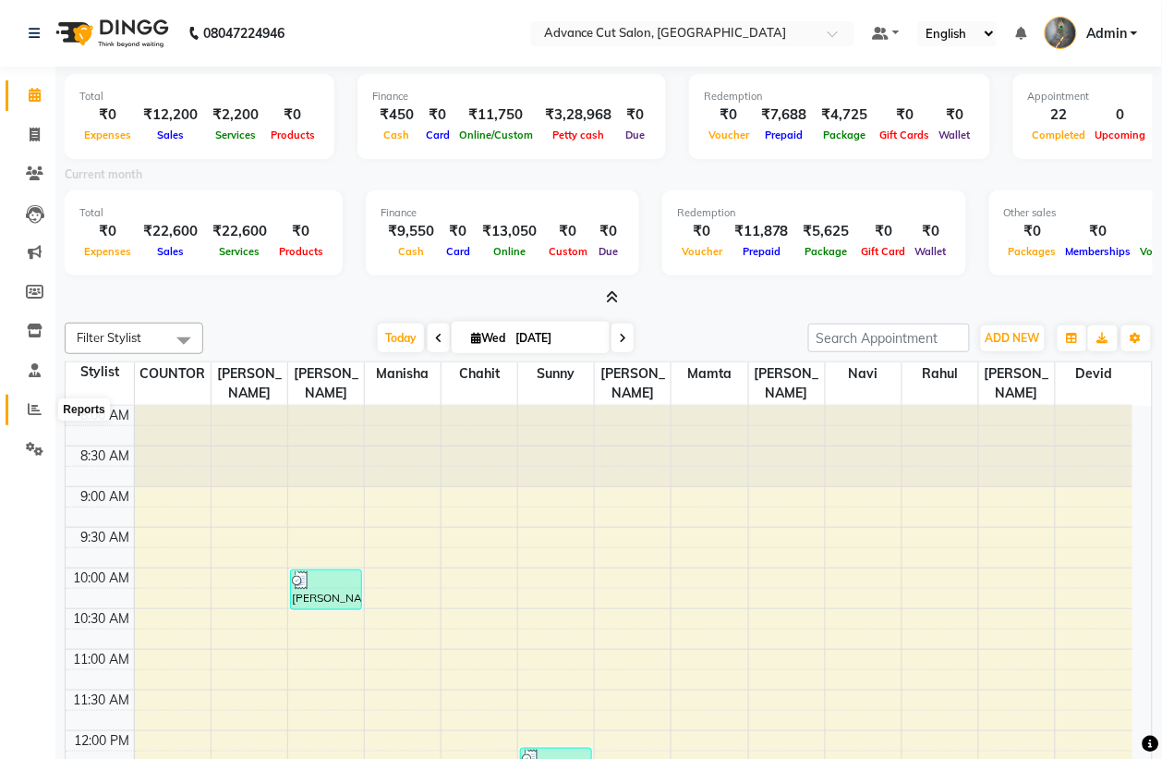
click at [38, 407] on icon at bounding box center [35, 409] width 14 height 14
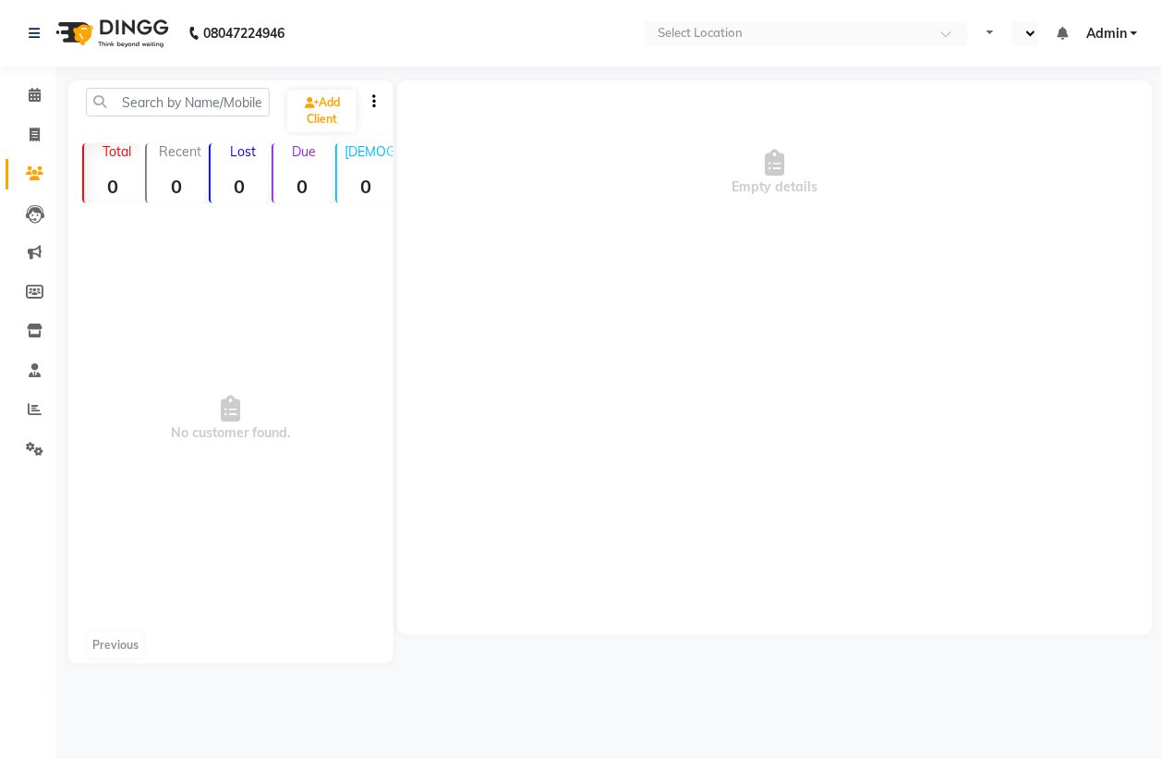
select select "en"
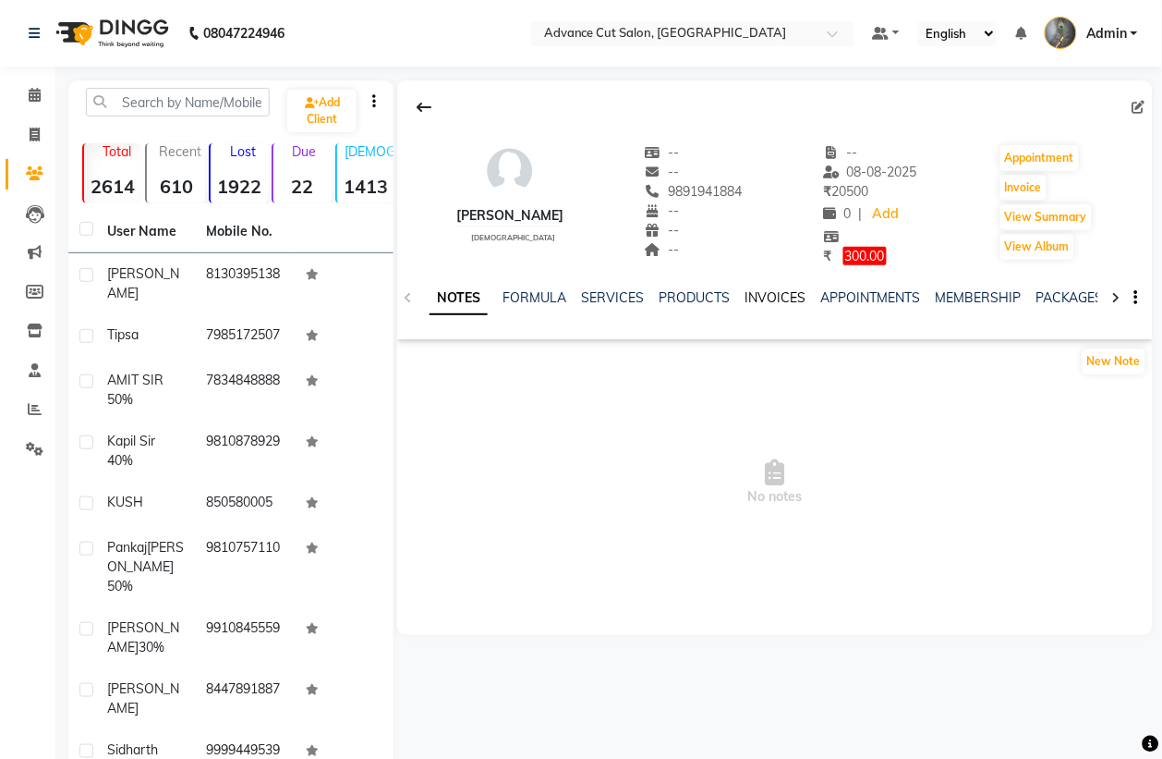
click at [786, 296] on link "INVOICES" at bounding box center [775, 297] width 61 height 17
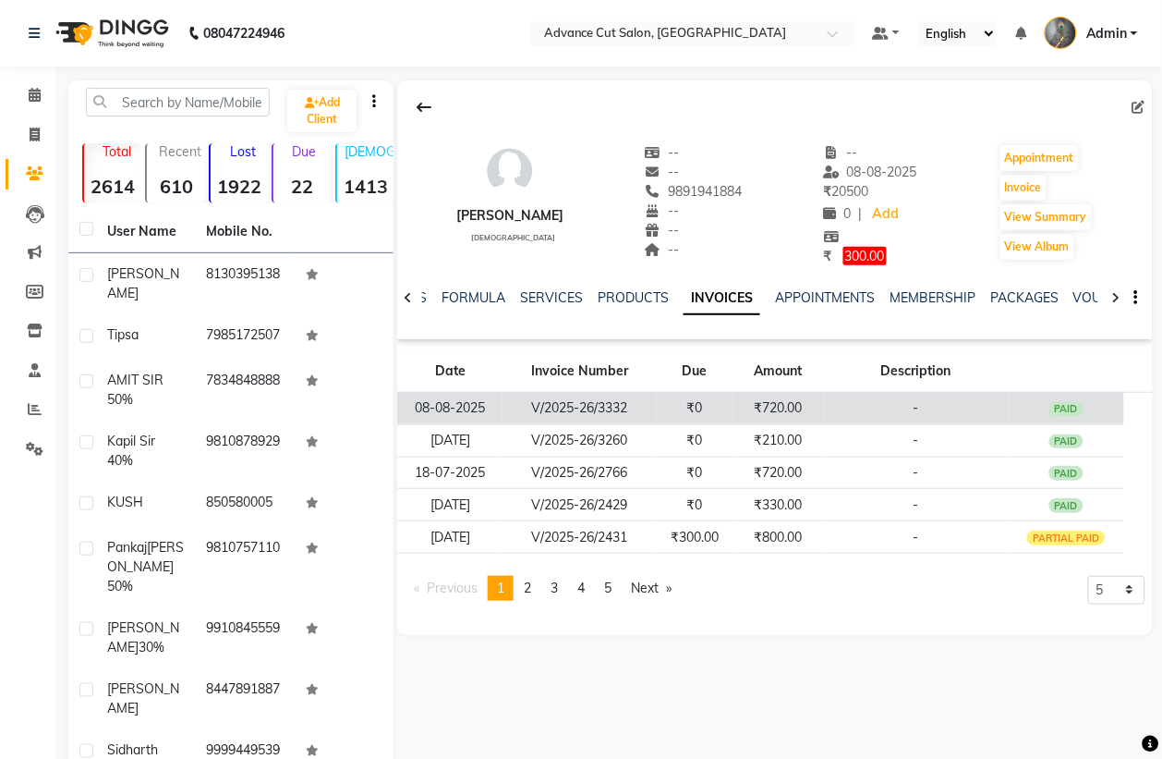
click at [785, 409] on td "₹720.00" at bounding box center [779, 408] width 91 height 32
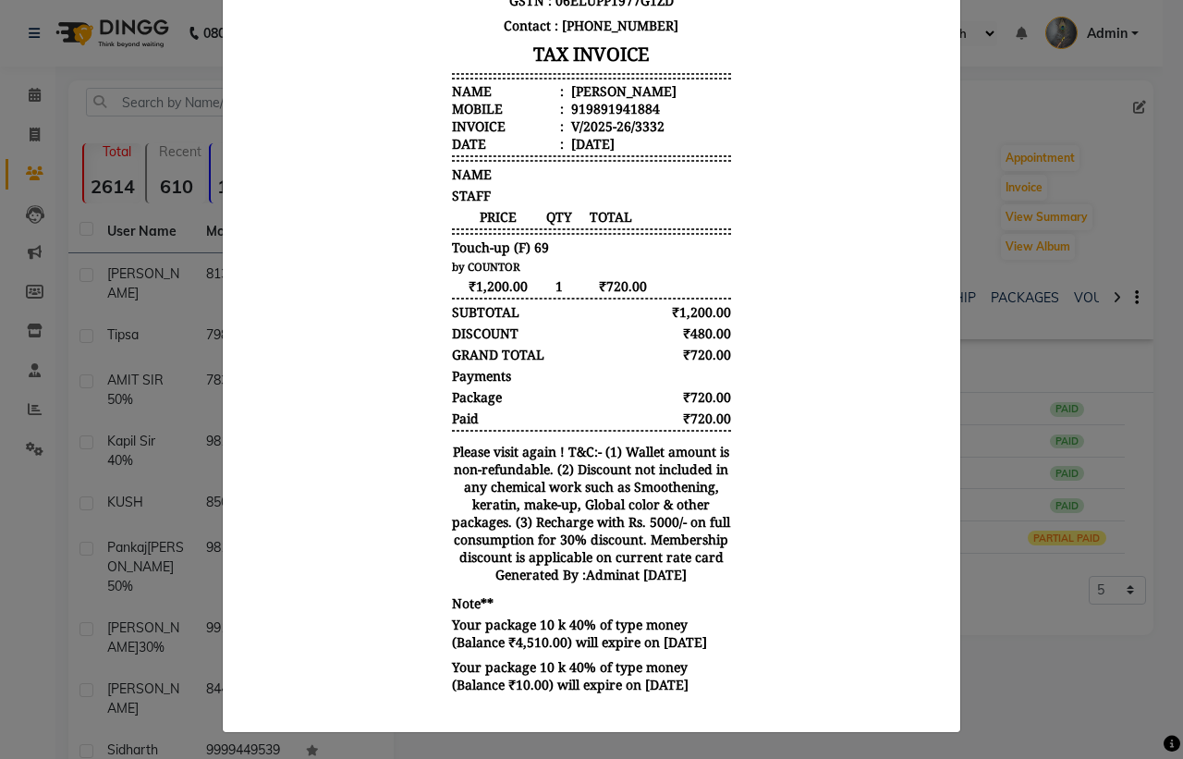
scroll to position [18, 0]
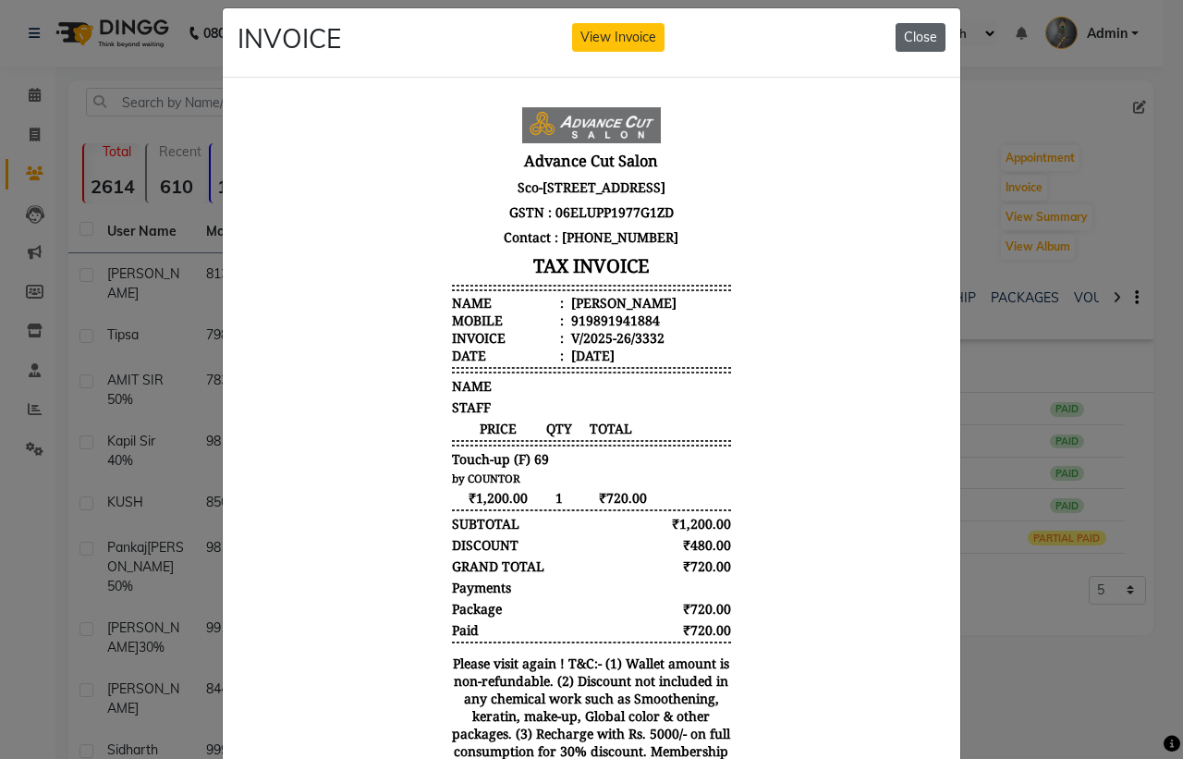
click at [908, 33] on button "Close" at bounding box center [920, 37] width 50 height 29
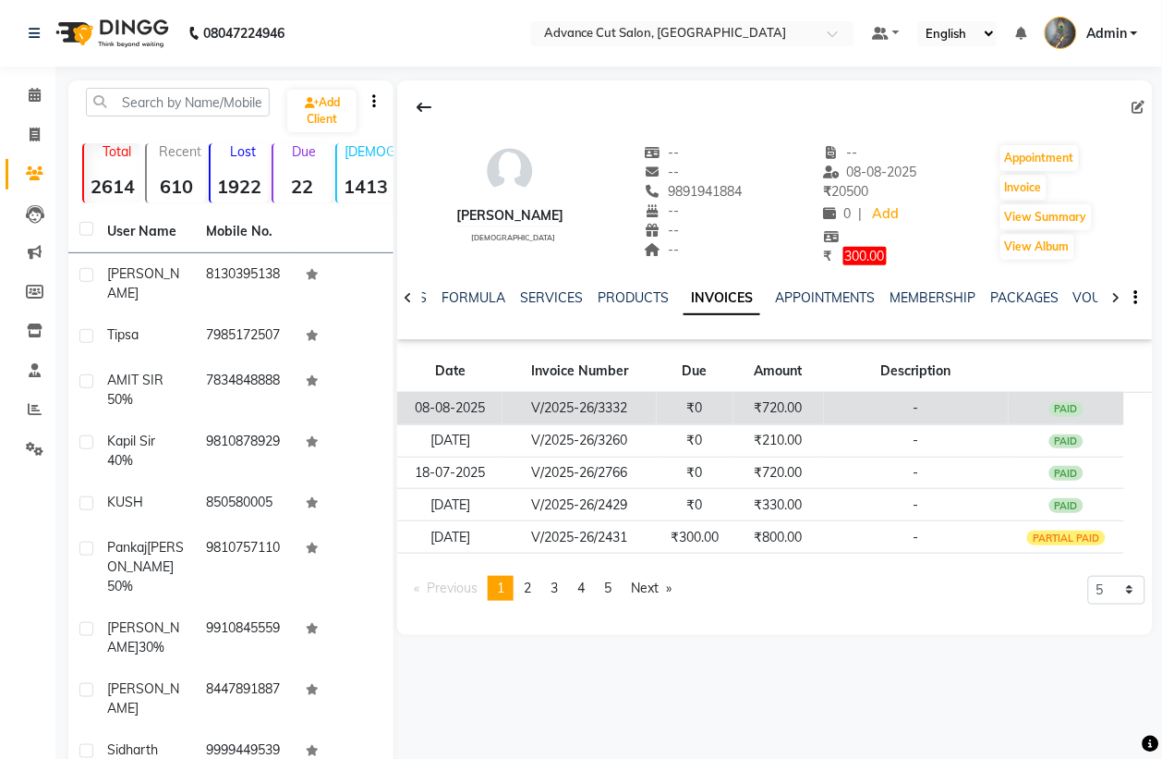
click at [777, 412] on td "₹720.00" at bounding box center [779, 408] width 91 height 32
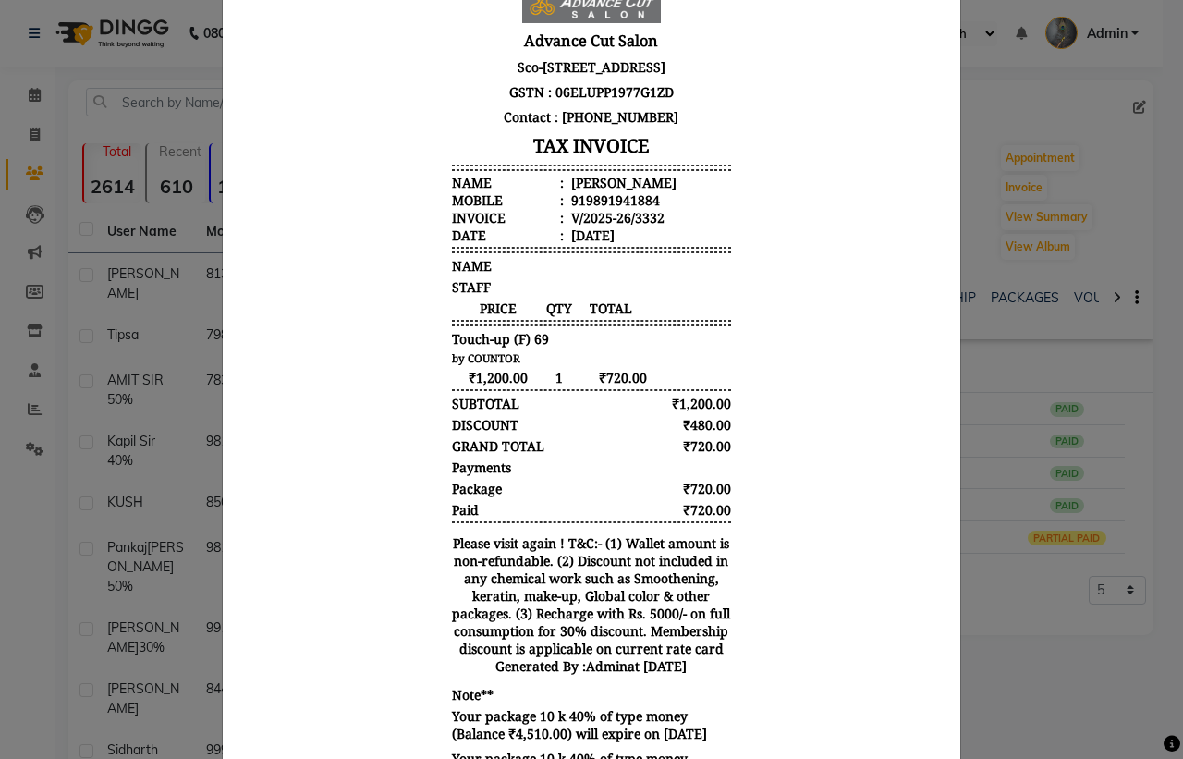
scroll to position [0, 0]
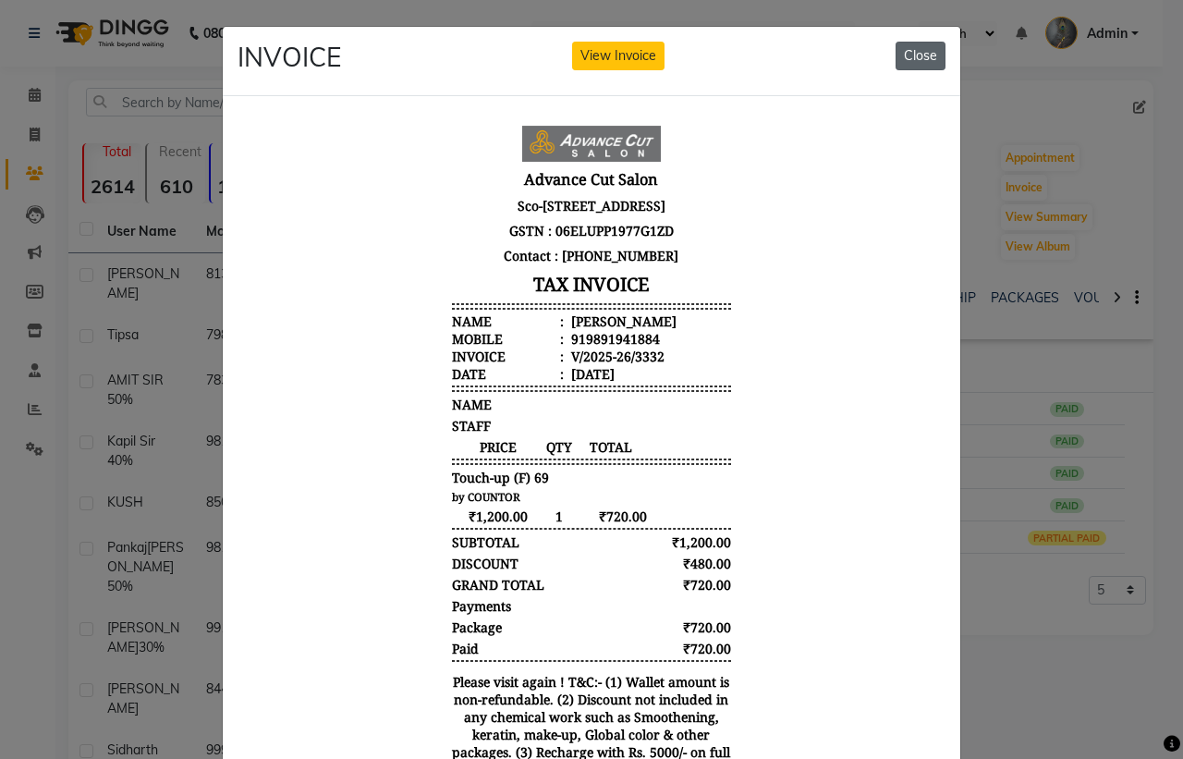
click at [916, 57] on button "Close" at bounding box center [920, 56] width 50 height 29
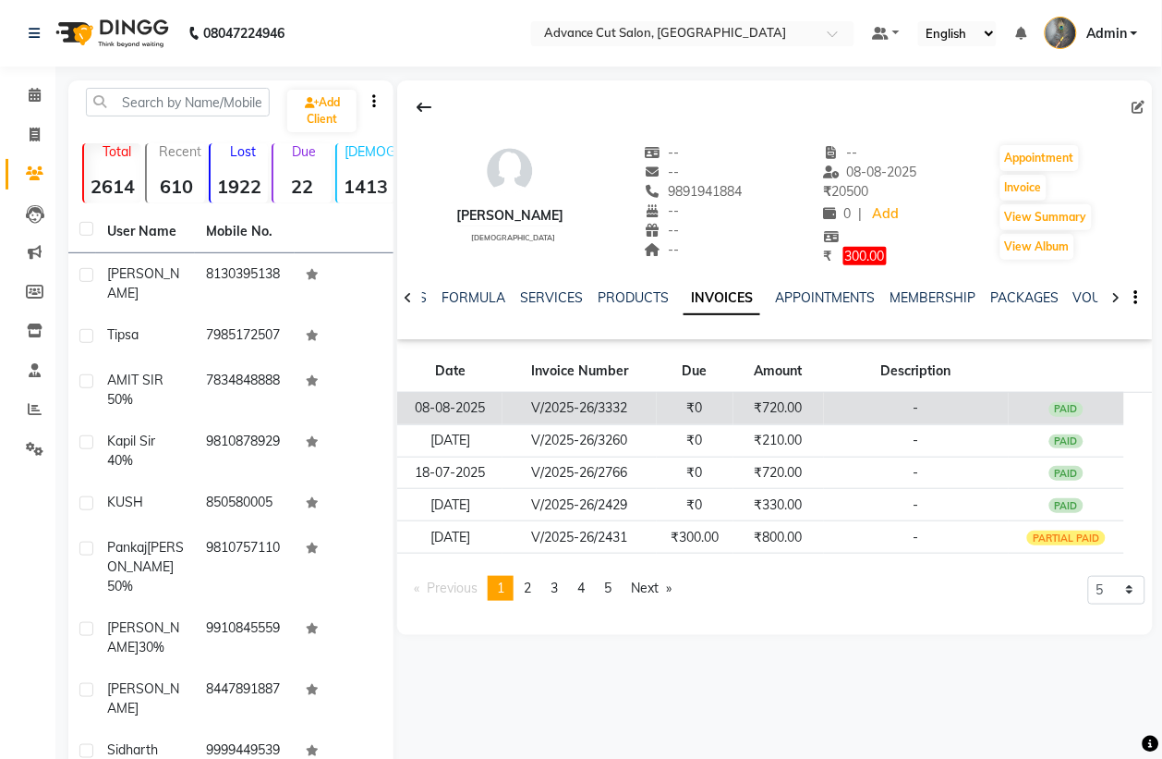
click at [793, 411] on td "₹720.00" at bounding box center [779, 408] width 91 height 32
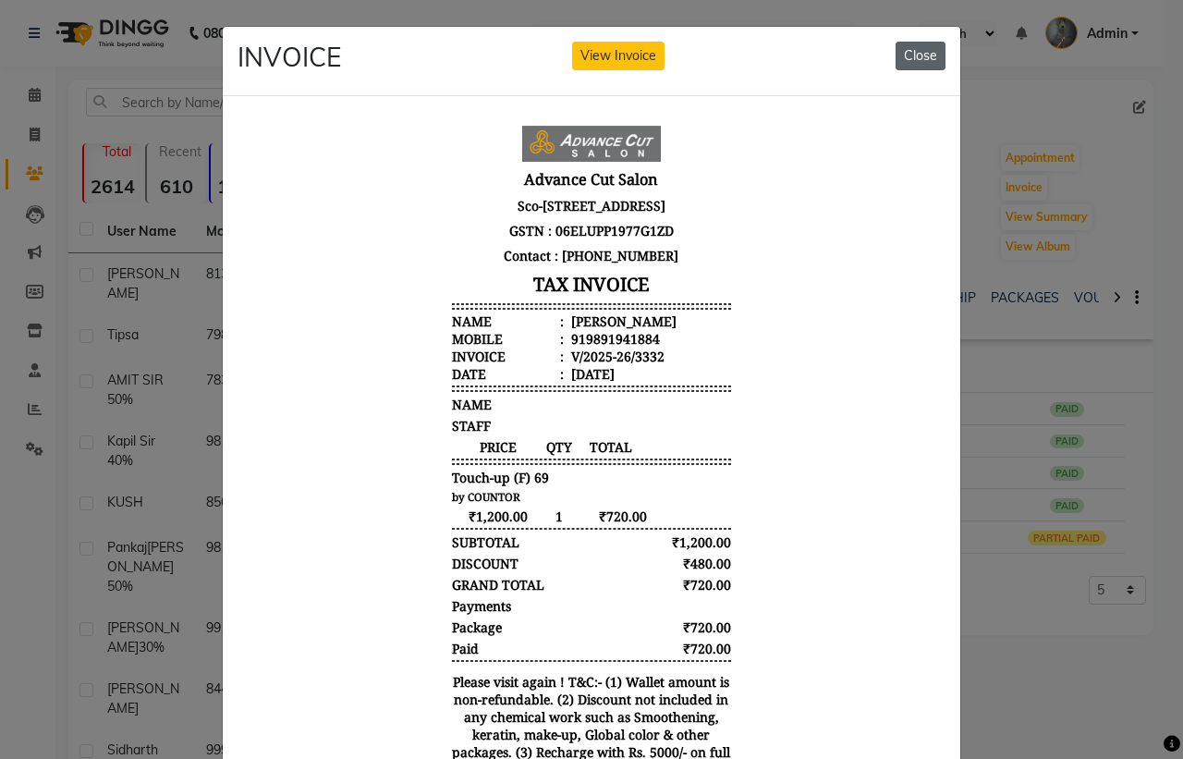
click at [916, 55] on button "Close" at bounding box center [920, 56] width 50 height 29
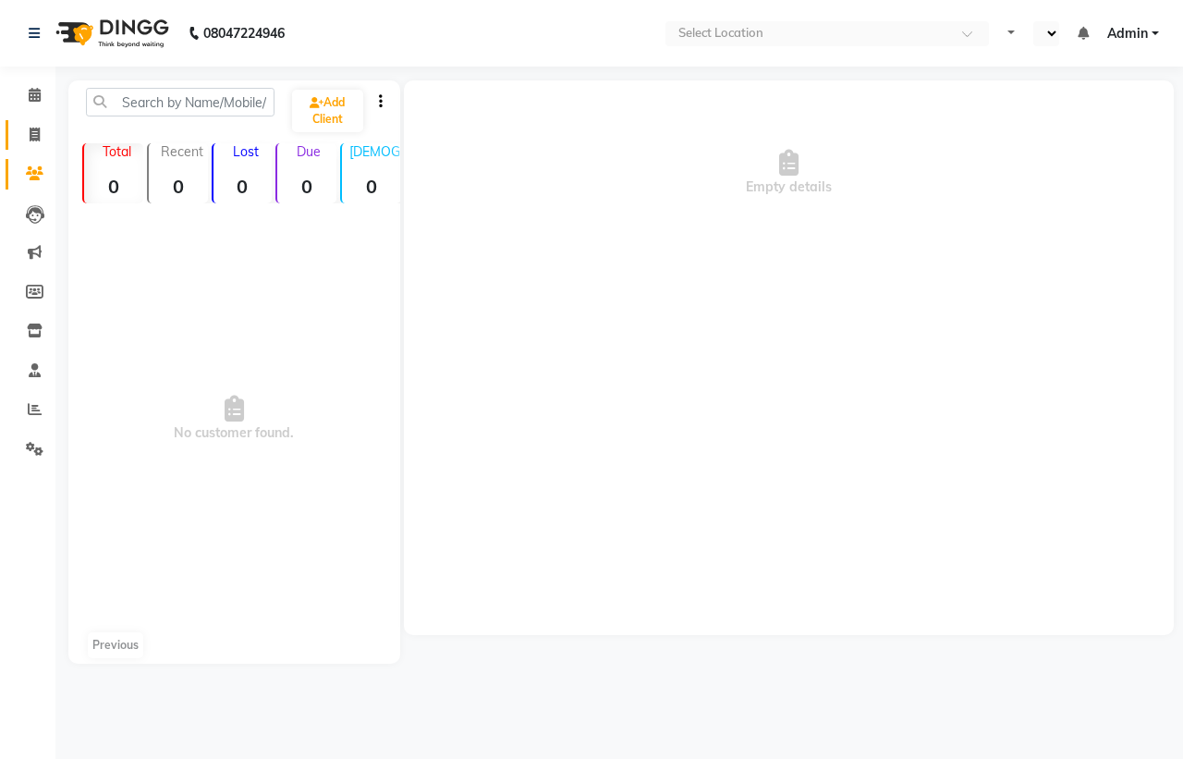
click at [32, 127] on icon at bounding box center [35, 134] width 10 height 14
select select "en"
select select "service"
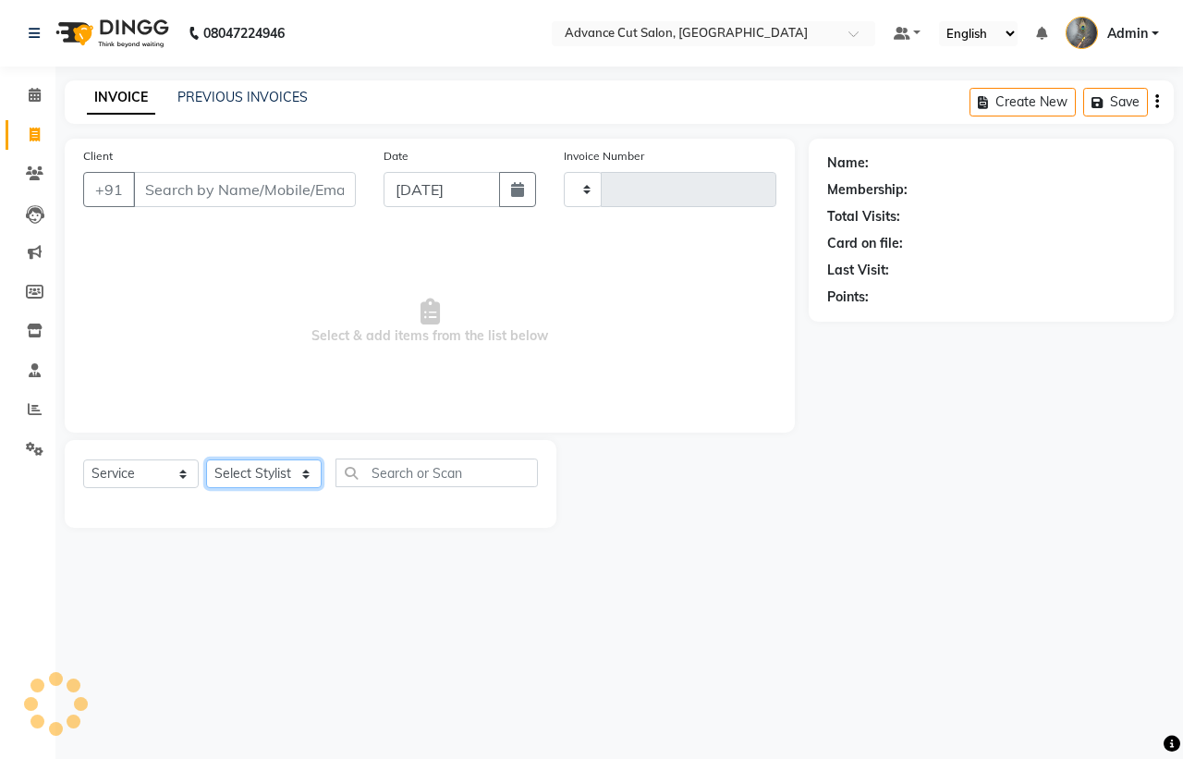
drag, startPoint x: 32, startPoint y: 127, endPoint x: 264, endPoint y: 469, distance: 413.8
click at [264, 469] on select "Select Stylist" at bounding box center [263, 473] width 115 height 29
select select "4939"
type input "3990"
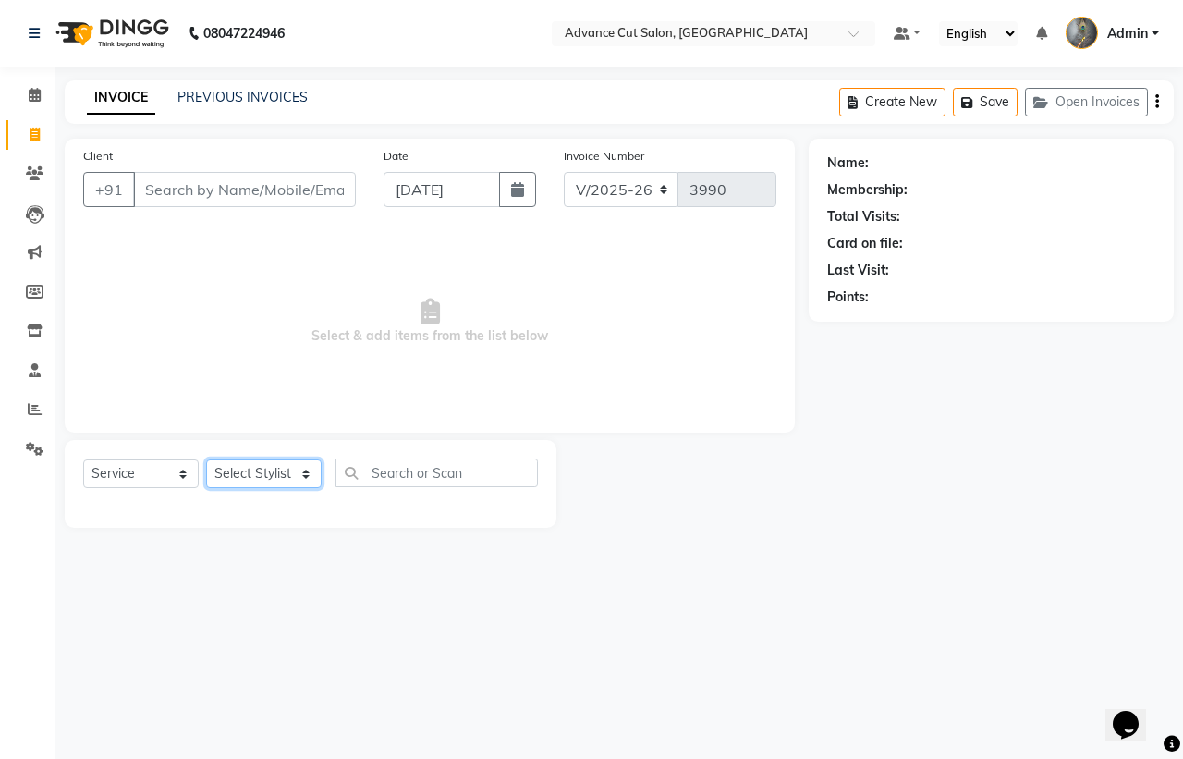
select select "78660"
click at [206, 459] on select "Select Stylist Admin chahit COUNTOR Devid hardeep mamta manisha MONISH navi NOS…" at bounding box center [263, 473] width 115 height 29
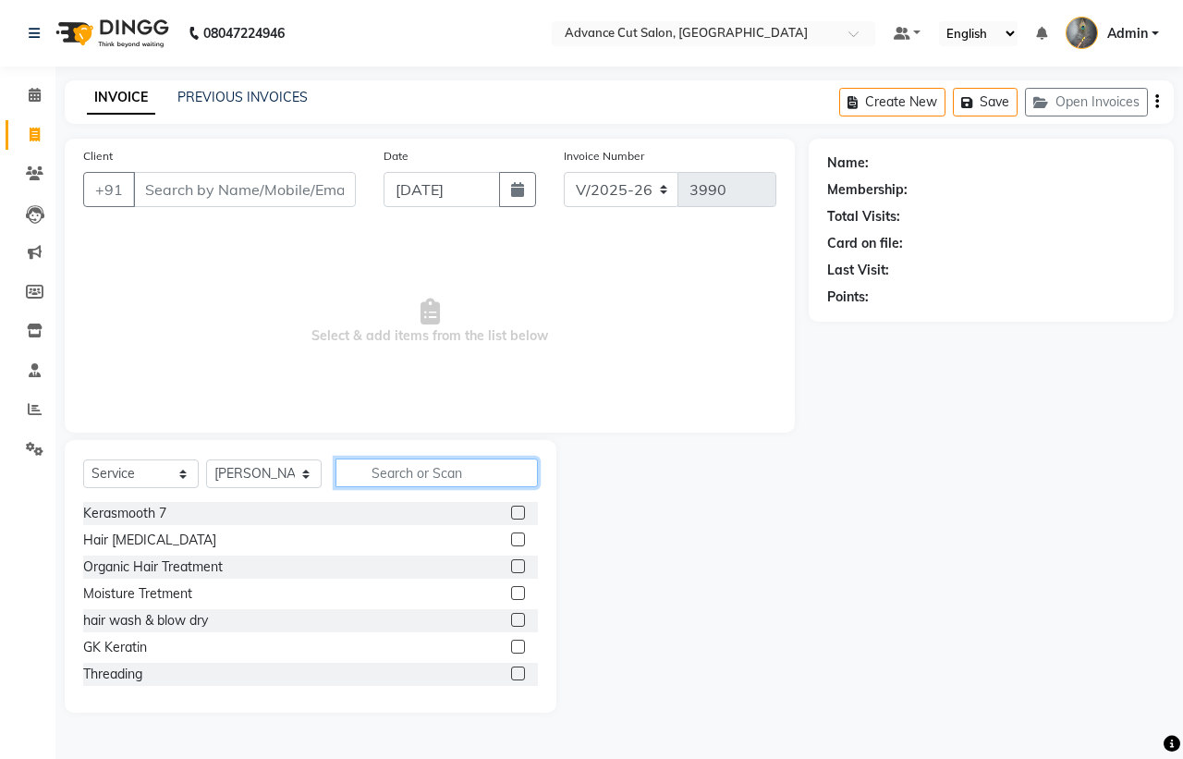
click at [377, 467] on input "text" at bounding box center [436, 472] width 202 height 29
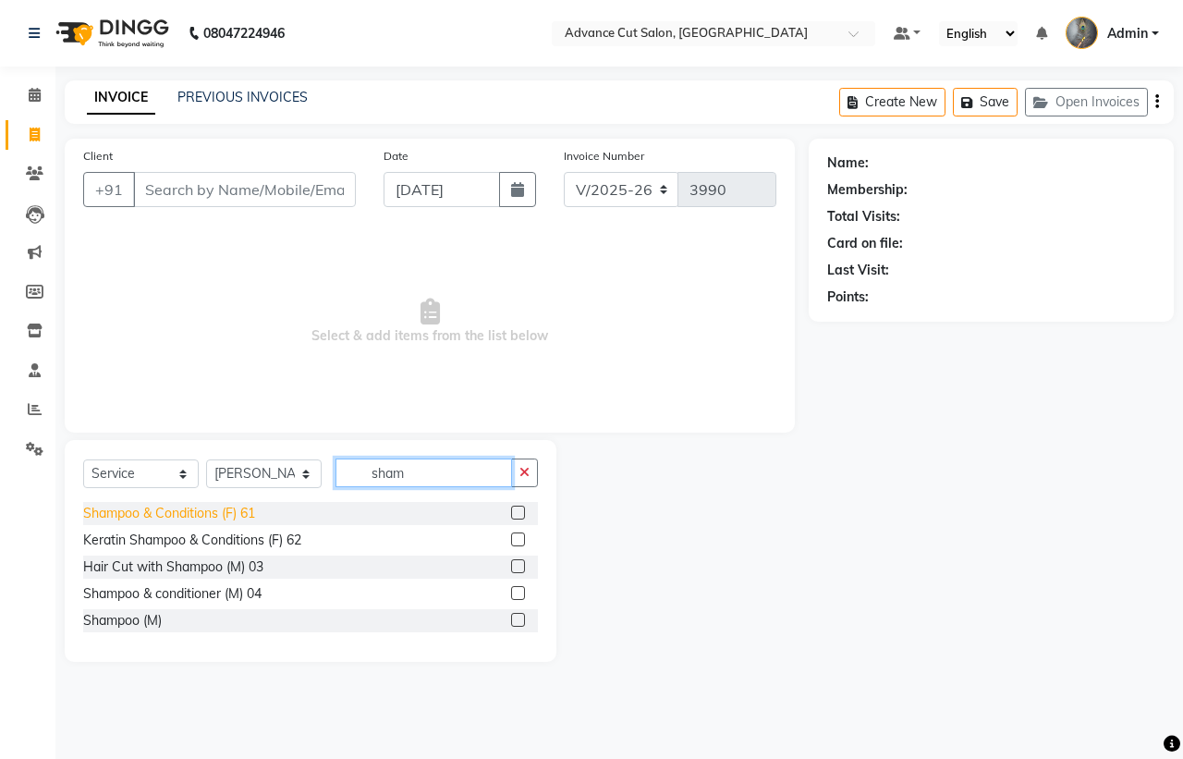
type input "sham"
click at [187, 518] on div "Shampoo & Conditions (F) 61" at bounding box center [169, 513] width 172 height 19
click at [411, 469] on input "sham" at bounding box center [423, 472] width 176 height 29
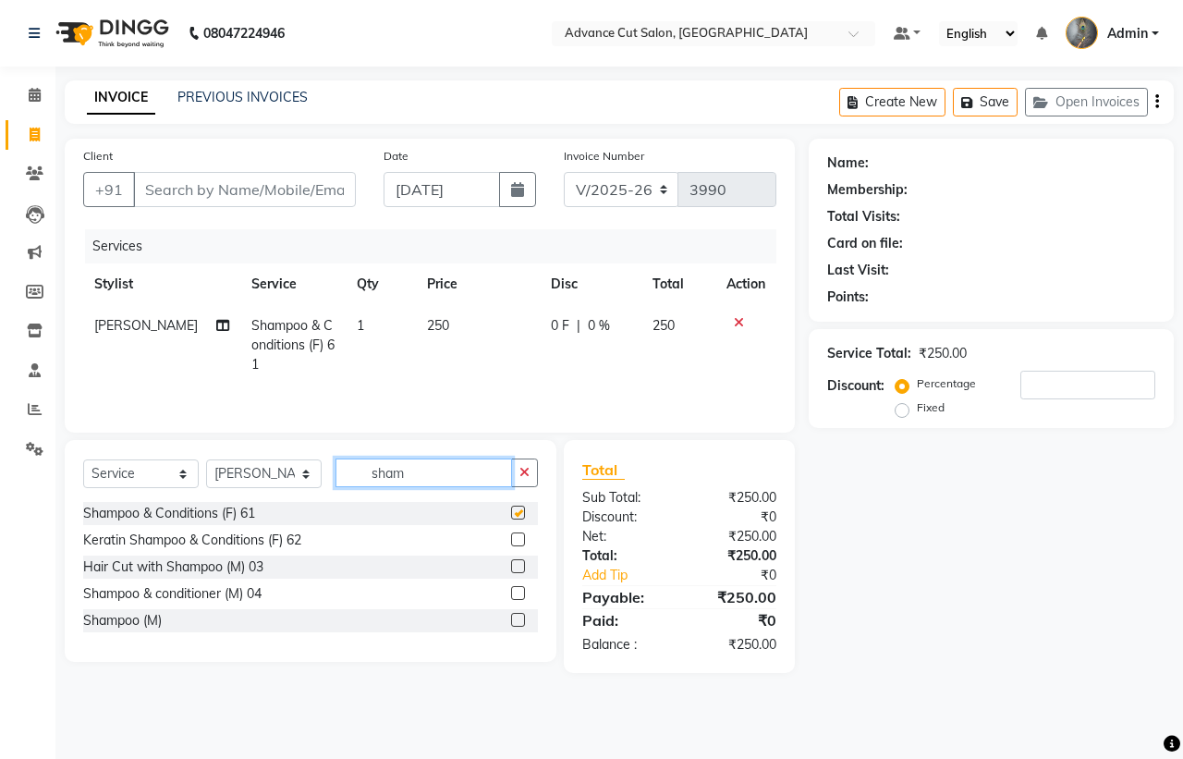
checkbox input "false"
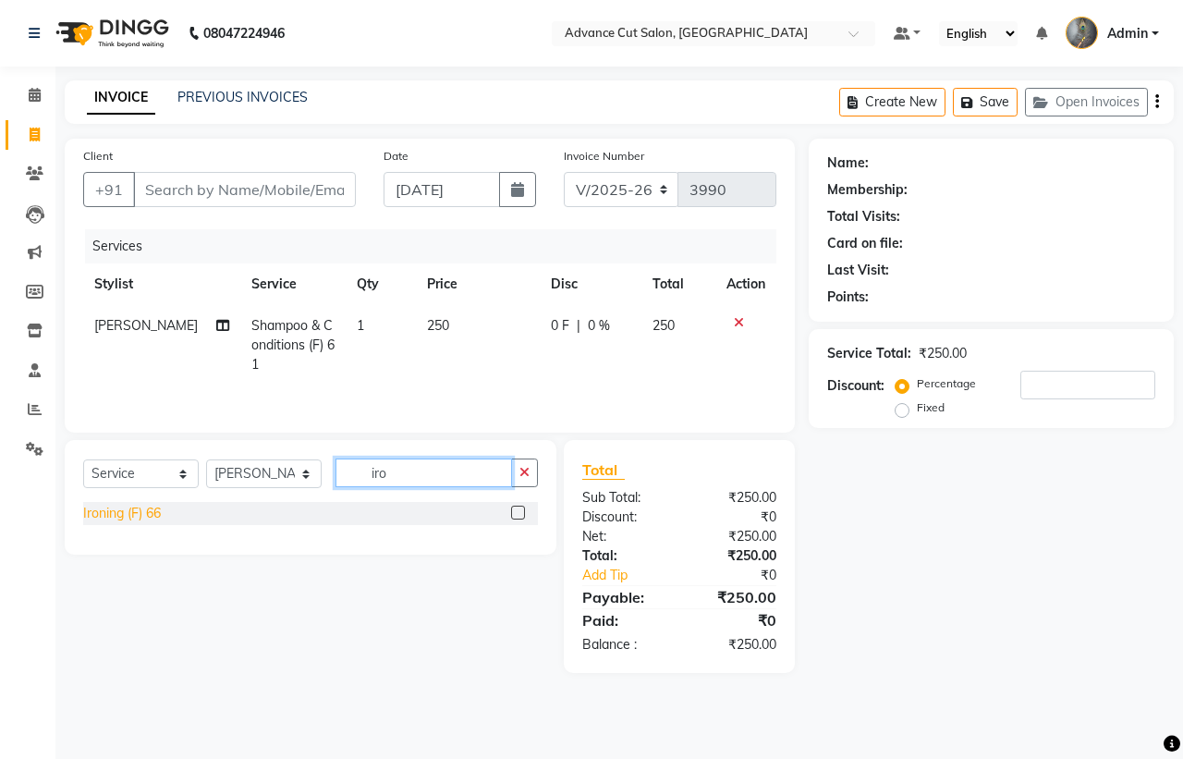
type input "iro"
click at [120, 523] on div "Ironing (F) 66" at bounding box center [122, 513] width 78 height 19
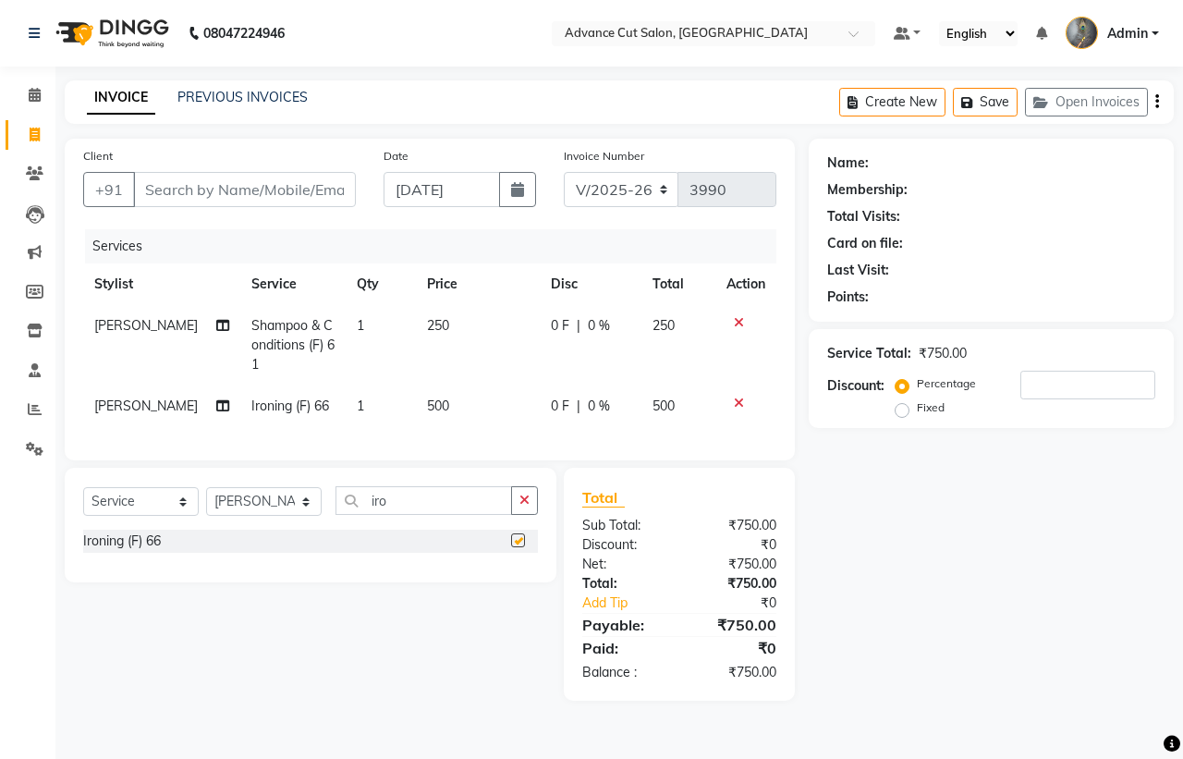
checkbox input "false"
click at [192, 176] on input "Client" at bounding box center [244, 189] width 223 height 35
type input "9"
type input "0"
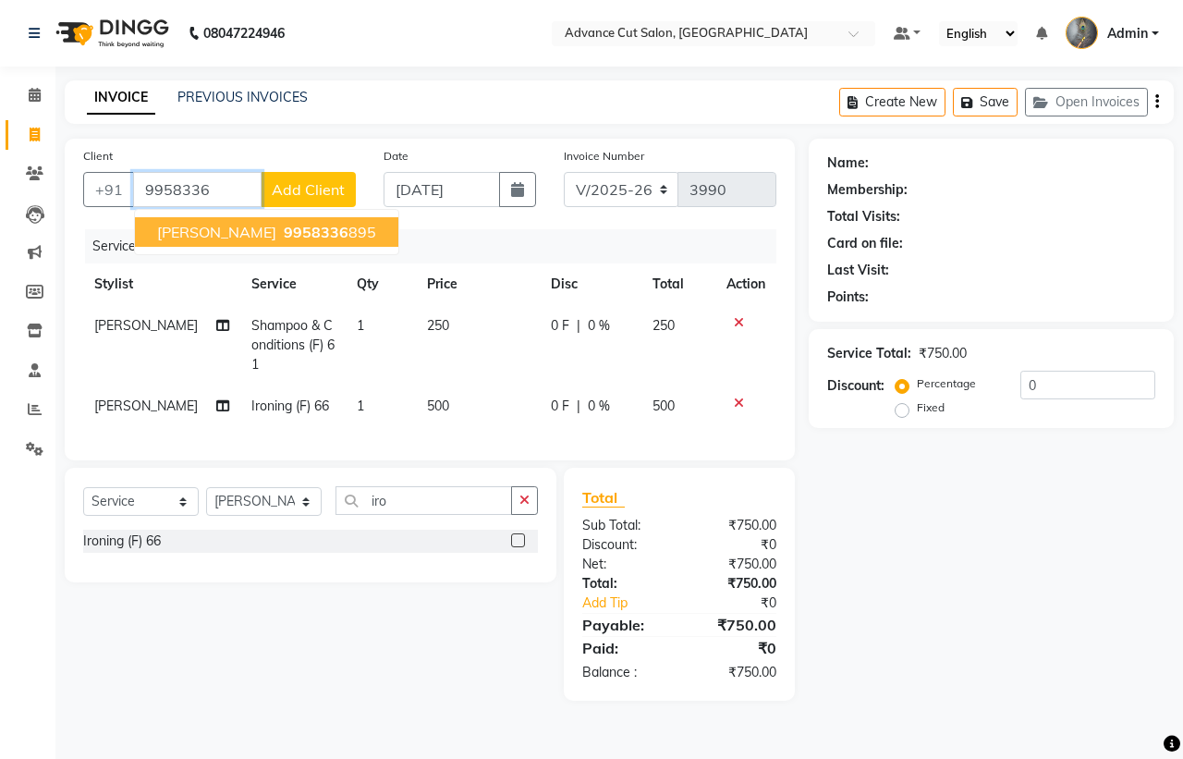
click at [240, 227] on span "Dhwani rao" at bounding box center [216, 232] width 119 height 18
type input "9958336895"
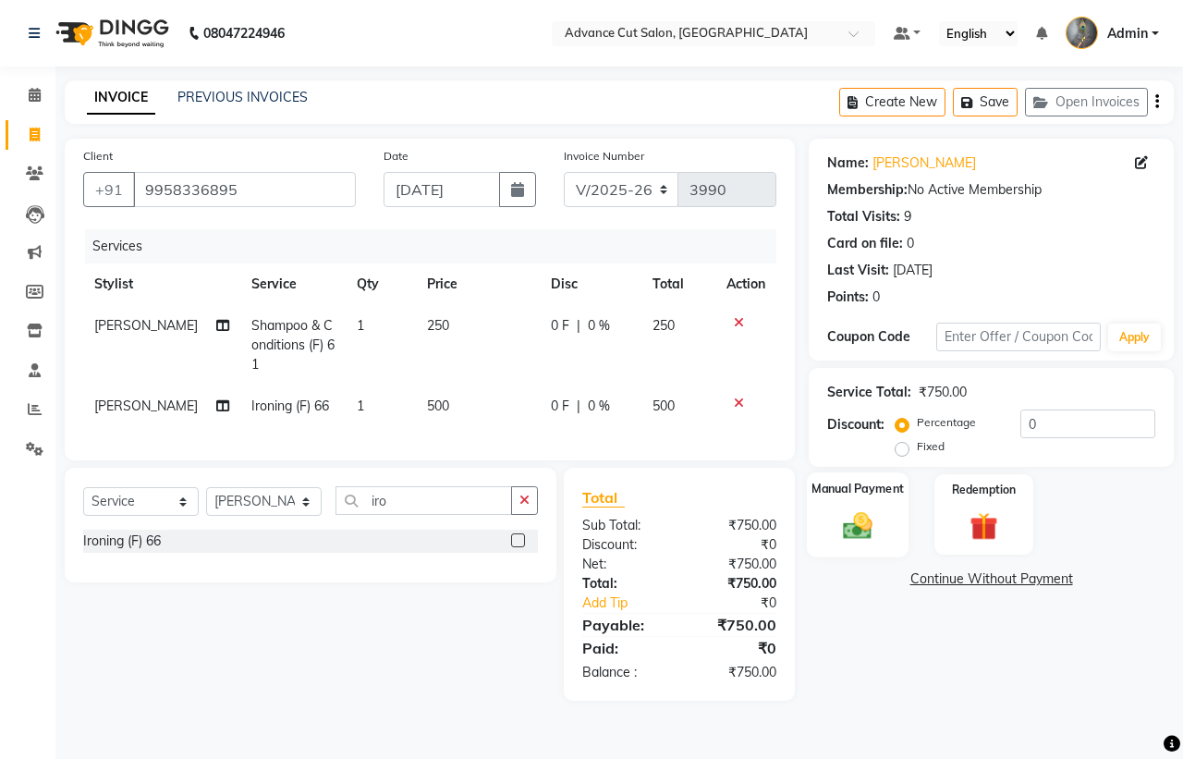
click at [890, 501] on div "Manual Payment" at bounding box center [858, 514] width 103 height 85
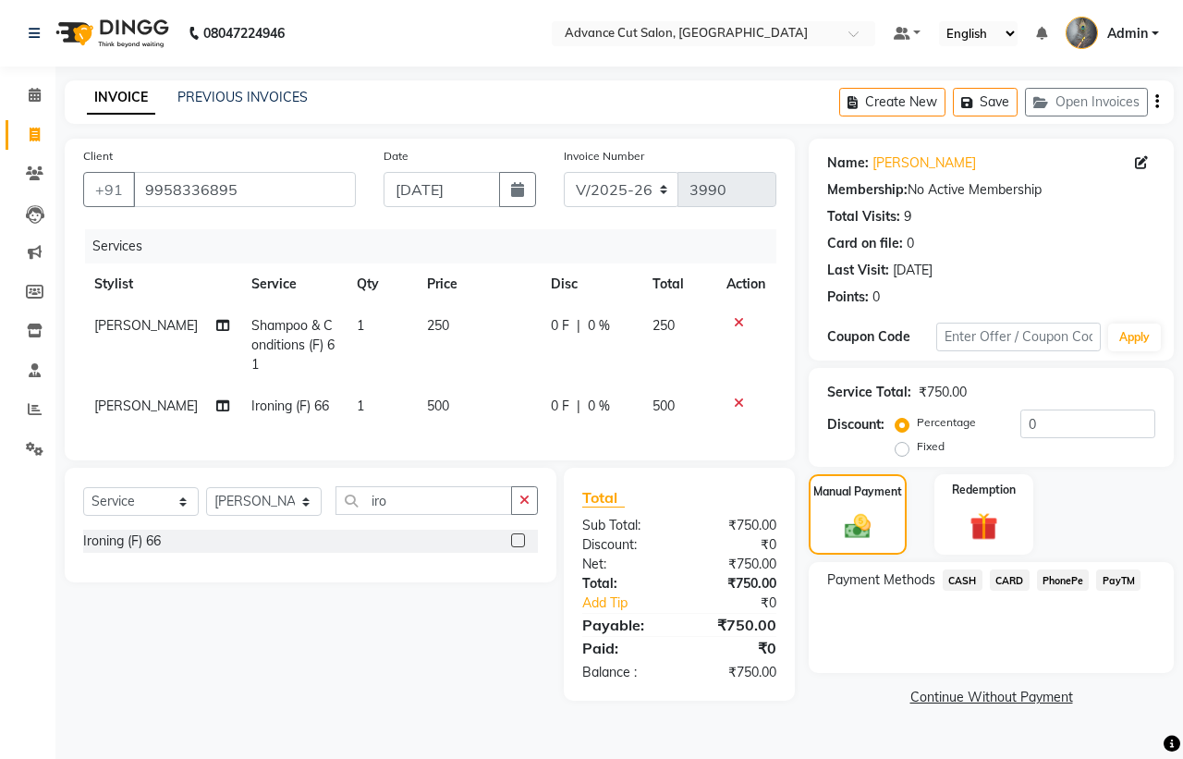
click at [1114, 578] on span "PayTM" at bounding box center [1118, 579] width 44 height 21
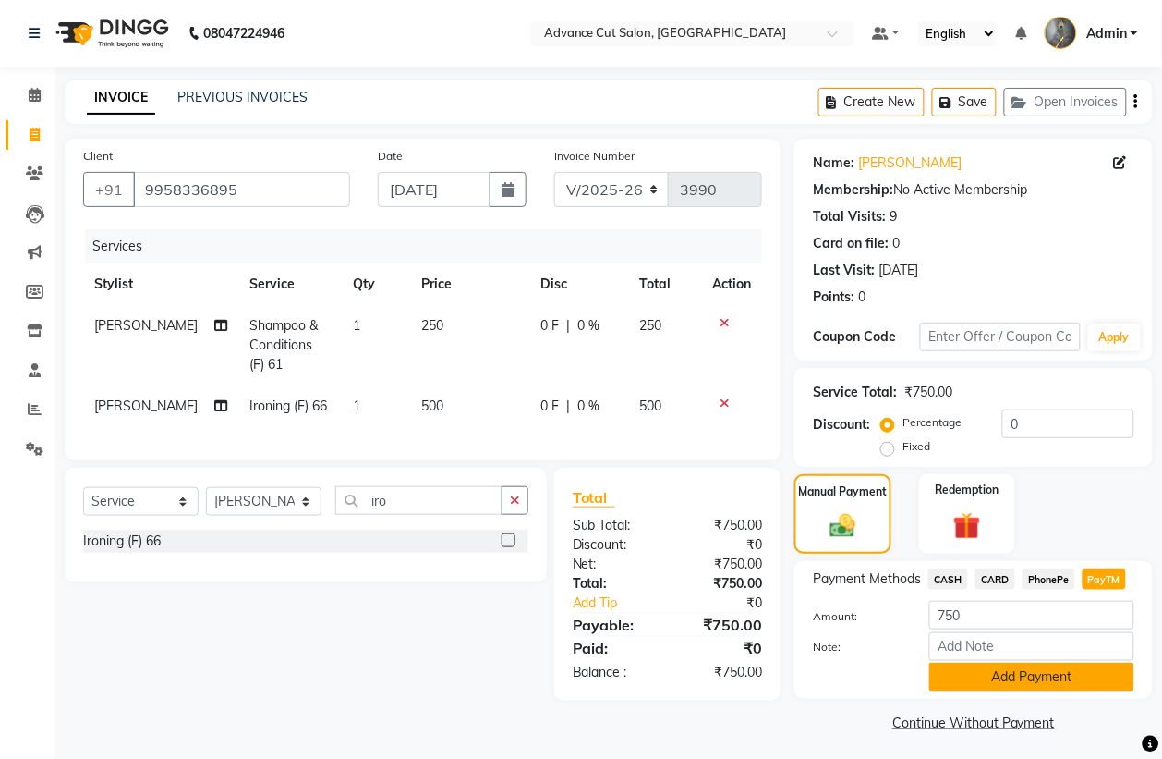
click at [1028, 684] on button "Add Payment" at bounding box center [1031, 676] width 205 height 29
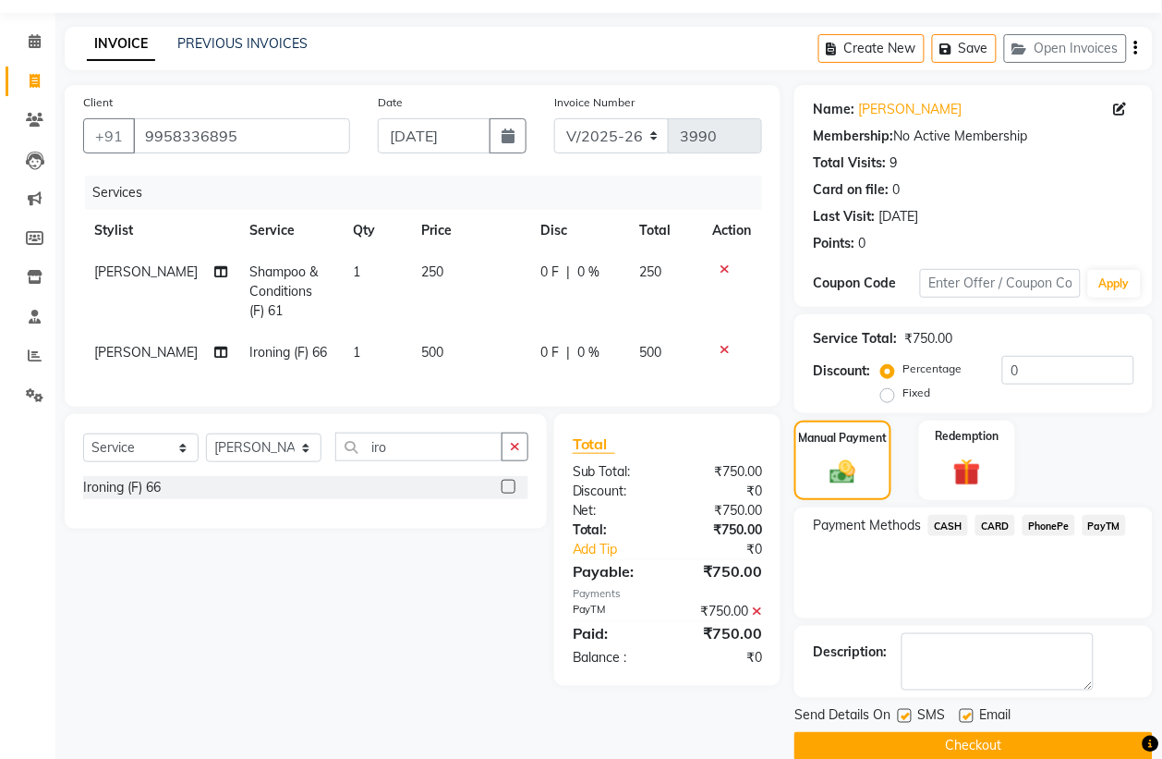
scroll to position [84, 0]
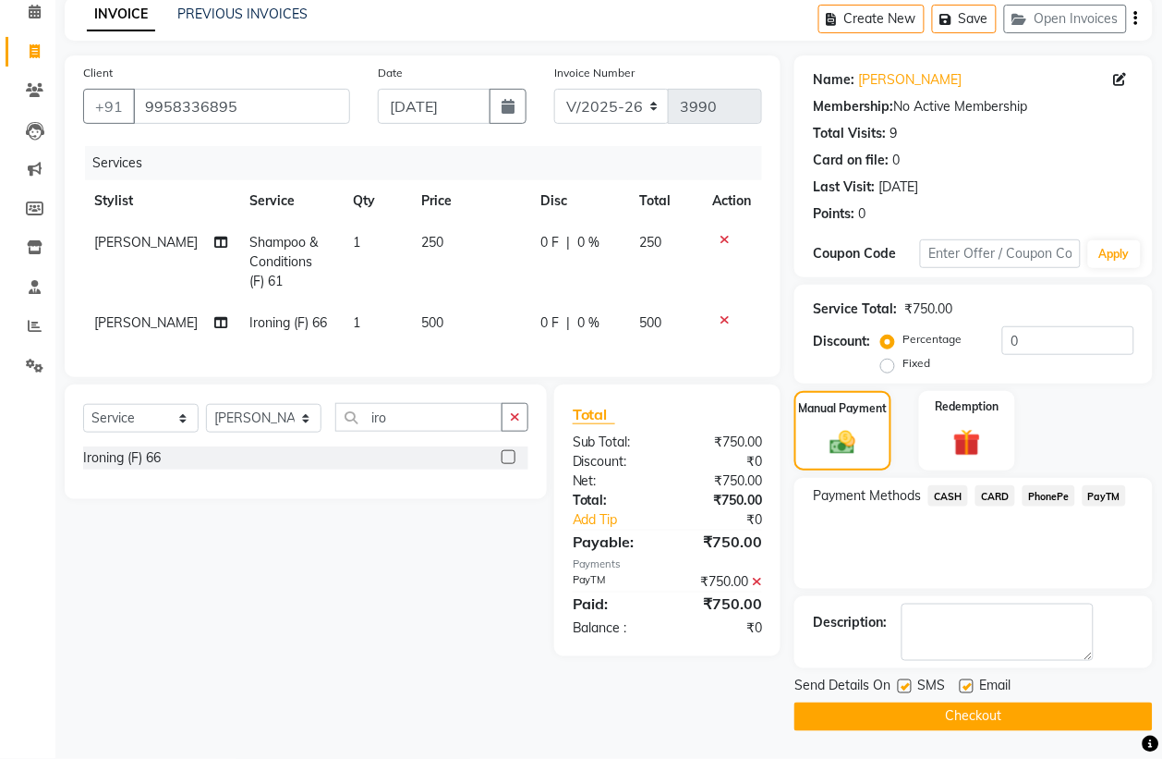
click at [998, 717] on button "Checkout" at bounding box center [974, 716] width 358 height 29
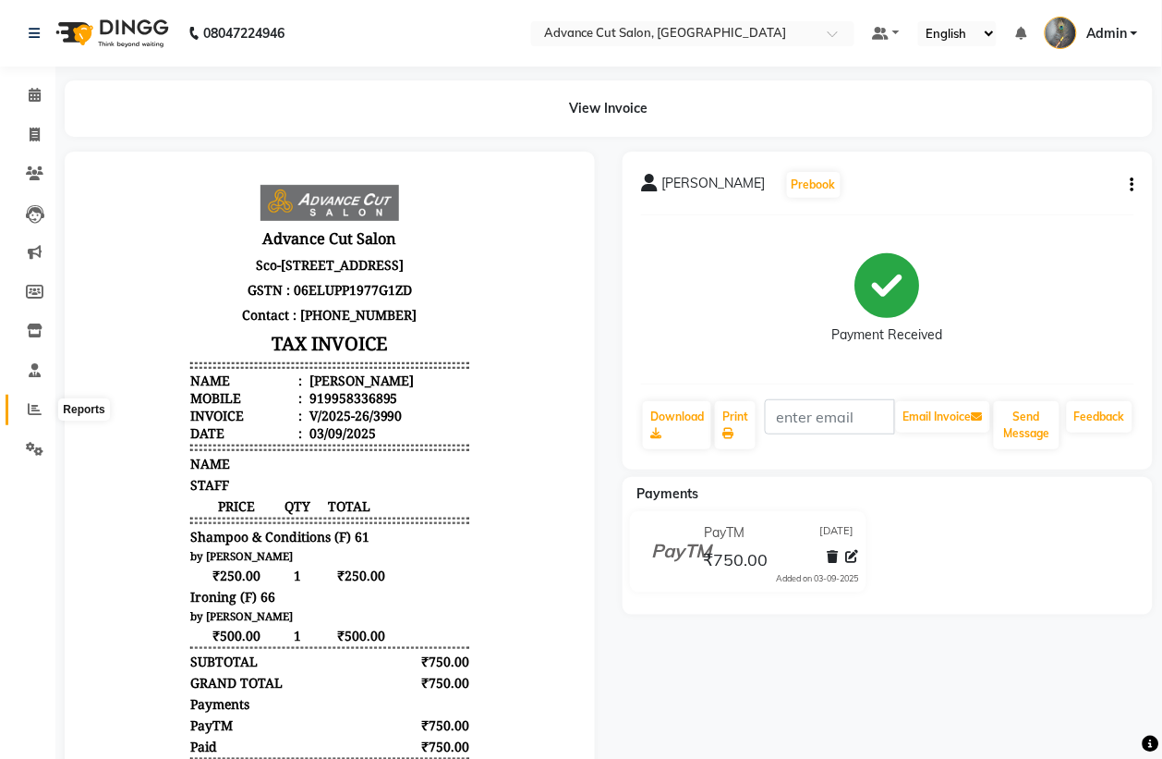
click at [33, 412] on icon at bounding box center [35, 409] width 14 height 14
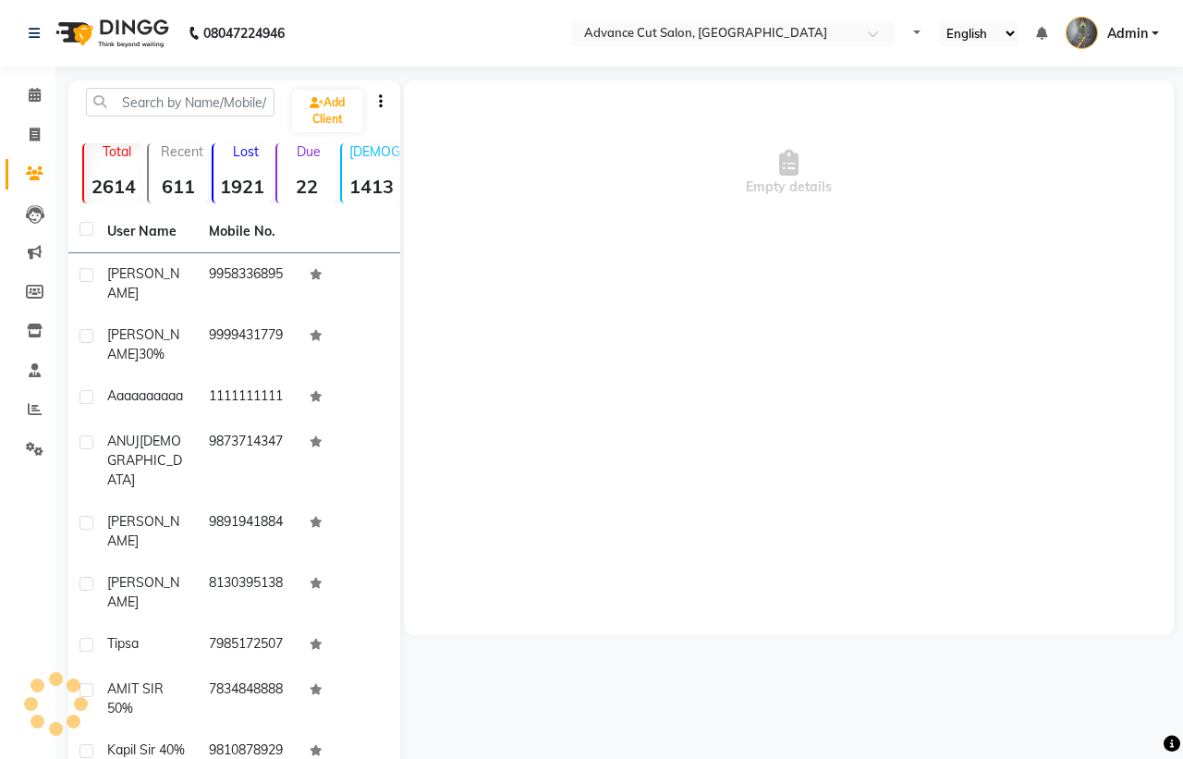
select select "en"
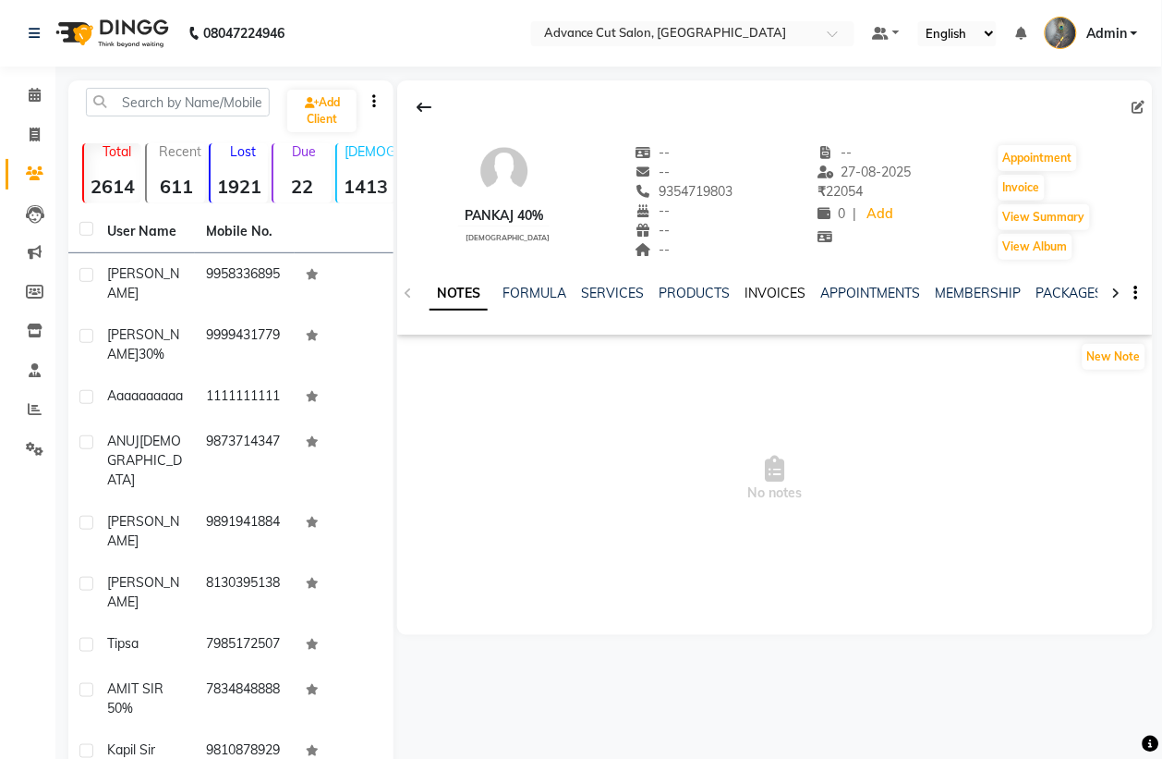
click at [751, 296] on link "INVOICES" at bounding box center [775, 293] width 61 height 17
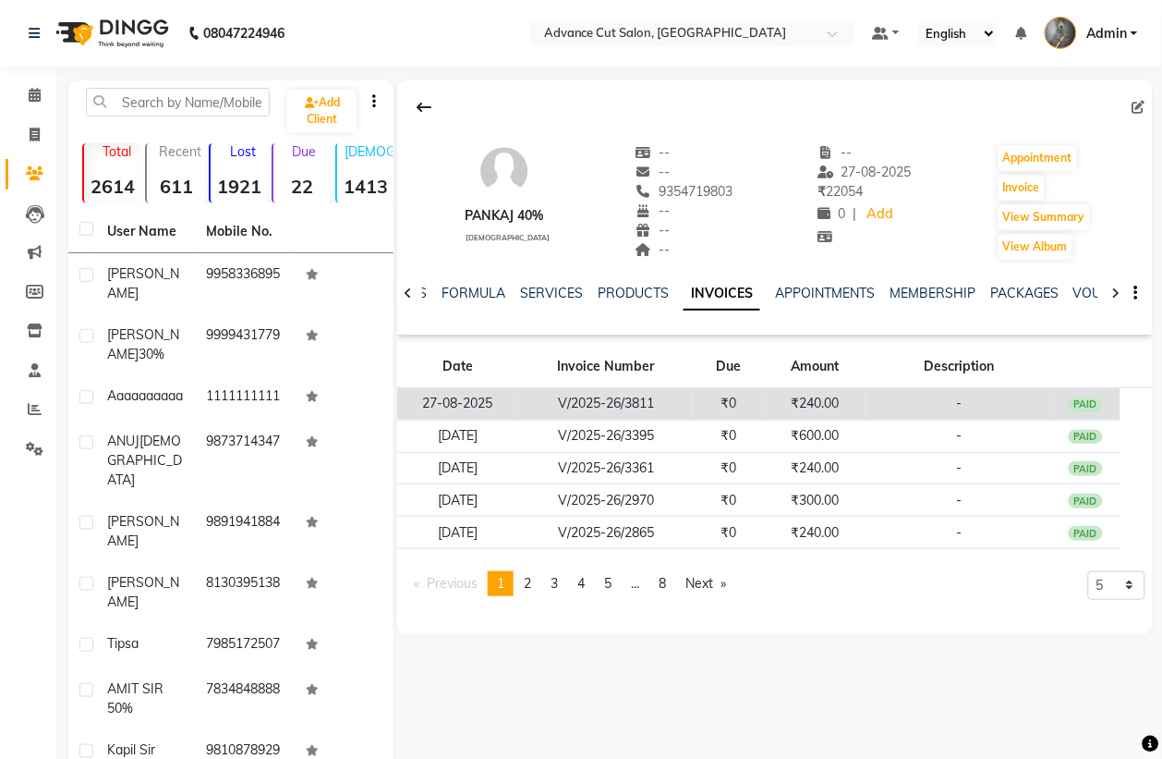
click at [818, 395] on td "₹240.00" at bounding box center [814, 404] width 103 height 32
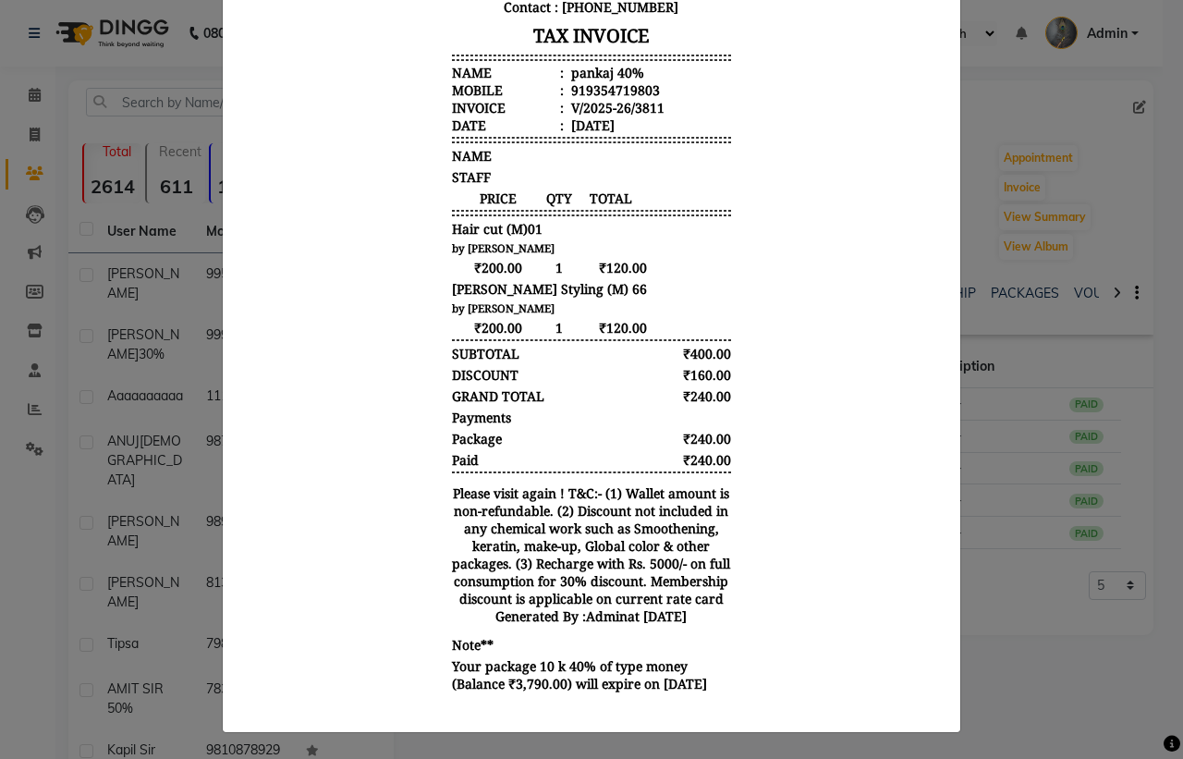
scroll to position [268, 0]
